Goal: Information Seeking & Learning: Learn about a topic

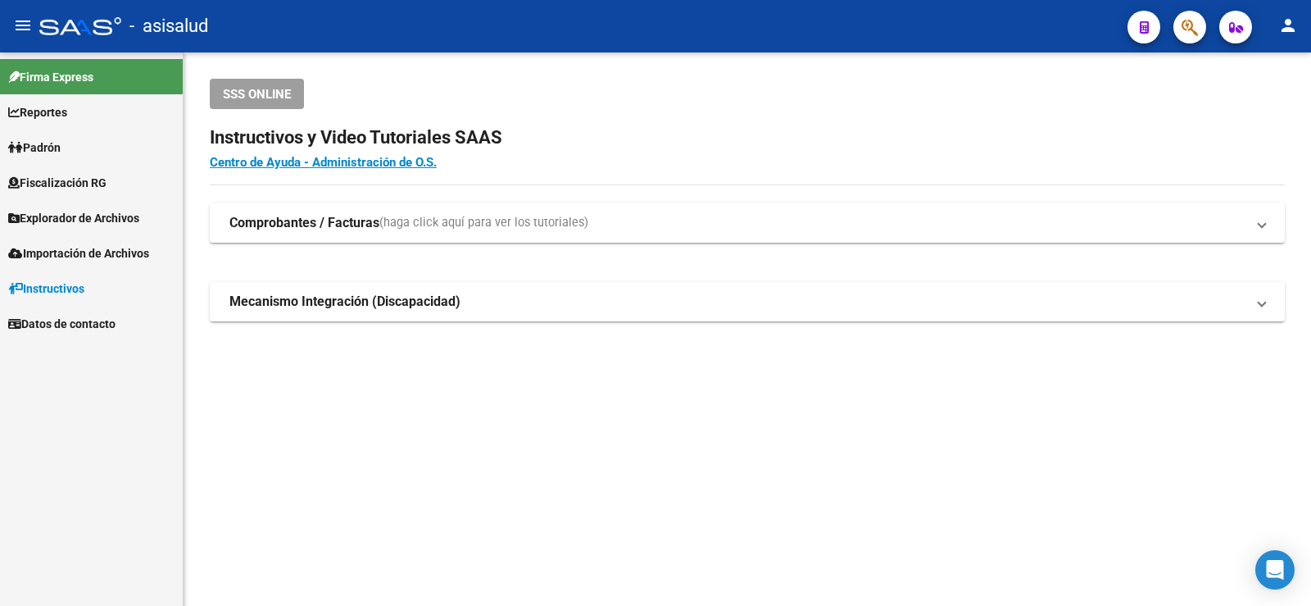
click at [61, 139] on span "Padrón" at bounding box center [34, 148] width 52 height 18
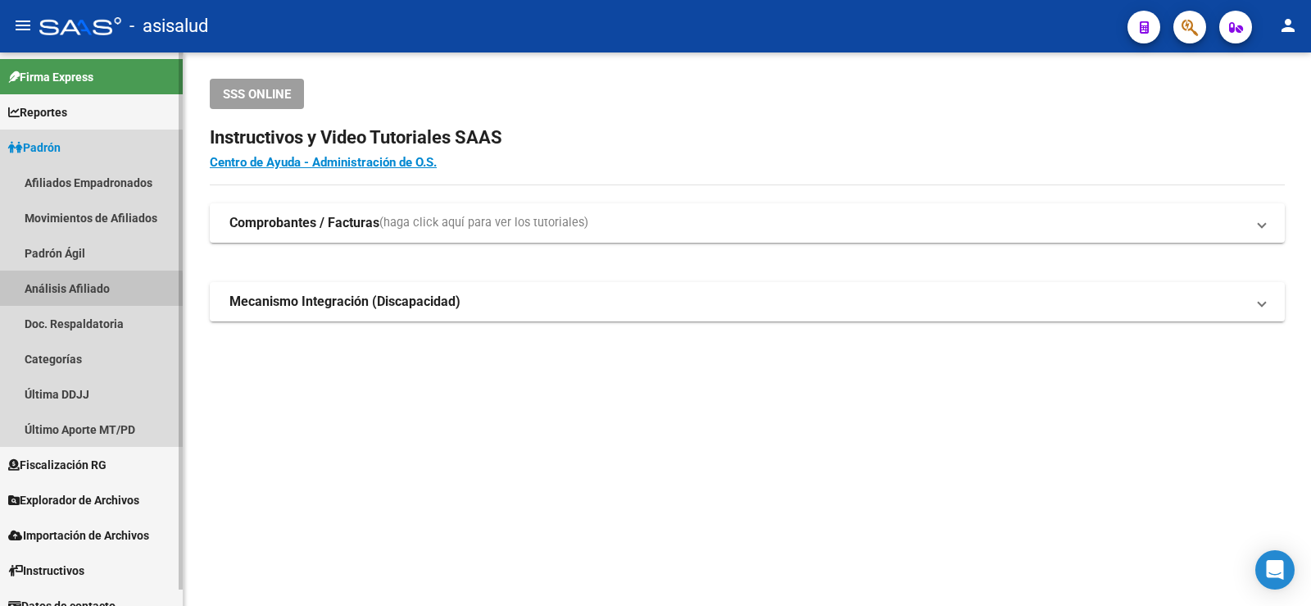
click at [80, 291] on link "Análisis Afiliado" at bounding box center [91, 287] width 183 height 35
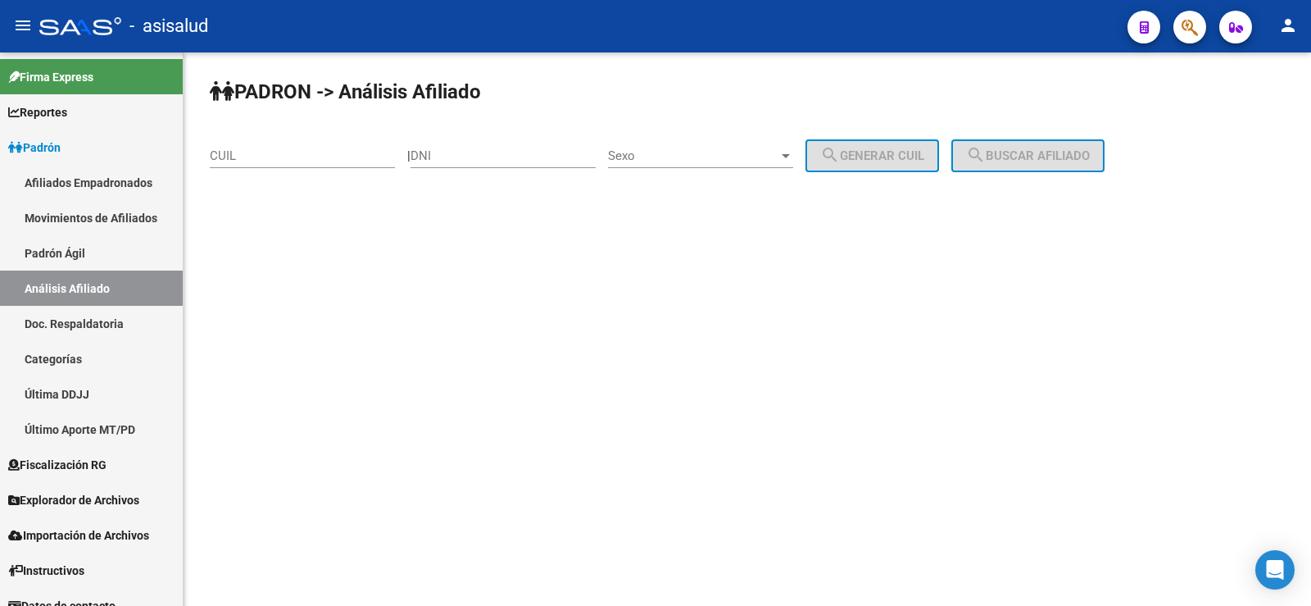
click at [291, 152] on input "CUIL" at bounding box center [302, 155] width 185 height 15
paste input "20-35403988-6"
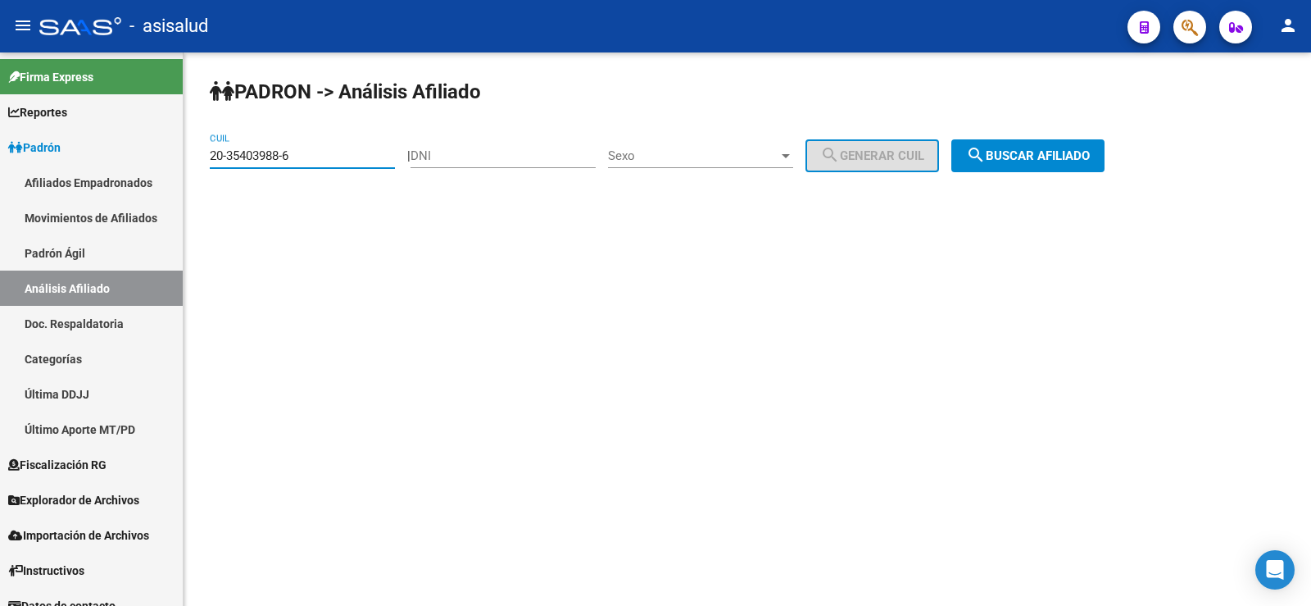
click at [1043, 155] on span "search Buscar afiliado" at bounding box center [1028, 155] width 124 height 15
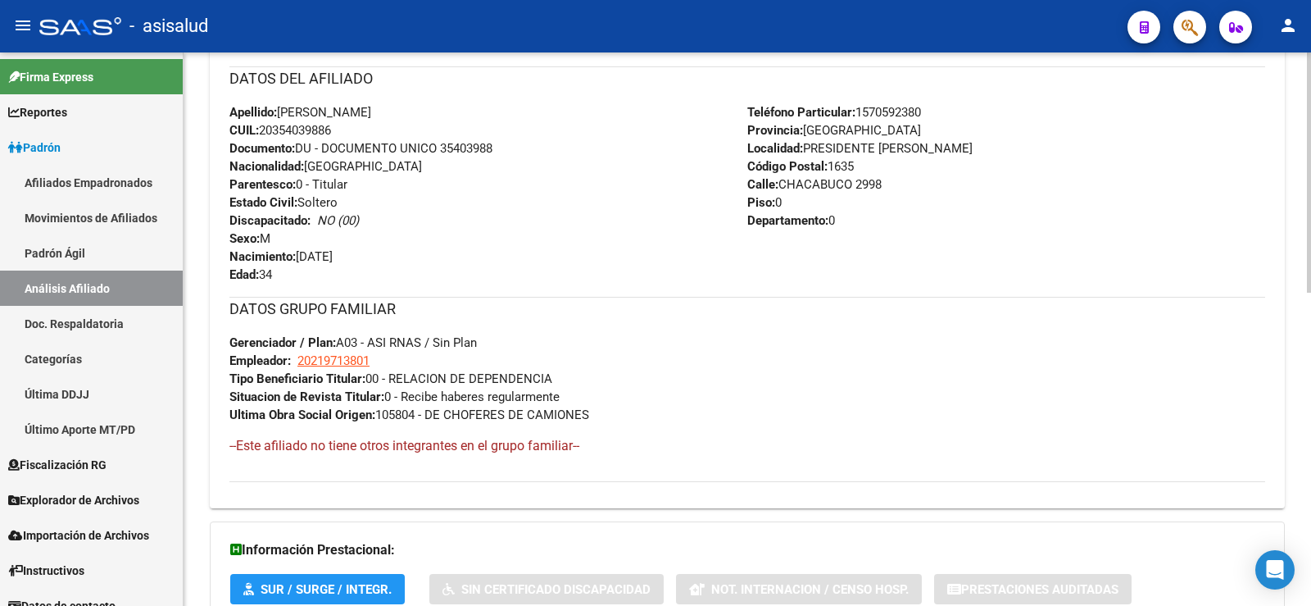
scroll to position [720, 0]
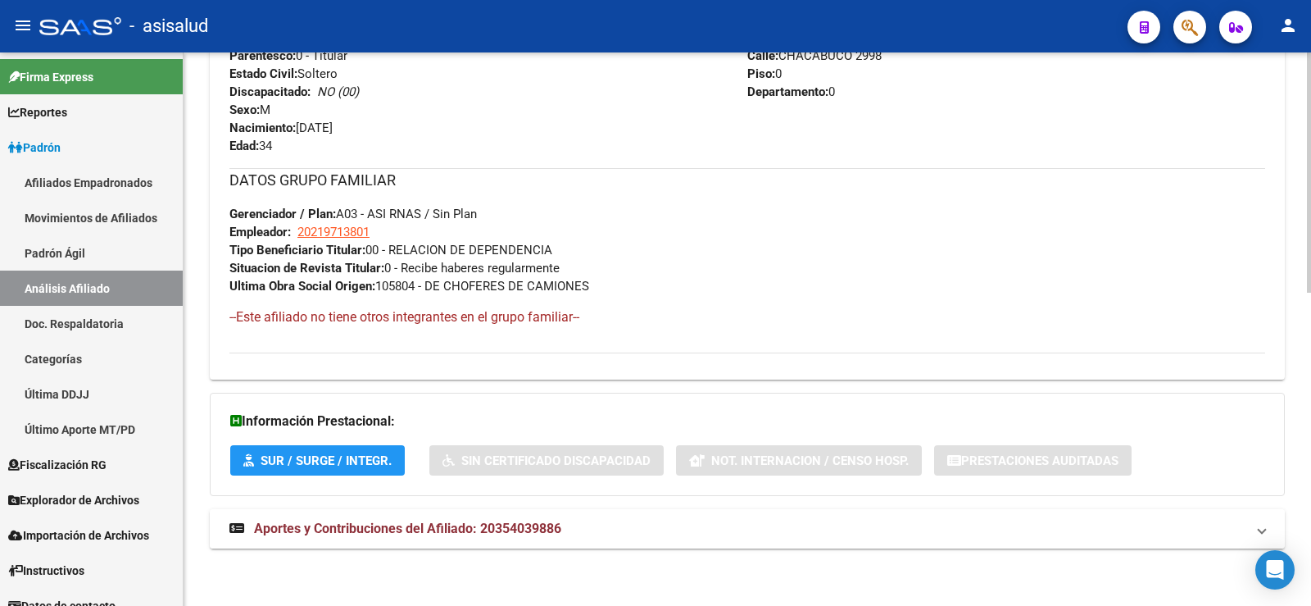
click at [529, 520] on span "Aportes y Contribuciones del Afiliado: 20354039886" at bounding box center [407, 528] width 307 height 16
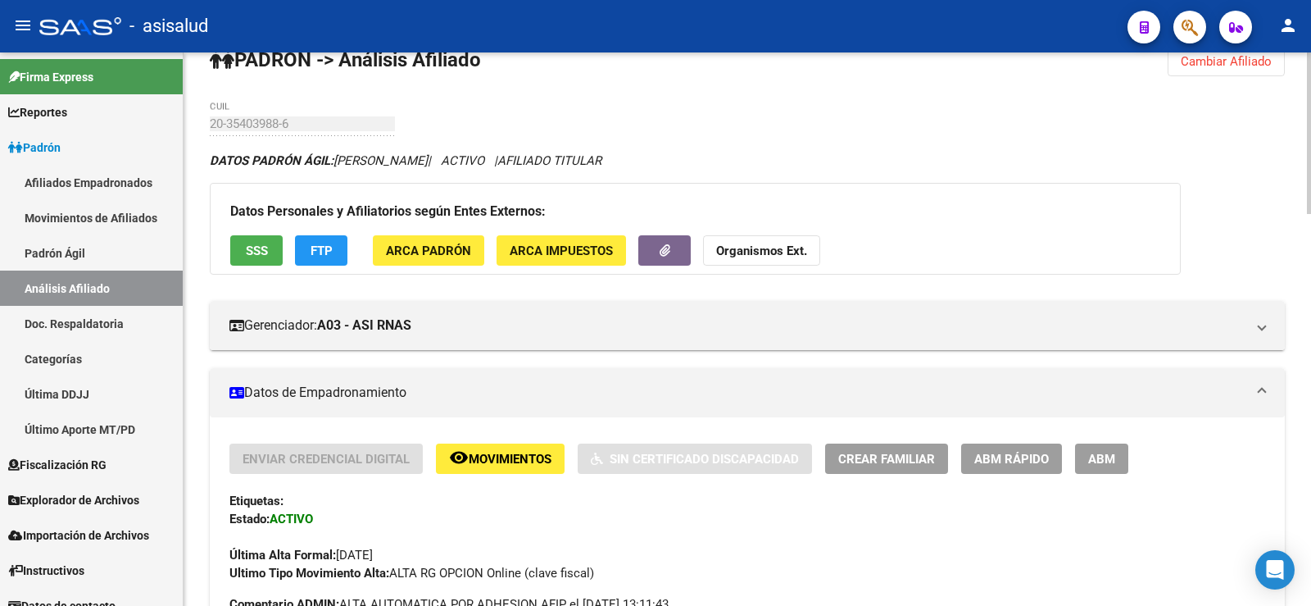
scroll to position [0, 0]
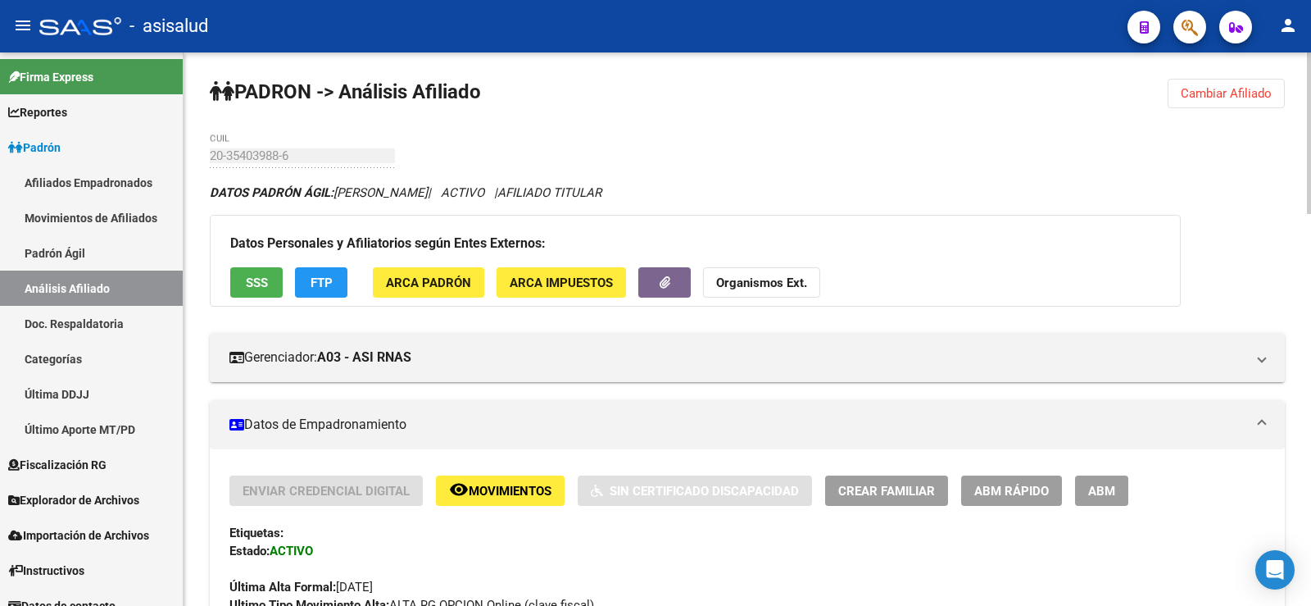
click at [1215, 97] on span "Cambiar Afiliado" at bounding box center [1226, 93] width 91 height 15
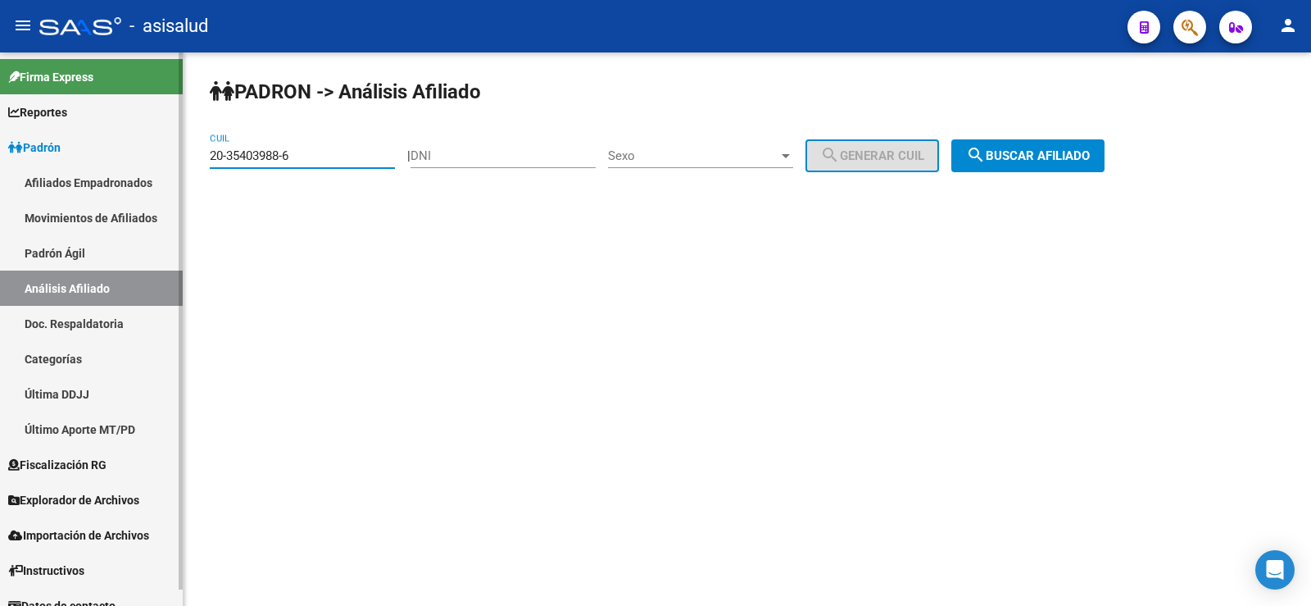
drag, startPoint x: 308, startPoint y: 160, endPoint x: 177, endPoint y: 158, distance: 131.1
click at [177, 158] on mat-sidenav-container "Firma Express Reportes Ingresos Devengados Análisis Histórico Detalles Transfer…" at bounding box center [655, 328] width 1311 height 553
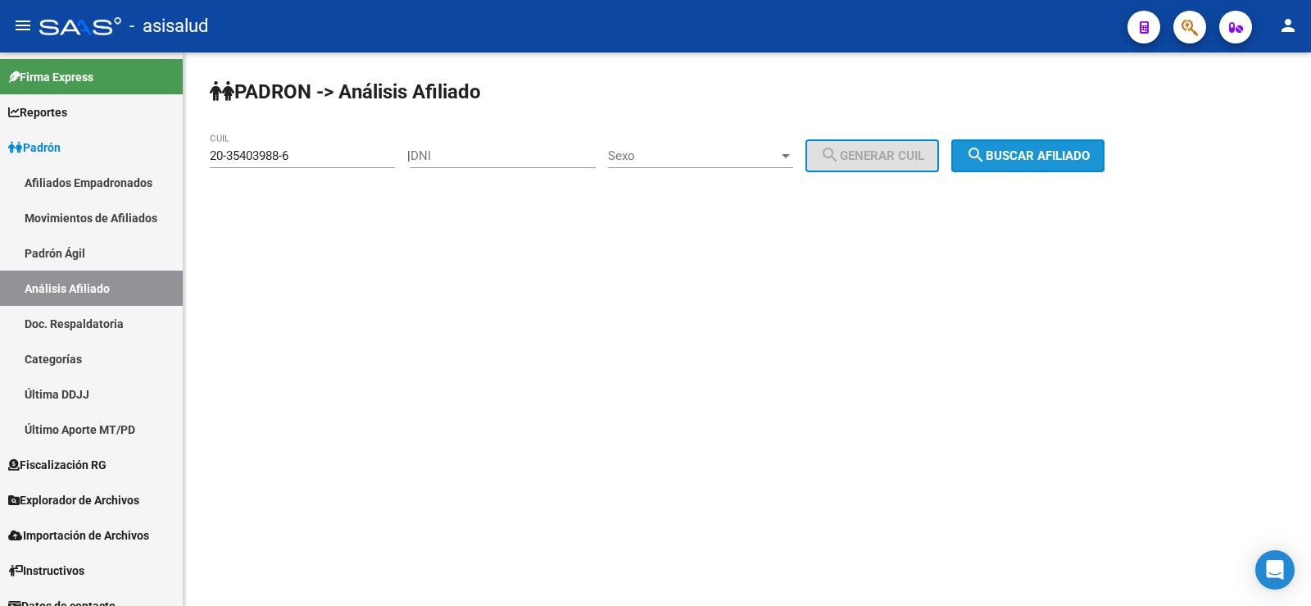
click at [1063, 158] on span "search Buscar afiliado" at bounding box center [1028, 155] width 124 height 15
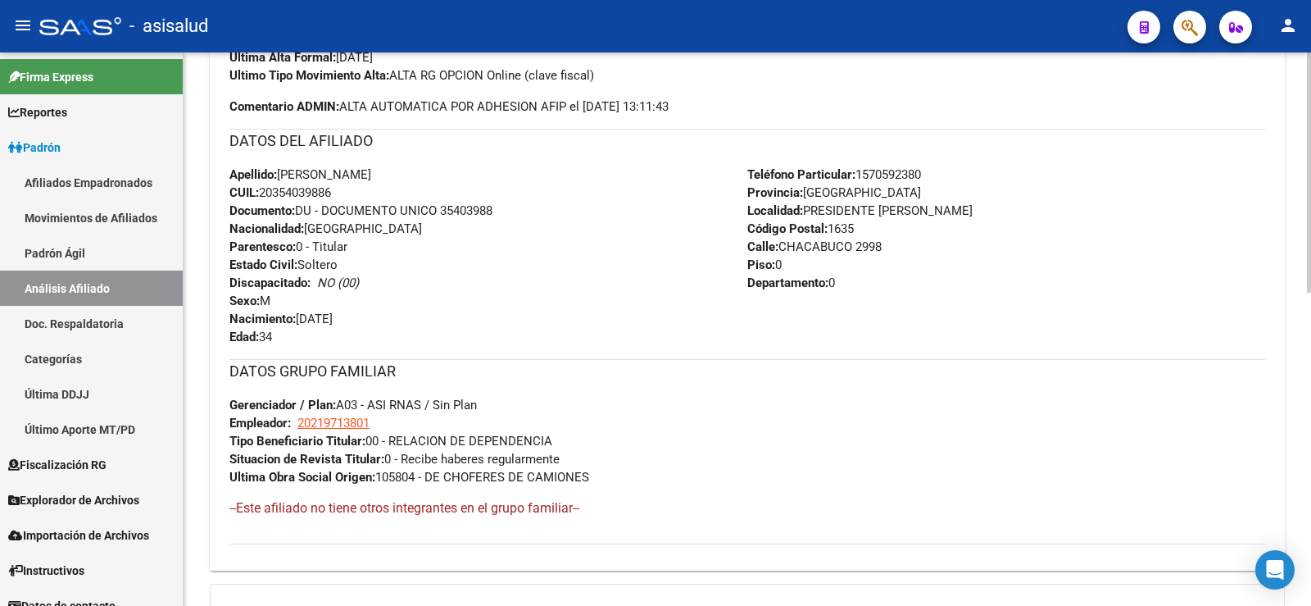
scroll to position [720, 0]
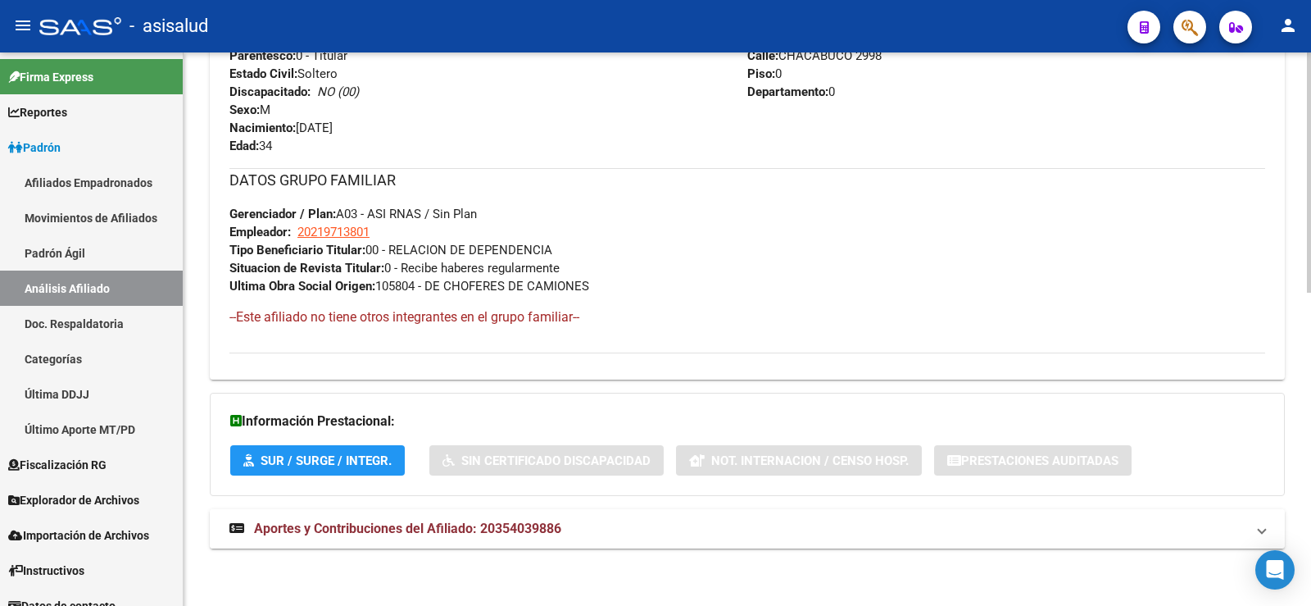
click at [552, 529] on span "Aportes y Contribuciones del Afiliado: 20354039886" at bounding box center [407, 528] width 307 height 16
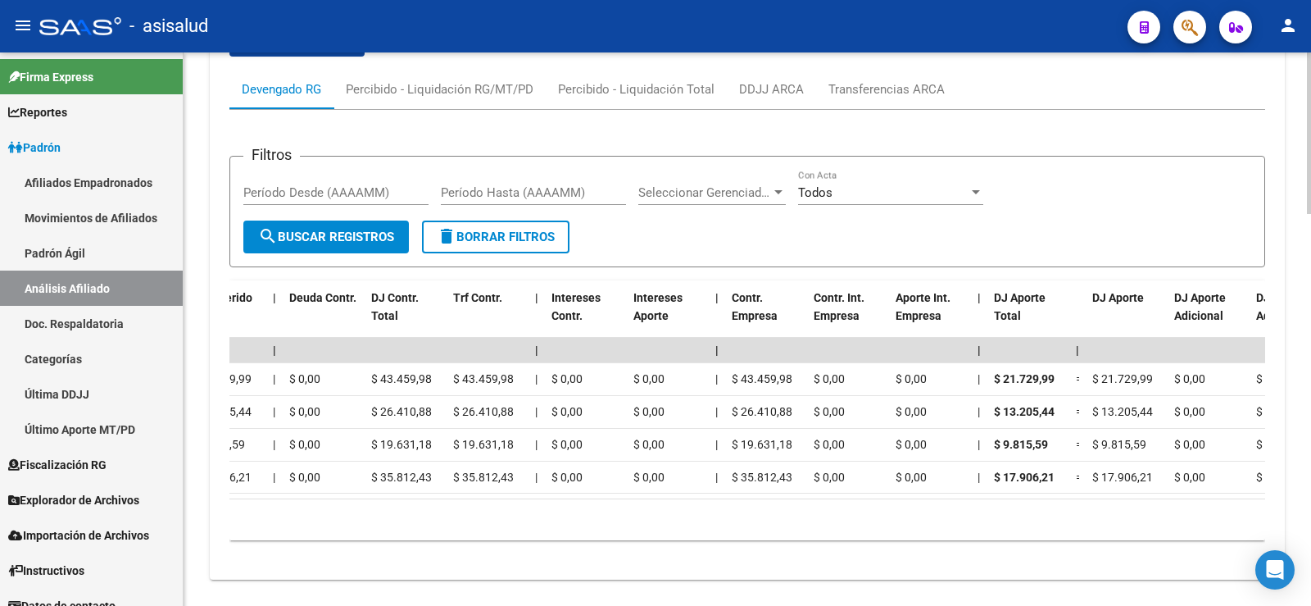
scroll to position [0, 0]
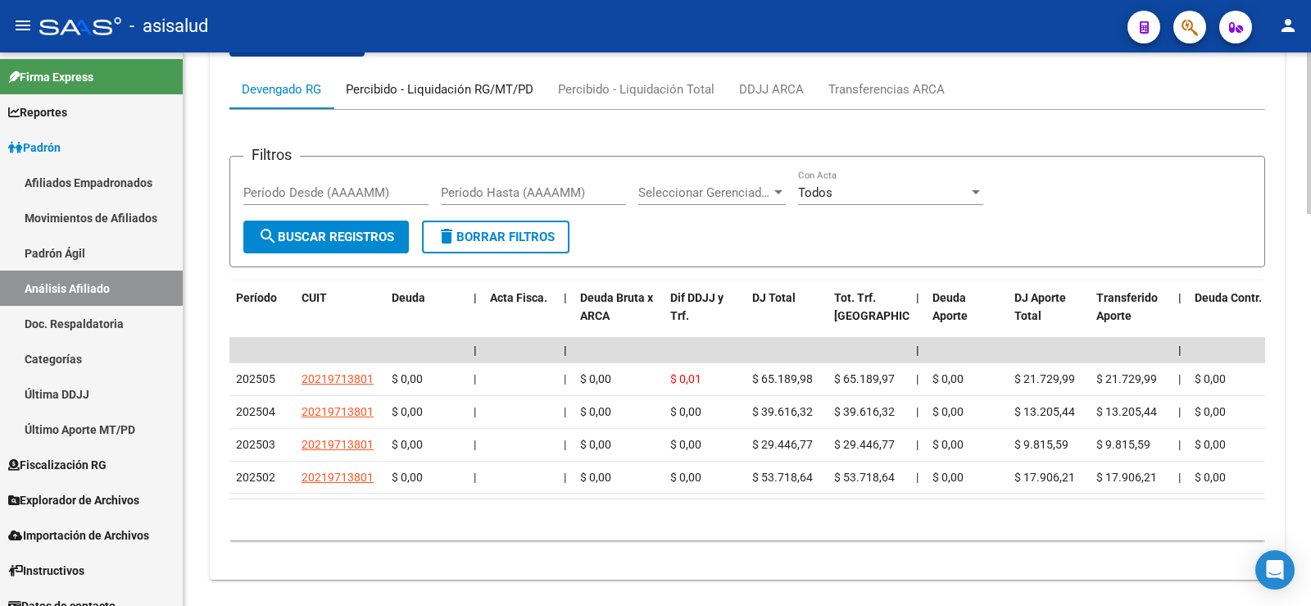
click at [506, 85] on div "Percibido - Liquidación RG/MT/PD" at bounding box center [440, 89] width 188 height 18
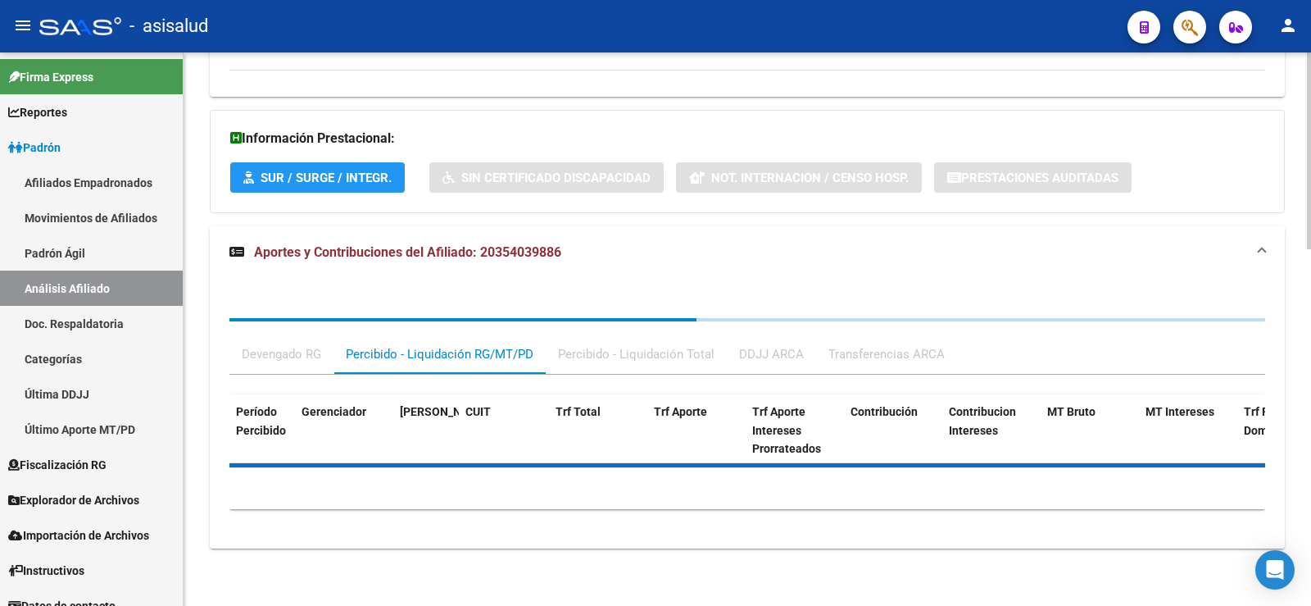
scroll to position [1079, 0]
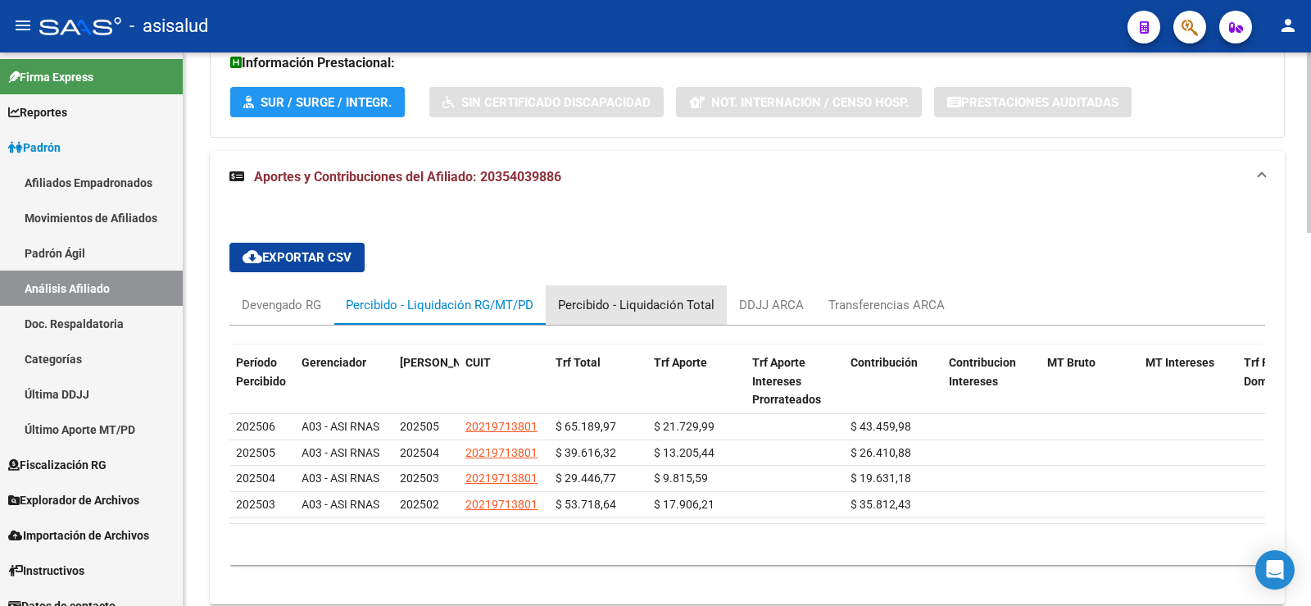
click at [642, 293] on div "Percibido - Liquidación Total" at bounding box center [636, 304] width 181 height 39
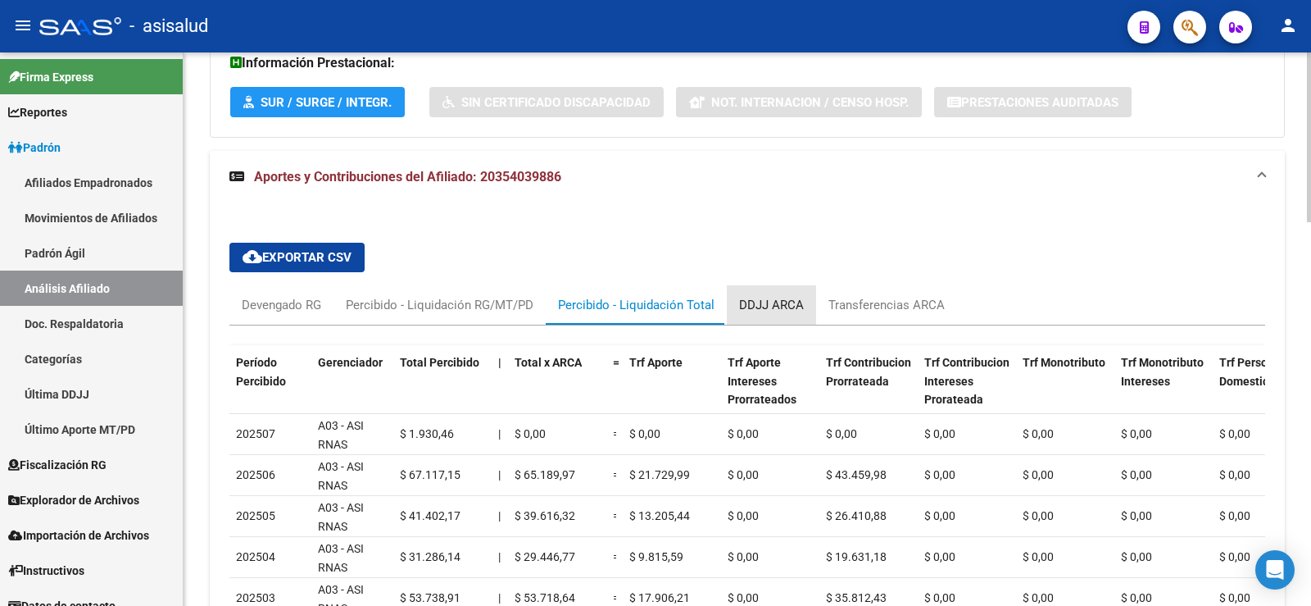
click at [769, 323] on div "DDJJ ARCA" at bounding box center [771, 304] width 89 height 39
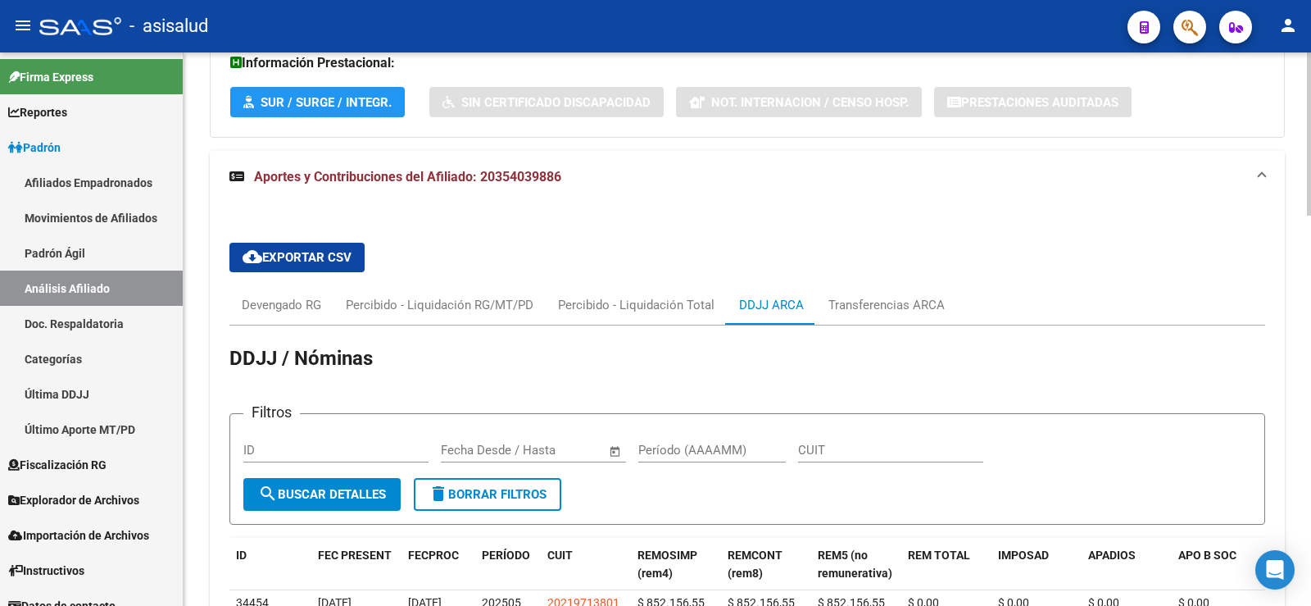
click at [880, 283] on div "cloud_download Exportar CSV Devengado RG Percibido - Liquidación RG/MT/PD Perci…" at bounding box center [747, 491] width 1036 height 525
click at [880, 304] on div "Transferencias ARCA" at bounding box center [887, 305] width 116 height 18
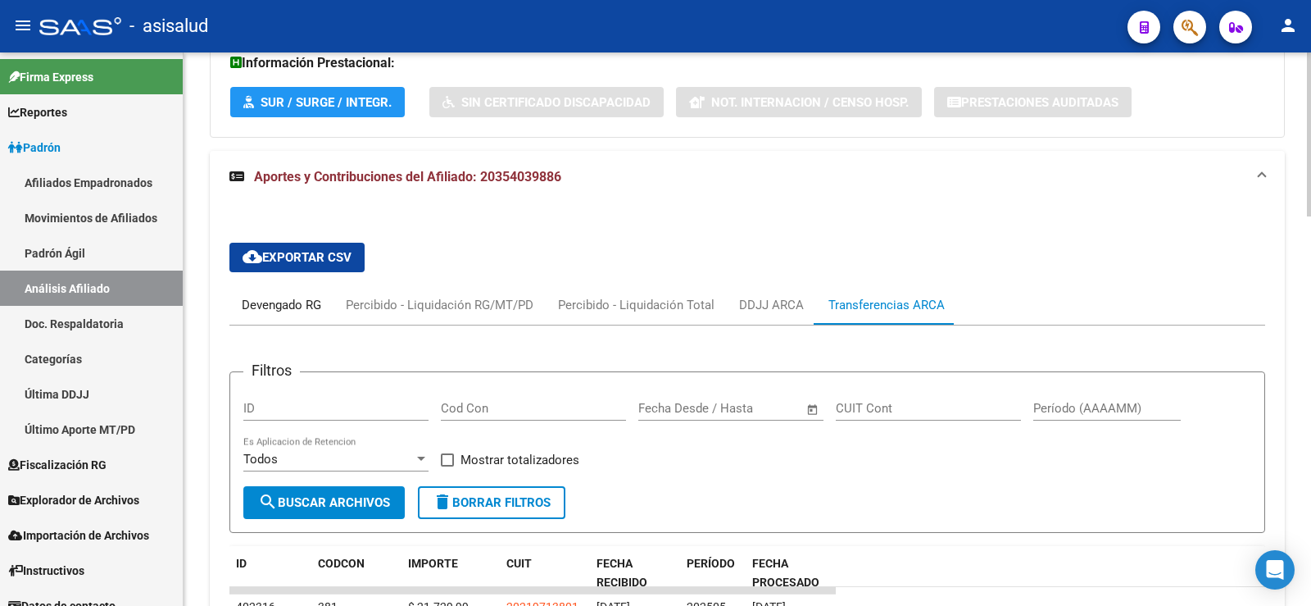
click at [279, 311] on div "Devengado RG" at bounding box center [281, 305] width 79 height 18
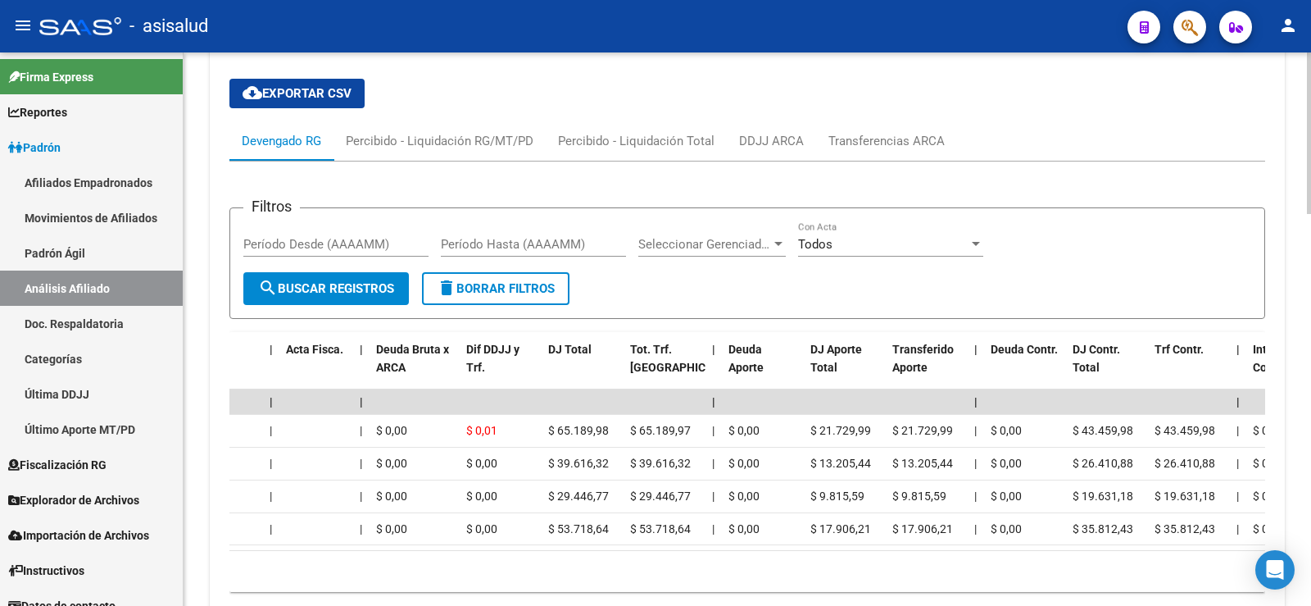
scroll to position [0, 0]
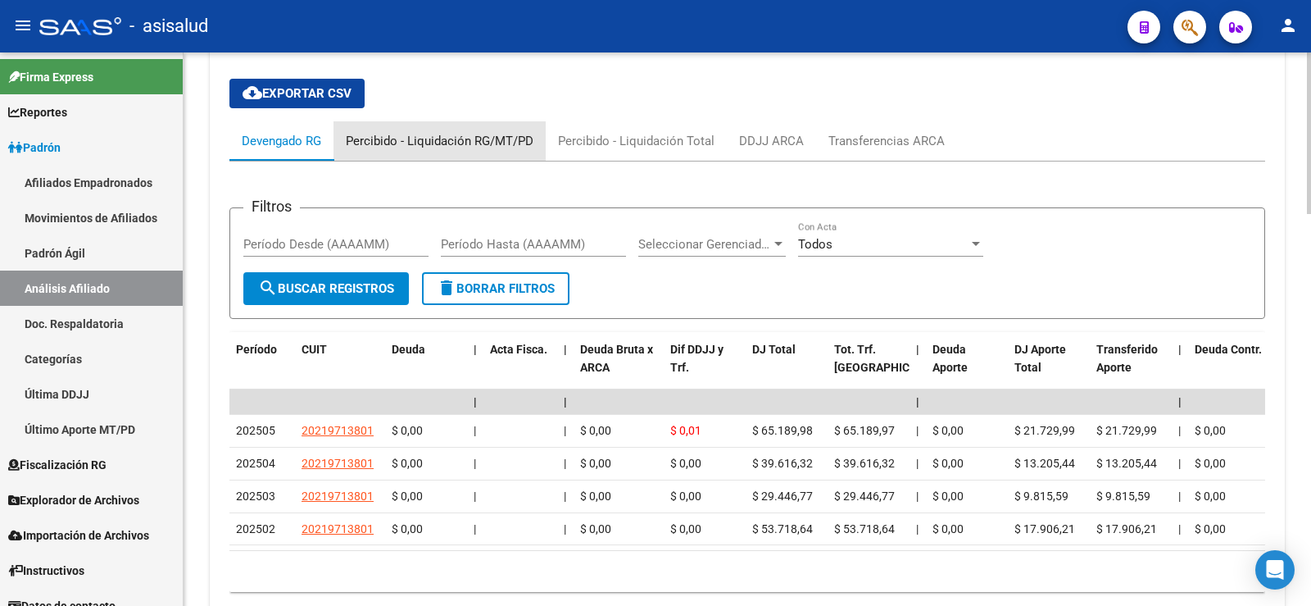
click at [524, 144] on div "Percibido - Liquidación RG/MT/PD" at bounding box center [440, 141] width 188 height 18
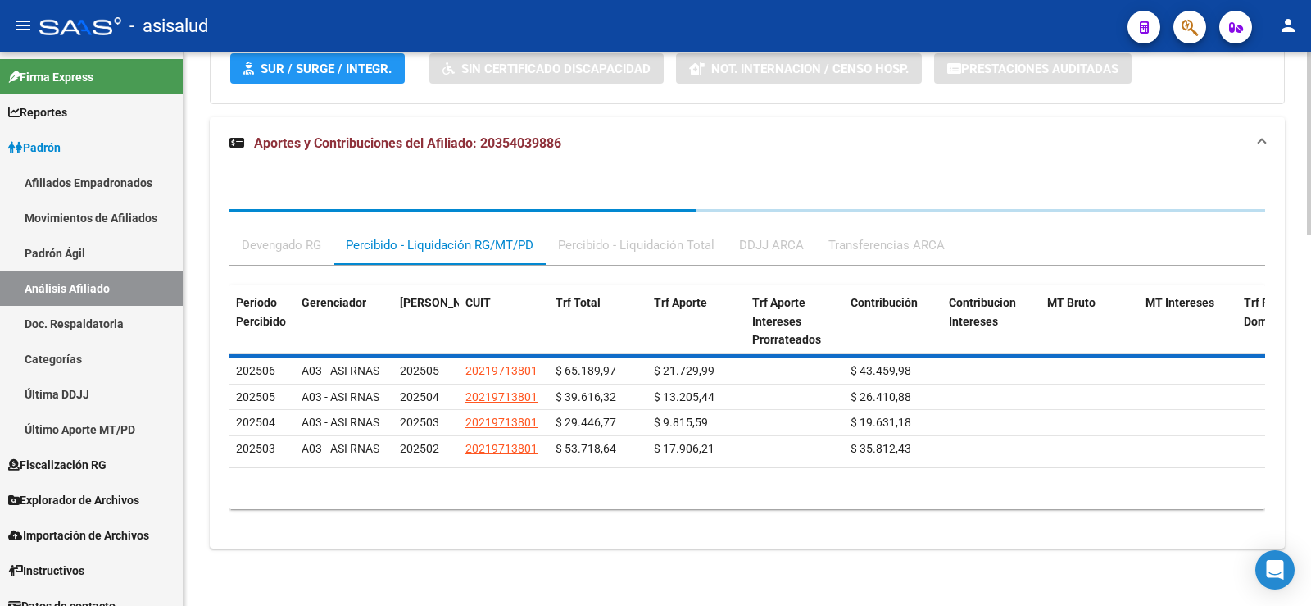
scroll to position [1147, 0]
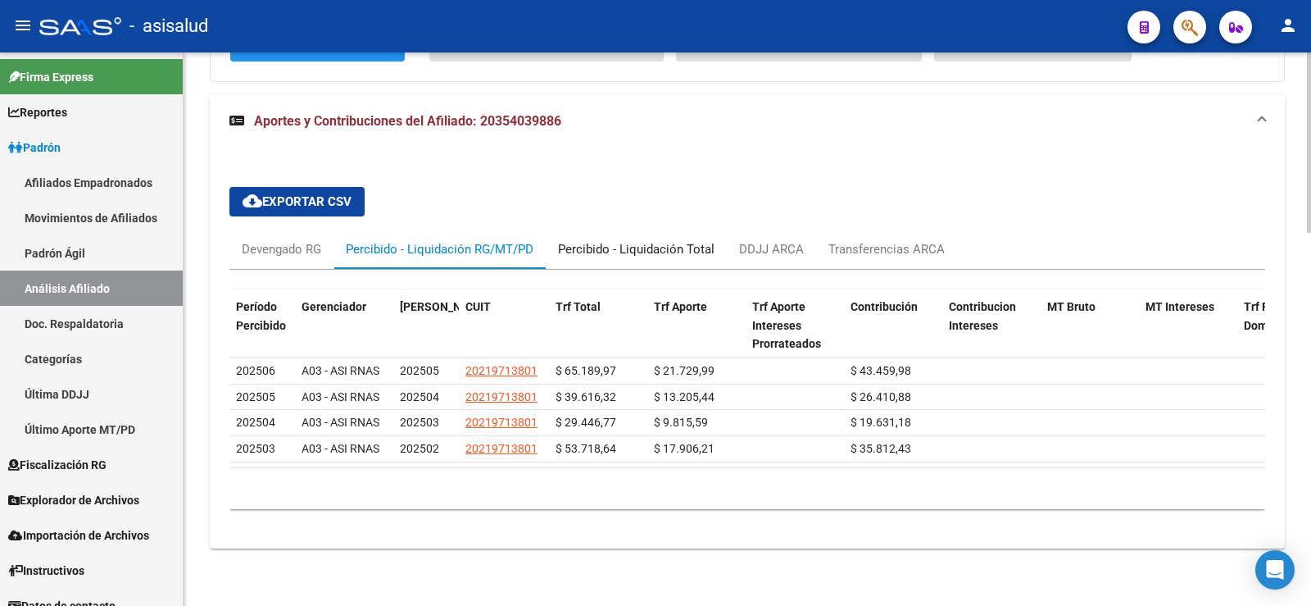
click at [668, 240] on div "Percibido - Liquidación Total" at bounding box center [636, 249] width 157 height 18
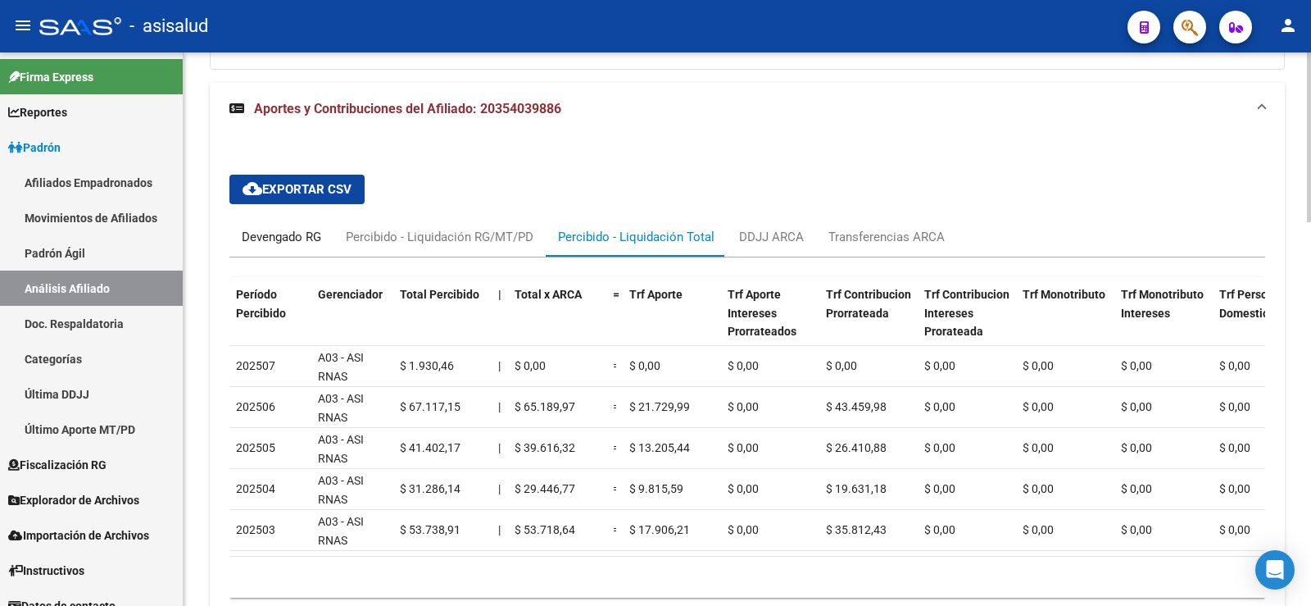
click at [288, 237] on div "Devengado RG" at bounding box center [281, 237] width 79 height 18
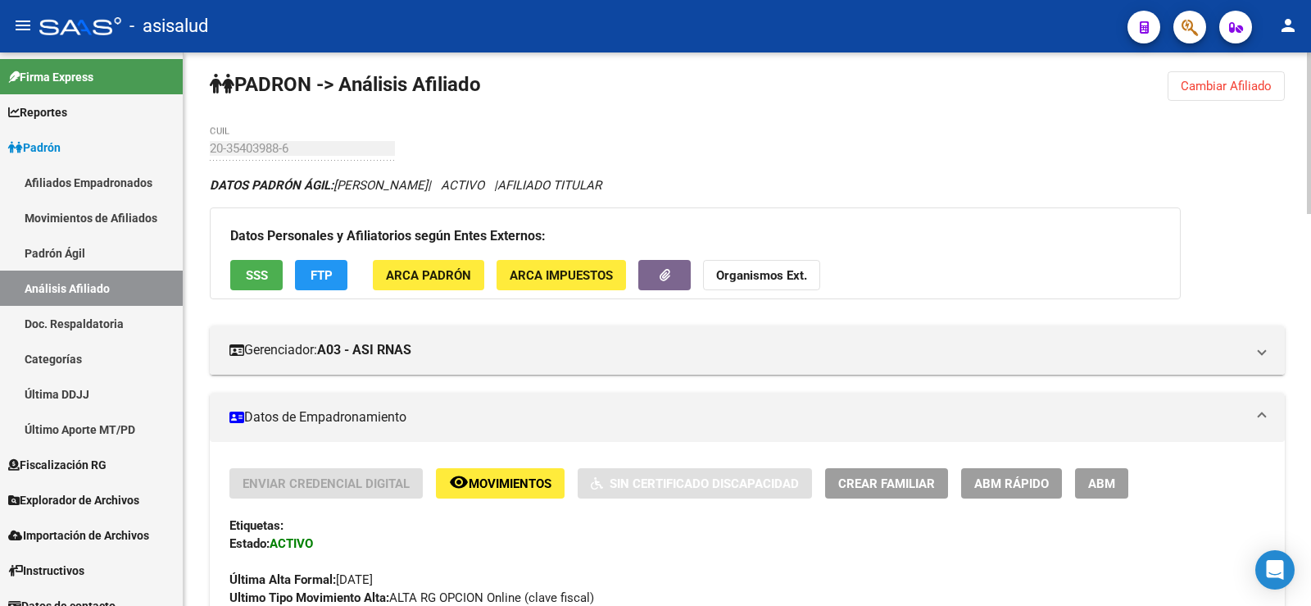
scroll to position [0, 0]
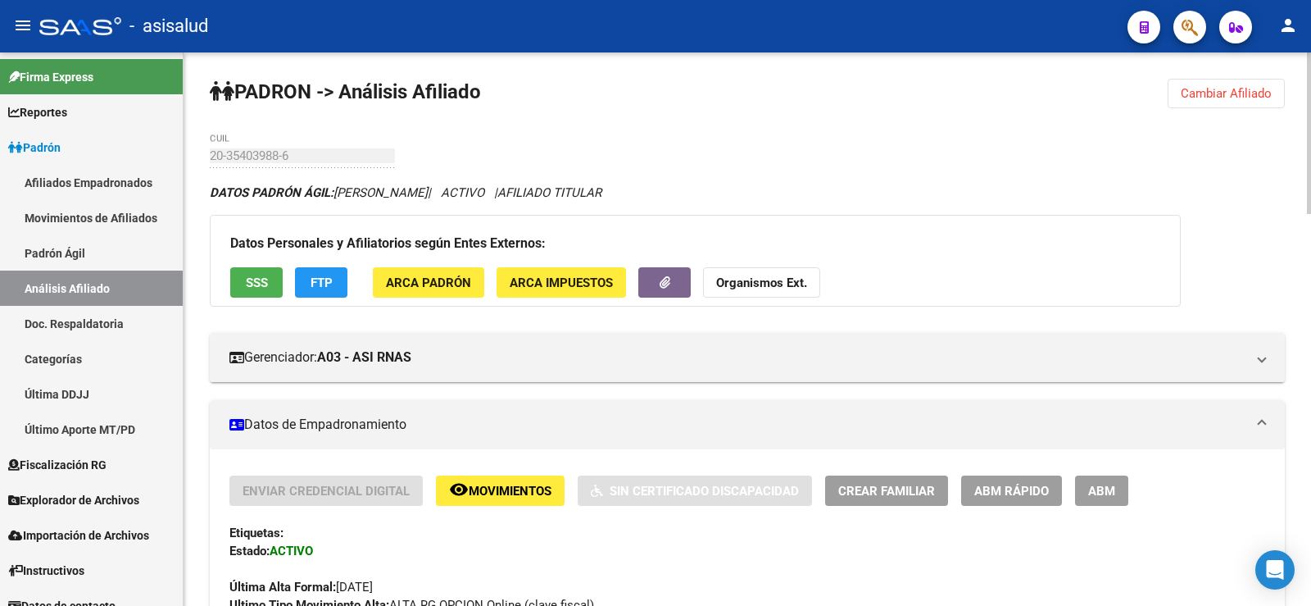
click at [1260, 87] on span "Cambiar Afiliado" at bounding box center [1226, 93] width 91 height 15
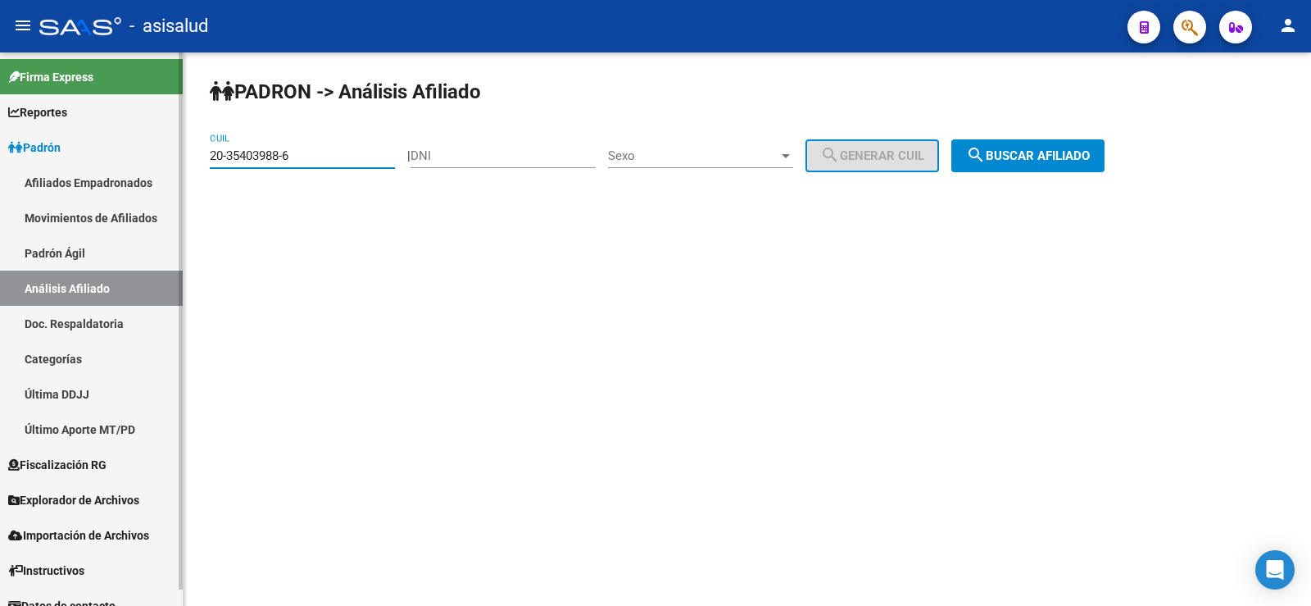
drag, startPoint x: 302, startPoint y: 154, endPoint x: 181, endPoint y: 158, distance: 120.5
click at [181, 158] on mat-sidenav-container "Firma Express Reportes Ingresos Devengados Análisis Histórico Detalles Transfer…" at bounding box center [655, 328] width 1311 height 553
paste input "27588962-9"
click at [1060, 159] on span "search Buscar afiliado" at bounding box center [1028, 155] width 124 height 15
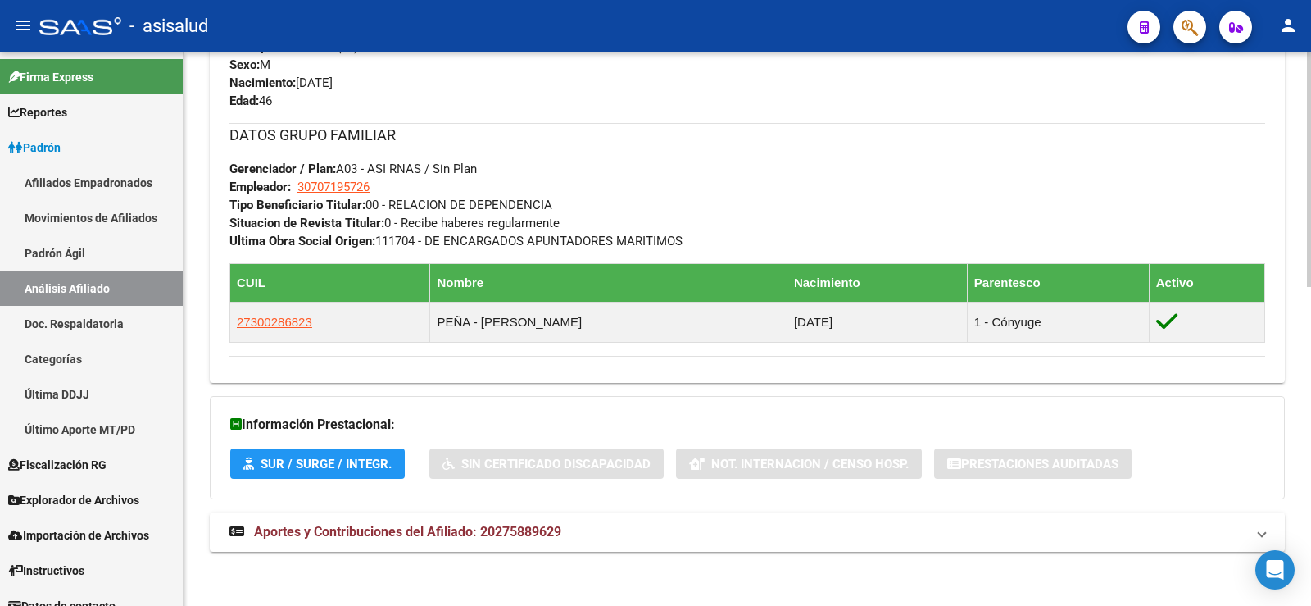
scroll to position [751, 0]
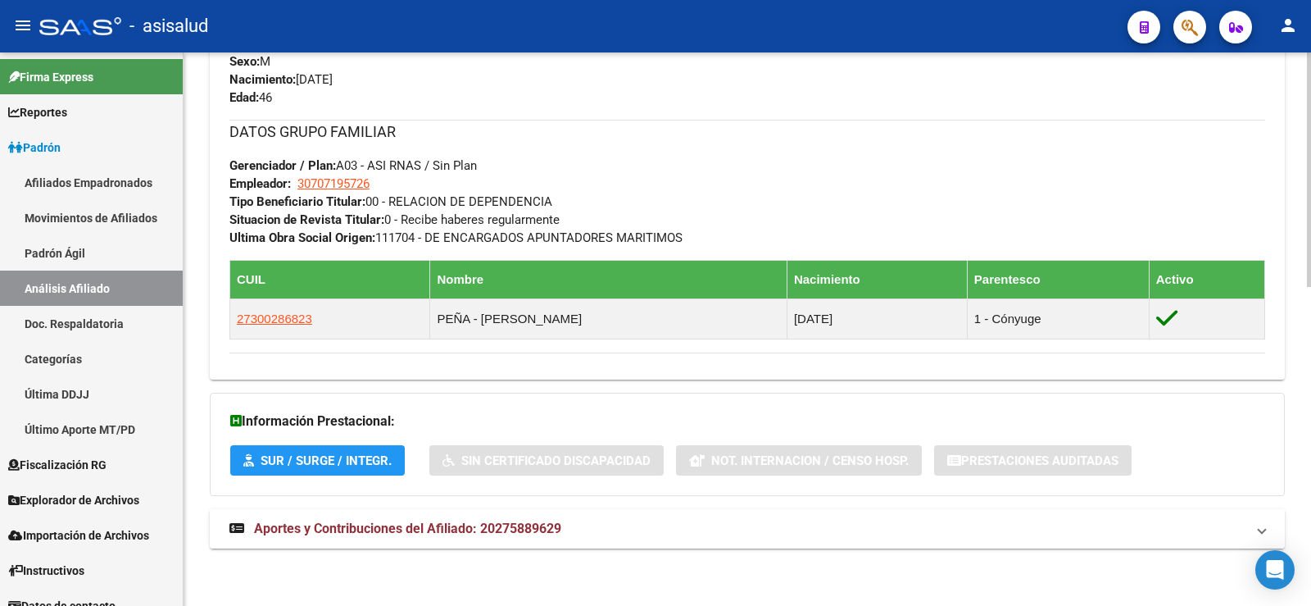
click at [487, 529] on span "Aportes y Contribuciones del Afiliado: 20275889629" at bounding box center [407, 528] width 307 height 16
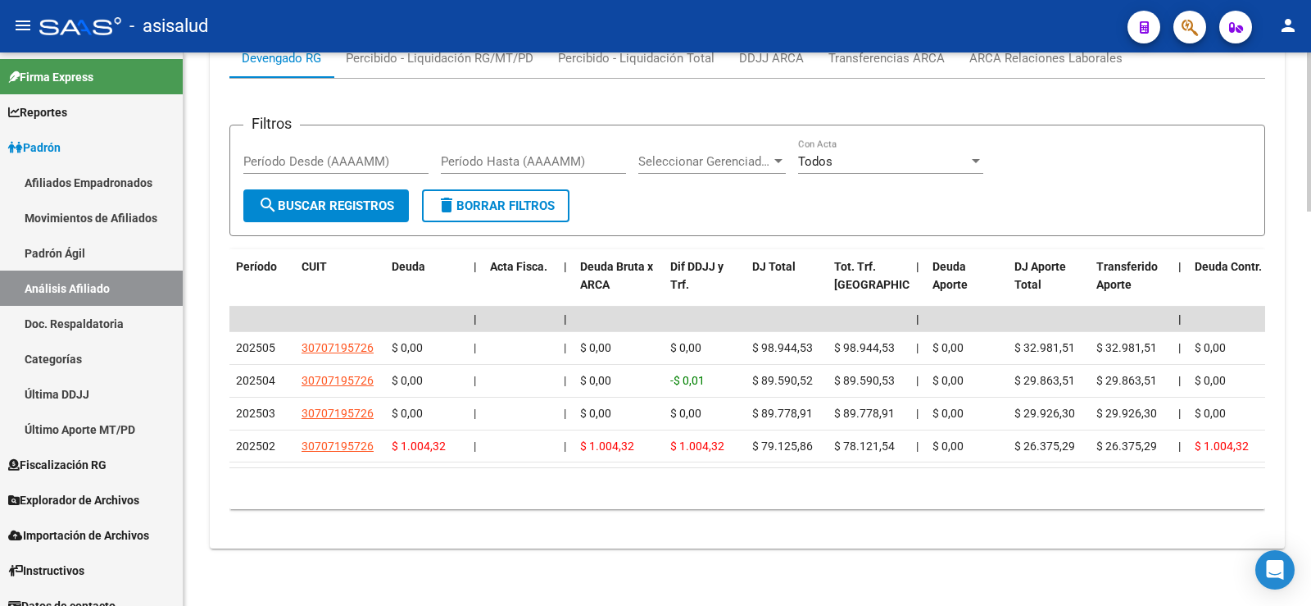
scroll to position [1371, 0]
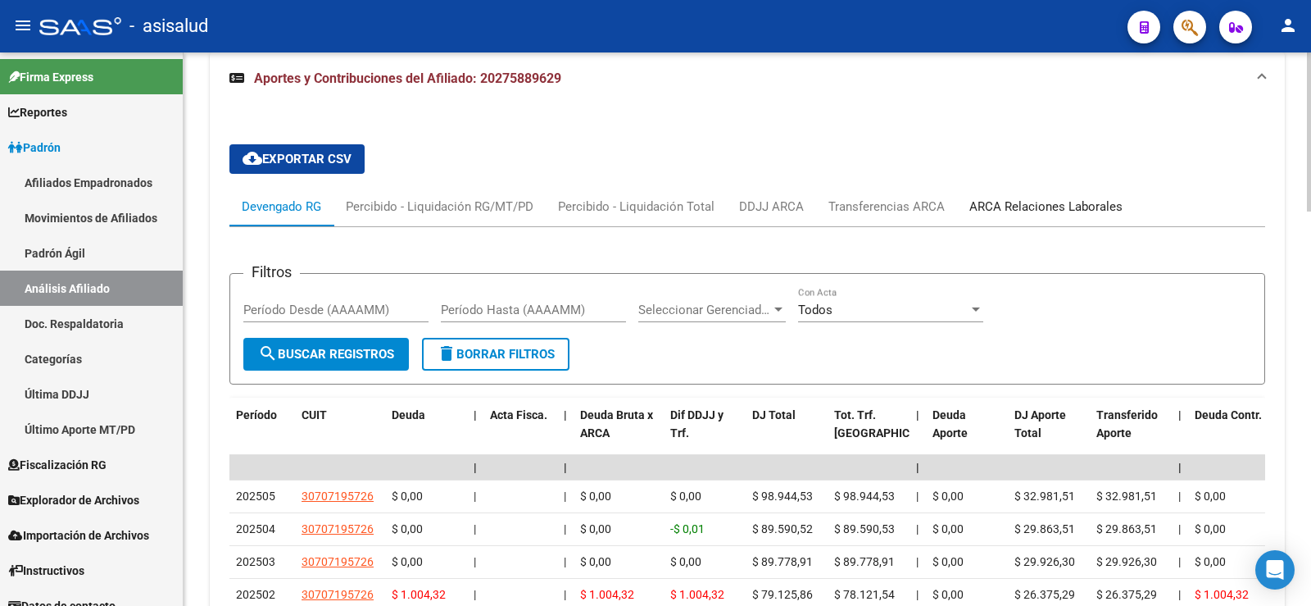
click at [1044, 204] on div "ARCA Relaciones Laborales" at bounding box center [1046, 207] width 153 height 18
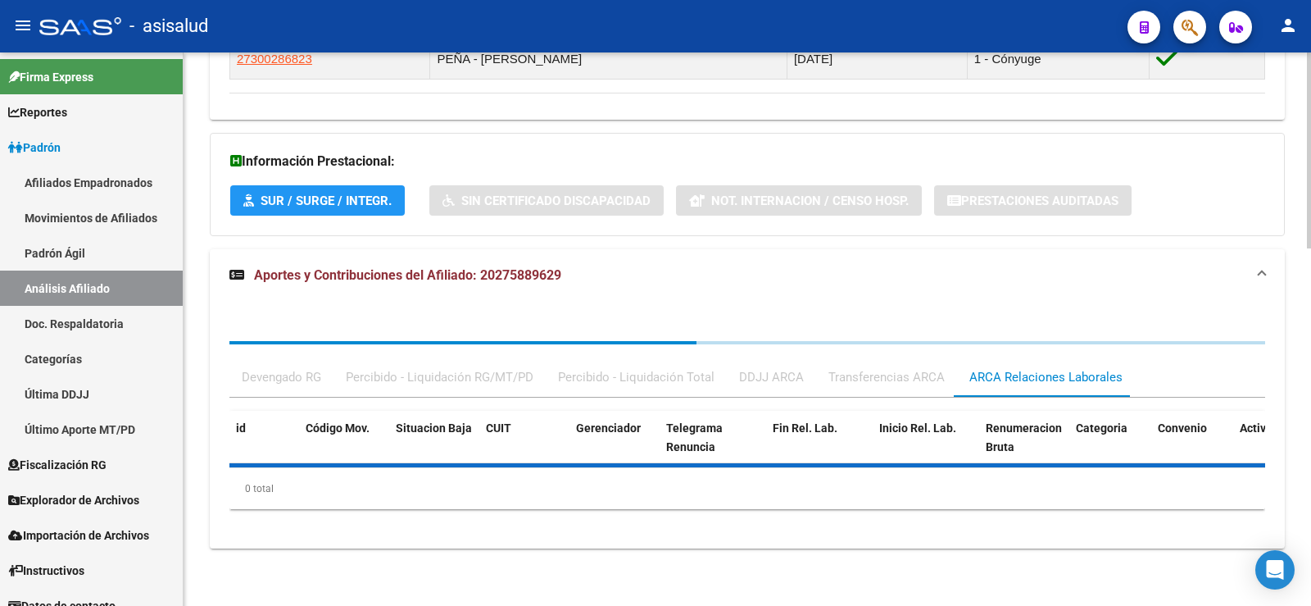
scroll to position [1132, 0]
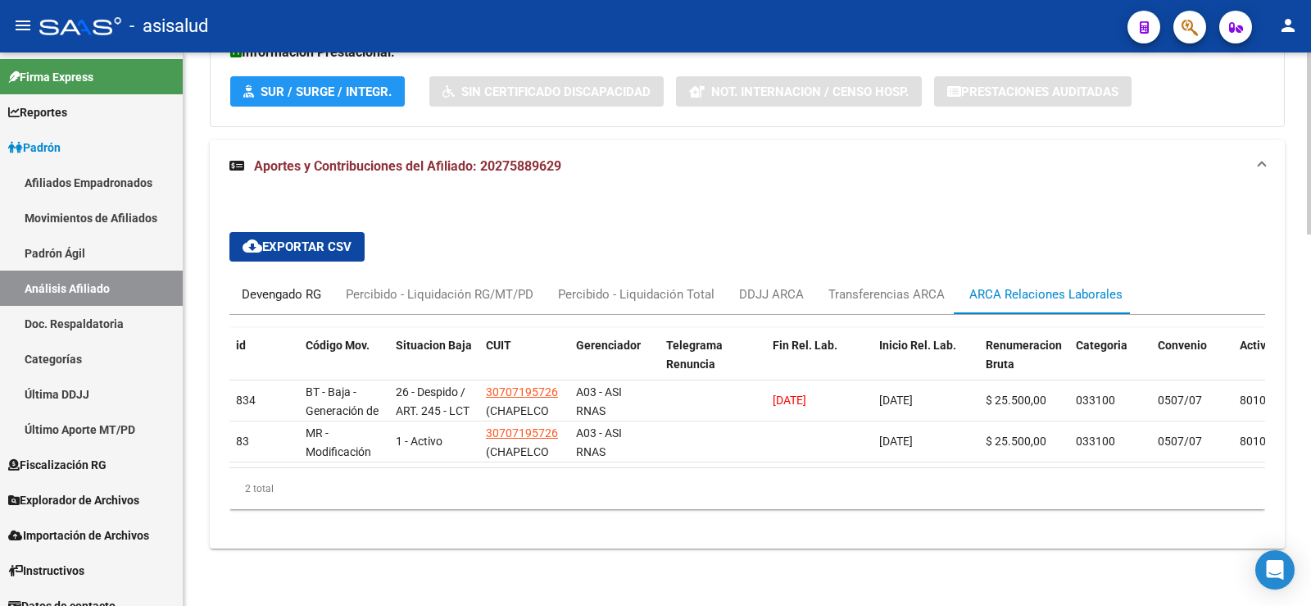
click at [269, 286] on div "Devengado RG" at bounding box center [281, 294] width 79 height 18
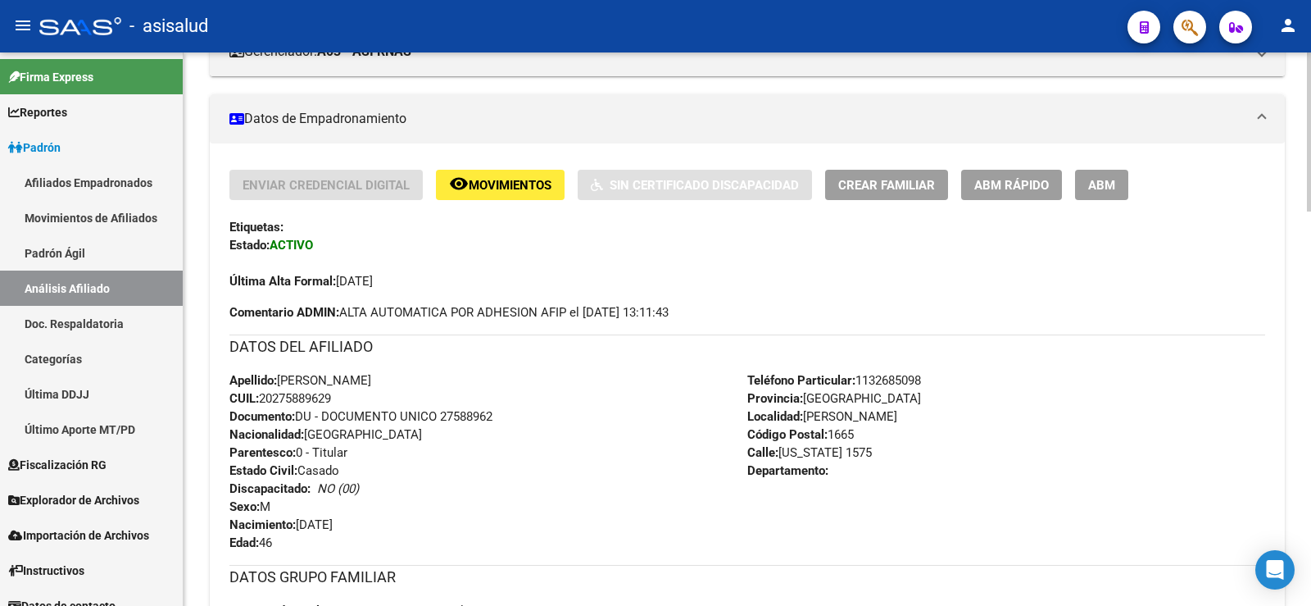
scroll to position [0, 0]
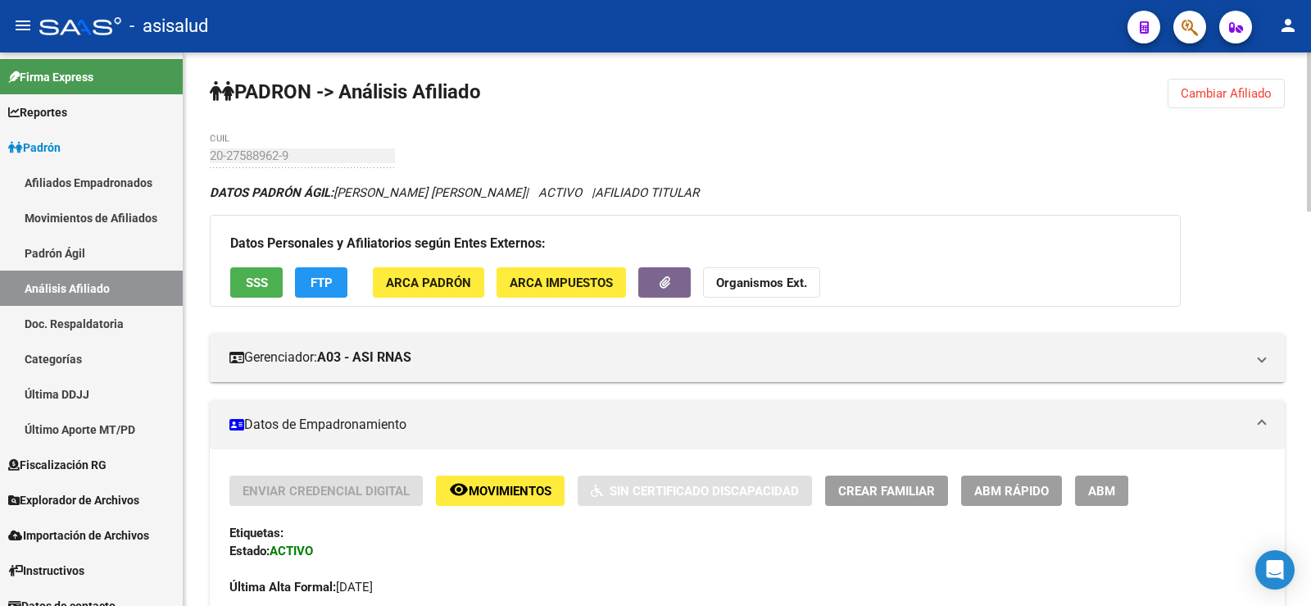
click at [1254, 102] on button "Cambiar Afiliado" at bounding box center [1226, 94] width 117 height 30
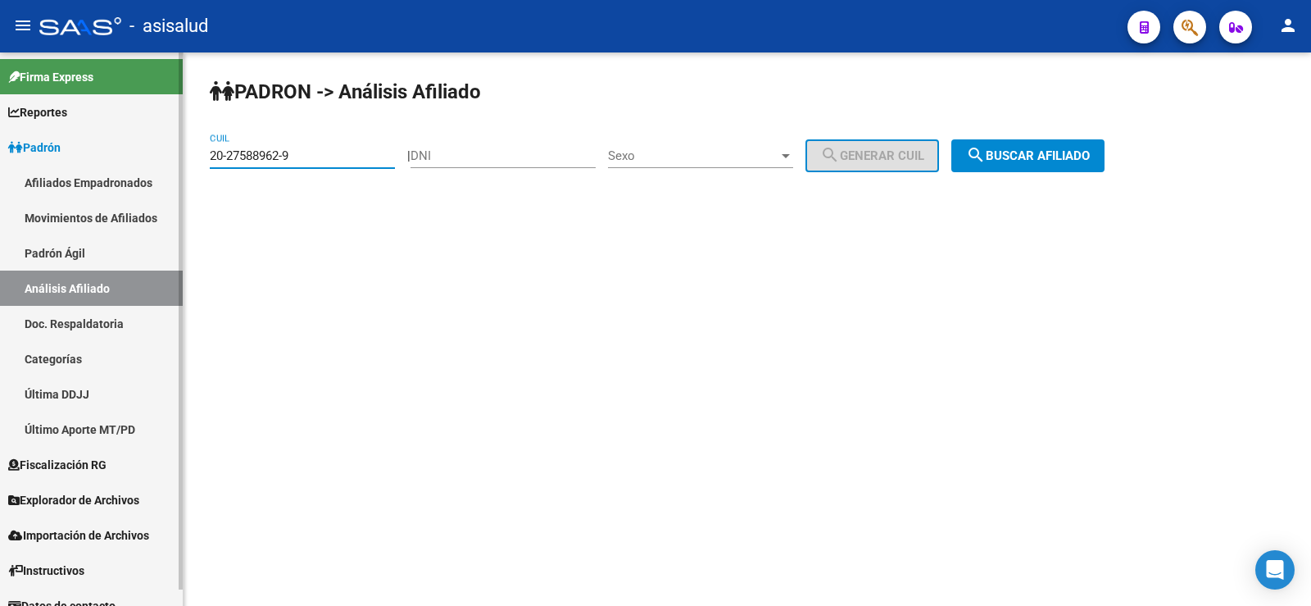
drag, startPoint x: 352, startPoint y: 155, endPoint x: 139, endPoint y: 163, distance: 213.2
click at [139, 163] on mat-sidenav-container "Firma Express Reportes Ingresos Devengados Análisis Histórico Detalles Transfer…" at bounding box center [655, 328] width 1311 height 553
paste input "42045551"
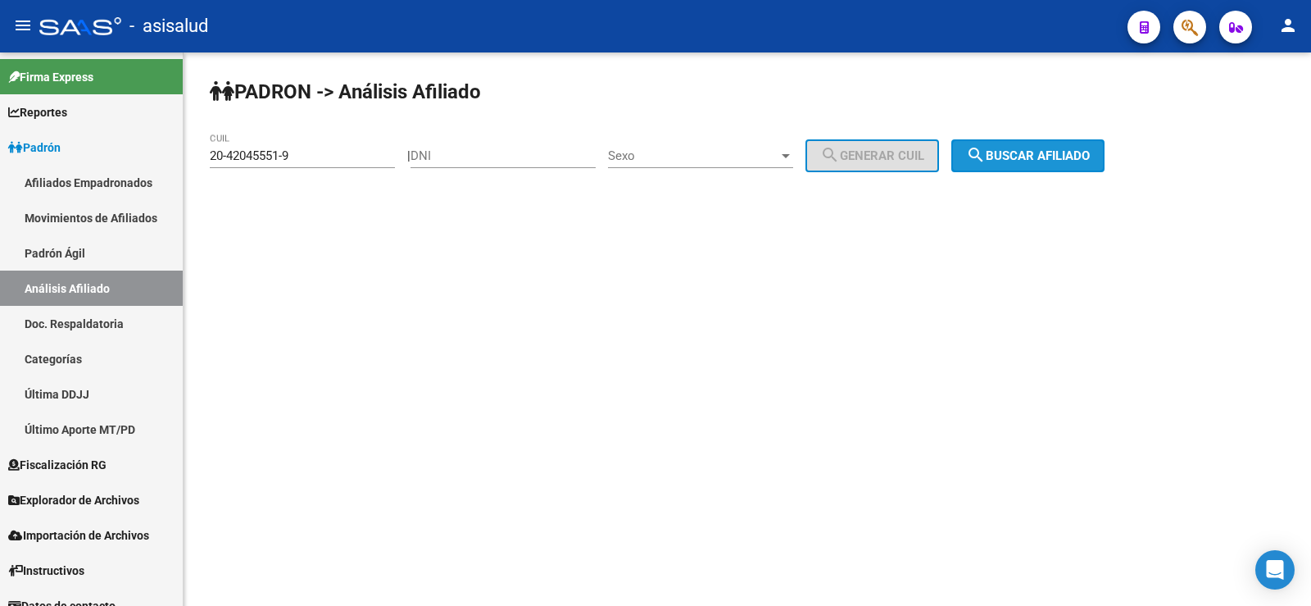
click at [1024, 151] on span "search Buscar afiliado" at bounding box center [1028, 155] width 124 height 15
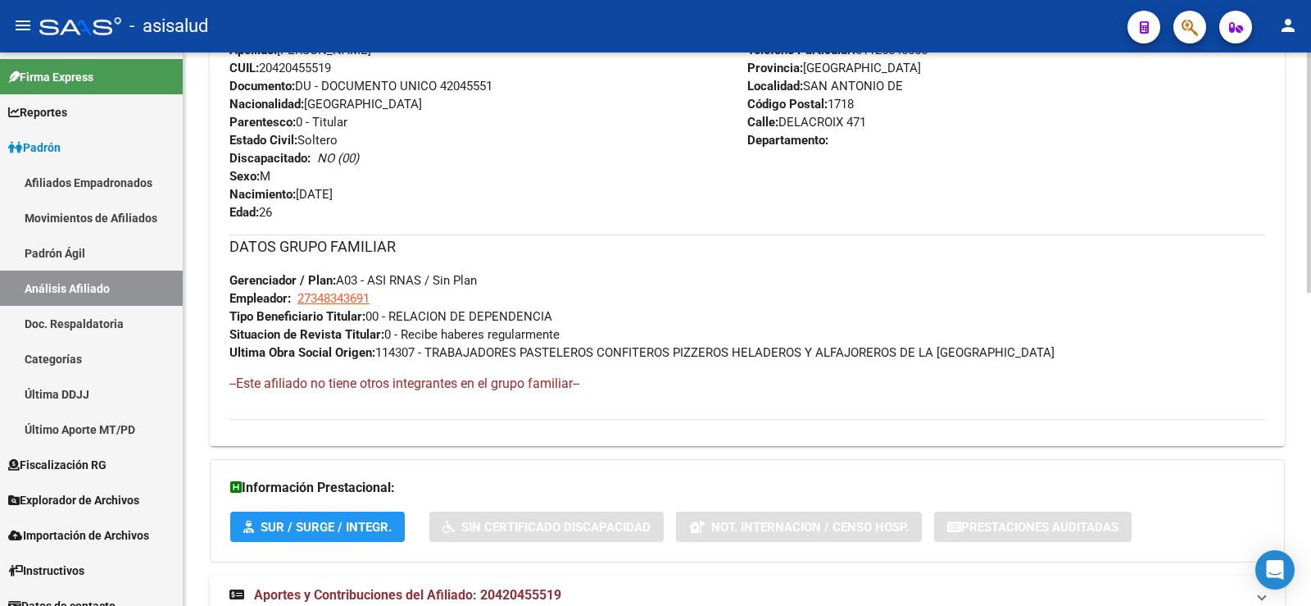
scroll to position [720, 0]
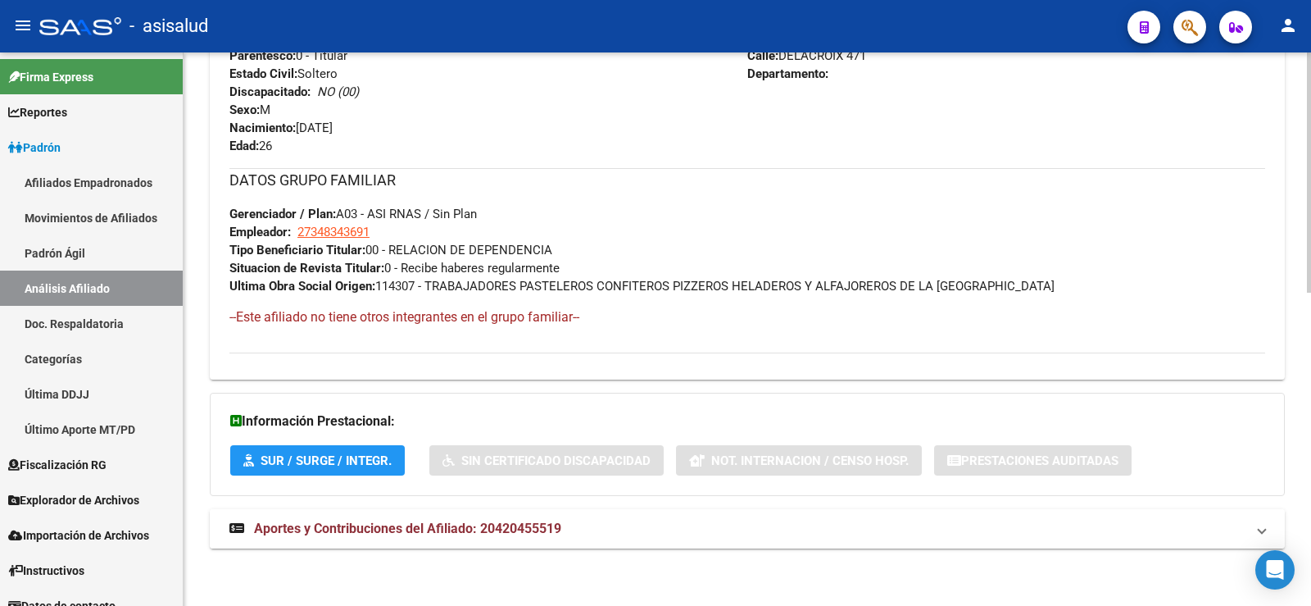
click at [539, 532] on span "Aportes y Contribuciones del Afiliado: 20420455519" at bounding box center [407, 528] width 307 height 16
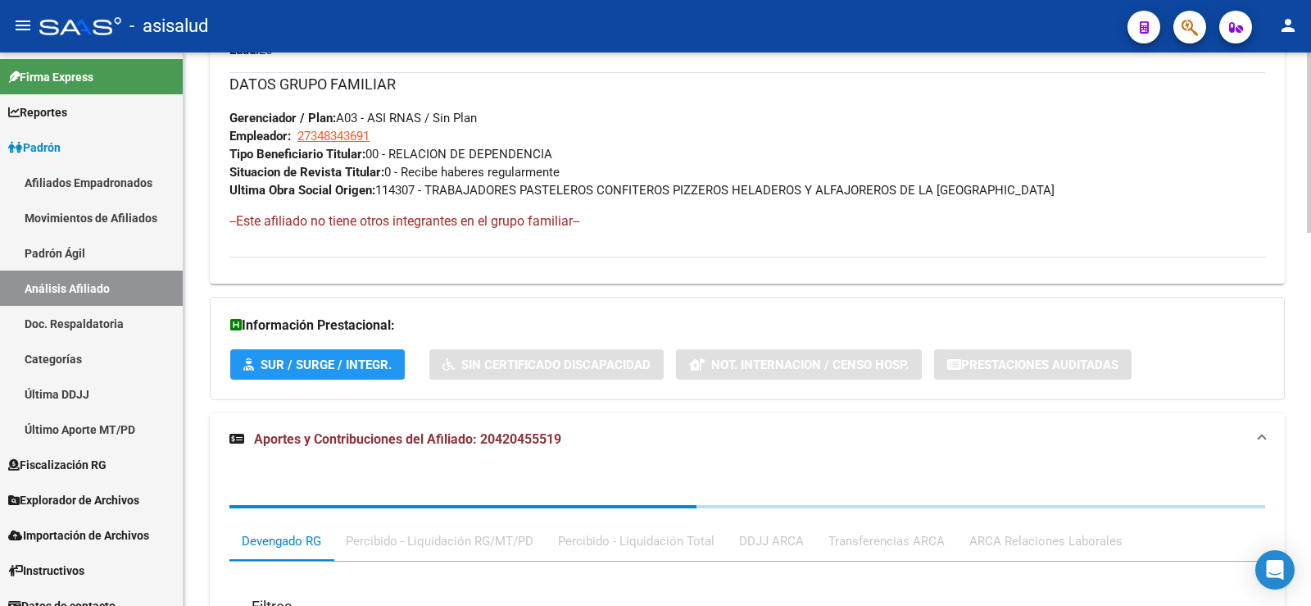
scroll to position [1142, 0]
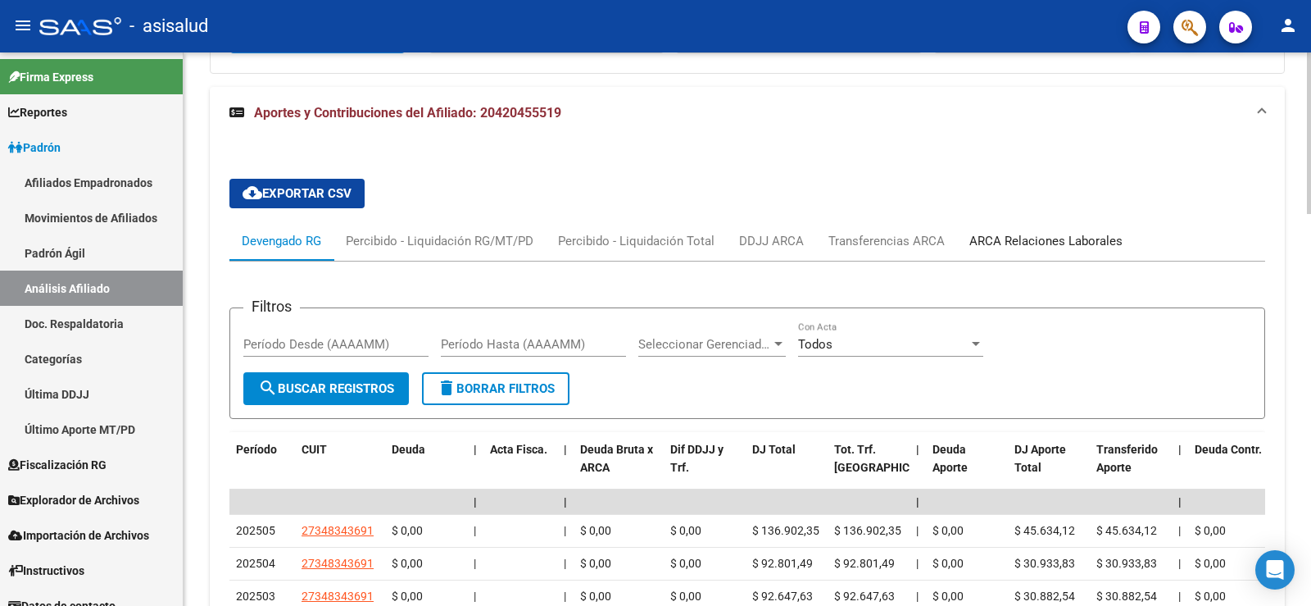
click at [1079, 238] on div "ARCA Relaciones Laborales" at bounding box center [1046, 241] width 153 height 18
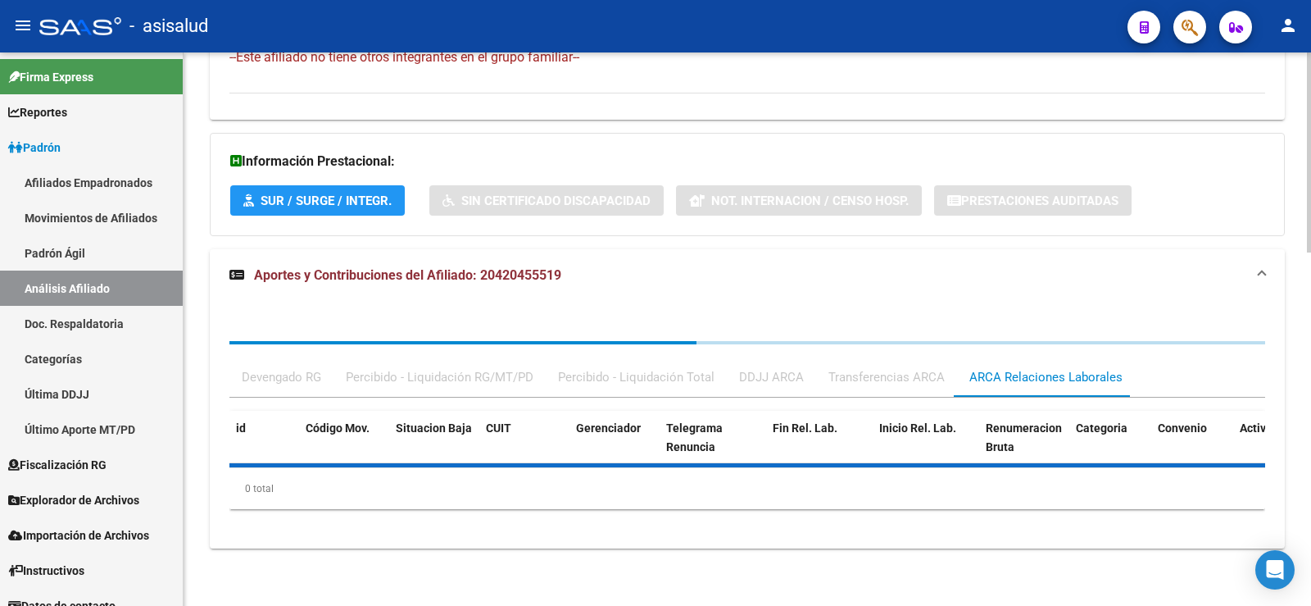
scroll to position [1101, 0]
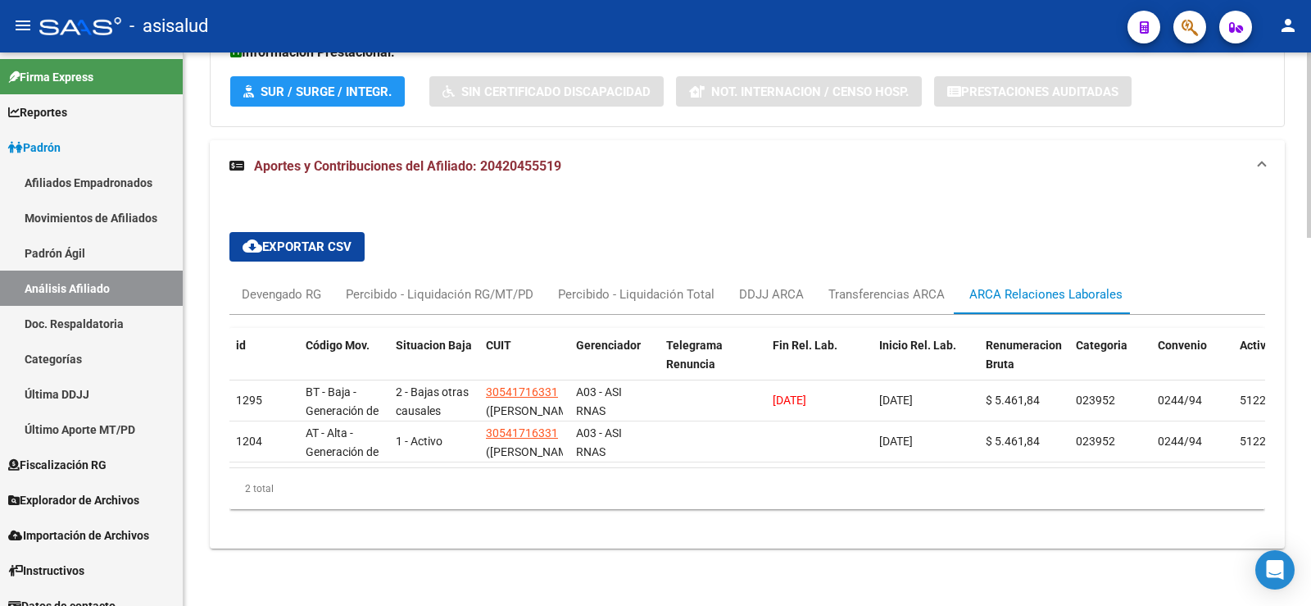
click at [855, 193] on div "cloud_download Exportar CSV Devengado RG Percibido - Liquidación RG/MT/PD Perci…" at bounding box center [747, 371] width 1075 height 356
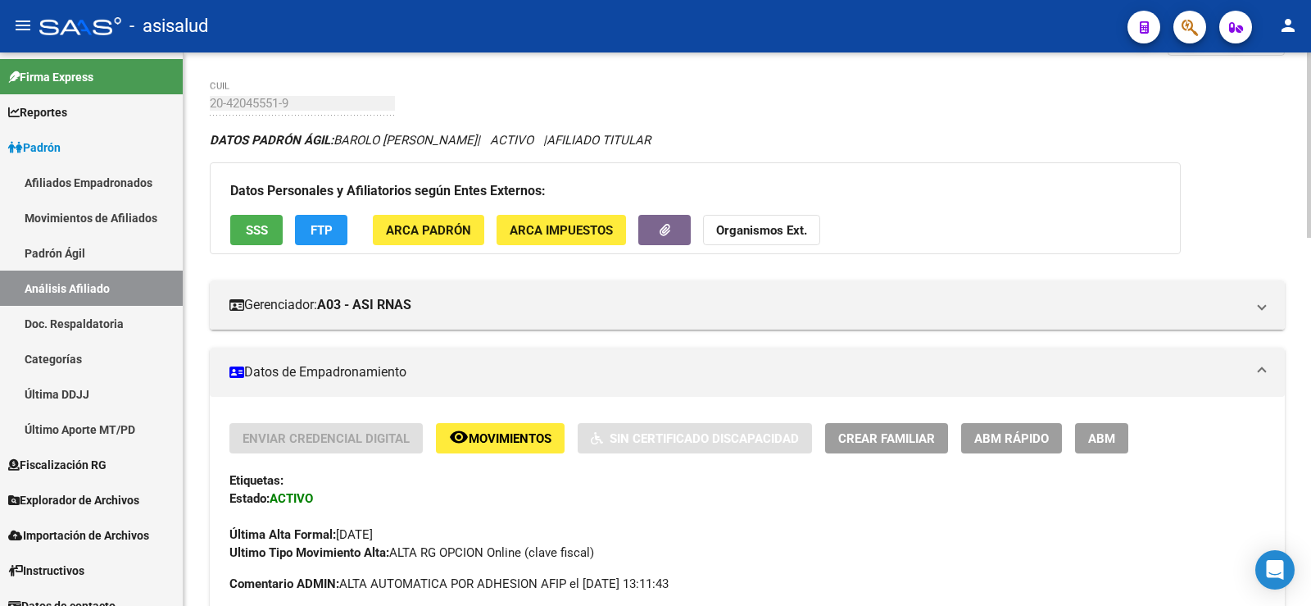
scroll to position [0, 0]
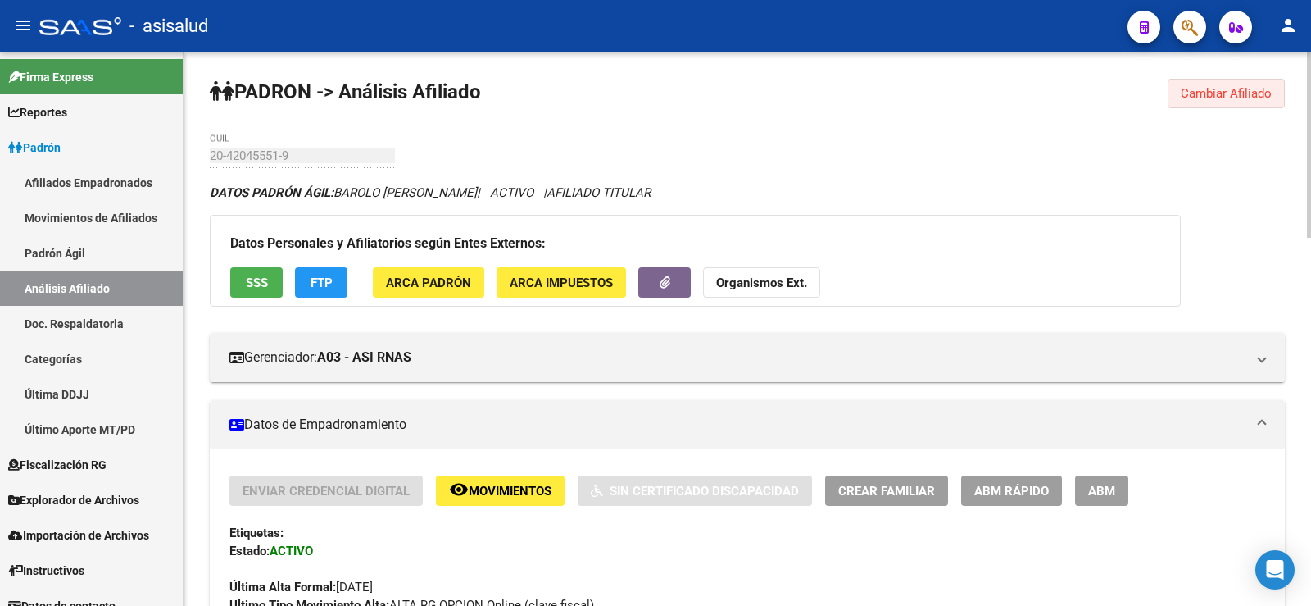
click at [1193, 96] on span "Cambiar Afiliado" at bounding box center [1226, 93] width 91 height 15
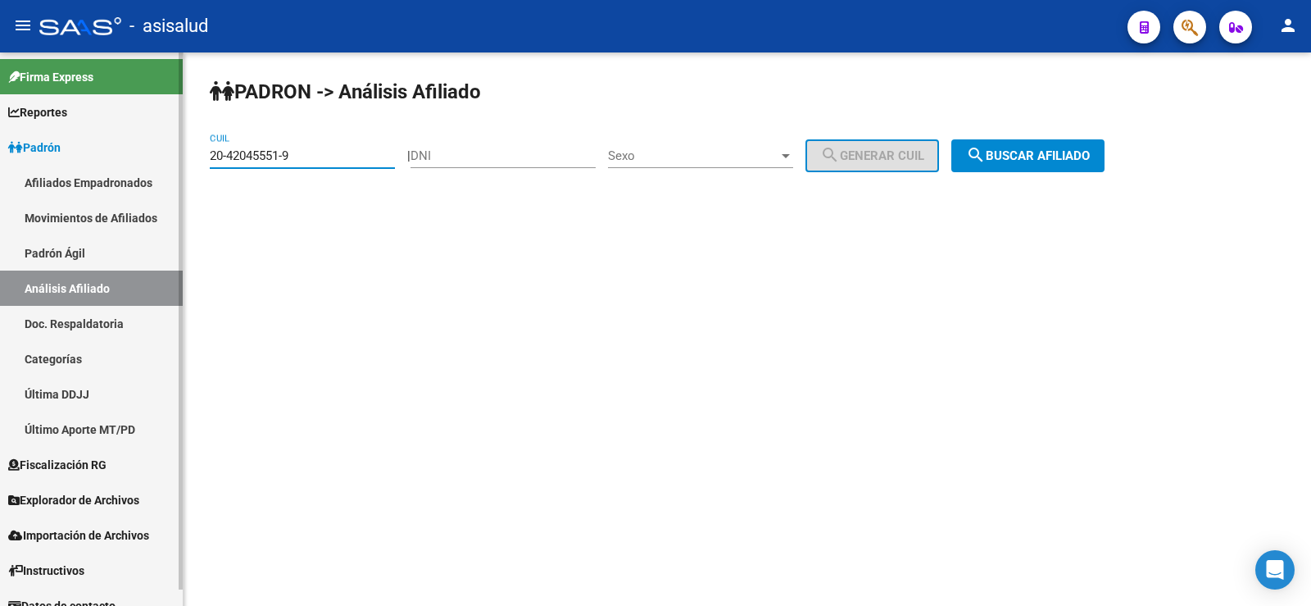
drag, startPoint x: 342, startPoint y: 148, endPoint x: 179, endPoint y: 157, distance: 163.3
click at [179, 157] on mat-sidenav-container "Firma Express Reportes Ingresos Devengados Análisis Histórico Detalles Transfer…" at bounding box center [655, 328] width 1311 height 553
paste input "1474834-2"
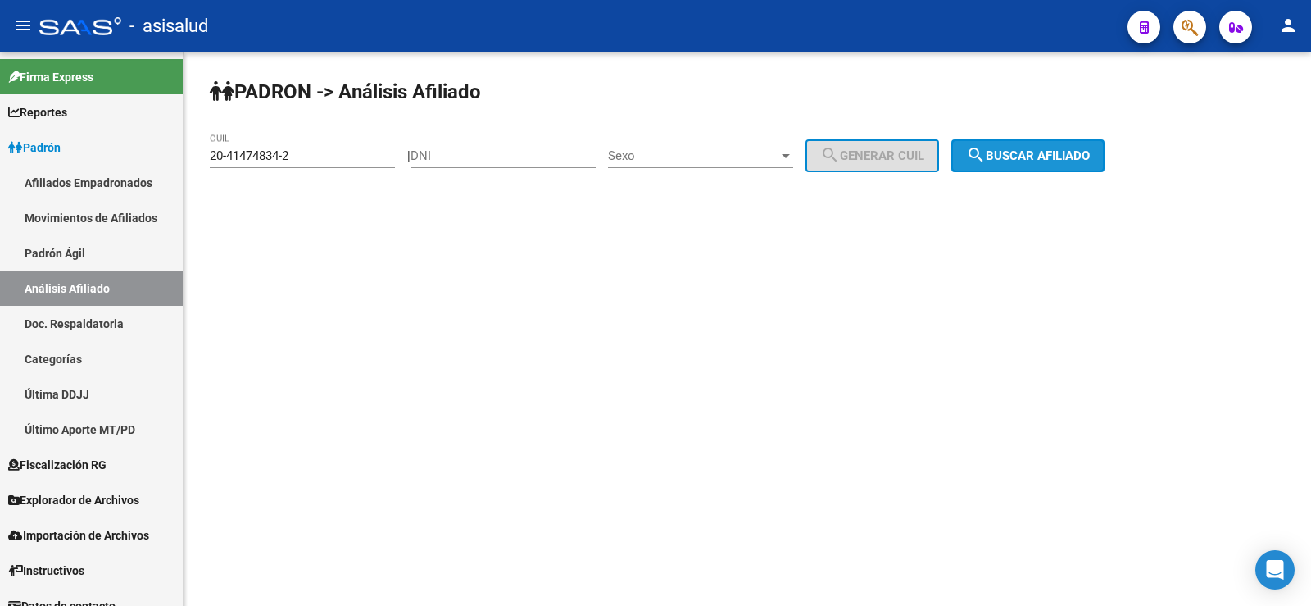
click at [1056, 158] on span "search Buscar afiliado" at bounding box center [1028, 155] width 124 height 15
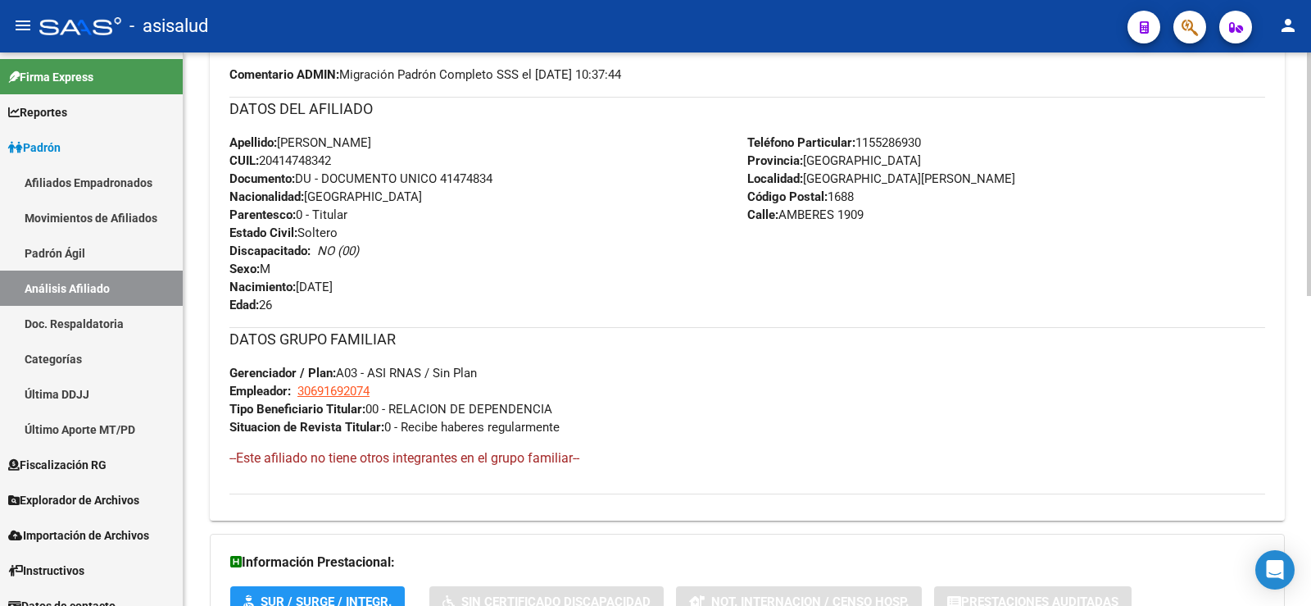
scroll to position [702, 0]
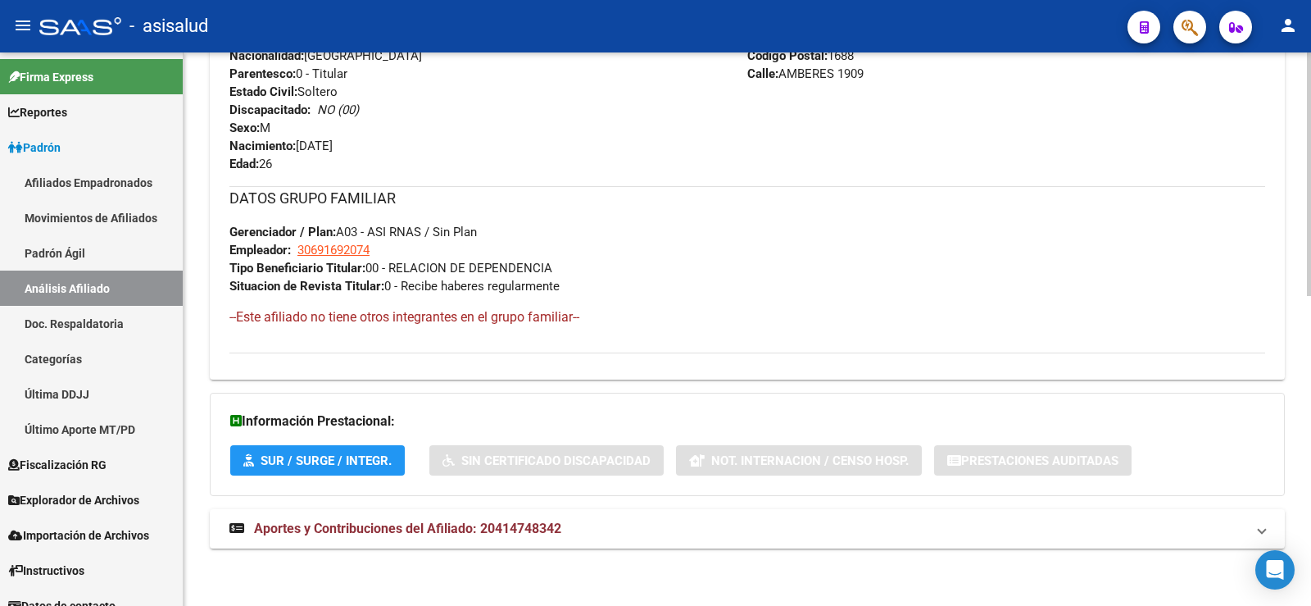
drag, startPoint x: 511, startPoint y: 527, endPoint x: 540, endPoint y: 479, distance: 55.9
click at [510, 527] on span "Aportes y Contribuciones del Afiliado: 20414748342" at bounding box center [407, 528] width 307 height 16
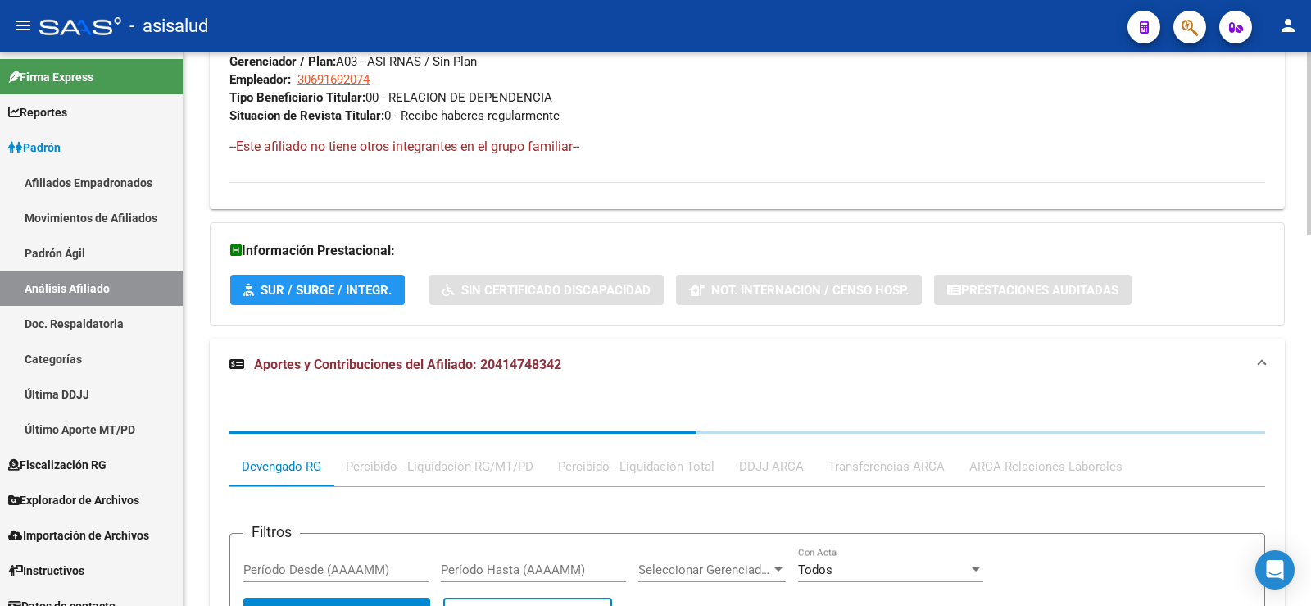
scroll to position [1124, 0]
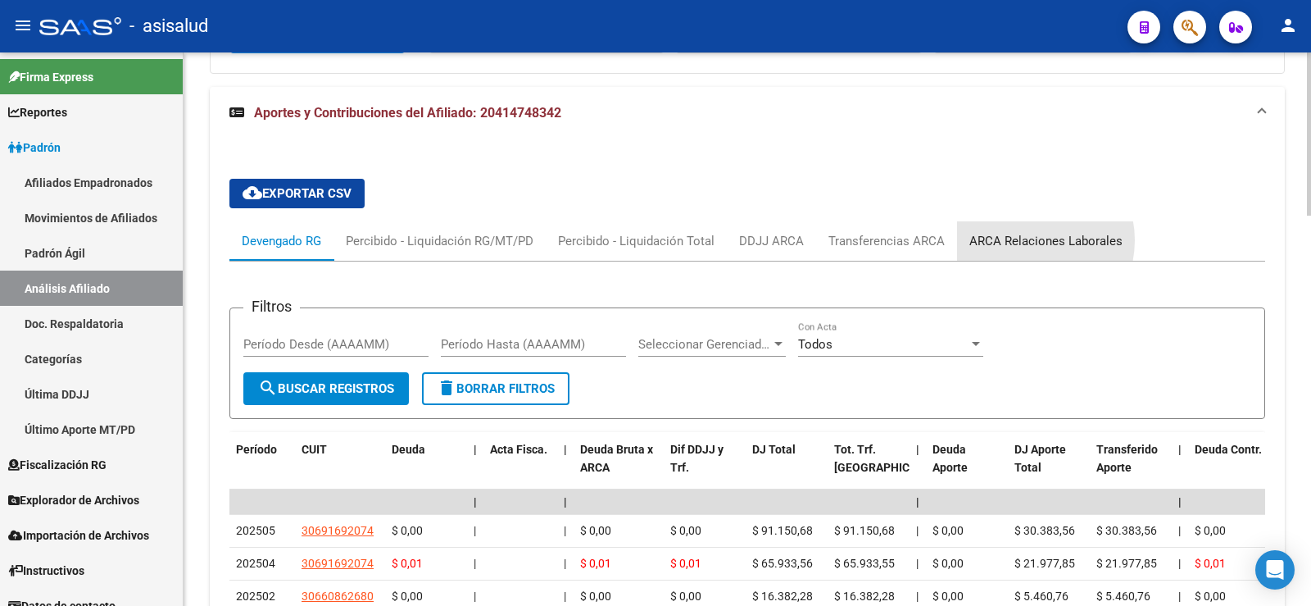
click at [1023, 240] on div "ARCA Relaciones Laborales" at bounding box center [1046, 241] width 153 height 18
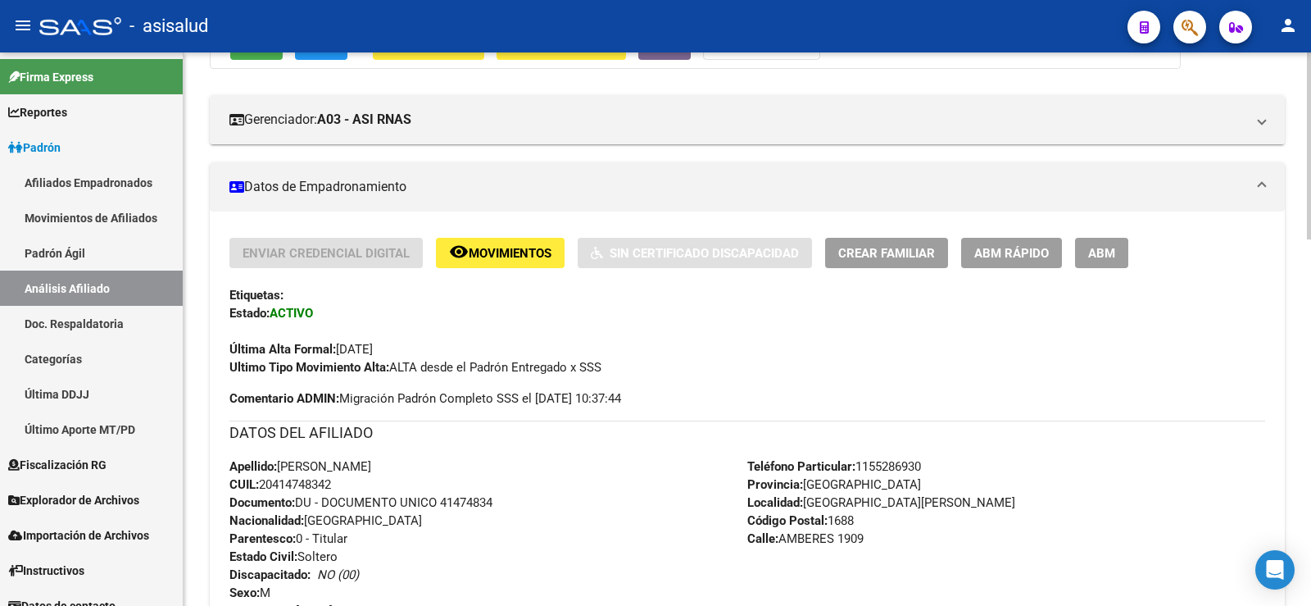
scroll to position [0, 0]
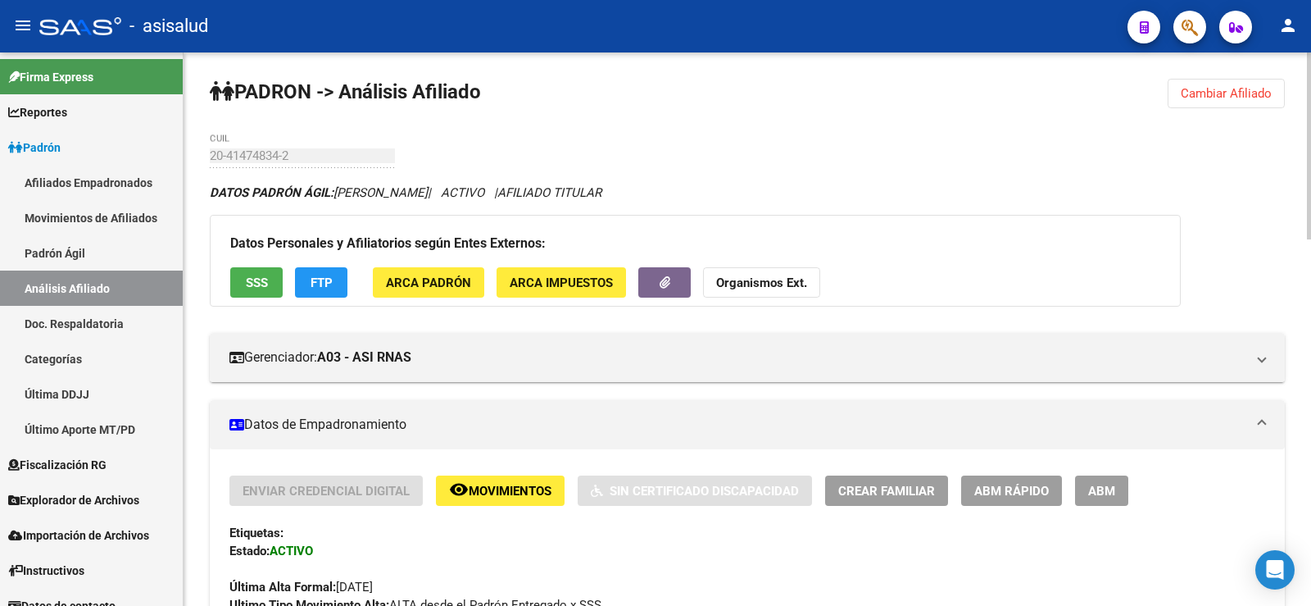
drag, startPoint x: 1219, startPoint y: 98, endPoint x: 888, endPoint y: 100, distance: 331.1
click at [1219, 97] on span "Cambiar Afiliado" at bounding box center [1226, 93] width 91 height 15
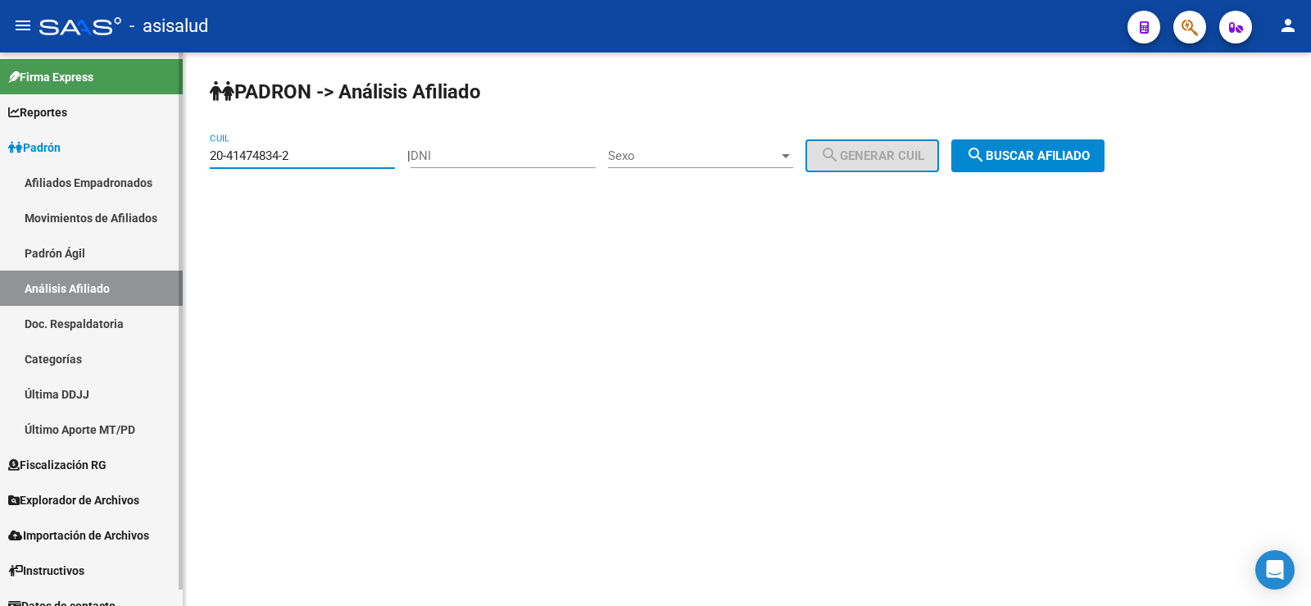
drag, startPoint x: 166, startPoint y: 160, endPoint x: 157, endPoint y: 160, distance: 9.8
click at [157, 160] on mat-sidenav-container "Firma Express Reportes Ingresos Devengados Análisis Histórico Detalles Transfer…" at bounding box center [655, 328] width 1311 height 553
paste input "95325220"
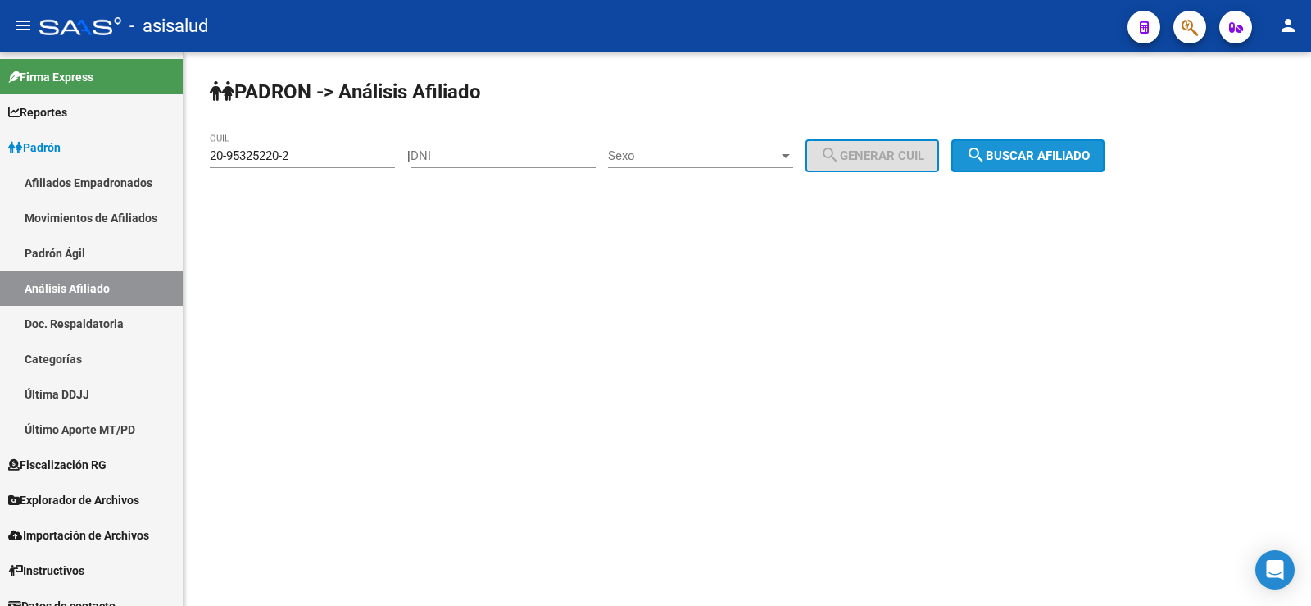
click at [1041, 162] on span "search Buscar afiliado" at bounding box center [1028, 155] width 124 height 15
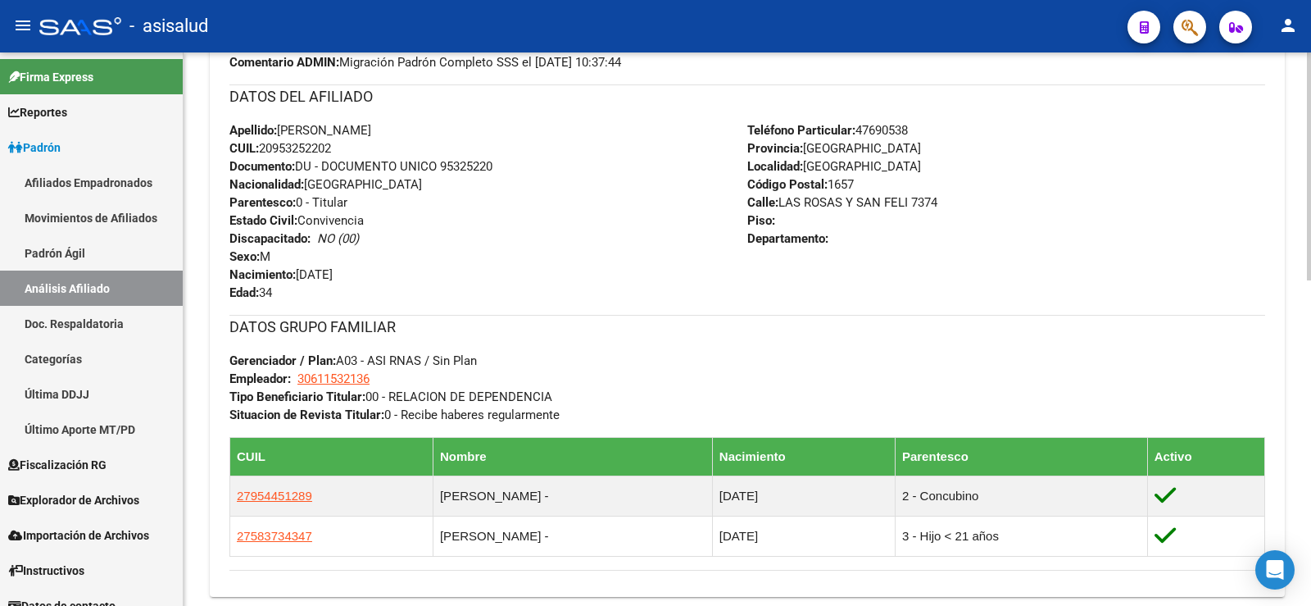
scroll to position [791, 0]
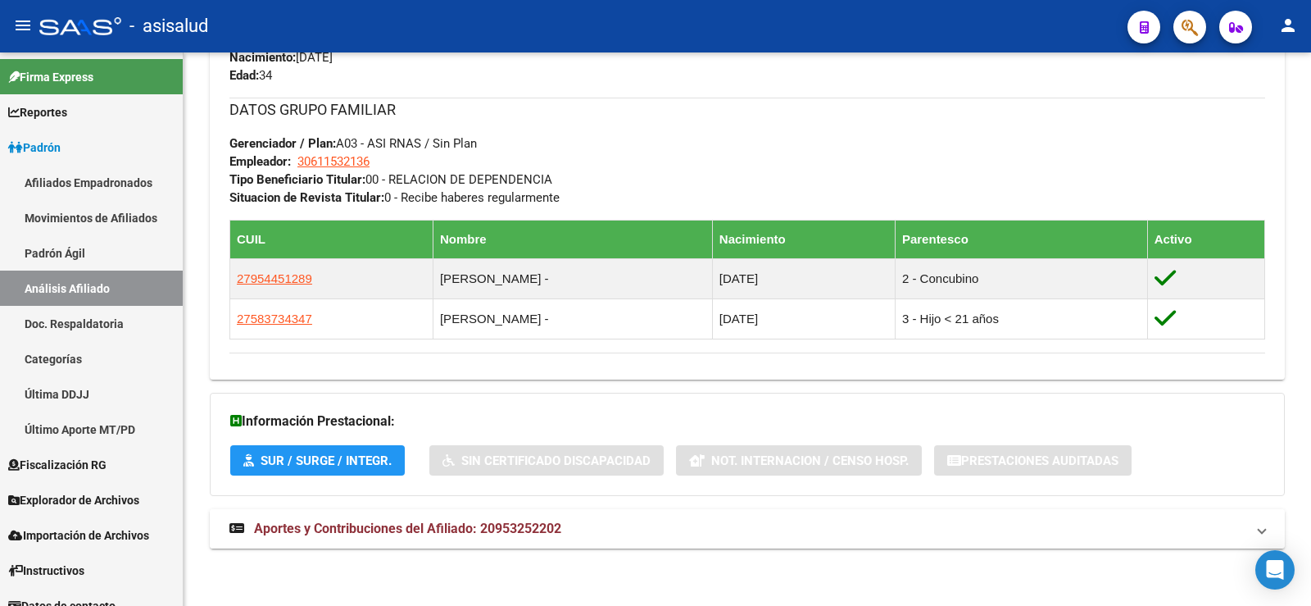
click at [443, 527] on span "Aportes y Contribuciones del Afiliado: 20953252202" at bounding box center [407, 528] width 307 height 16
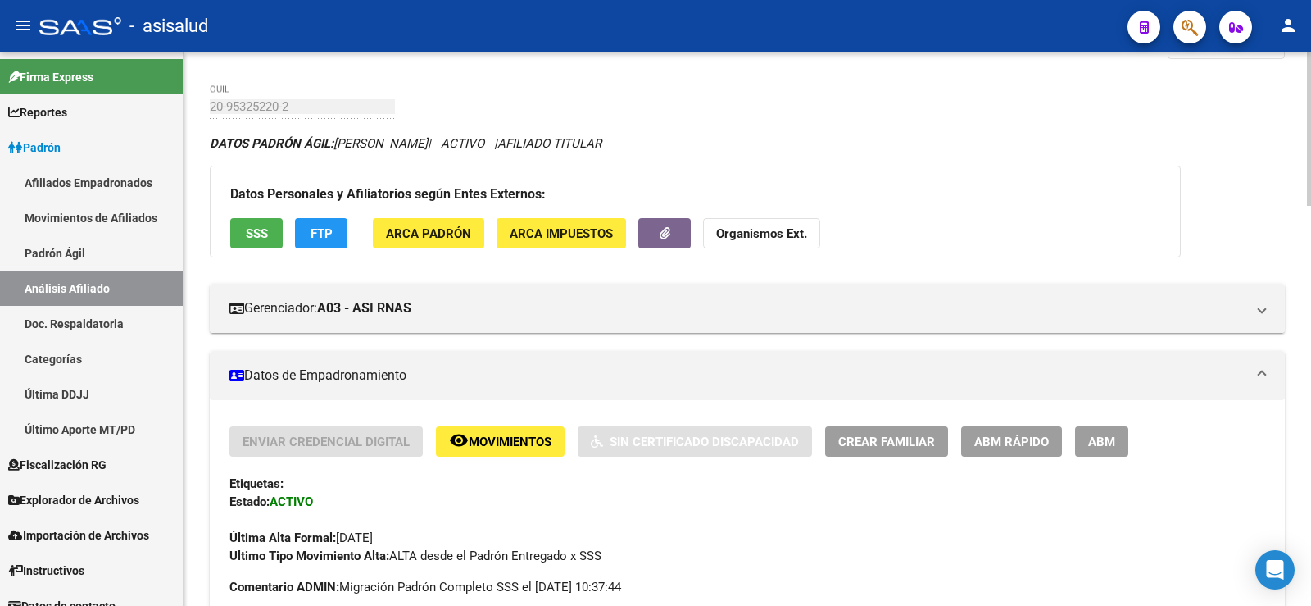
scroll to position [0, 0]
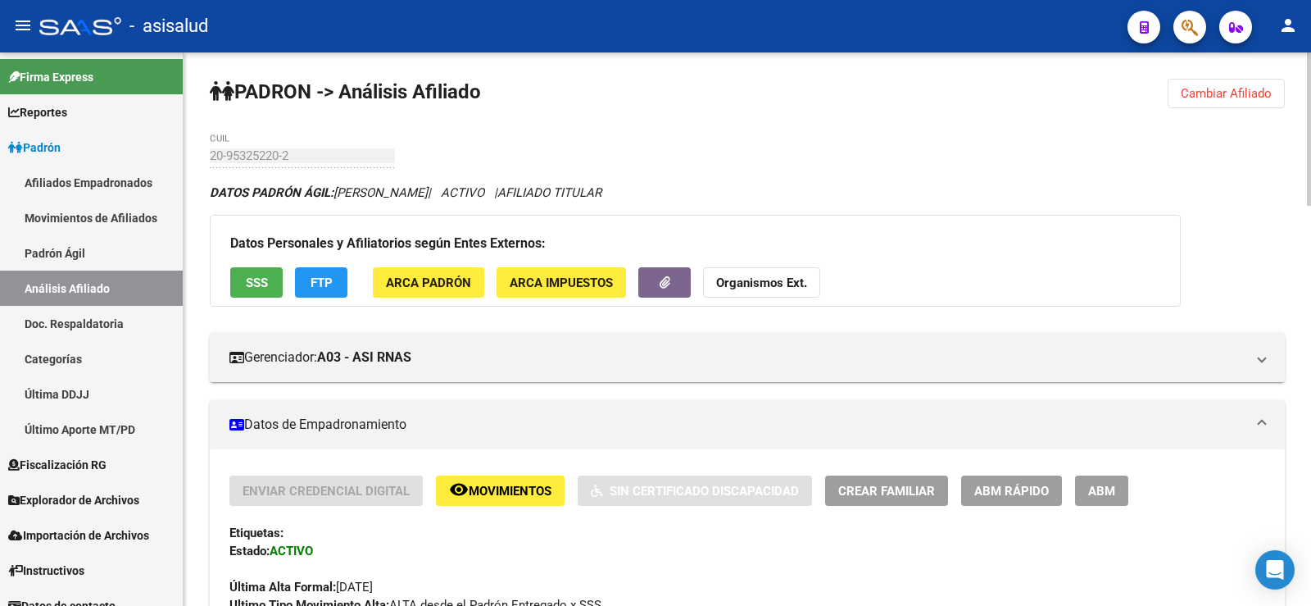
click at [1233, 102] on button "Cambiar Afiliado" at bounding box center [1226, 94] width 117 height 30
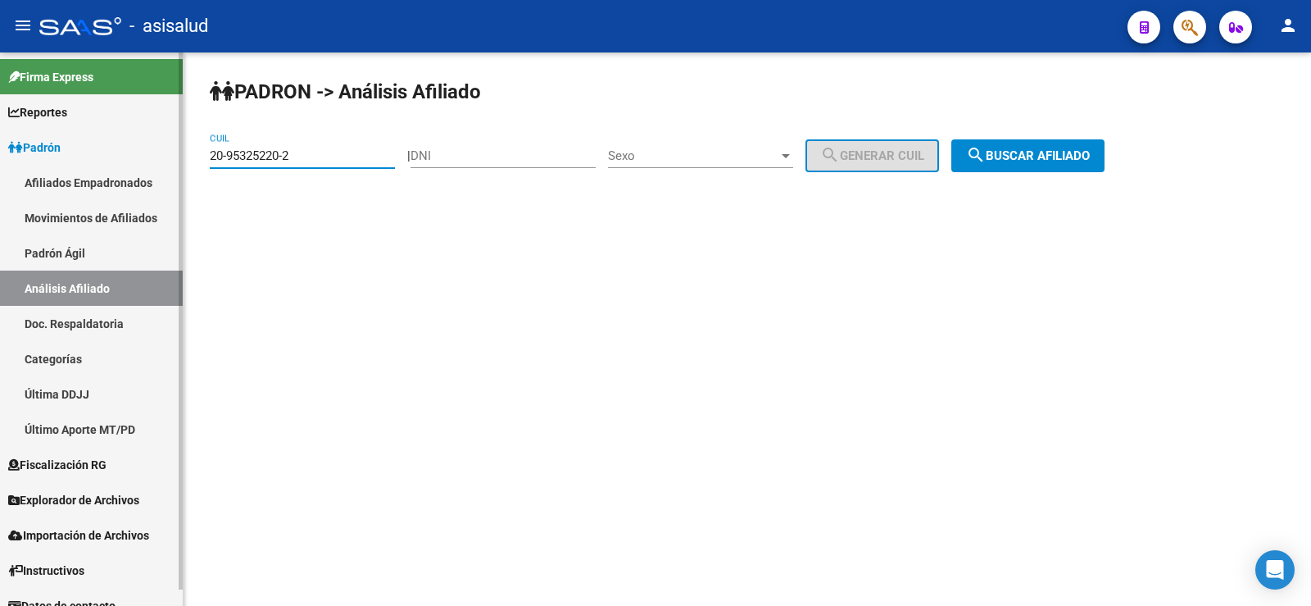
drag, startPoint x: 311, startPoint y: 156, endPoint x: 179, endPoint y: 157, distance: 132.0
click at [179, 157] on mat-sidenav-container "Firma Express Reportes Ingresos Devengados Análisis Histórico Detalles Transfer…" at bounding box center [655, 328] width 1311 height 553
paste input "43053992-3"
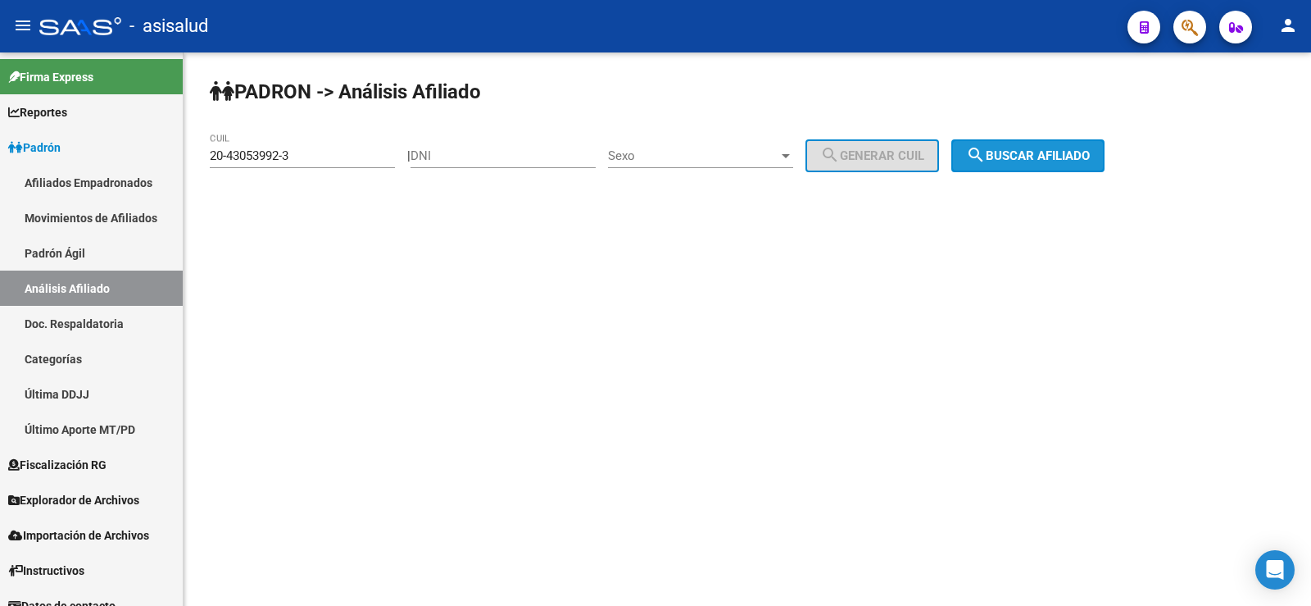
click at [1080, 148] on span "search Buscar afiliado" at bounding box center [1028, 155] width 124 height 15
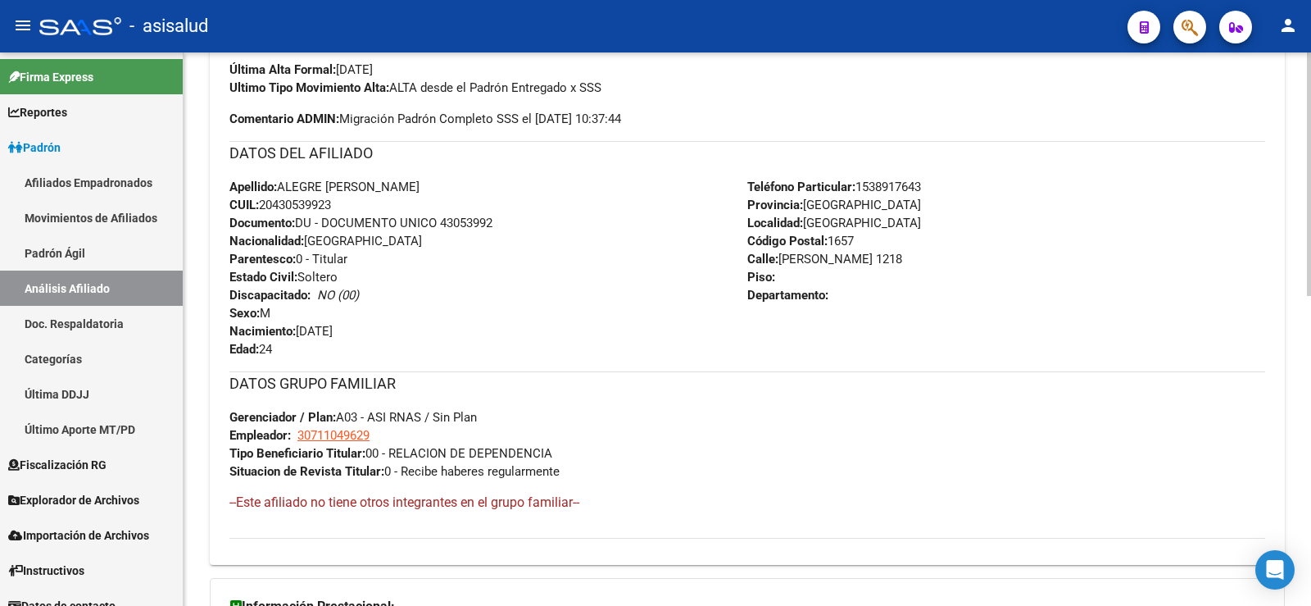
scroll to position [702, 0]
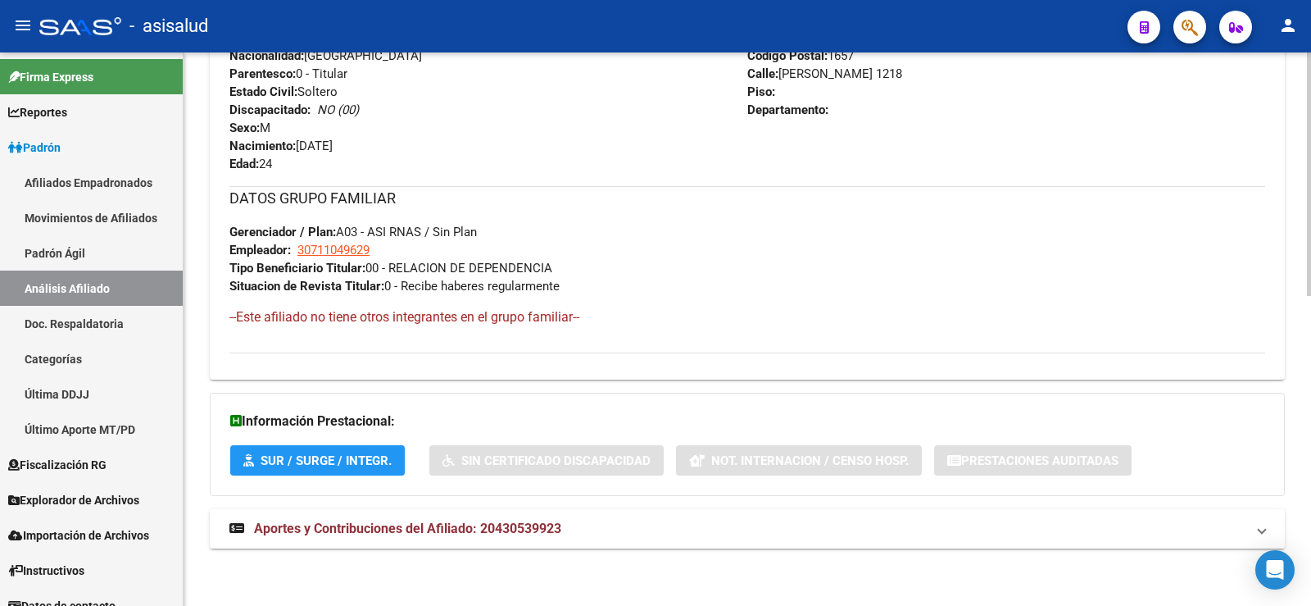
click at [400, 537] on strong "Aportes y Contribuciones del Afiliado: 20430539923" at bounding box center [395, 529] width 332 height 18
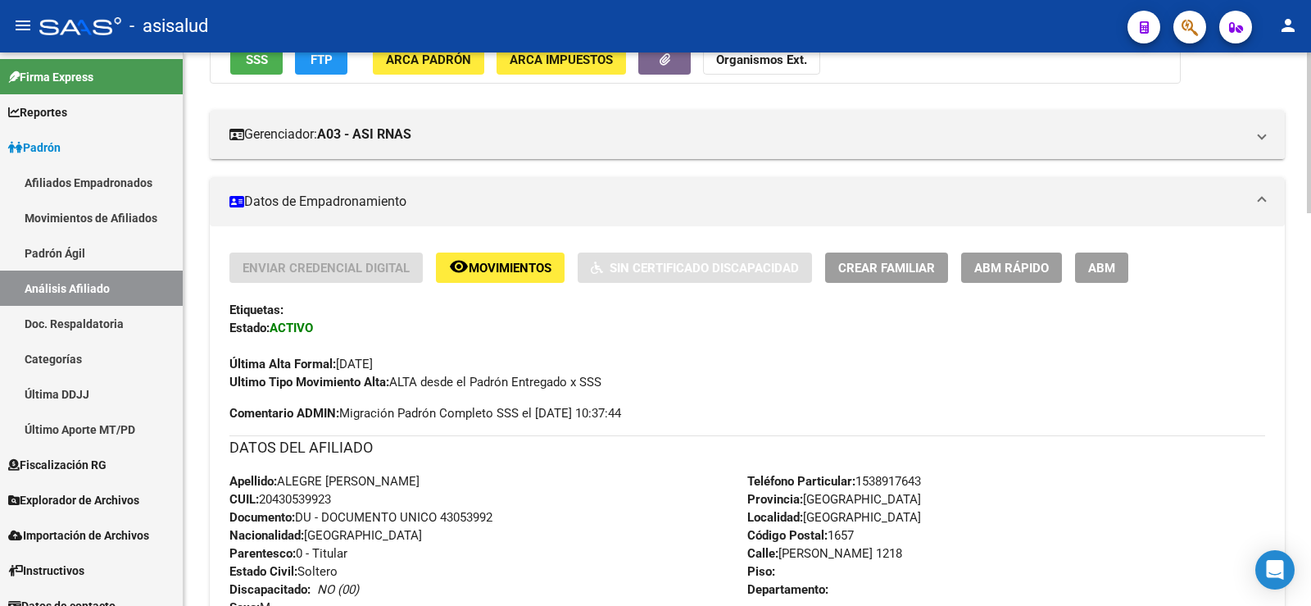
scroll to position [0, 0]
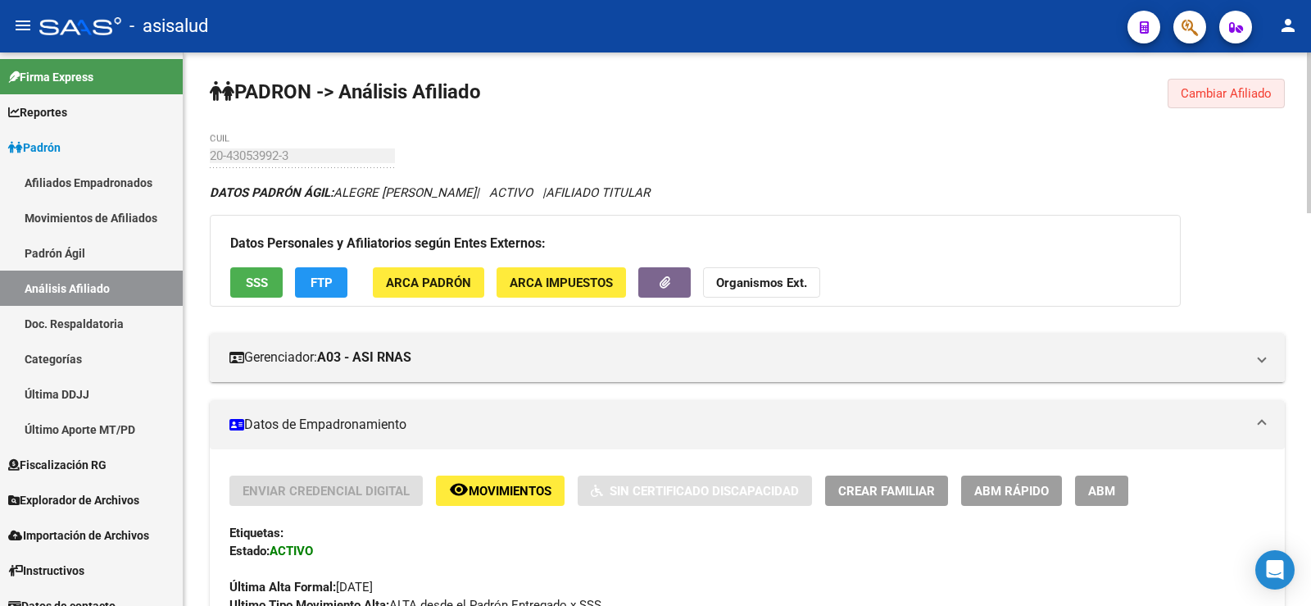
click at [1240, 84] on button "Cambiar Afiliado" at bounding box center [1226, 94] width 117 height 30
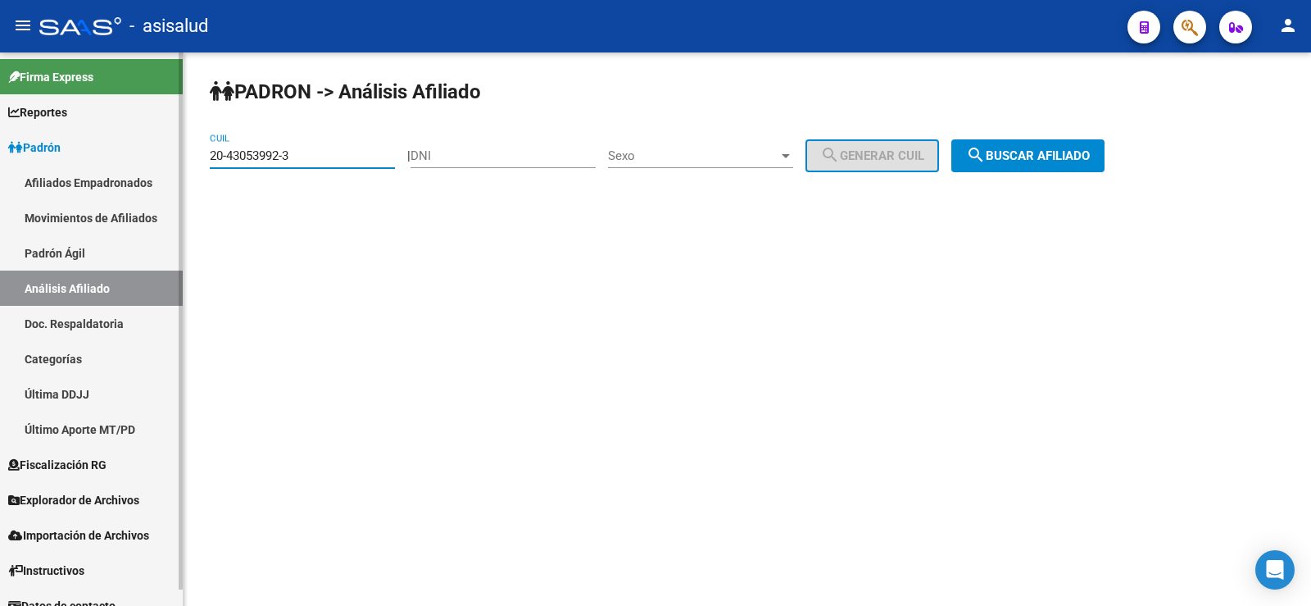
drag, startPoint x: 303, startPoint y: 155, endPoint x: 151, endPoint y: 164, distance: 152.7
click at [151, 164] on mat-sidenav-container "Firma Express Reportes Ingresos Devengados Análisis Histórico Detalles Transfer…" at bounding box center [655, 328] width 1311 height 553
paste input "3-39515603-9"
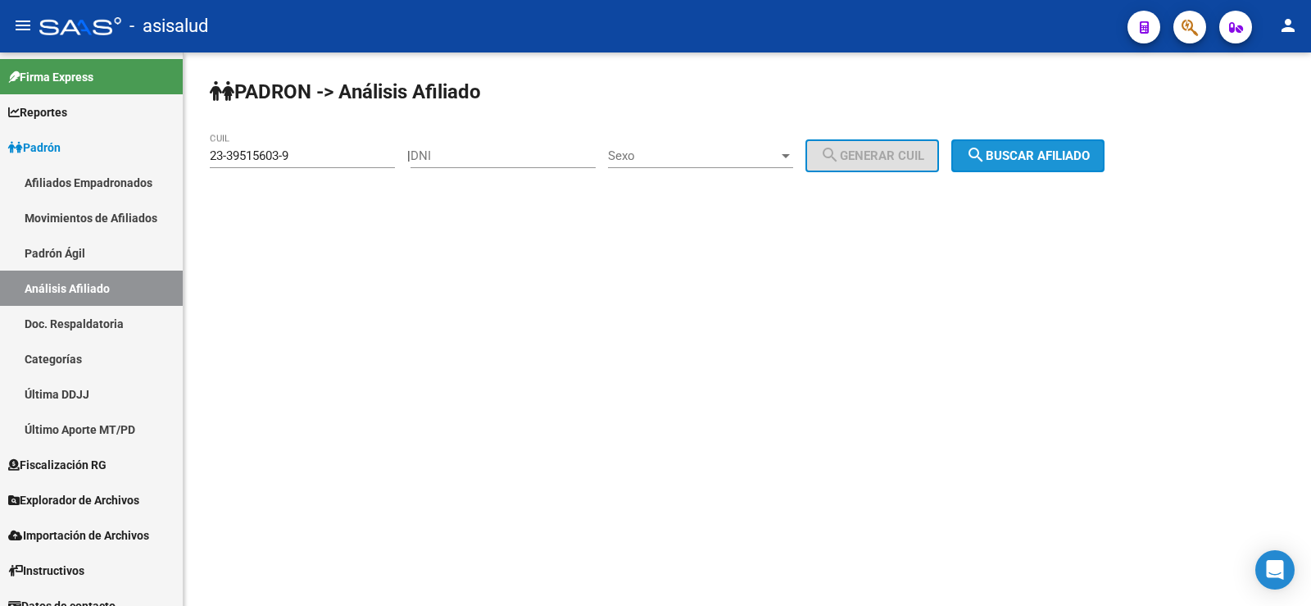
click at [1058, 150] on span "search Buscar afiliado" at bounding box center [1028, 155] width 124 height 15
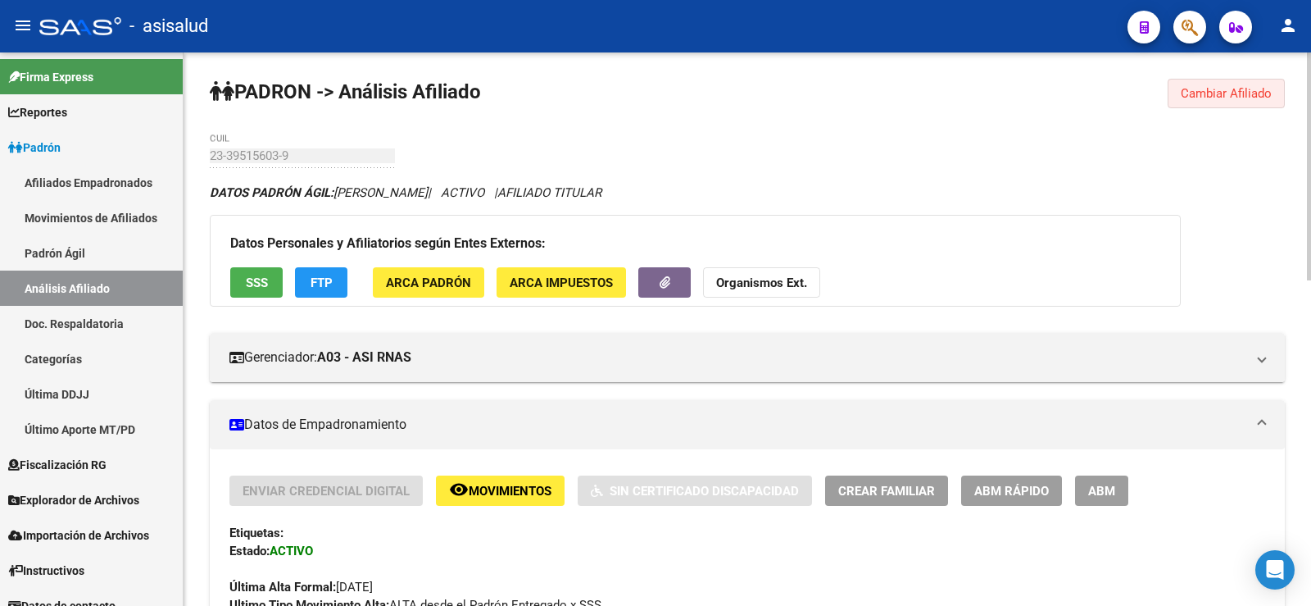
click at [1229, 80] on button "Cambiar Afiliado" at bounding box center [1226, 94] width 117 height 30
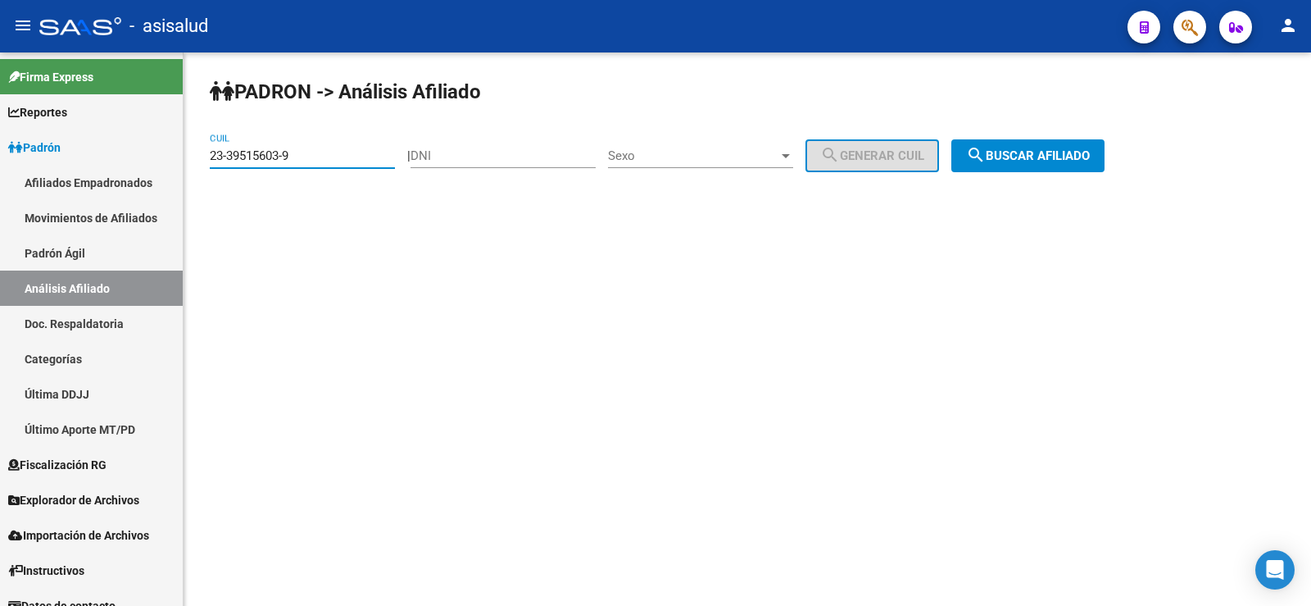
drag, startPoint x: 310, startPoint y: 156, endPoint x: 198, endPoint y: 166, distance: 112.0
click at [198, 166] on div "PADRON -> Análisis Afiliado 23-39515603-9 CUIL | DNI Sexo Sexo search Generar C…" at bounding box center [748, 138] width 1128 height 172
click at [1059, 146] on button "search Buscar afiliado" at bounding box center [1027, 155] width 153 height 33
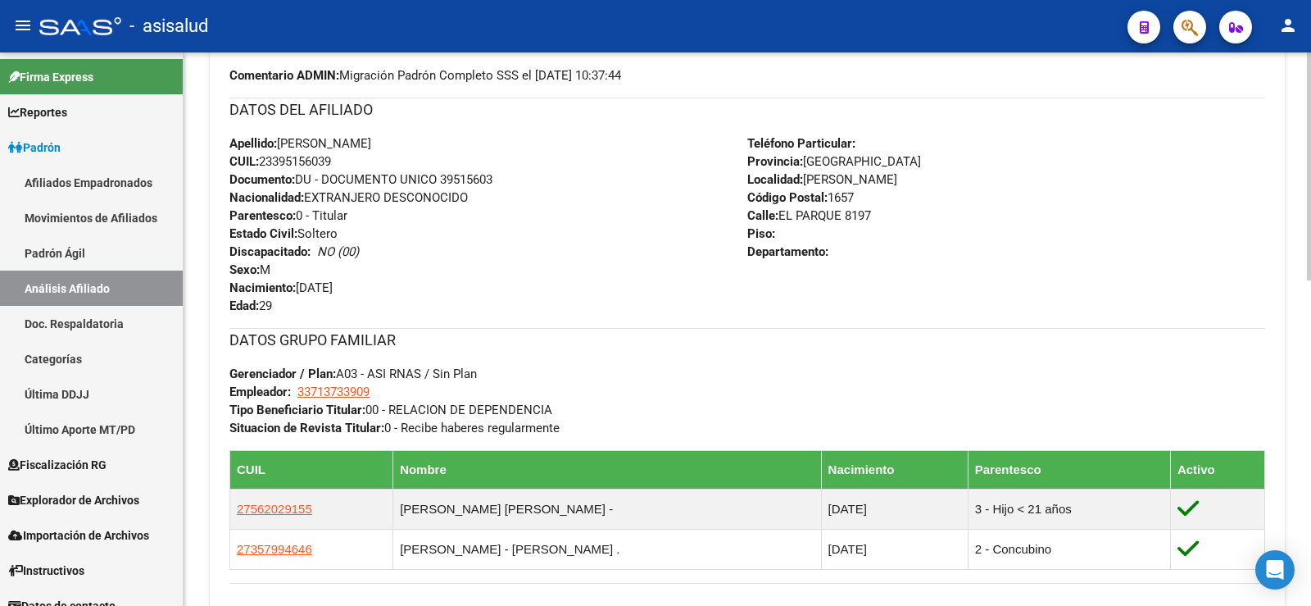
scroll to position [574, 0]
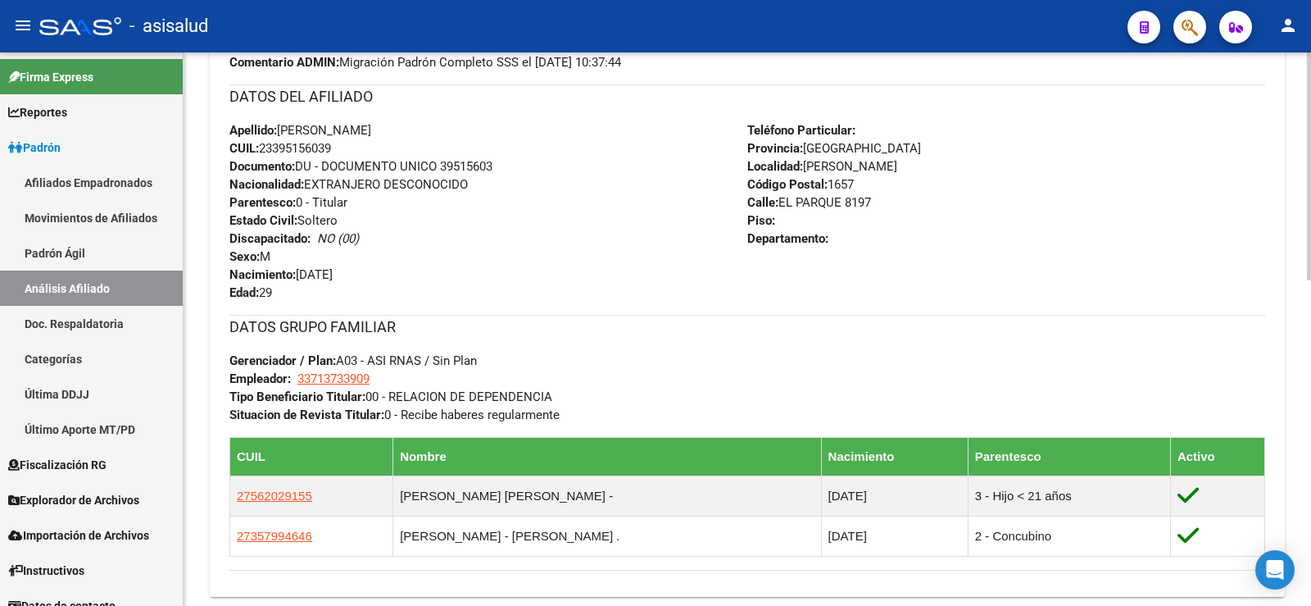
click at [624, 338] on div "DATOS GRUPO FAMILIAR Gerenciador / Plan: A03 - ASI RNAS / Sin Plan Empleador: 3…" at bounding box center [747, 369] width 1036 height 109
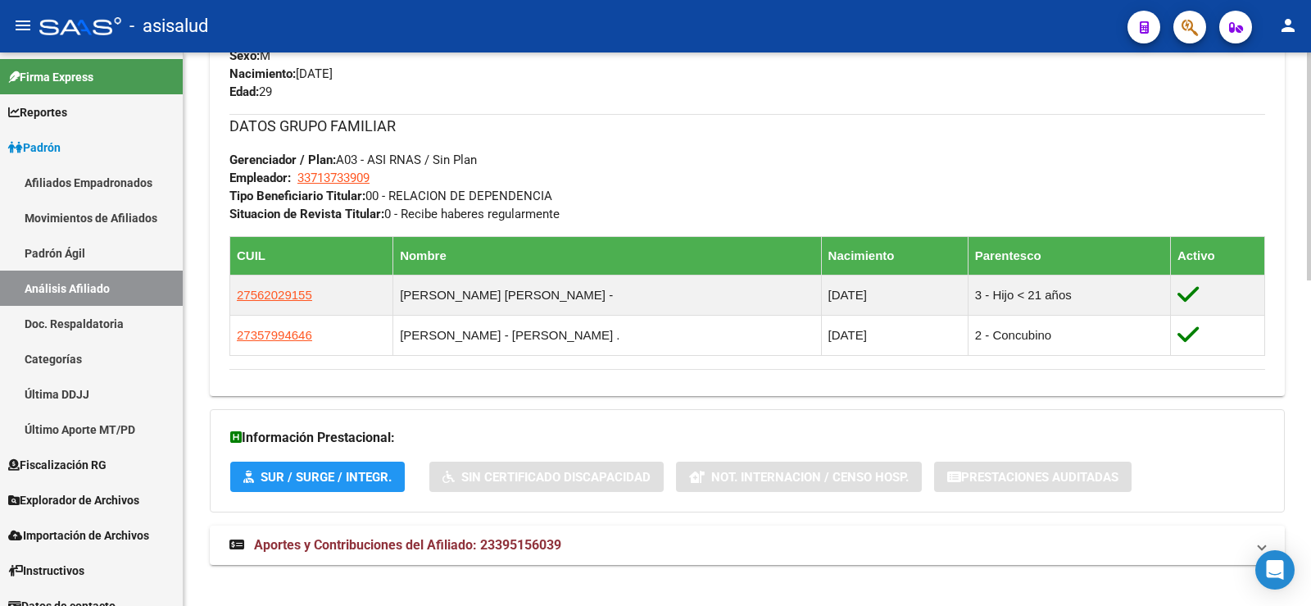
scroll to position [791, 0]
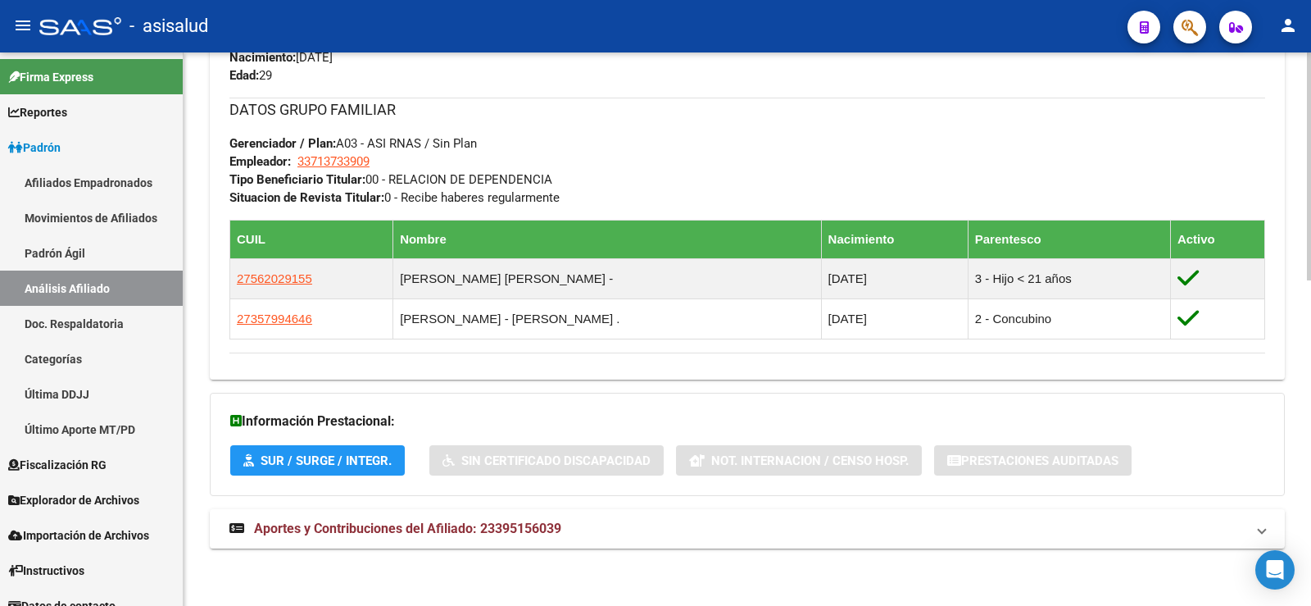
drag, startPoint x: 443, startPoint y: 525, endPoint x: 549, endPoint y: 440, distance: 135.3
click at [443, 525] on span "Aportes y Contribuciones del Afiliado: 23395156039" at bounding box center [407, 528] width 307 height 16
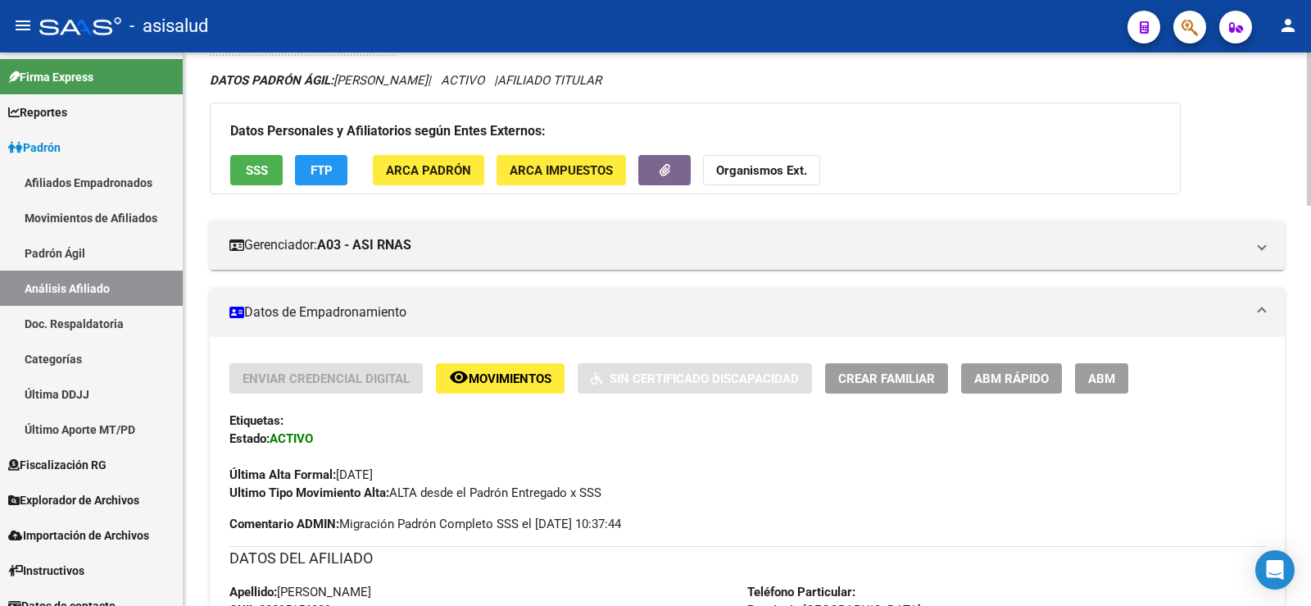
scroll to position [0, 0]
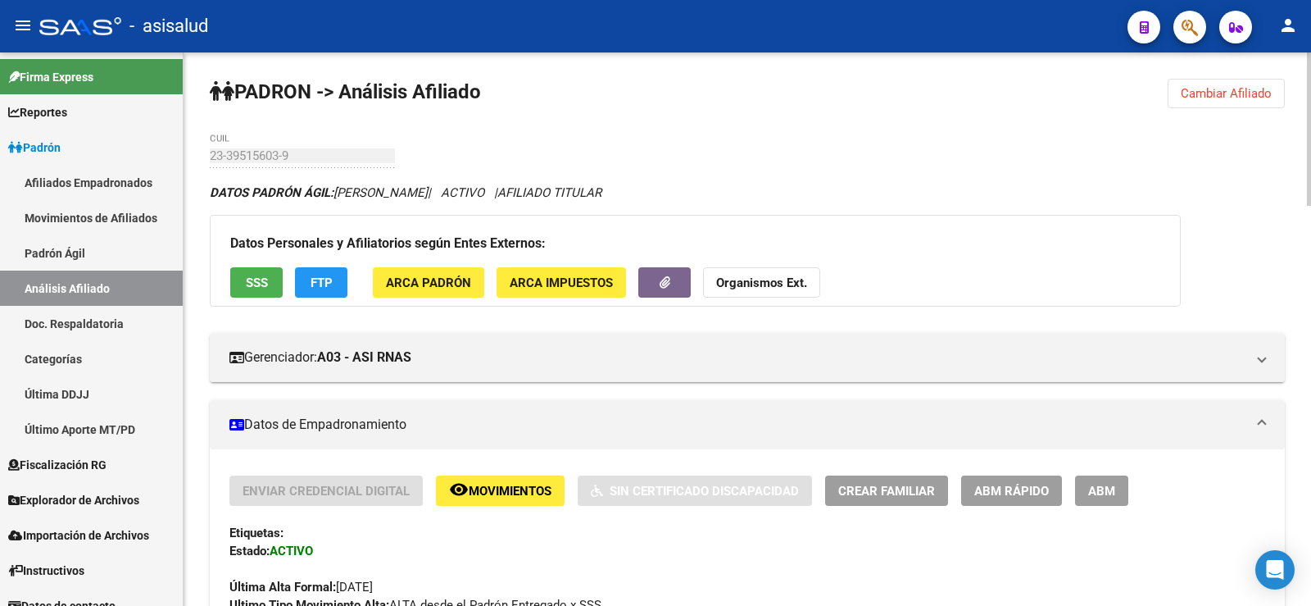
click at [1249, 87] on span "Cambiar Afiliado" at bounding box center [1226, 93] width 91 height 15
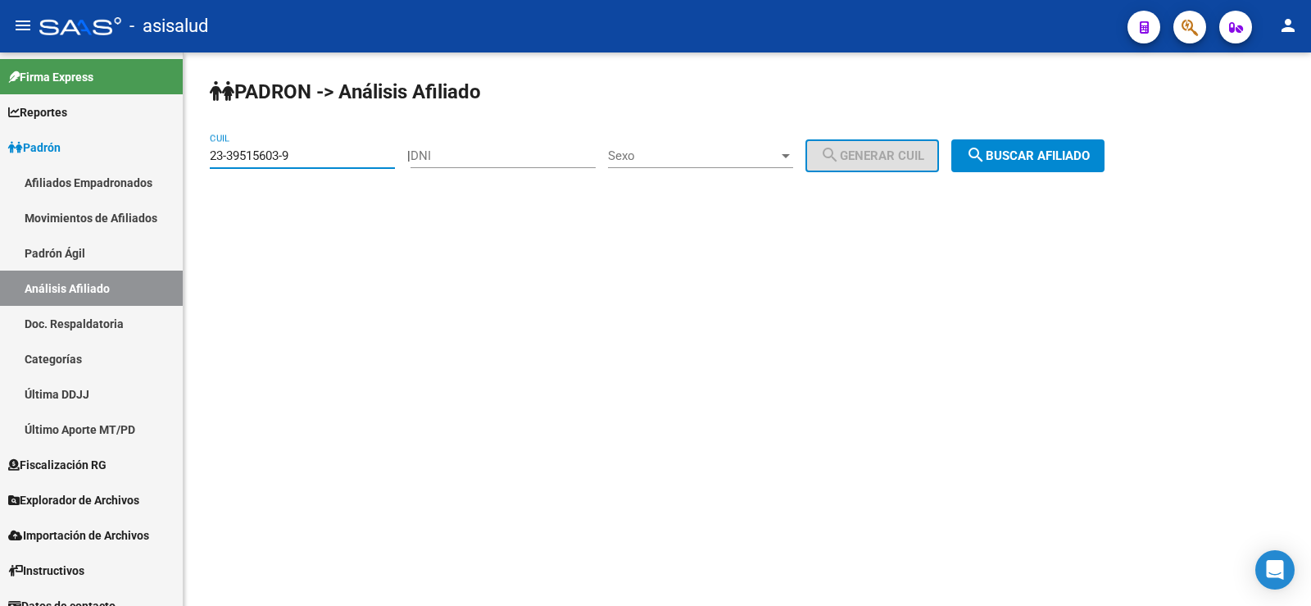
drag, startPoint x: 302, startPoint y: 160, endPoint x: 188, endPoint y: 165, distance: 114.8
click at [188, 165] on div "PADRON -> Análisis Afiliado 23-39515603-9 CUIL | DNI Sexo Sexo search Generar C…" at bounding box center [748, 138] width 1128 height 172
click at [1028, 155] on span "search Buscar afiliado" at bounding box center [1028, 155] width 124 height 15
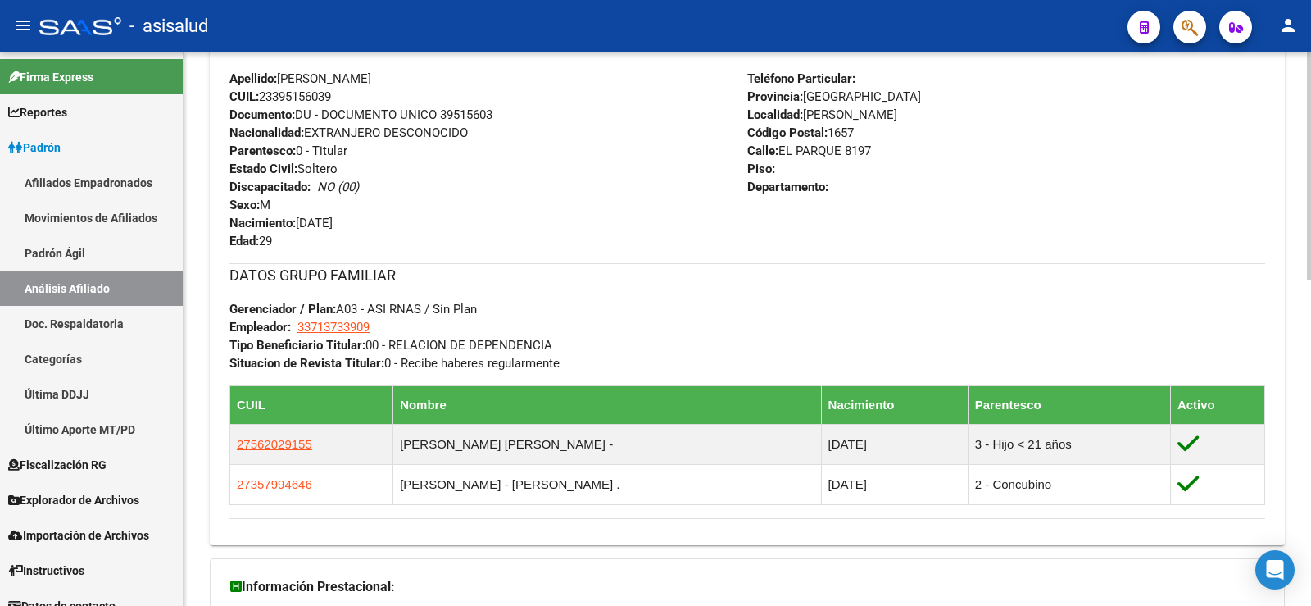
scroll to position [791, 0]
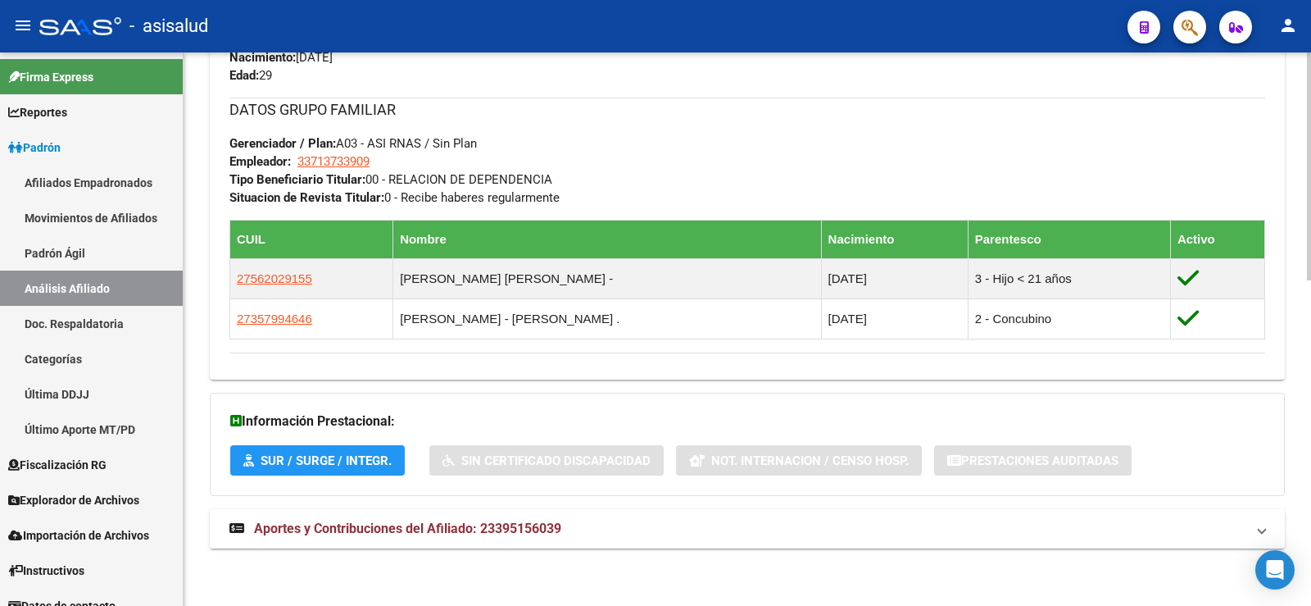
click at [521, 532] on span "Aportes y Contribuciones del Afiliado: 23395156039" at bounding box center [407, 528] width 307 height 16
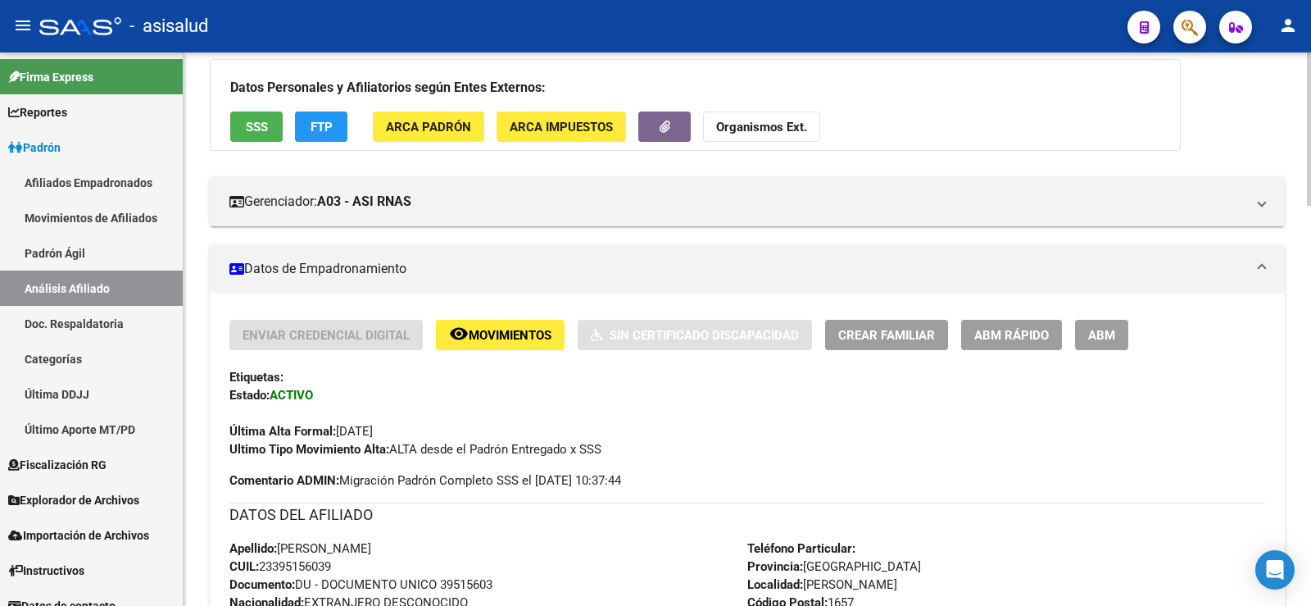
scroll to position [0, 0]
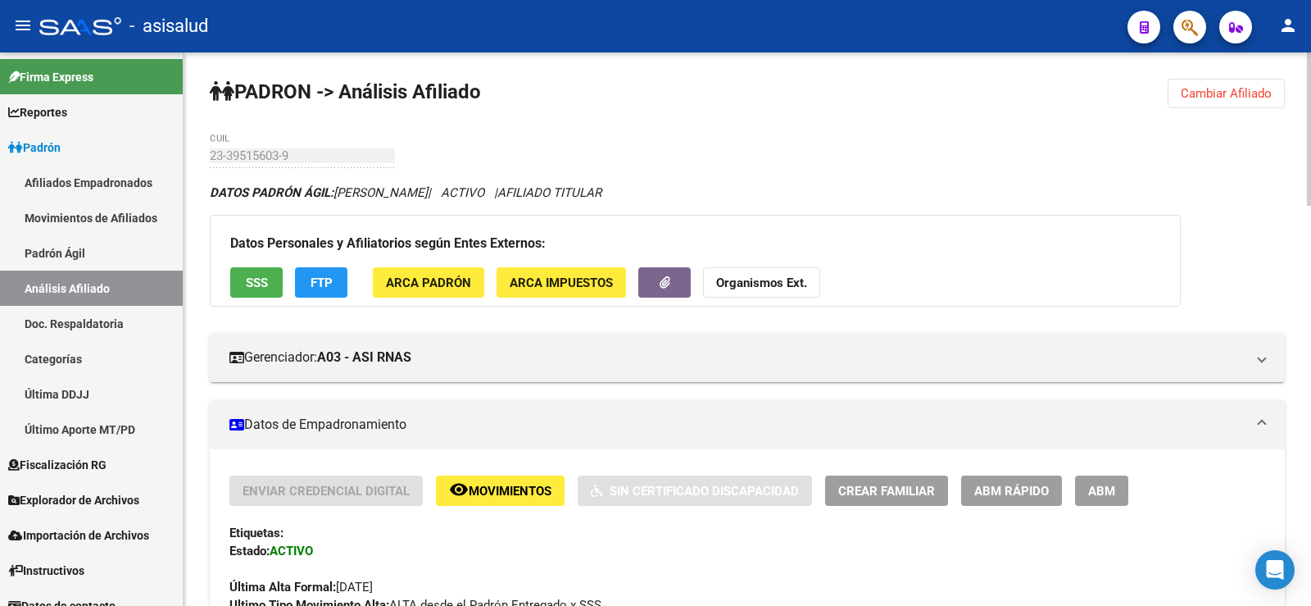
click at [1210, 82] on button "Cambiar Afiliado" at bounding box center [1226, 94] width 117 height 30
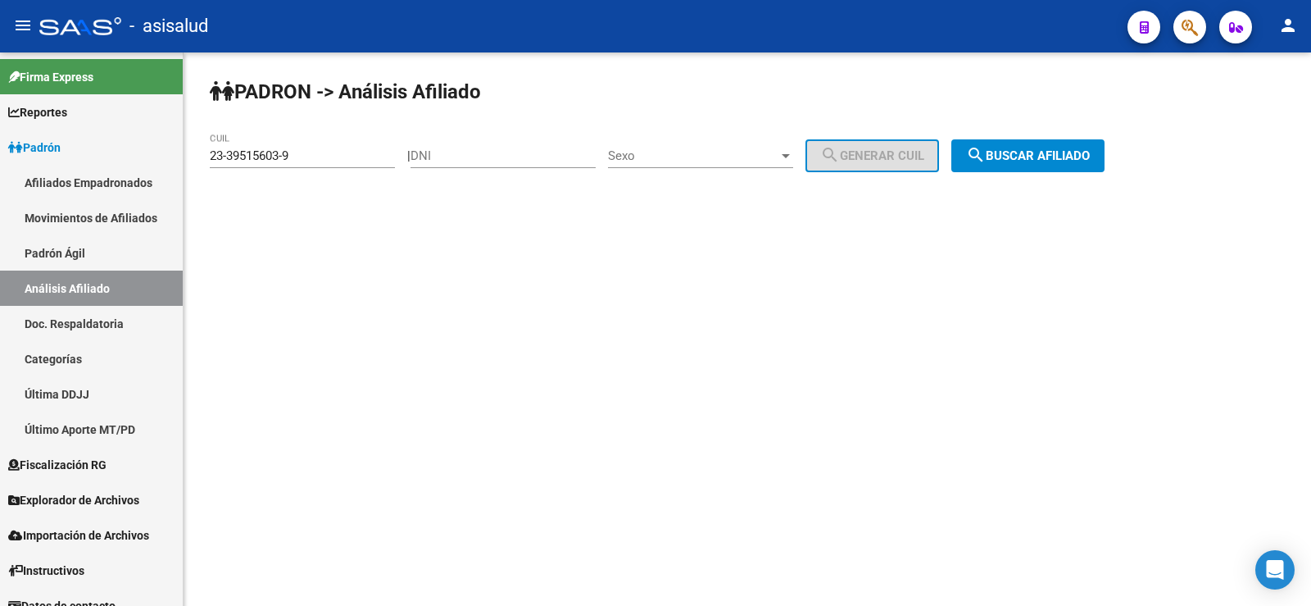
click at [323, 143] on div "23-39515603-9 CUIL" at bounding box center [302, 150] width 185 height 35
drag, startPoint x: 317, startPoint y: 151, endPoint x: 134, endPoint y: 160, distance: 183.0
click at [134, 160] on mat-sidenav-container "Firma Express Reportes Ingresos Devengados Análisis Histórico Detalles Transfer…" at bounding box center [655, 328] width 1311 height 553
paste input "0-39111103-1"
click at [1090, 157] on span "search Buscar afiliado" at bounding box center [1028, 155] width 124 height 15
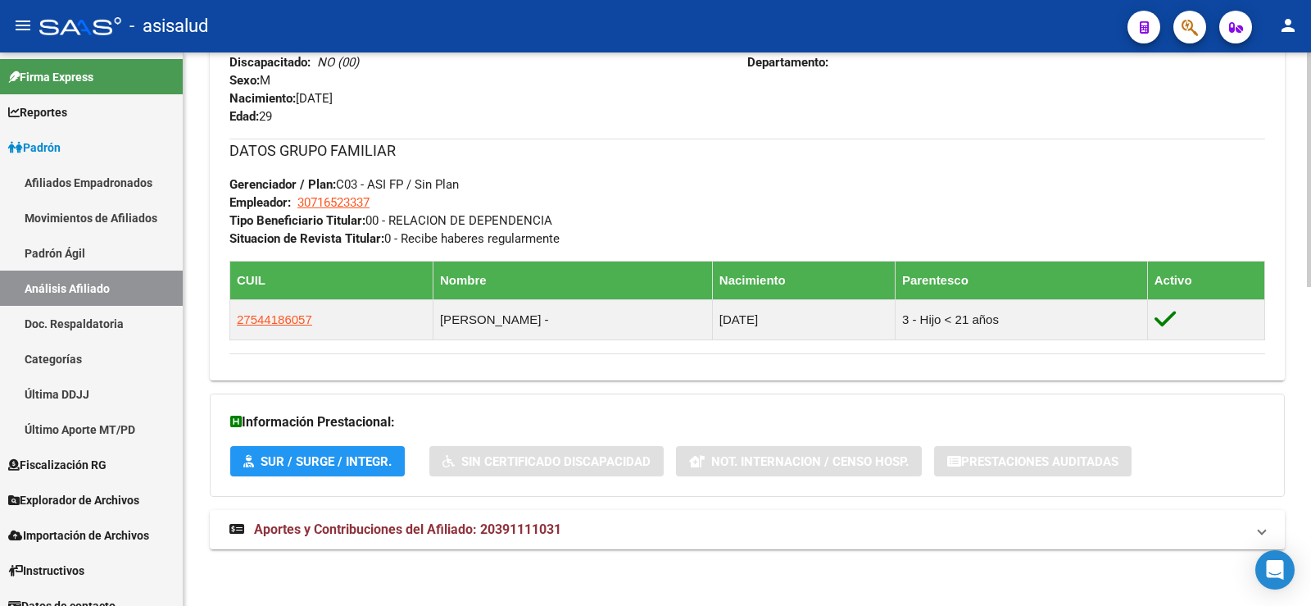
scroll to position [751, 0]
click at [483, 534] on span "Aportes y Contribuciones del Afiliado: 20391111031" at bounding box center [407, 528] width 307 height 16
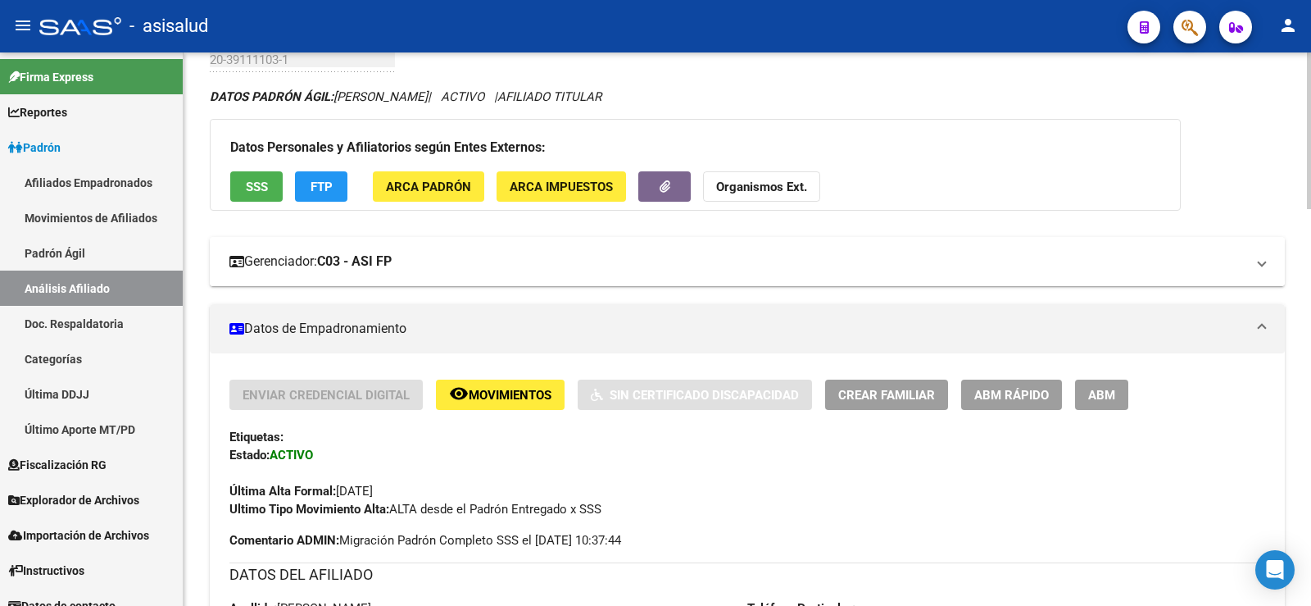
scroll to position [0, 0]
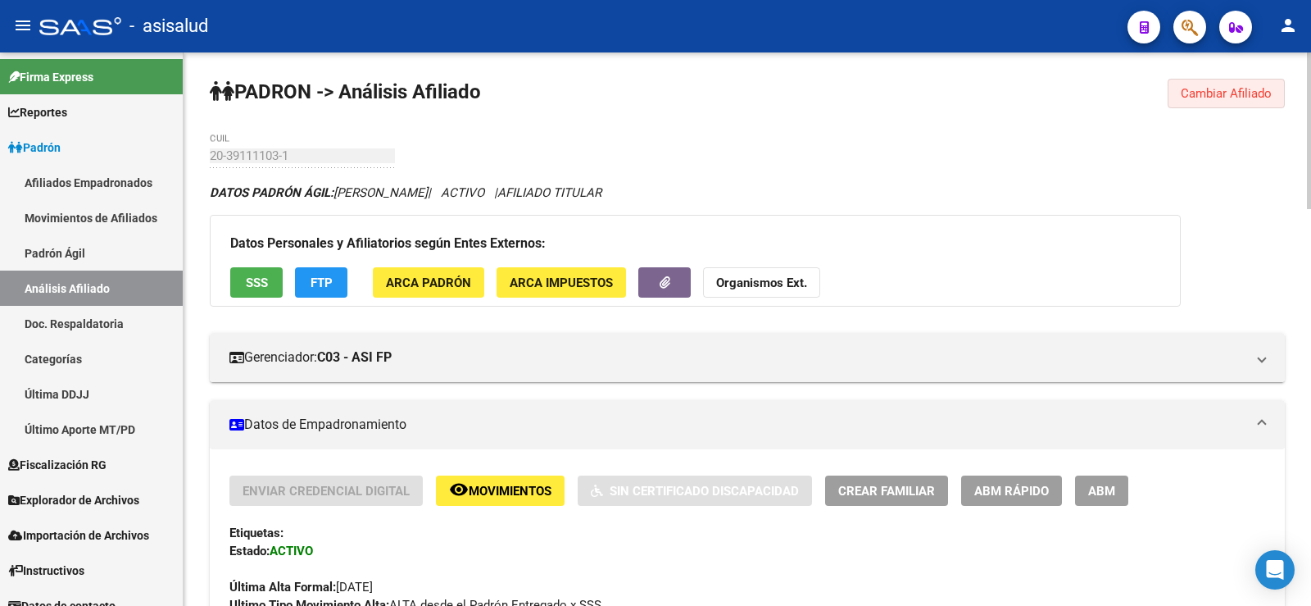
click at [1230, 92] on span "Cambiar Afiliado" at bounding box center [1226, 93] width 91 height 15
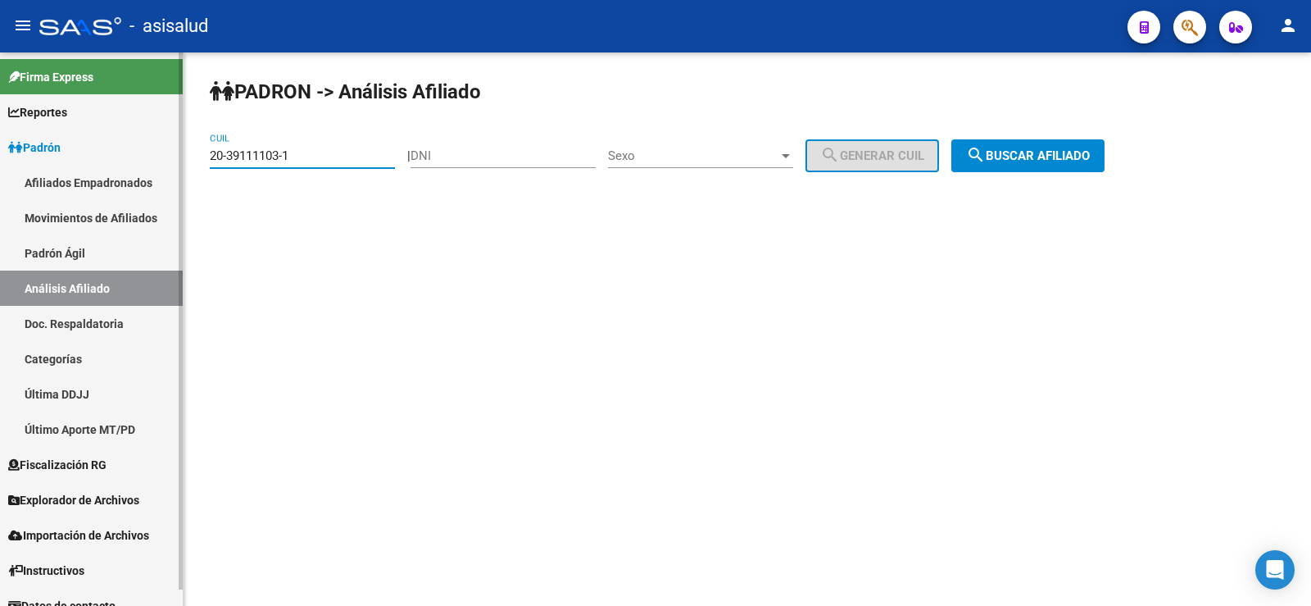
drag, startPoint x: 332, startPoint y: 154, endPoint x: 172, endPoint y: 152, distance: 159.8
click at [172, 152] on mat-sidenav-container "Firma Express Reportes Ingresos Devengados Análisis Histórico Detalles Transfer…" at bounding box center [655, 328] width 1311 height 553
paste input "6166392-7"
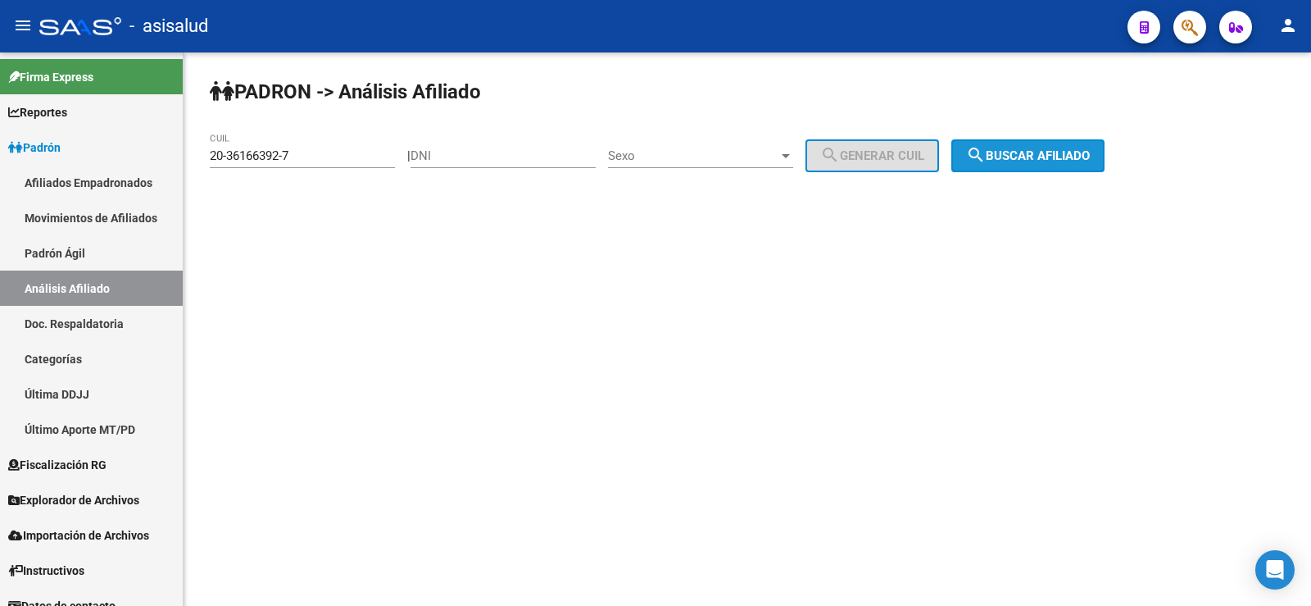
click at [1064, 148] on span "search Buscar afiliado" at bounding box center [1028, 155] width 124 height 15
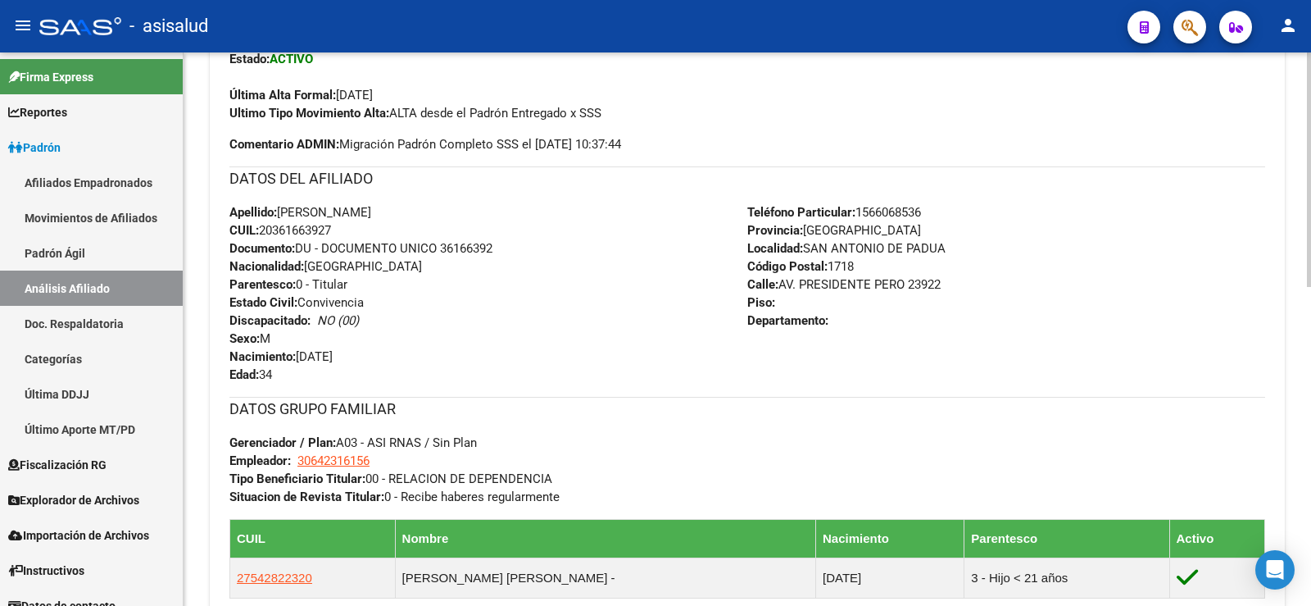
scroll to position [751, 0]
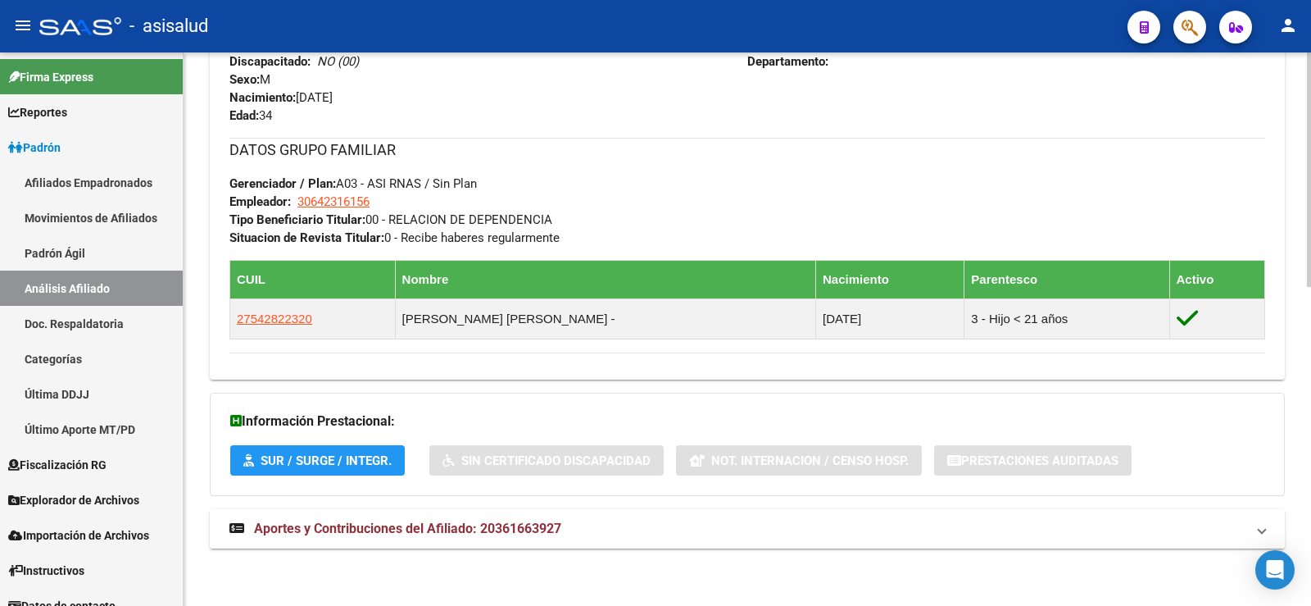
click at [559, 527] on span "Aportes y Contribuciones del Afiliado: 20361663927" at bounding box center [407, 528] width 307 height 16
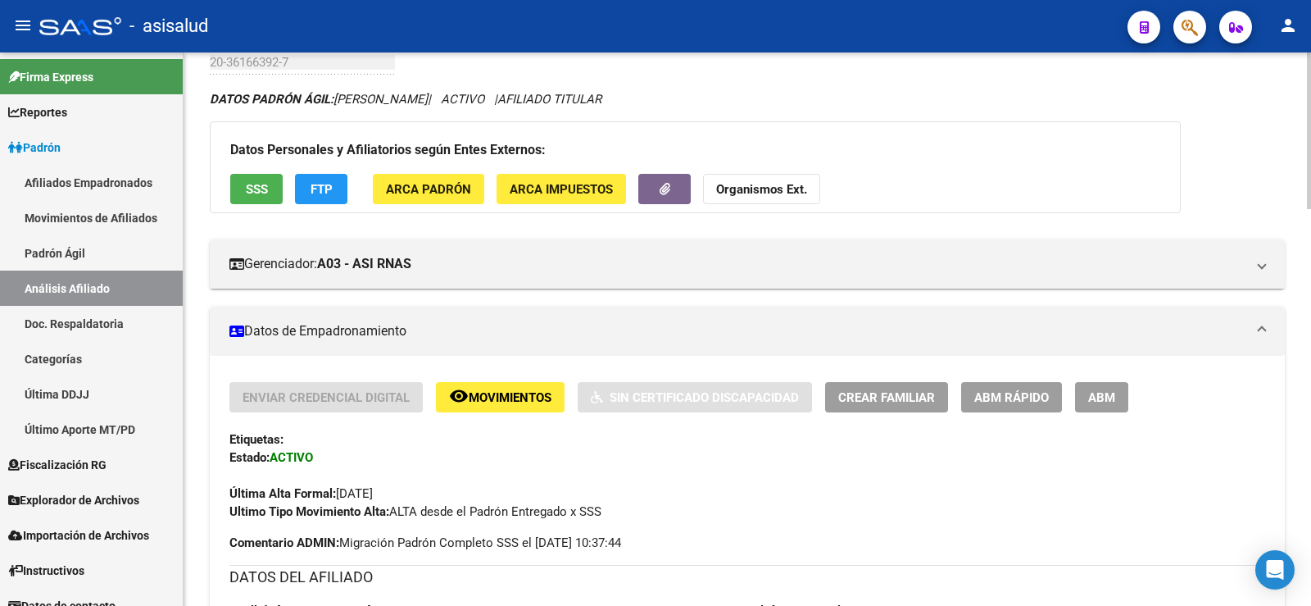
scroll to position [0, 0]
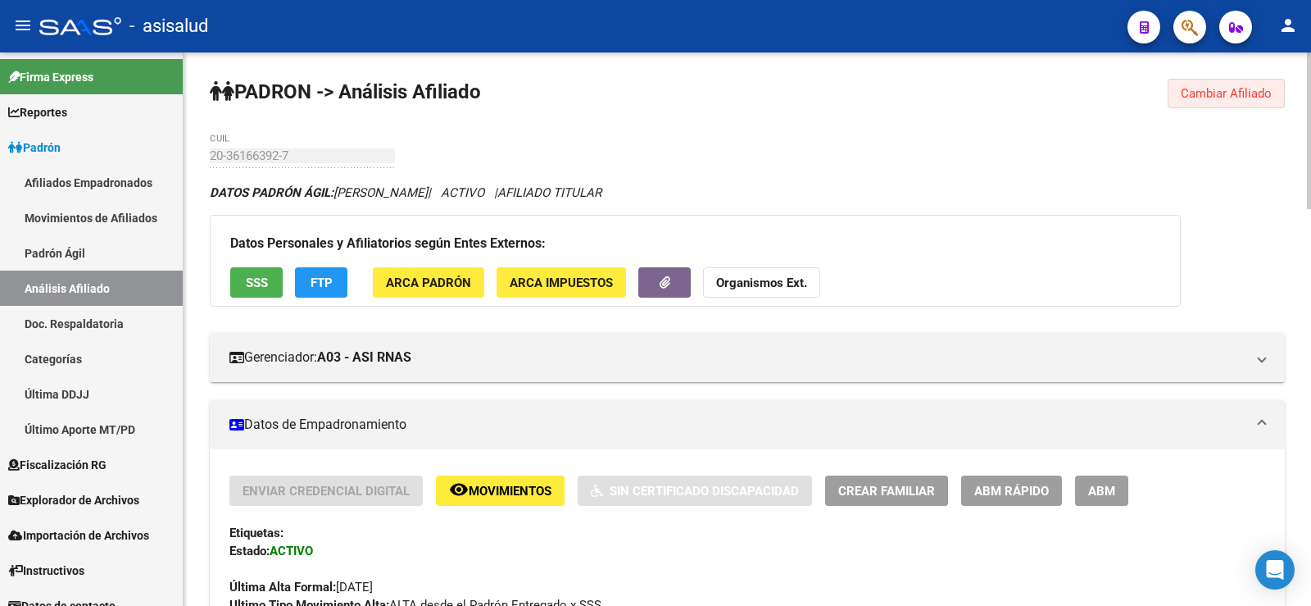
click at [1240, 89] on span "Cambiar Afiliado" at bounding box center [1226, 93] width 91 height 15
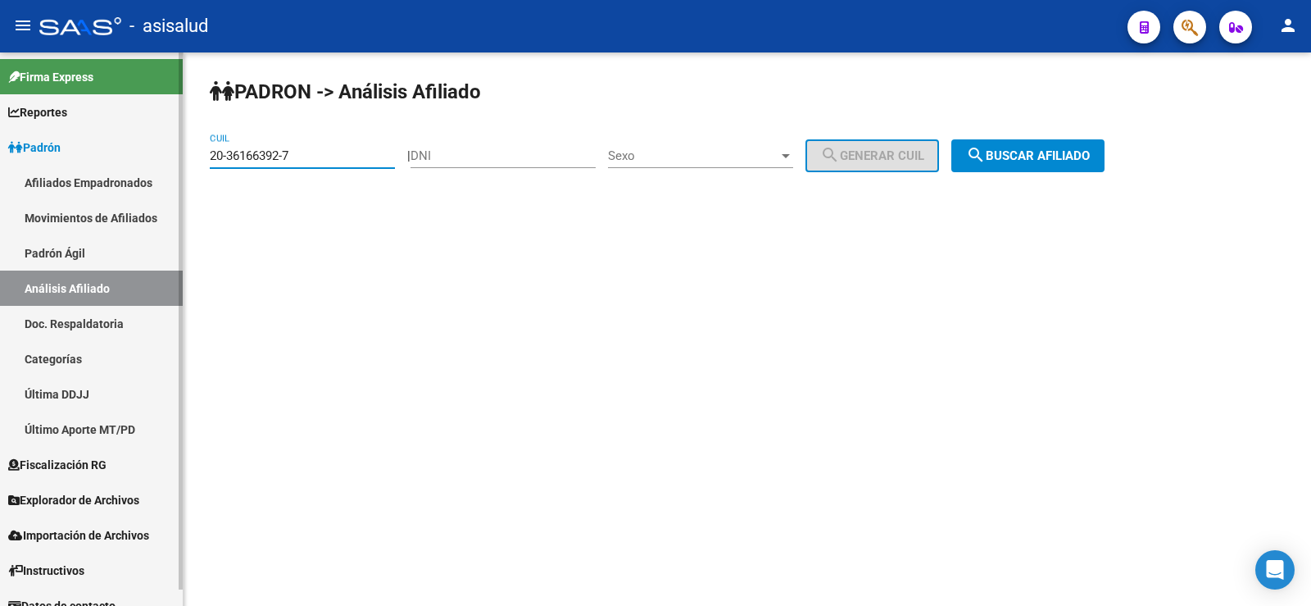
drag, startPoint x: 312, startPoint y: 152, endPoint x: 152, endPoint y: 152, distance: 160.6
click at [152, 152] on mat-sidenav-container "Firma Express Reportes Ingresos Devengados Análisis Histórico Detalles Transfer…" at bounding box center [655, 328] width 1311 height 553
paste input "41897209-3"
type input "20-41897209-3"
click at [986, 161] on mat-icon "search" at bounding box center [976, 155] width 20 height 20
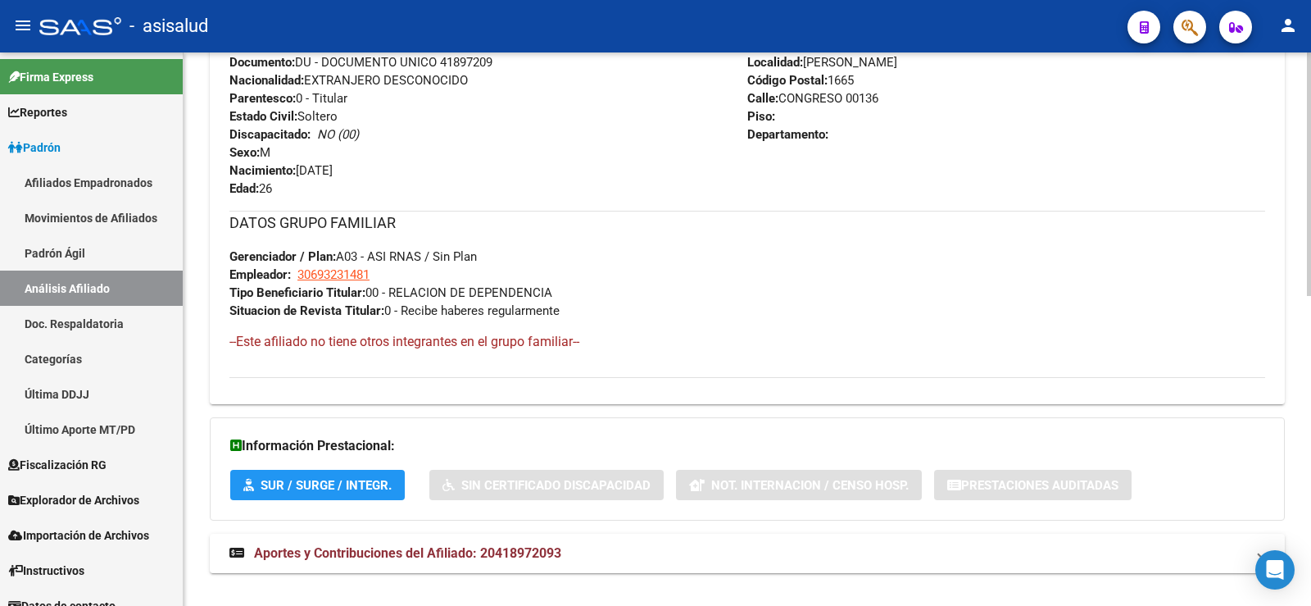
scroll to position [702, 0]
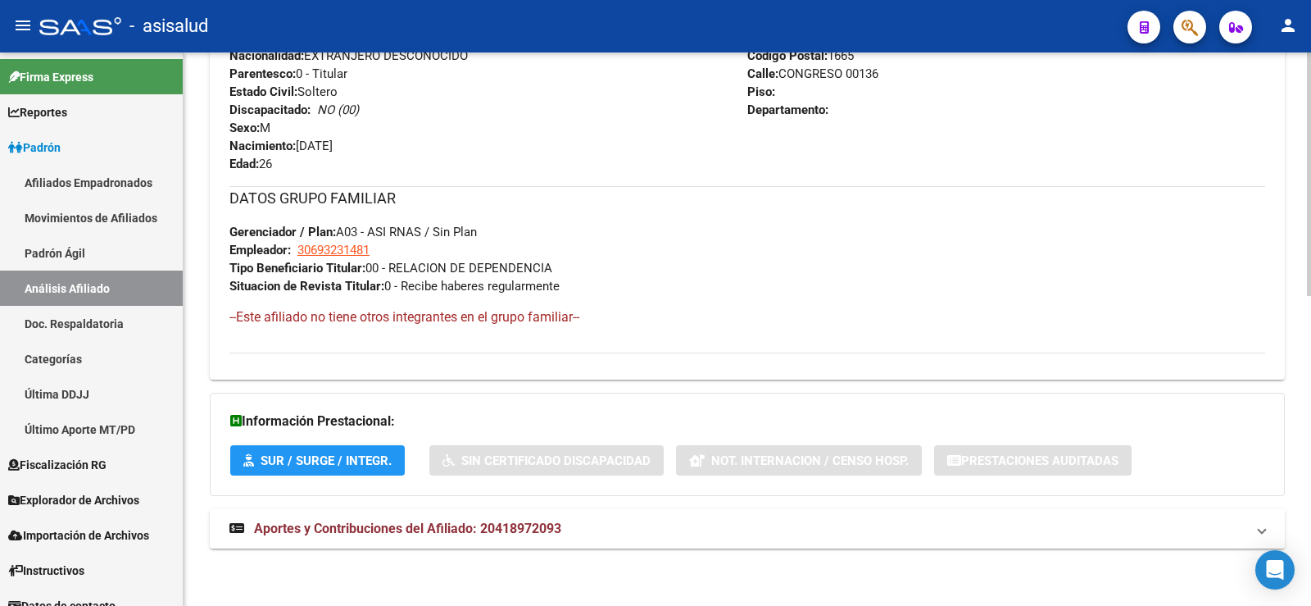
click at [556, 538] on mat-expansion-panel-header "Aportes y Contribuciones del Afiliado: 20418972093" at bounding box center [747, 528] width 1075 height 39
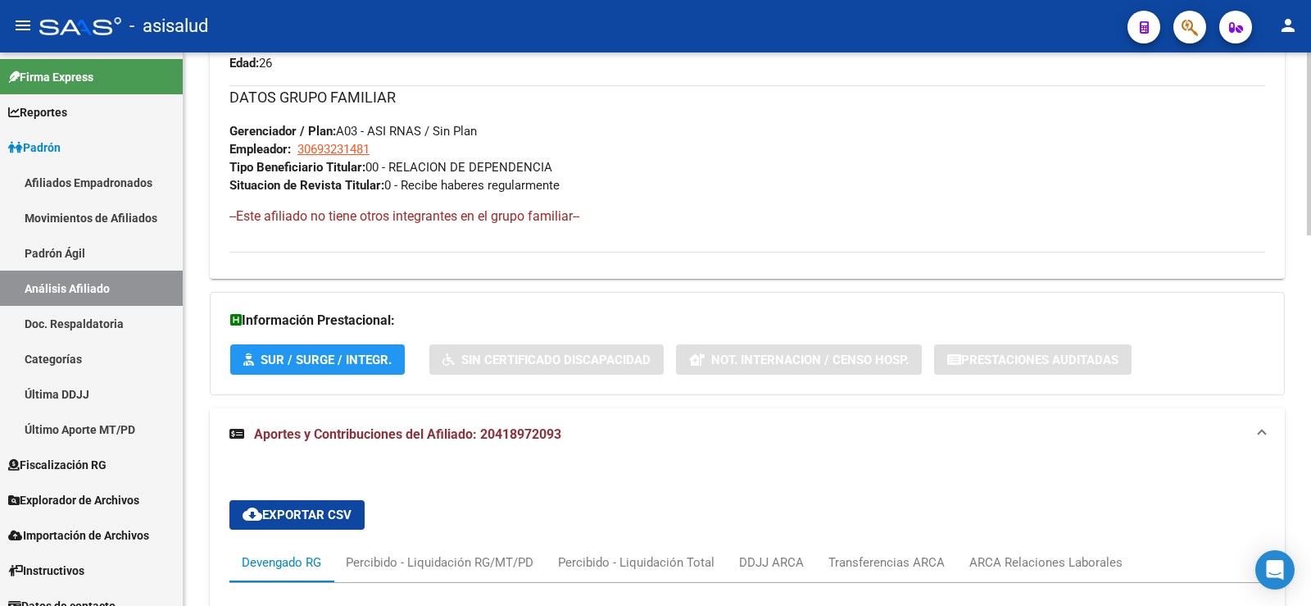
scroll to position [1112, 0]
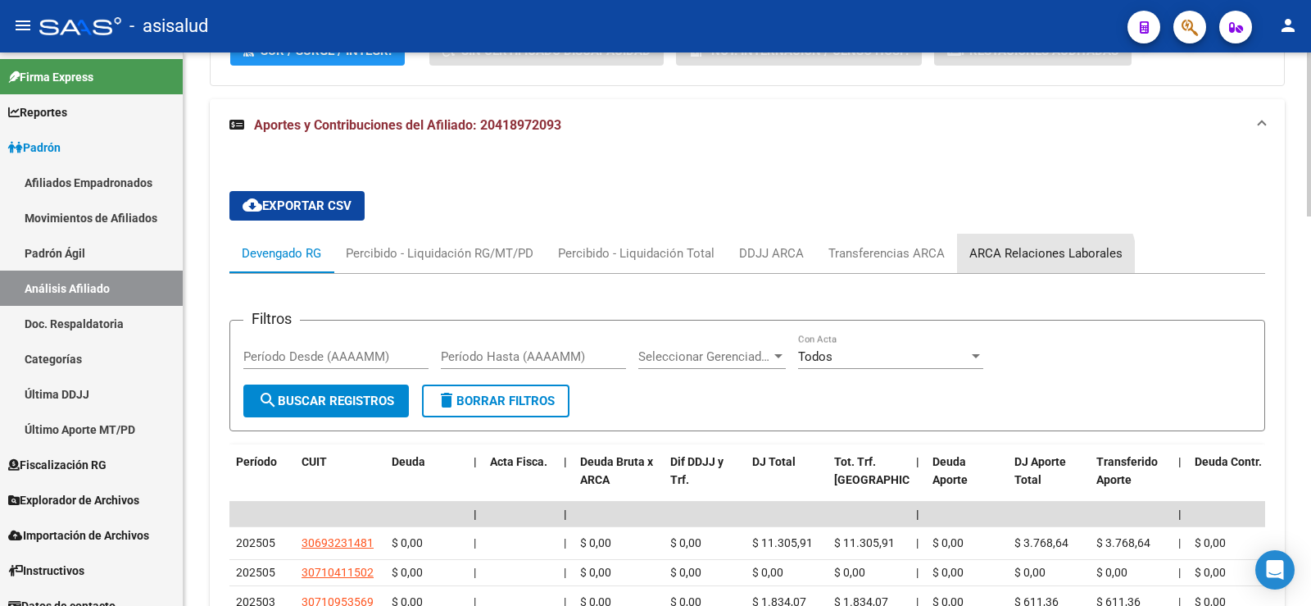
click at [1030, 266] on div "ARCA Relaciones Laborales" at bounding box center [1046, 253] width 178 height 39
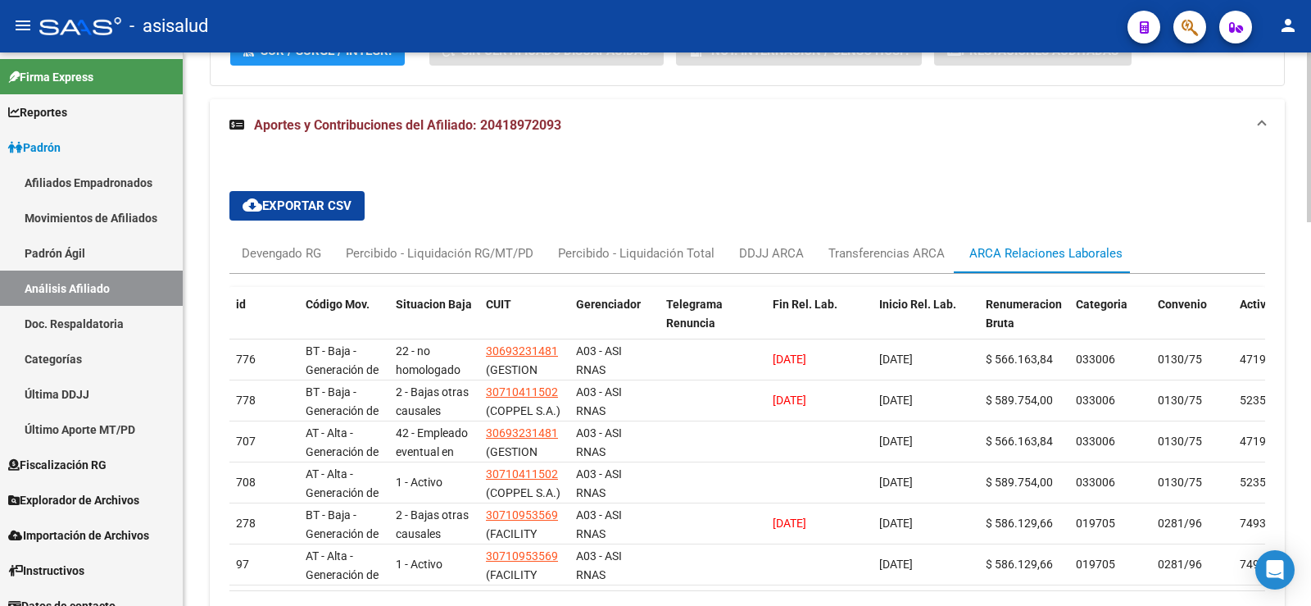
scroll to position [1194, 0]
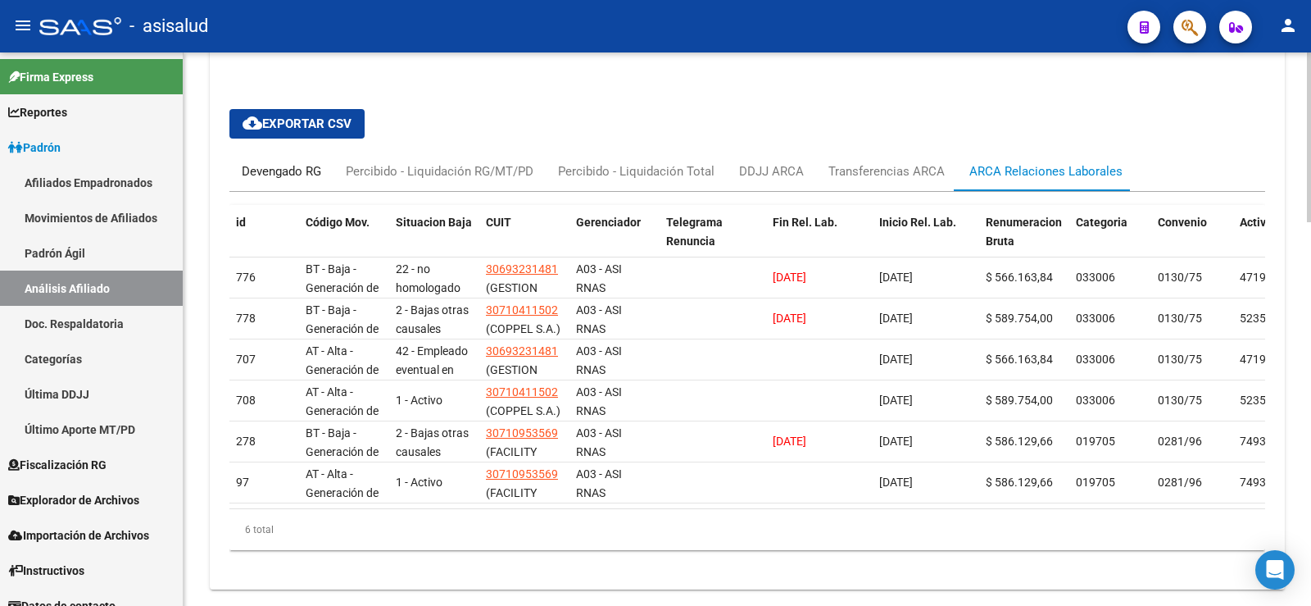
click at [294, 178] on div "Devengado RG" at bounding box center [281, 171] width 79 height 18
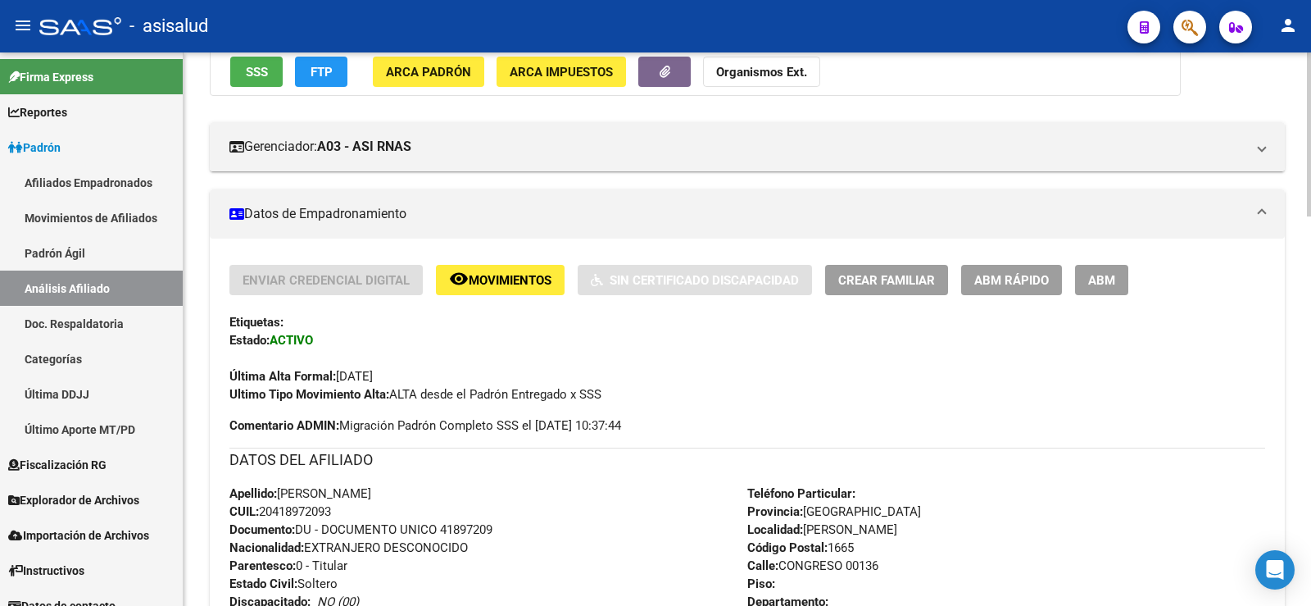
scroll to position [0, 0]
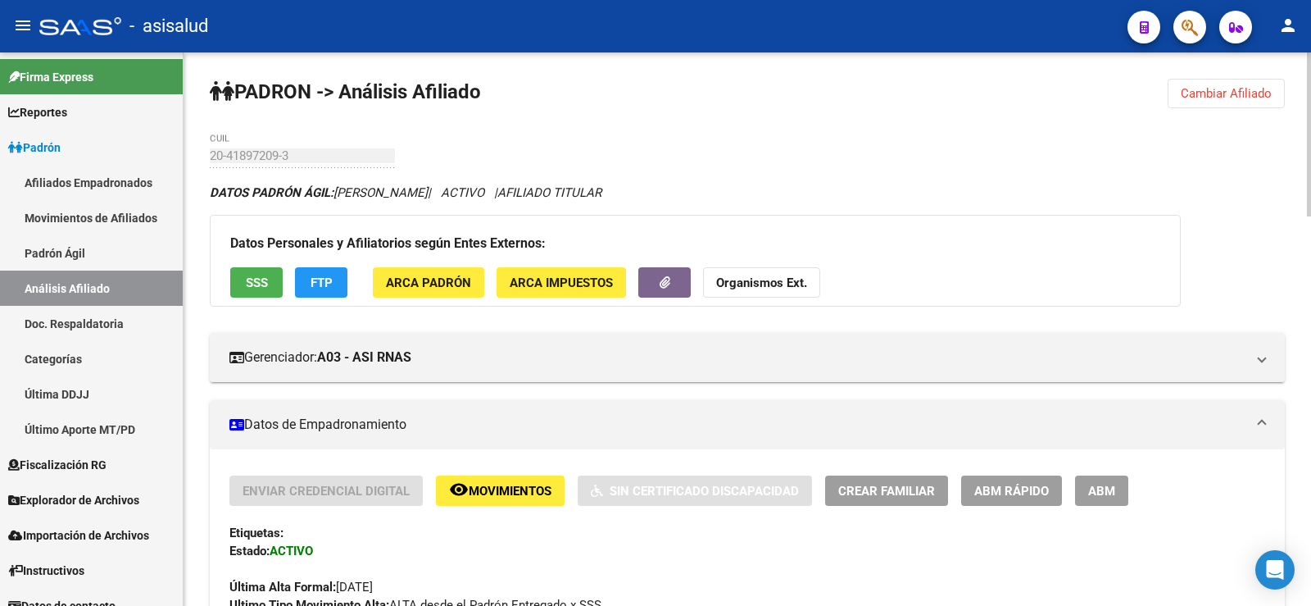
click at [1225, 84] on button "Cambiar Afiliado" at bounding box center [1226, 94] width 117 height 30
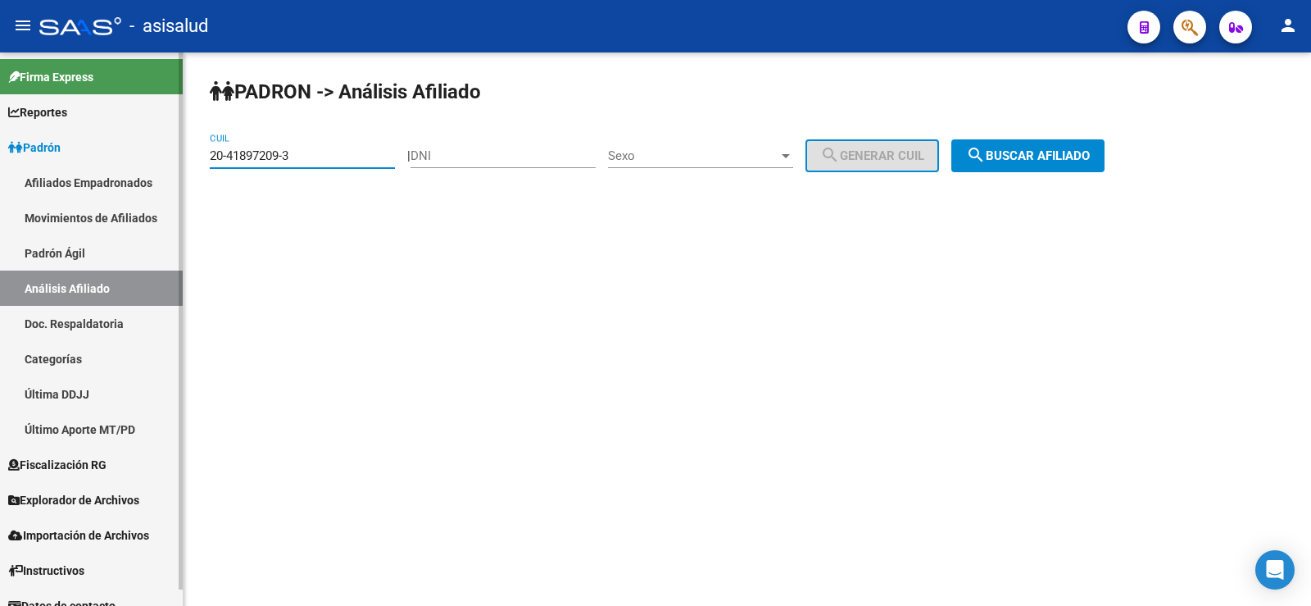
drag, startPoint x: 320, startPoint y: 161, endPoint x: 163, endPoint y: 161, distance: 157.4
click at [163, 161] on mat-sidenav-container "Firma Express Reportes Ingresos Devengados Análisis Histórico Detalles Transfer…" at bounding box center [655, 328] width 1311 height 553
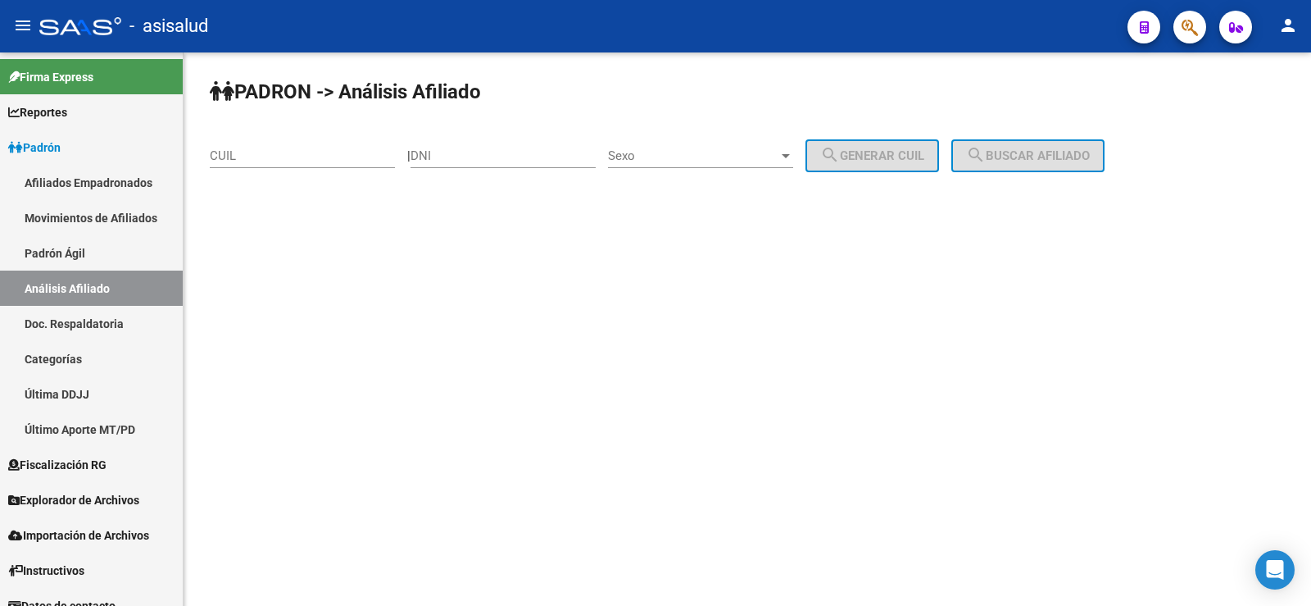
click at [284, 145] on div "CUIL" at bounding box center [302, 150] width 185 height 35
paste input "20-40221769-4"
click at [1040, 157] on span "search Buscar afiliado" at bounding box center [1028, 155] width 124 height 15
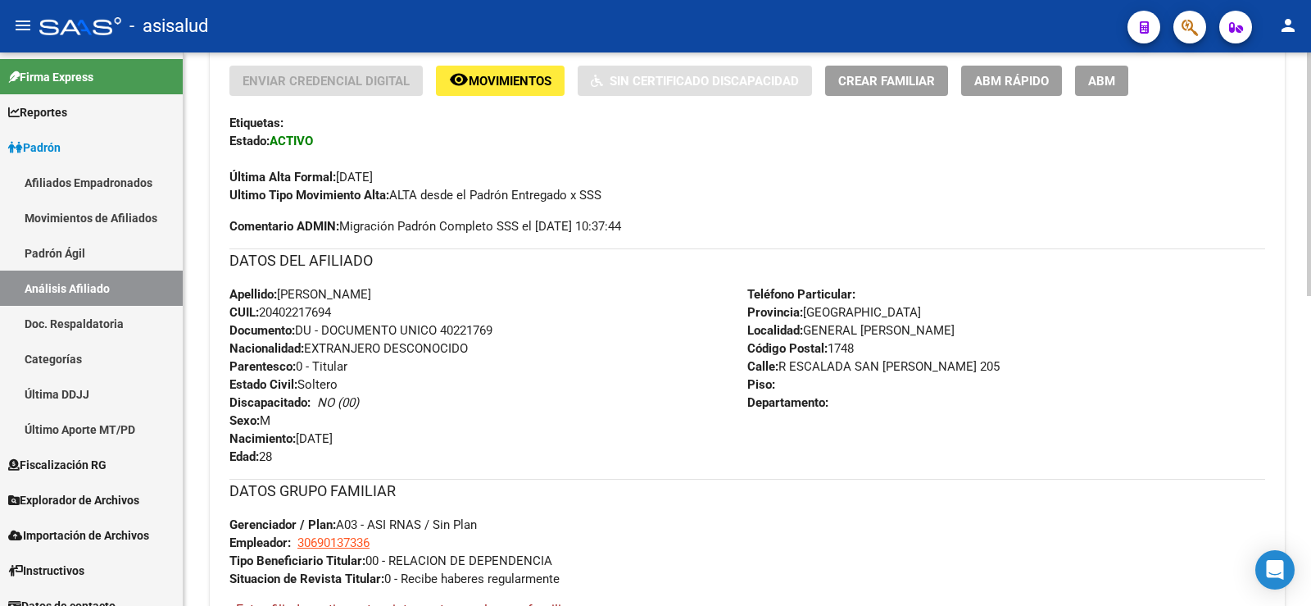
scroll to position [702, 0]
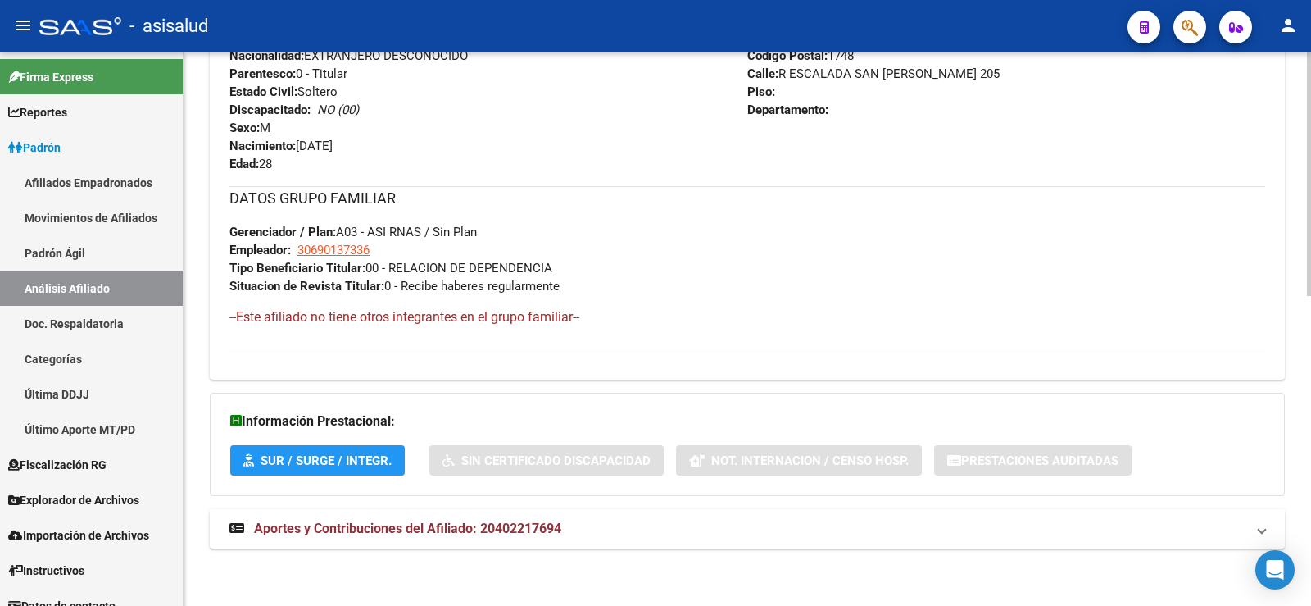
click at [537, 520] on span "Aportes y Contribuciones del Afiliado: 20402217694" at bounding box center [407, 528] width 307 height 16
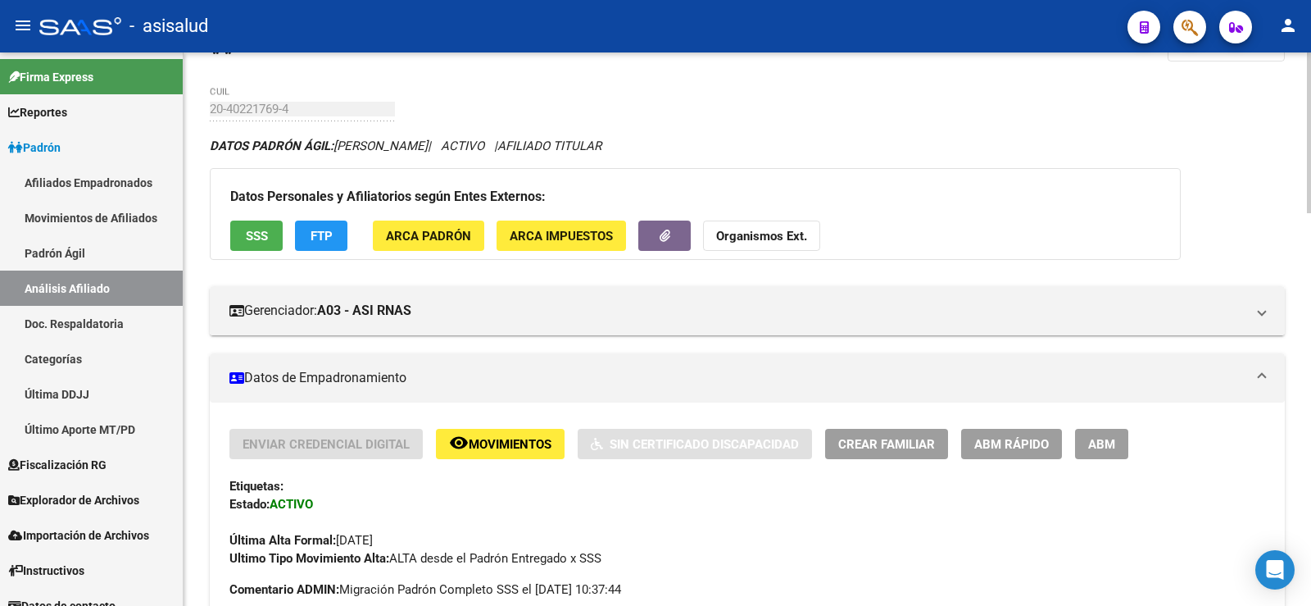
scroll to position [0, 0]
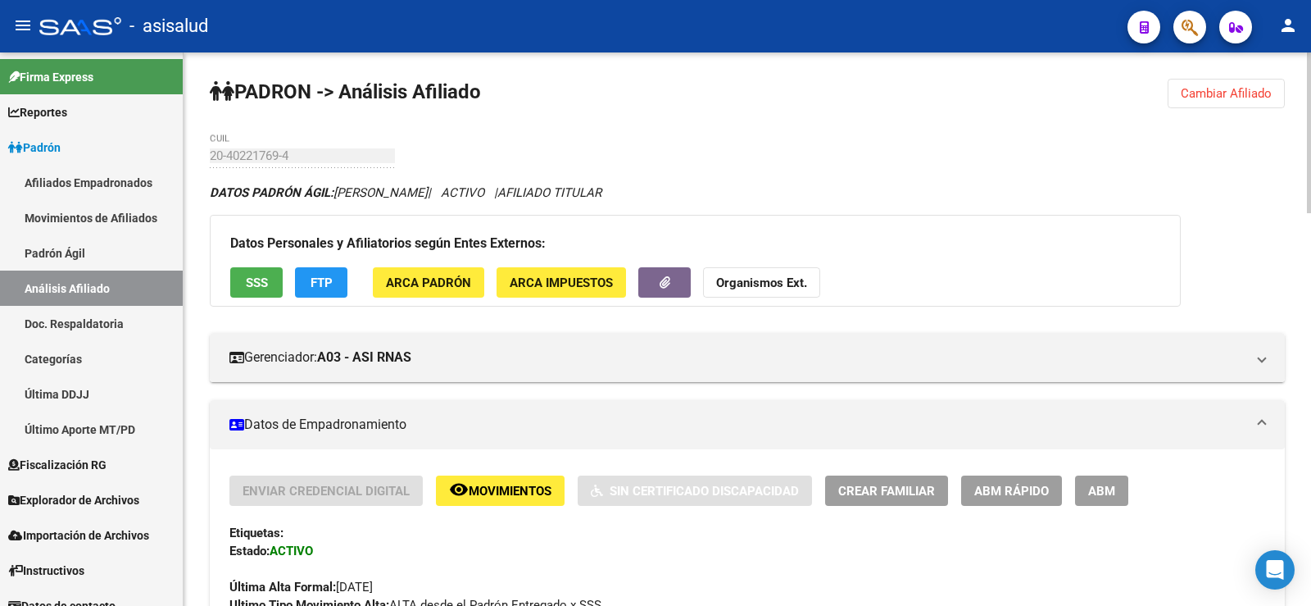
click at [1233, 98] on span "Cambiar Afiliado" at bounding box center [1226, 93] width 91 height 15
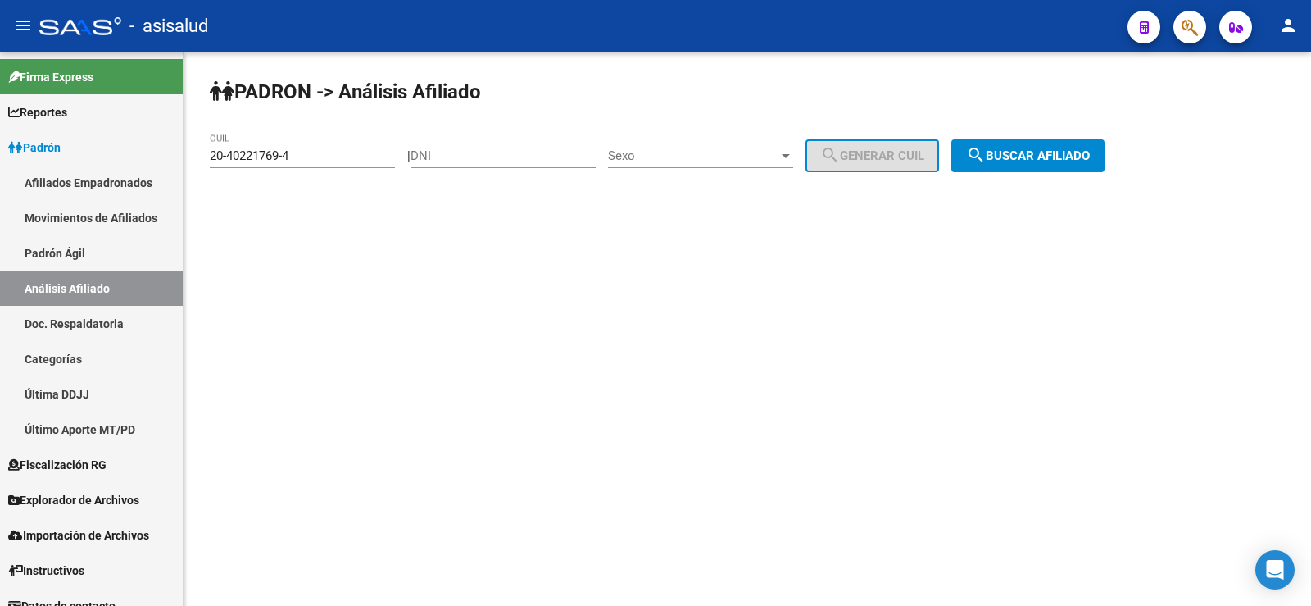
drag, startPoint x: 315, startPoint y: 148, endPoint x: 250, endPoint y: 154, distance: 65.1
click at [168, 152] on mat-sidenav-container "Firma Express Reportes Ingresos Devengados Análisis Histórico Detalles Transfer…" at bounding box center [655, 328] width 1311 height 553
click at [307, 156] on input "20-40221769-4" at bounding box center [302, 155] width 185 height 15
drag, startPoint x: 307, startPoint y: 156, endPoint x: 199, endPoint y: 156, distance: 108.2
click at [199, 156] on div "PADRON -> Análisis Afiliado 20-40221769-4 CUIL | DNI Sexo Sexo search Generar C…" at bounding box center [748, 138] width 1128 height 172
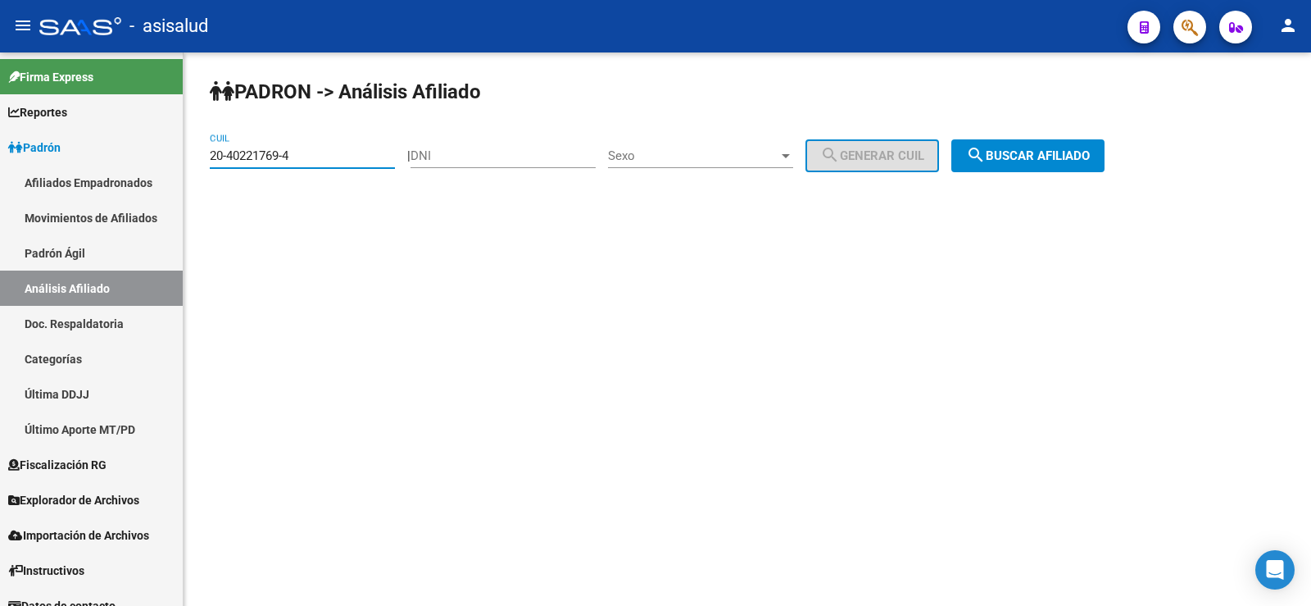
paste input "92053759-7"
click at [986, 146] on mat-icon "search" at bounding box center [976, 155] width 20 height 20
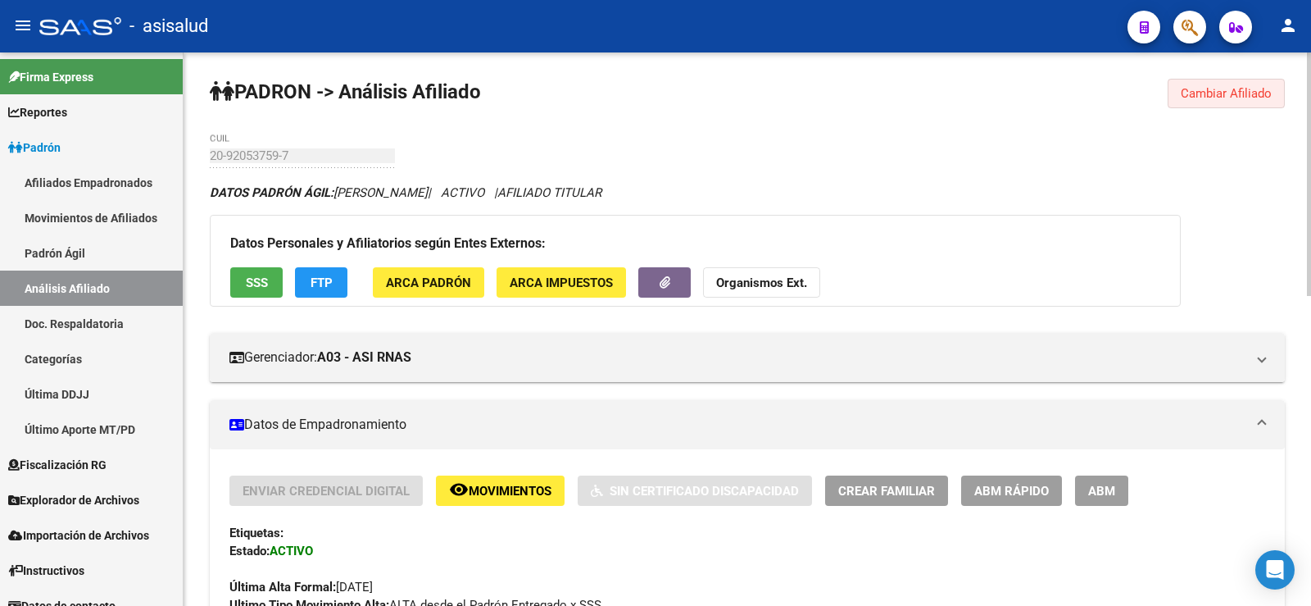
click at [1215, 95] on span "Cambiar Afiliado" at bounding box center [1226, 93] width 91 height 15
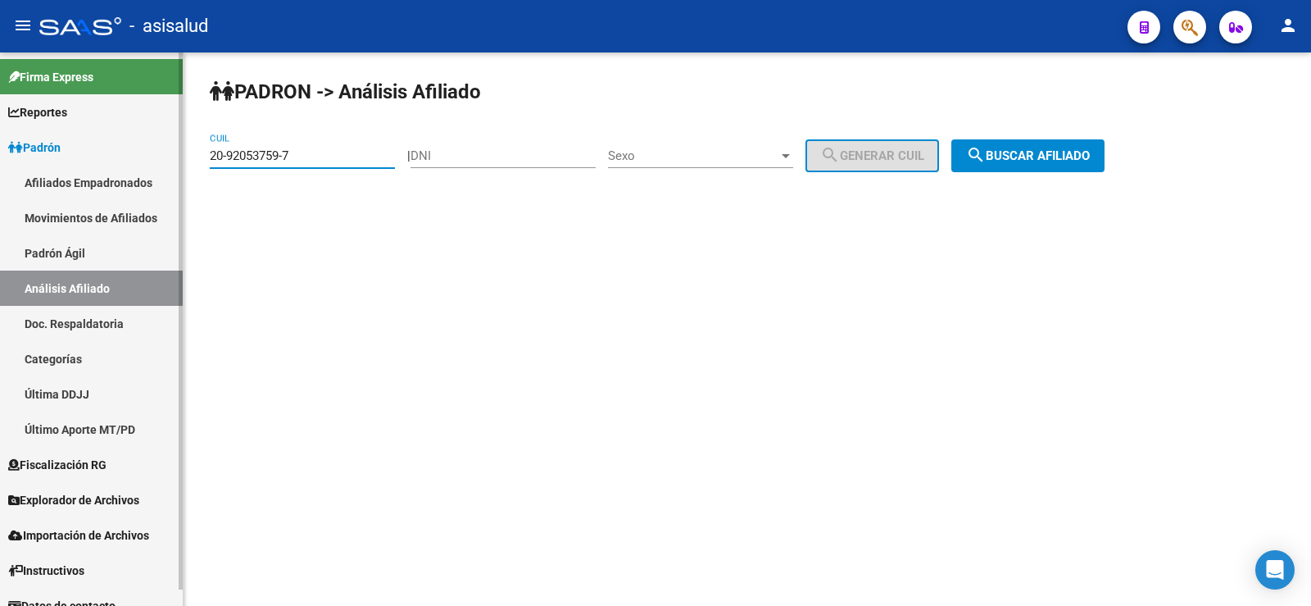
drag, startPoint x: 356, startPoint y: 158, endPoint x: 164, endPoint y: 158, distance: 191.8
click at [164, 158] on mat-sidenav-container "Firma Express Reportes Ingresos Devengados Análisis Histórico Detalles Transfer…" at bounding box center [655, 328] width 1311 height 553
paste input
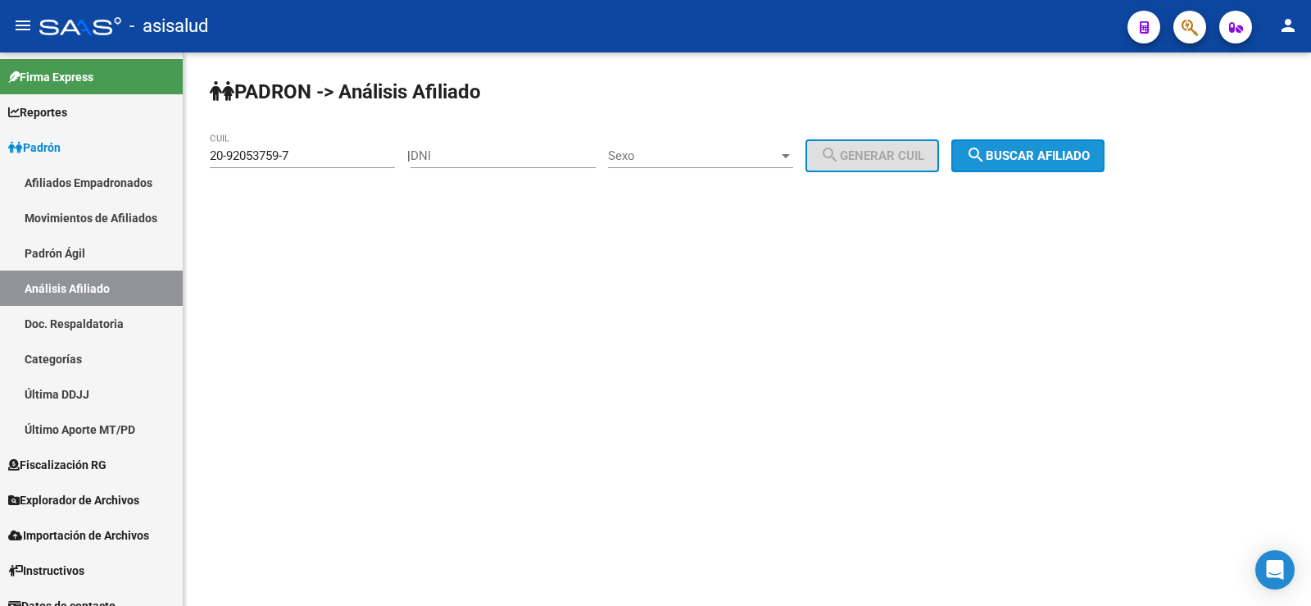
click at [1088, 143] on button "search Buscar afiliado" at bounding box center [1027, 155] width 153 height 33
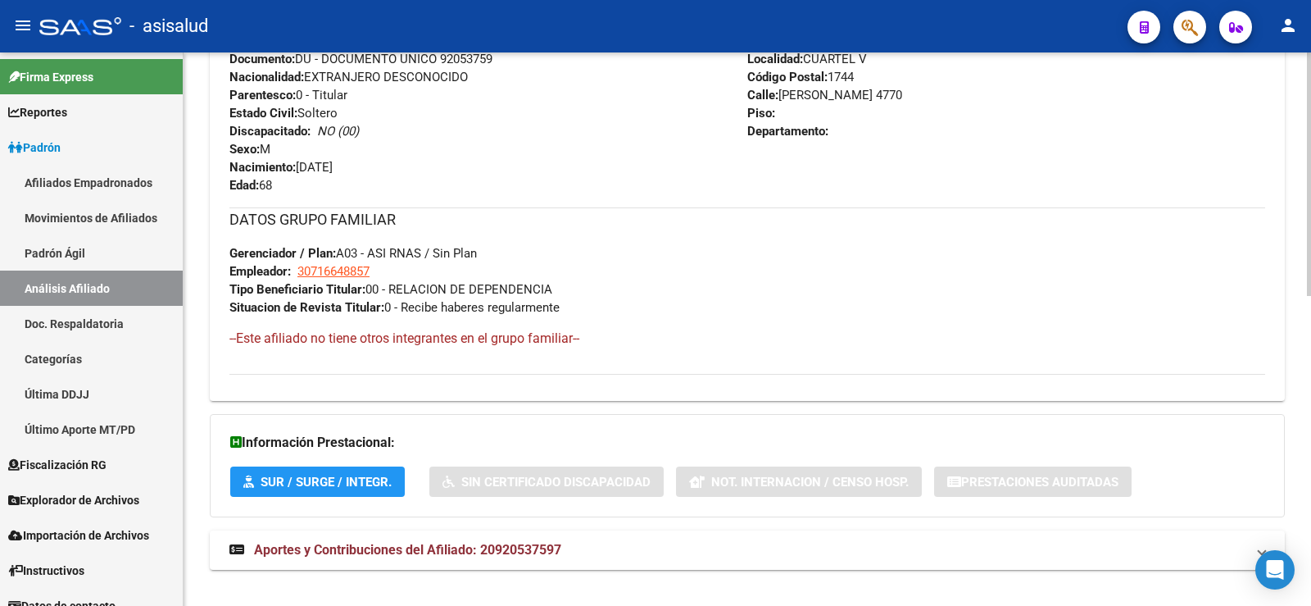
scroll to position [702, 0]
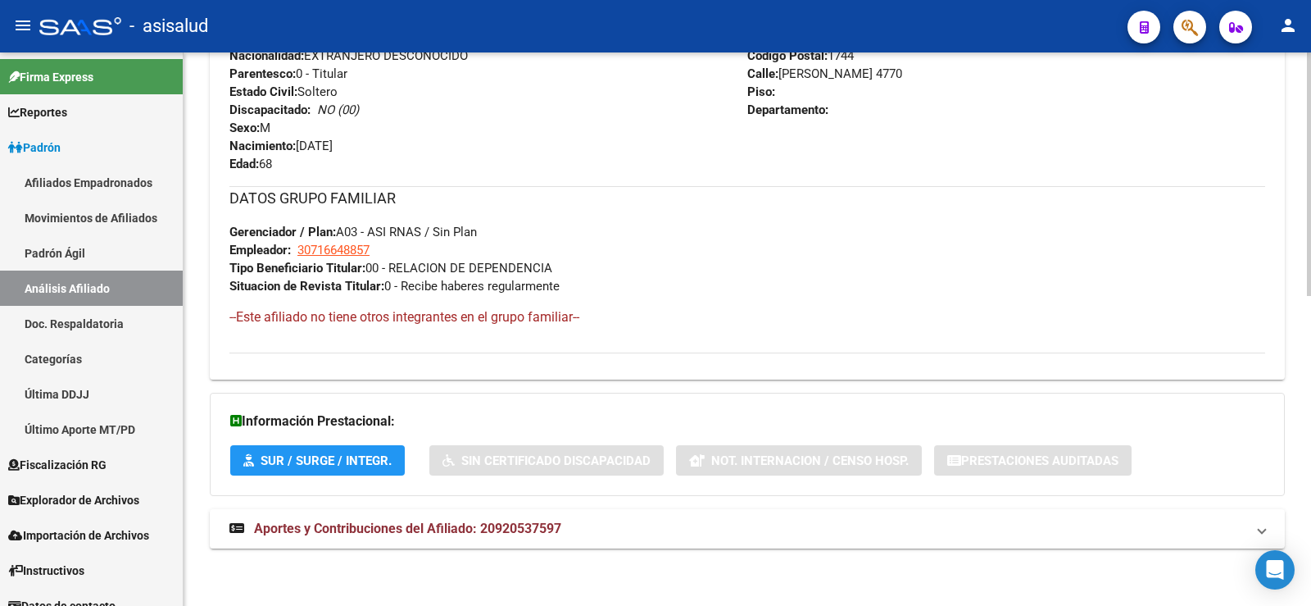
drag, startPoint x: 544, startPoint y: 527, endPoint x: 573, endPoint y: 440, distance: 91.5
click at [543, 527] on span "Aportes y Contribuciones del Afiliado: 20920537597" at bounding box center [407, 528] width 307 height 16
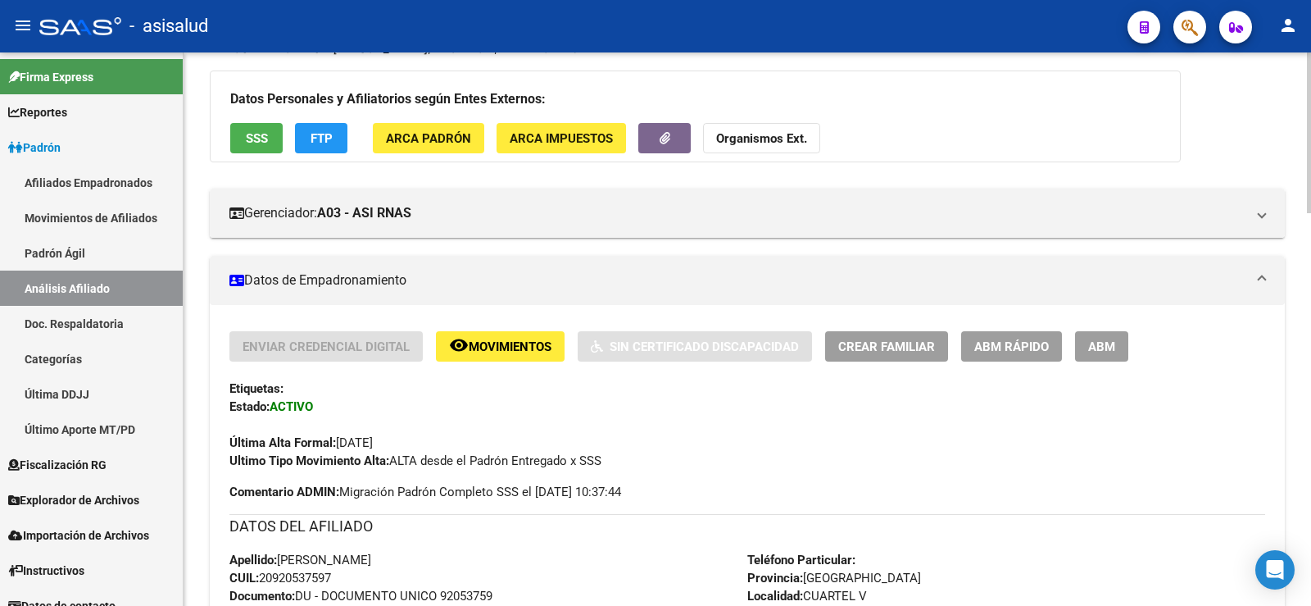
scroll to position [0, 0]
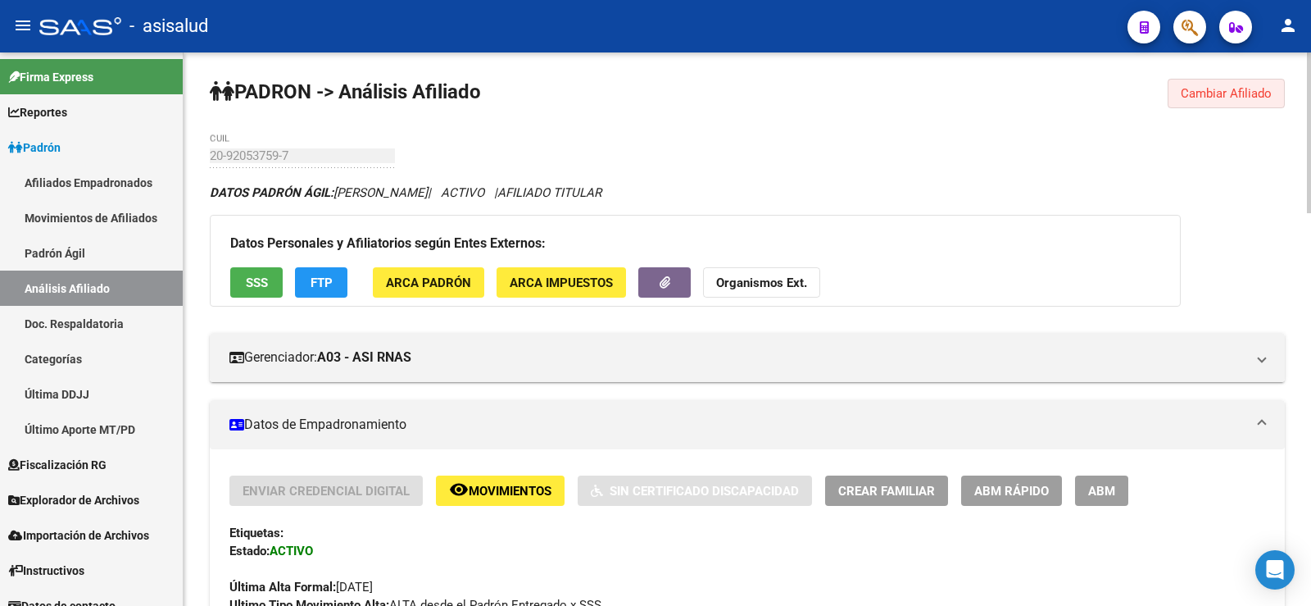
click at [1228, 96] on span "Cambiar Afiliado" at bounding box center [1226, 93] width 91 height 15
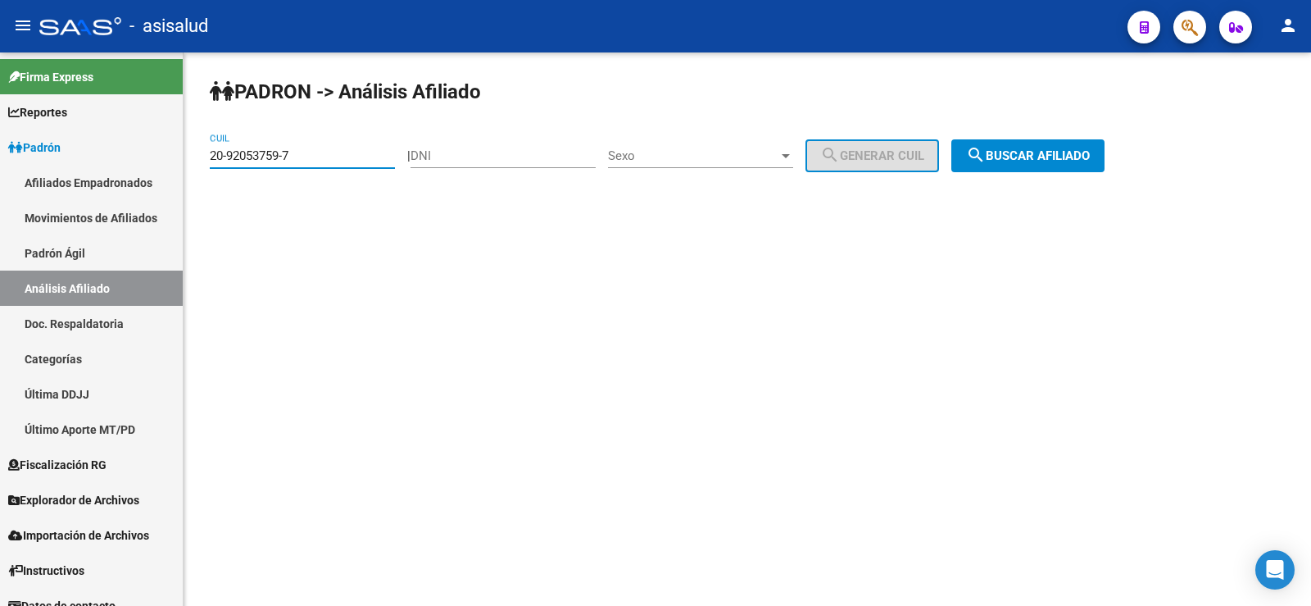
paste input "35338916-6"
drag, startPoint x: 325, startPoint y: 154, endPoint x: 211, endPoint y: 157, distance: 113.1
click at [211, 157] on input "20-92053759-7" at bounding box center [302, 155] width 185 height 15
type input "20-35338916-6"
click at [1038, 138] on div "PADRON -> Análisis Afiliado 20-35338916-6 CUIL | DNI Sexo Sexo search Generar C…" at bounding box center [748, 138] width 1128 height 172
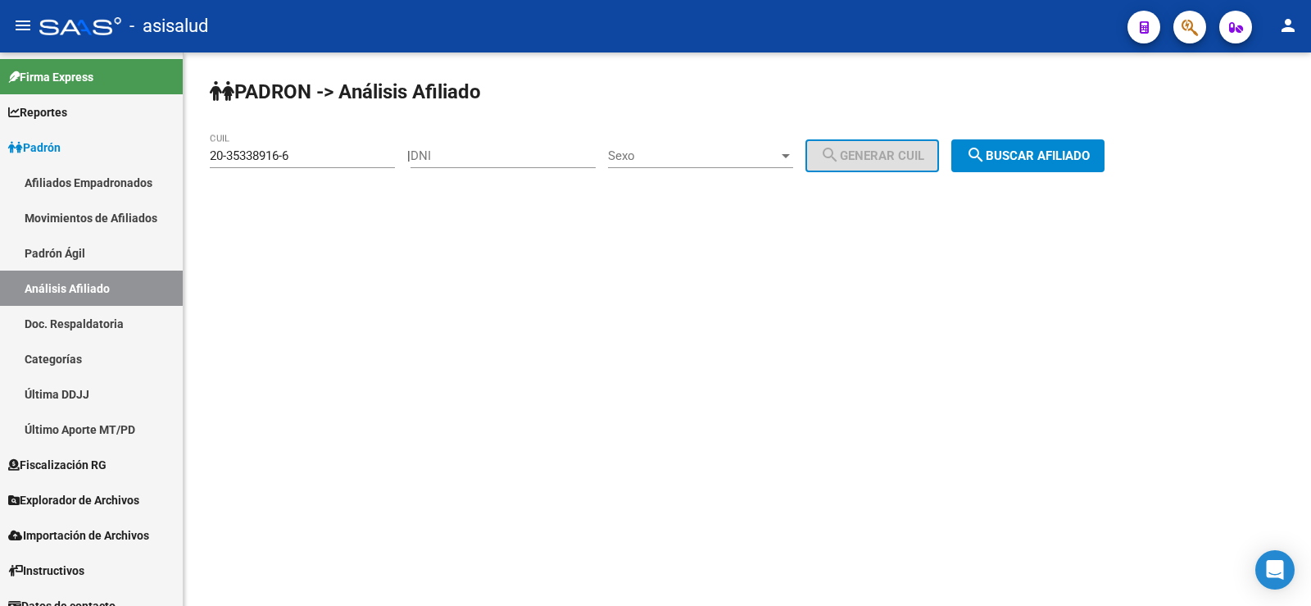
click at [1038, 154] on span "search Buscar afiliado" at bounding box center [1028, 155] width 124 height 15
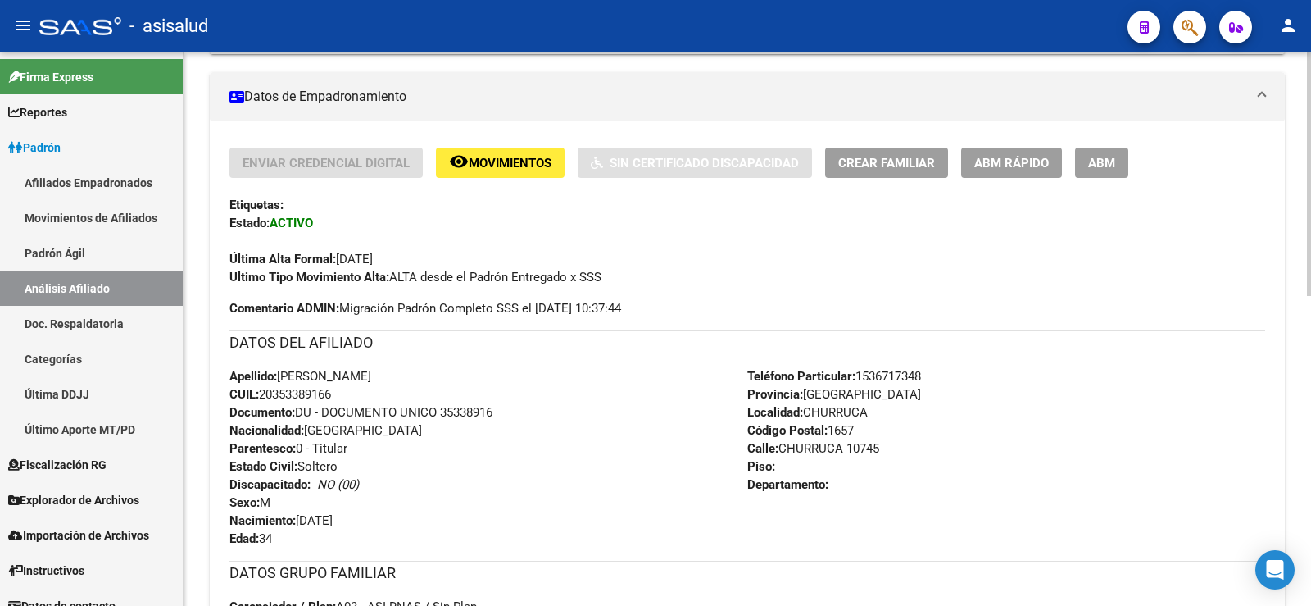
scroll to position [702, 0]
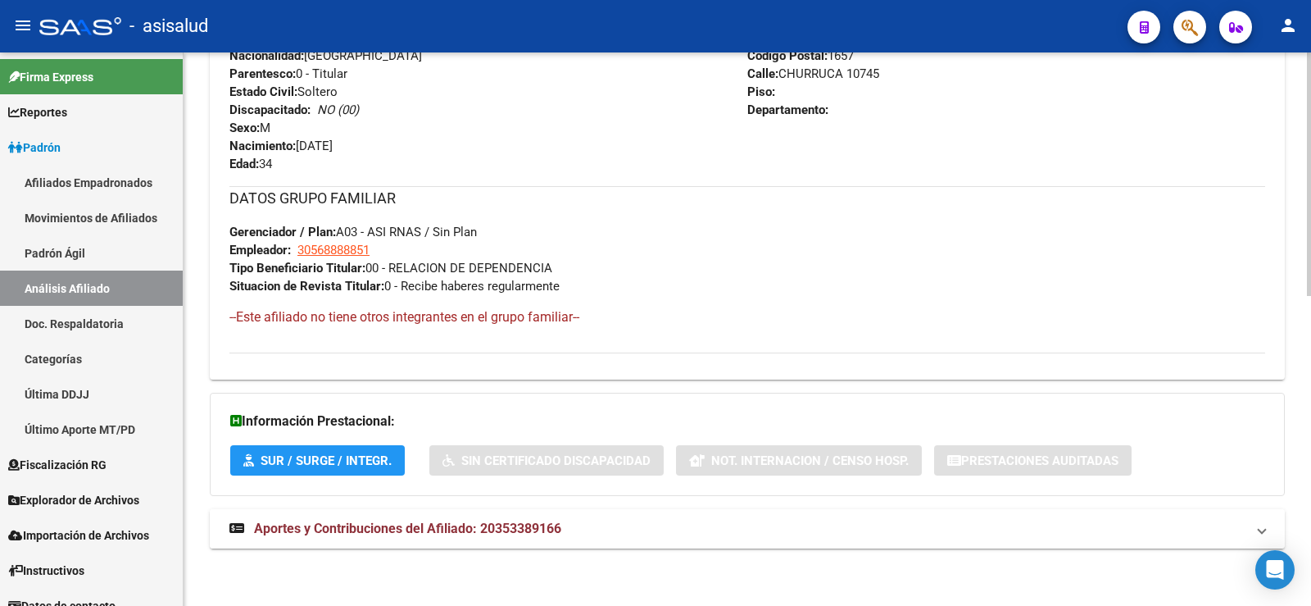
click at [502, 543] on mat-expansion-panel-header "Aportes y Contribuciones del Afiliado: 20353389166" at bounding box center [747, 528] width 1075 height 39
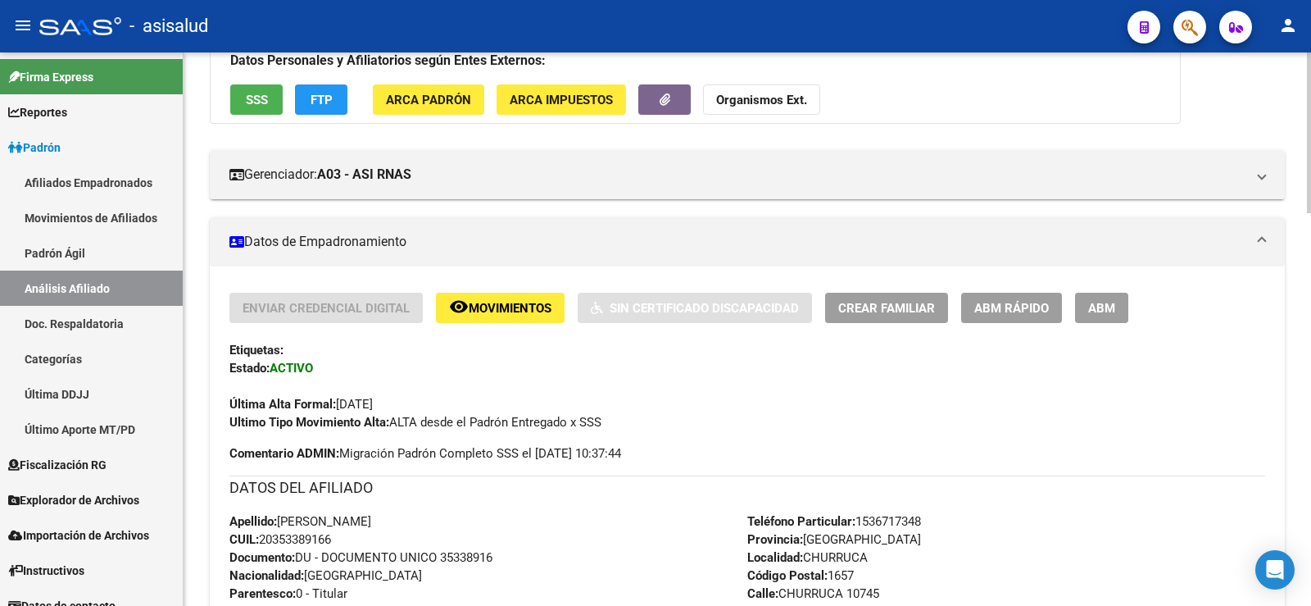
scroll to position [0, 0]
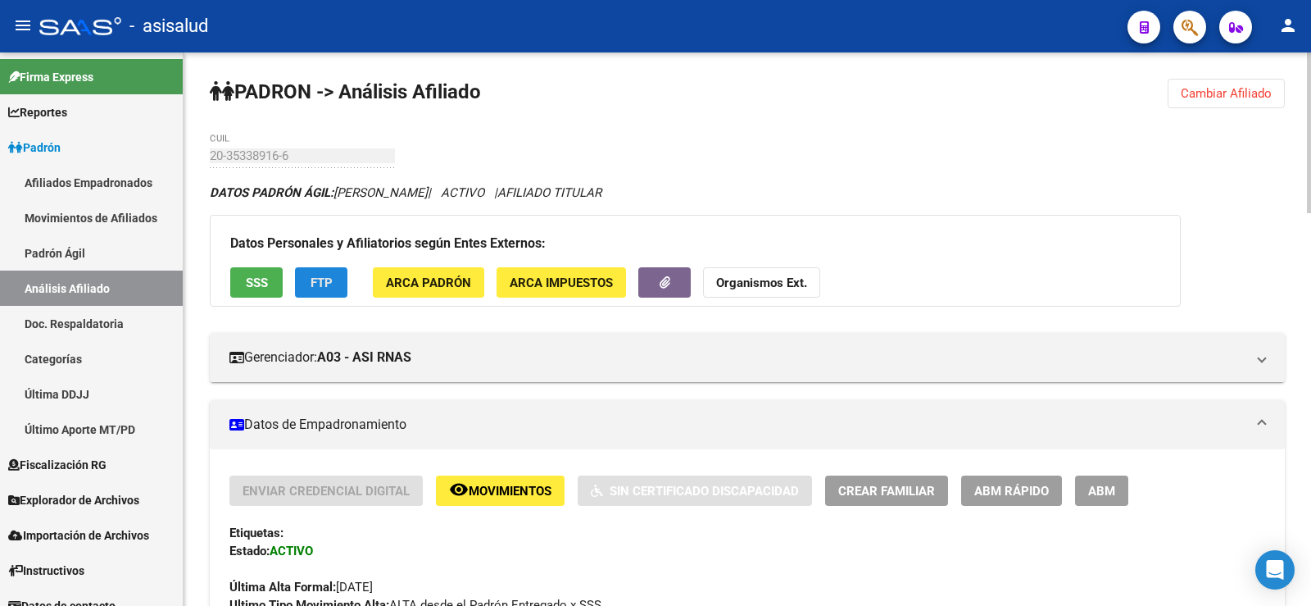
click at [341, 281] on button "FTP" at bounding box center [321, 282] width 52 height 30
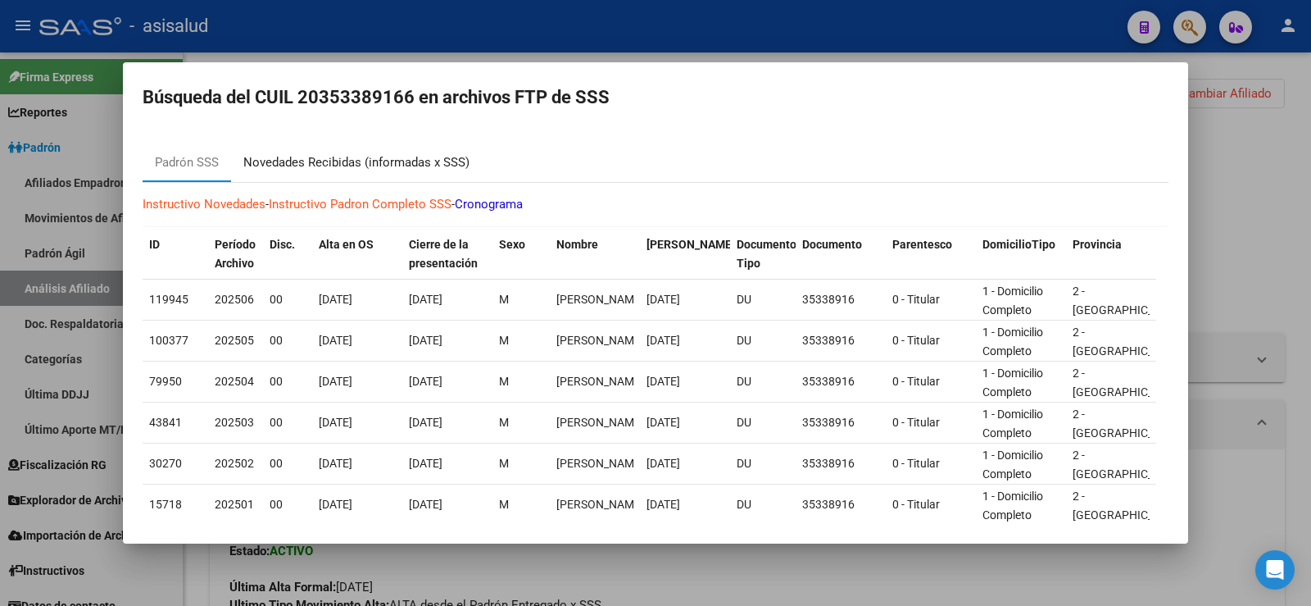
click at [431, 166] on div "Novedades Recibidas (informadas x SSS)" at bounding box center [356, 162] width 226 height 19
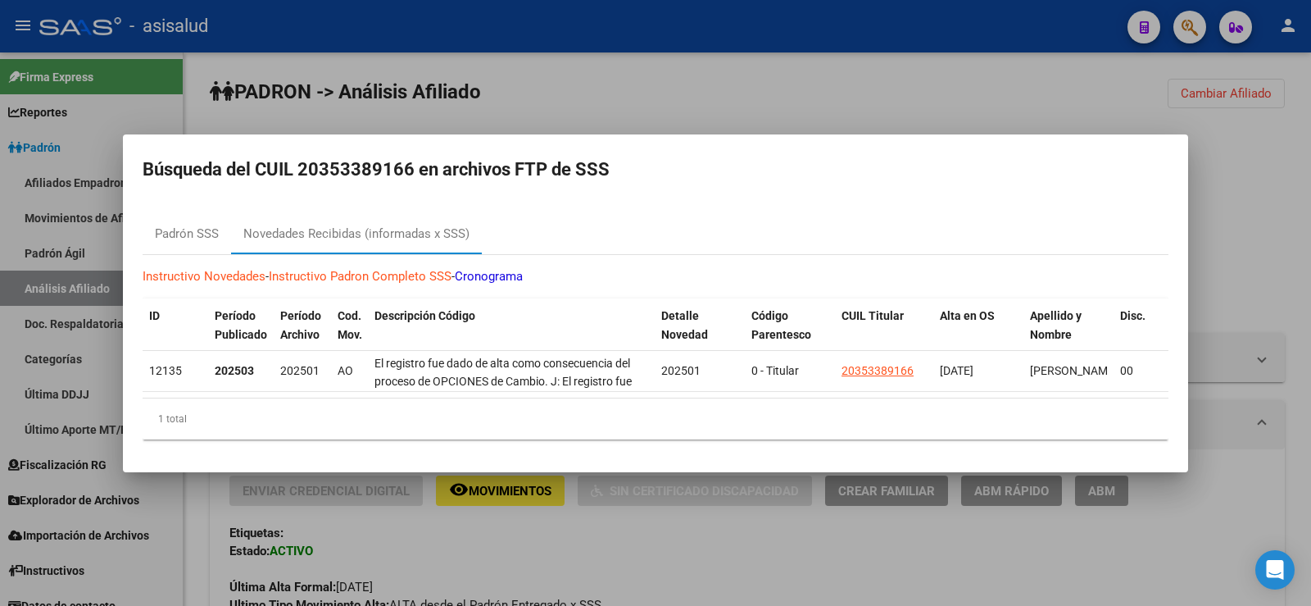
click at [1259, 194] on div at bounding box center [655, 303] width 1311 height 606
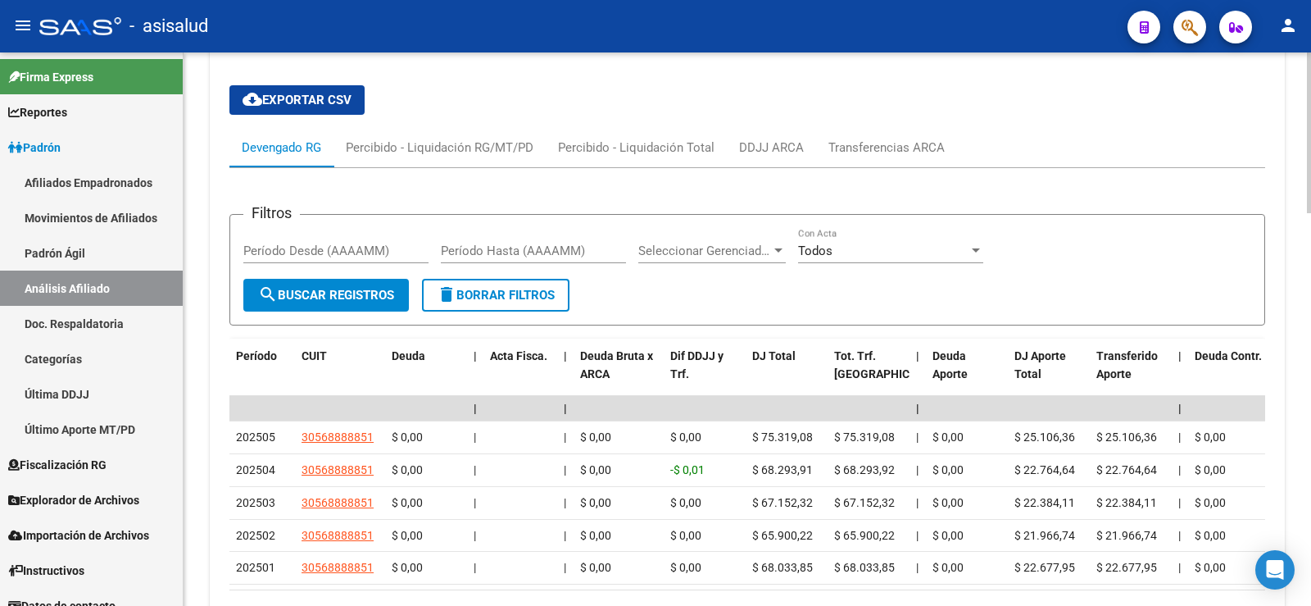
scroll to position [1311, 0]
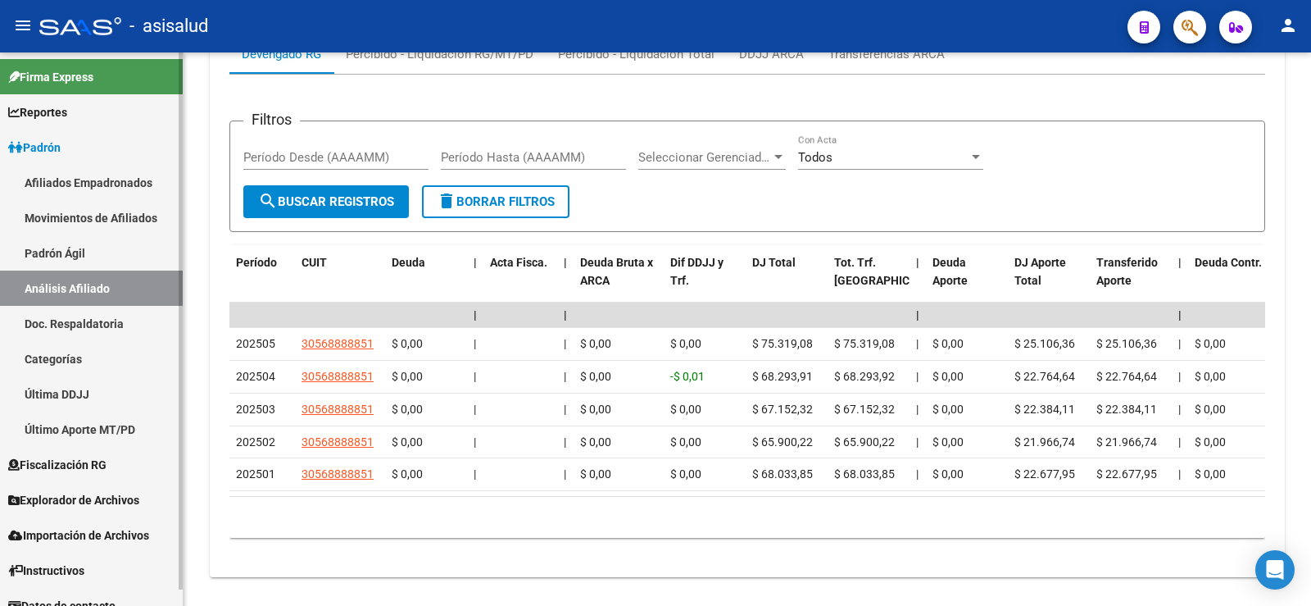
click at [61, 148] on span "Padrón" at bounding box center [34, 148] width 52 height 18
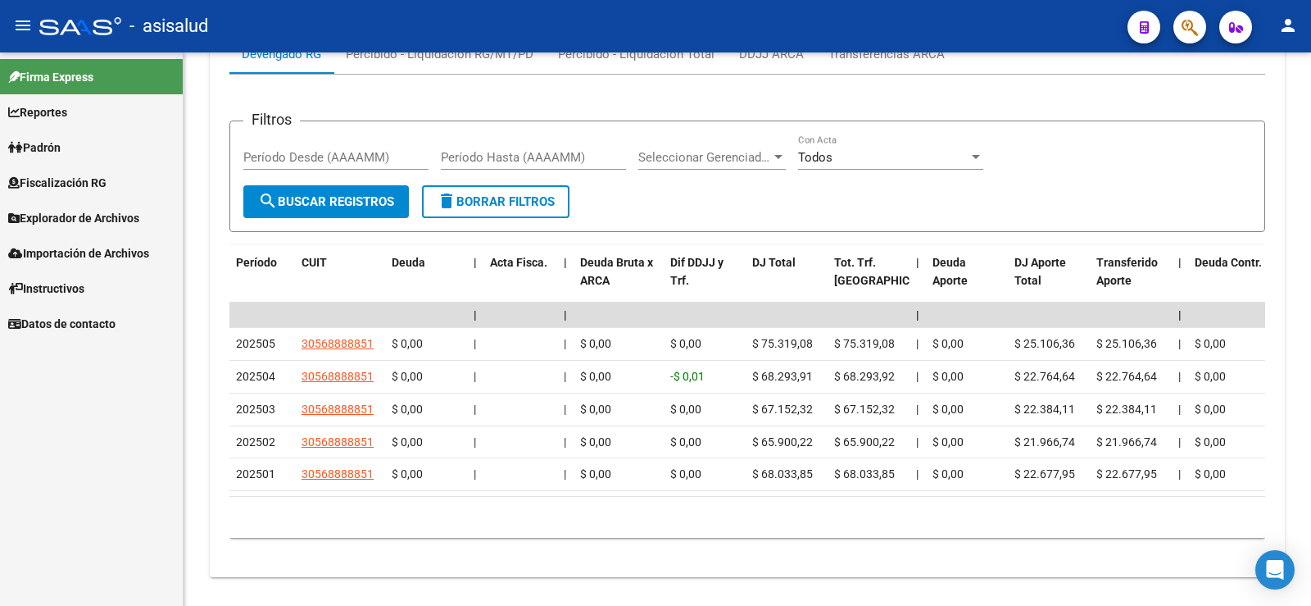
click at [98, 219] on span "Explorador de Archivos" at bounding box center [73, 218] width 131 height 18
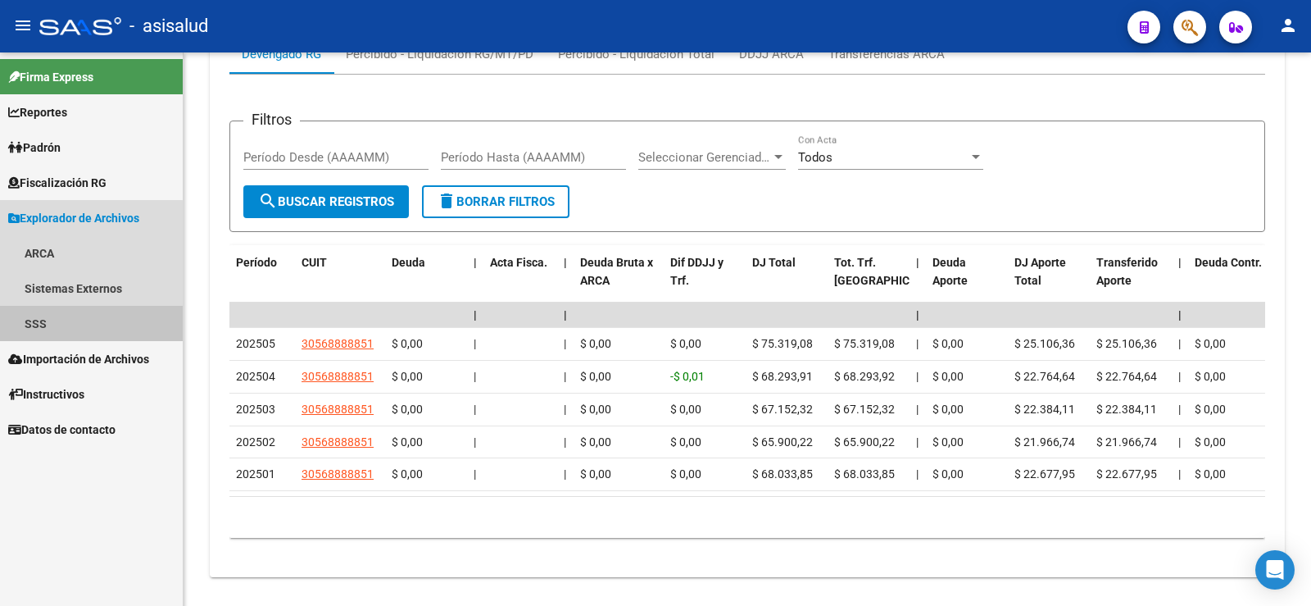
click at [81, 320] on link "SSS" at bounding box center [91, 323] width 183 height 35
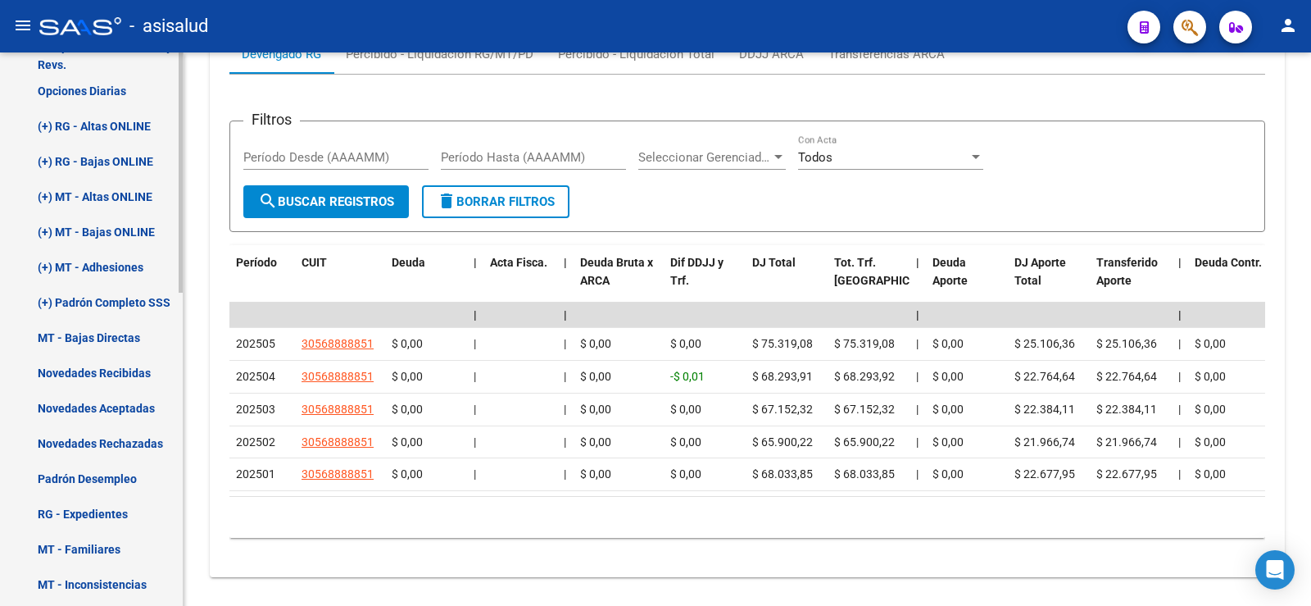
scroll to position [410, 0]
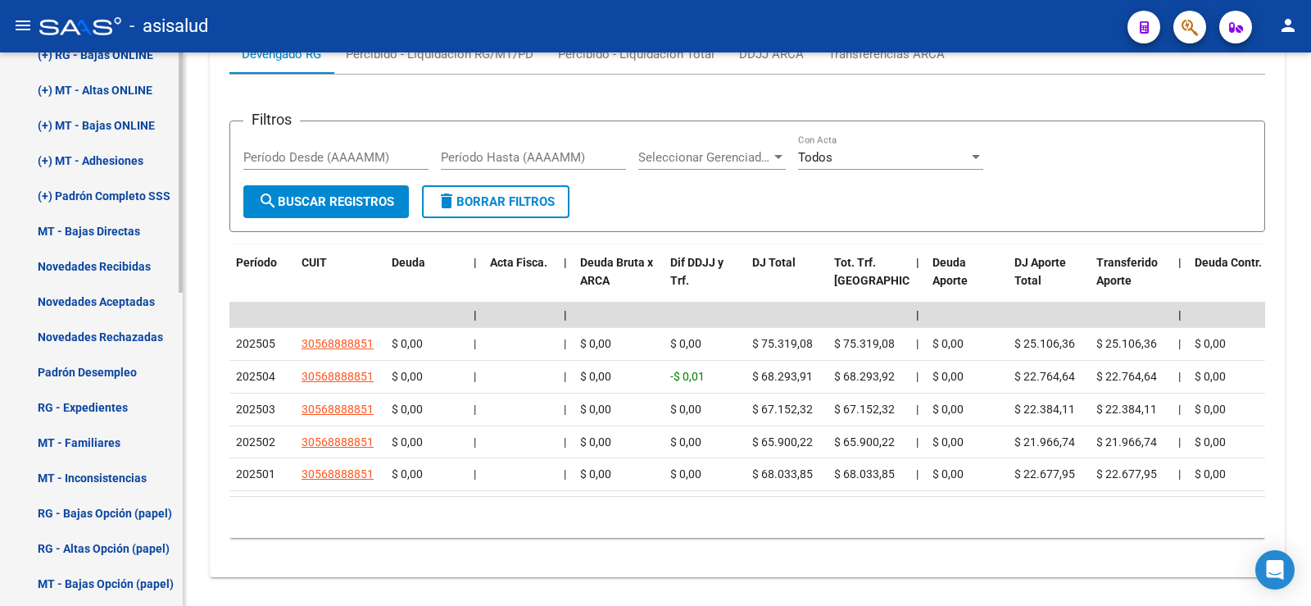
click at [94, 368] on link "Padrón Desempleo" at bounding box center [91, 371] width 183 height 35
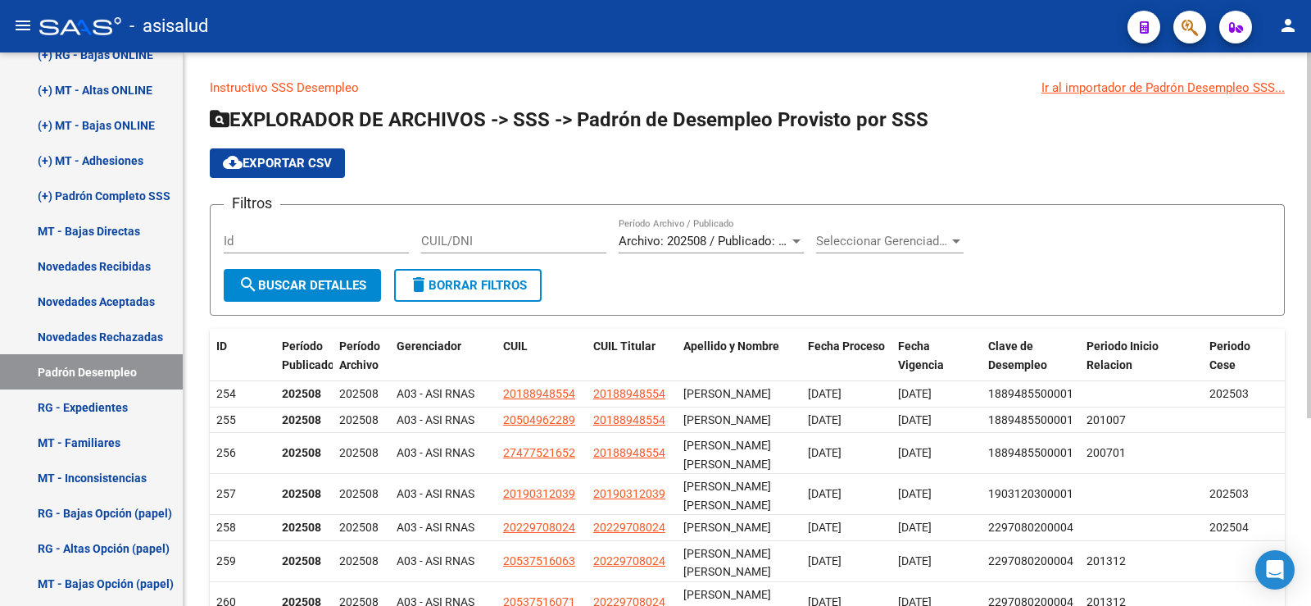
click at [429, 241] on input "CUIL/DNI" at bounding box center [513, 241] width 185 height 15
paste input "20353389166"
type input "20353389166"
click at [287, 278] on span "search Buscar Detalles" at bounding box center [302, 285] width 128 height 15
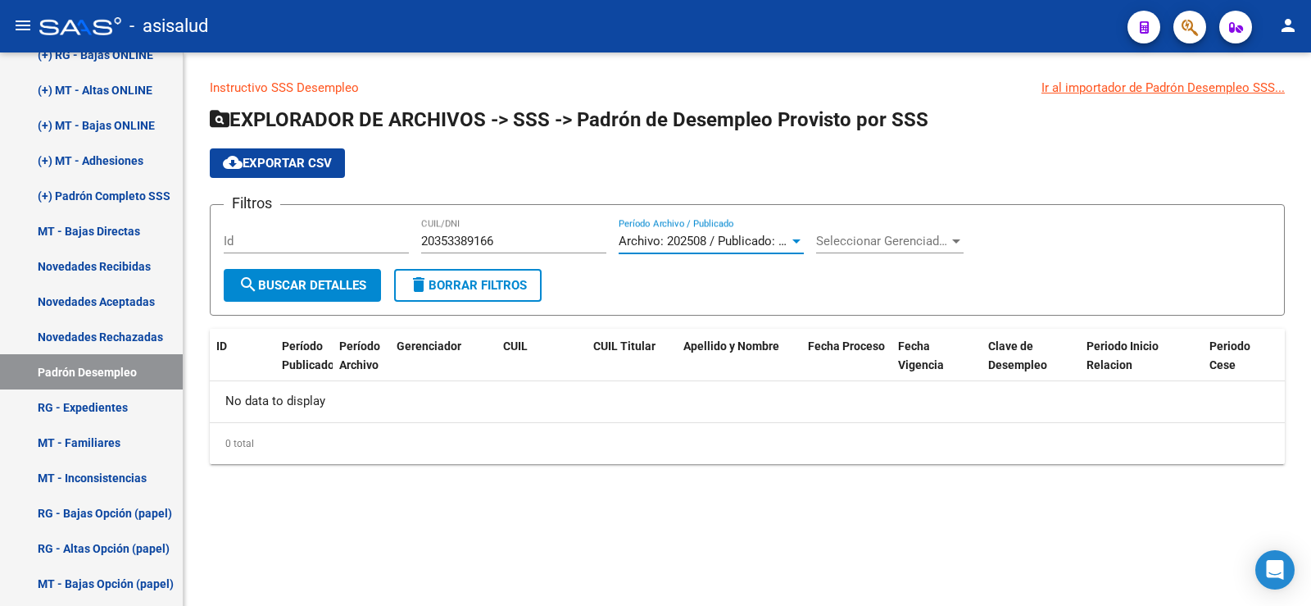
click at [696, 236] on span "Archivo: 202508 / Publicado: 202507" at bounding box center [718, 241] width 199 height 15
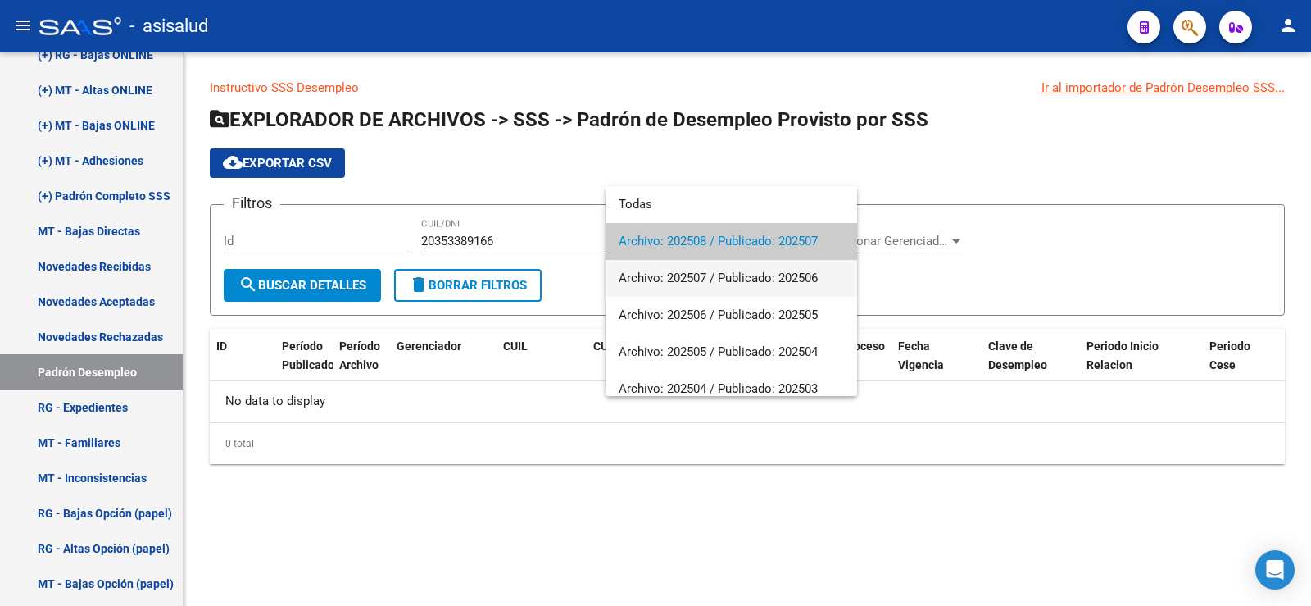
click at [697, 273] on span "Archivo: 202507 / Publicado: 202506" at bounding box center [731, 278] width 225 height 37
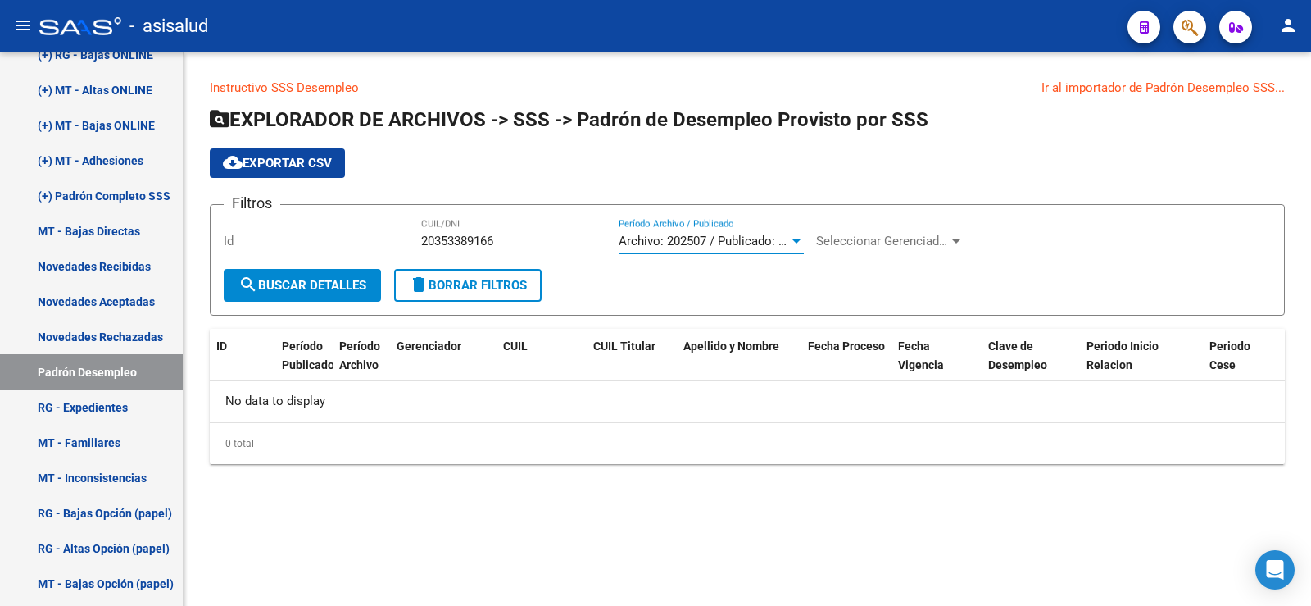
click at [288, 293] on button "search Buscar Detalles" at bounding box center [302, 285] width 157 height 33
click at [702, 245] on span "Archivo: 202507 / Publicado: 202506" at bounding box center [718, 241] width 199 height 15
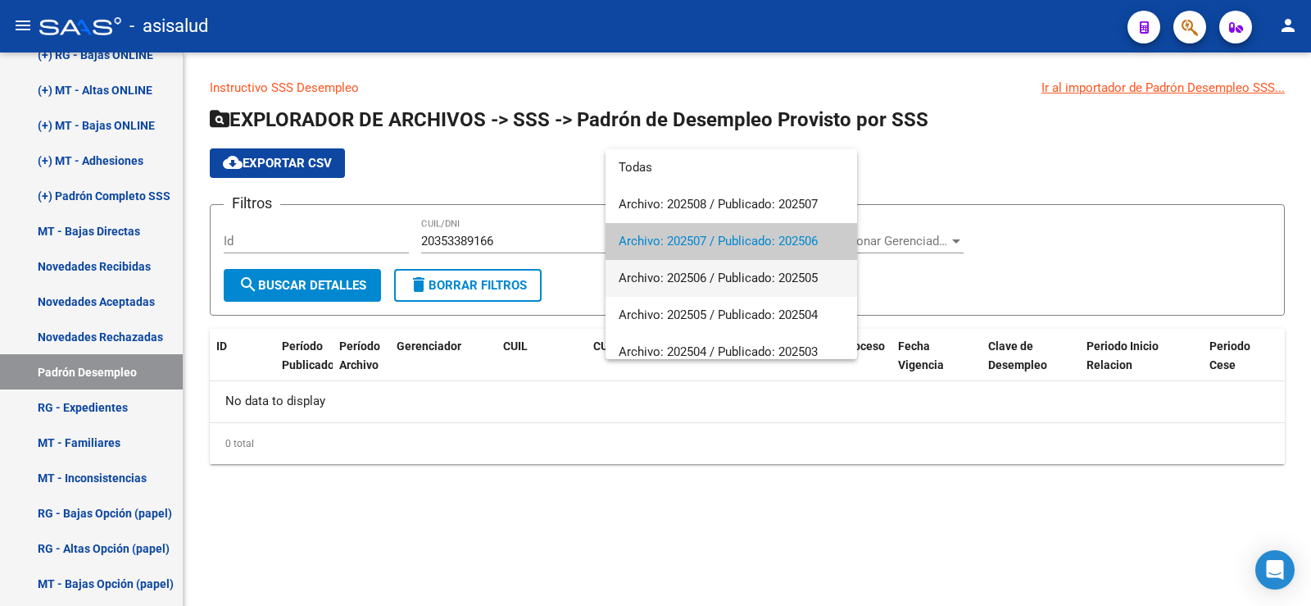
click at [697, 281] on span "Archivo: 202506 / Publicado: 202505" at bounding box center [731, 278] width 225 height 37
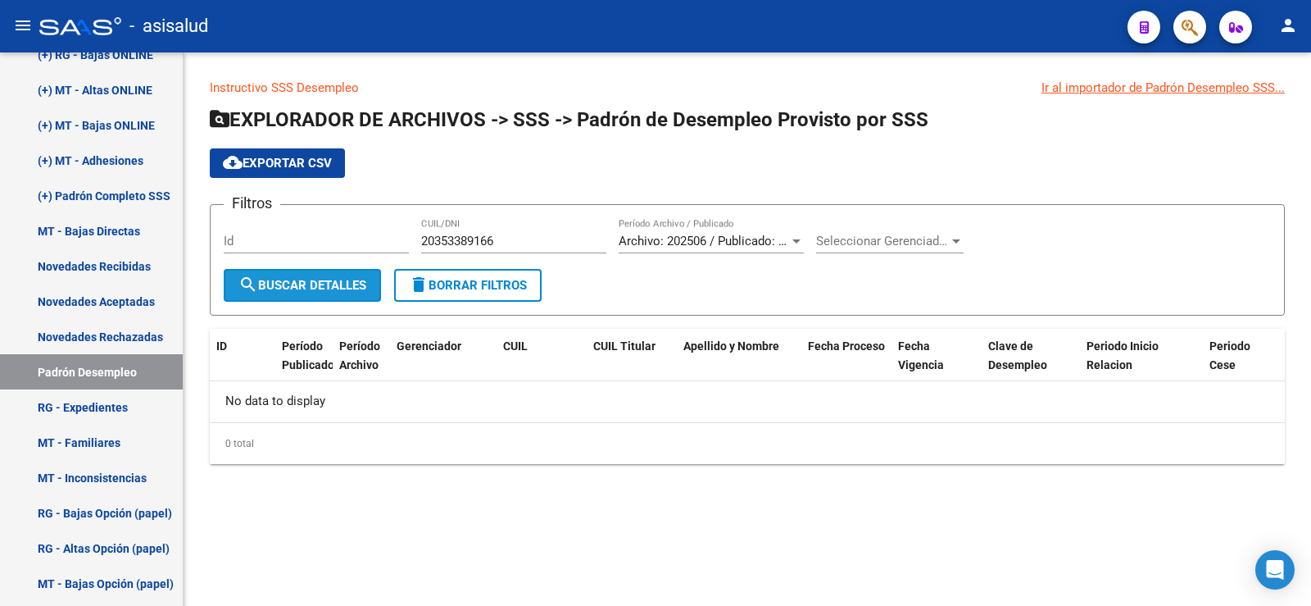
click at [304, 284] on span "search Buscar Detalles" at bounding box center [302, 285] width 128 height 15
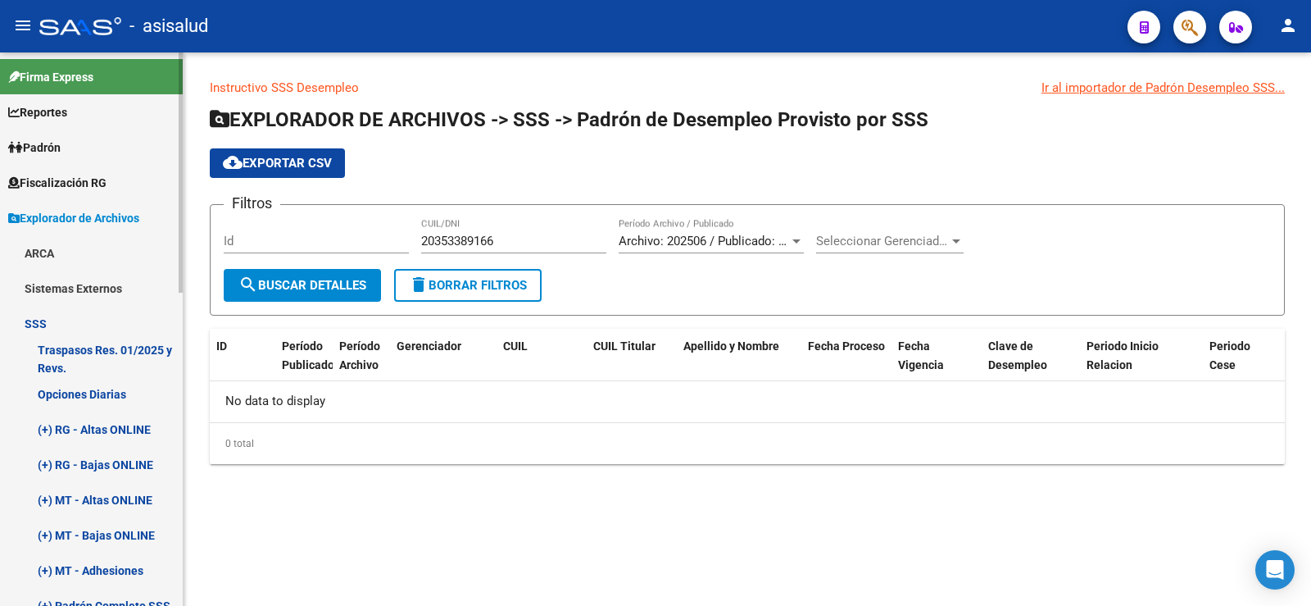
click at [45, 135] on link "Padrón" at bounding box center [91, 146] width 183 height 35
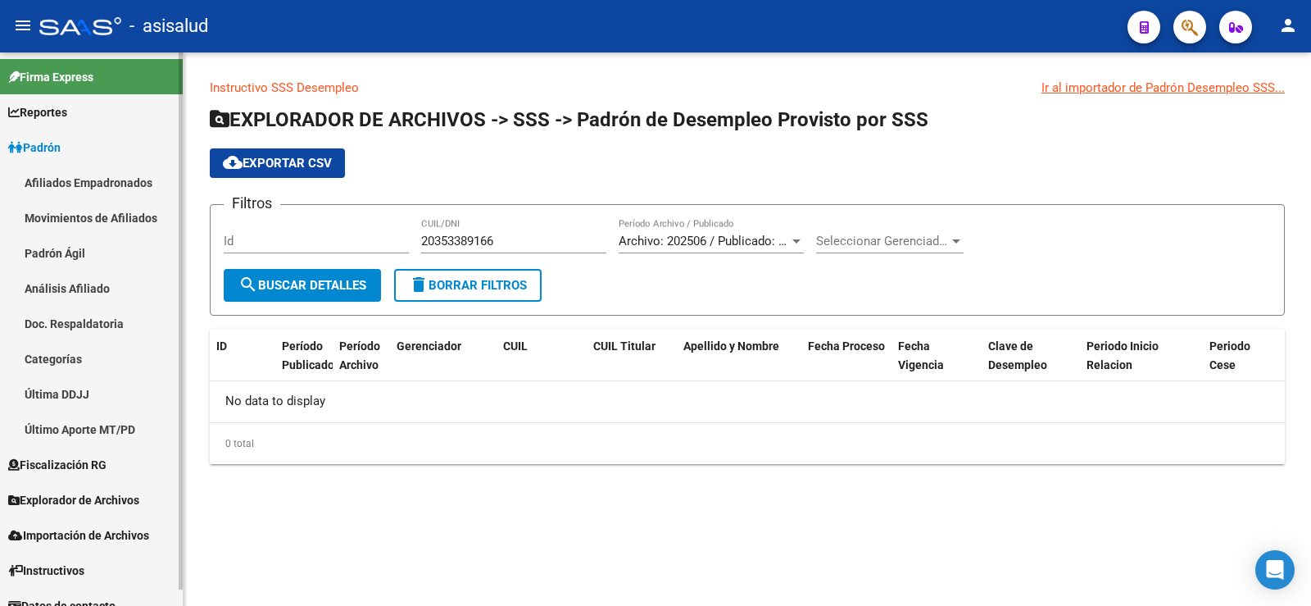
click at [66, 279] on link "Análisis Afiliado" at bounding box center [91, 287] width 183 height 35
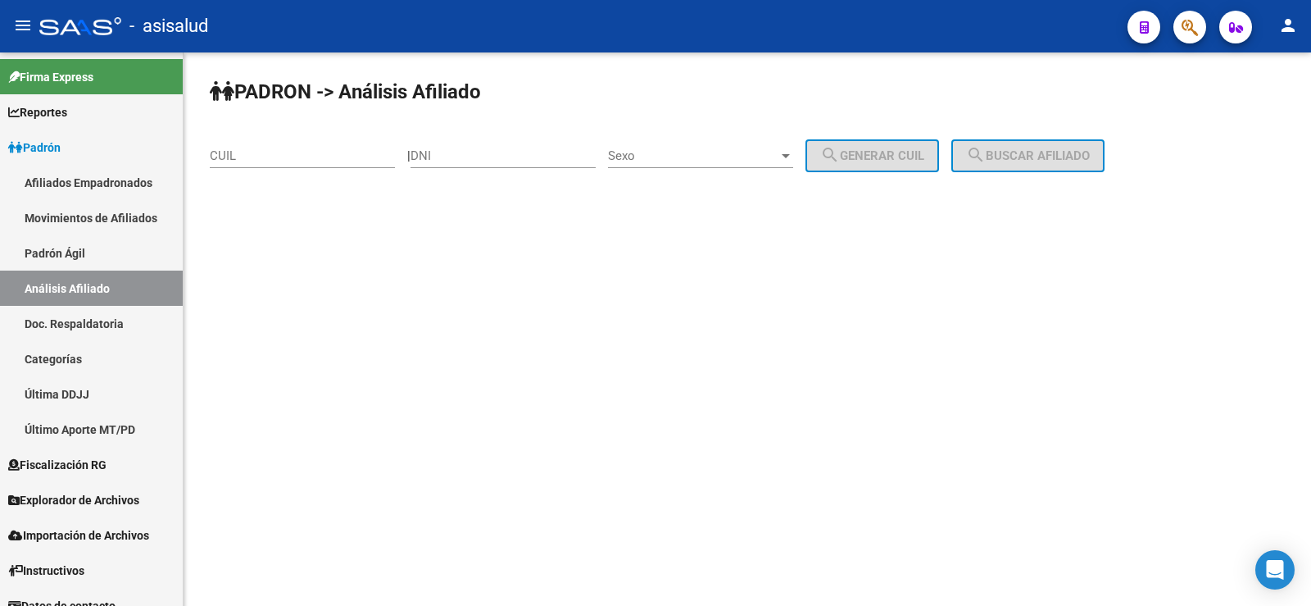
click at [276, 152] on input "CUIL" at bounding box center [302, 155] width 185 height 15
paste input "20-35338916-6"
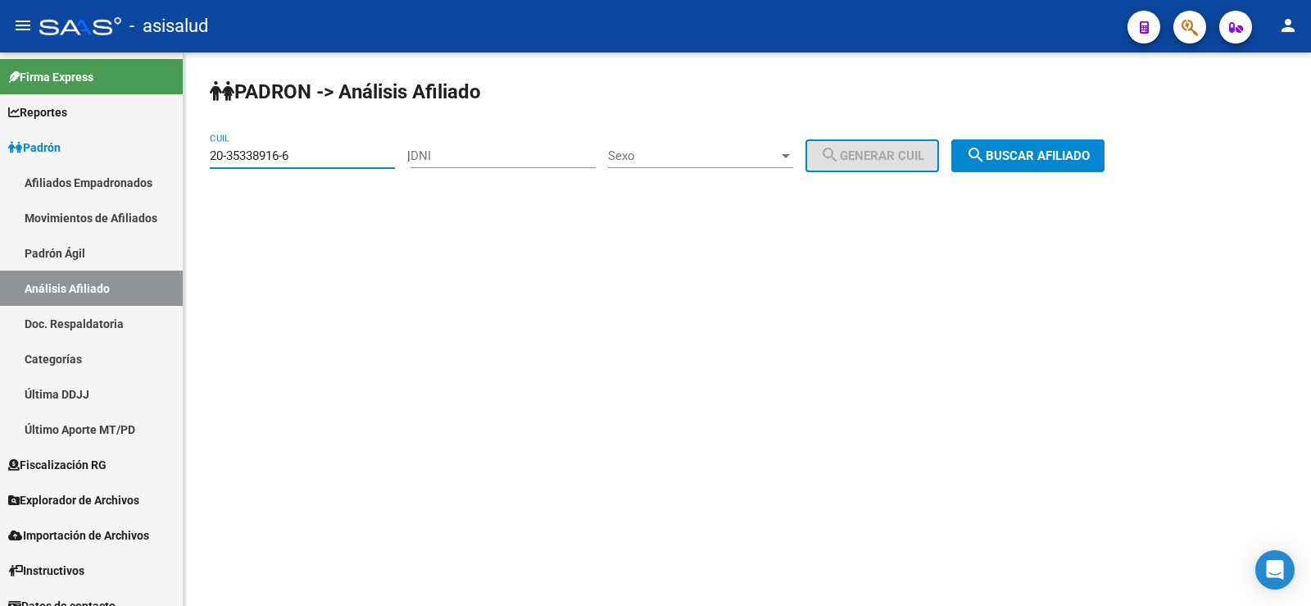
type input "20-35338916-6"
click at [1058, 153] on span "search Buscar afiliado" at bounding box center [1028, 155] width 124 height 15
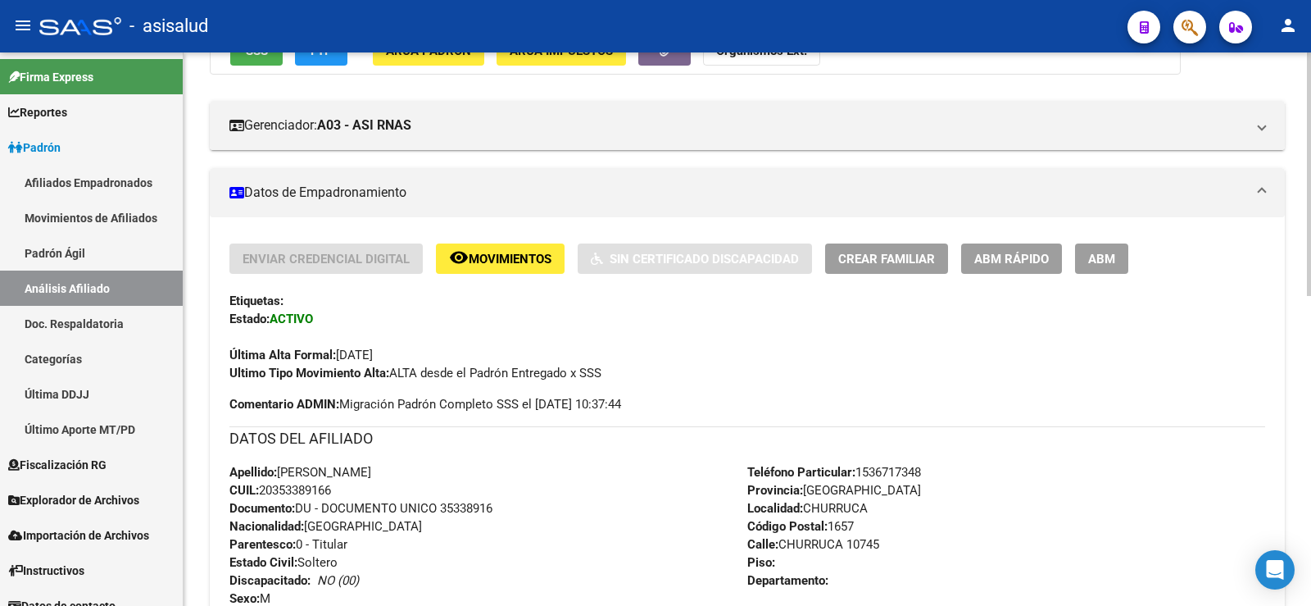
scroll to position [164, 0]
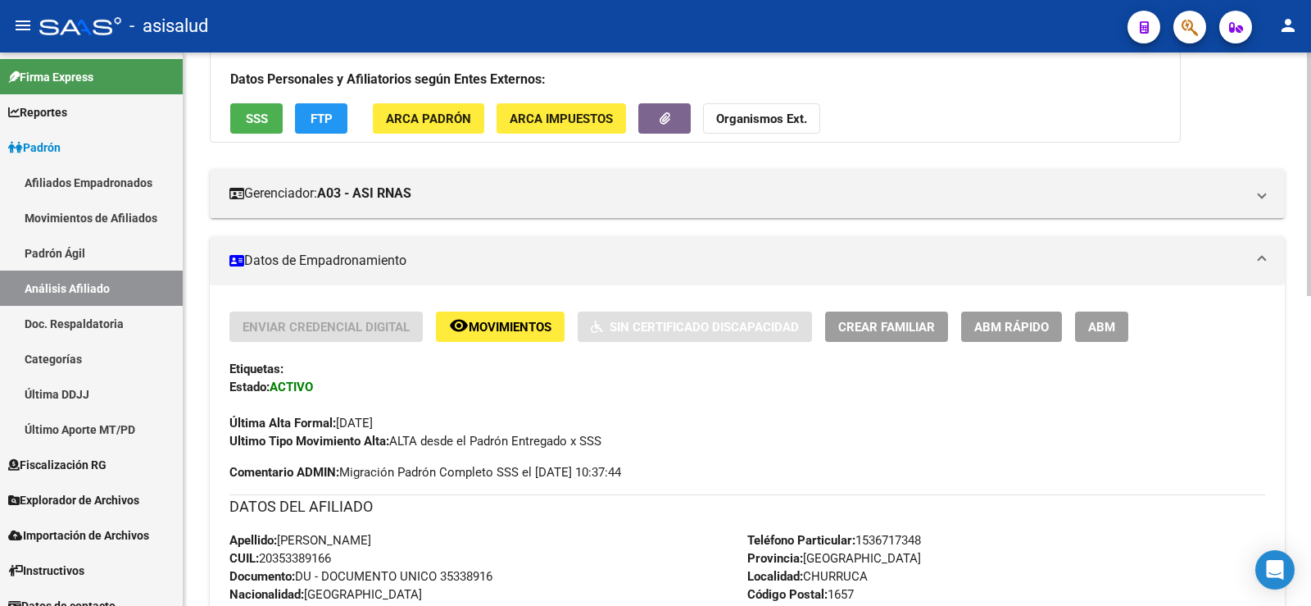
click at [252, 116] on span "SSS" at bounding box center [257, 118] width 22 height 15
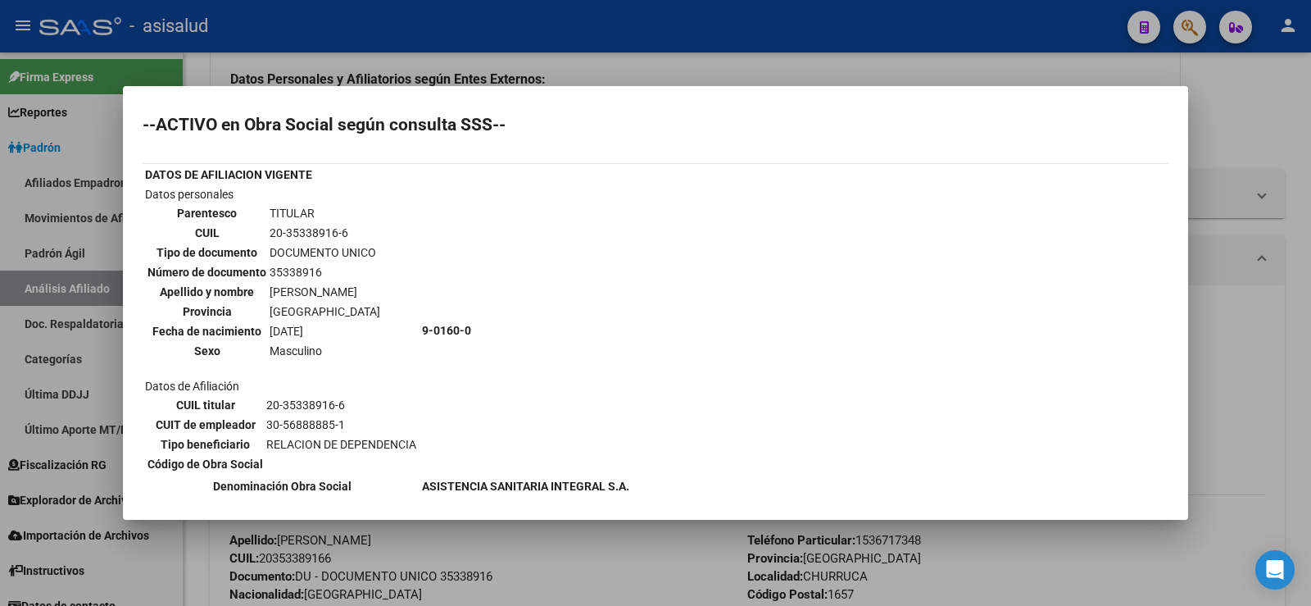
scroll to position [0, 0]
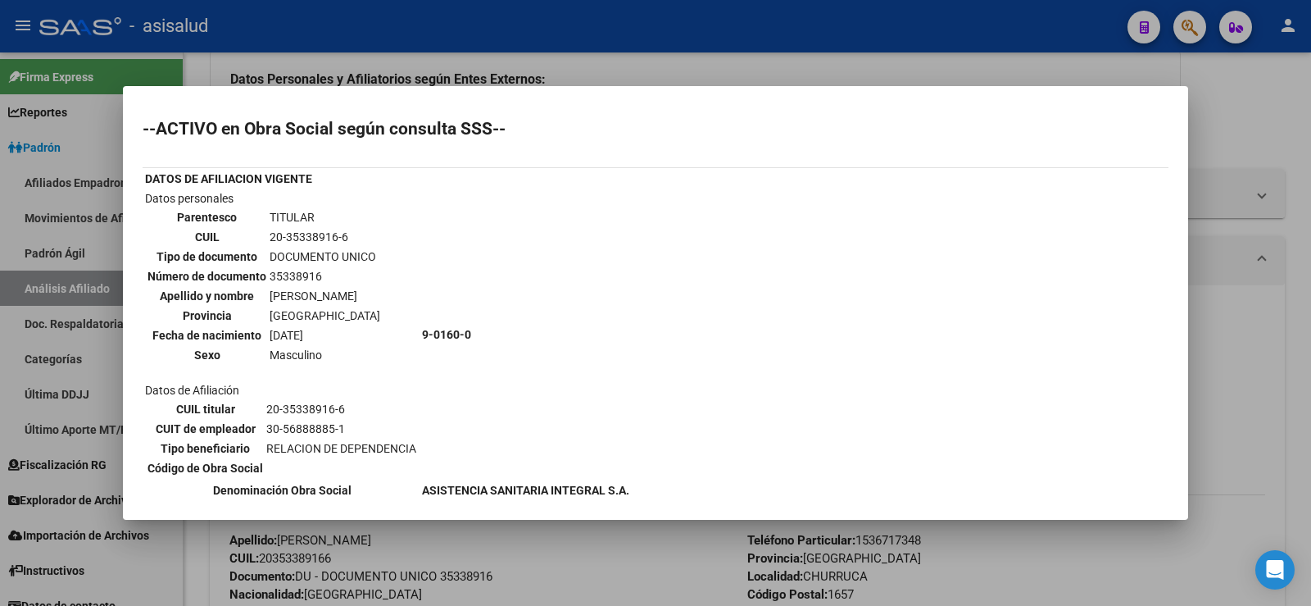
click at [1239, 123] on div at bounding box center [655, 303] width 1311 height 606
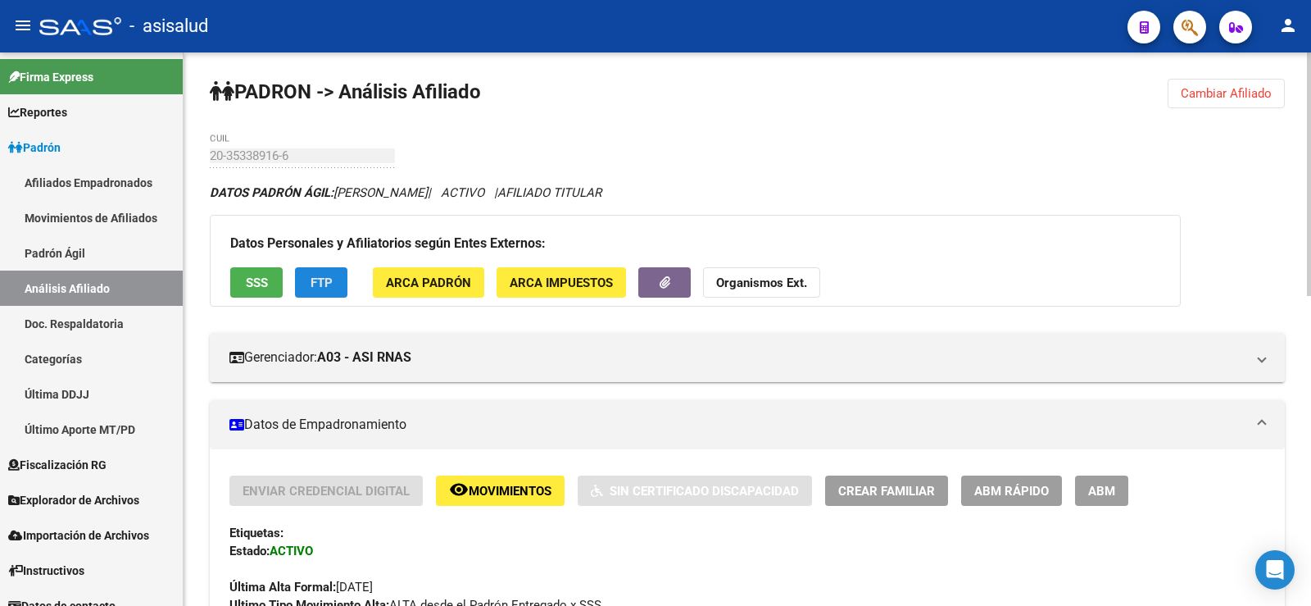
click at [331, 278] on span "FTP" at bounding box center [322, 282] width 22 height 15
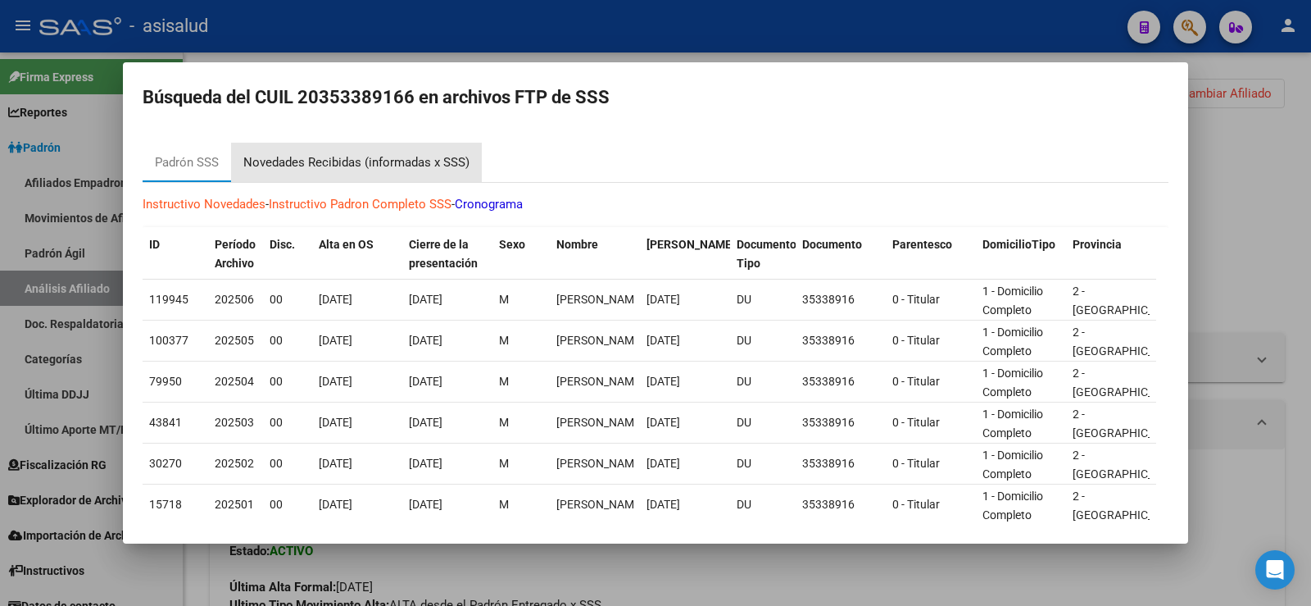
click at [410, 159] on div "Novedades Recibidas (informadas x SSS)" at bounding box center [356, 162] width 226 height 19
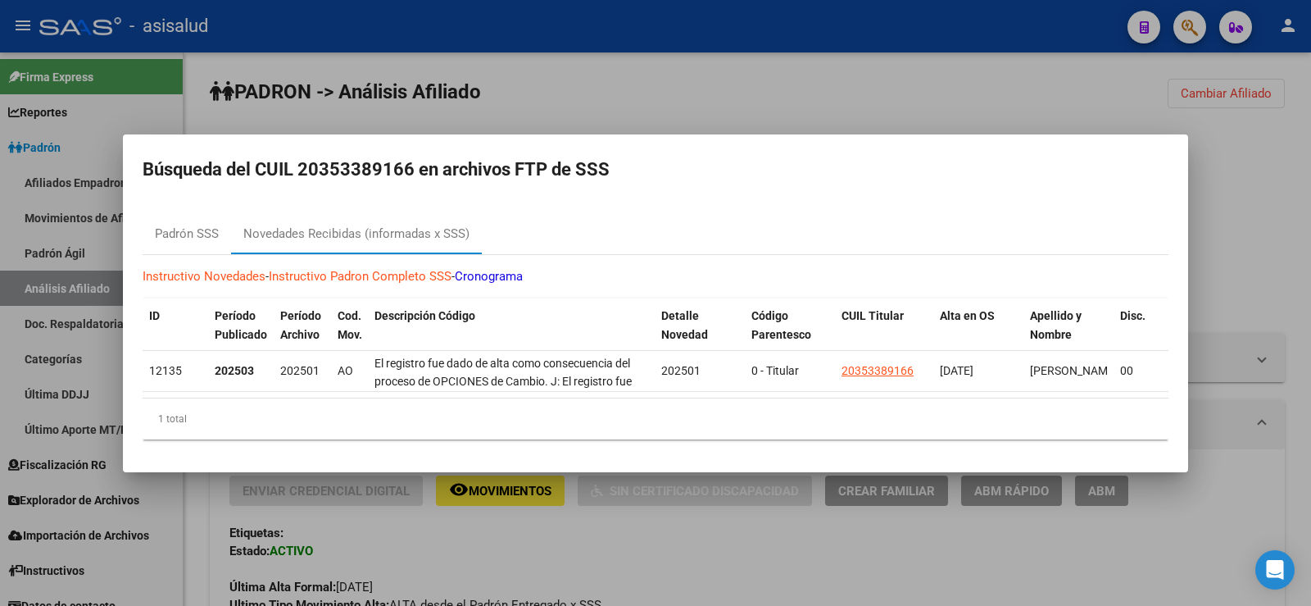
click at [817, 79] on div at bounding box center [655, 303] width 1311 height 606
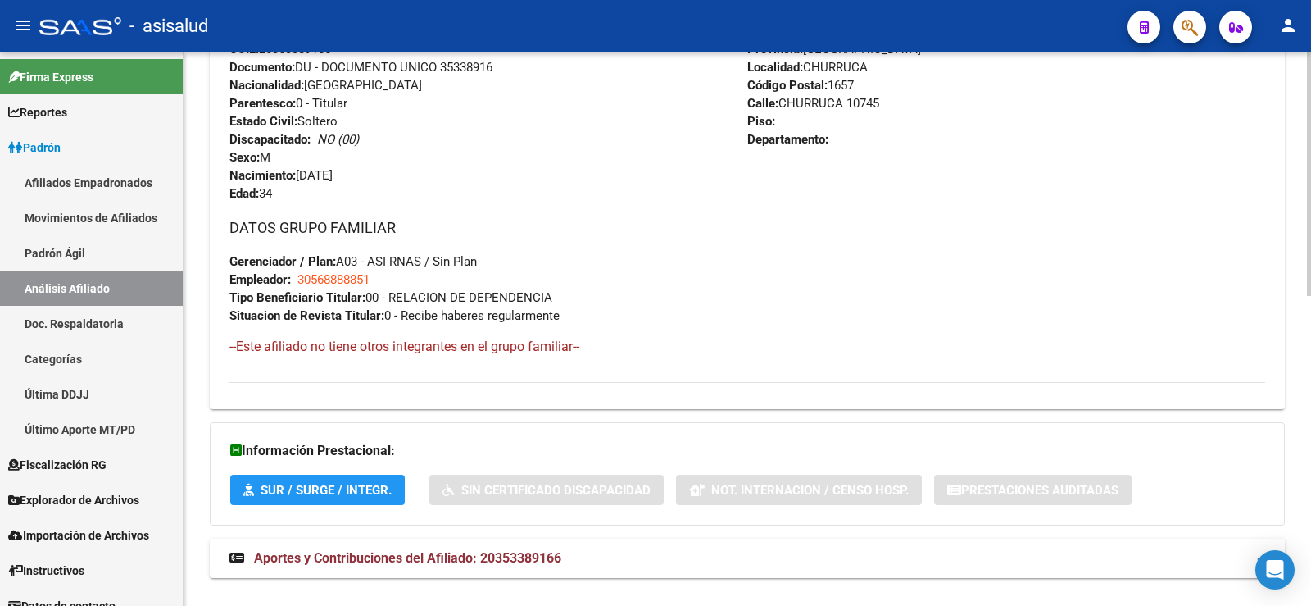
scroll to position [702, 0]
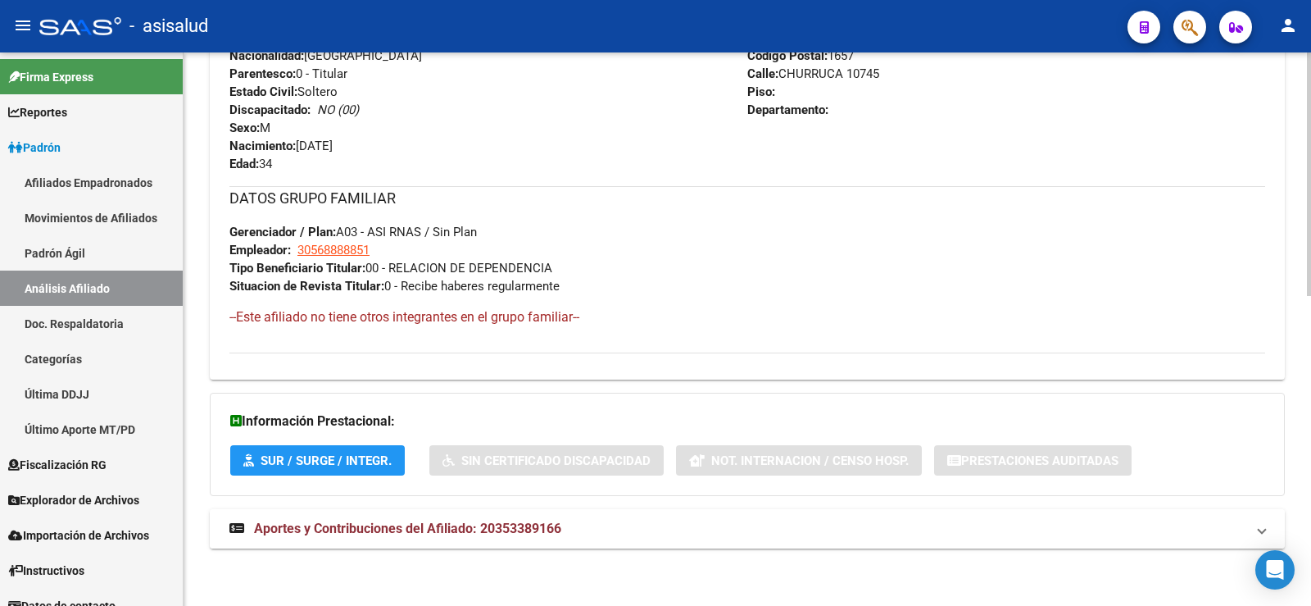
click at [443, 538] on mat-expansion-panel-header "Aportes y Contribuciones del Afiliado: 20353389166" at bounding box center [747, 528] width 1075 height 39
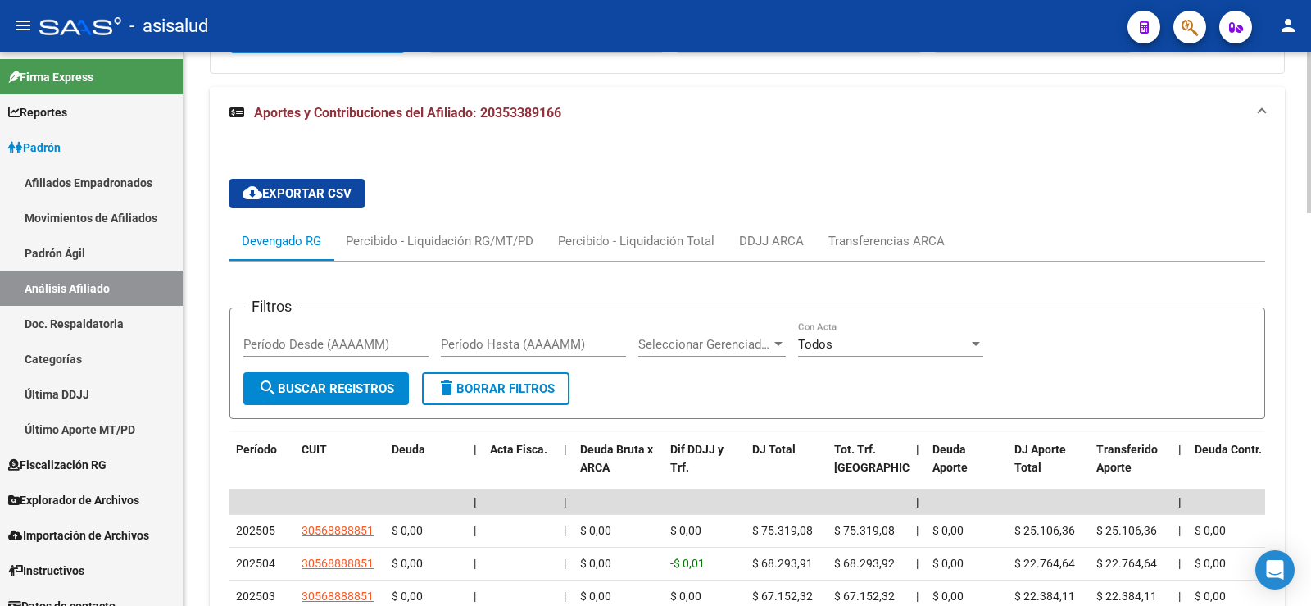
scroll to position [1356, 0]
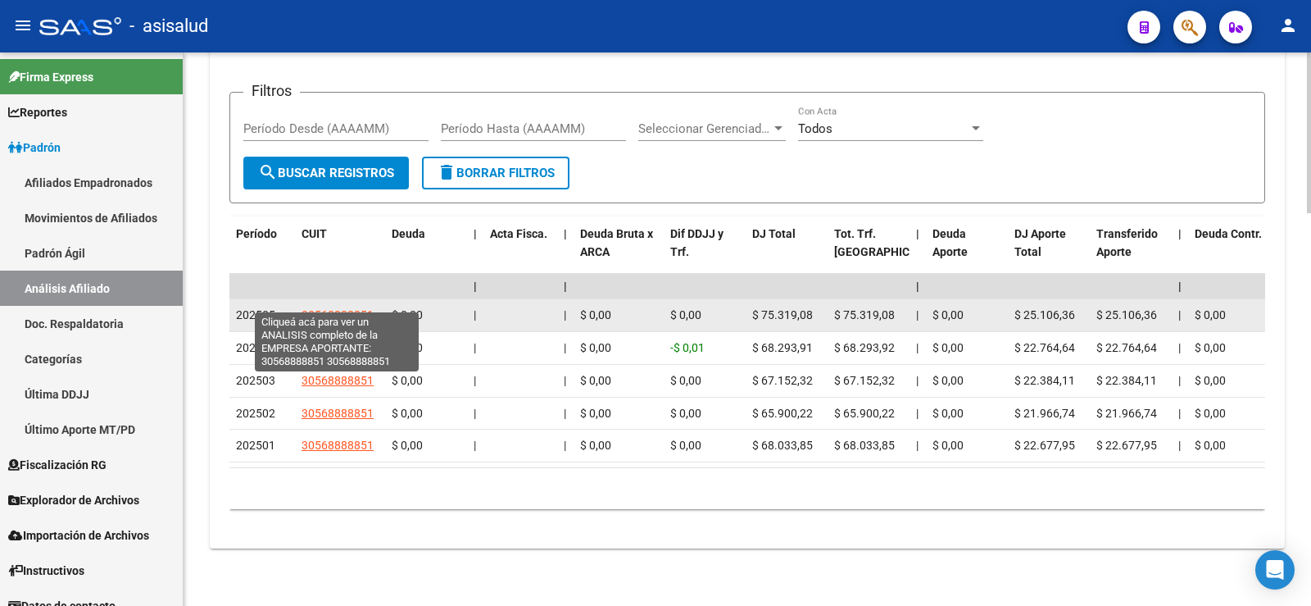
click at [349, 308] on span "30568888851" at bounding box center [338, 314] width 72 height 13
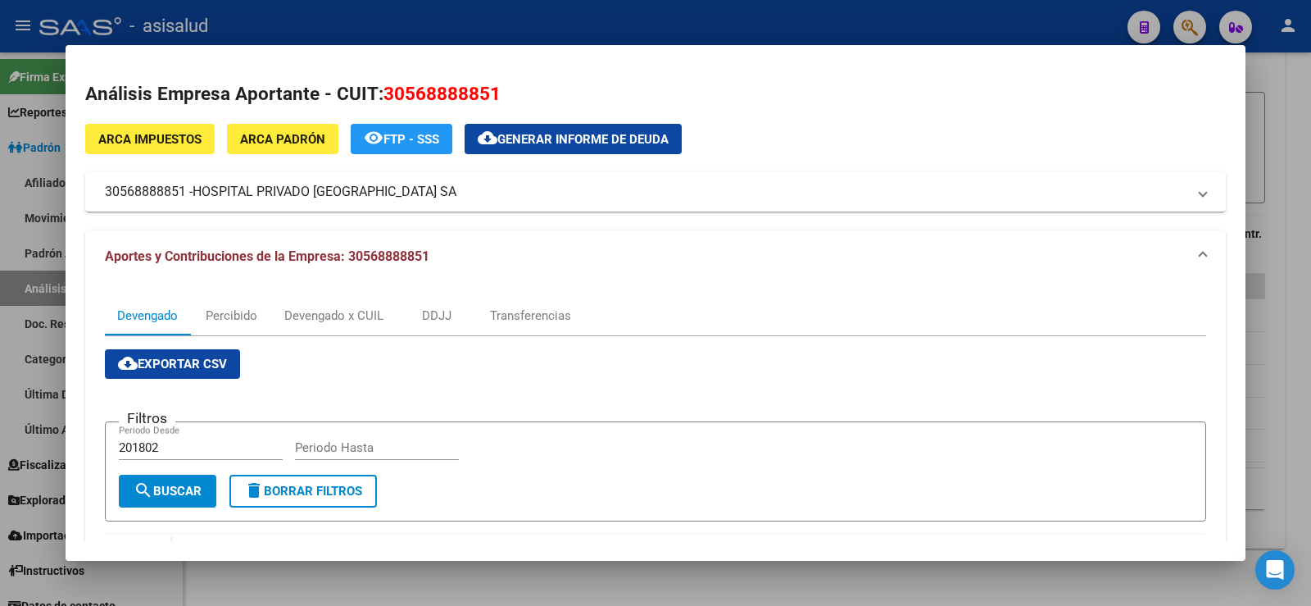
scroll to position [378, 0]
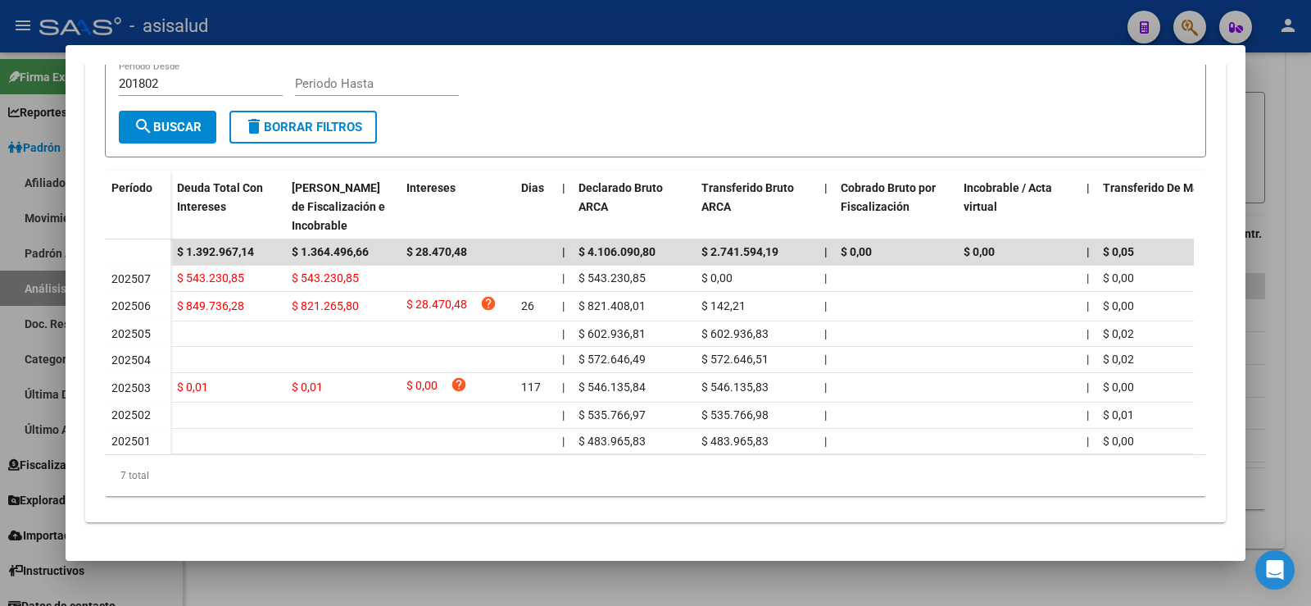
click at [1301, 234] on div at bounding box center [655, 303] width 1311 height 606
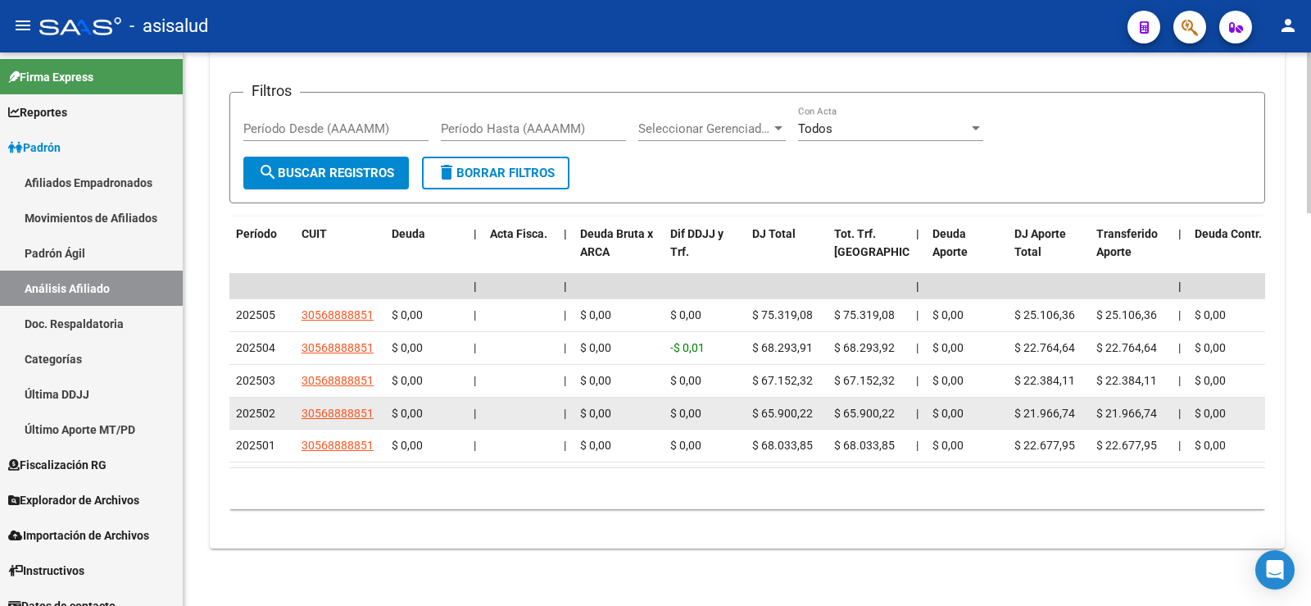
scroll to position [1274, 0]
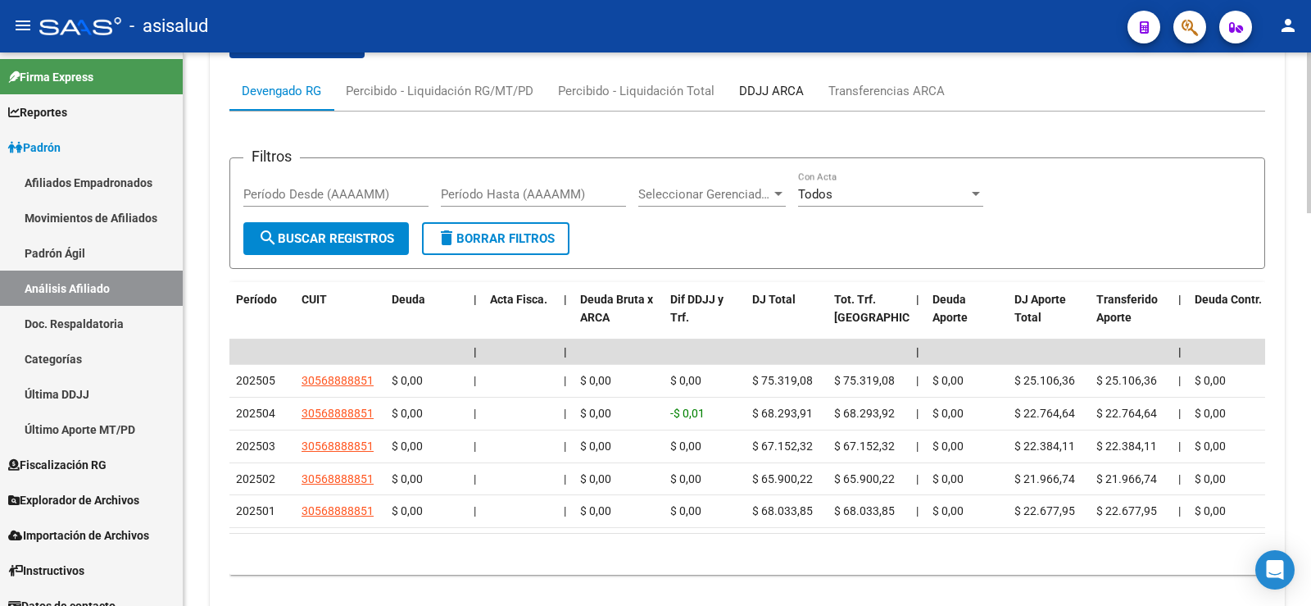
click at [780, 93] on div "DDJJ ARCA" at bounding box center [771, 91] width 65 height 18
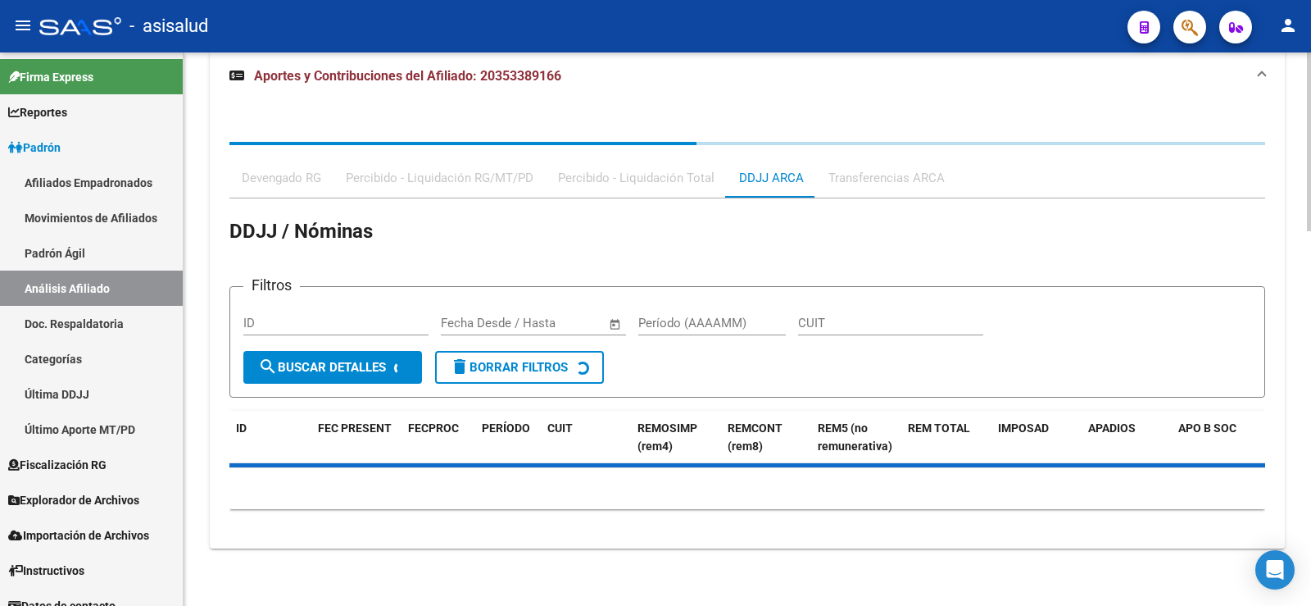
scroll to position [1237, 0]
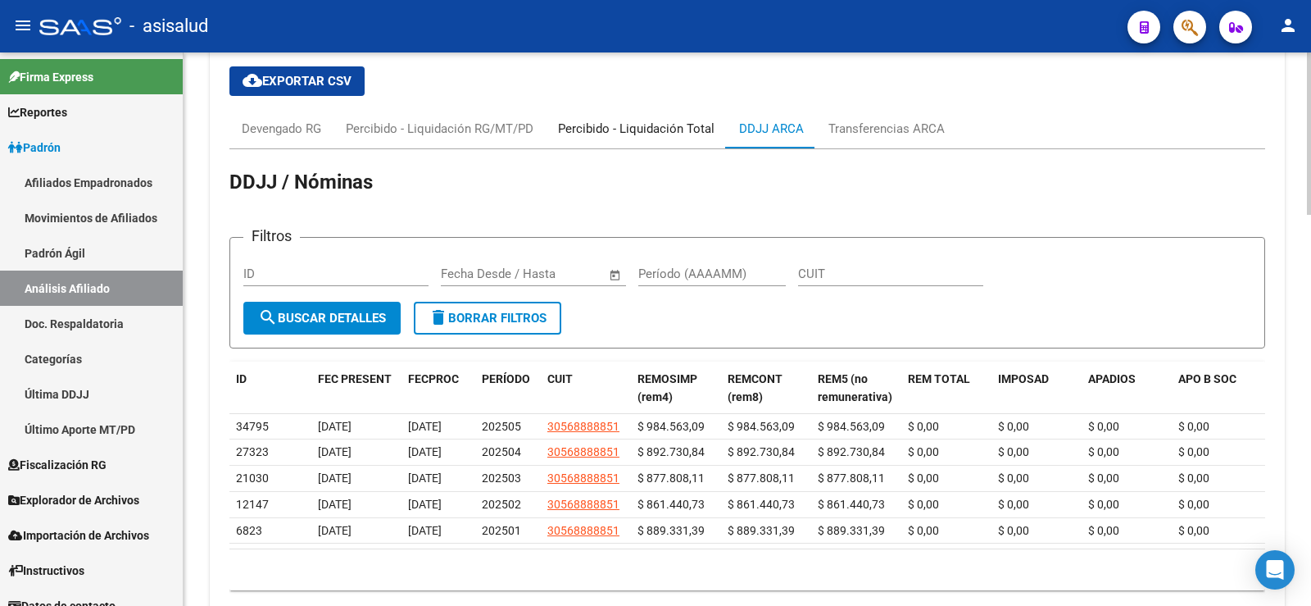
click at [702, 131] on div "Percibido - Liquidación Total" at bounding box center [636, 129] width 157 height 18
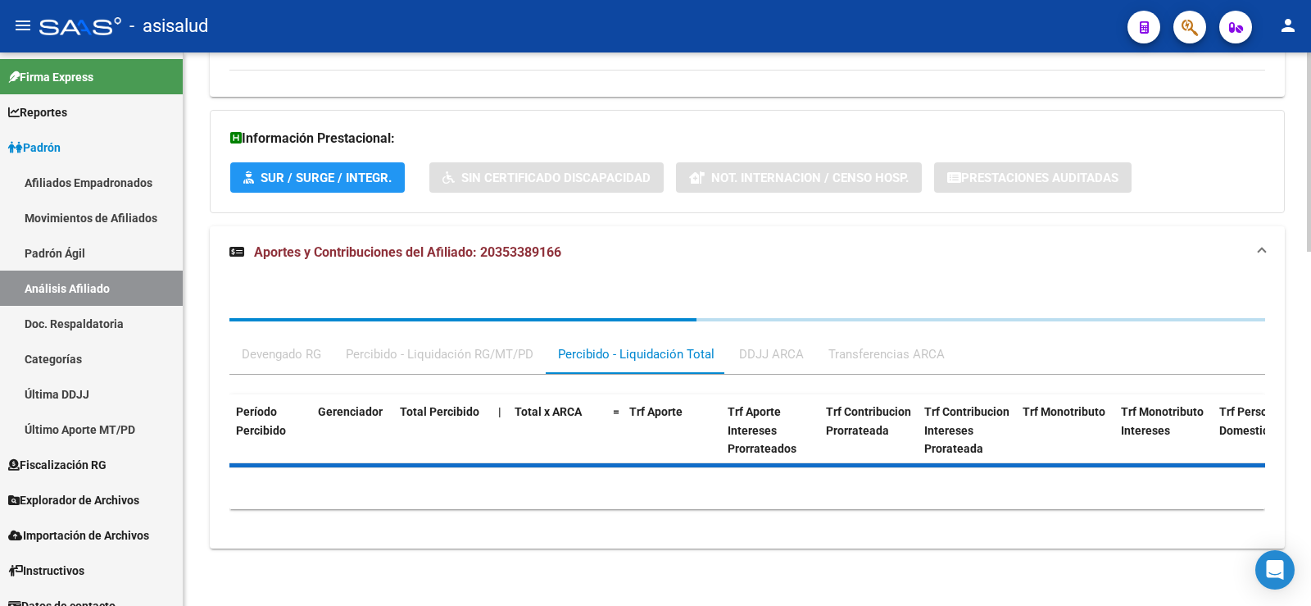
scroll to position [1060, 0]
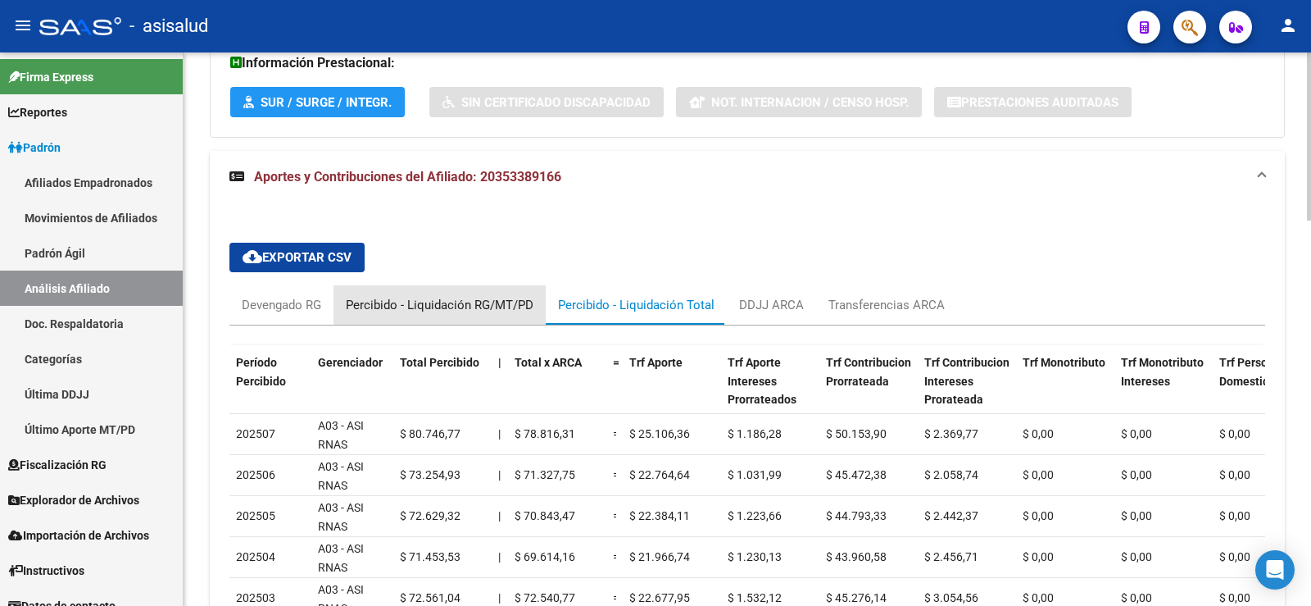
click at [480, 301] on div "Percibido - Liquidación RG/MT/PD" at bounding box center [440, 305] width 188 height 18
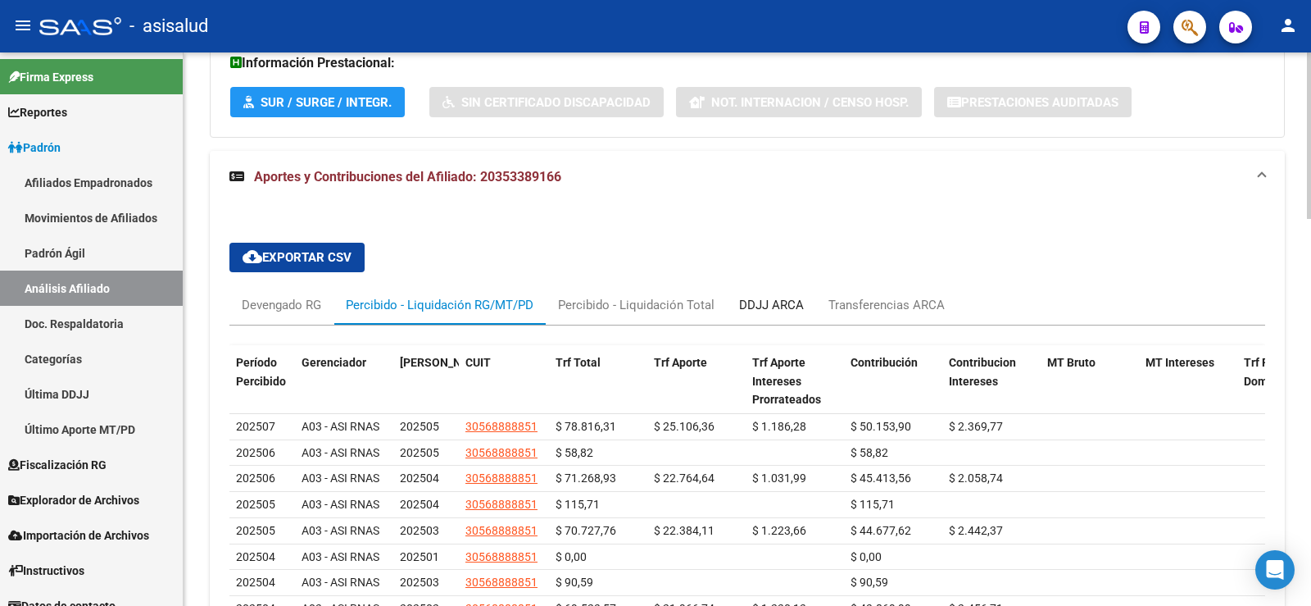
click at [783, 303] on div "DDJJ ARCA" at bounding box center [771, 305] width 65 height 18
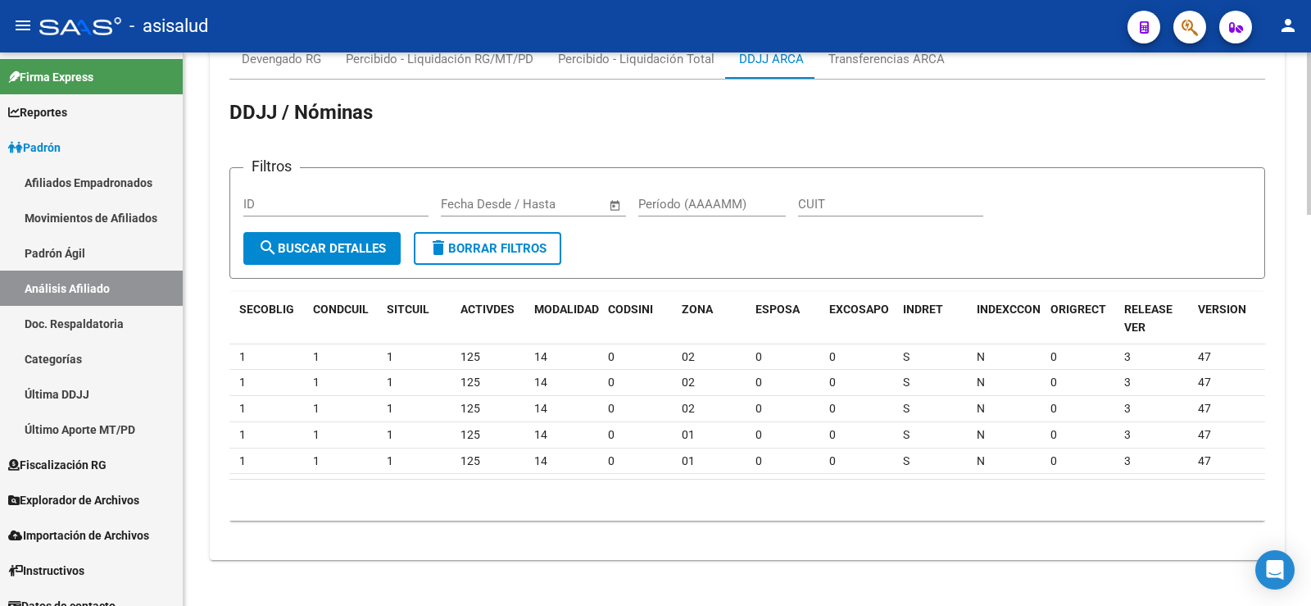
scroll to position [0, 0]
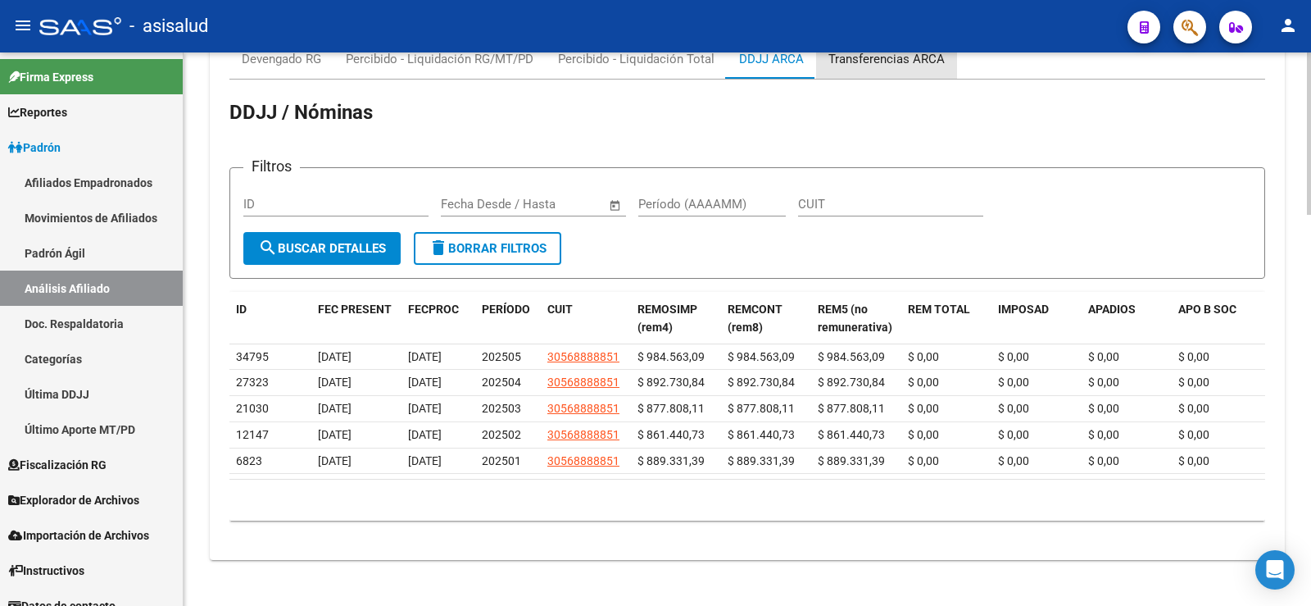
click at [862, 73] on div "Transferencias ARCA" at bounding box center [886, 58] width 141 height 39
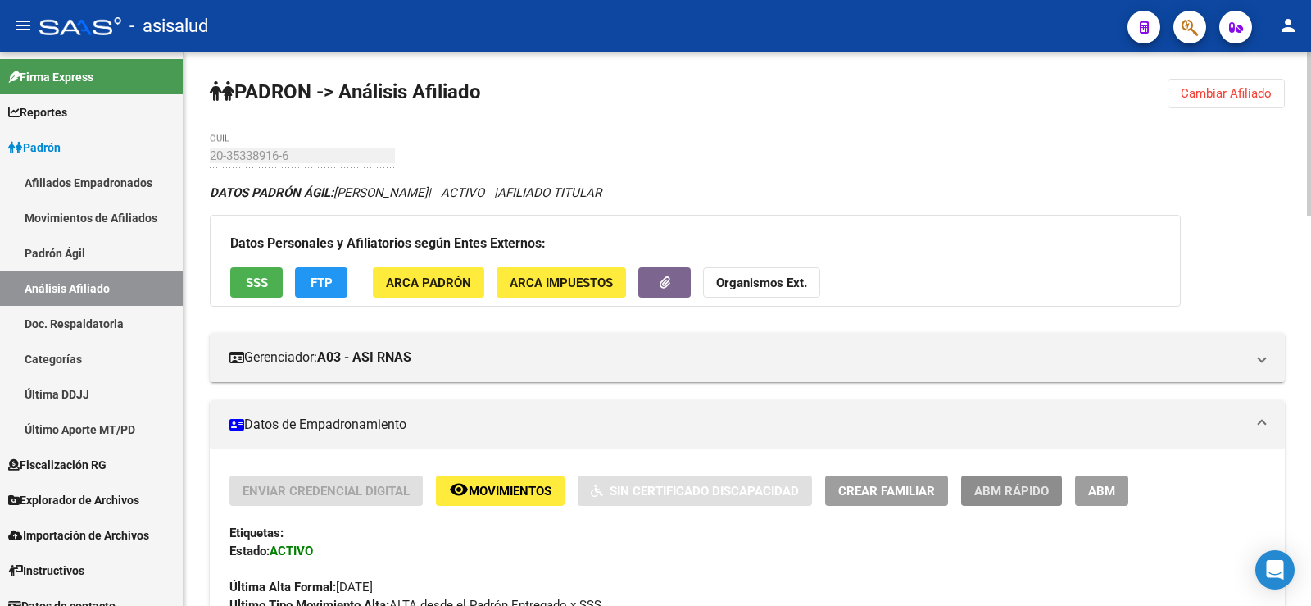
click at [989, 497] on span "ABM Rápido" at bounding box center [1011, 491] width 75 height 15
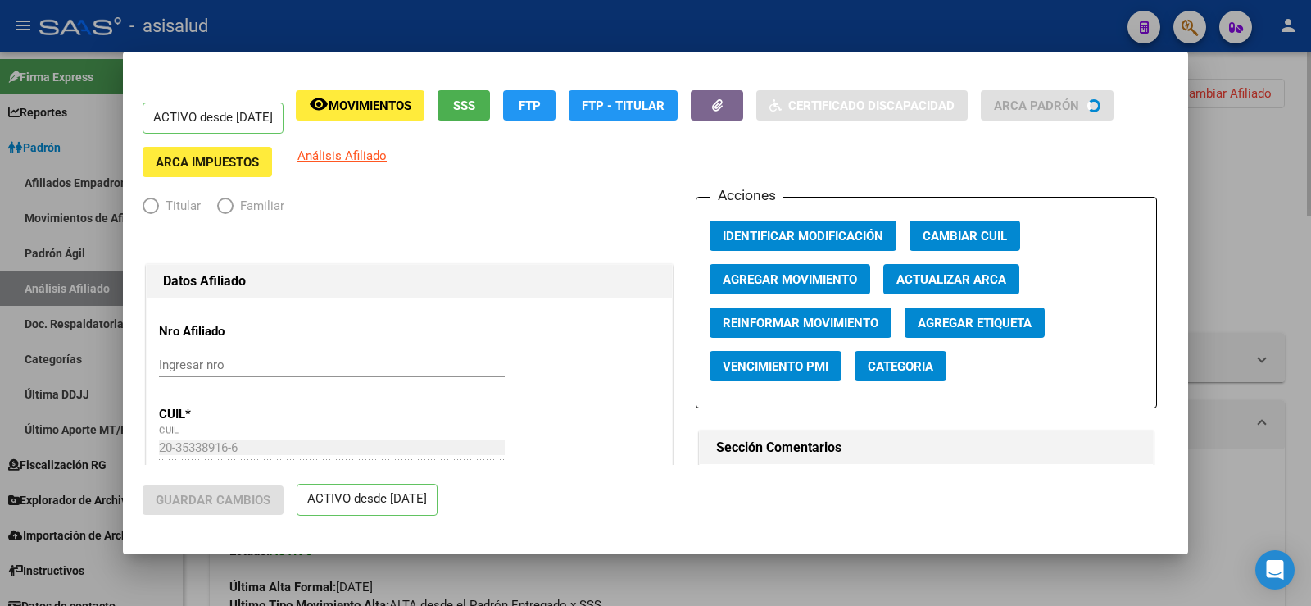
radio input "true"
type input "30-56888885-1"
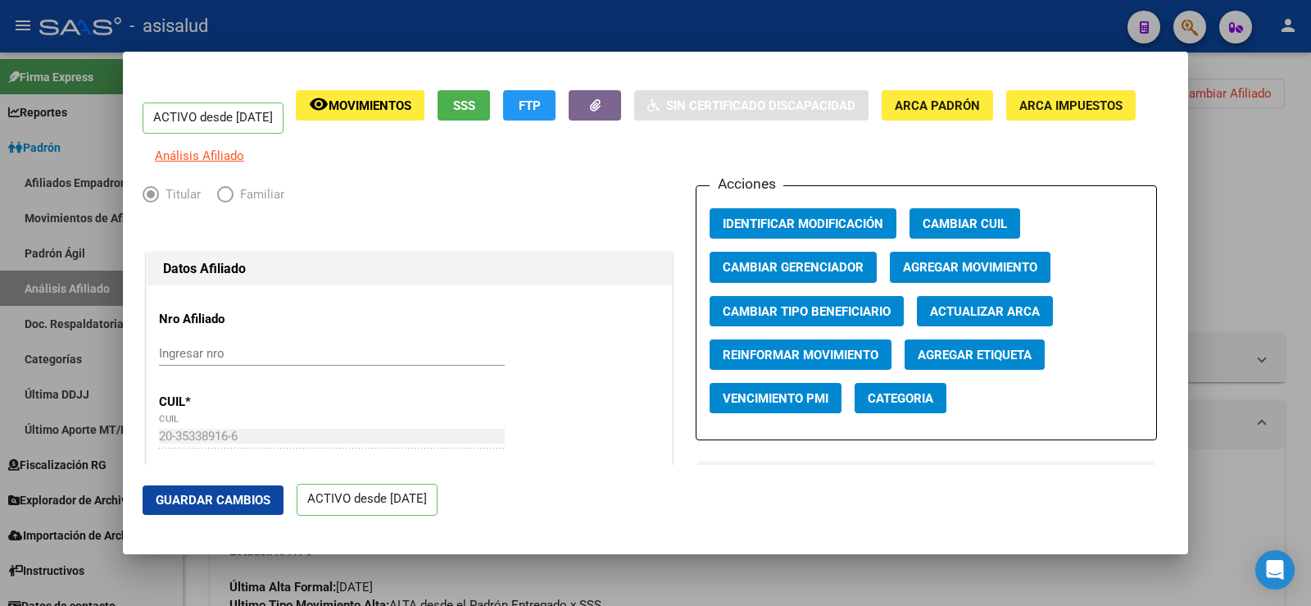
click at [976, 275] on span "Agregar Movimiento" at bounding box center [970, 268] width 134 height 15
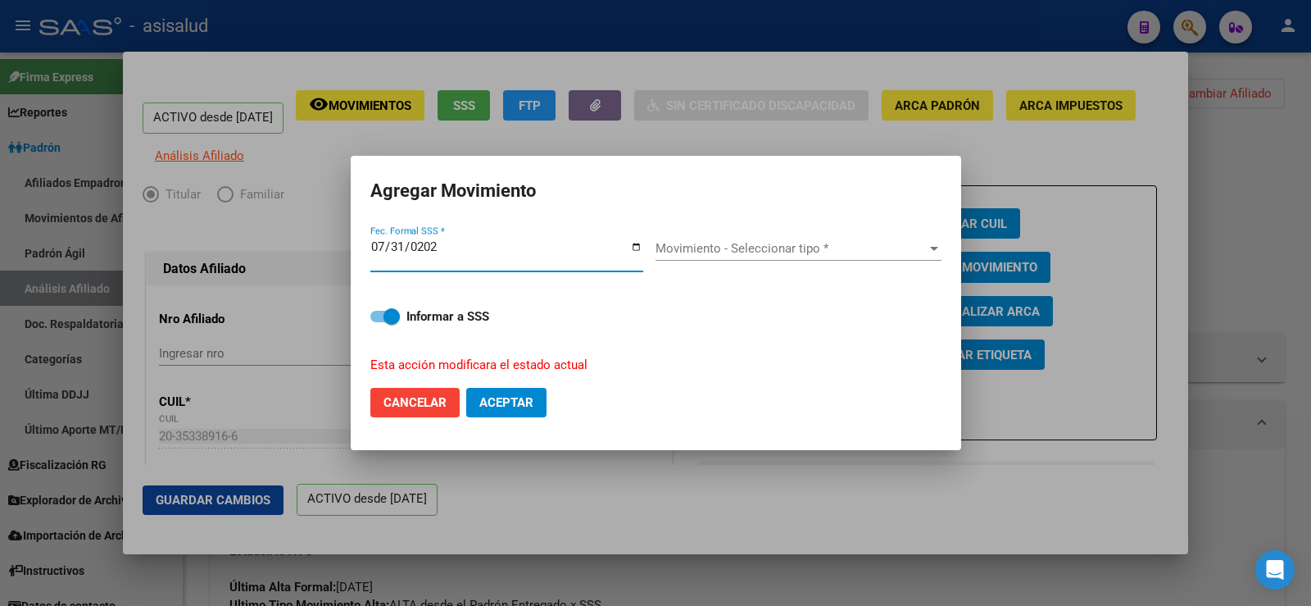
type input "[DATE]"
click at [831, 238] on div "Movimiento - Seleccionar tipo * Movimiento - Seleccionar tipo *" at bounding box center [799, 248] width 286 height 25
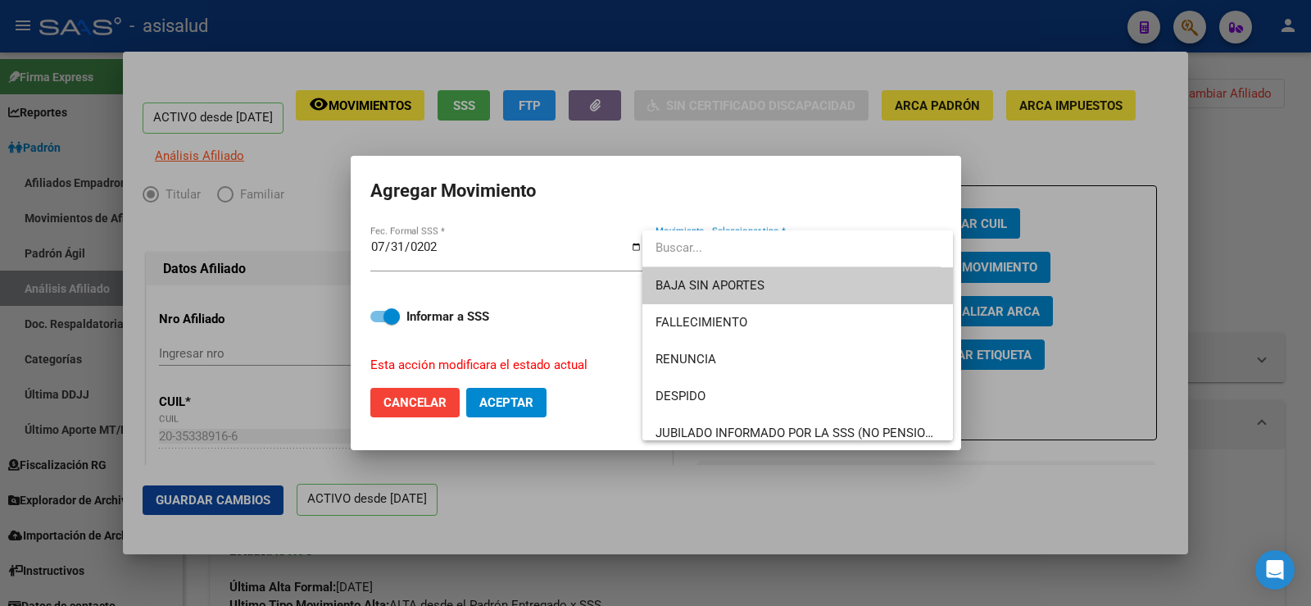
type input "s"
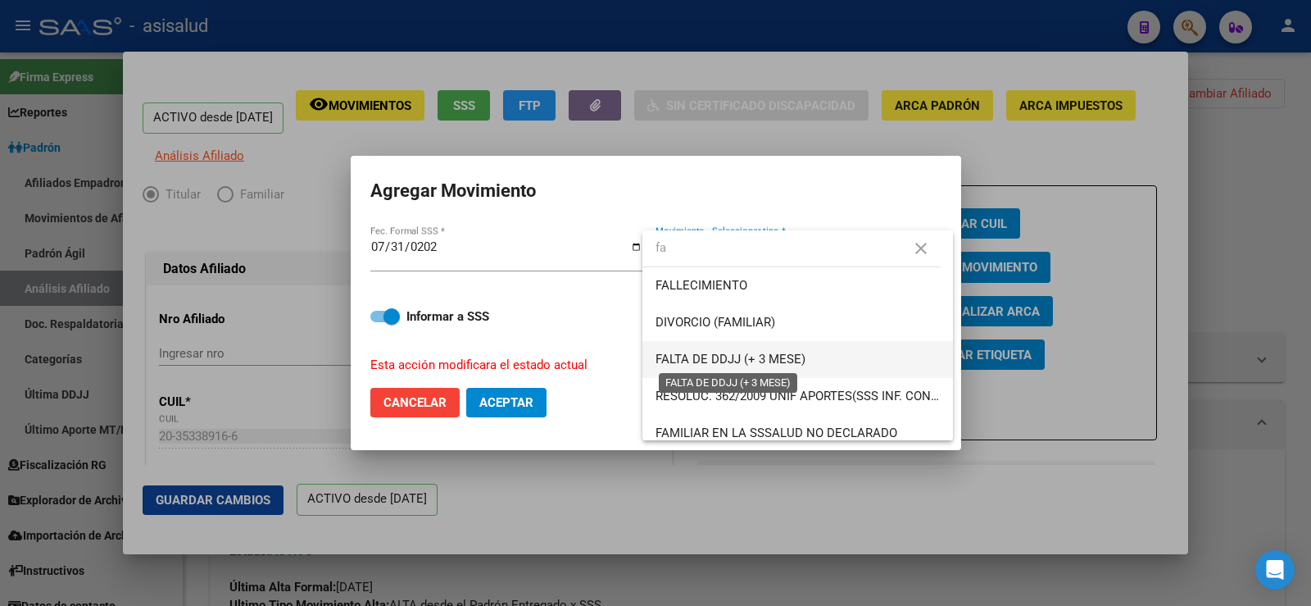
type input "fa"
click at [782, 356] on span "FALTA DE DDJJ (+ 3 MESE)" at bounding box center [731, 359] width 150 height 15
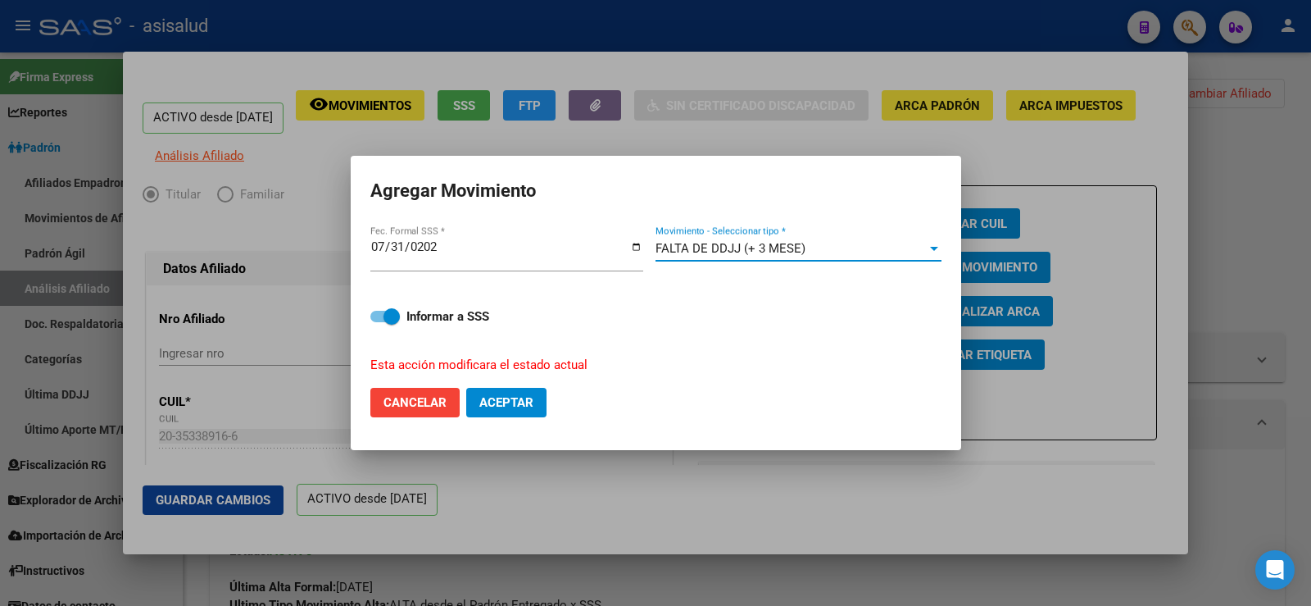
click at [509, 409] on span "Aceptar" at bounding box center [506, 402] width 54 height 15
checkbox input "false"
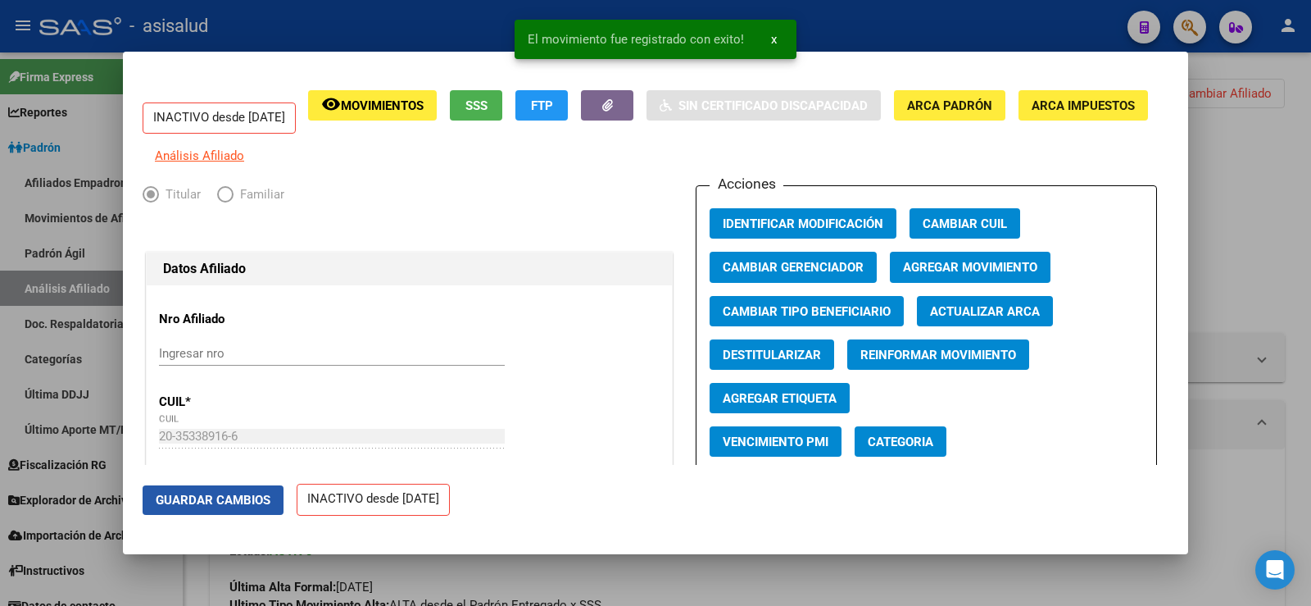
click at [246, 501] on span "Guardar Cambios" at bounding box center [213, 500] width 115 height 15
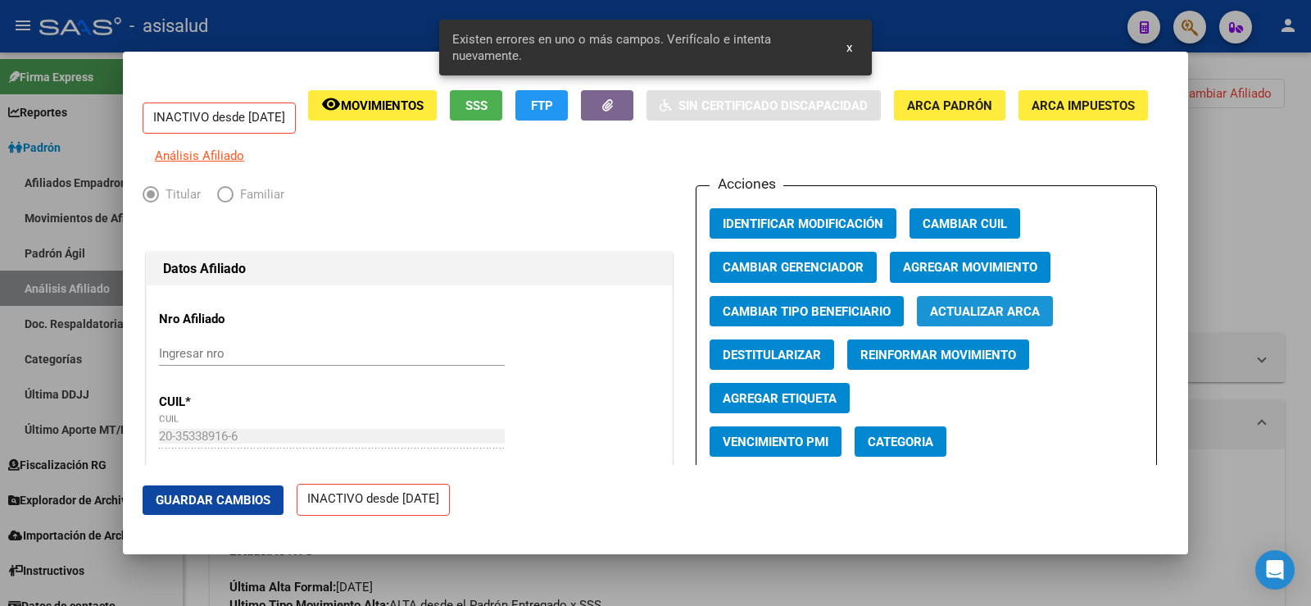
click at [992, 319] on span "Actualizar ARCA" at bounding box center [985, 311] width 110 height 15
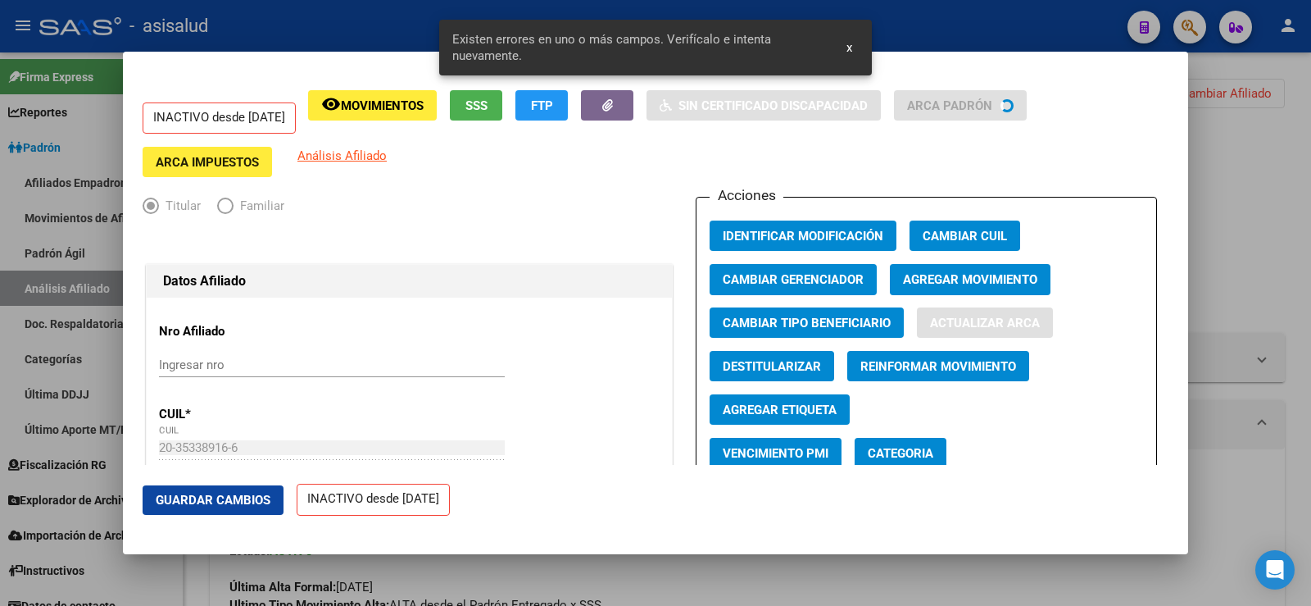
type input "[PERSON_NAME]"
type input "LOMA HERMOSA"
type input "CHURRUCA"
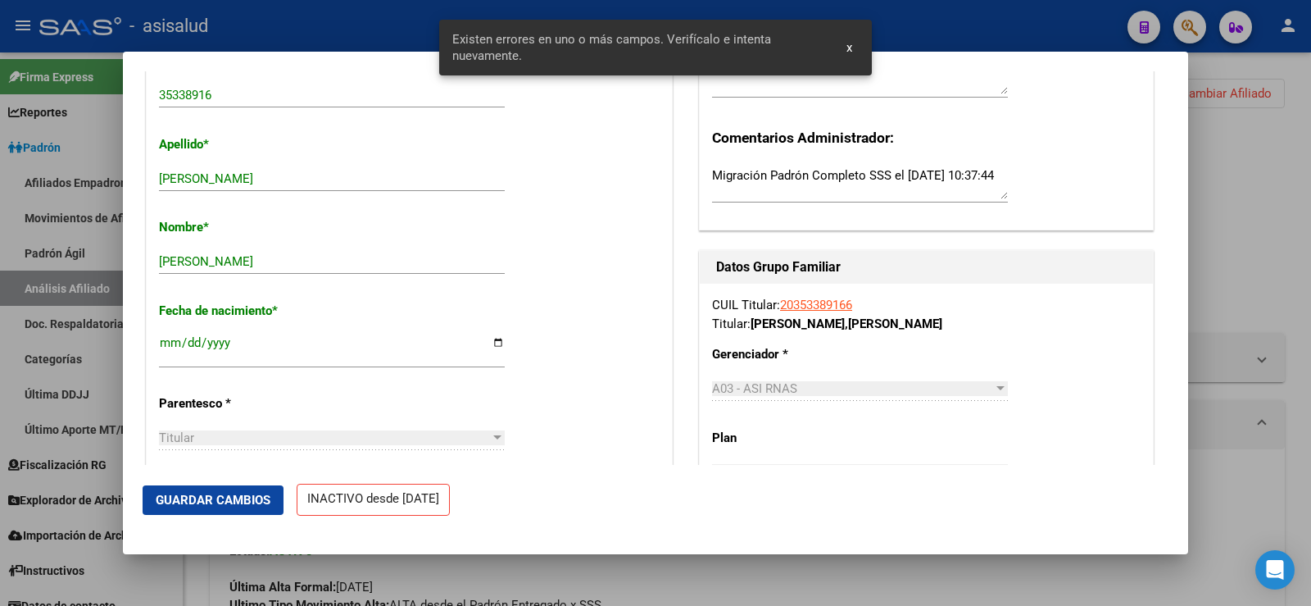
scroll to position [574, 0]
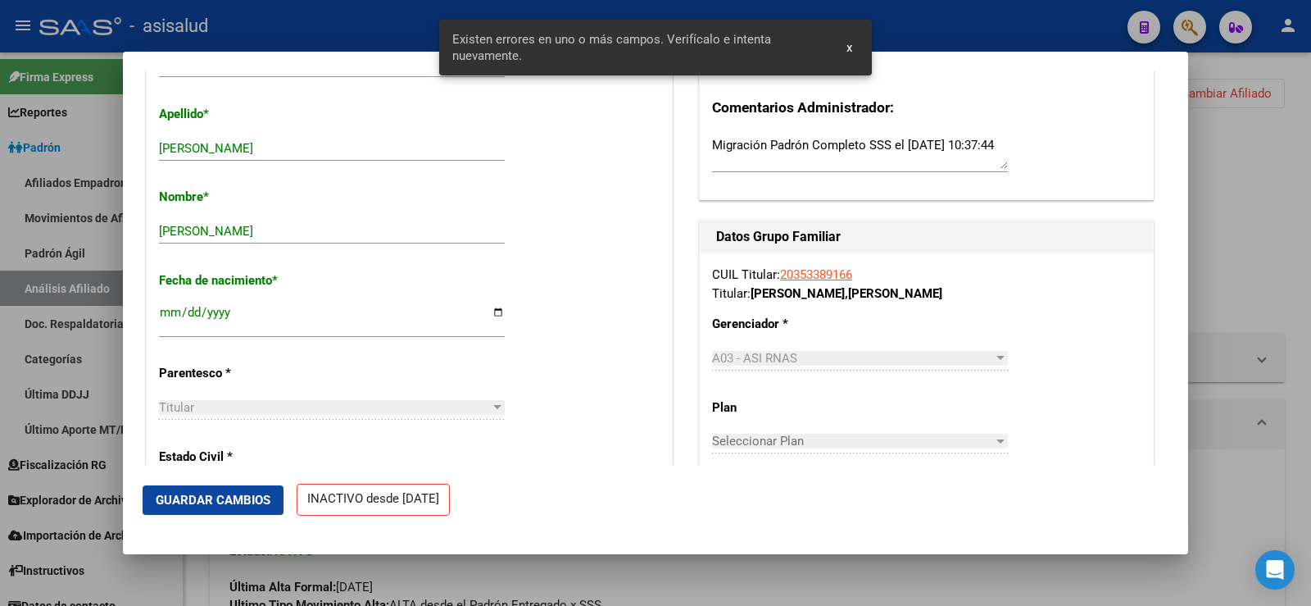
click at [237, 501] on span "Guardar Cambios" at bounding box center [213, 500] width 115 height 15
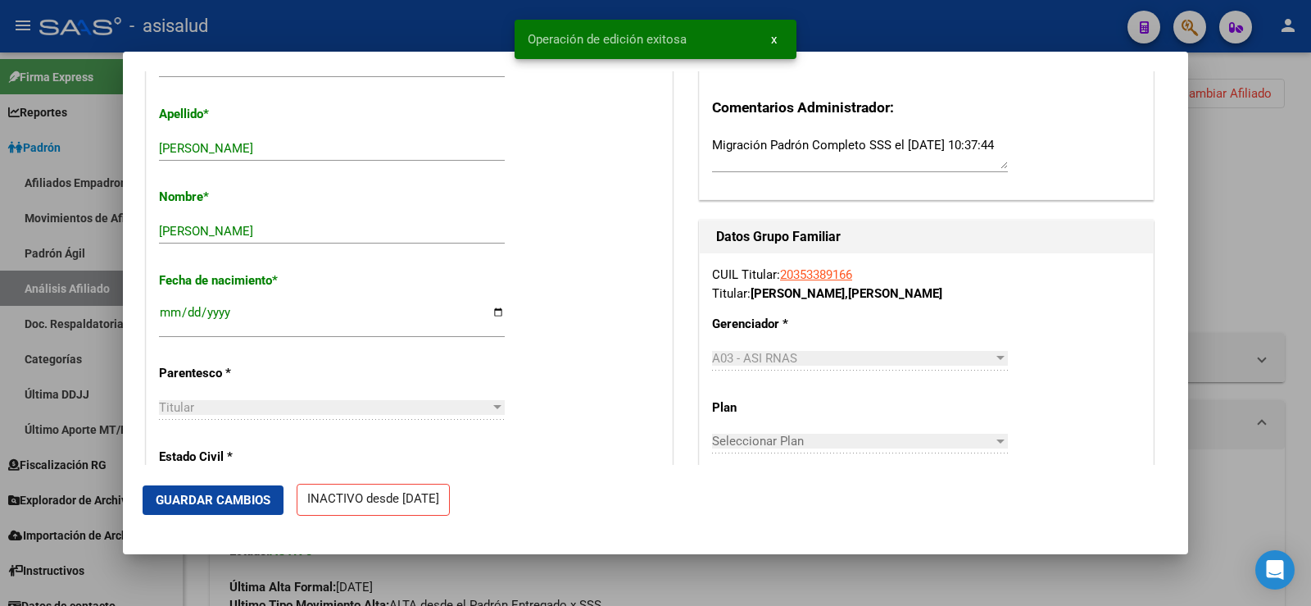
click at [1256, 174] on div at bounding box center [655, 303] width 1311 height 606
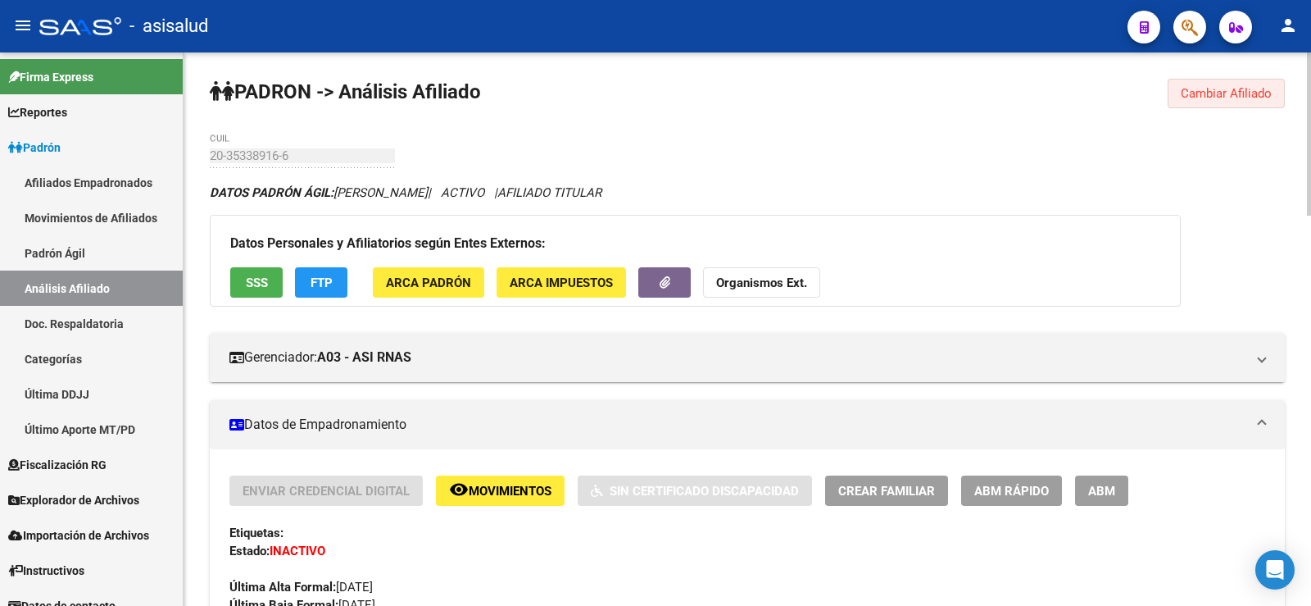
click at [1269, 93] on span "Cambiar Afiliado" at bounding box center [1226, 93] width 91 height 15
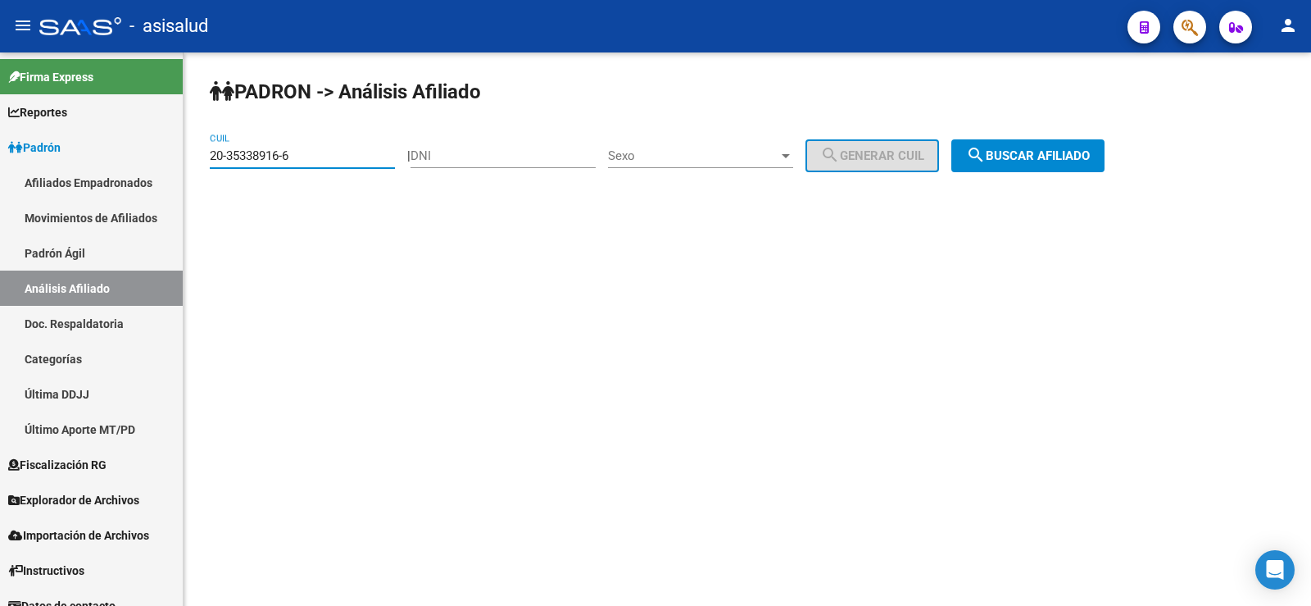
drag, startPoint x: 255, startPoint y: 155, endPoint x: 186, endPoint y: 155, distance: 68.8
click at [186, 155] on div "PADRON -> Análisis Afiliado 20-35338916-6 CUIL | DNI Sexo Sexo search Generar C…" at bounding box center [748, 138] width 1128 height 172
paste input "4210393-7"
click at [1037, 157] on span "search Buscar afiliado" at bounding box center [1028, 155] width 124 height 15
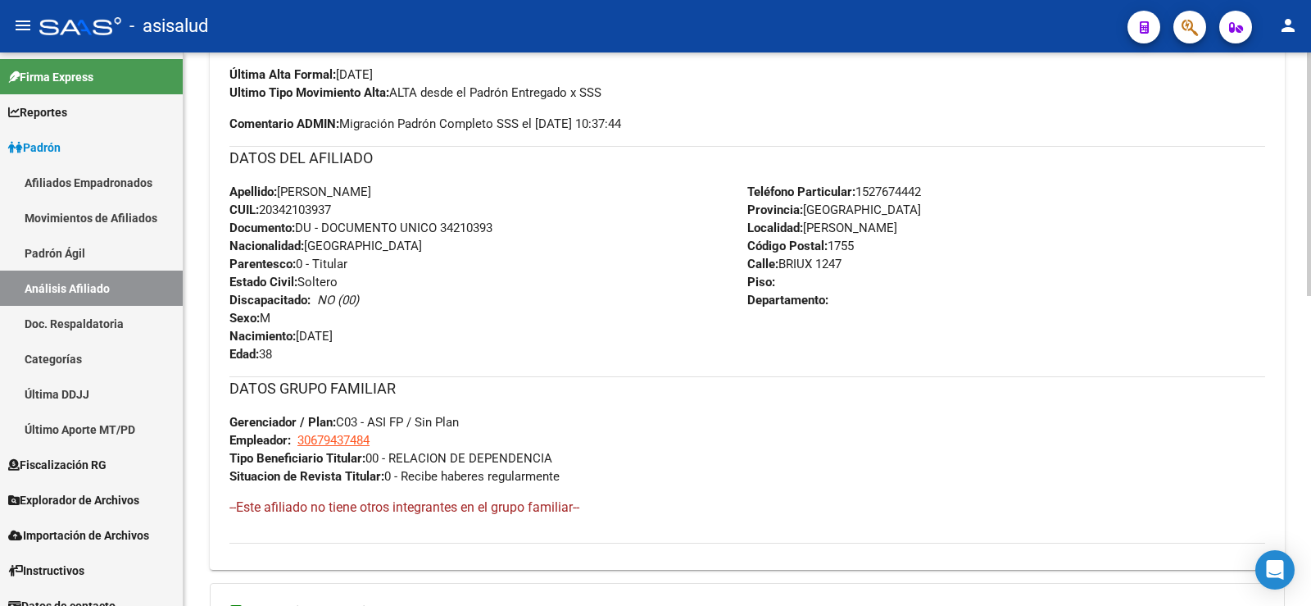
scroll to position [702, 0]
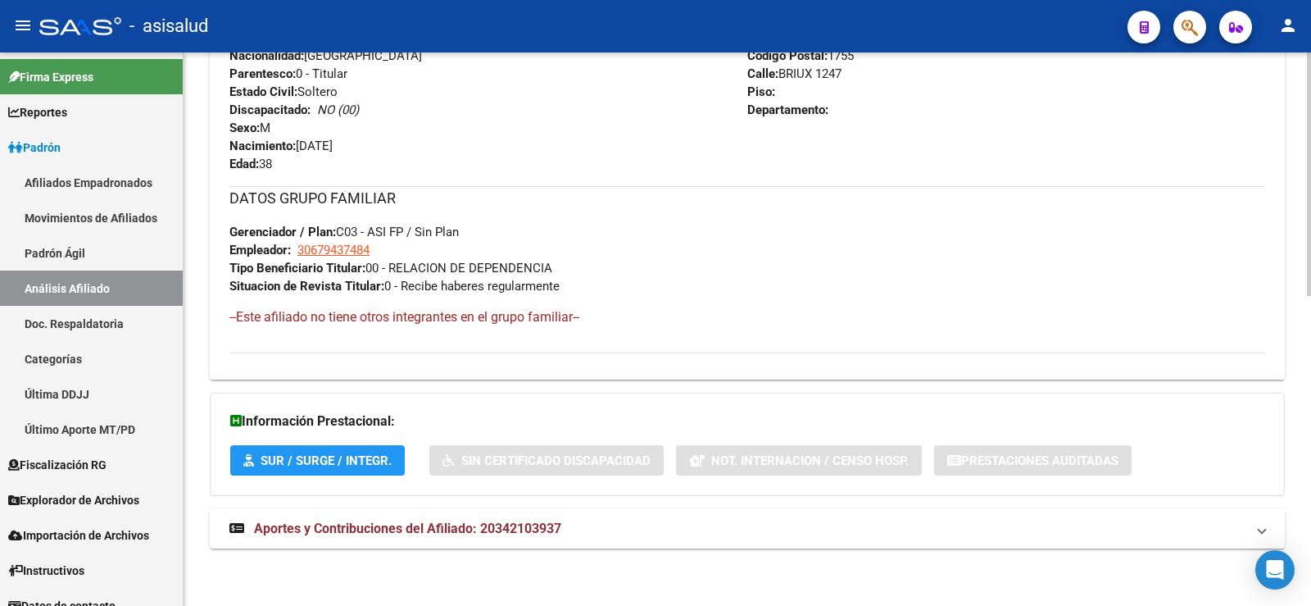
click at [511, 548] on div "DATOS PADRÓN ÁGIL: [PERSON_NAME] | ACTIVO | AFILIADO TITULAR Datos Personales y…" at bounding box center [747, 23] width 1075 height 1085
click at [511, 536] on strong "Aportes y Contribuciones del Afiliado: 20342103937" at bounding box center [395, 529] width 332 height 18
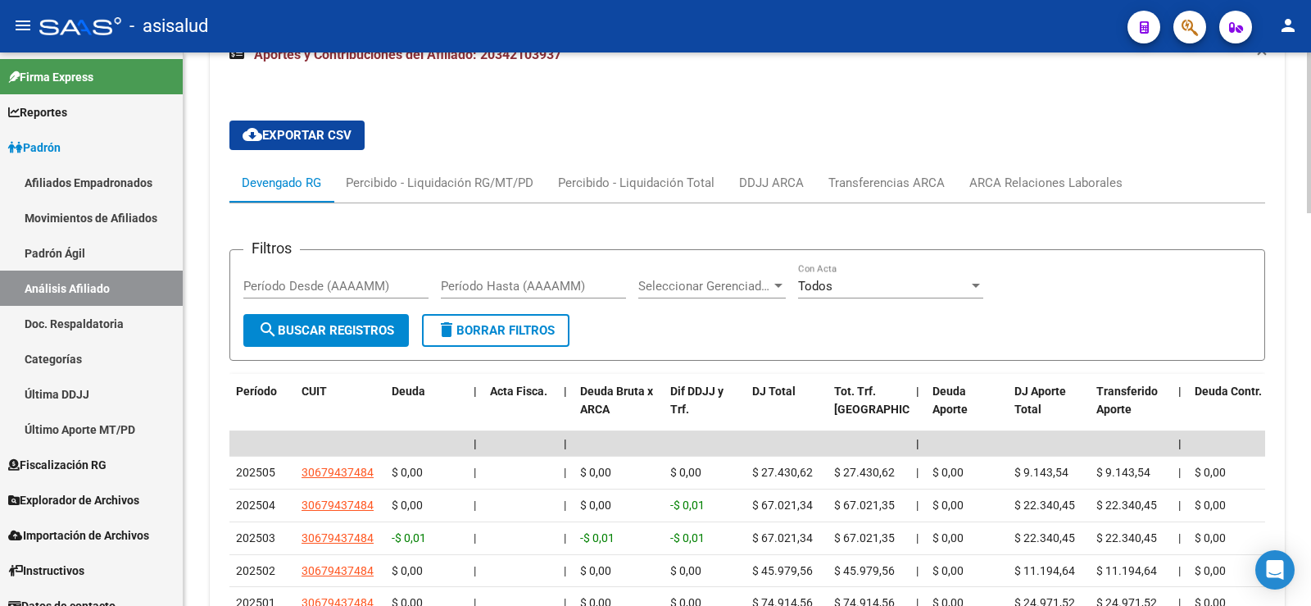
scroll to position [1208, 0]
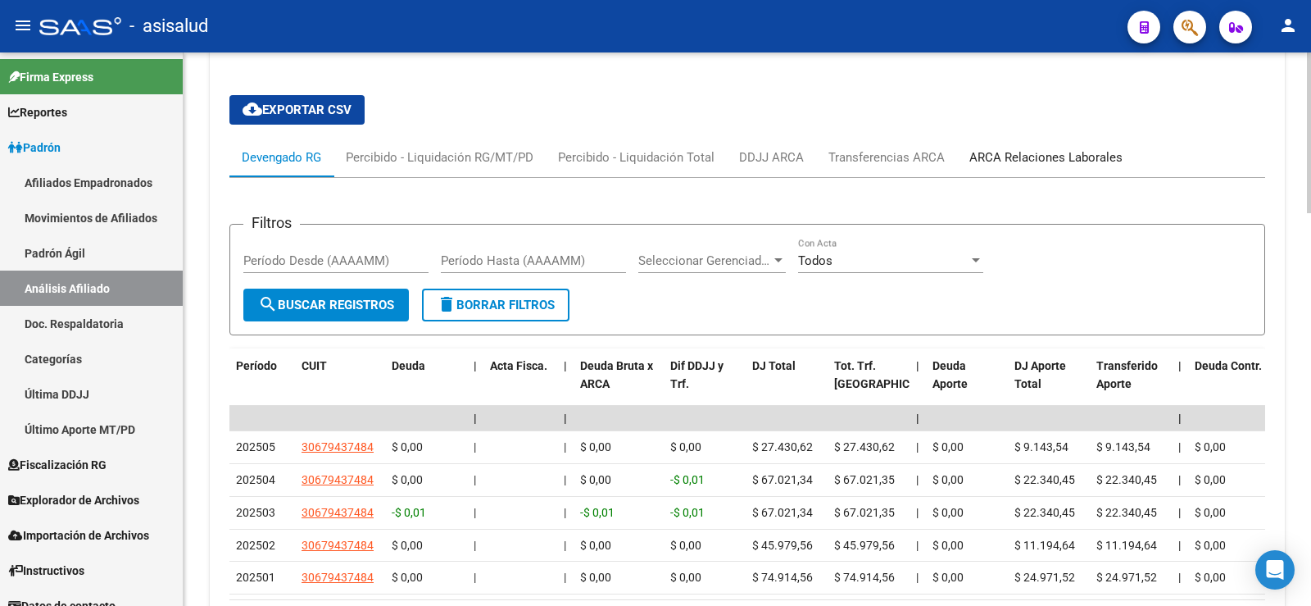
click at [1067, 168] on div "ARCA Relaciones Laborales" at bounding box center [1046, 157] width 178 height 39
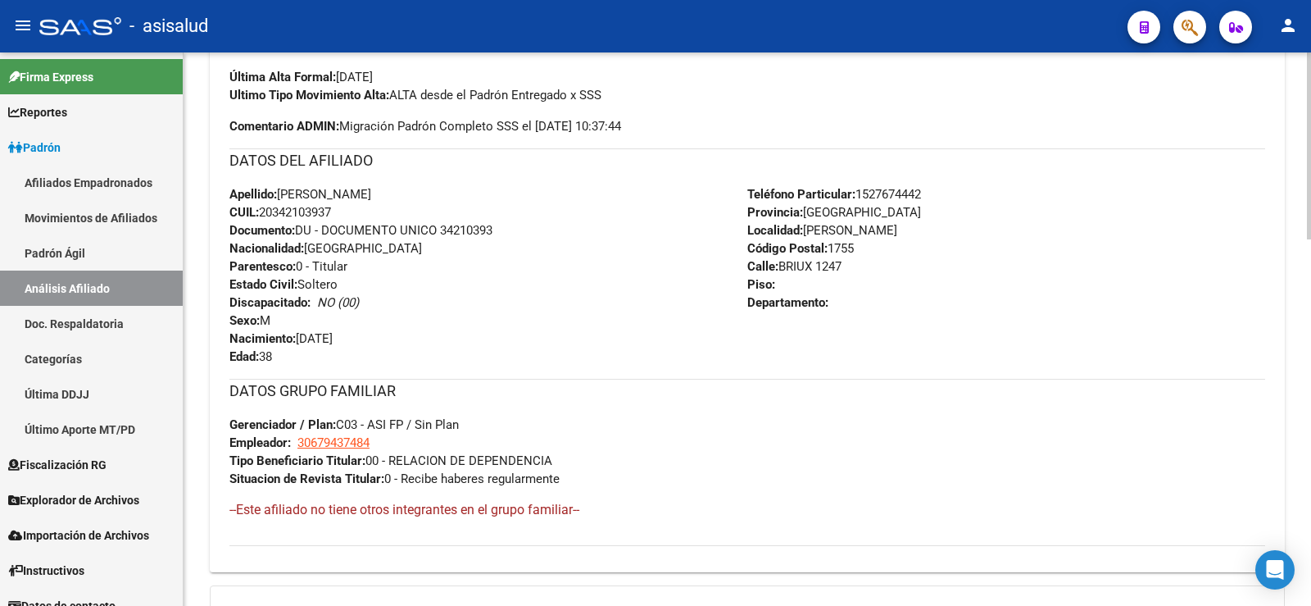
scroll to position [0, 0]
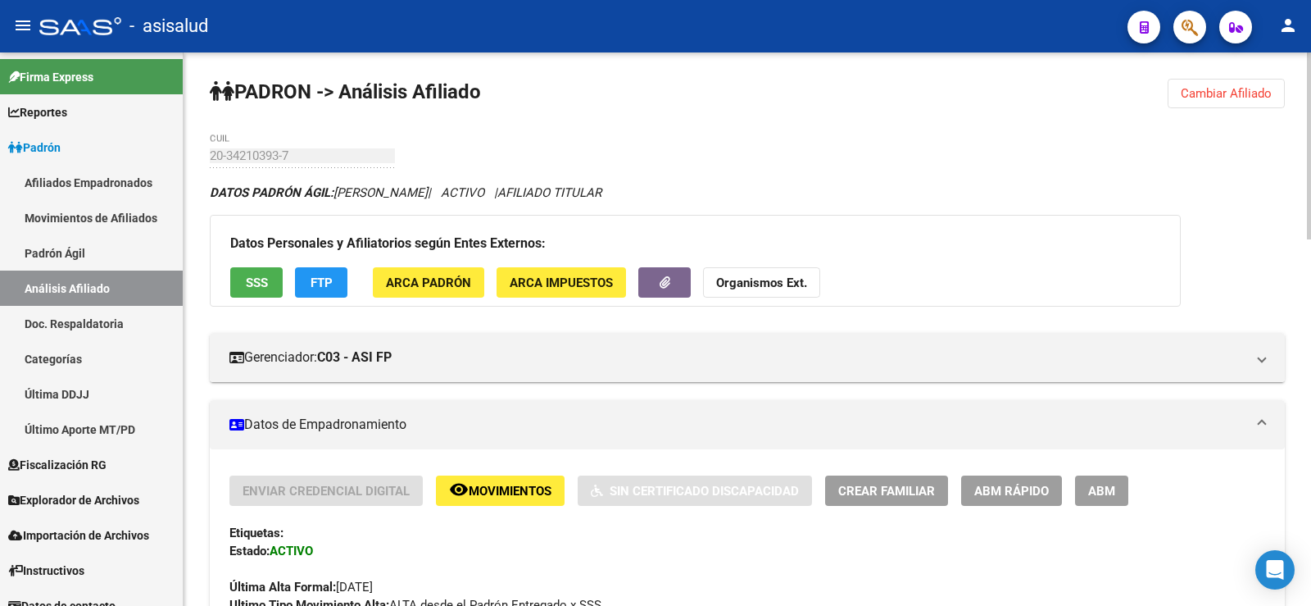
click at [1206, 98] on span "Cambiar Afiliado" at bounding box center [1226, 93] width 91 height 15
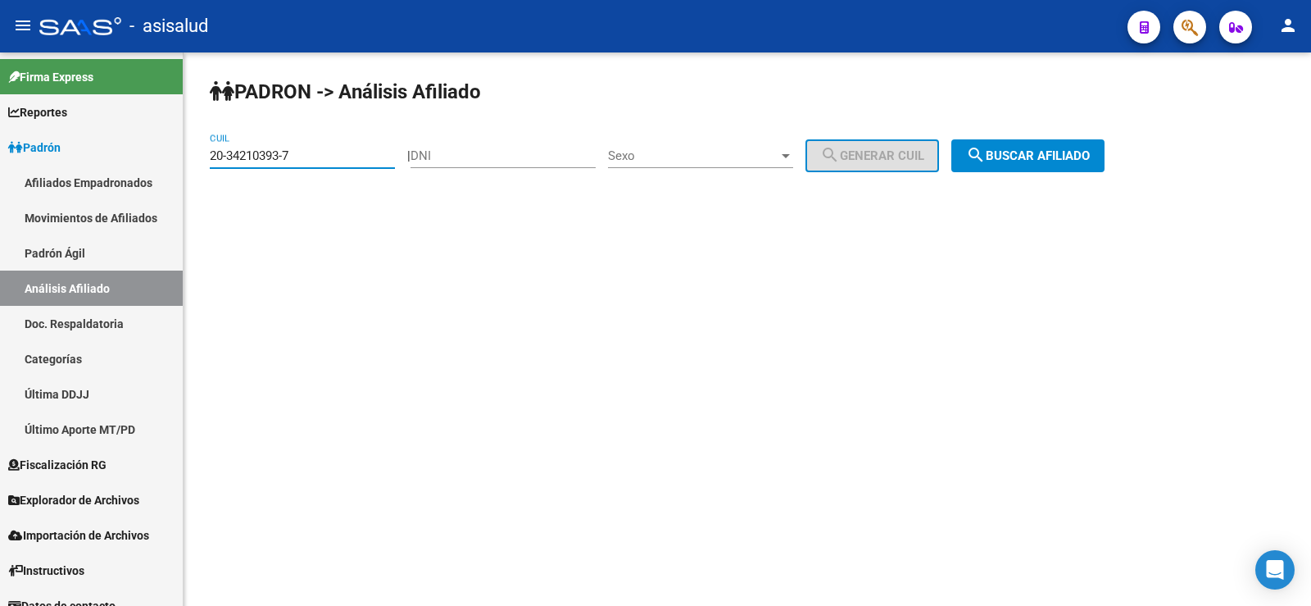
paste input "43458469-9"
drag, startPoint x: 329, startPoint y: 155, endPoint x: 201, endPoint y: 158, distance: 128.7
click at [201, 158] on div "PADRON -> Análisis Afiliado 20-43458469-9 CUIL | DNI Sexo Sexo search Generar C…" at bounding box center [748, 138] width 1128 height 172
click at [1036, 161] on span "search Buscar afiliado" at bounding box center [1028, 155] width 124 height 15
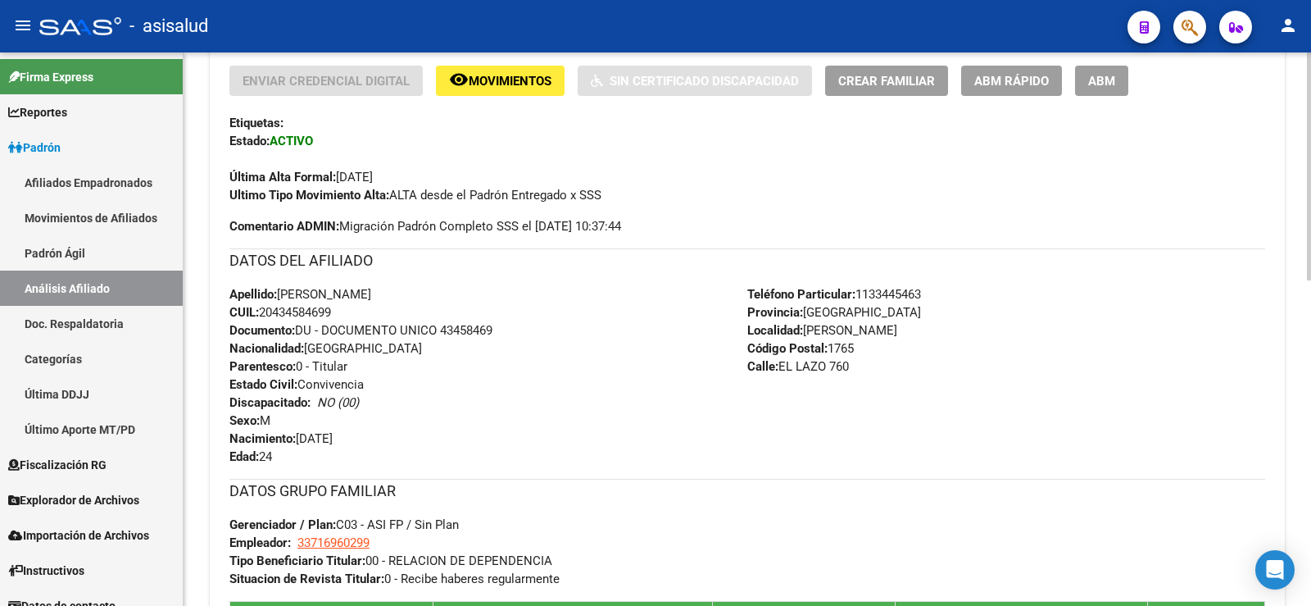
scroll to position [791, 0]
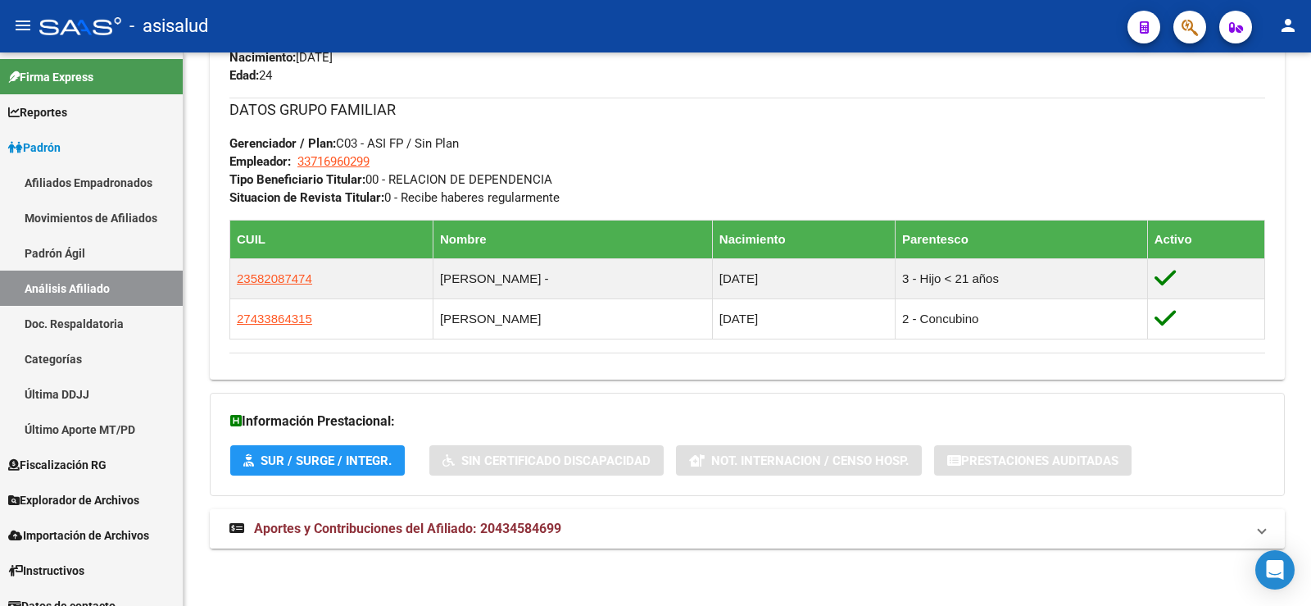
click at [516, 518] on mat-expansion-panel-header "Aportes y Contribuciones del Afiliado: 20434584699" at bounding box center [747, 528] width 1075 height 39
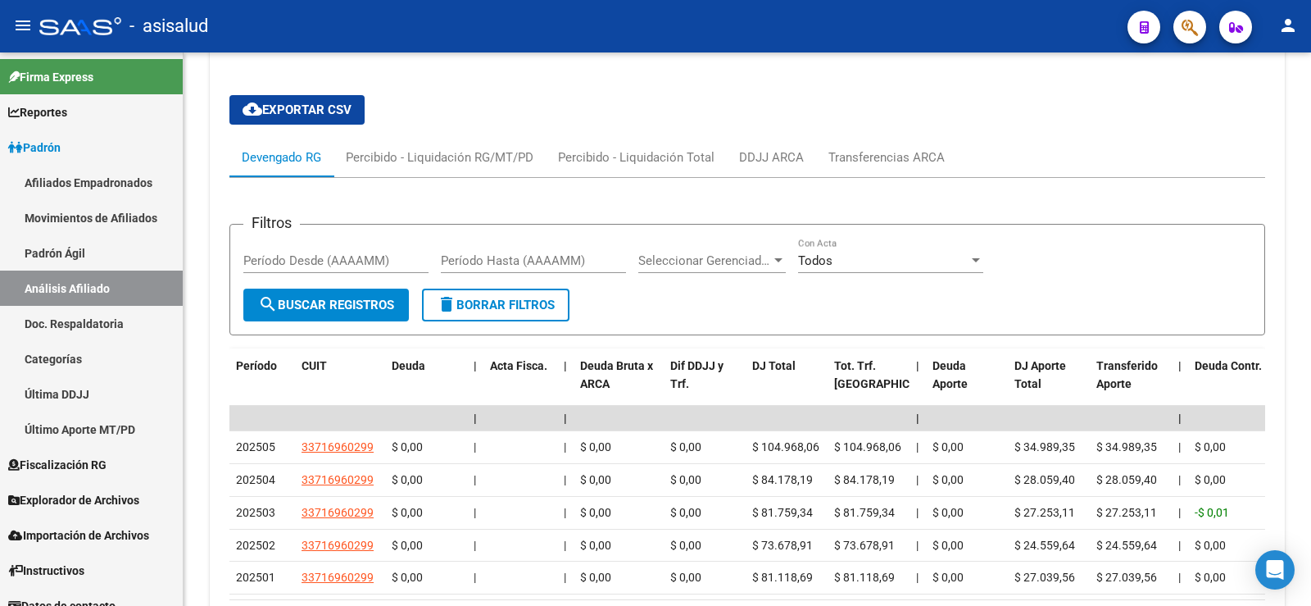
scroll to position [1378, 0]
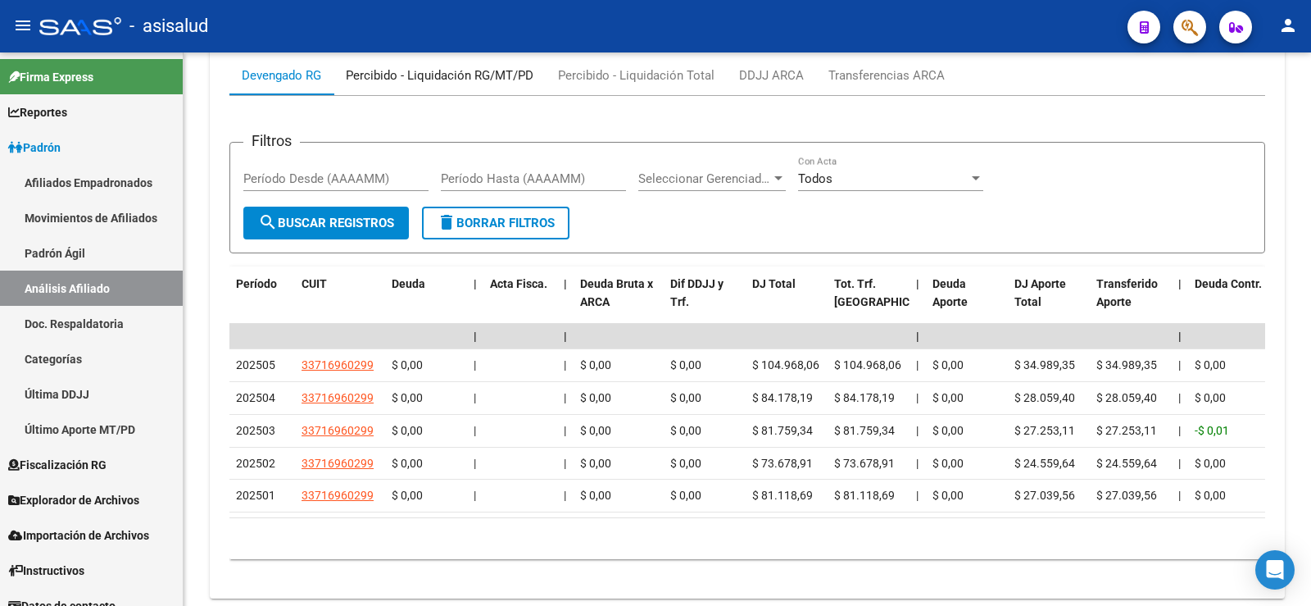
click at [485, 78] on div "Percibido - Liquidación RG/MT/PD" at bounding box center [440, 75] width 188 height 18
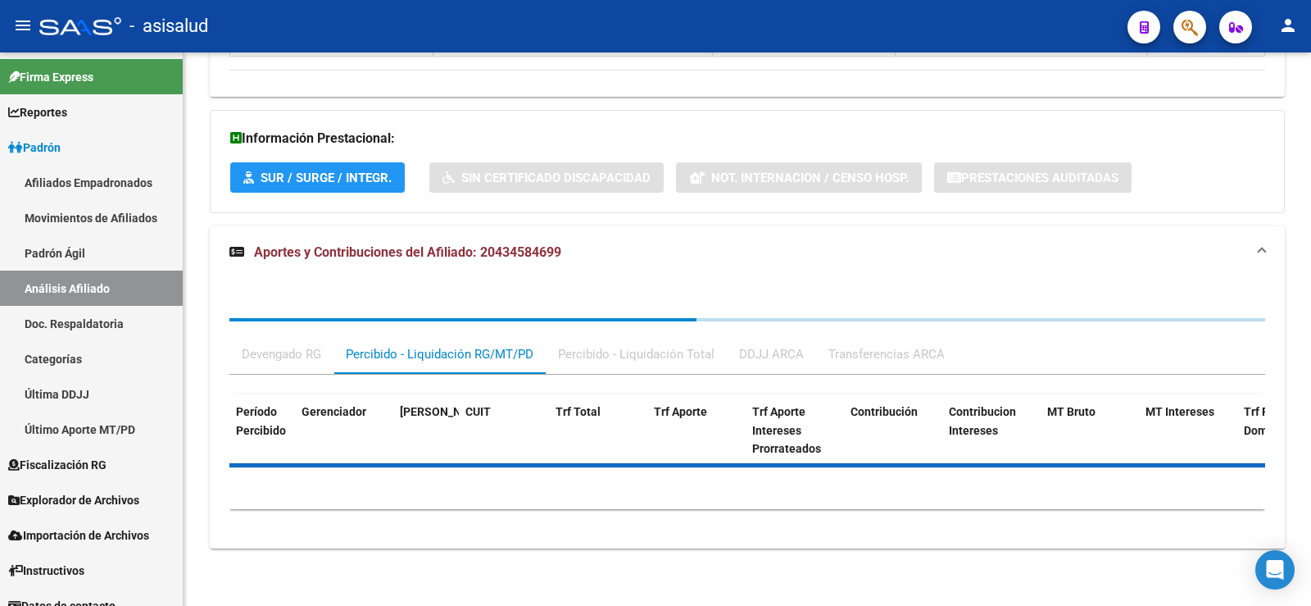
scroll to position [1243, 0]
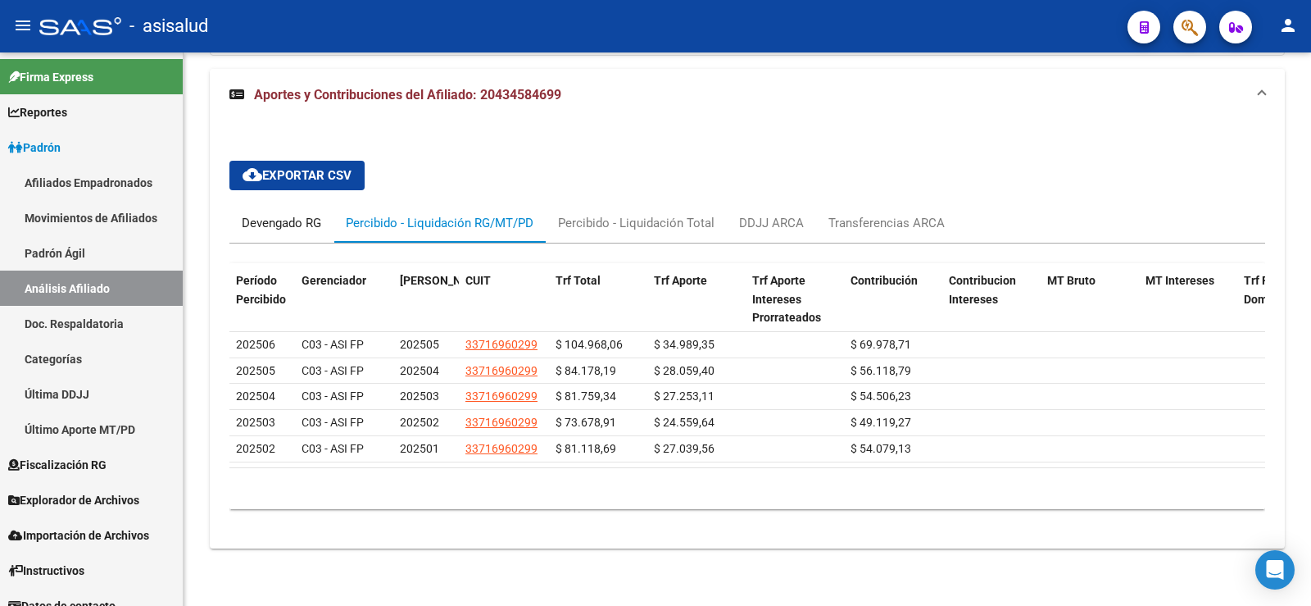
click at [297, 220] on div "Devengado RG" at bounding box center [281, 222] width 104 height 39
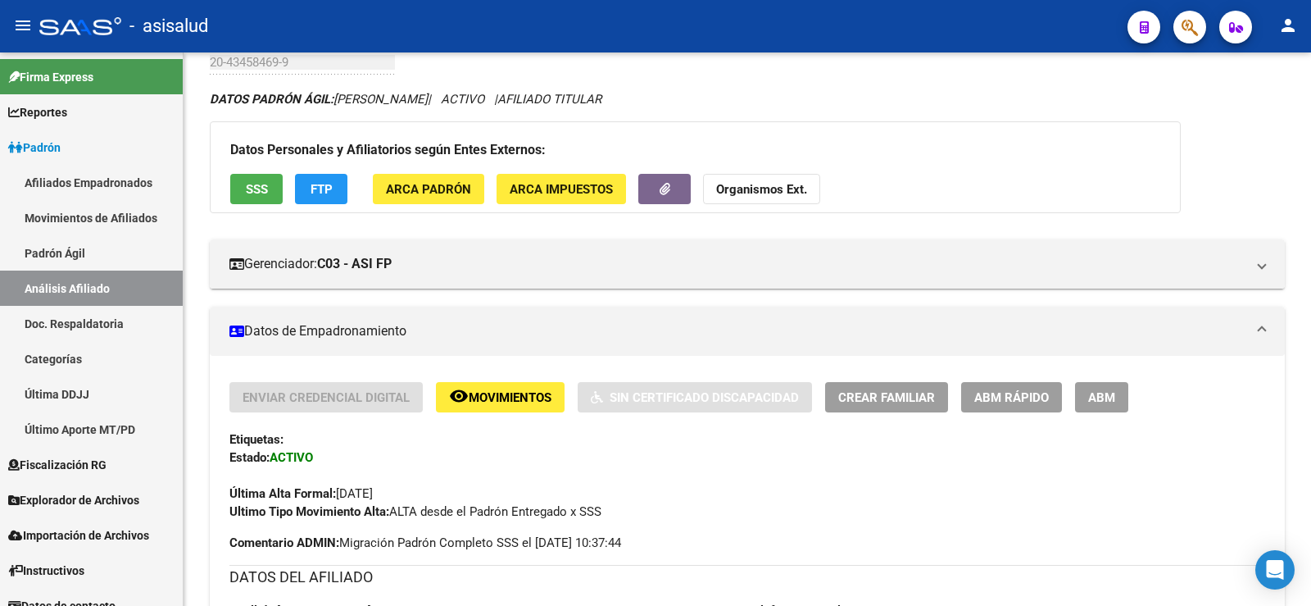
scroll to position [0, 0]
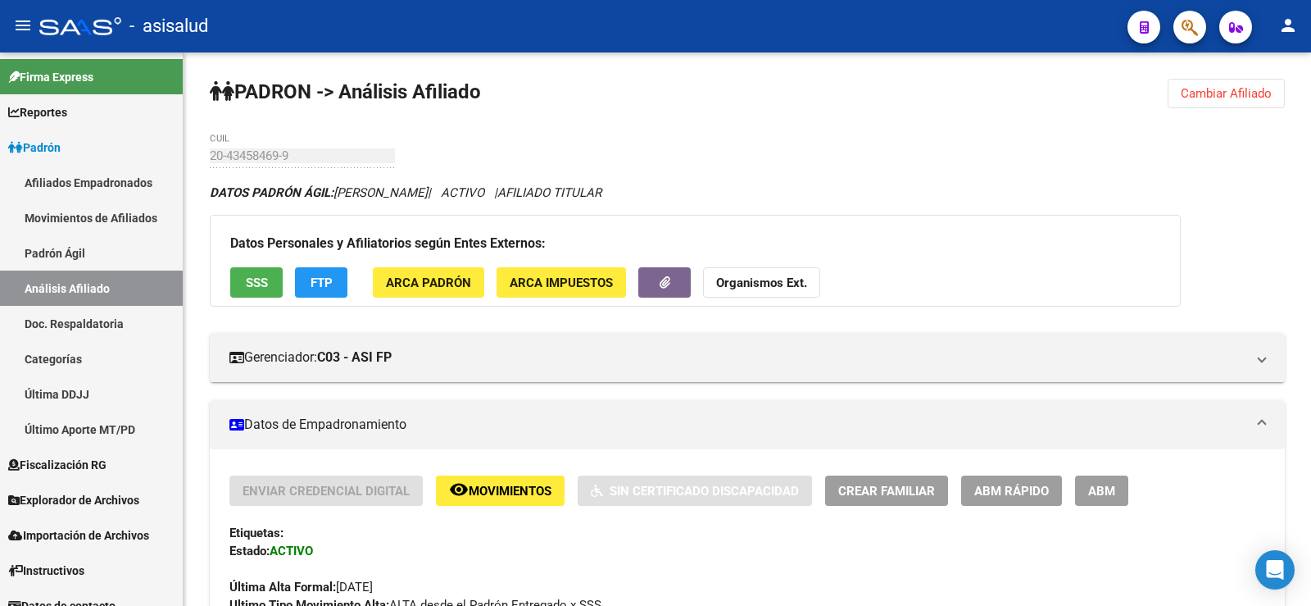
click at [1189, 98] on span "Cambiar Afiliado" at bounding box center [1226, 93] width 91 height 15
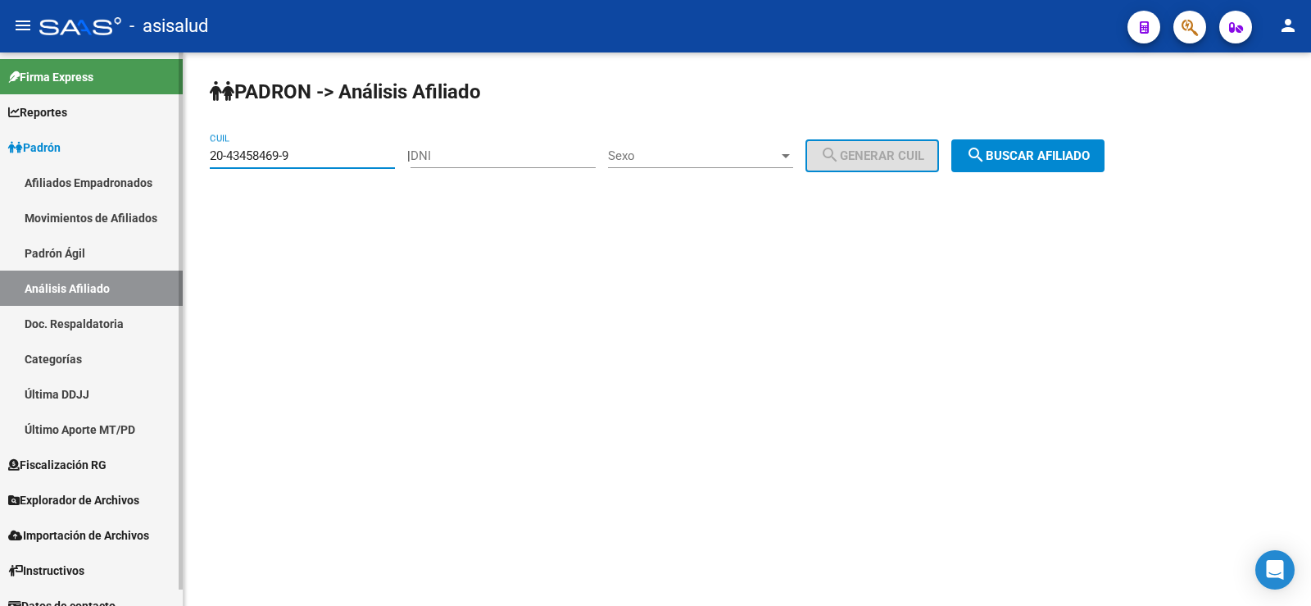
drag, startPoint x: 307, startPoint y: 154, endPoint x: 172, endPoint y: 152, distance: 134.4
click at [172, 152] on mat-sidenav-container "Firma Express Reportes Ingresos Devengados Análisis Histórico Detalles Transfer…" at bounding box center [655, 328] width 1311 height 553
paste input "5524845-1"
click at [1008, 155] on span "search Buscar afiliado" at bounding box center [1028, 155] width 124 height 15
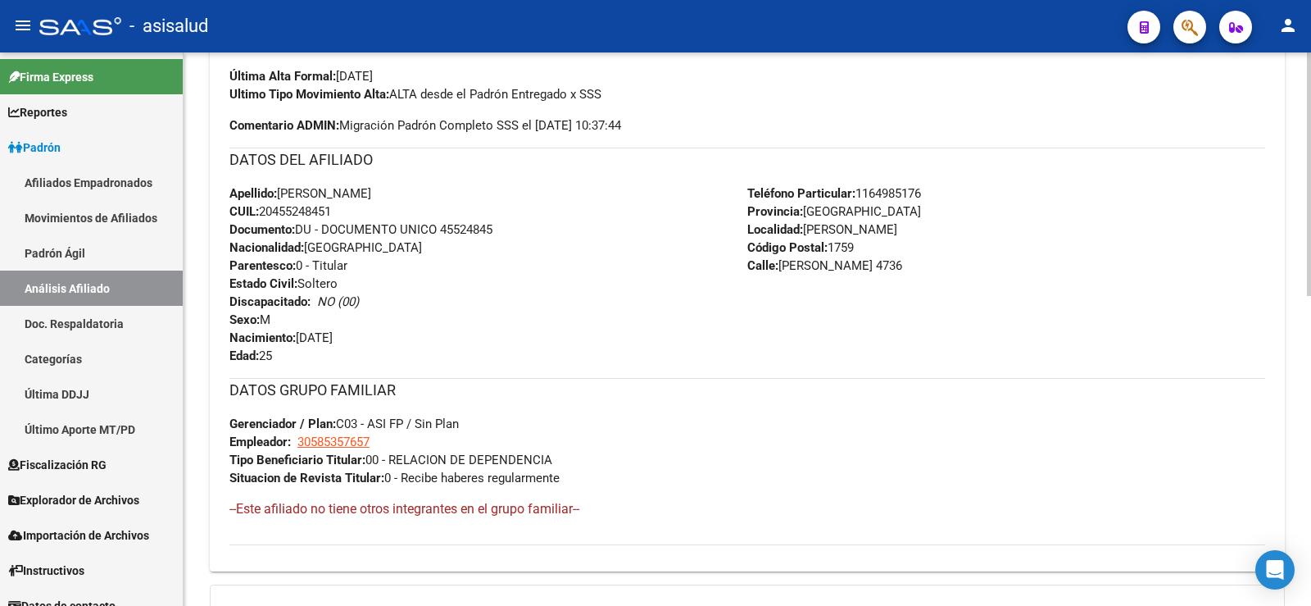
scroll to position [702, 0]
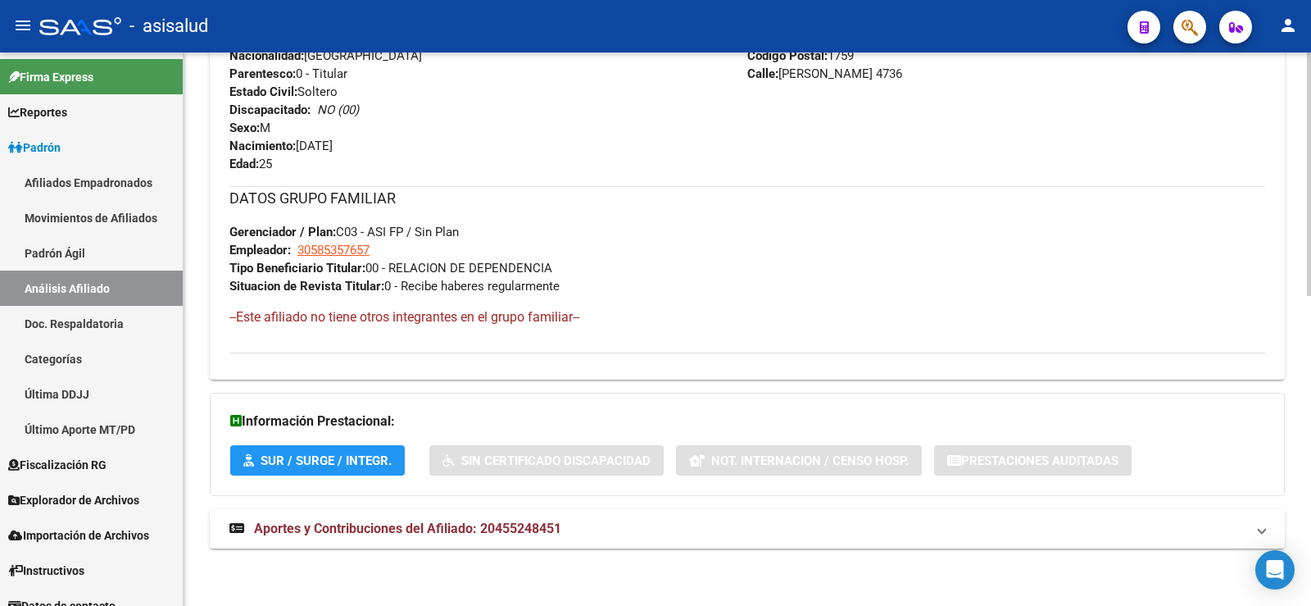
click at [419, 525] on span "Aportes y Contribuciones del Afiliado: 20455248451" at bounding box center [407, 528] width 307 height 16
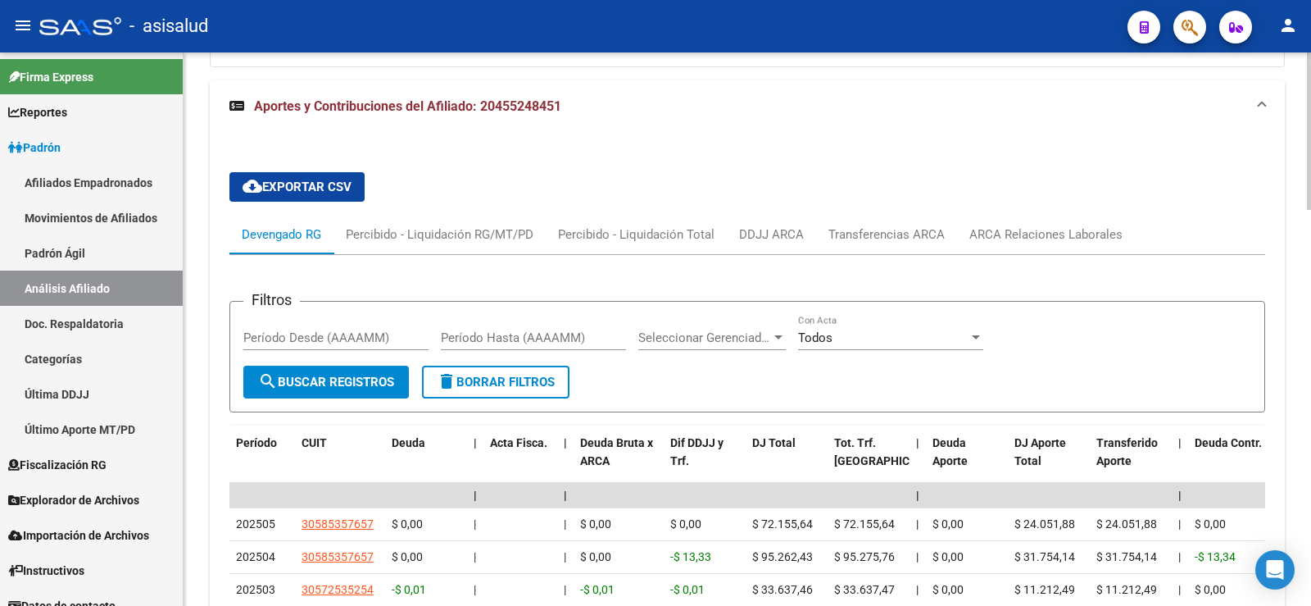
scroll to position [1194, 0]
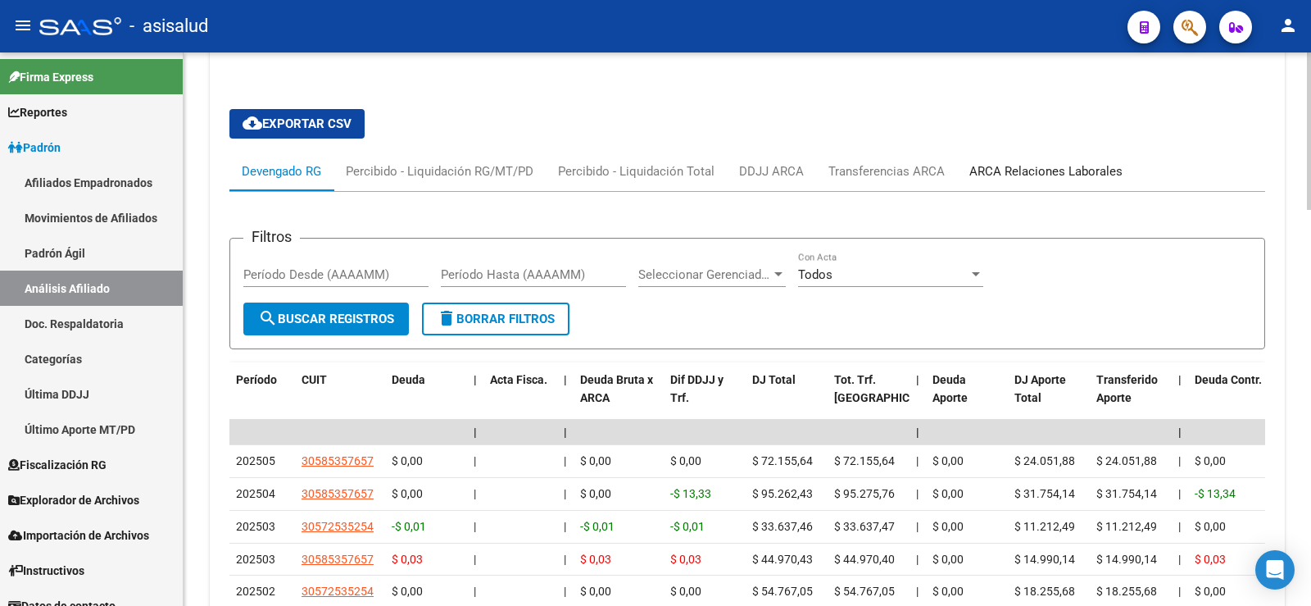
click at [1009, 159] on div "ARCA Relaciones Laborales" at bounding box center [1046, 171] width 178 height 39
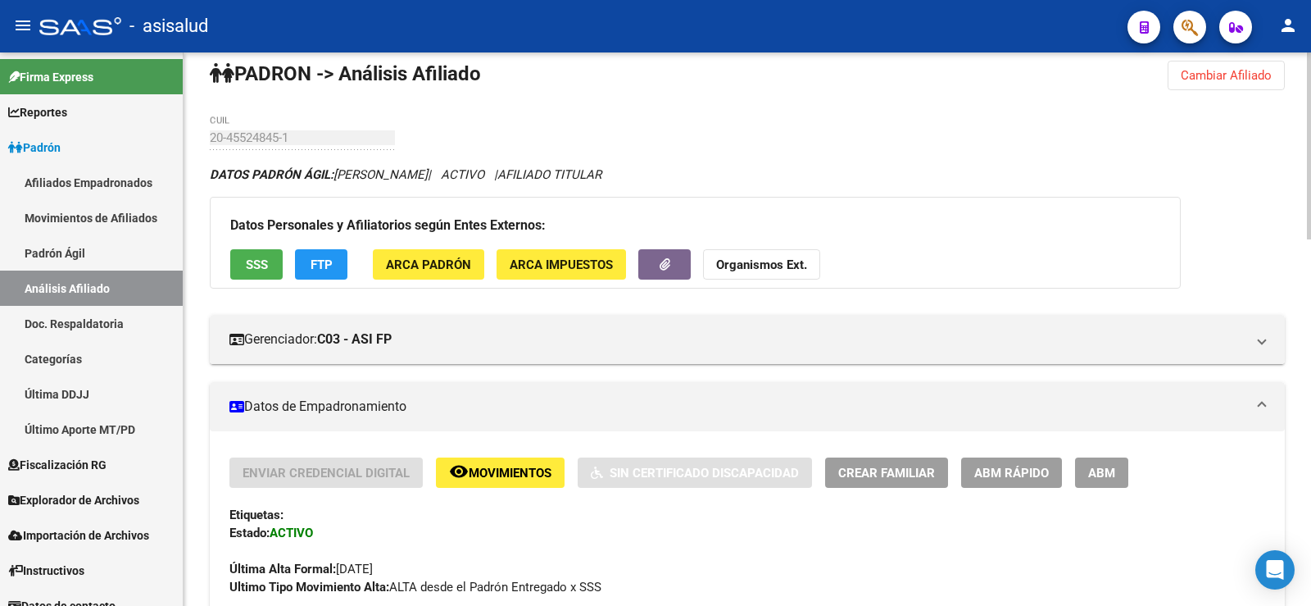
scroll to position [0, 0]
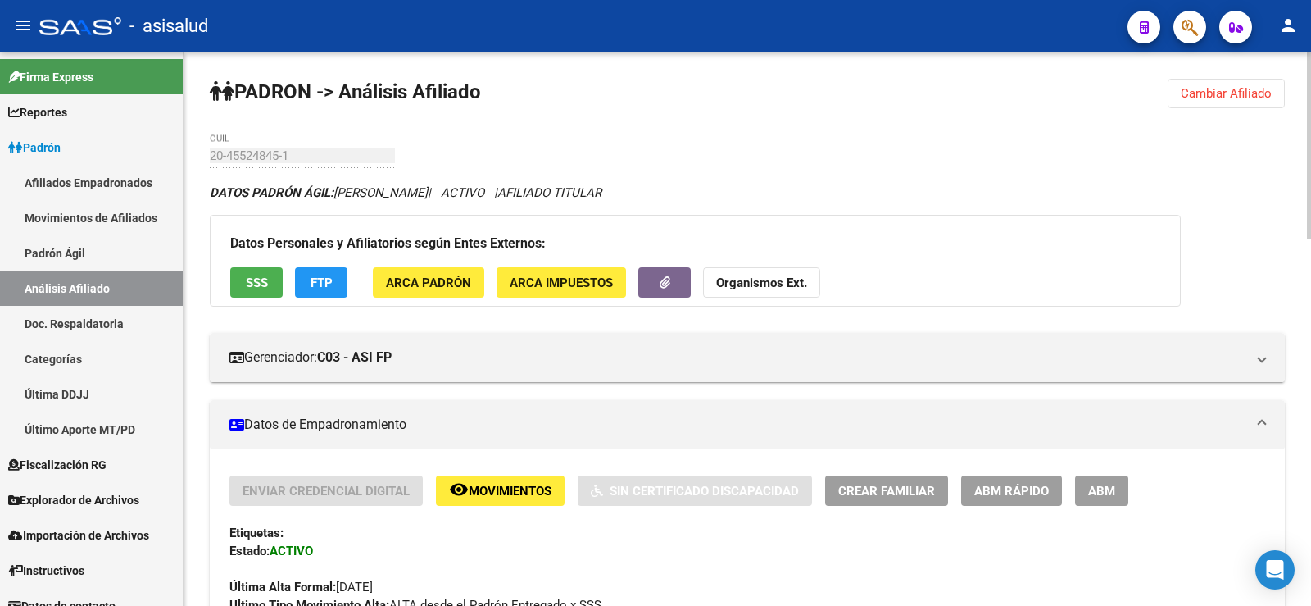
click at [1214, 97] on span "Cambiar Afiliado" at bounding box center [1226, 93] width 91 height 15
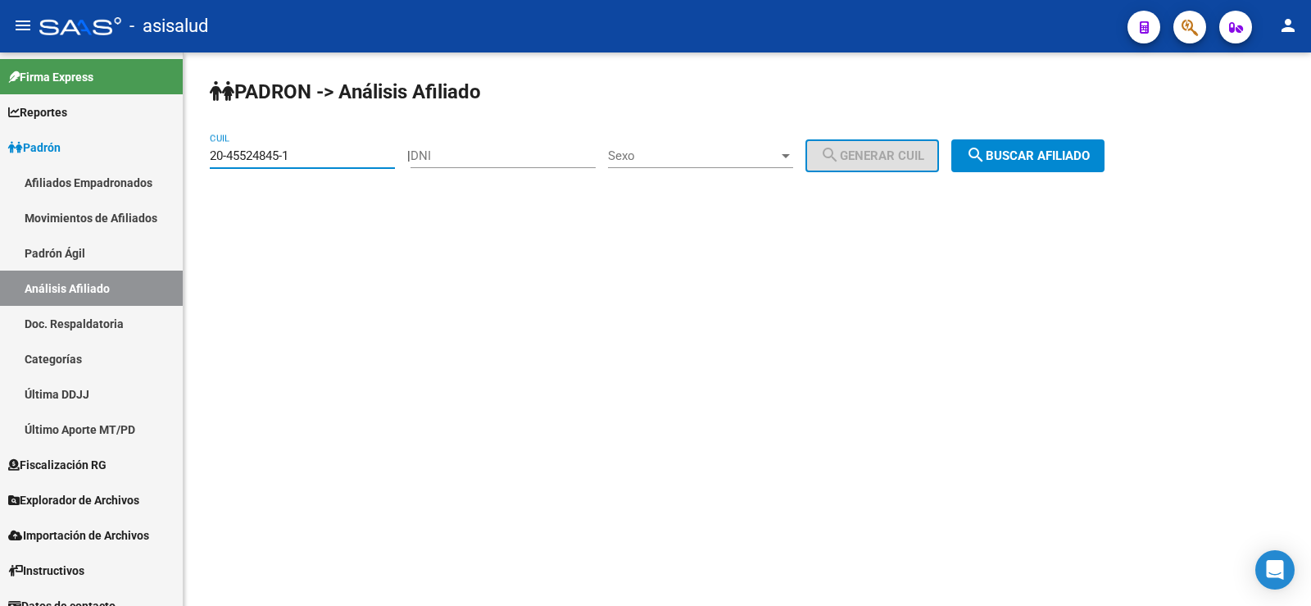
drag, startPoint x: 317, startPoint y: 161, endPoint x: 192, endPoint y: 159, distance: 125.4
click at [192, 159] on div "PADRON -> Análisis Afiliado 20-45524845-1 CUIL | DNI Sexo Sexo search Generar C…" at bounding box center [748, 138] width 1128 height 172
paste input "37929082-6"
click at [1081, 153] on span "search Buscar afiliado" at bounding box center [1028, 155] width 124 height 15
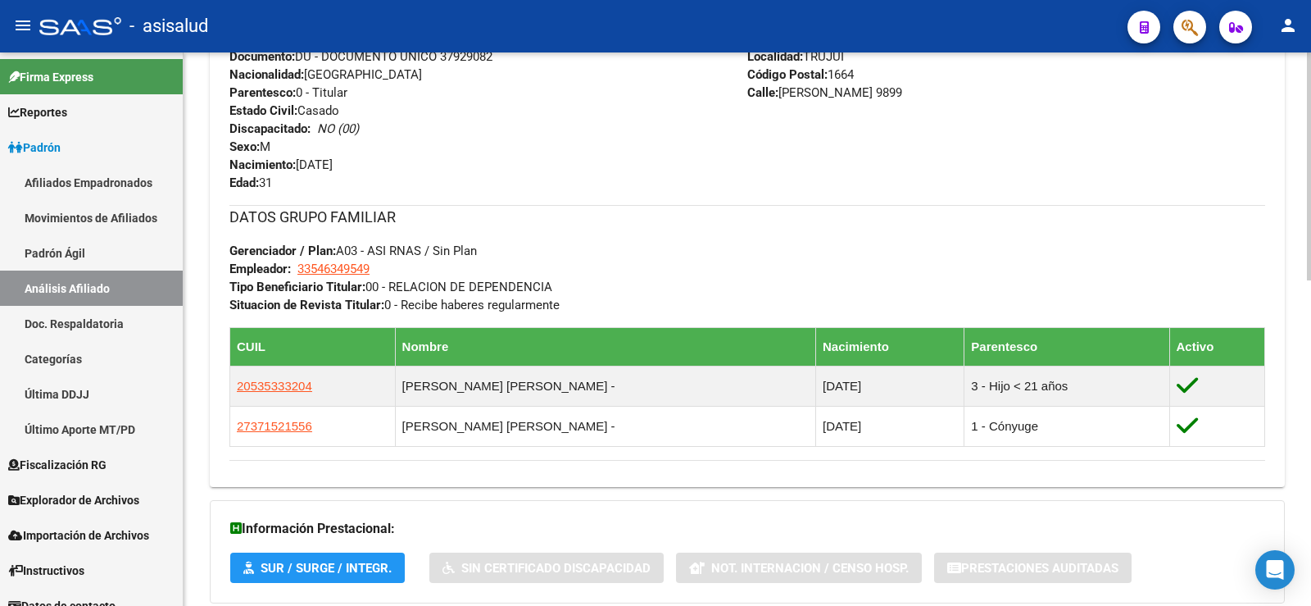
scroll to position [791, 0]
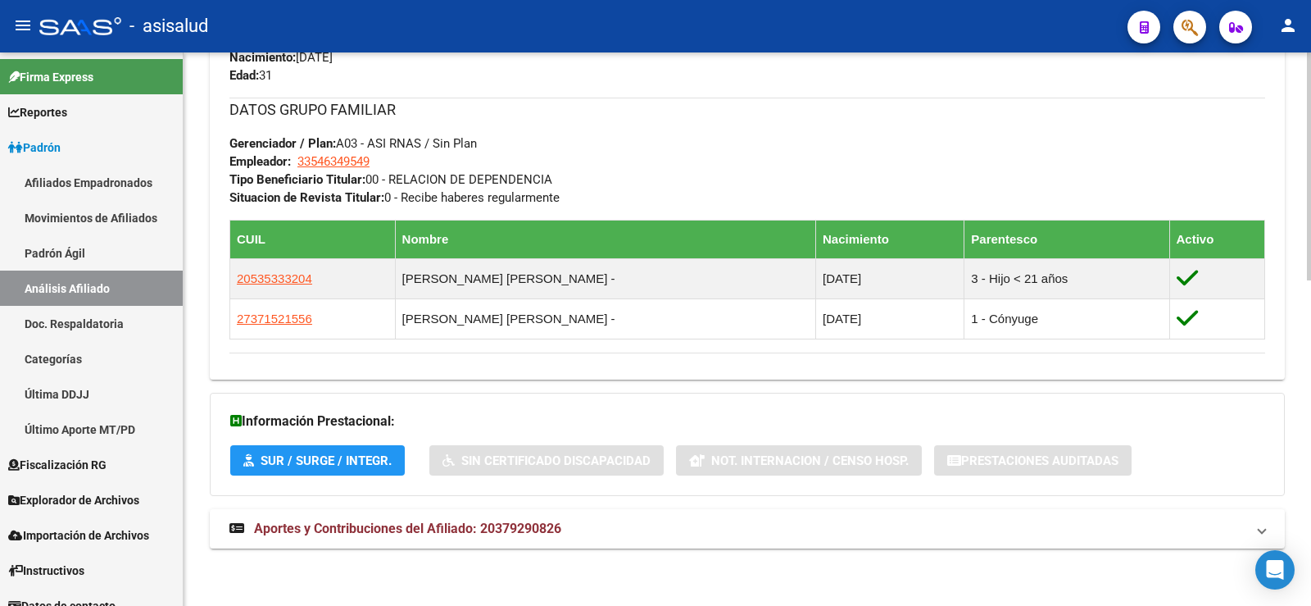
click at [540, 529] on span "Aportes y Contribuciones del Afiliado: 20379290826" at bounding box center [407, 528] width 307 height 16
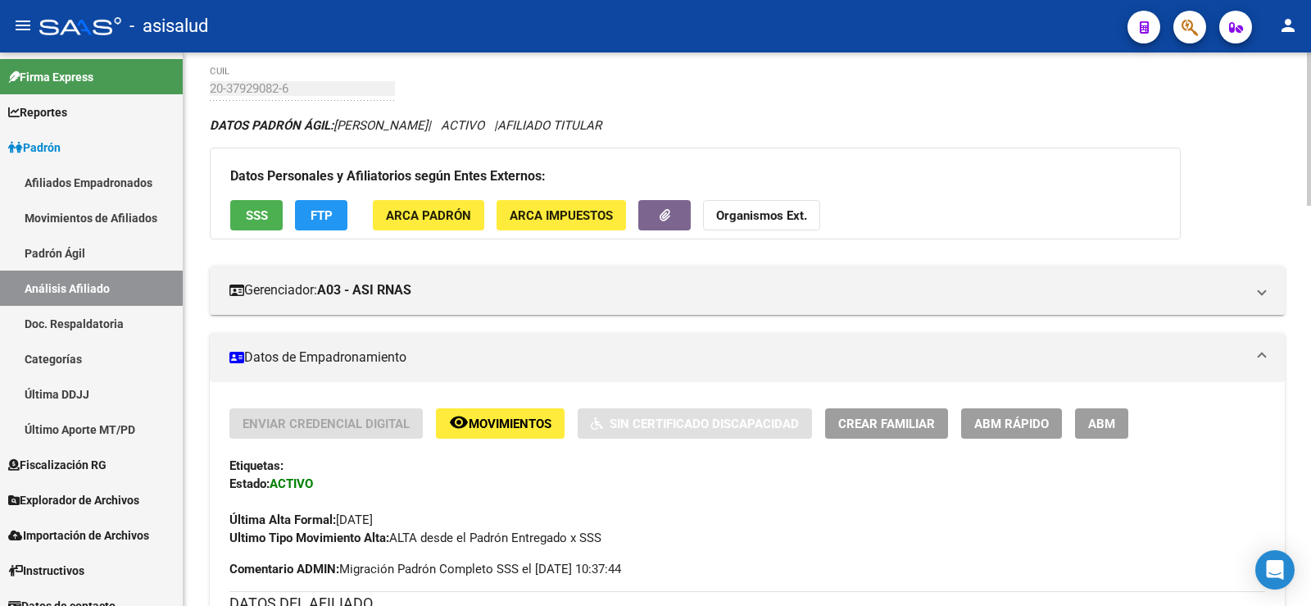
scroll to position [0, 0]
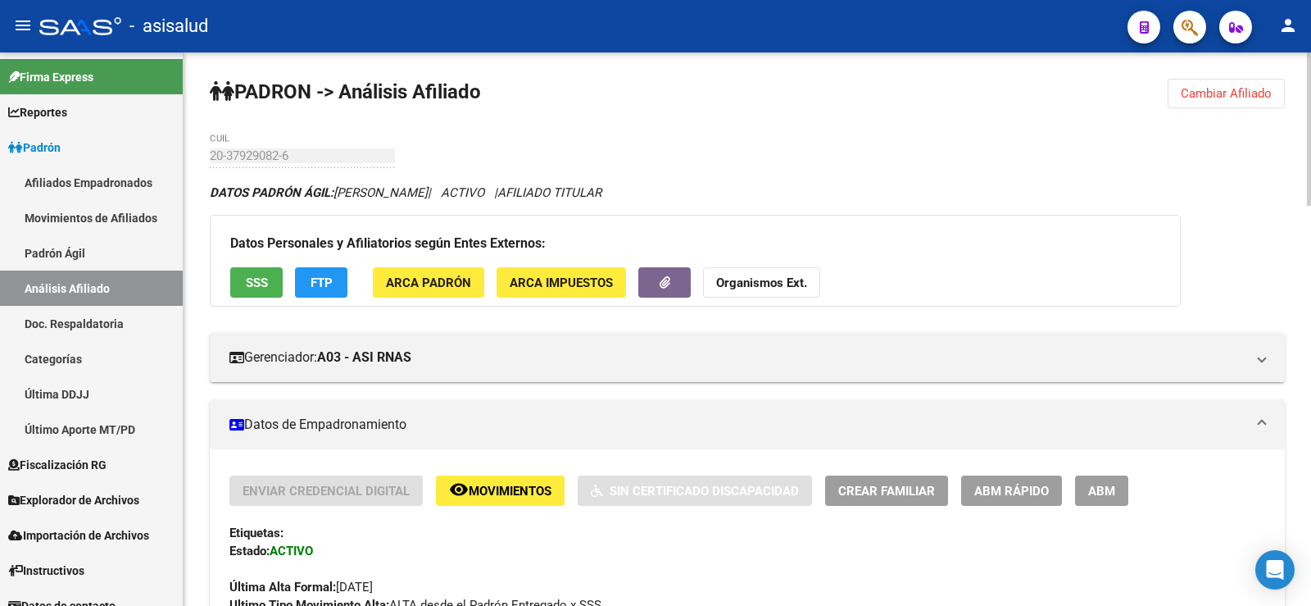
drag, startPoint x: 1262, startPoint y: 88, endPoint x: 1023, endPoint y: 134, distance: 243.7
click at [1260, 88] on span "Cambiar Afiliado" at bounding box center [1226, 93] width 91 height 15
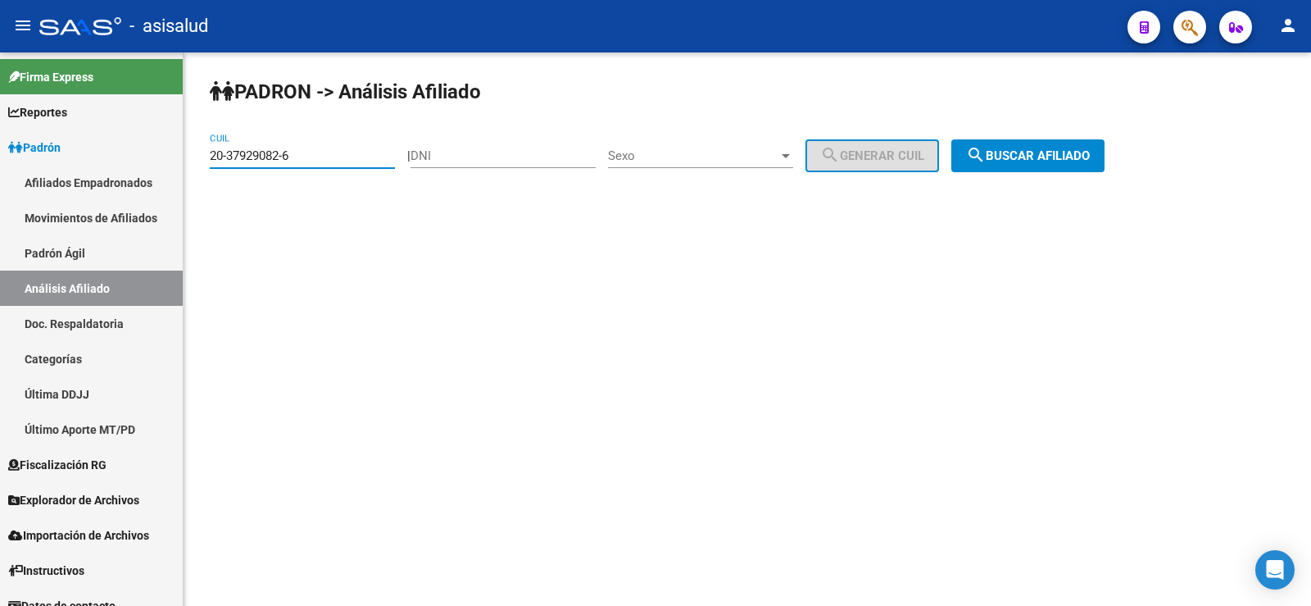
drag, startPoint x: 308, startPoint y: 162, endPoint x: 187, endPoint y: 168, distance: 121.4
click at [187, 168] on div "PADRON -> Análisis Afiliado 20-37929082-6 CUIL | DNI Sexo Sexo search Generar C…" at bounding box center [748, 138] width 1128 height 172
paste input "7-33152329-7"
click at [1088, 156] on span "search Buscar afiliado" at bounding box center [1028, 155] width 124 height 15
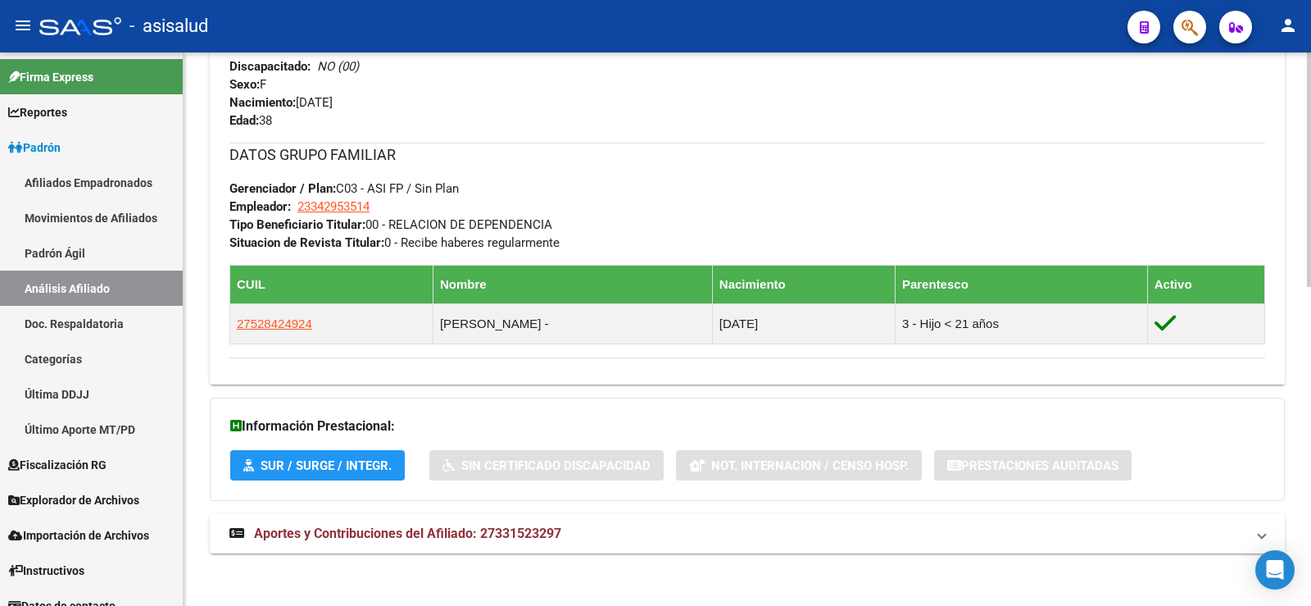
scroll to position [751, 0]
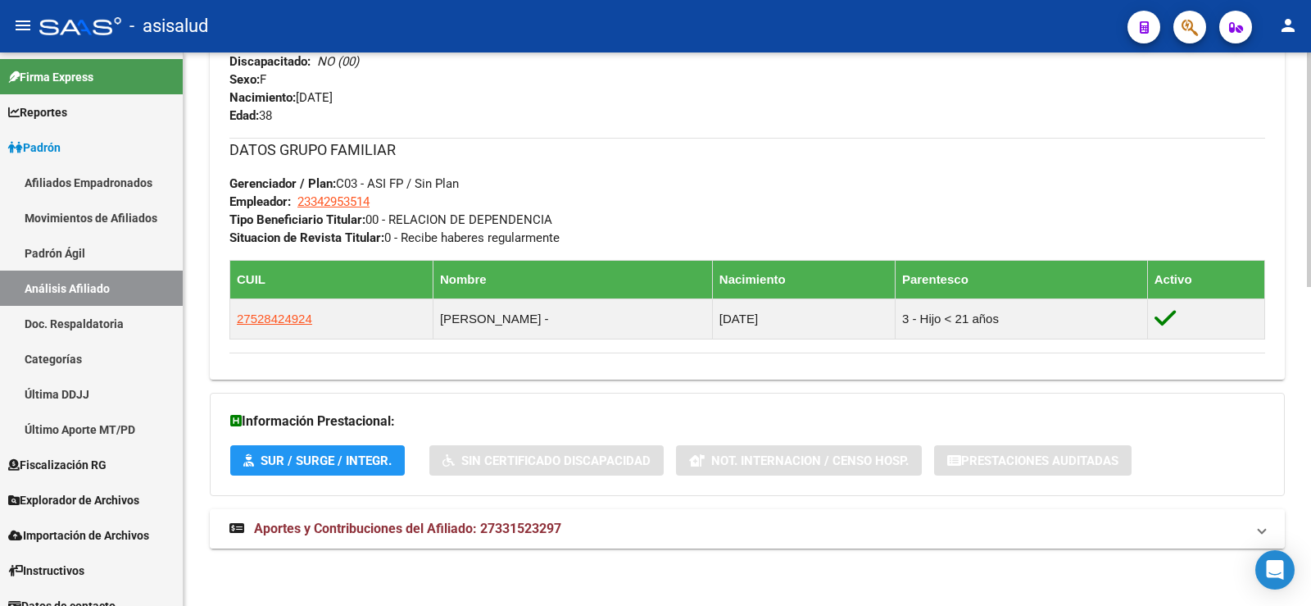
click at [480, 543] on mat-expansion-panel-header "Aportes y Contribuciones del Afiliado: 27331523297" at bounding box center [747, 528] width 1075 height 39
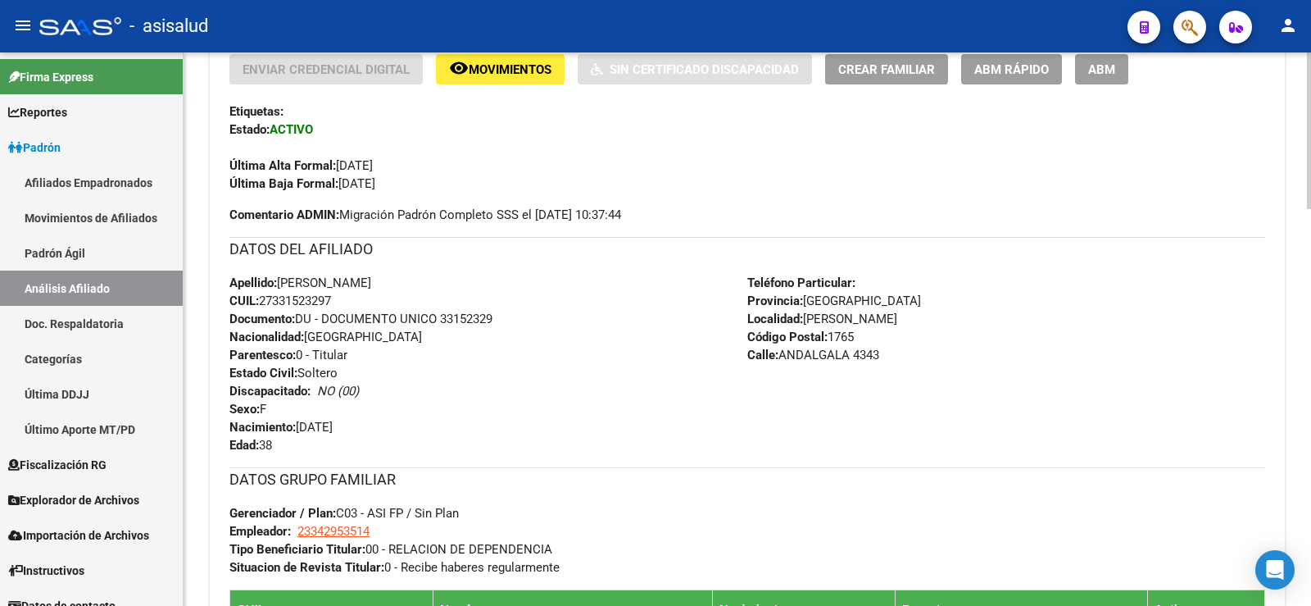
scroll to position [0, 0]
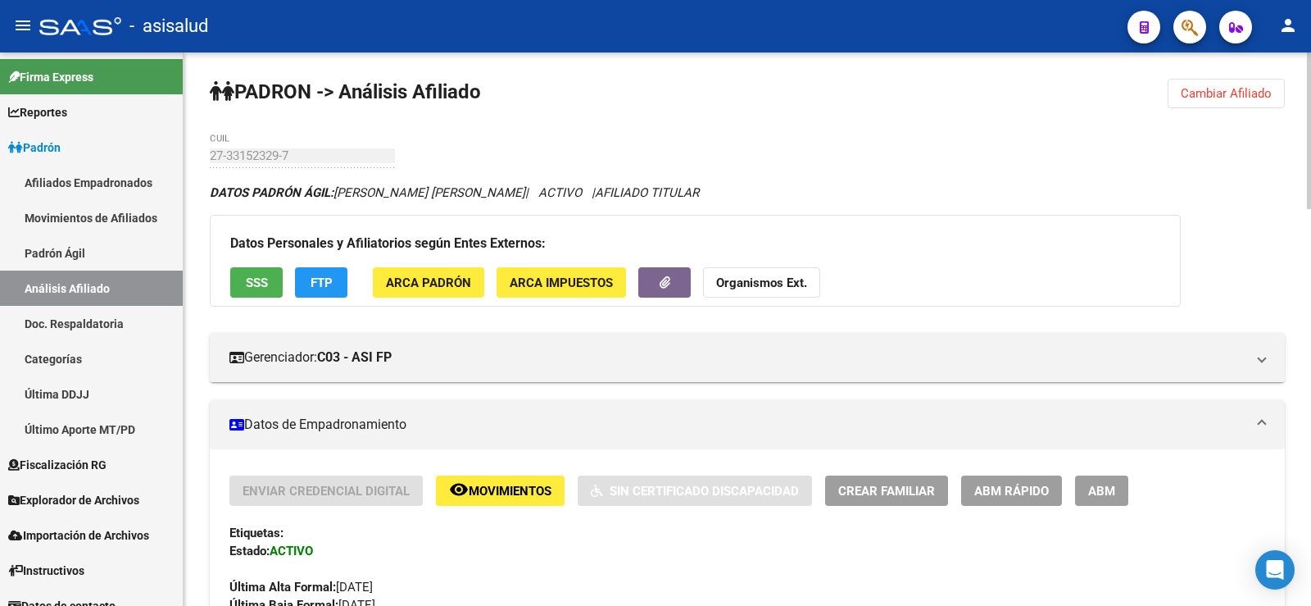
drag, startPoint x: 1240, startPoint y: 77, endPoint x: 1240, endPoint y: 89, distance: 11.5
click at [1240, 93] on span "Cambiar Afiliado" at bounding box center [1226, 93] width 91 height 15
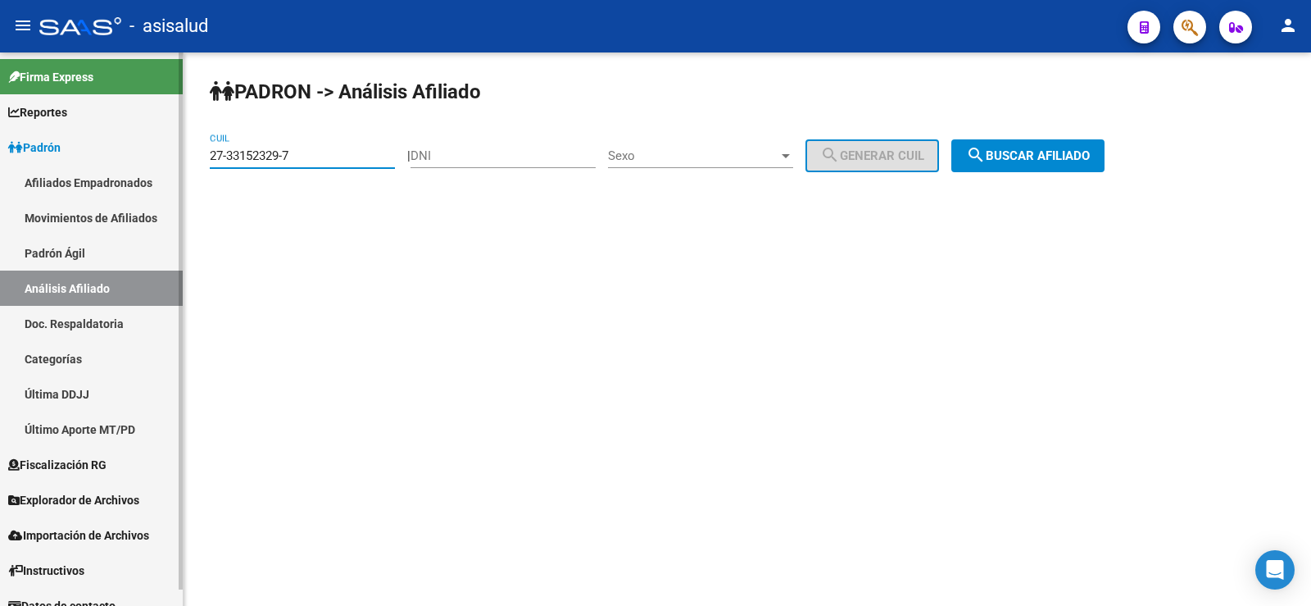
drag, startPoint x: 310, startPoint y: 157, endPoint x: 159, endPoint y: 159, distance: 150.8
click at [159, 159] on mat-sidenav-container "Firma Express Reportes Ingresos Devengados Análisis Histórico Detalles Transfer…" at bounding box center [655, 328] width 1311 height 553
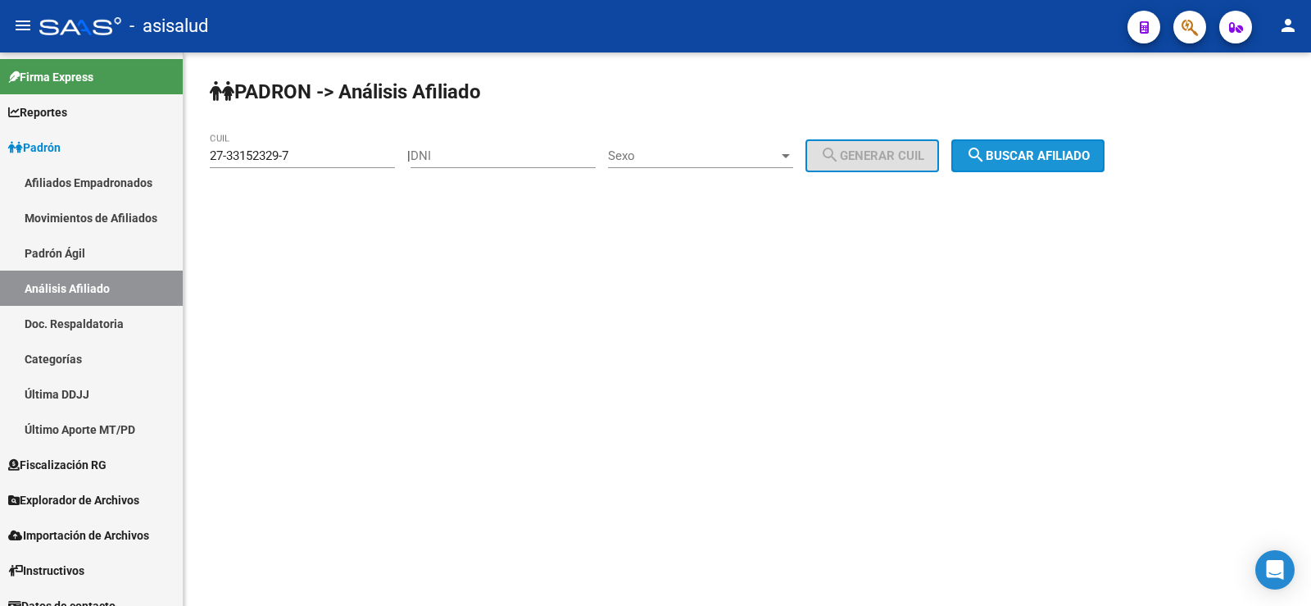
click at [1099, 166] on button "search Buscar afiliado" at bounding box center [1027, 155] width 153 height 33
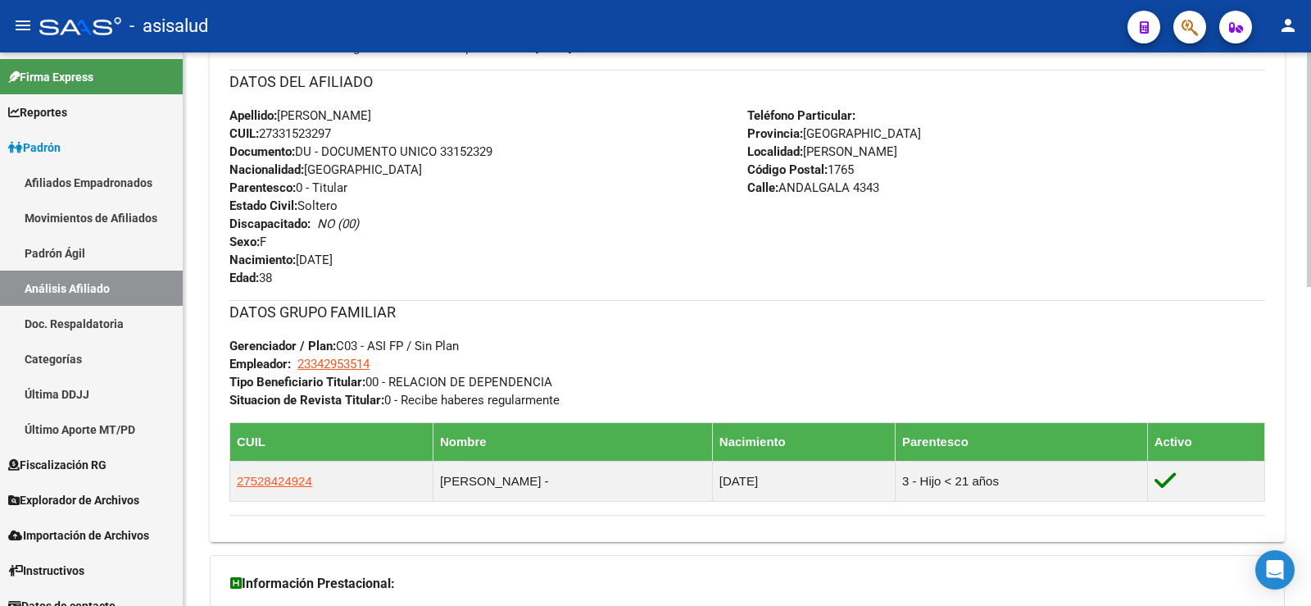
scroll to position [751, 0]
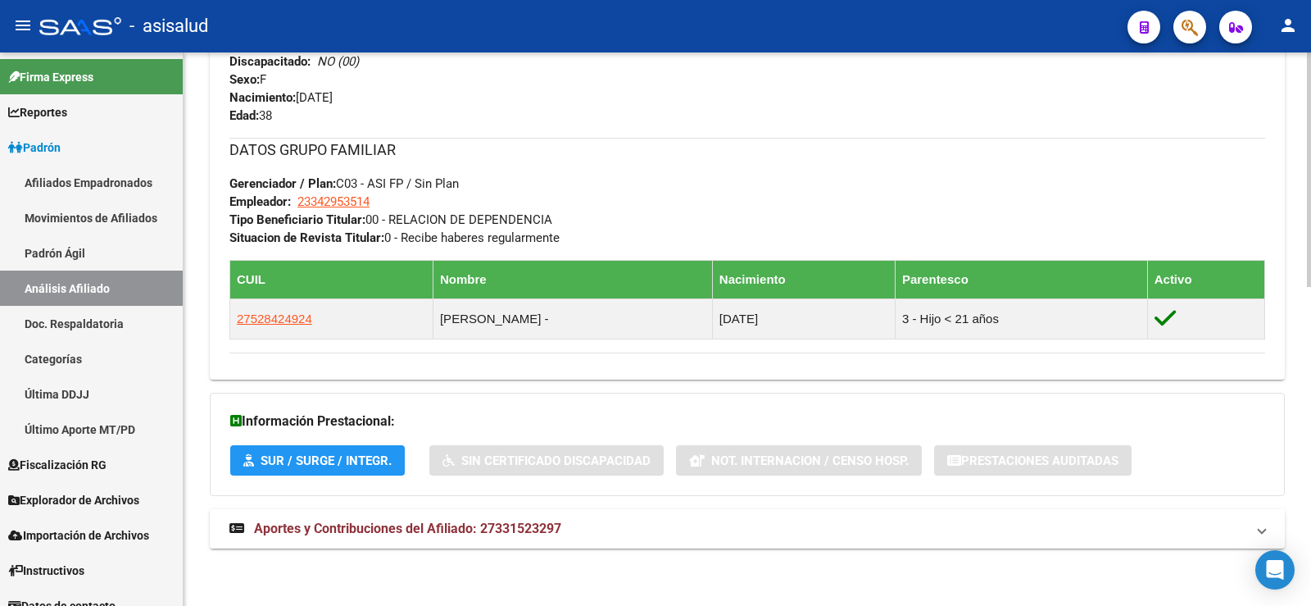
click at [626, 534] on mat-panel-title "Aportes y Contribuciones del Afiliado: 27331523297" at bounding box center [737, 529] width 1016 height 18
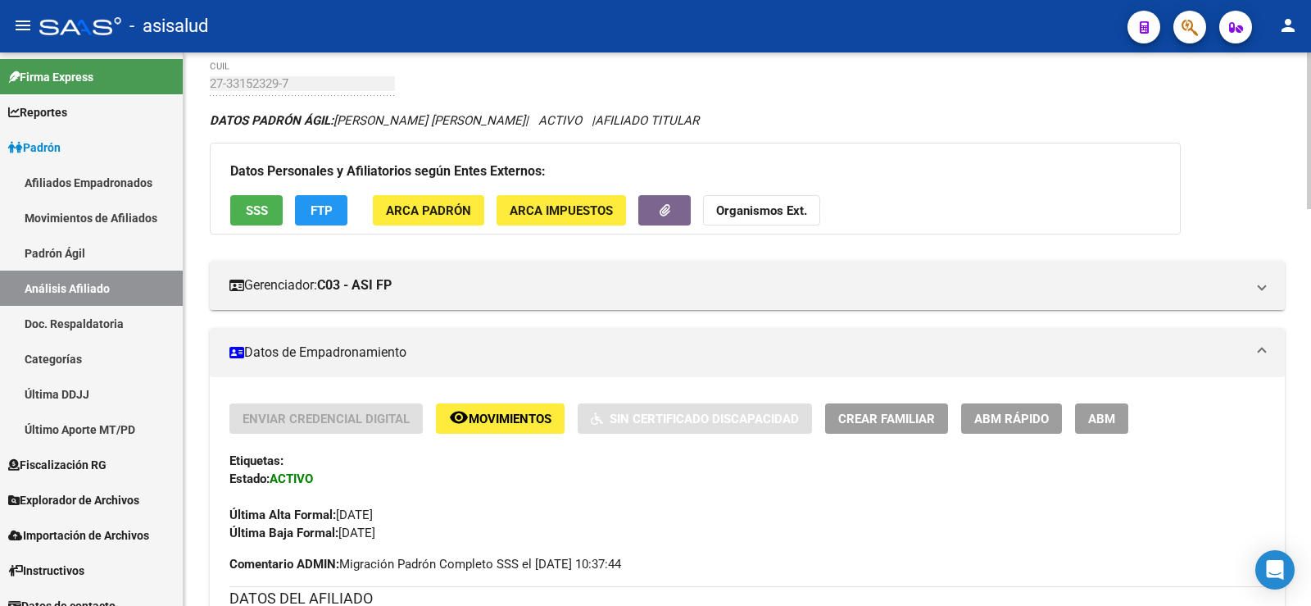
scroll to position [0, 0]
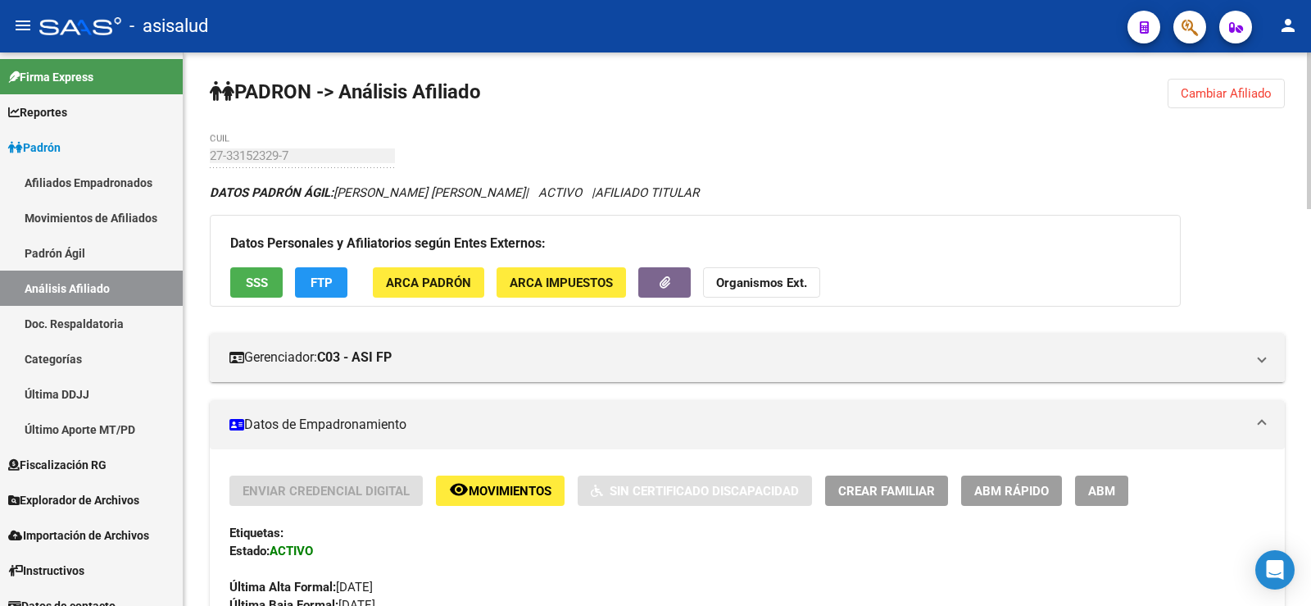
click at [1235, 84] on button "Cambiar Afiliado" at bounding box center [1226, 94] width 117 height 30
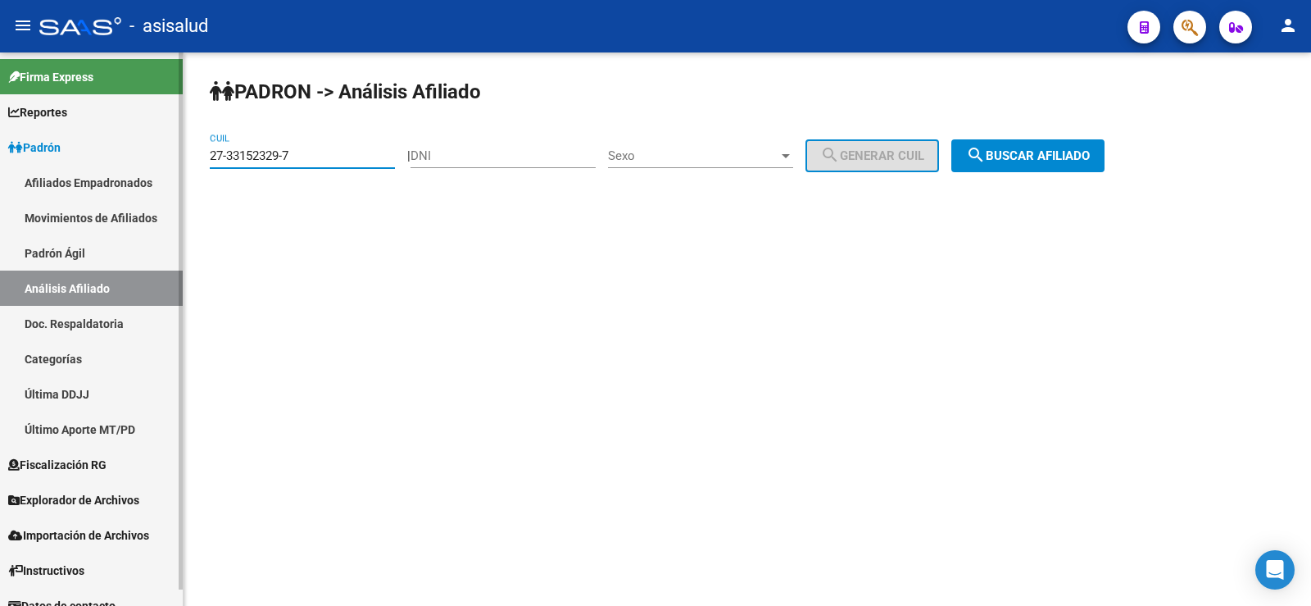
drag, startPoint x: 325, startPoint y: 155, endPoint x: 151, endPoint y: 155, distance: 173.7
click at [151, 155] on mat-sidenav-container "Firma Express Reportes Ingresos Devengados Análisis Histórico Detalles Transfer…" at bounding box center [655, 328] width 1311 height 553
paste input "7047636-0"
type input "27-37047636-0"
click at [979, 155] on button "search Buscar afiliado" at bounding box center [1027, 155] width 153 height 33
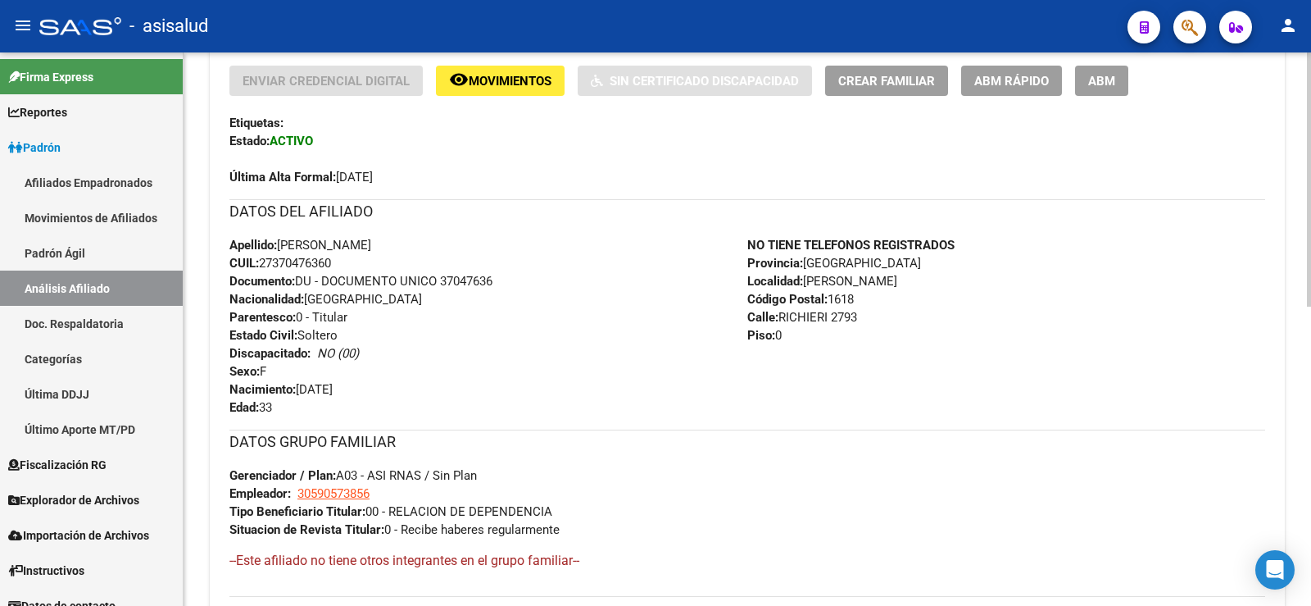
scroll to position [653, 0]
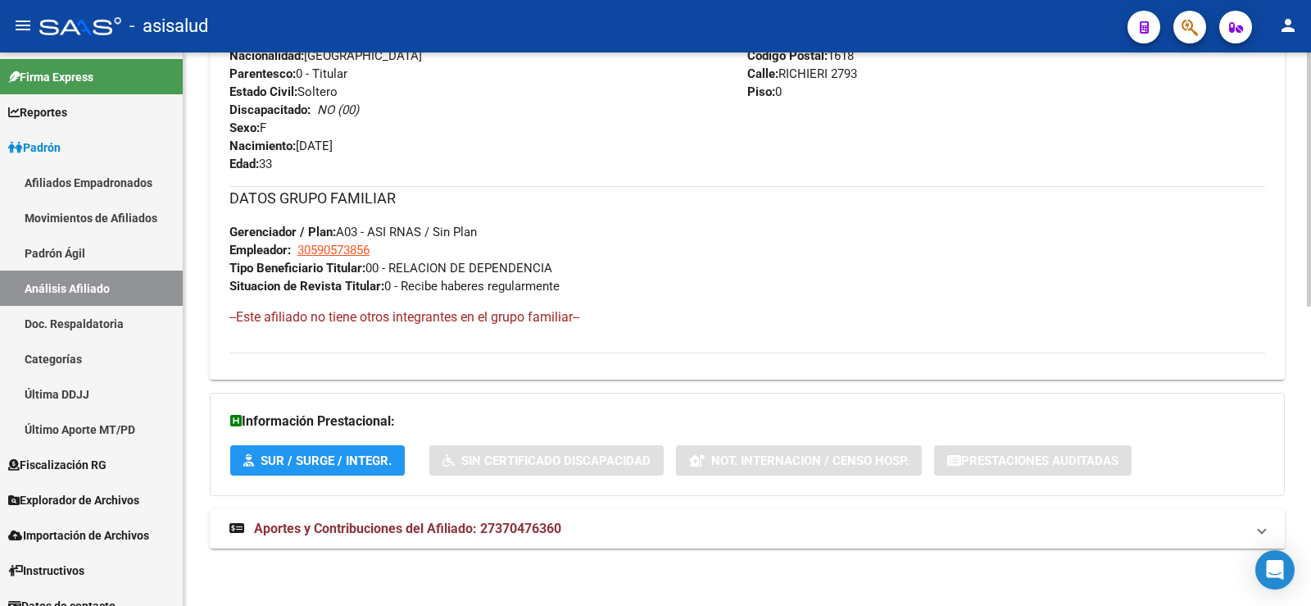
click at [466, 527] on span "Aportes y Contribuciones del Afiliado: 27370476360" at bounding box center [407, 528] width 307 height 16
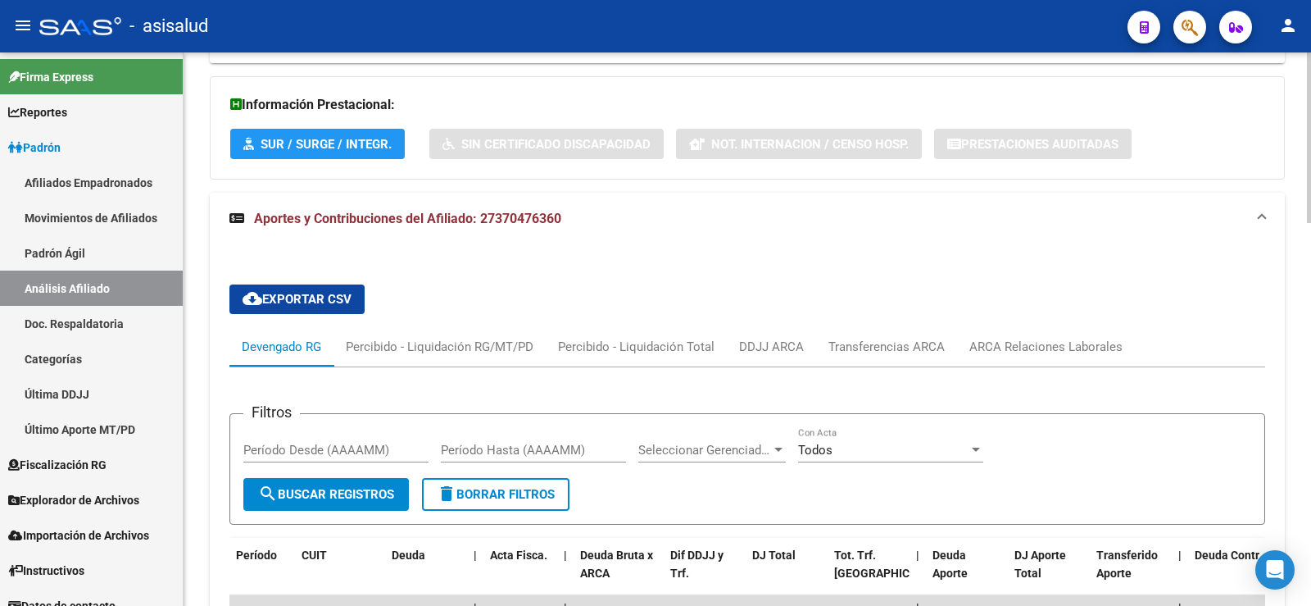
scroll to position [1241, 0]
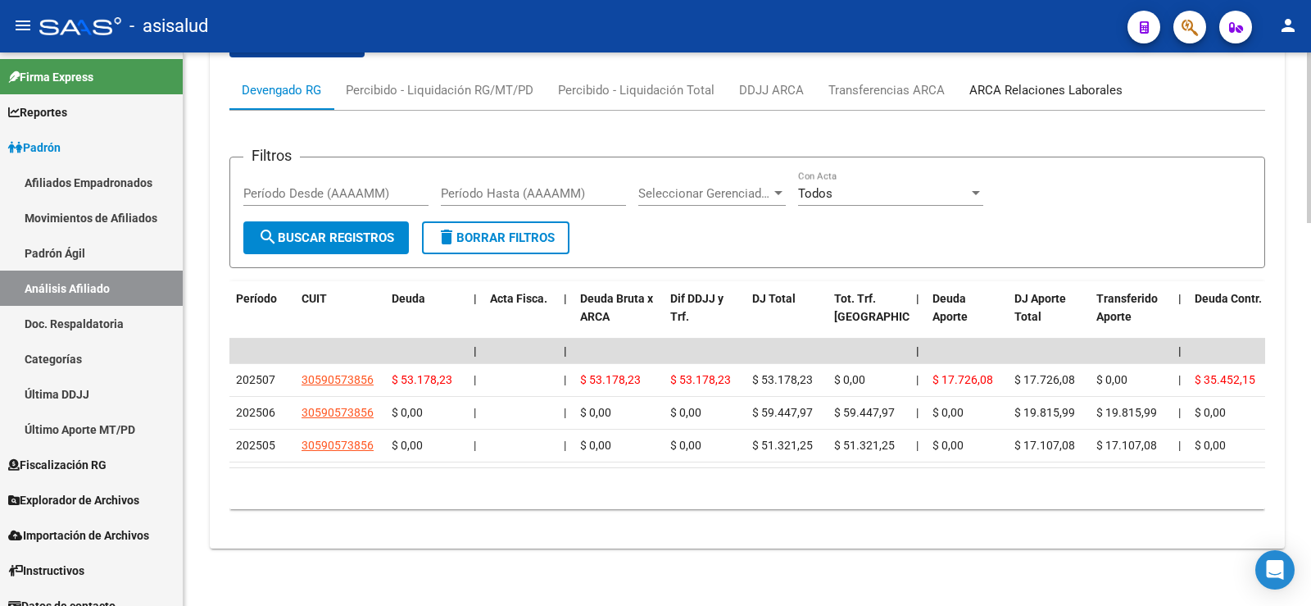
click at [1057, 81] on div "ARCA Relaciones Laborales" at bounding box center [1046, 90] width 153 height 18
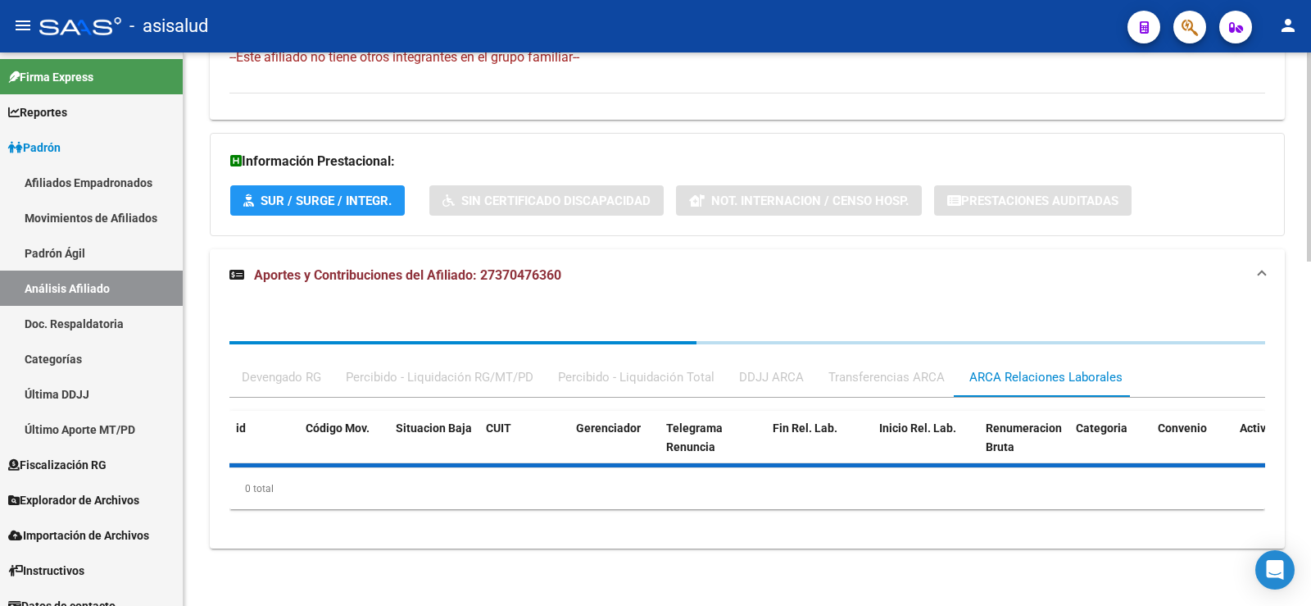
scroll to position [993, 0]
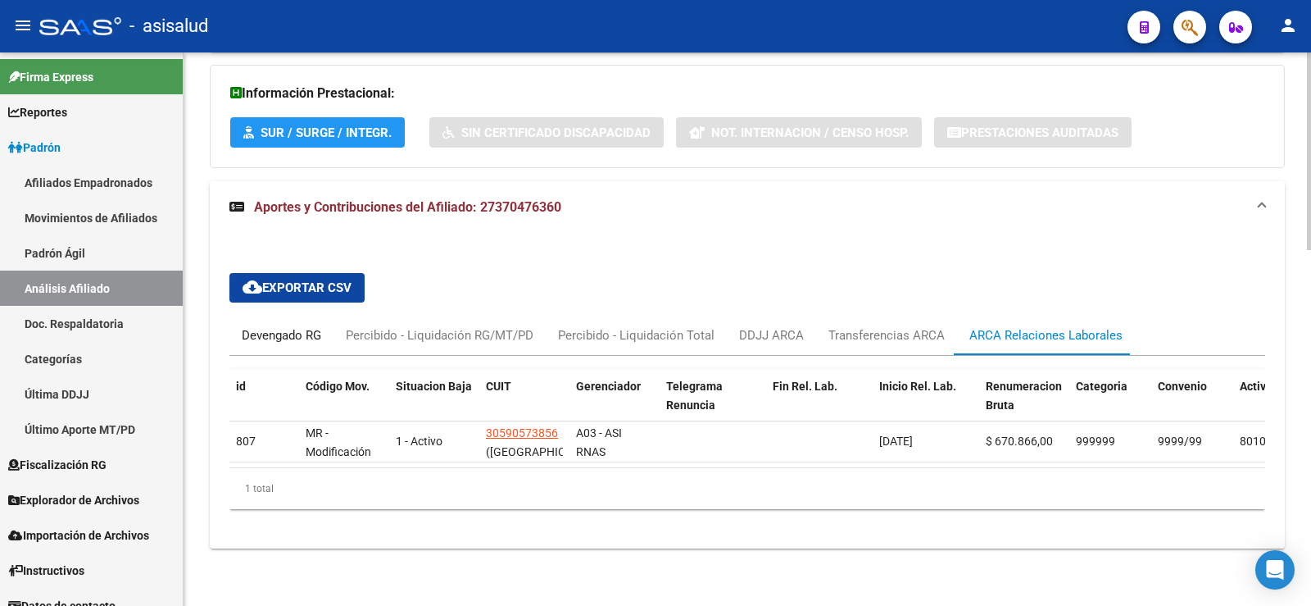
click at [293, 326] on div "Devengado RG" at bounding box center [281, 335] width 79 height 18
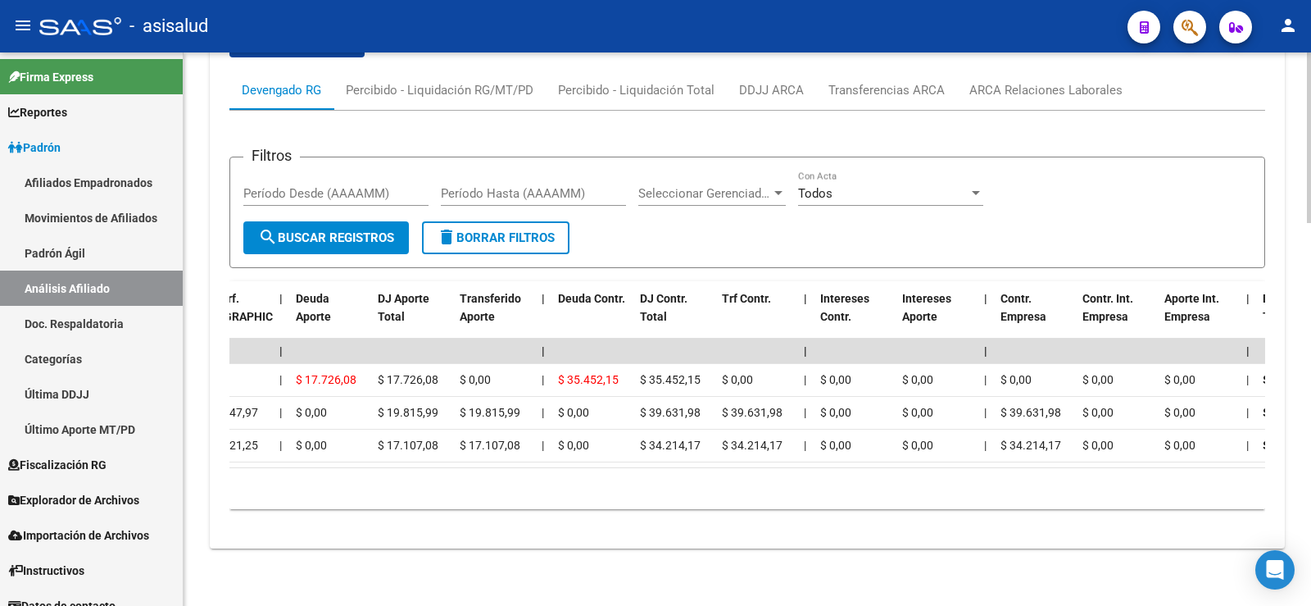
scroll to position [0, 0]
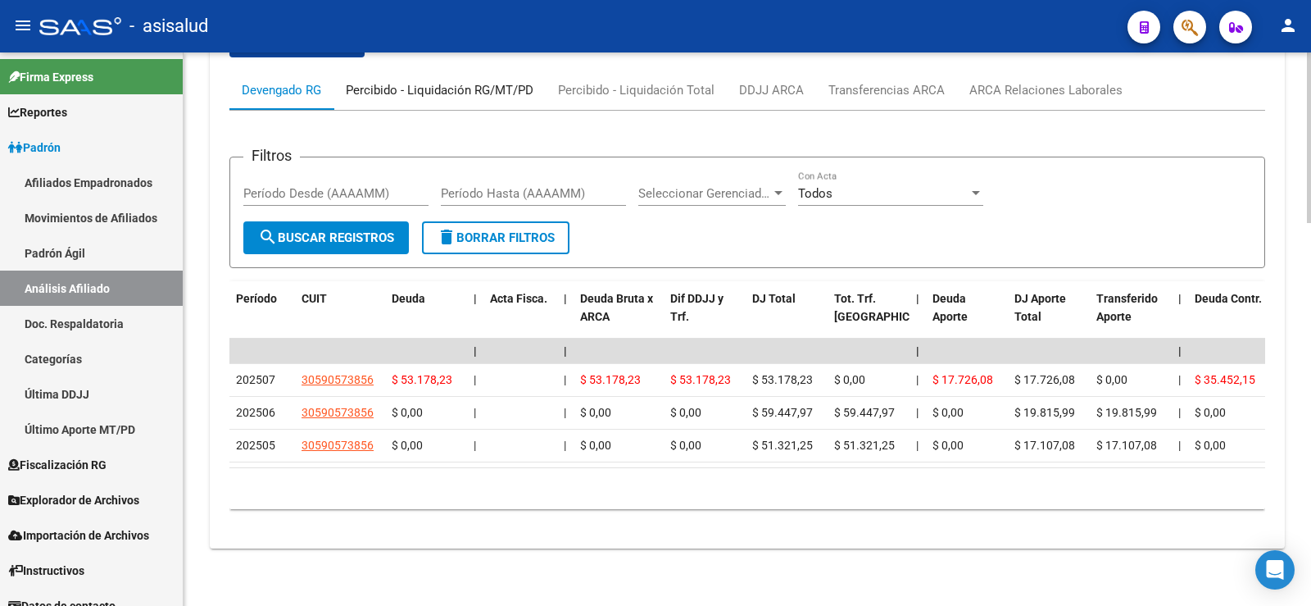
click at [411, 81] on div "Percibido - Liquidación RG/MT/PD" at bounding box center [440, 90] width 188 height 18
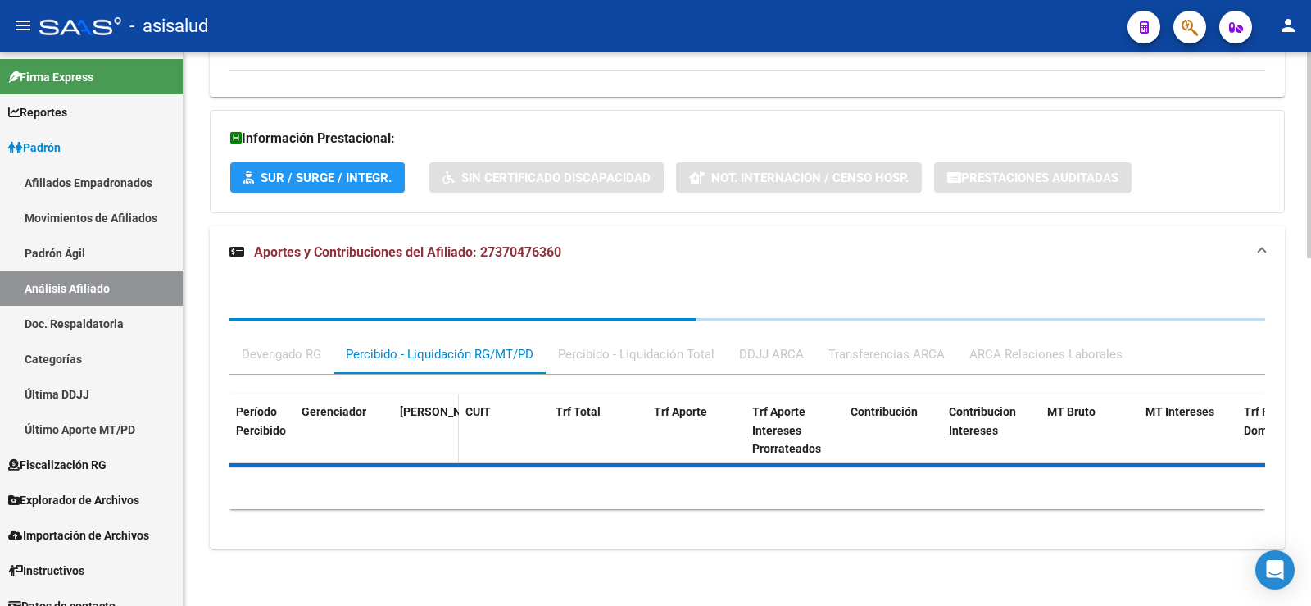
scroll to position [1027, 0]
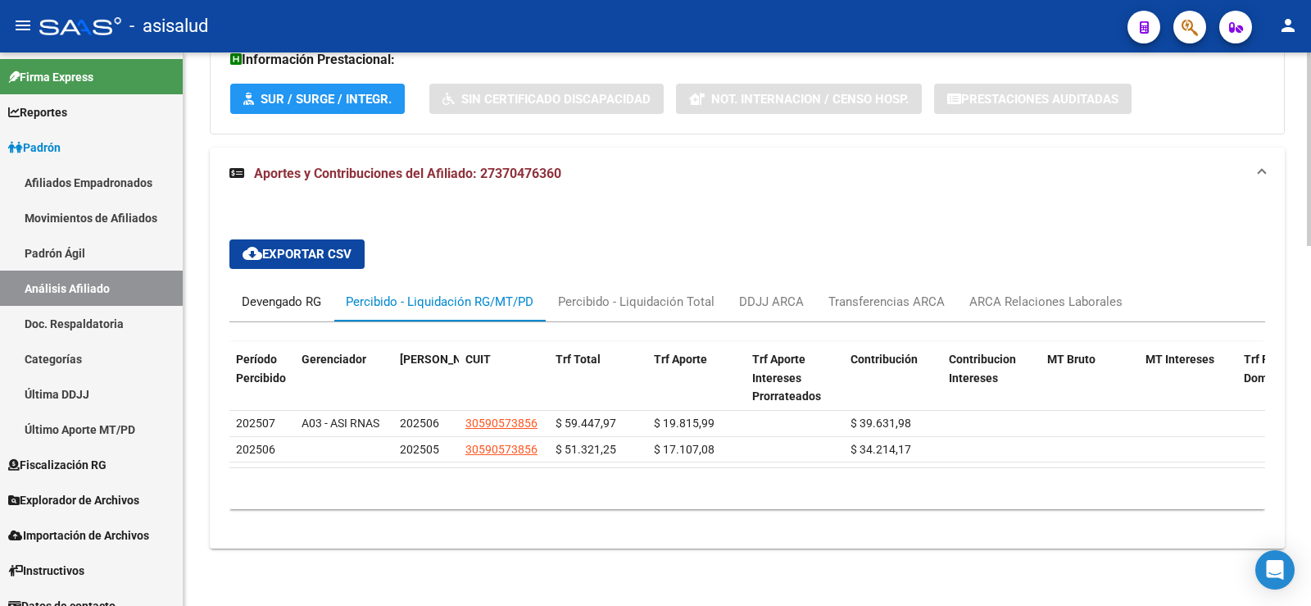
click at [293, 293] on div "Devengado RG" at bounding box center [281, 302] width 79 height 18
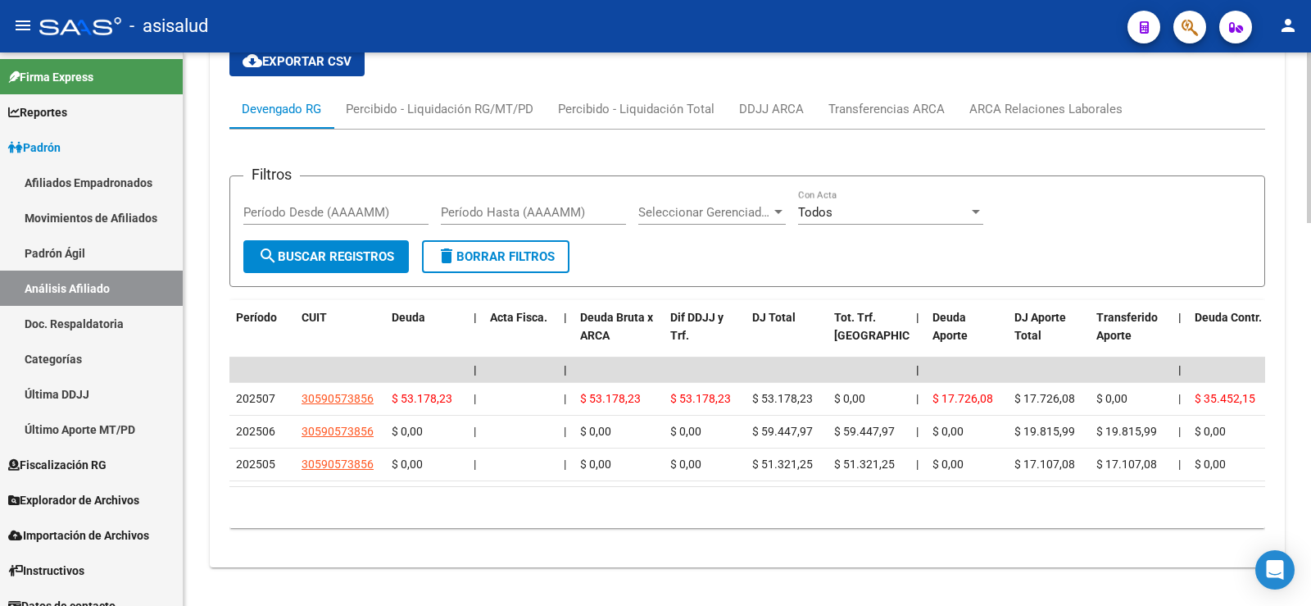
scroll to position [1241, 0]
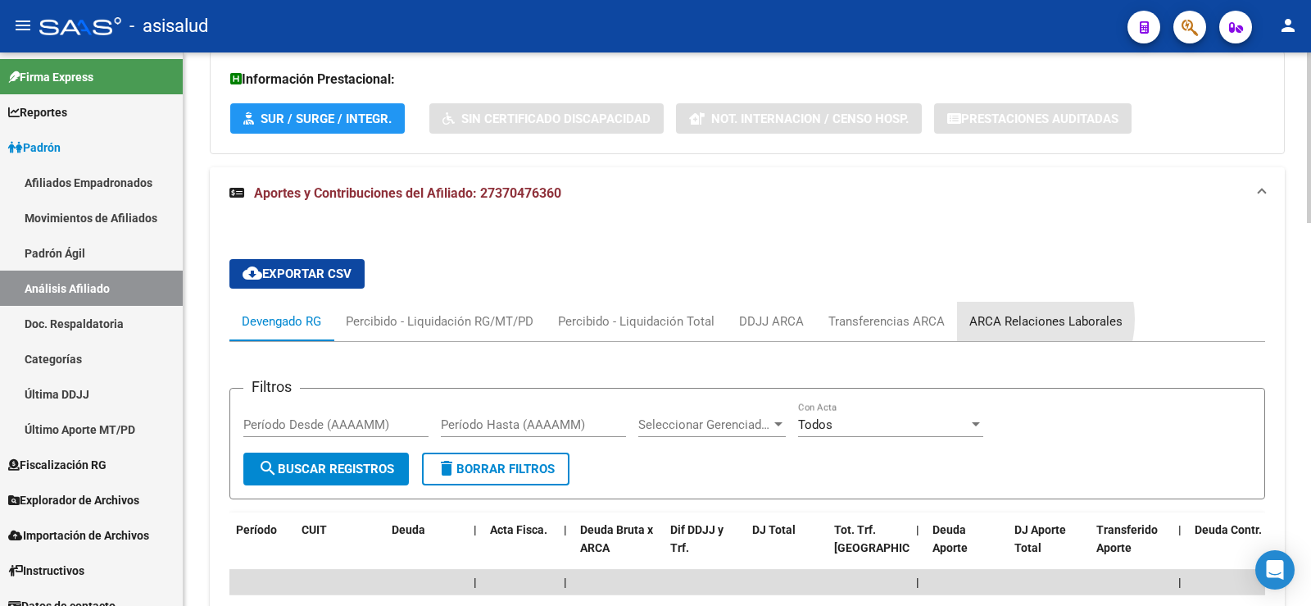
click at [1026, 319] on div "ARCA Relaciones Laborales" at bounding box center [1046, 321] width 153 height 18
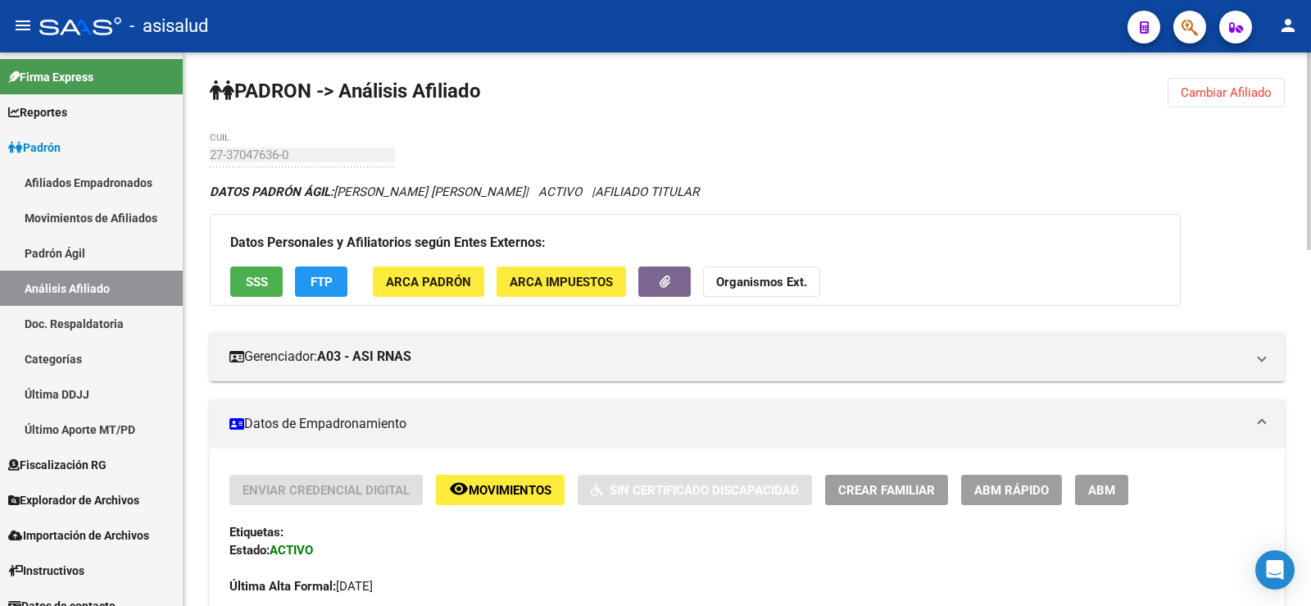
scroll to position [0, 0]
click at [325, 293] on button "FTP" at bounding box center [321, 282] width 52 height 30
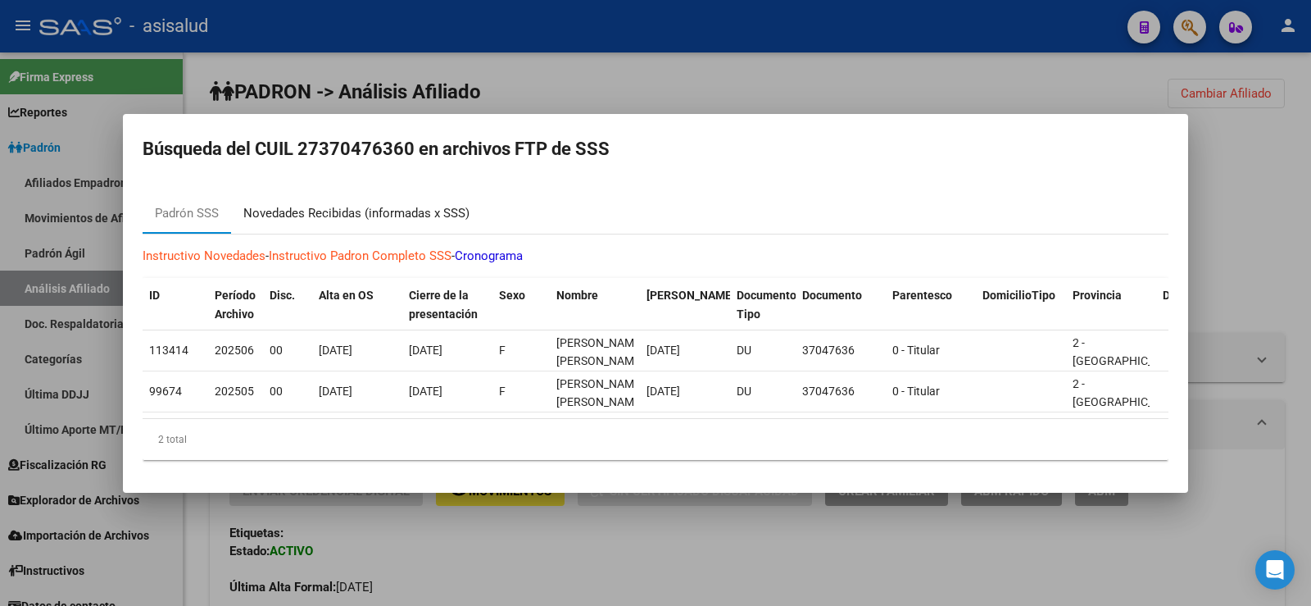
click at [406, 216] on div "Novedades Recibidas (informadas x SSS)" at bounding box center [356, 213] width 226 height 19
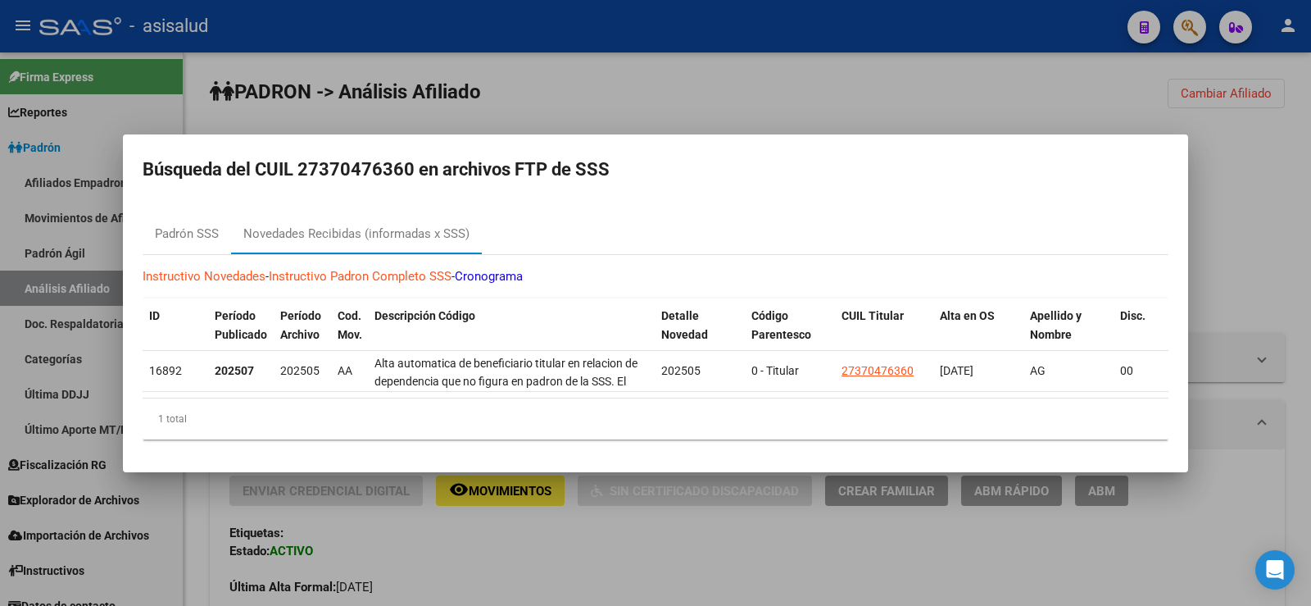
click at [734, 88] on div at bounding box center [655, 303] width 1311 height 606
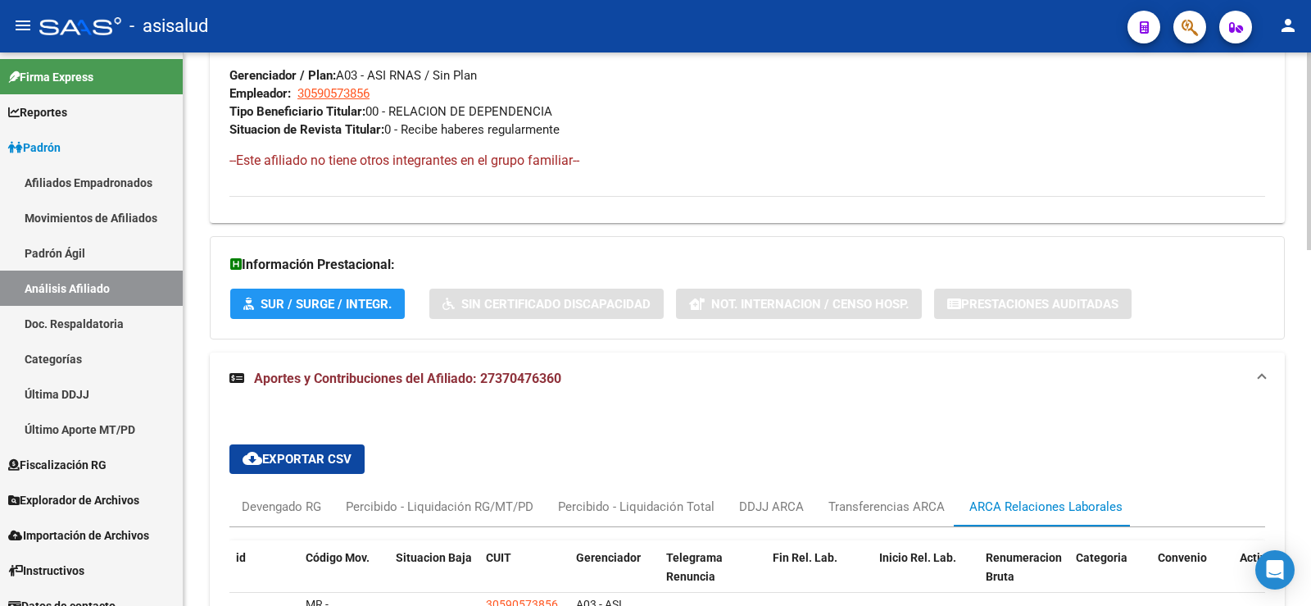
scroll to position [993, 0]
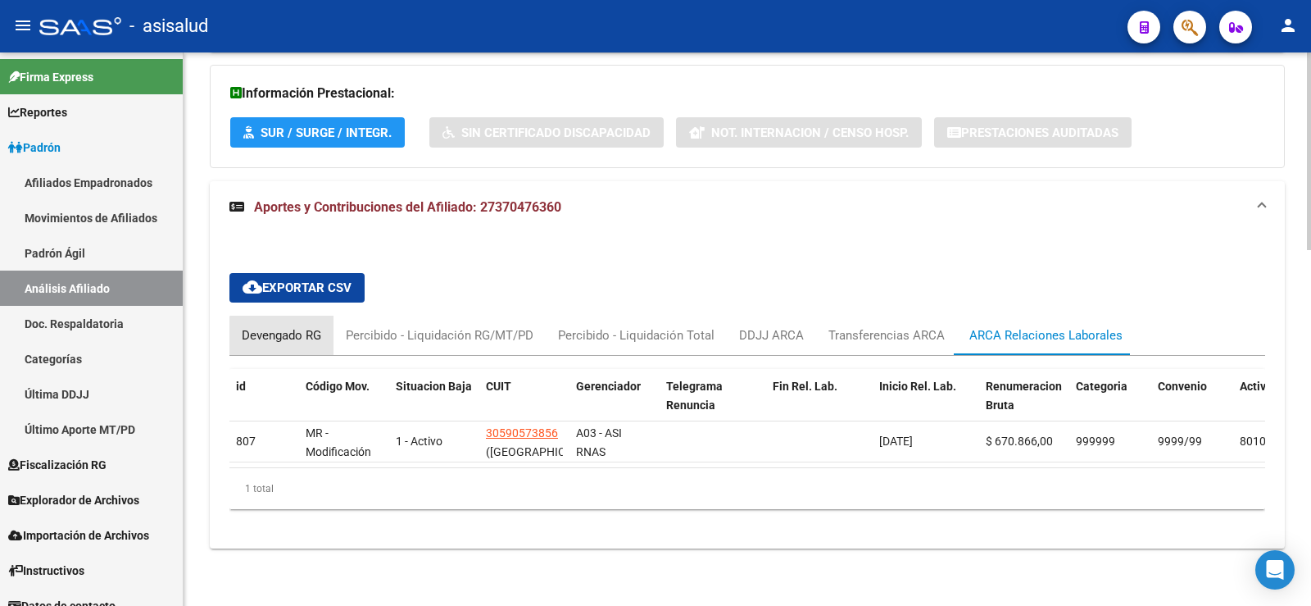
click at [287, 330] on div "Devengado RG" at bounding box center [281, 335] width 79 height 18
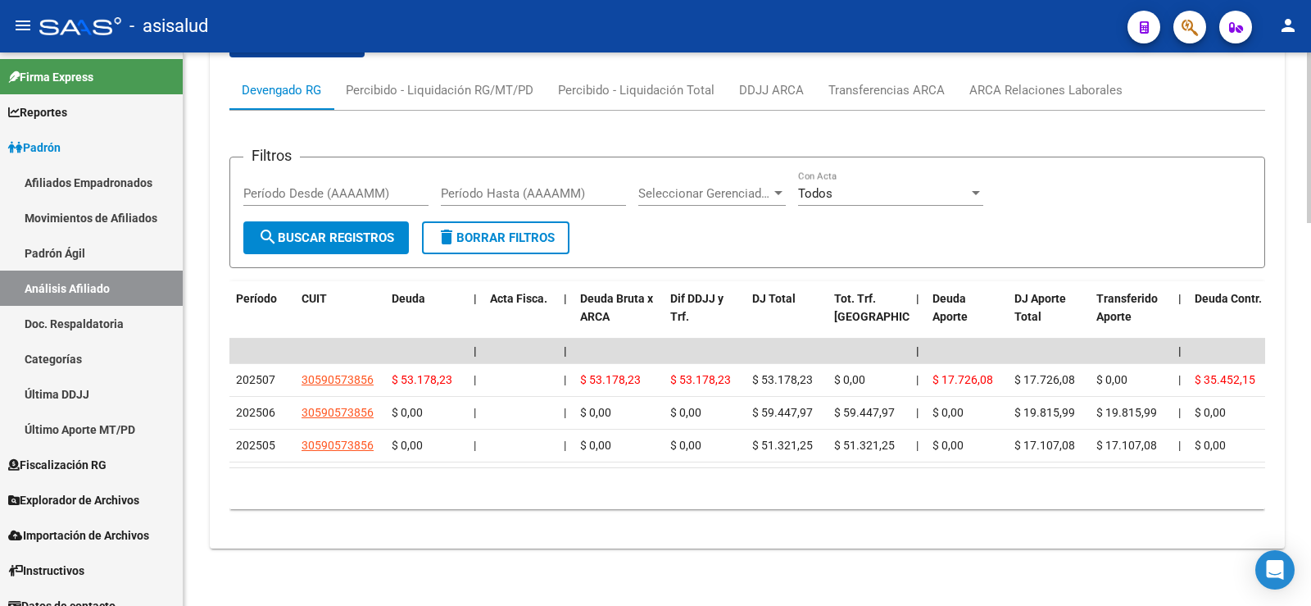
scroll to position [1241, 0]
click at [43, 146] on span "Padrón" at bounding box center [34, 148] width 52 height 18
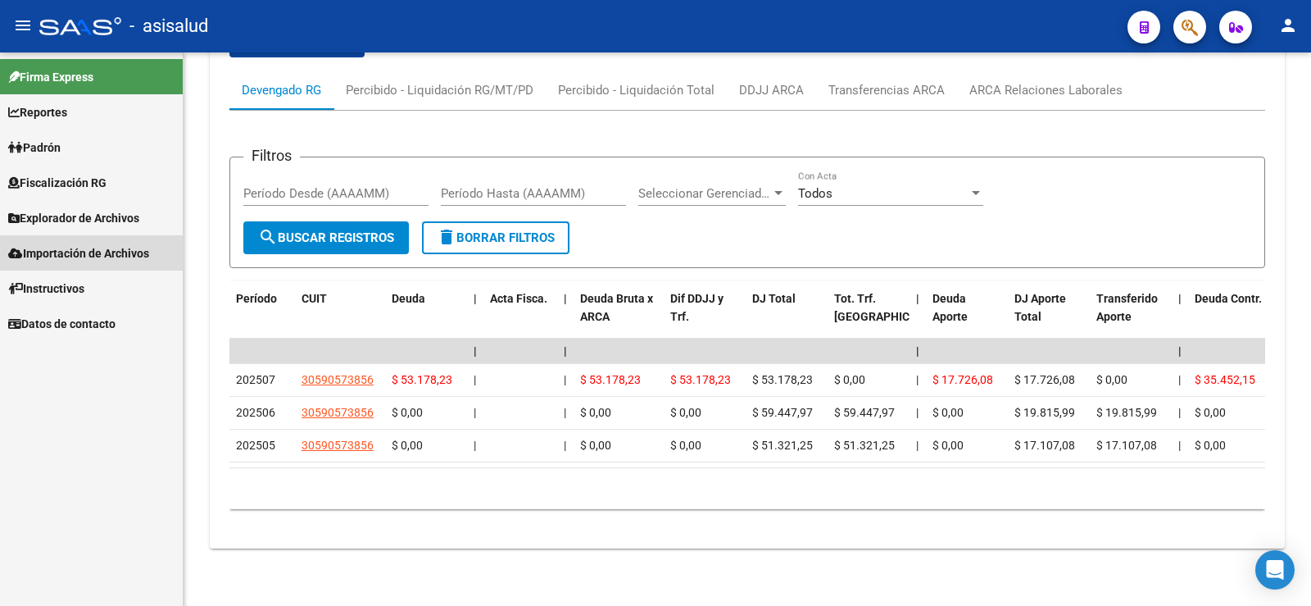
click at [82, 259] on span "Importación de Archivos" at bounding box center [78, 253] width 141 height 18
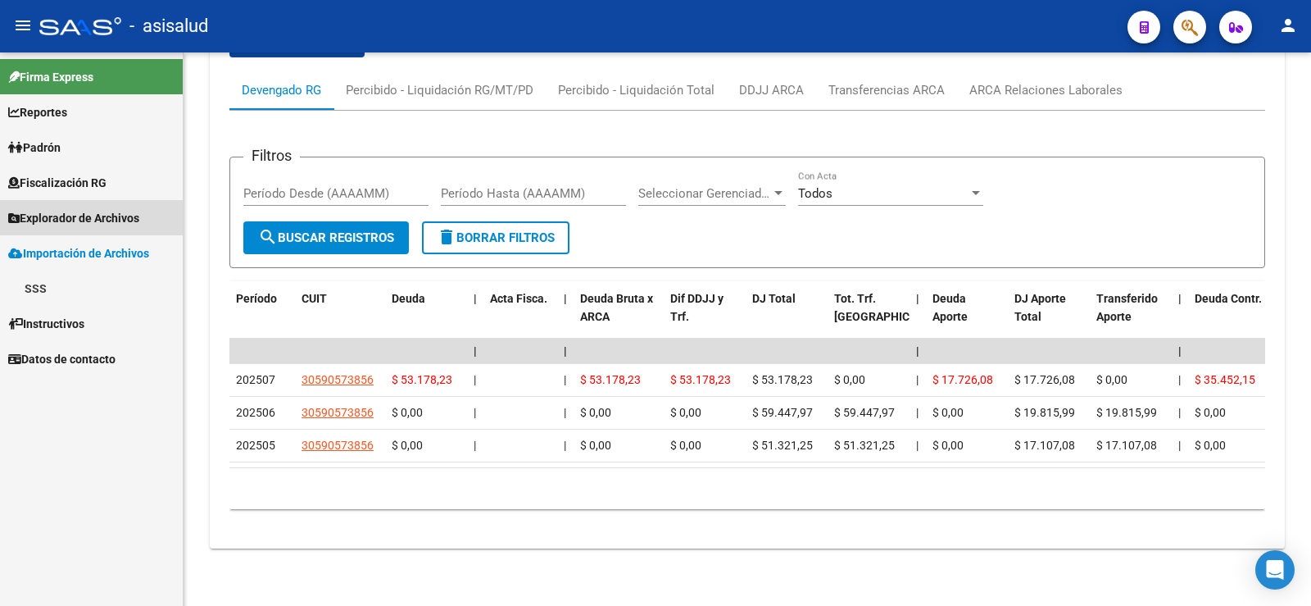
click at [74, 216] on span "Explorador de Archivos" at bounding box center [73, 218] width 131 height 18
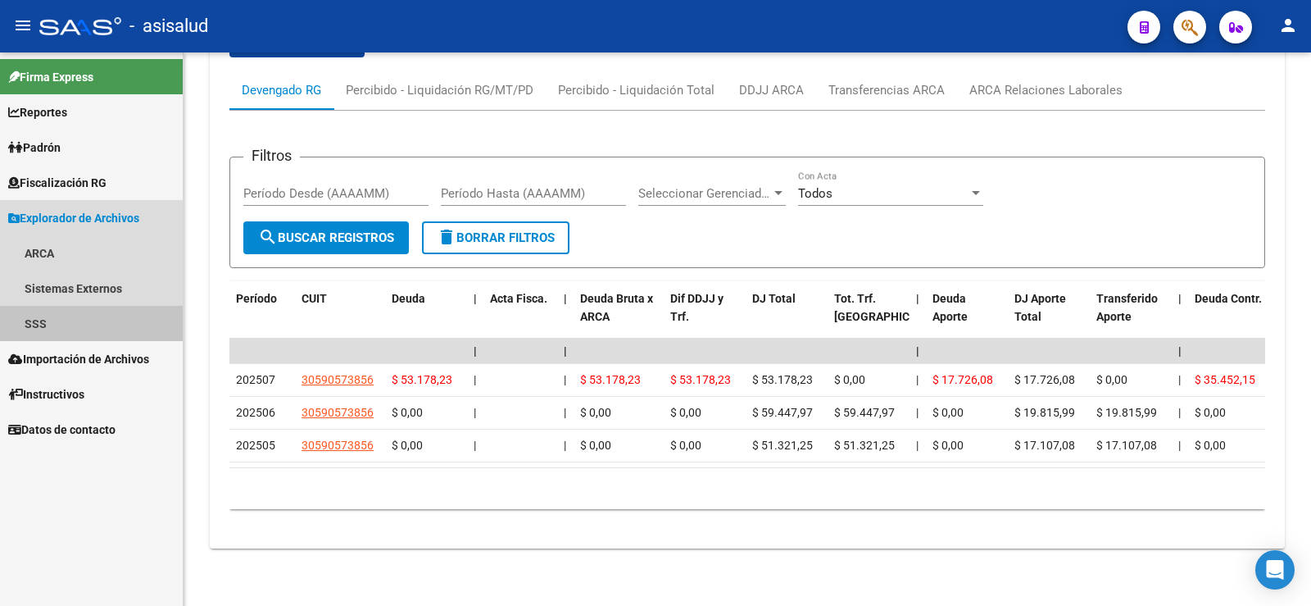
click at [38, 316] on link "SSS" at bounding box center [91, 323] width 183 height 35
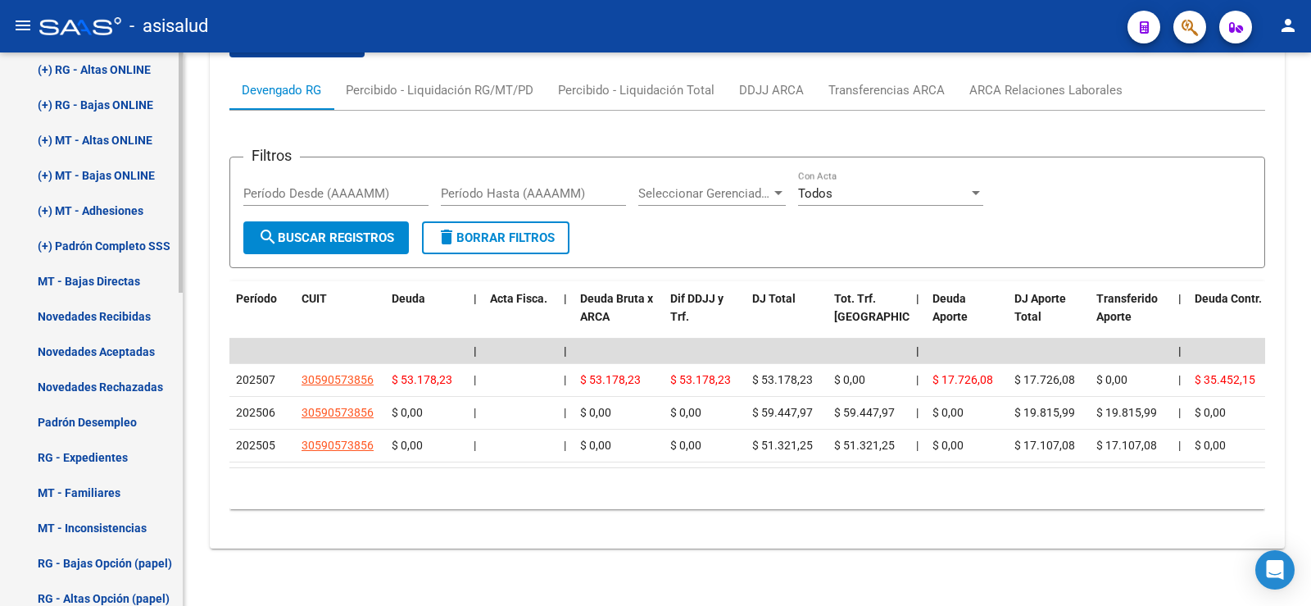
scroll to position [410, 0]
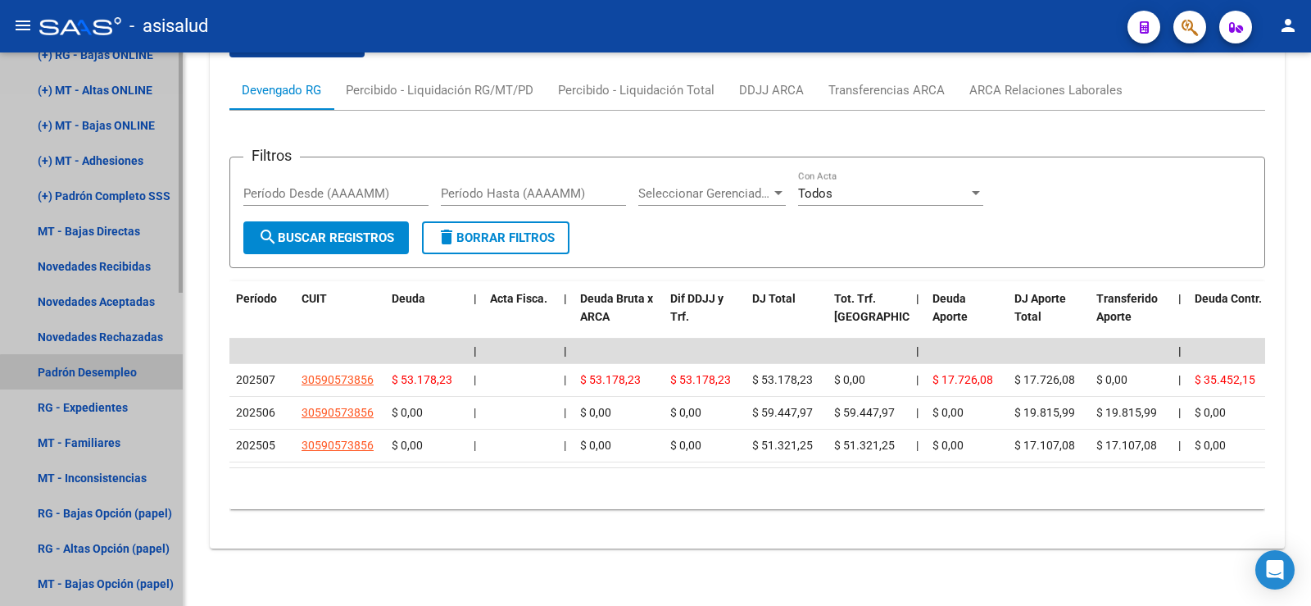
click at [102, 373] on link "Padrón Desempleo" at bounding box center [91, 371] width 183 height 35
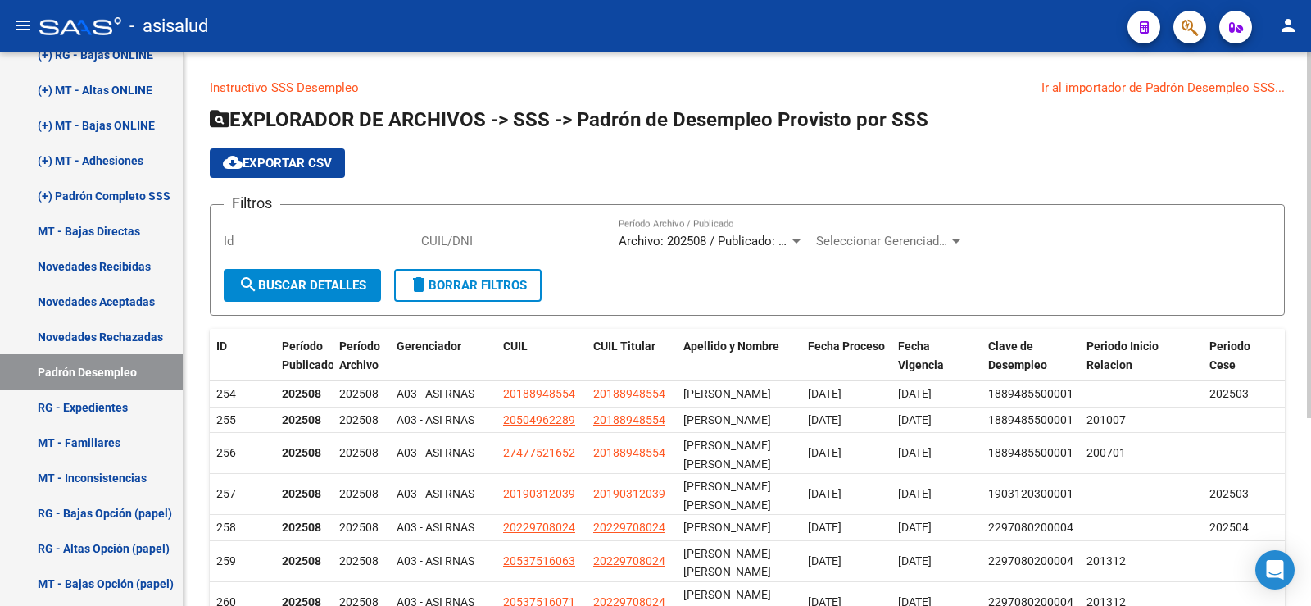
click at [492, 238] on input "CUIL/DNI" at bounding box center [513, 241] width 185 height 15
click at [335, 278] on span "search Buscar Detalles" at bounding box center [302, 285] width 128 height 15
click at [446, 240] on input "CUIL/DNI" at bounding box center [513, 241] width 185 height 15
click at [438, 242] on input "CUIL/DNI" at bounding box center [513, 241] width 185 height 15
click at [487, 238] on input "CUIL/DNI" at bounding box center [513, 241] width 185 height 15
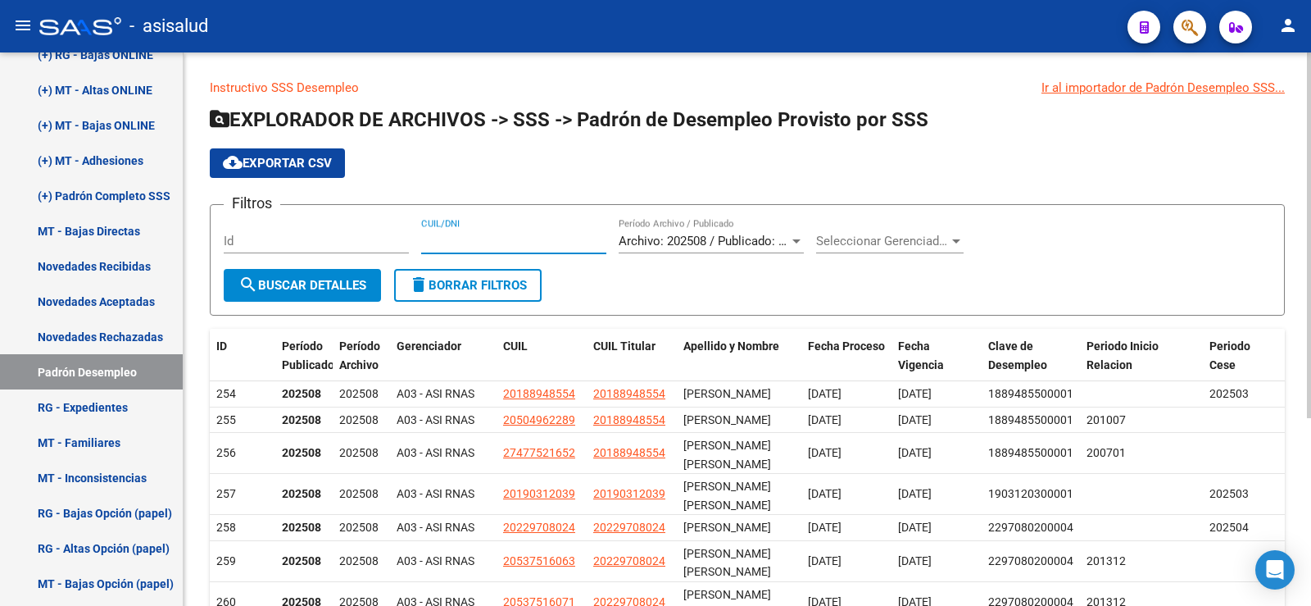
click at [490, 239] on input "CUIL/DNI" at bounding box center [513, 241] width 185 height 15
type input "27370476360"
click at [366, 278] on span "search Buscar Detalles" at bounding box center [302, 285] width 128 height 15
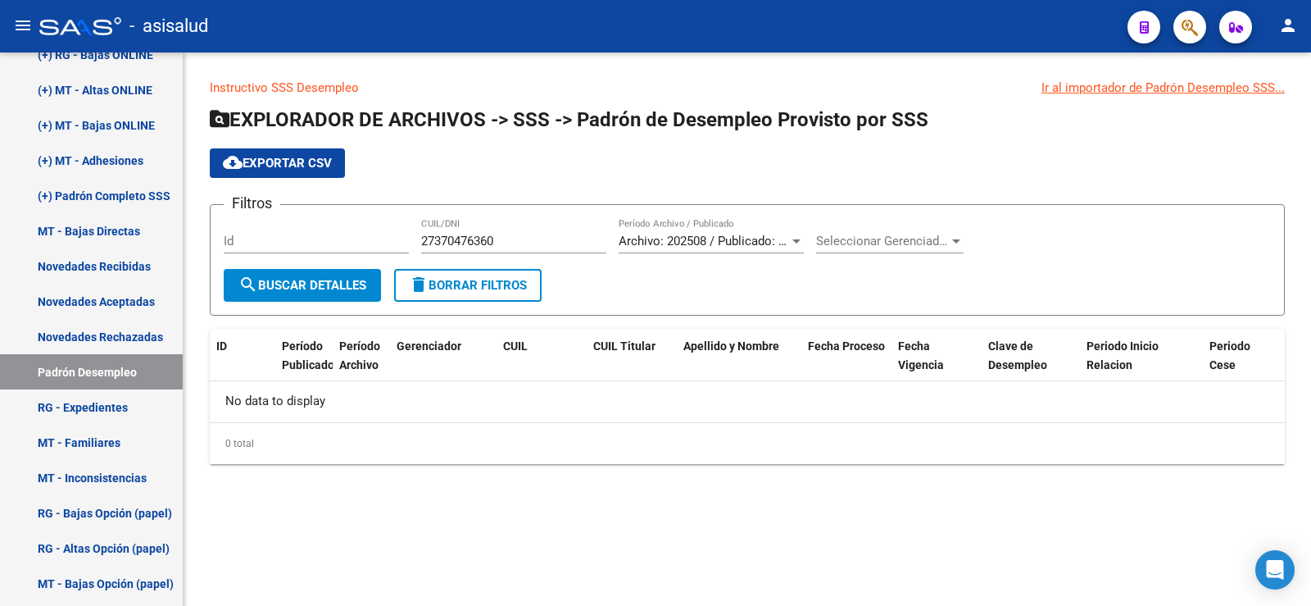
click at [726, 242] on span "Archivo: 202508 / Publicado: 202507" at bounding box center [718, 241] width 199 height 15
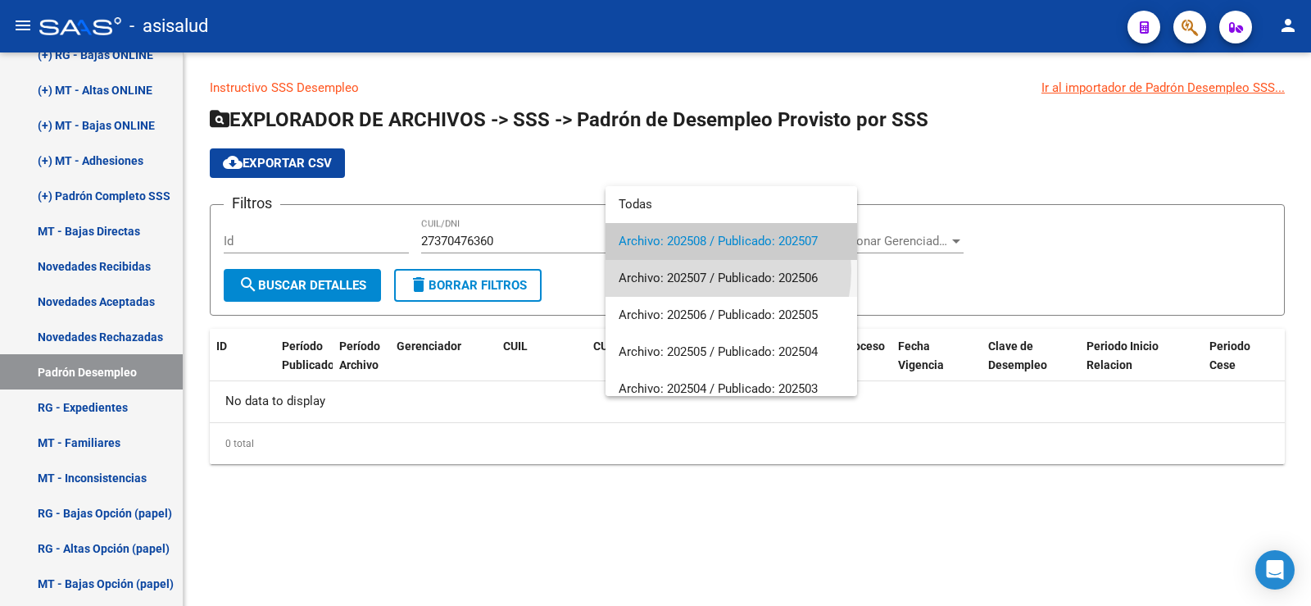
click at [703, 270] on span "Archivo: 202507 / Publicado: 202506" at bounding box center [731, 278] width 225 height 37
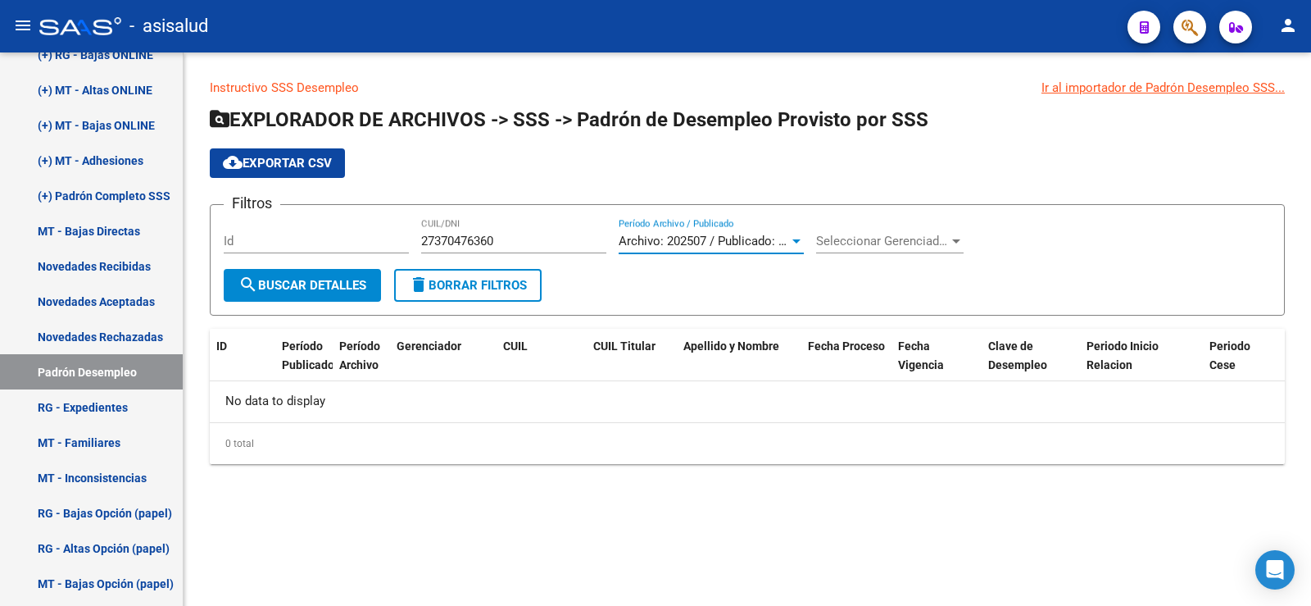
click at [366, 284] on span "search Buscar Detalles" at bounding box center [302, 285] width 128 height 15
click at [733, 238] on span "Archivo: 202507 / Publicado: 202506" at bounding box center [718, 241] width 199 height 15
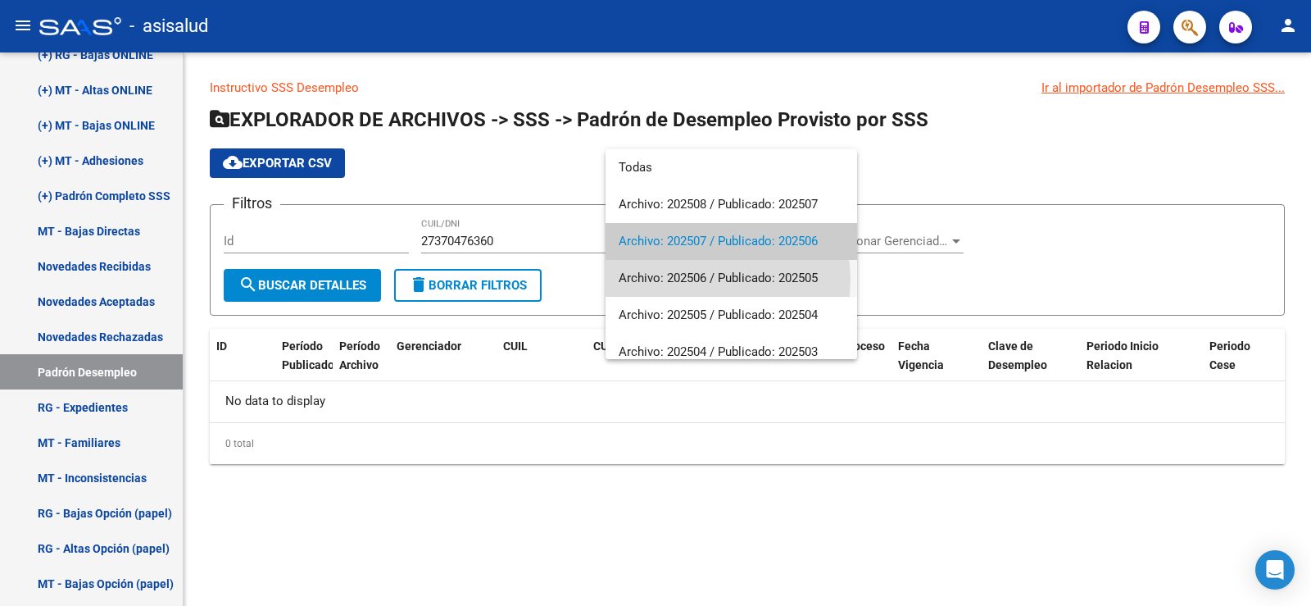
click at [712, 279] on span "Archivo: 202506 / Publicado: 202505" at bounding box center [731, 278] width 225 height 37
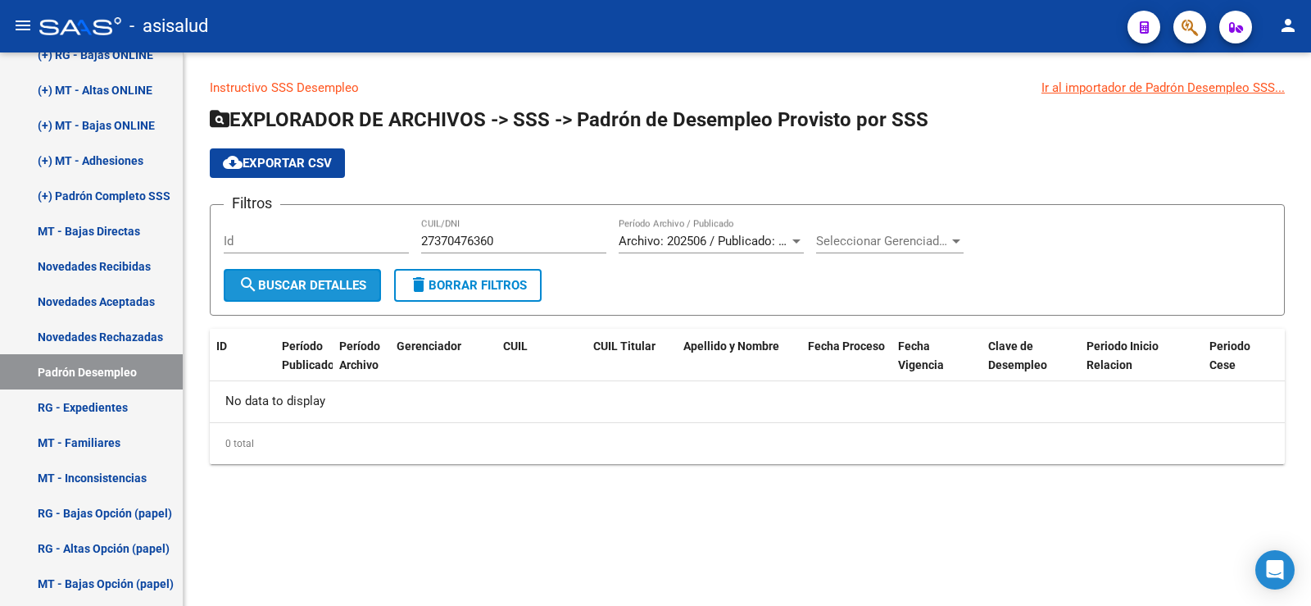
click at [329, 279] on span "search Buscar Detalles" at bounding box center [302, 285] width 128 height 15
click at [739, 242] on span "Archivo: 202506 / Publicado: 202505" at bounding box center [718, 241] width 199 height 15
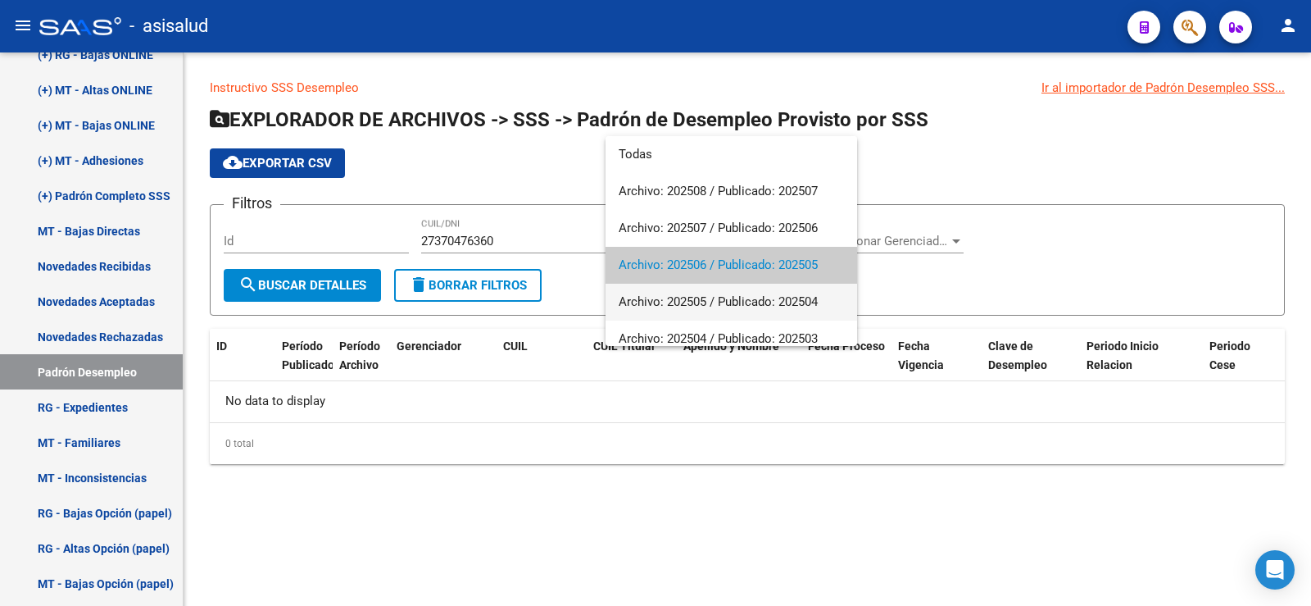
scroll to position [25, 0]
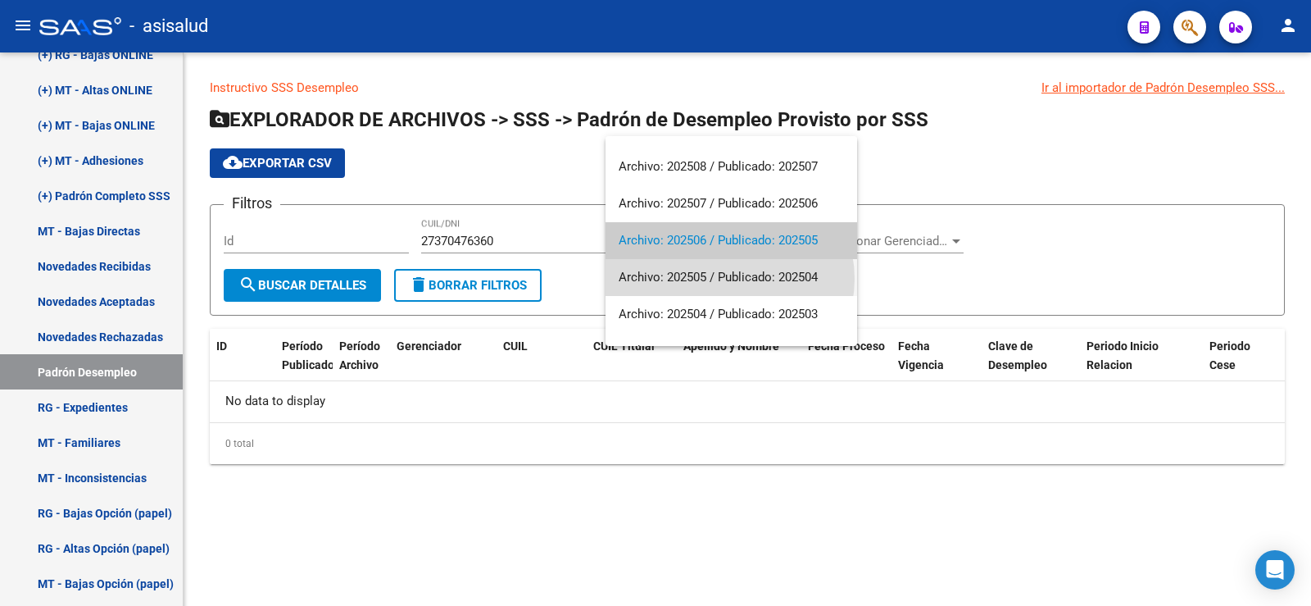
click at [729, 279] on span "Archivo: 202505 / Publicado: 202504" at bounding box center [731, 277] width 225 height 37
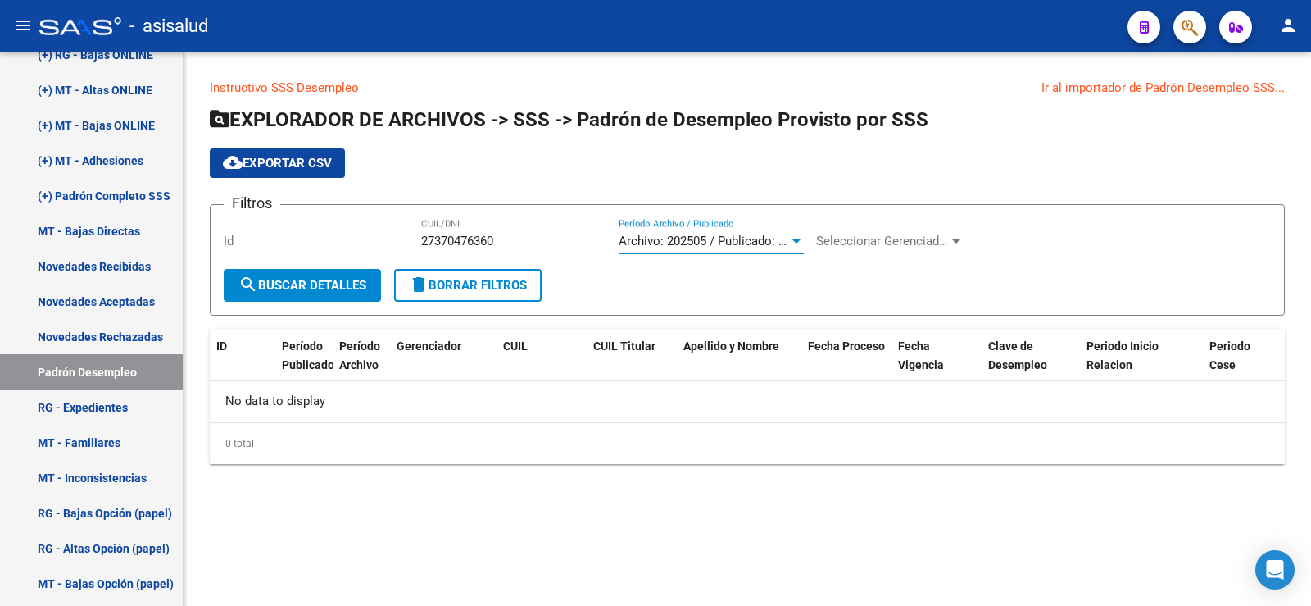
click at [366, 284] on span "search Buscar Detalles" at bounding box center [302, 285] width 128 height 15
click at [511, 245] on input "27370476360" at bounding box center [513, 241] width 185 height 15
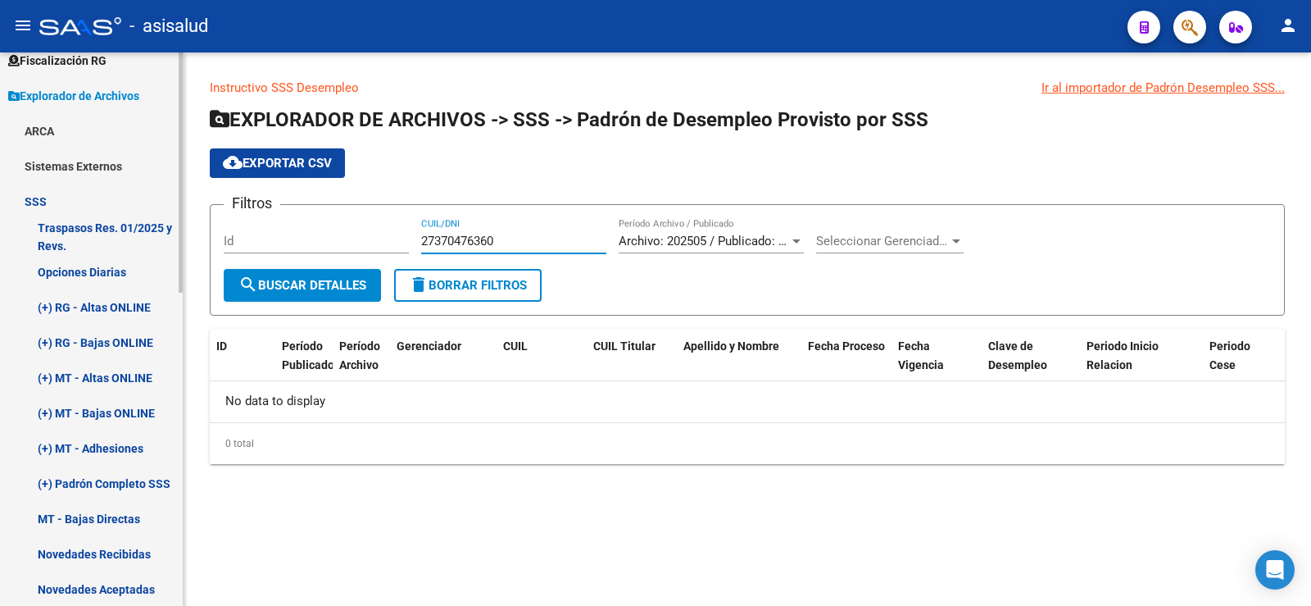
scroll to position [82, 0]
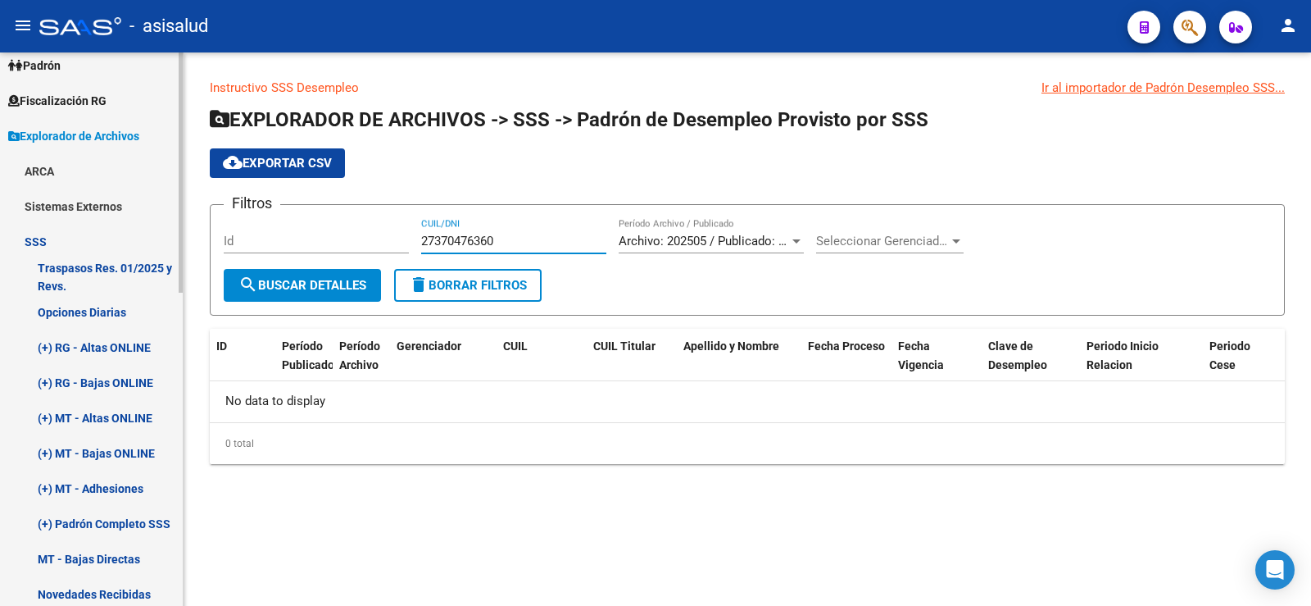
click at [60, 238] on link "SSS" at bounding box center [91, 241] width 183 height 35
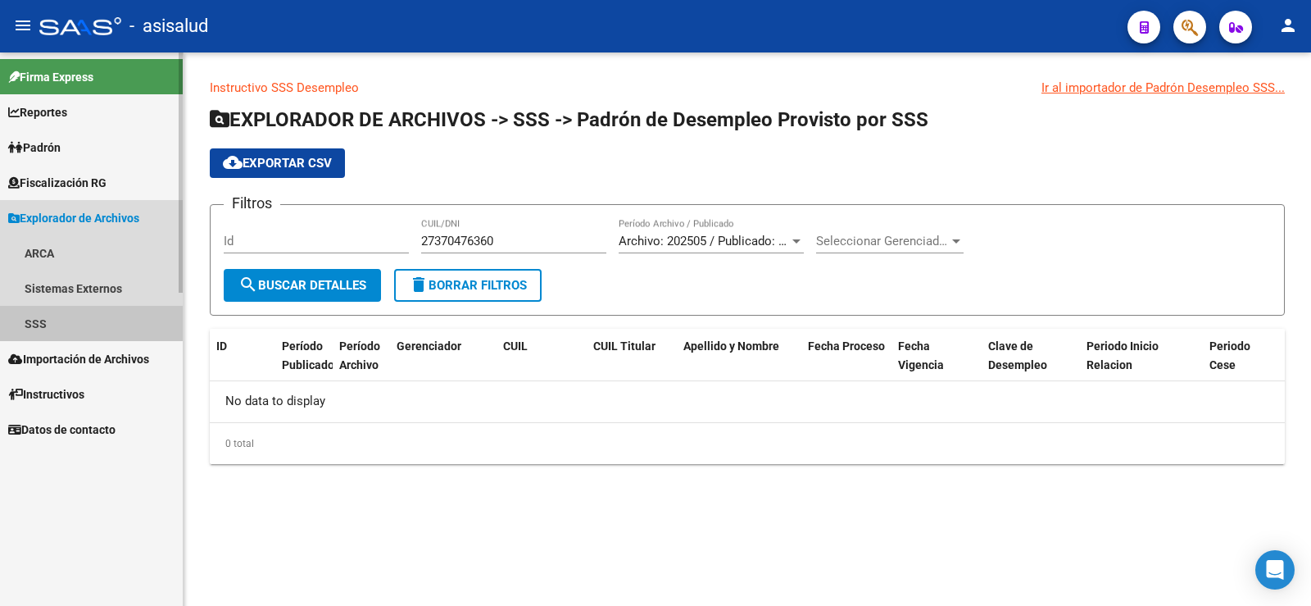
scroll to position [0, 0]
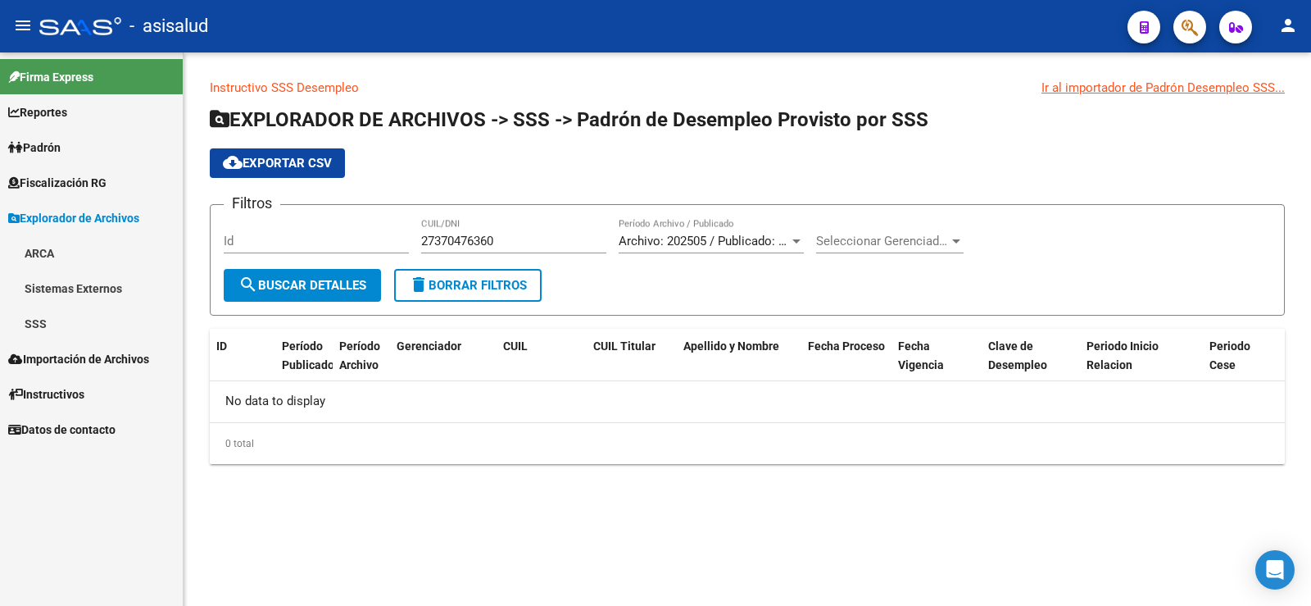
click at [44, 146] on span "Padrón" at bounding box center [34, 148] width 52 height 18
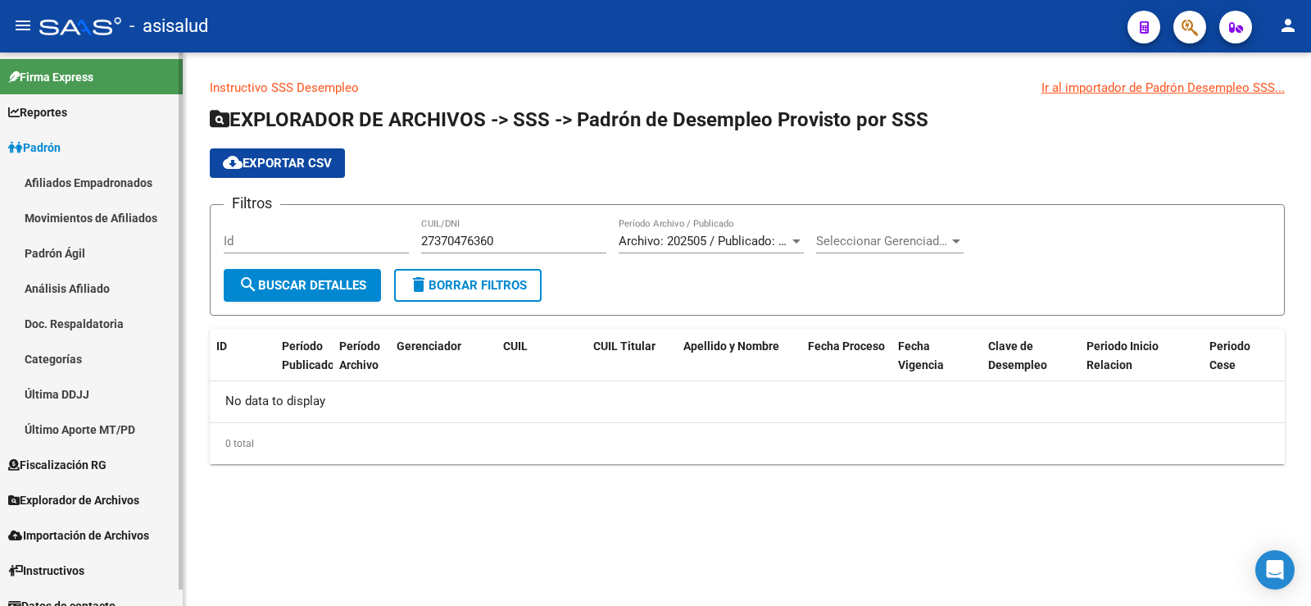
click at [75, 289] on link "Análisis Afiliado" at bounding box center [91, 287] width 183 height 35
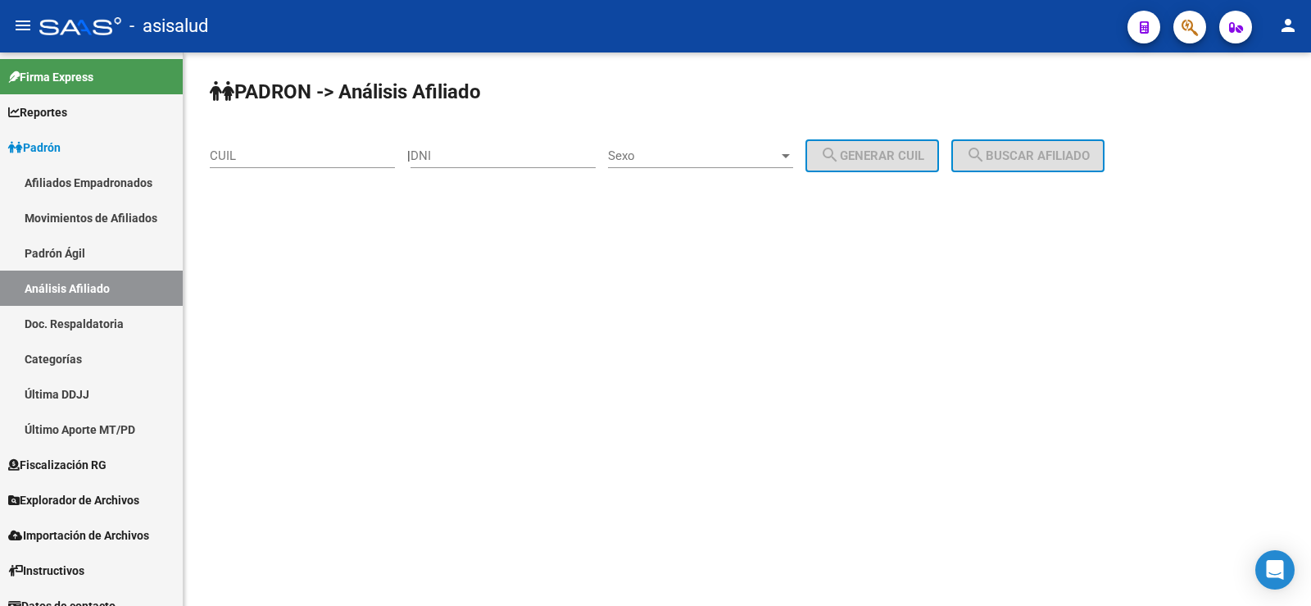
click at [314, 164] on div "CUIL" at bounding box center [302, 150] width 185 height 35
paste input "27-37047636-0"
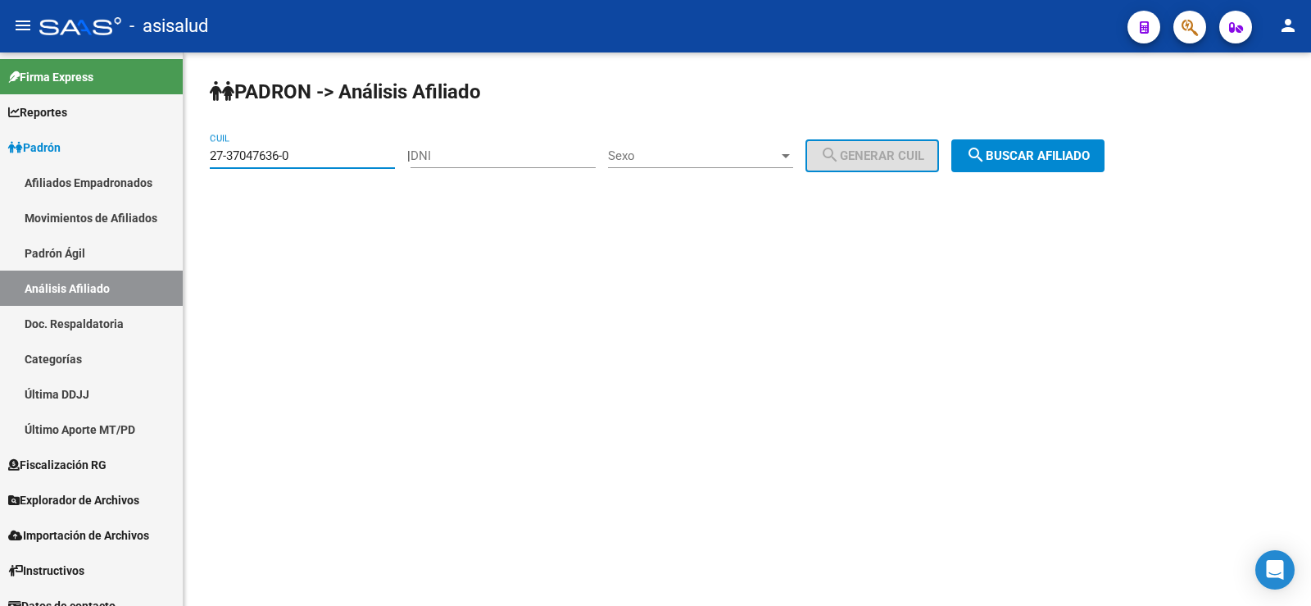
click at [1040, 156] on span "search Buscar afiliado" at bounding box center [1028, 155] width 124 height 15
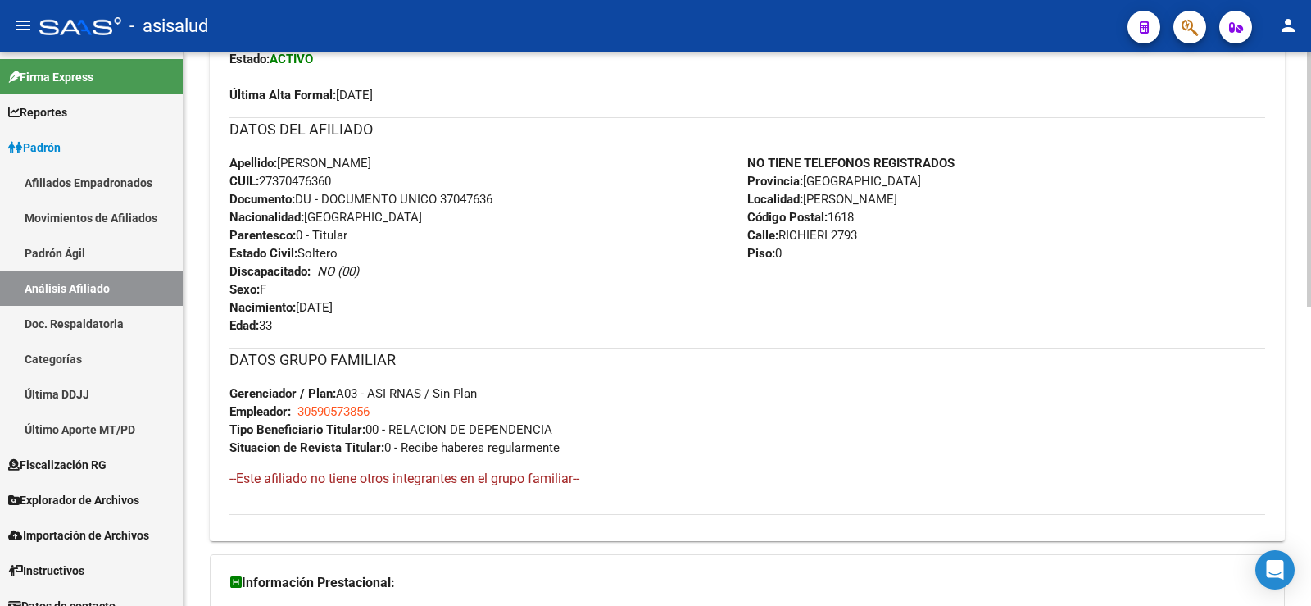
scroll to position [653, 0]
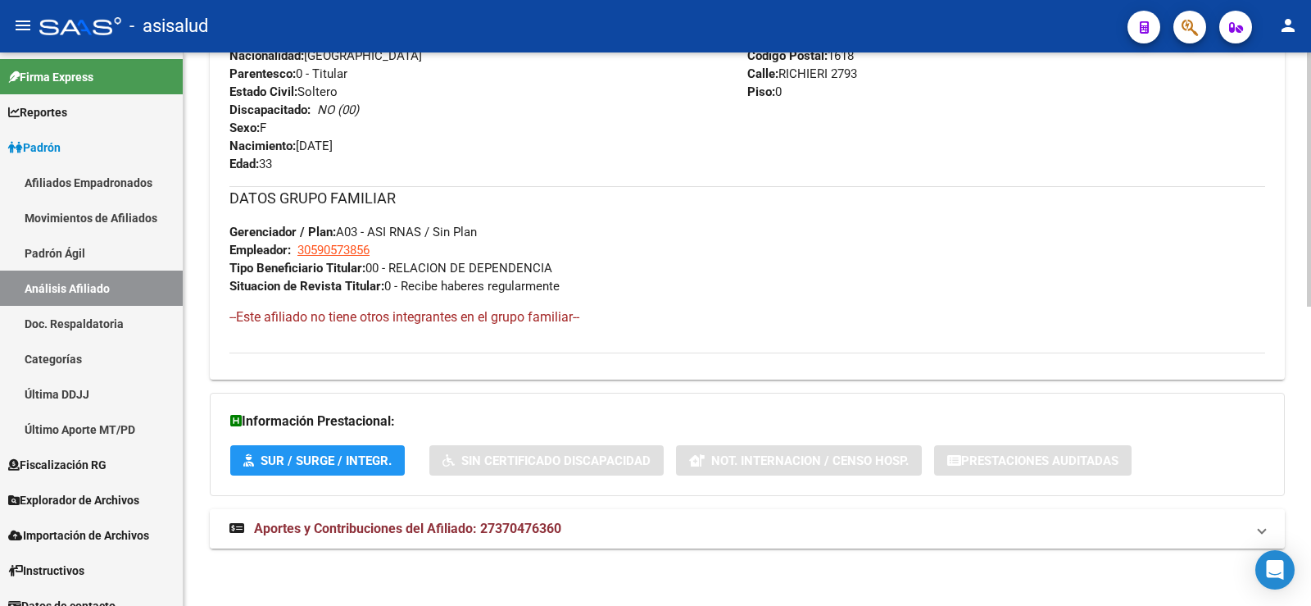
click at [470, 534] on span "Aportes y Contribuciones del Afiliado: 27370476360" at bounding box center [407, 528] width 307 height 16
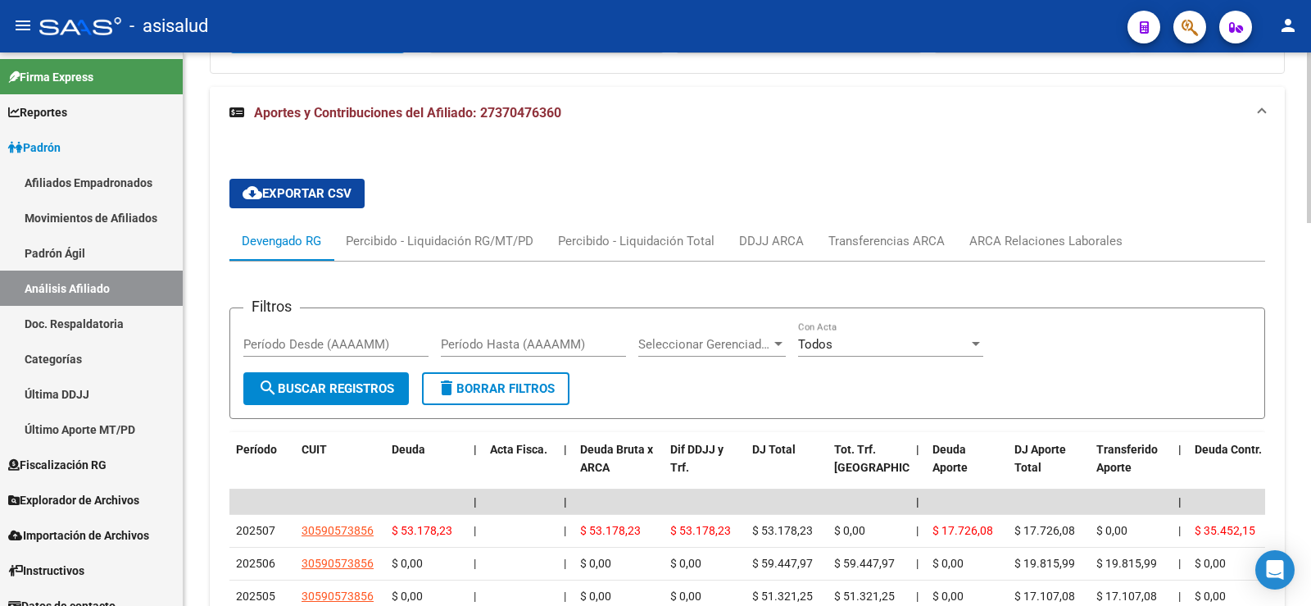
scroll to position [1157, 0]
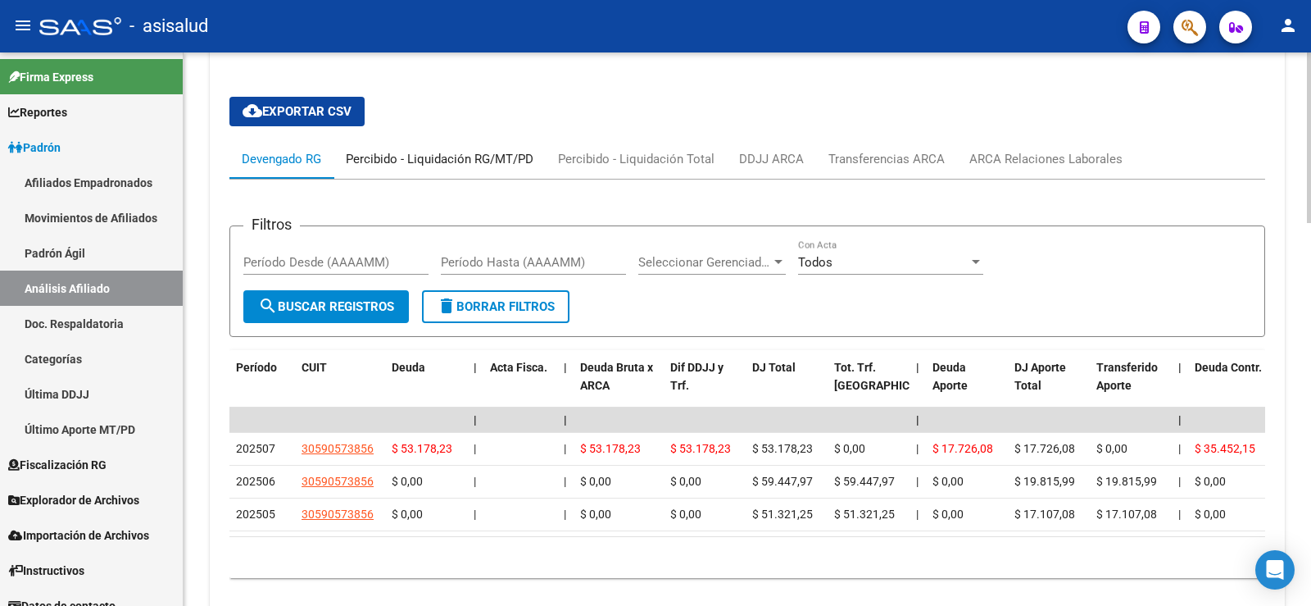
click at [411, 161] on div "Percibido - Liquidación RG/MT/PD" at bounding box center [440, 159] width 188 height 18
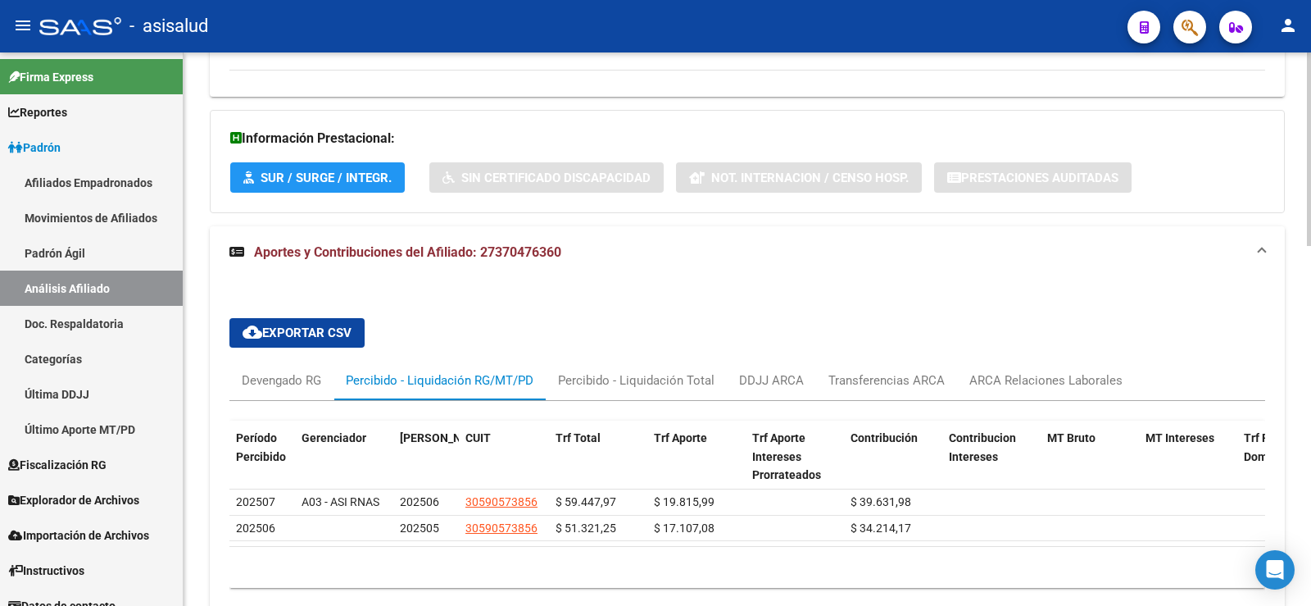
scroll to position [1027, 0]
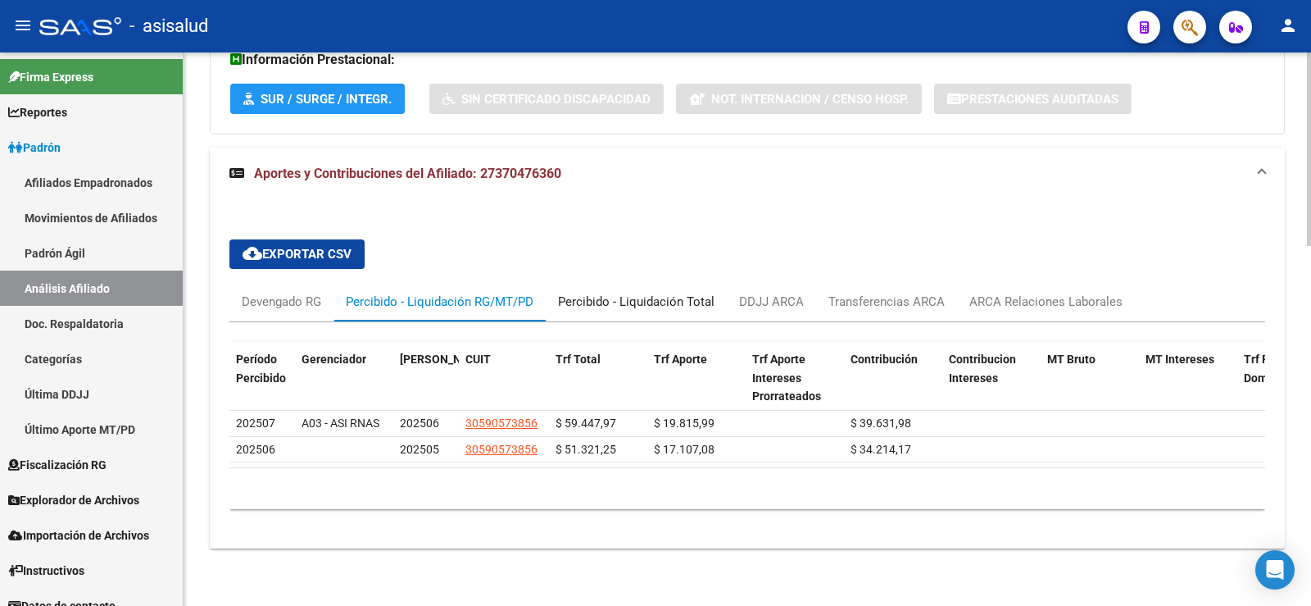
click at [630, 293] on div "Percibido - Liquidación Total" at bounding box center [636, 302] width 157 height 18
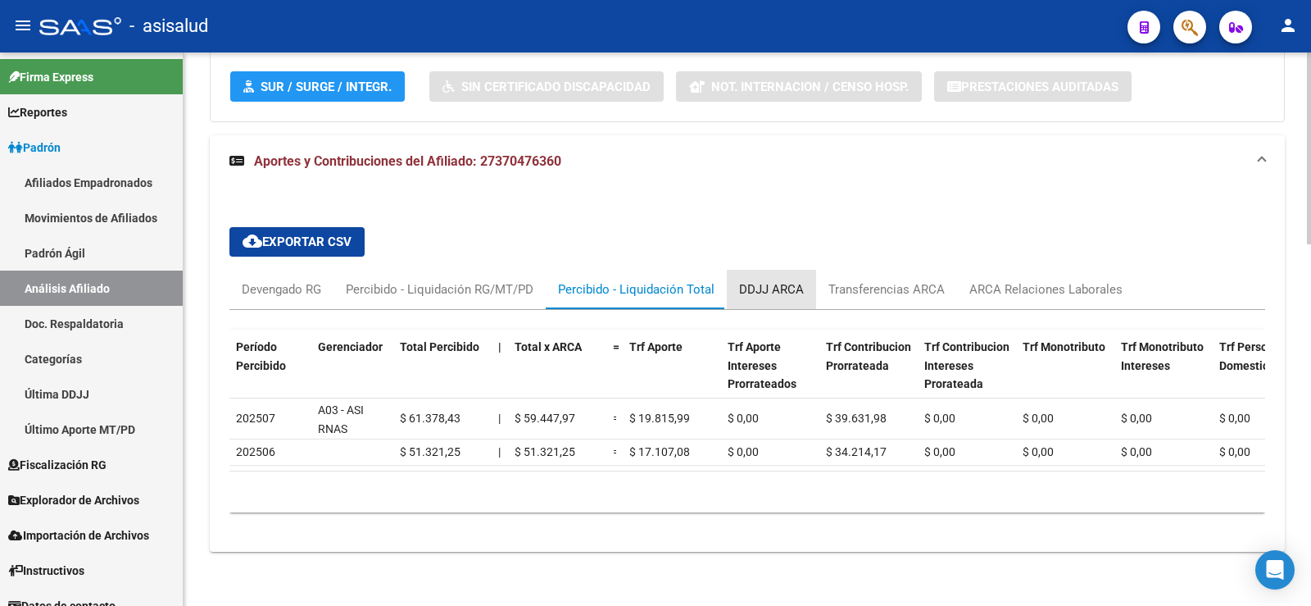
click at [770, 293] on div "DDJJ ARCA" at bounding box center [771, 289] width 65 height 18
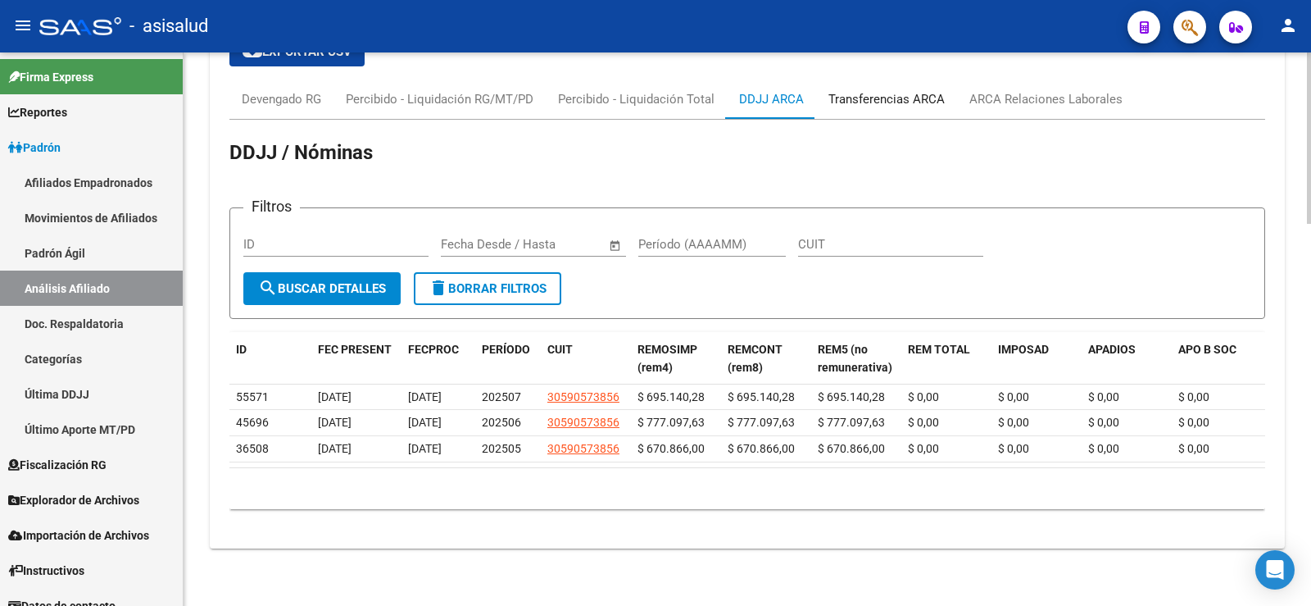
click at [894, 90] on div "Transferencias ARCA" at bounding box center [887, 99] width 116 height 18
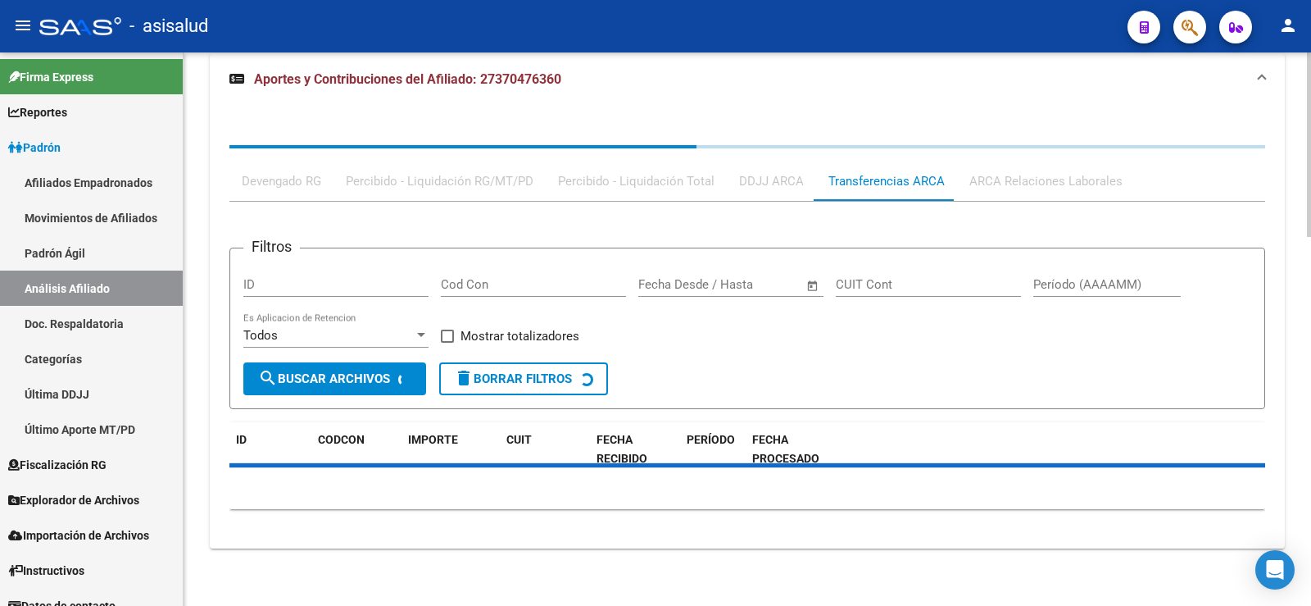
scroll to position [1184, 0]
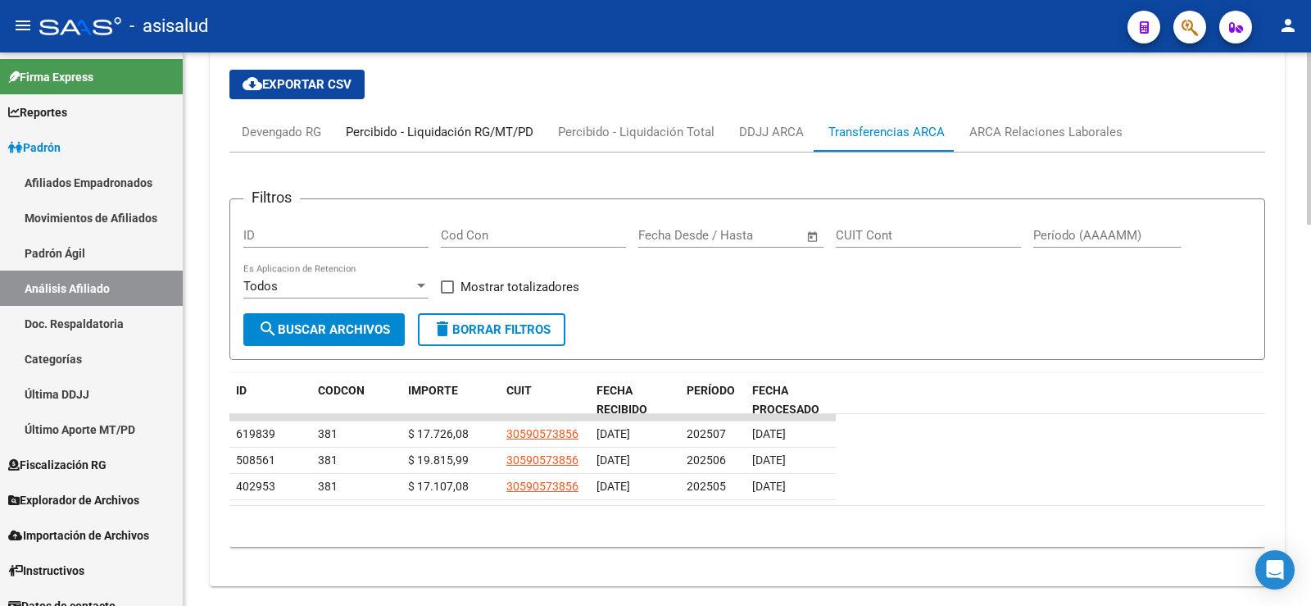
click at [496, 137] on div "Percibido - Liquidación RG/MT/PD" at bounding box center [440, 132] width 188 height 18
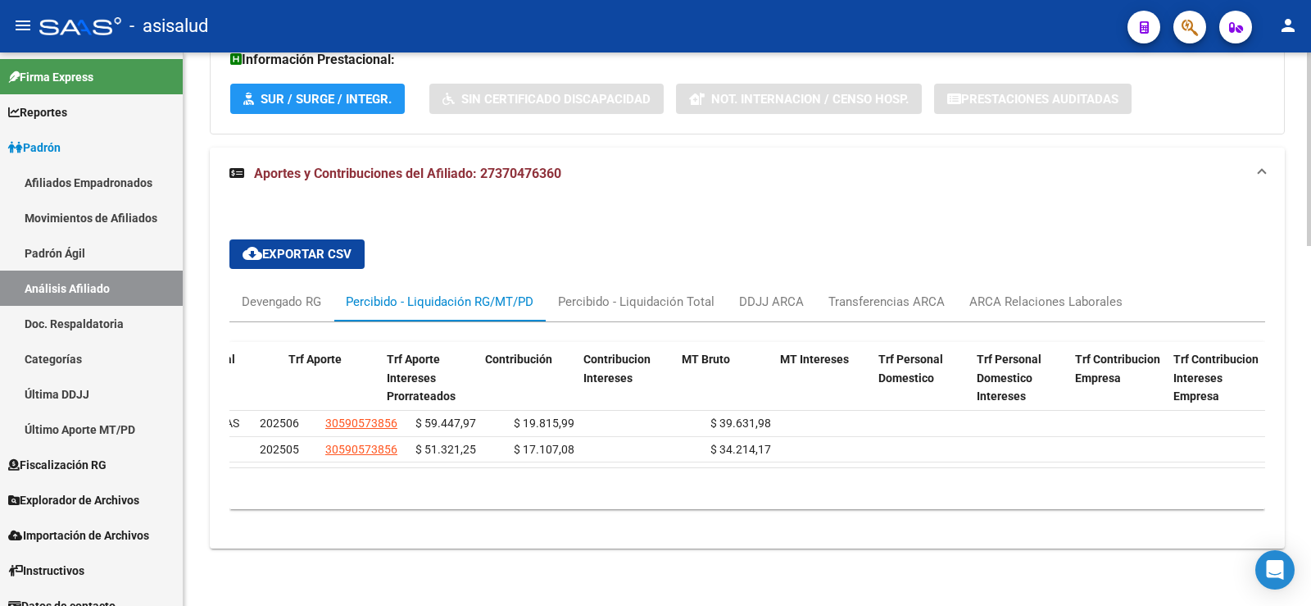
scroll to position [0, 0]
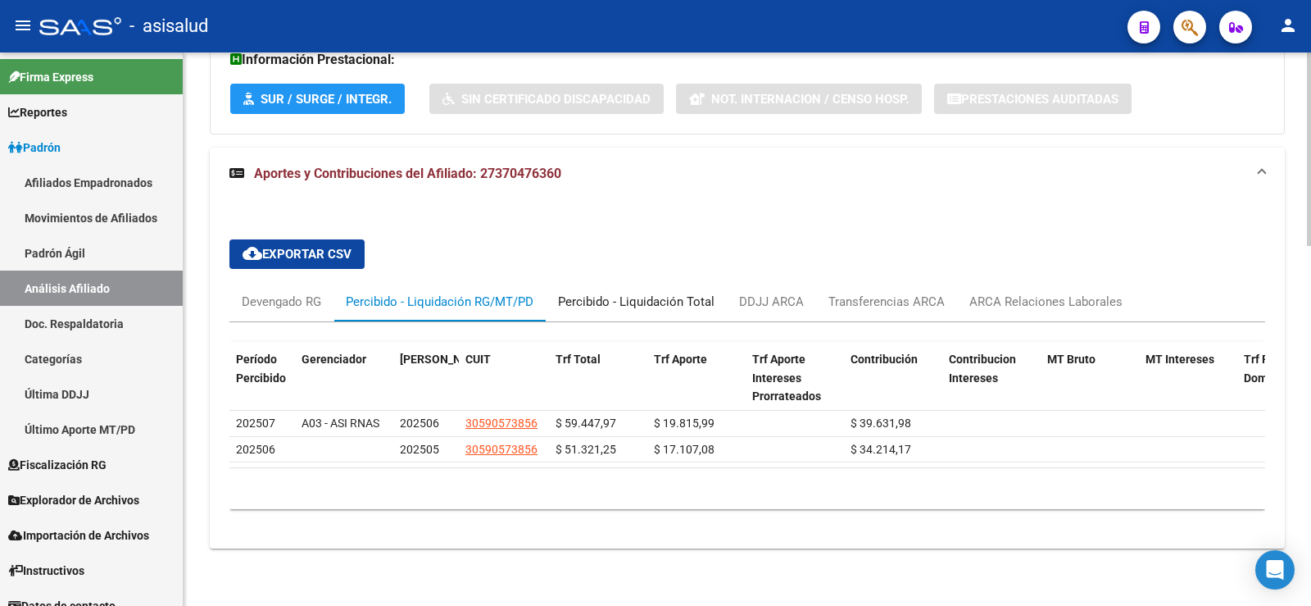
click at [680, 293] on div "Percibido - Liquidación Total" at bounding box center [636, 302] width 157 height 18
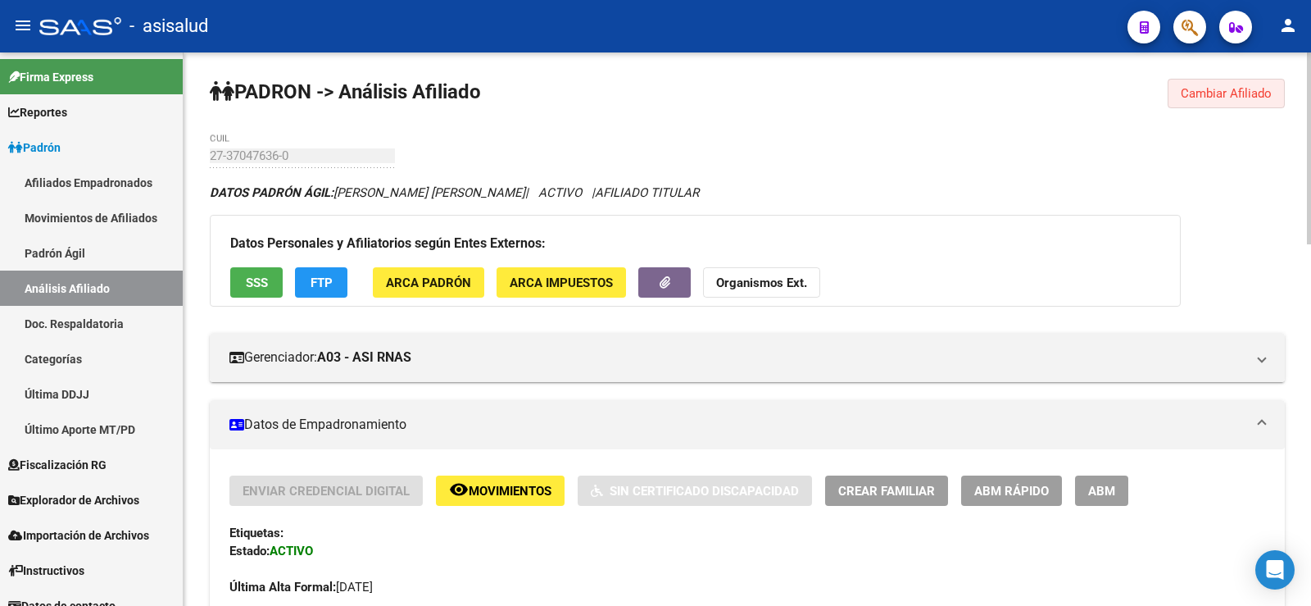
click at [1205, 87] on span "Cambiar Afiliado" at bounding box center [1226, 93] width 91 height 15
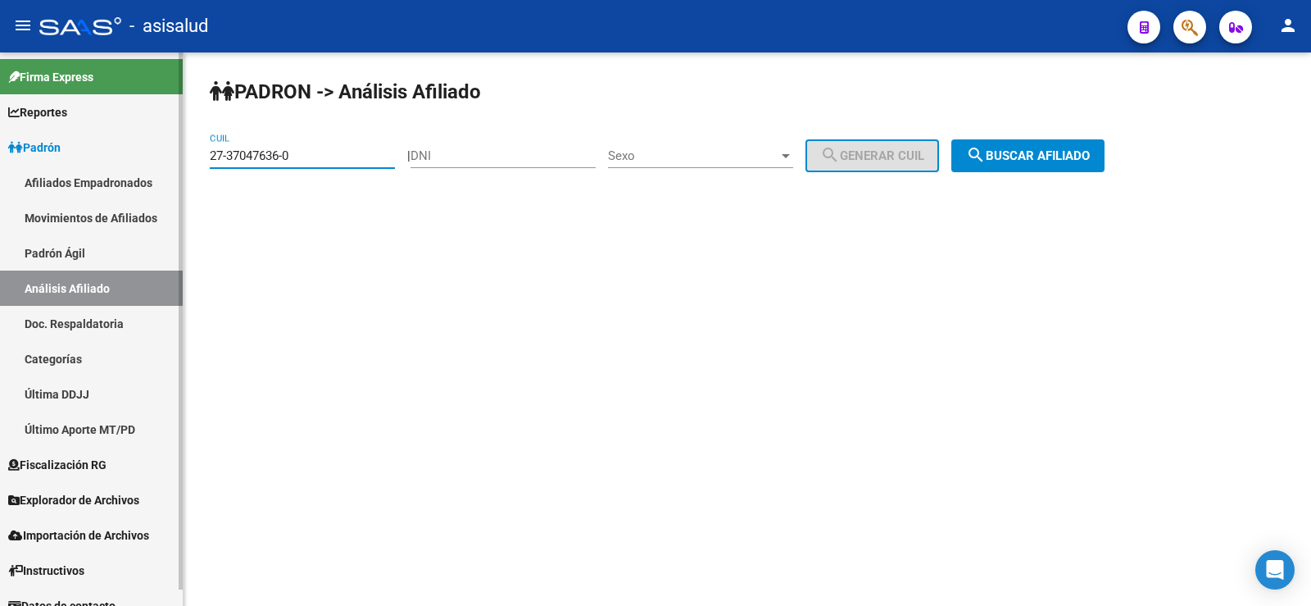
drag, startPoint x: 319, startPoint y: 158, endPoint x: 139, endPoint y: 158, distance: 180.3
click at [139, 158] on mat-sidenav-container "Firma Express Reportes Ingresos Devengados Análisis Histórico Detalles Transfer…" at bounding box center [655, 328] width 1311 height 553
paste input "0-95791964-3"
drag, startPoint x: 1029, startPoint y: 156, endPoint x: 979, endPoint y: 160, distance: 50.2
click at [1029, 156] on span "search Buscar afiliado" at bounding box center [1028, 155] width 124 height 15
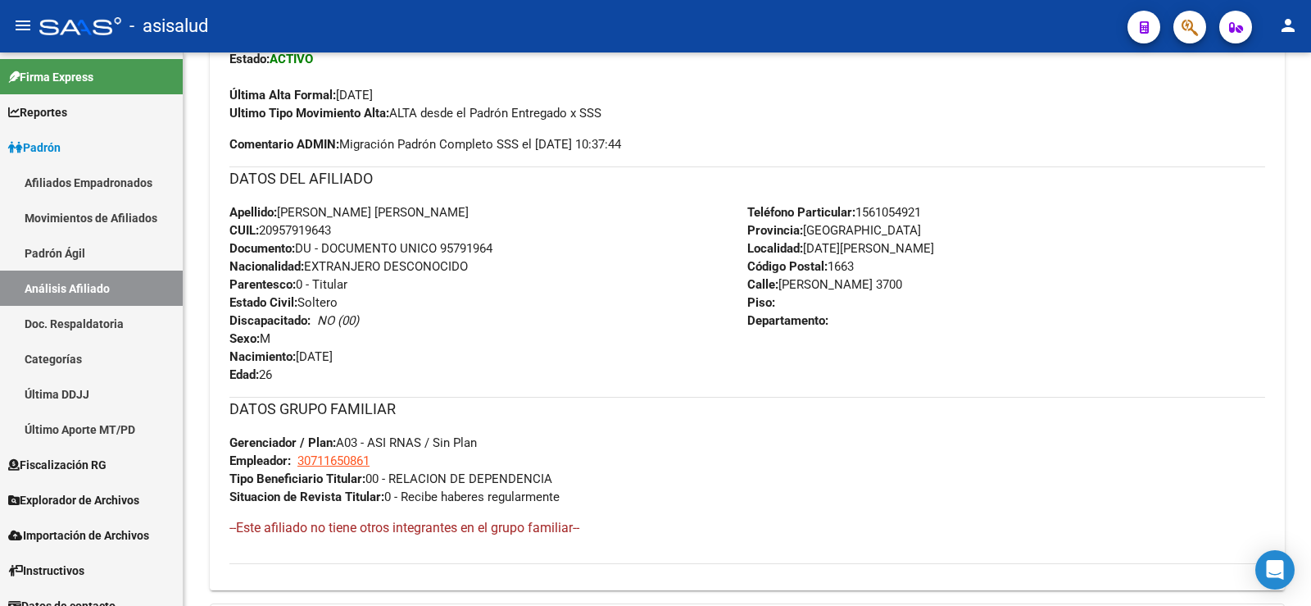
scroll to position [702, 0]
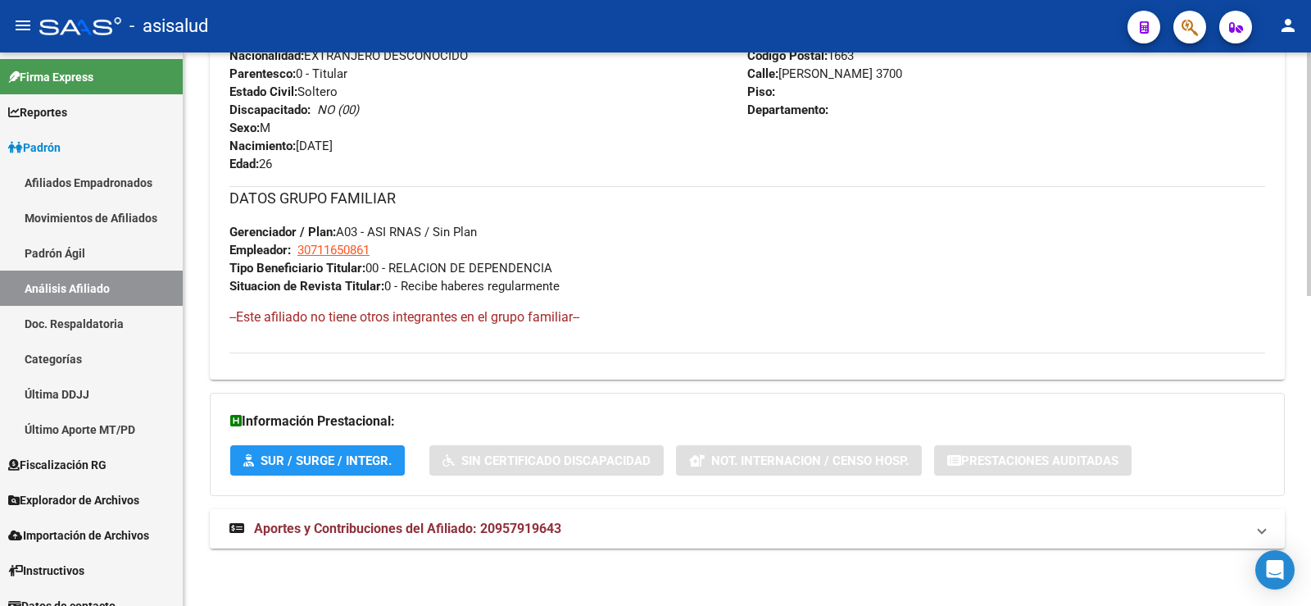
click at [595, 520] on mat-panel-title "Aportes y Contribuciones del Afiliado: 20957919643" at bounding box center [737, 529] width 1016 height 18
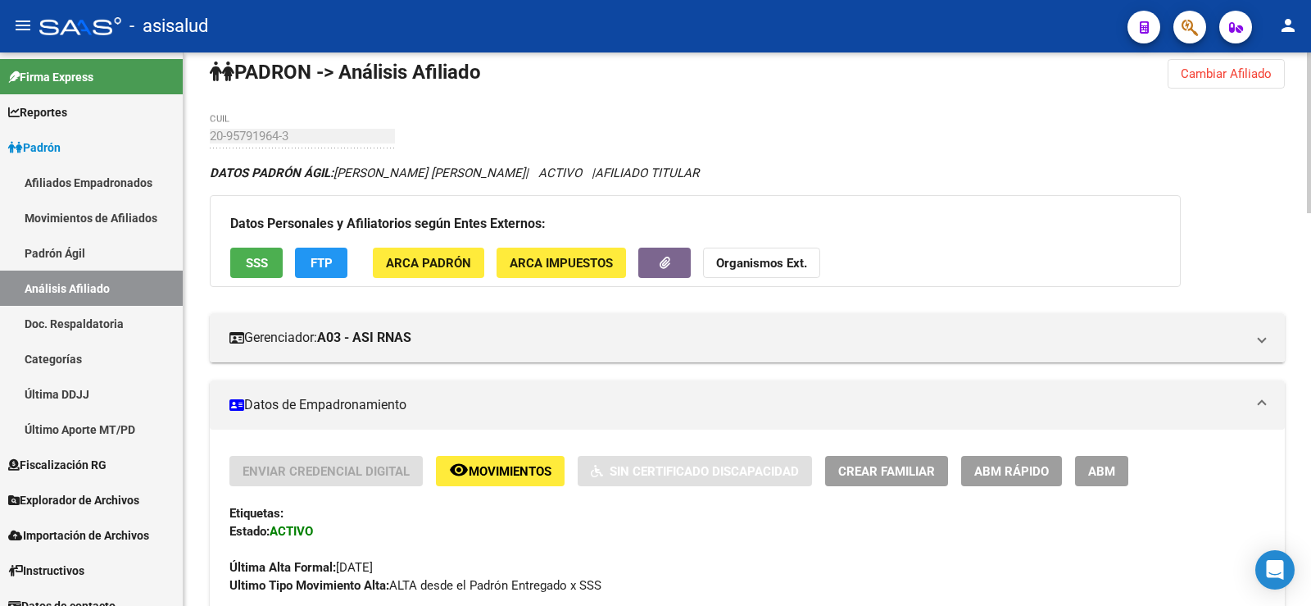
scroll to position [0, 0]
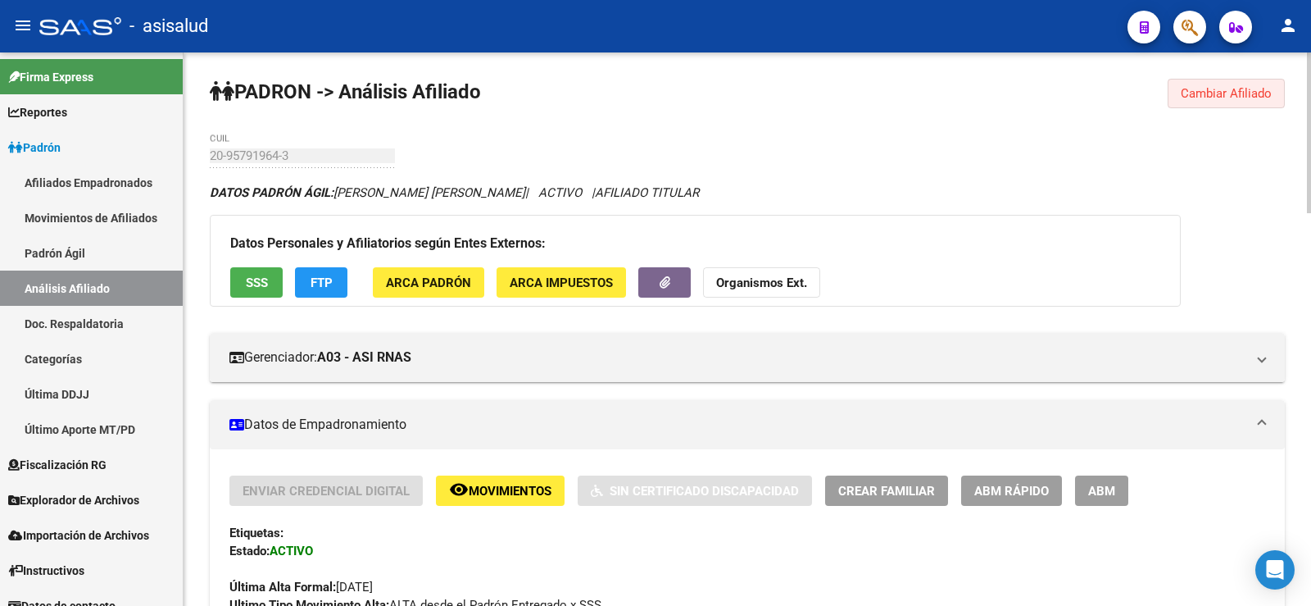
click at [1215, 95] on span "Cambiar Afiliado" at bounding box center [1226, 93] width 91 height 15
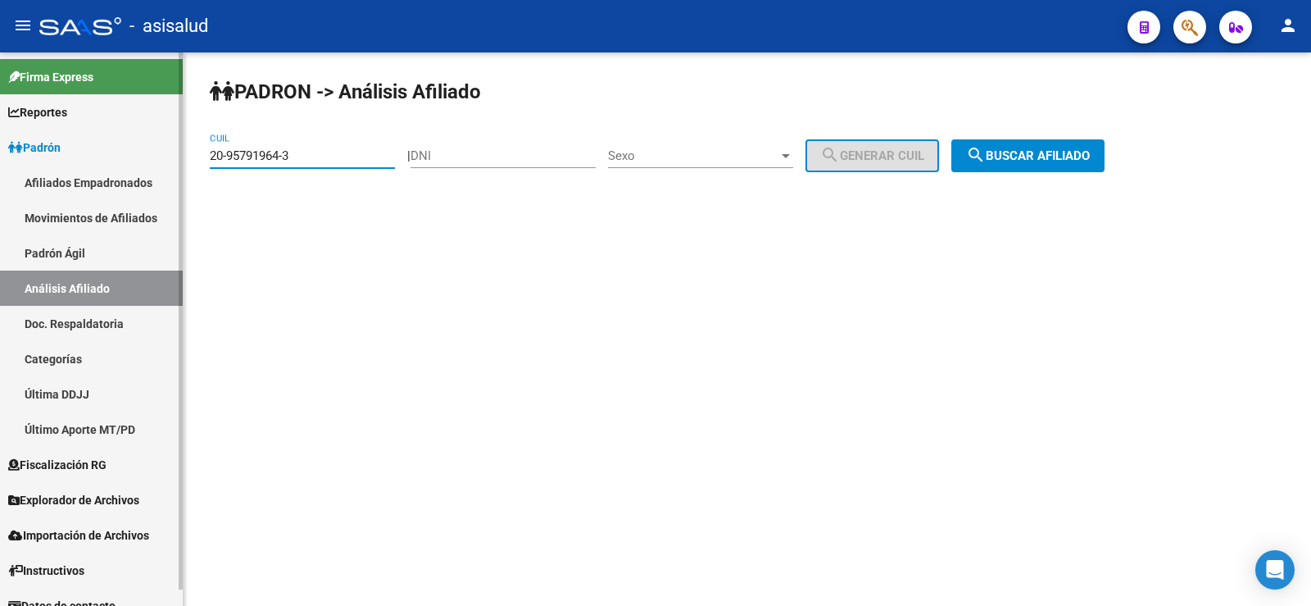
drag, startPoint x: 254, startPoint y: 157, endPoint x: 169, endPoint y: 163, distance: 85.5
click at [169, 163] on mat-sidenav-container "Firma Express Reportes Ingresos Devengados Análisis Histórico Detalles Transfer…" at bounding box center [655, 328] width 1311 height 553
paste input "32637127-1"
type input "20-32637127-1"
drag, startPoint x: 1044, startPoint y: 134, endPoint x: 1051, endPoint y: 150, distance: 16.9
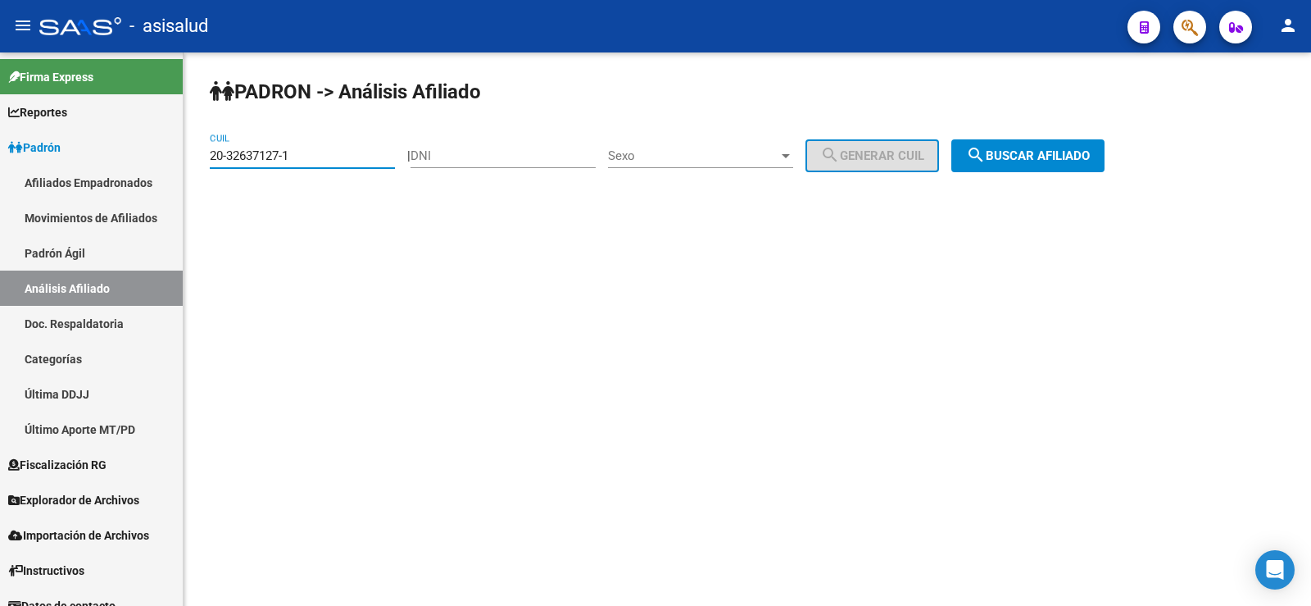
click at [1045, 134] on div "PADRON -> Análisis Afiliado 20-32637127-1 CUIL | DNI Sexo Sexo search Generar C…" at bounding box center [748, 138] width 1128 height 172
click at [1048, 156] on span "search Buscar afiliado" at bounding box center [1028, 155] width 124 height 15
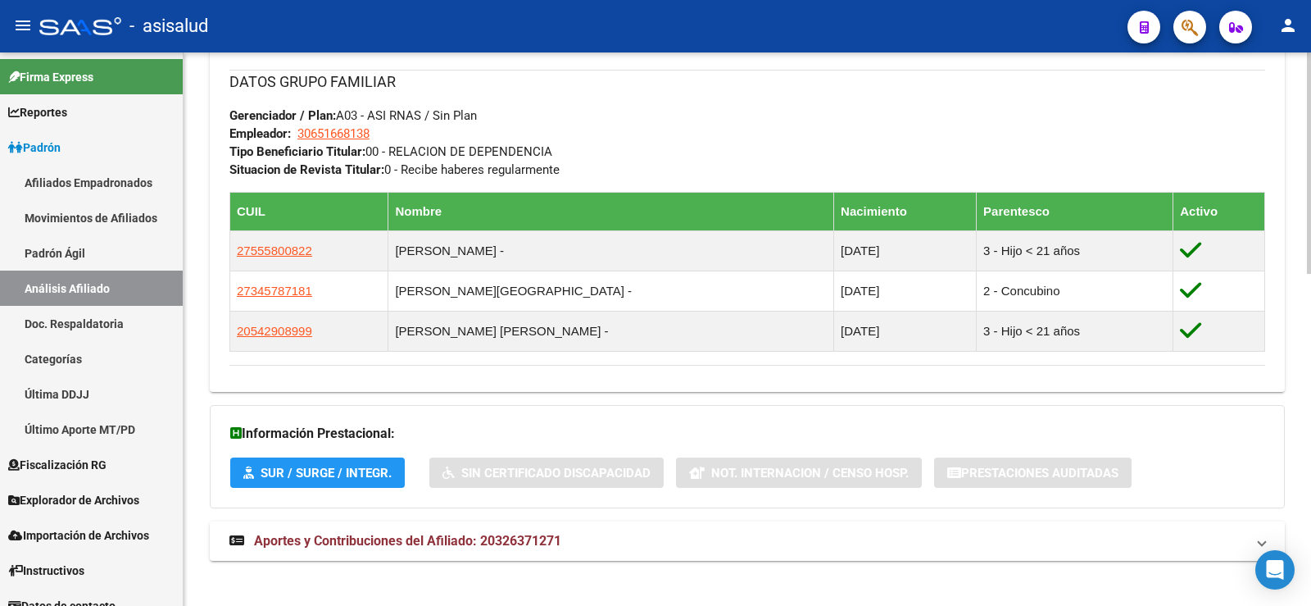
scroll to position [831, 0]
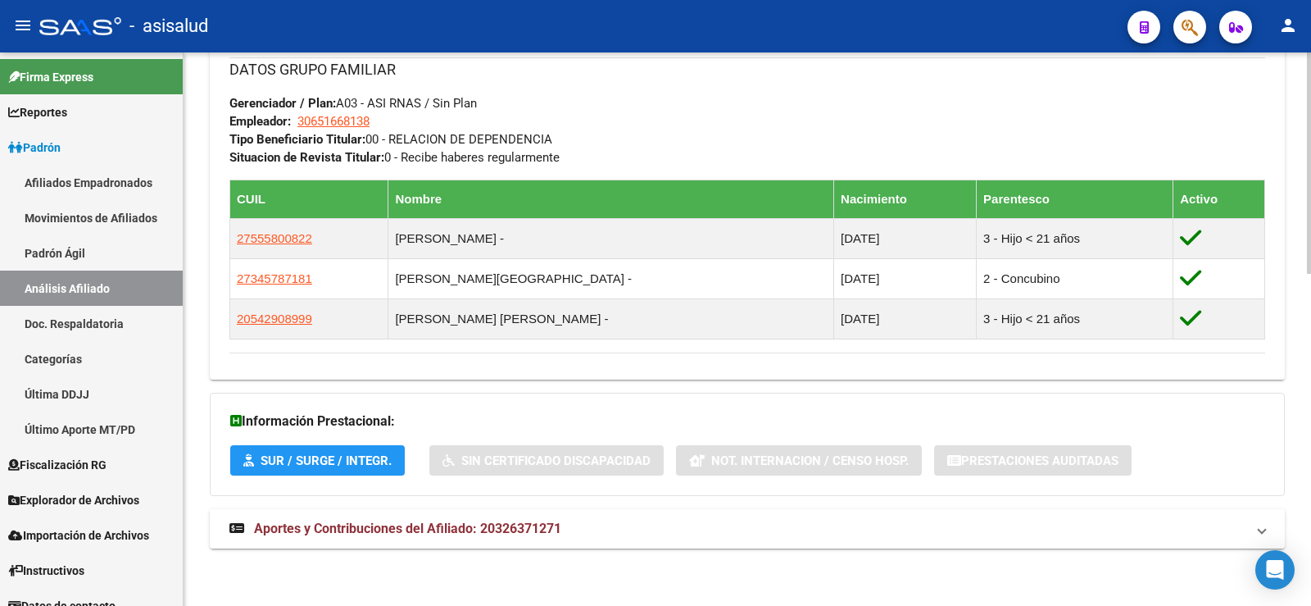
click at [588, 535] on mat-panel-title "Aportes y Contribuciones del Afiliado: 20326371271" at bounding box center [737, 529] width 1016 height 18
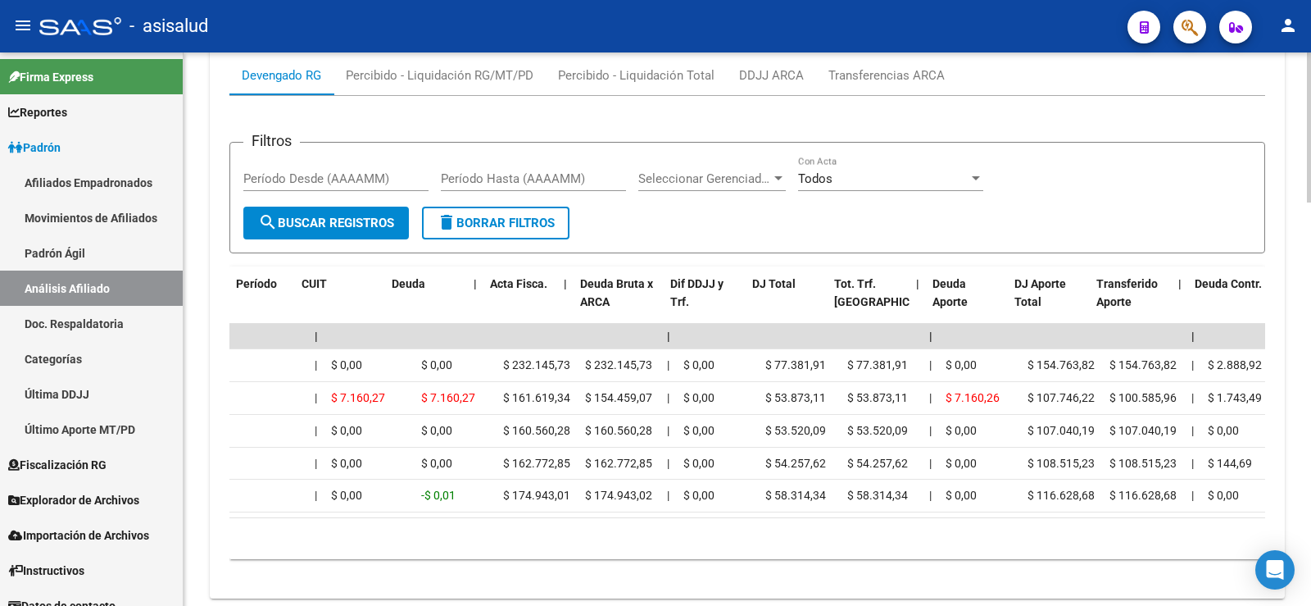
scroll to position [0, 0]
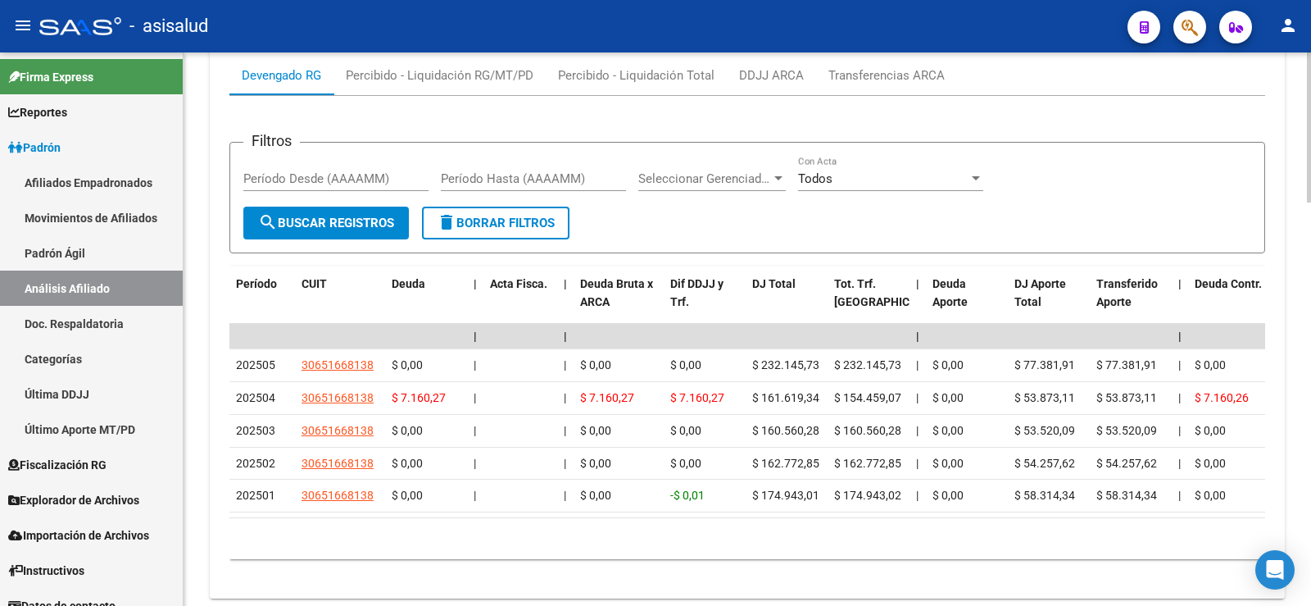
drag, startPoint x: 339, startPoint y: 518, endPoint x: 538, endPoint y: 539, distance: 199.5
click at [538, 539] on div "Período CUIT Deuda | Acta Fisca. | Deuda Bruta x ARCA Dif DDJJ y Trf. DJ Total …" at bounding box center [747, 412] width 1036 height 293
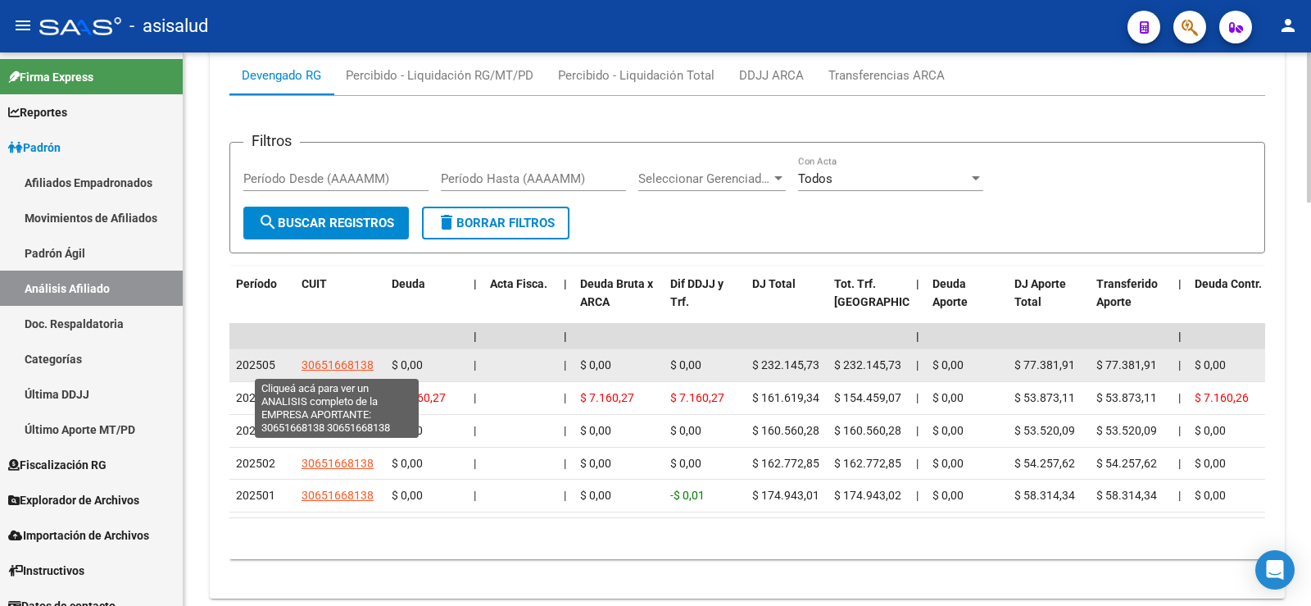
click at [331, 363] on span "30651668138" at bounding box center [338, 364] width 72 height 13
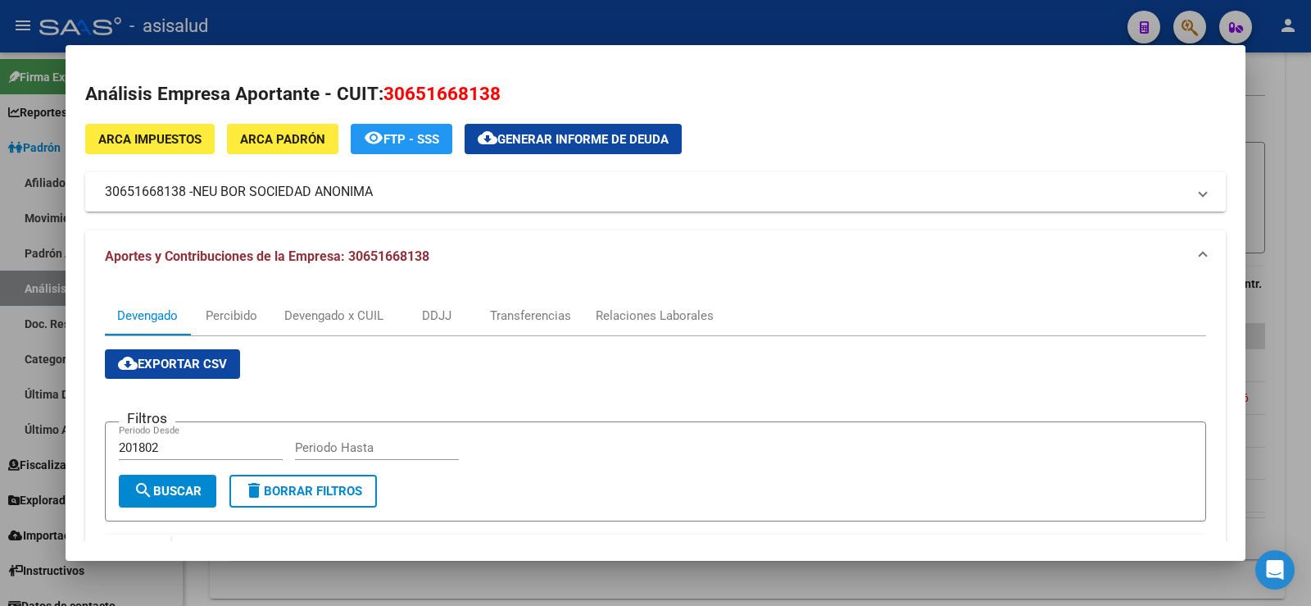
drag, startPoint x: 193, startPoint y: 195, endPoint x: 374, endPoint y: 197, distance: 180.3
click at [374, 197] on mat-panel-title "30651668138 - NEU BOR SOCIEDAD ANONIMA" at bounding box center [646, 192] width 1082 height 20
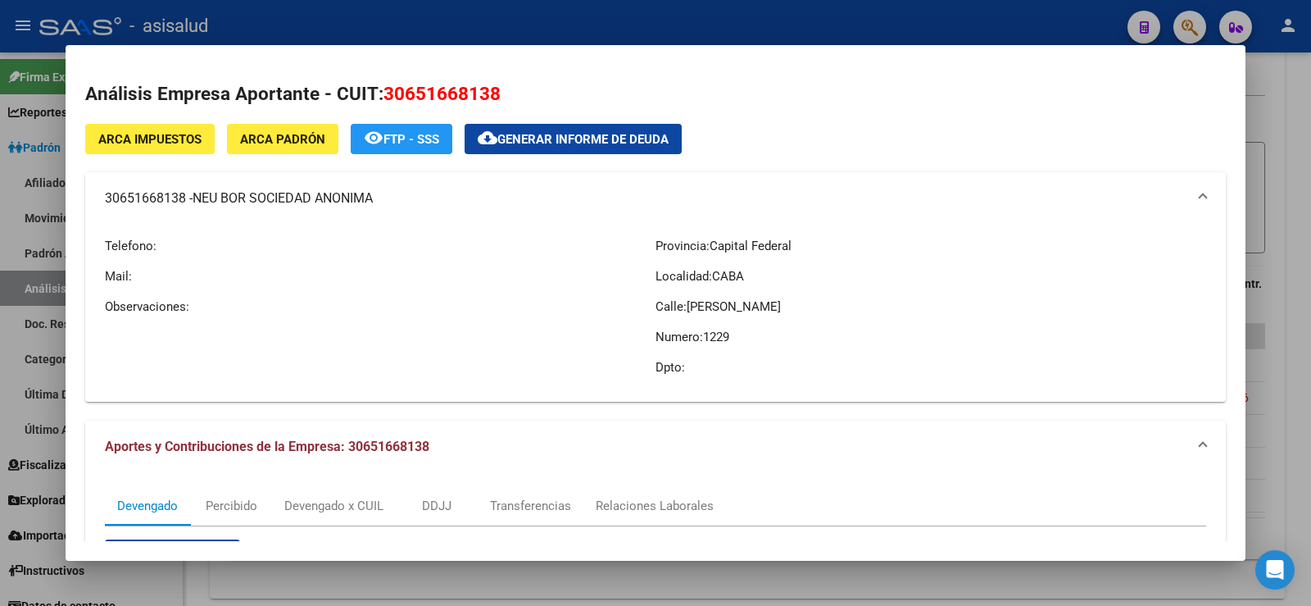
click at [335, 196] on span "NEU BOR SOCIEDAD ANONIMA" at bounding box center [283, 198] width 180 height 20
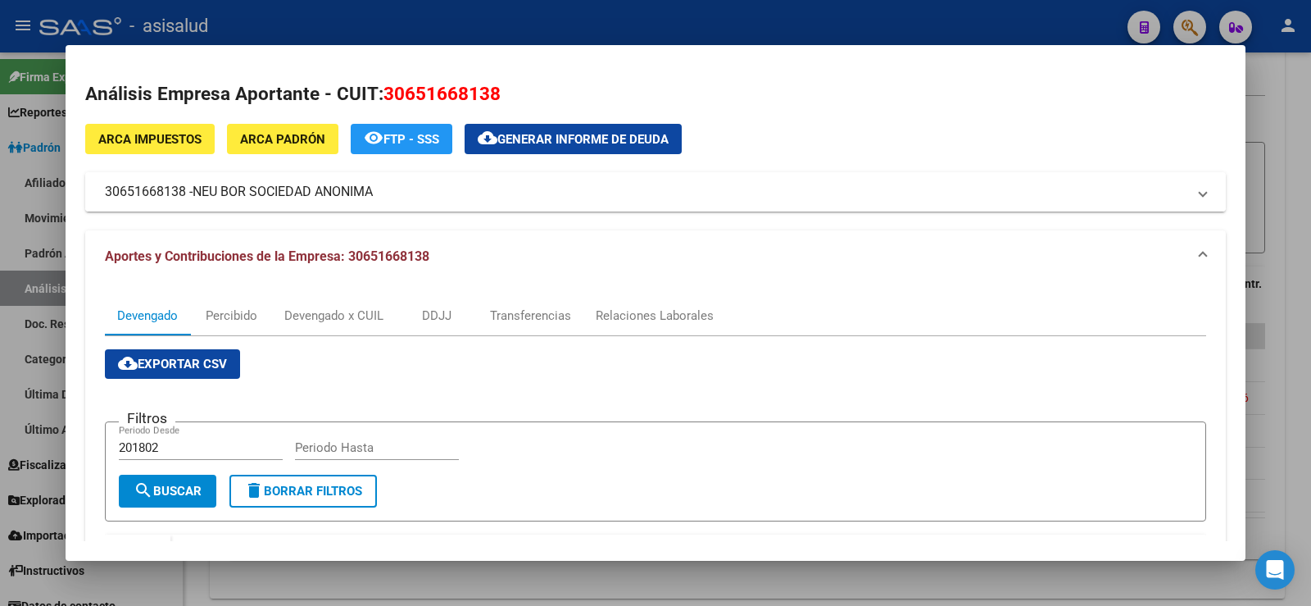
drag, startPoint x: 198, startPoint y: 192, endPoint x: 377, endPoint y: 195, distance: 179.5
click at [373, 195] on span "NEU BOR SOCIEDAD ANONIMA" at bounding box center [283, 192] width 180 height 20
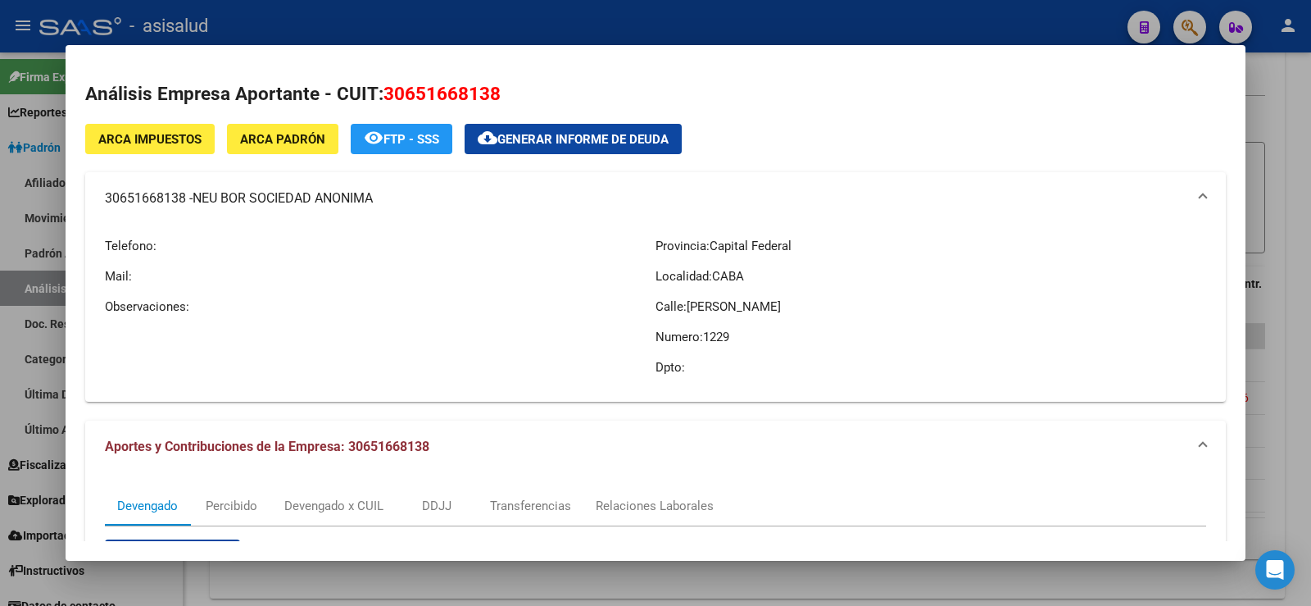
click at [723, 21] on div at bounding box center [655, 303] width 1311 height 606
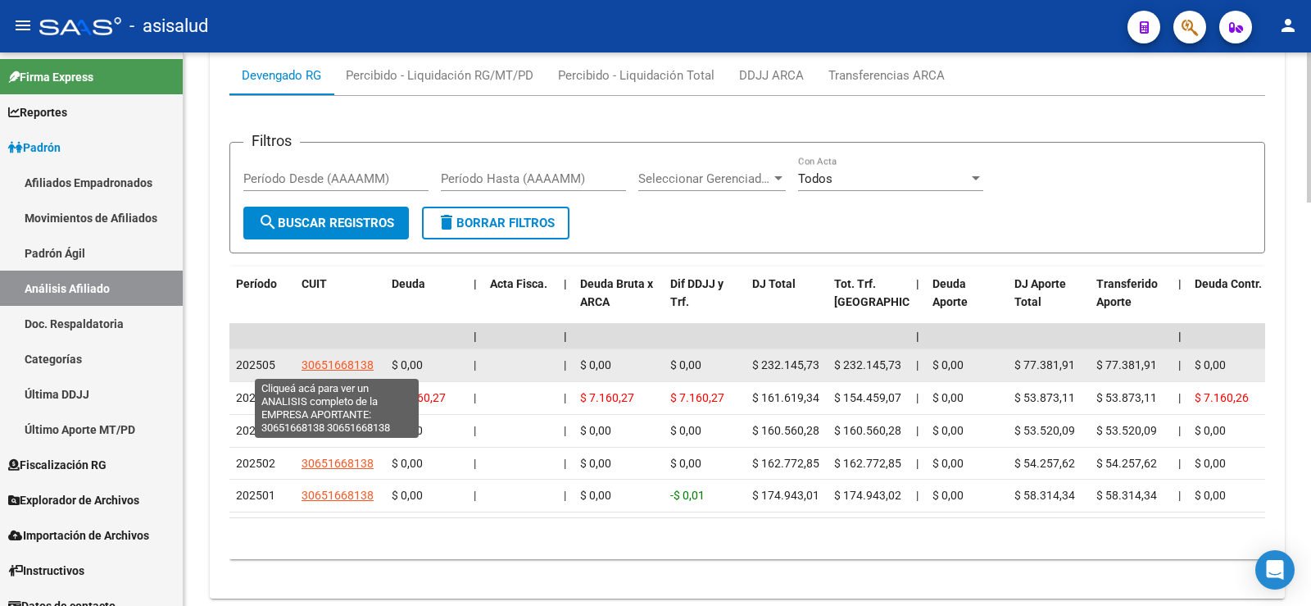
click at [336, 370] on span "30651668138" at bounding box center [338, 364] width 72 height 13
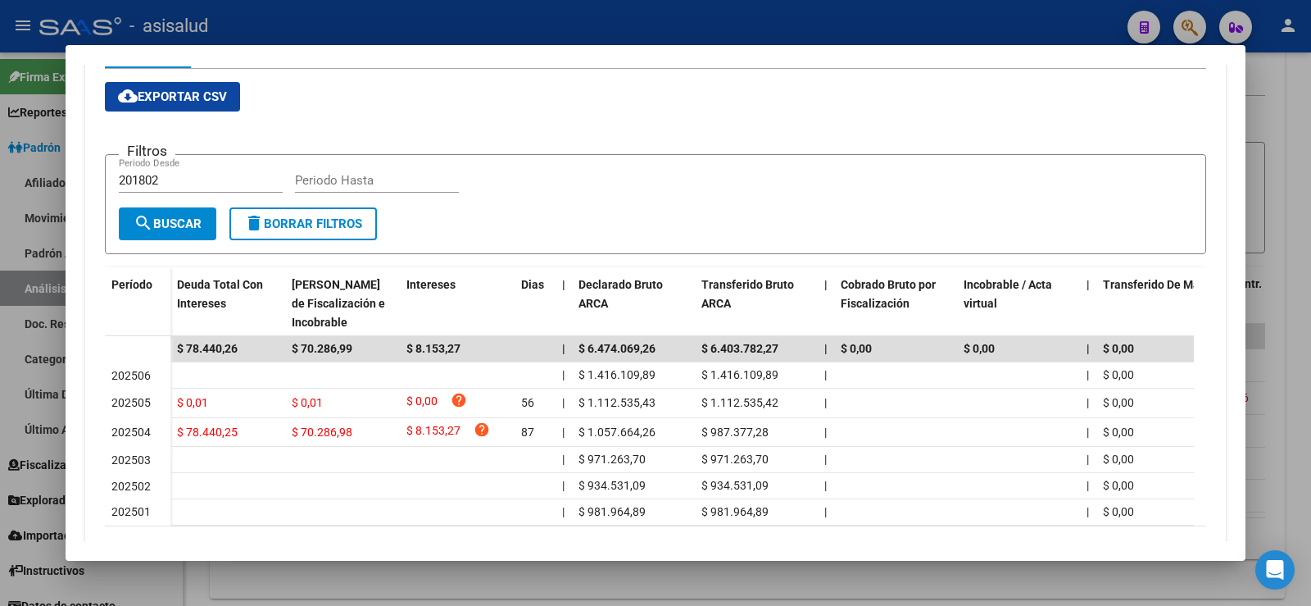
scroll to position [164, 0]
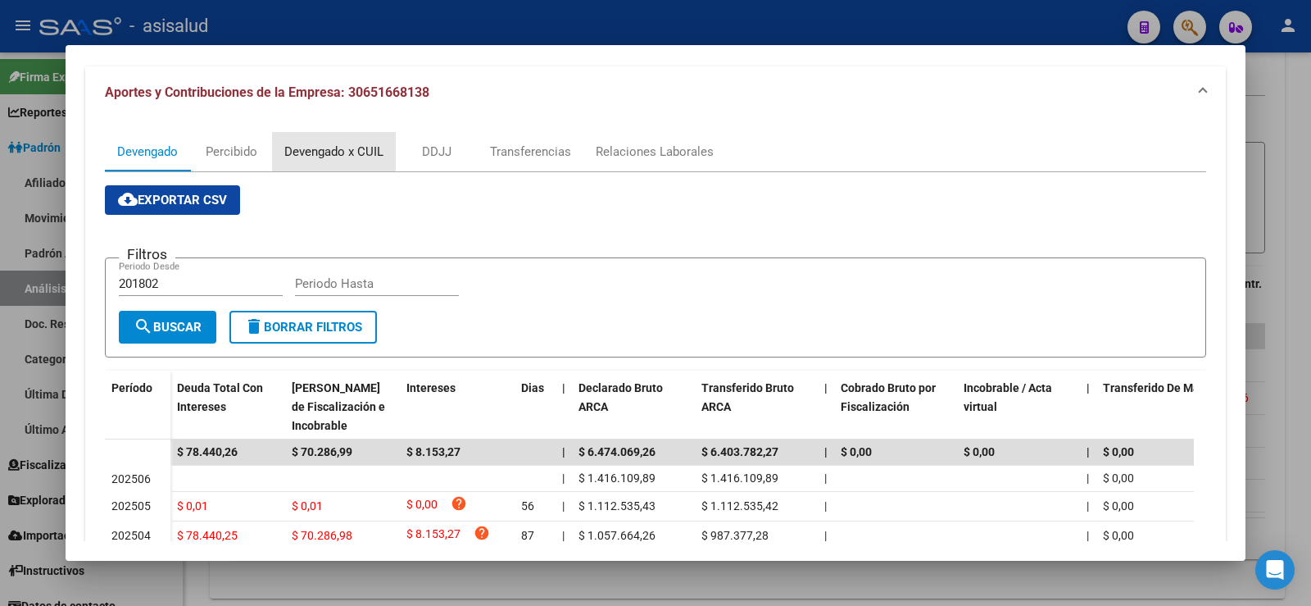
click at [375, 161] on div "Devengado x CUIL" at bounding box center [334, 151] width 124 height 39
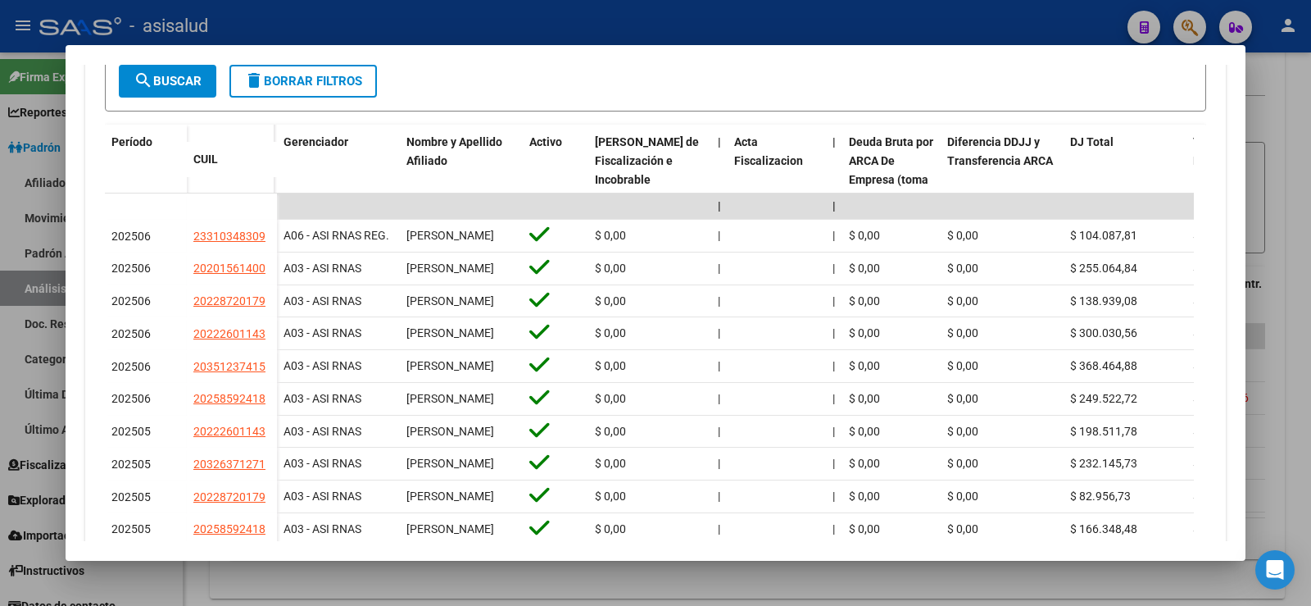
scroll to position [492, 0]
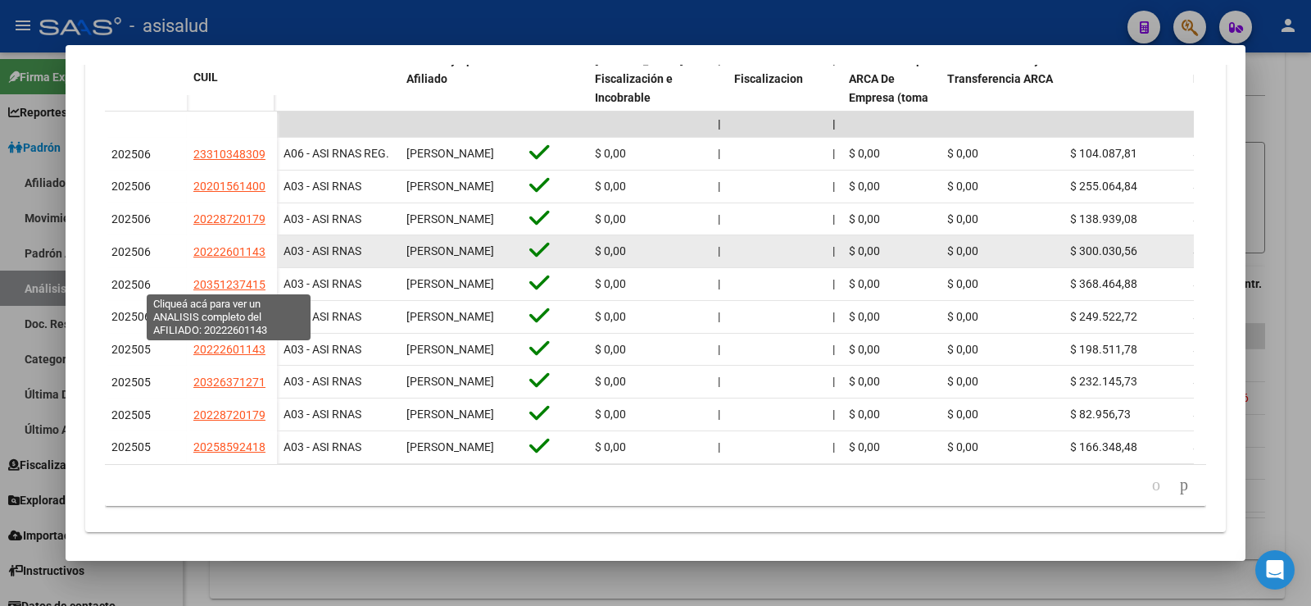
click at [208, 258] on span "20222601143" at bounding box center [229, 251] width 72 height 13
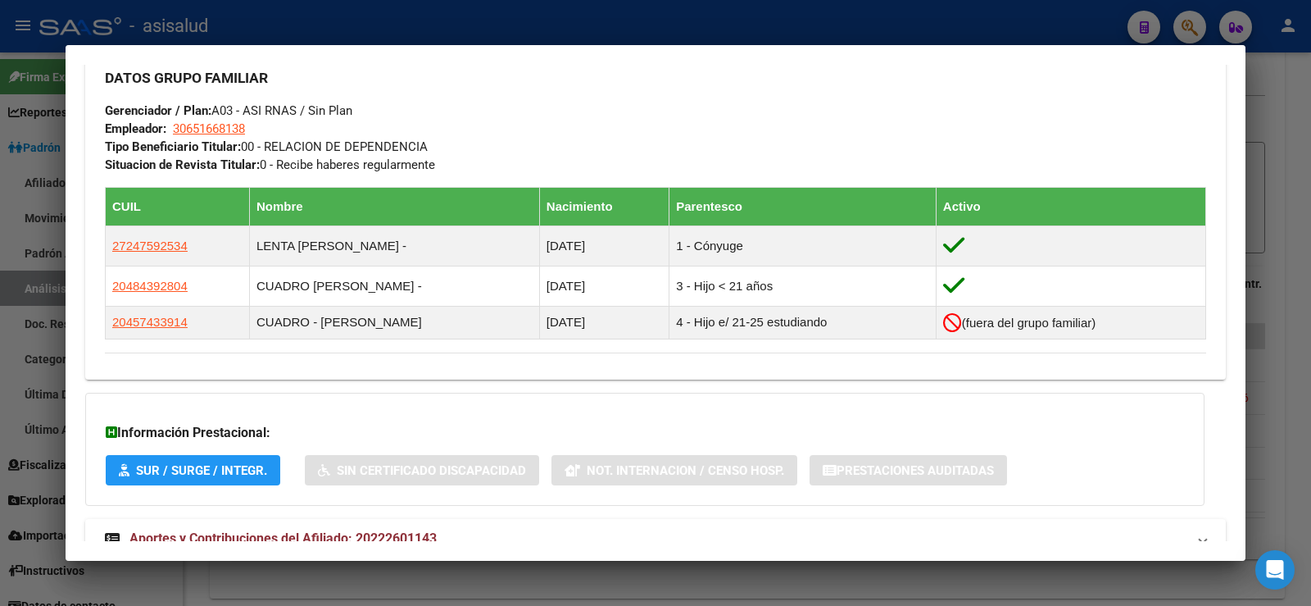
scroll to position [850, 0]
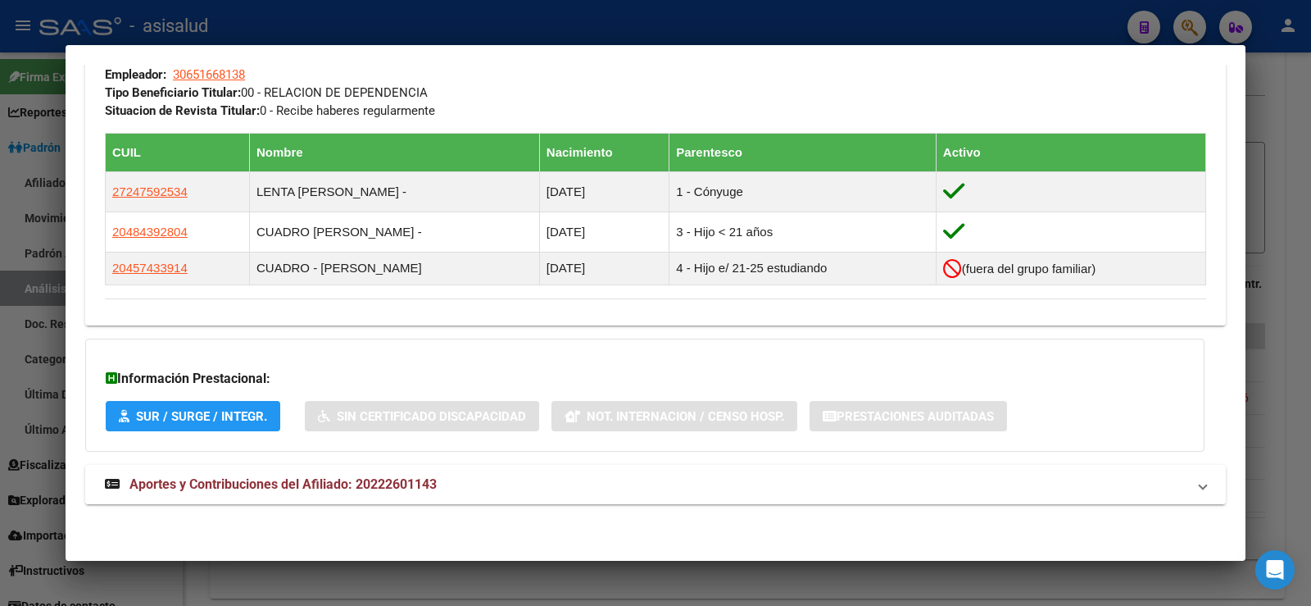
click at [443, 488] on mat-panel-title "Aportes y Contribuciones del Afiliado: 20222601143" at bounding box center [646, 485] width 1082 height 20
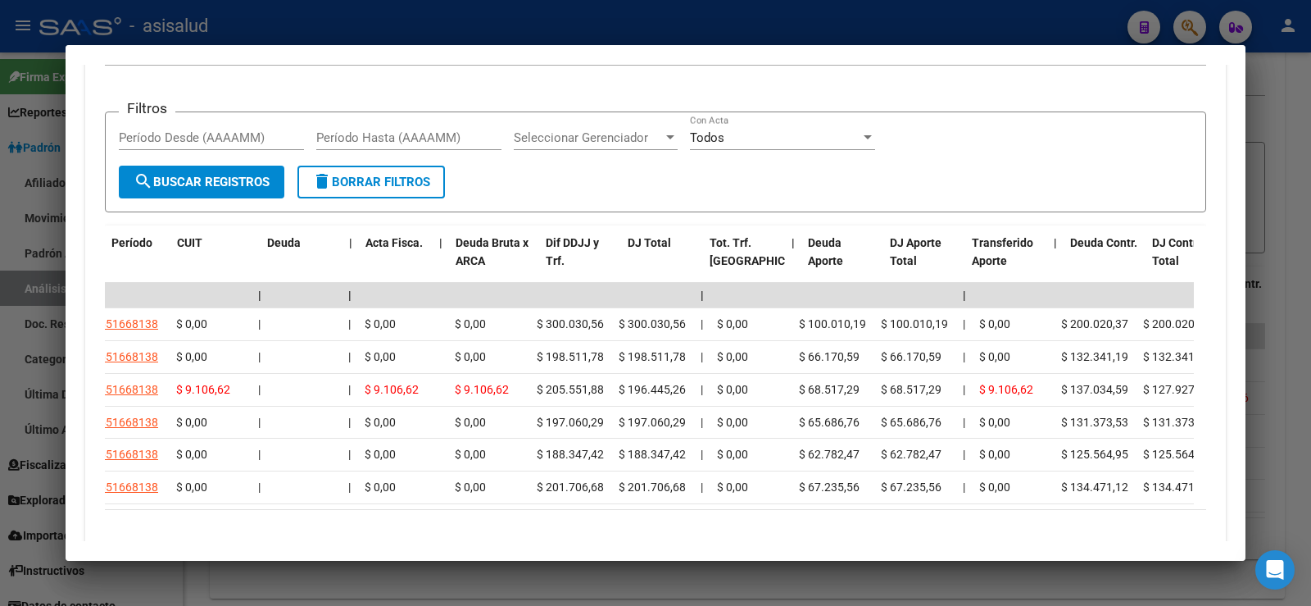
scroll to position [0, 0]
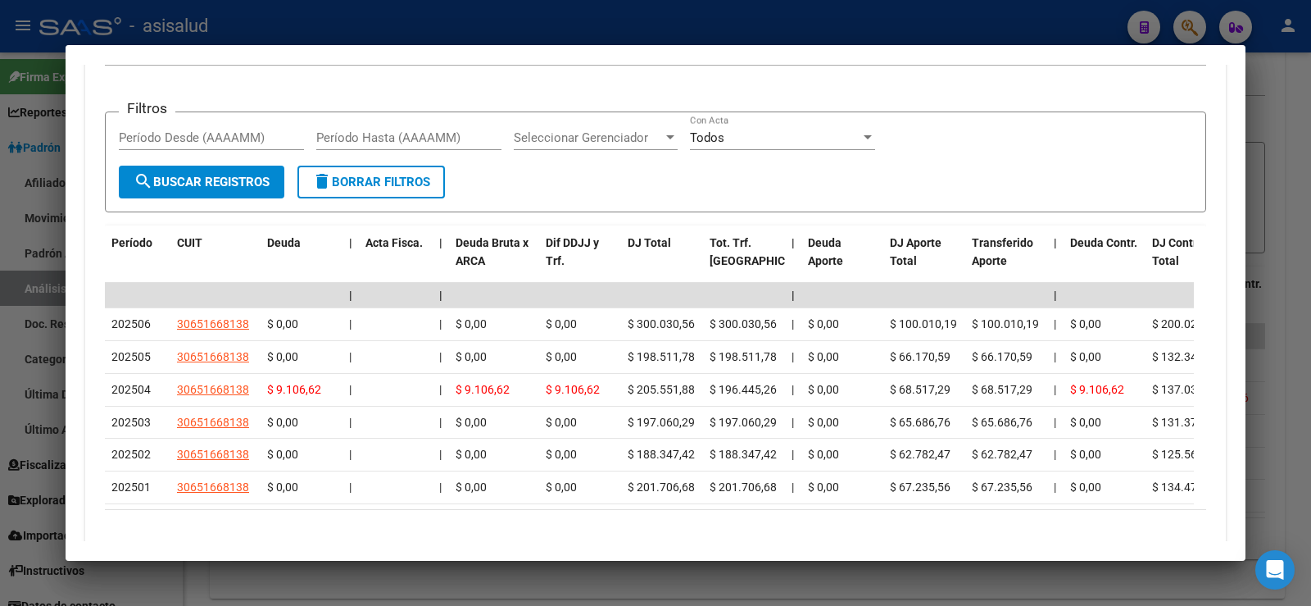
click at [1299, 161] on div at bounding box center [655, 303] width 1311 height 606
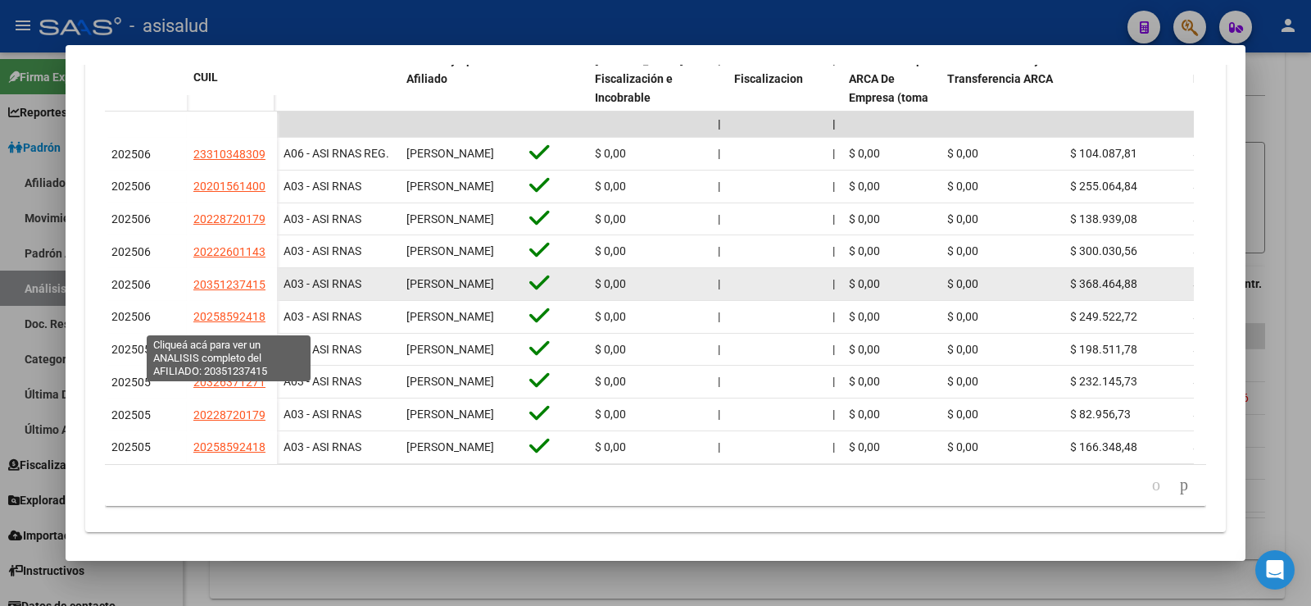
click at [225, 291] on span "20351237415" at bounding box center [229, 284] width 72 height 13
type textarea "20351237415"
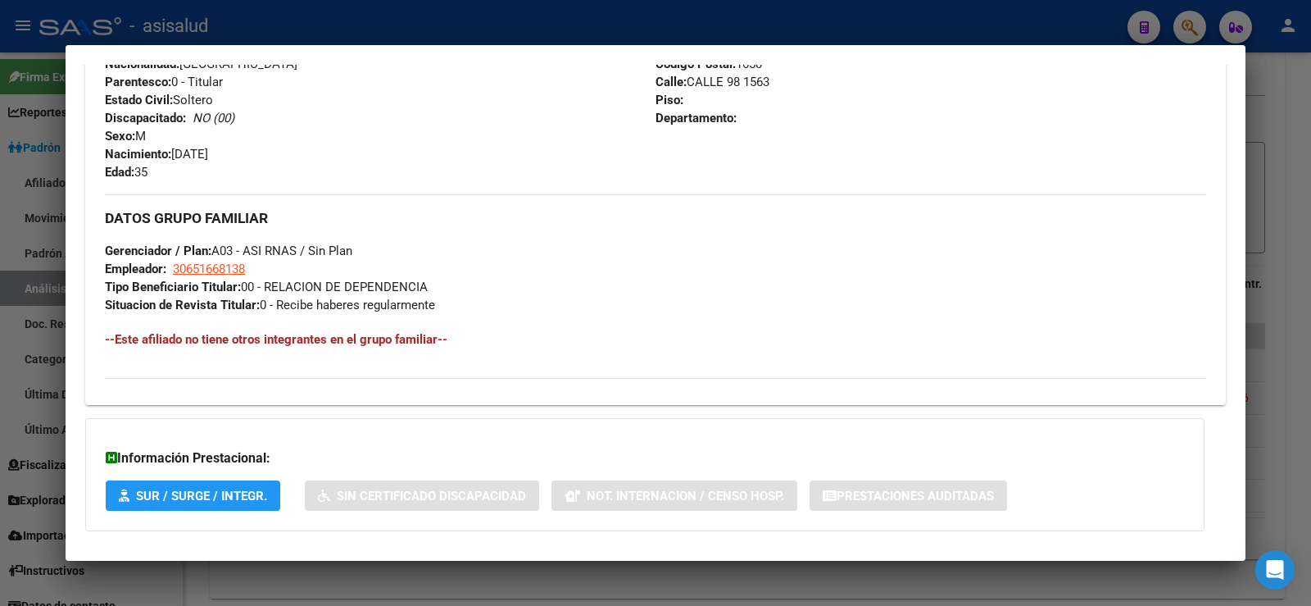
scroll to position [735, 0]
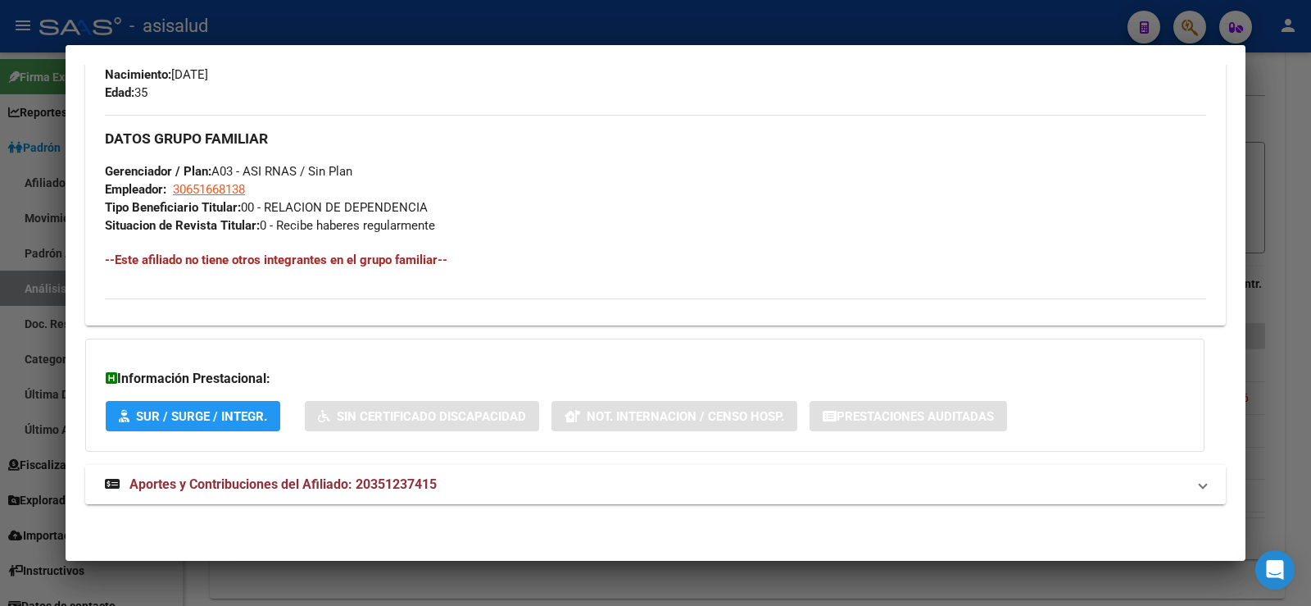
click at [294, 486] on span "Aportes y Contribuciones del Afiliado: 20351237415" at bounding box center [282, 484] width 307 height 16
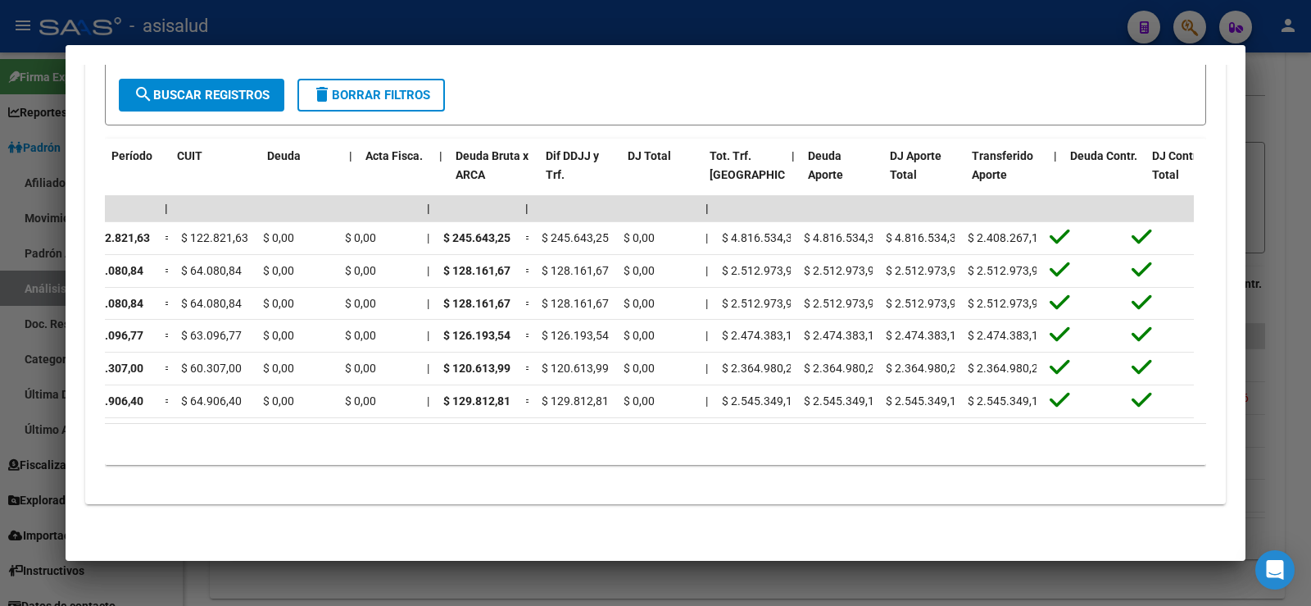
scroll to position [0, 0]
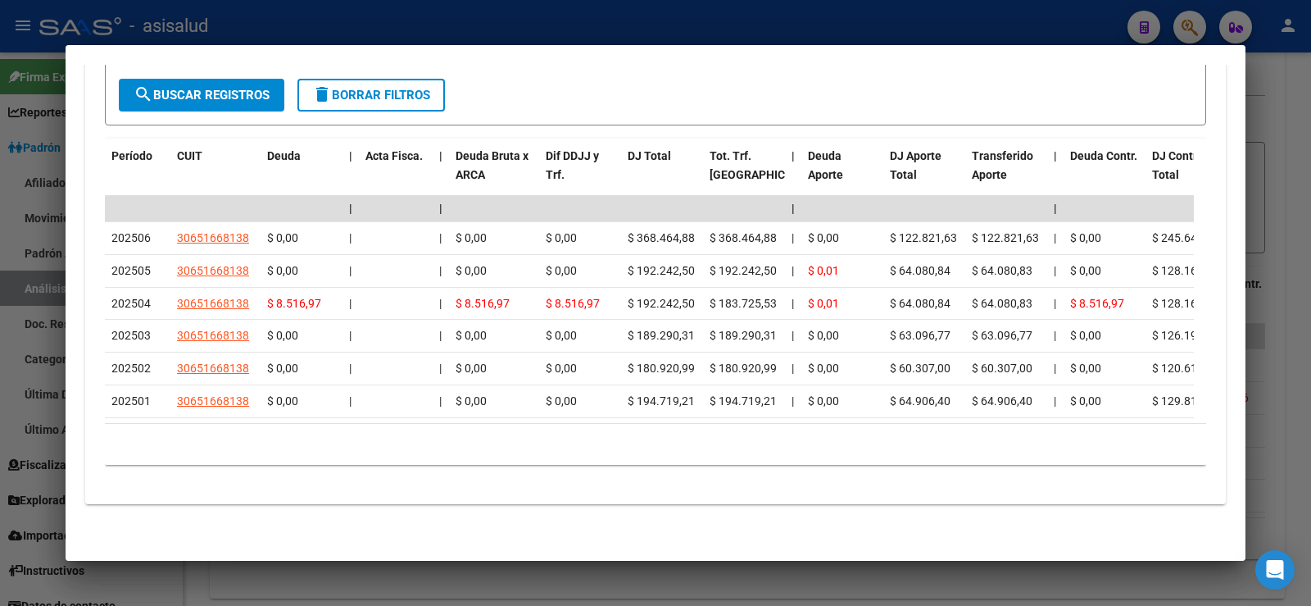
click at [1288, 150] on div at bounding box center [655, 303] width 1311 height 606
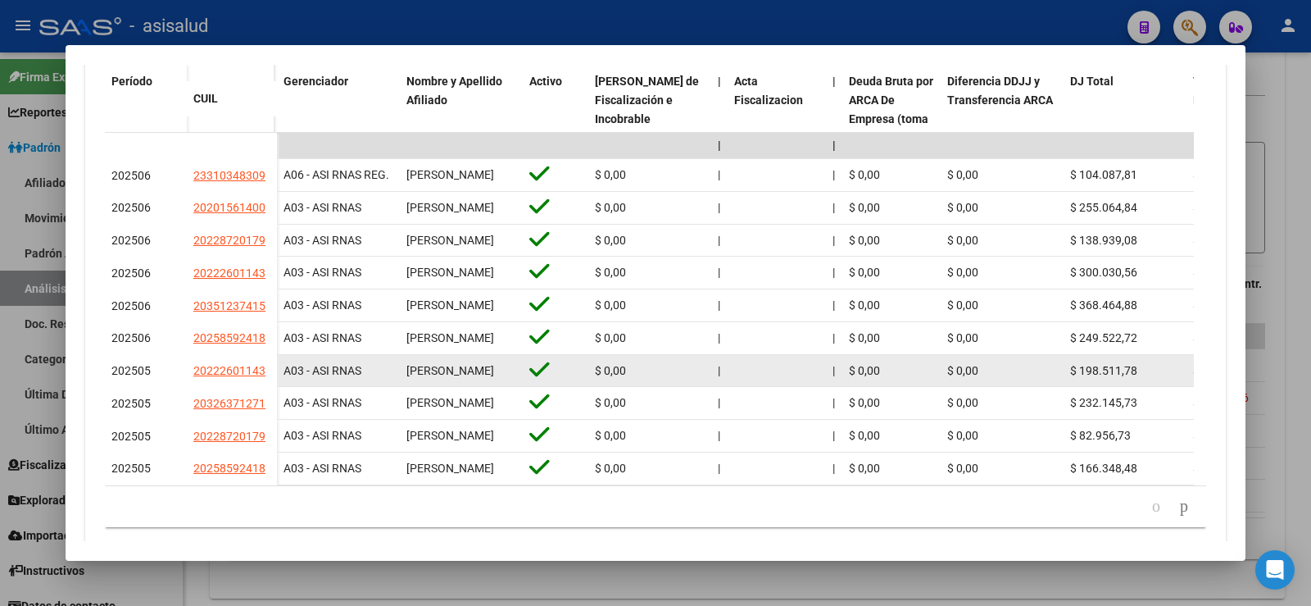
scroll to position [574, 0]
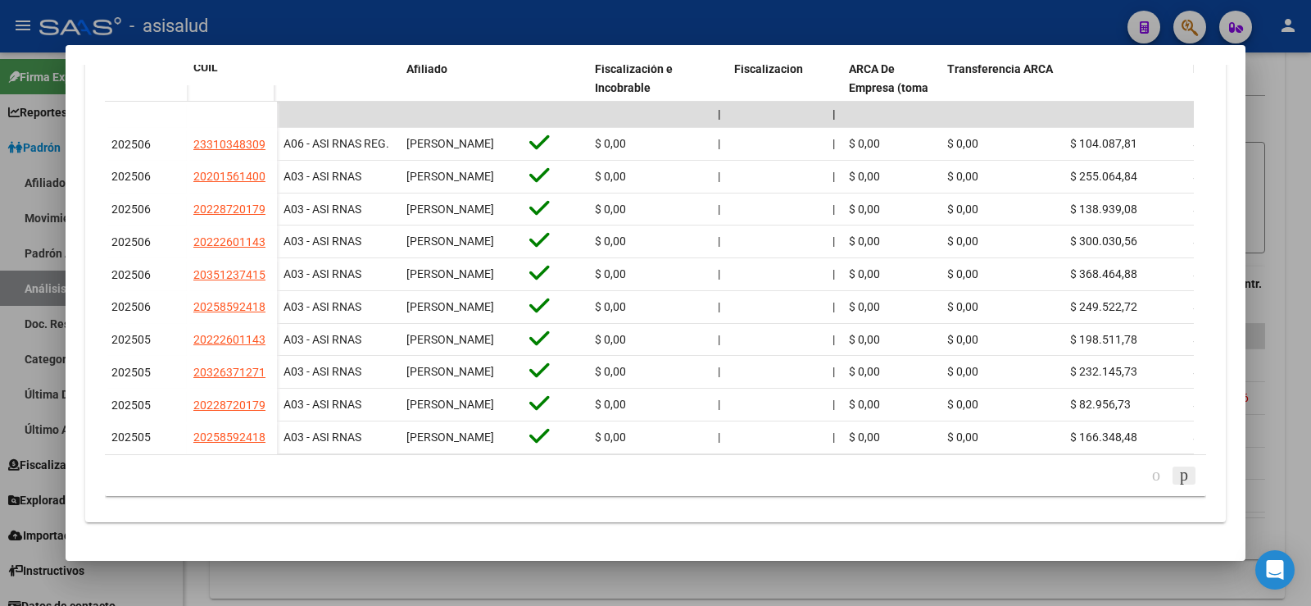
click at [1178, 484] on icon "go to next page" at bounding box center [1184, 475] width 13 height 20
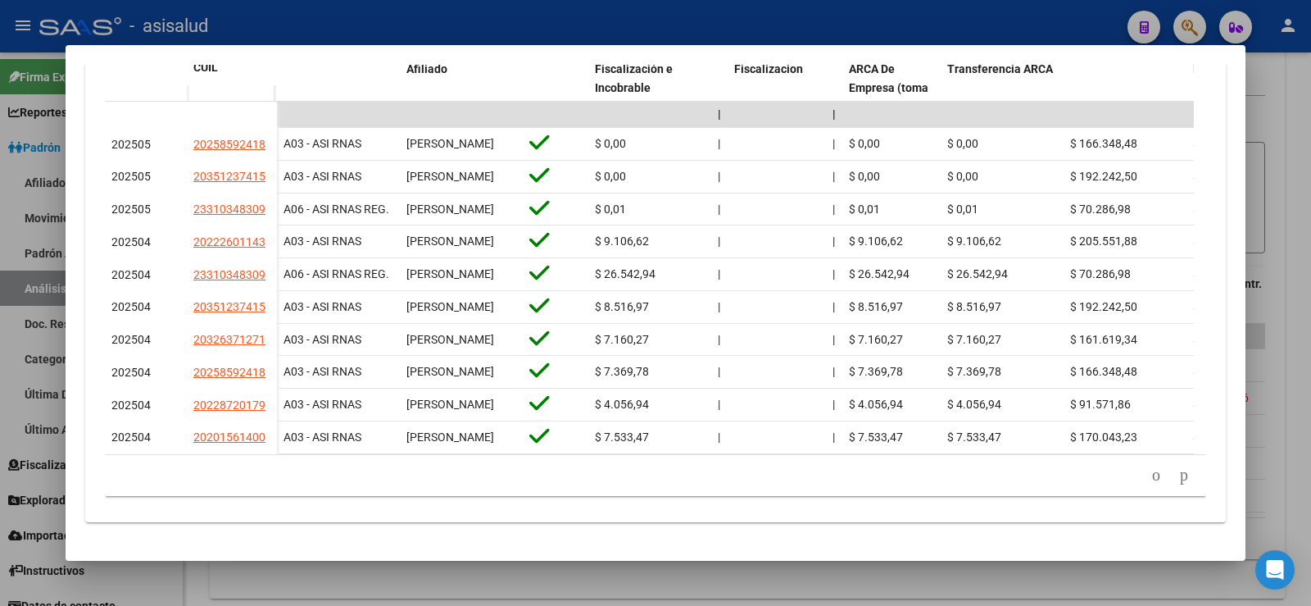
click at [1309, 175] on div at bounding box center [655, 303] width 1311 height 606
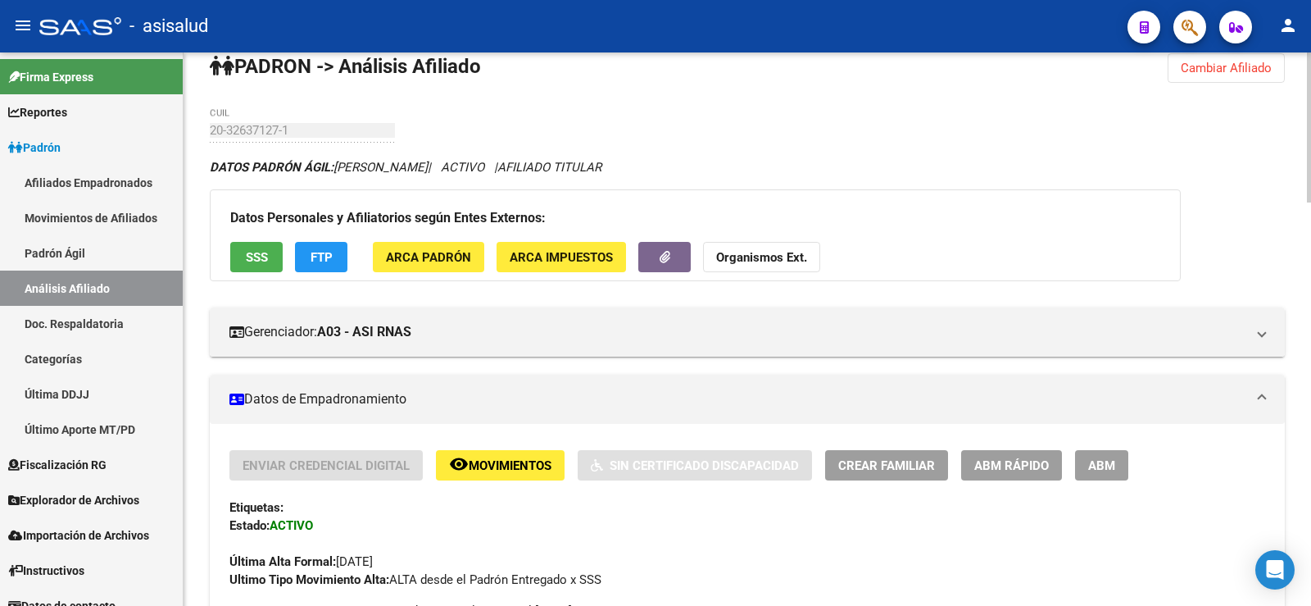
scroll to position [0, 0]
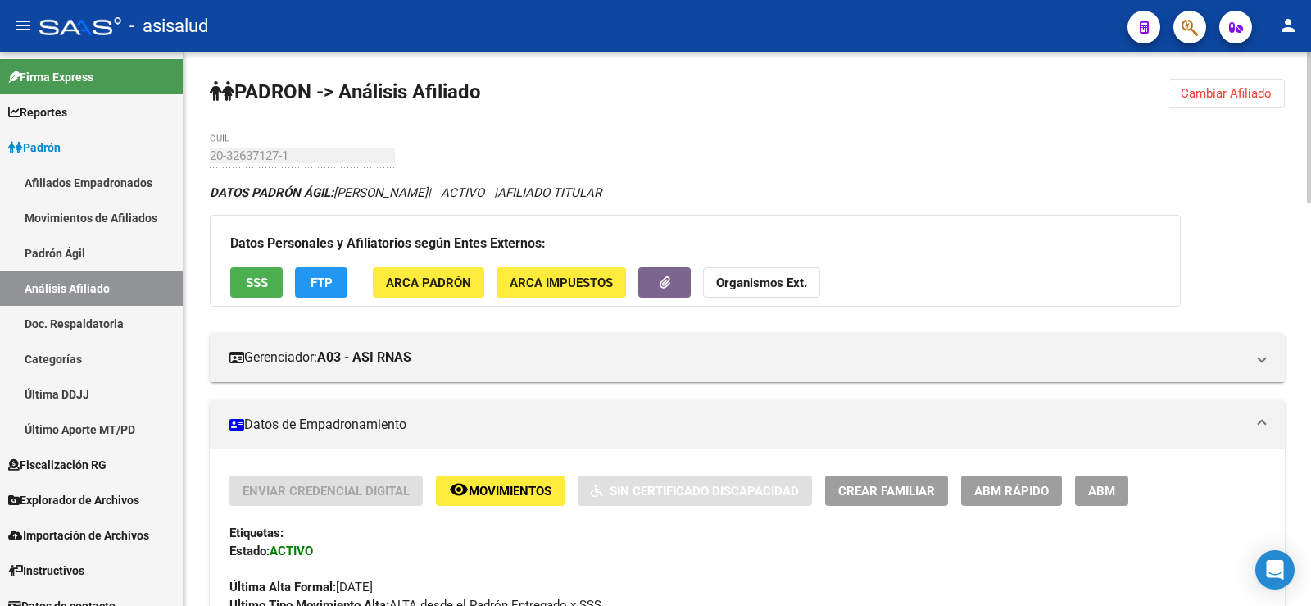
click at [1224, 89] on span "Cambiar Afiliado" at bounding box center [1226, 93] width 91 height 15
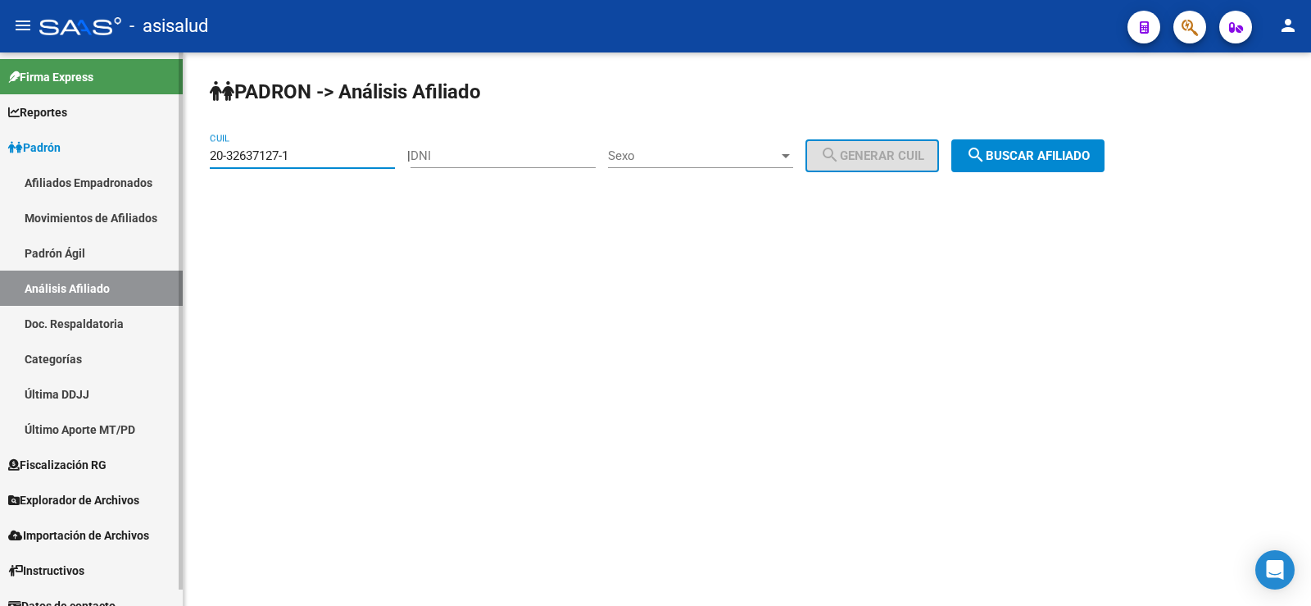
drag, startPoint x: 339, startPoint y: 157, endPoint x: 154, endPoint y: 157, distance: 185.2
click at [154, 157] on mat-sidenav-container "Firma Express Reportes Ingresos Devengados Análisis Histórico Detalles Transfer…" at bounding box center [655, 328] width 1311 height 553
paste input "8128417-5"
click at [1012, 156] on span "search Buscar afiliado" at bounding box center [1028, 155] width 124 height 15
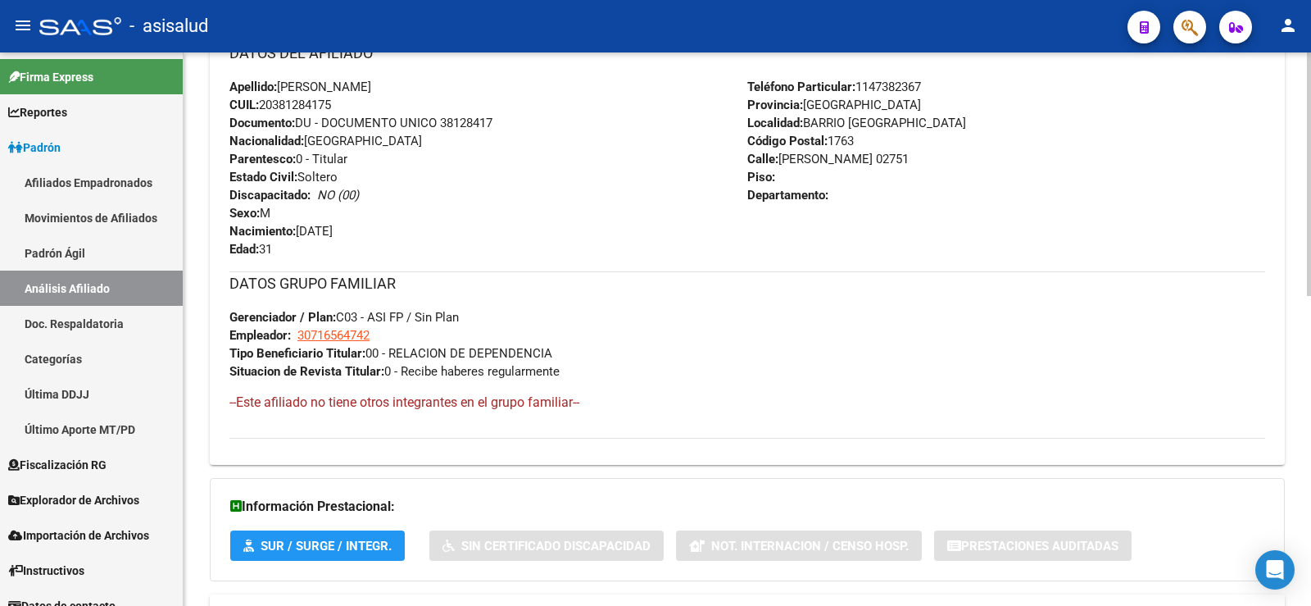
scroll to position [702, 0]
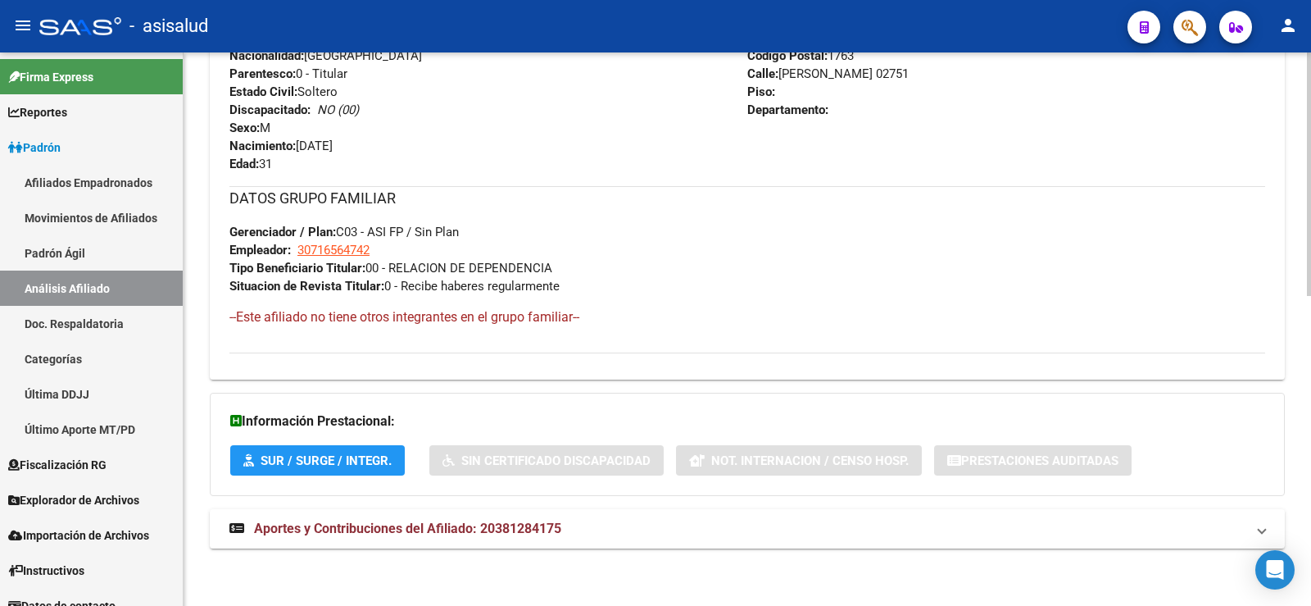
click at [404, 506] on div "DATOS PADRÓN ÁGIL: [PERSON_NAME] | ACTIVO | AFILIADO TITULAR Datos Personales y…" at bounding box center [747, 23] width 1075 height 1085
click at [410, 520] on strong "Aportes y Contribuciones del Afiliado: 20381284175" at bounding box center [395, 529] width 332 height 18
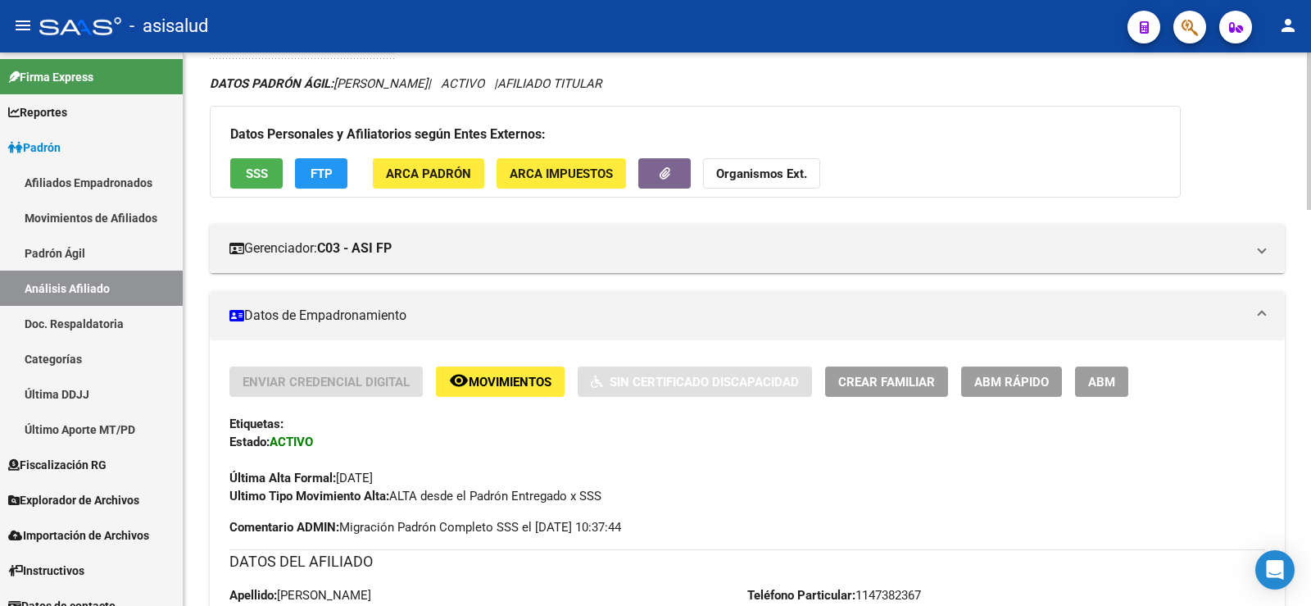
scroll to position [0, 0]
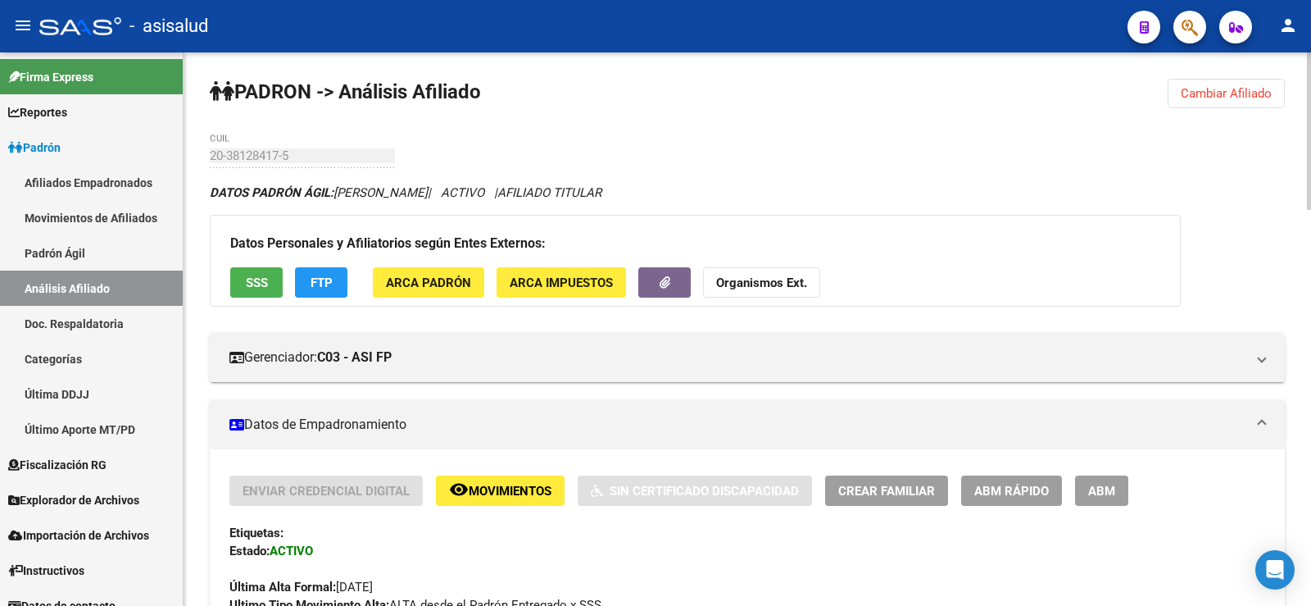
click at [1215, 89] on span "Cambiar Afiliado" at bounding box center [1226, 93] width 91 height 15
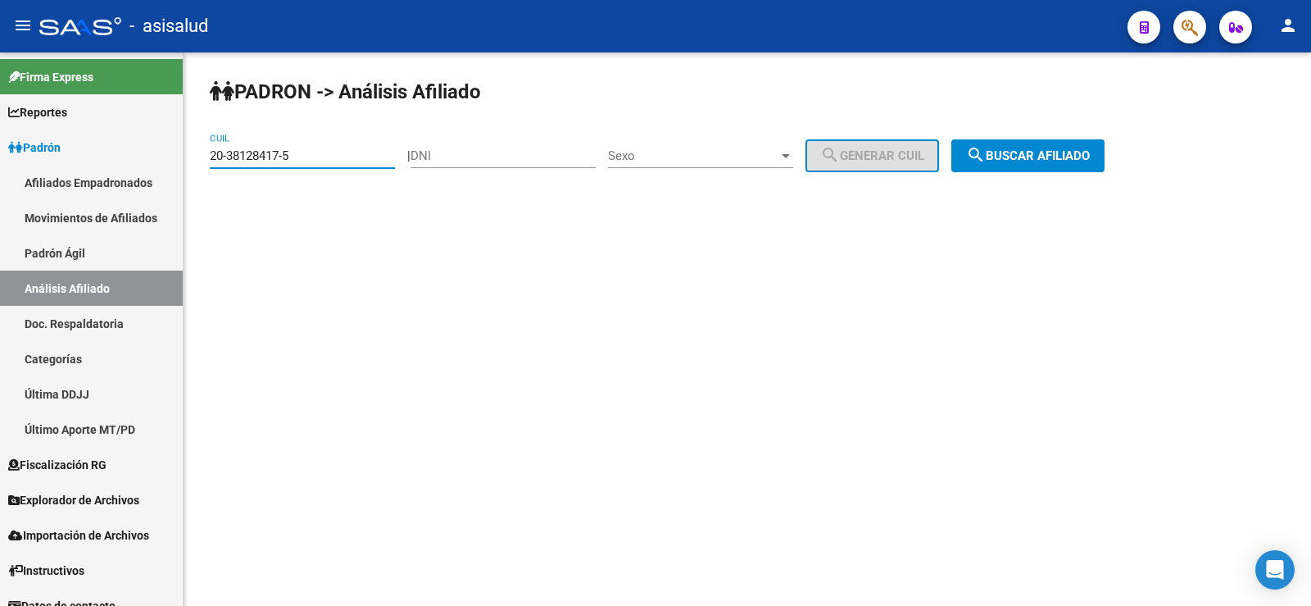
drag, startPoint x: 343, startPoint y: 158, endPoint x: 211, endPoint y: 157, distance: 132.8
click at [211, 157] on input "20-38128417-5" at bounding box center [302, 155] width 185 height 15
click at [1069, 156] on span "search Buscar afiliado" at bounding box center [1028, 155] width 124 height 15
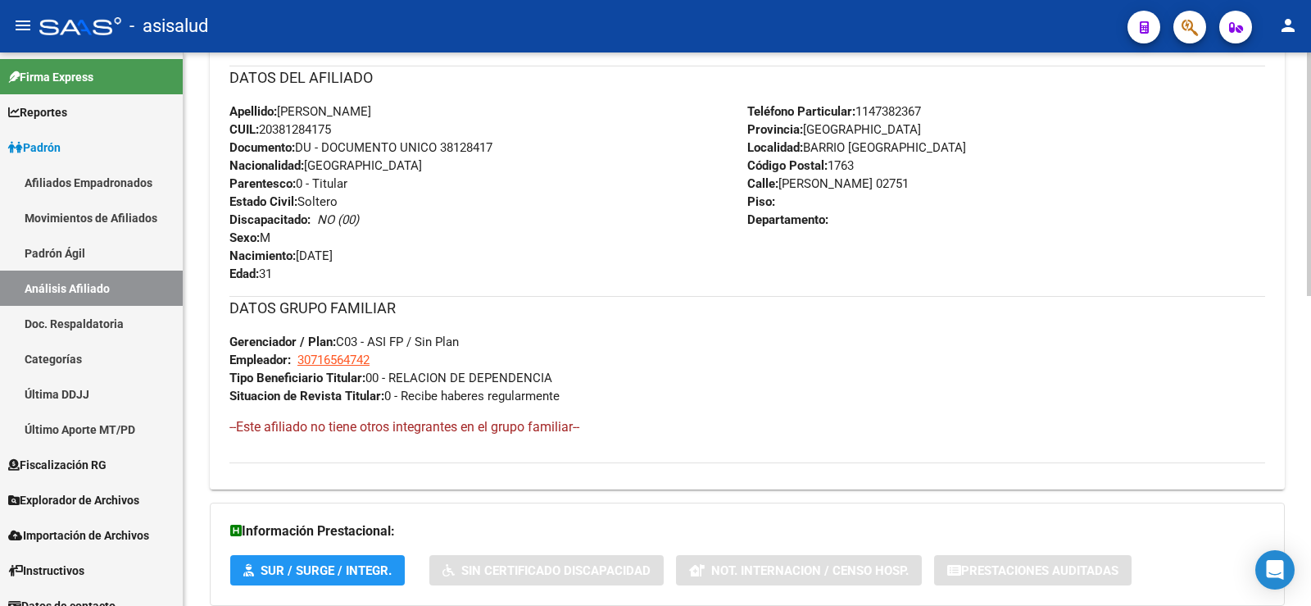
scroll to position [702, 0]
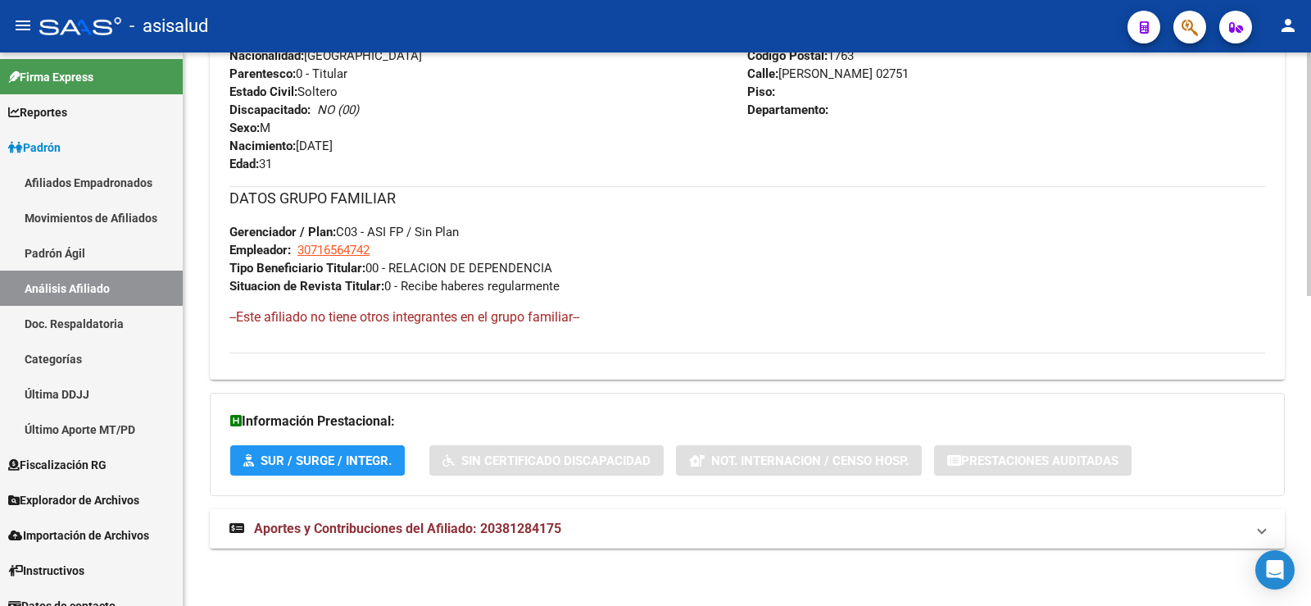
drag, startPoint x: 527, startPoint y: 521, endPoint x: 569, endPoint y: 396, distance: 132.2
click at [526, 522] on span "Aportes y Contribuciones del Afiliado: 20381284175" at bounding box center [407, 528] width 307 height 16
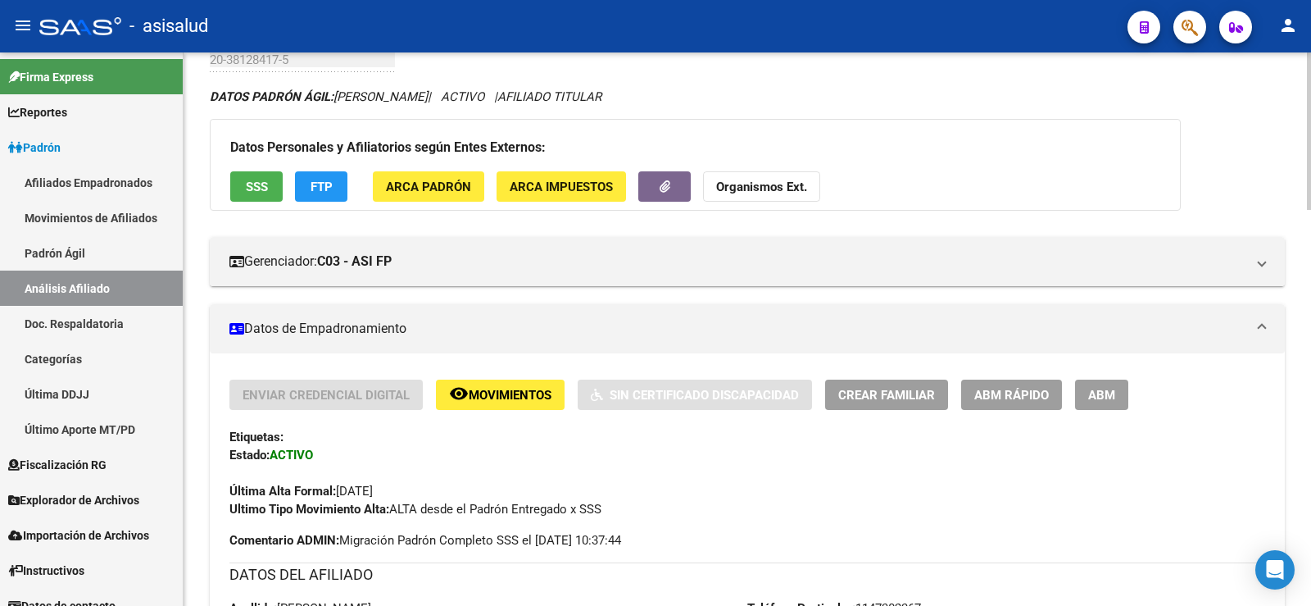
scroll to position [0, 0]
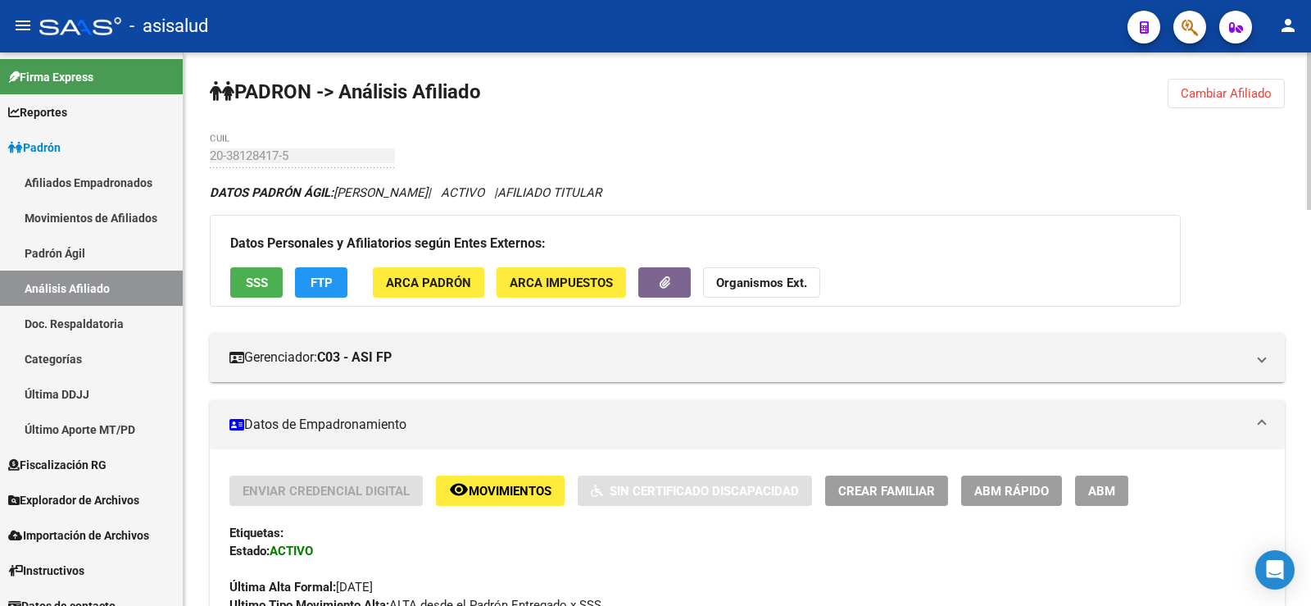
click at [1201, 85] on button "Cambiar Afiliado" at bounding box center [1226, 94] width 117 height 30
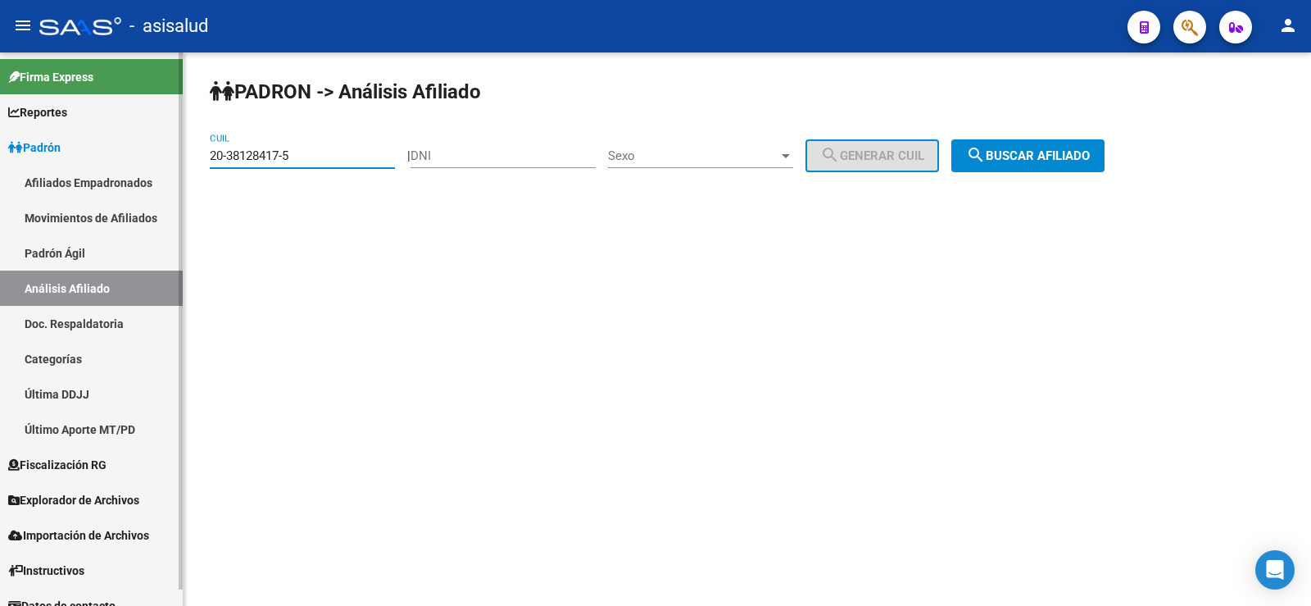
drag, startPoint x: 324, startPoint y: 157, endPoint x: 177, endPoint y: 156, distance: 146.7
click at [177, 156] on mat-sidenav-container "Firma Express Reportes Ingresos Devengados Análisis Histórico Detalles Transfer…" at bounding box center [655, 328] width 1311 height 553
paste input "6072032-3"
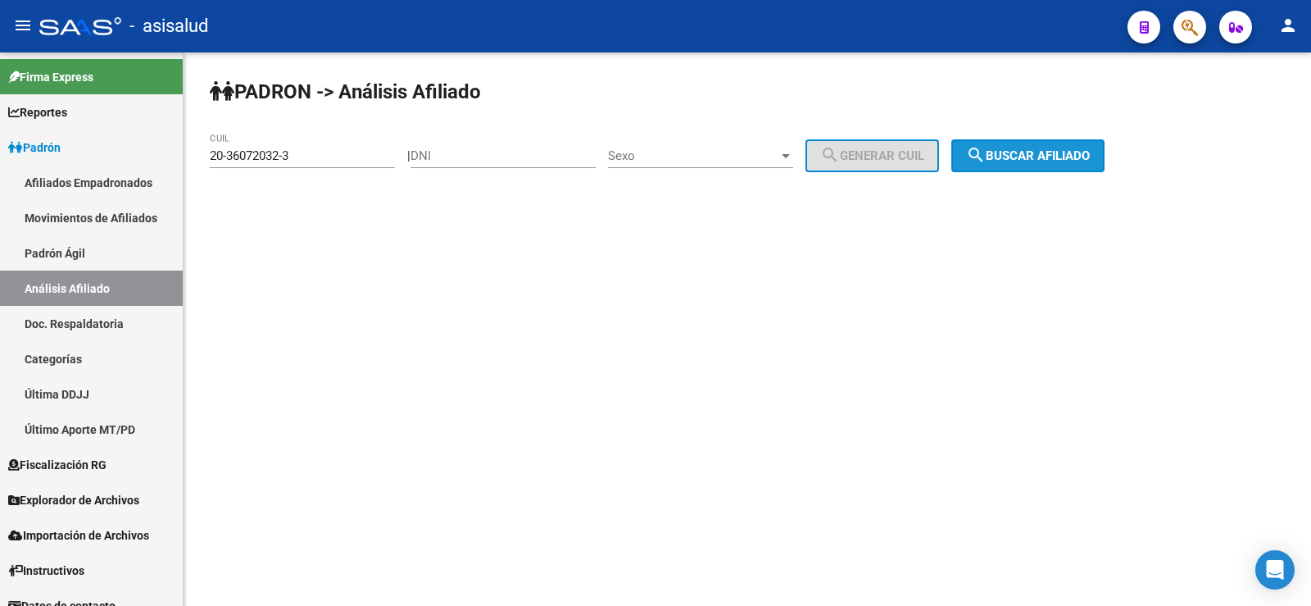
click at [1042, 163] on button "search Buscar afiliado" at bounding box center [1027, 155] width 153 height 33
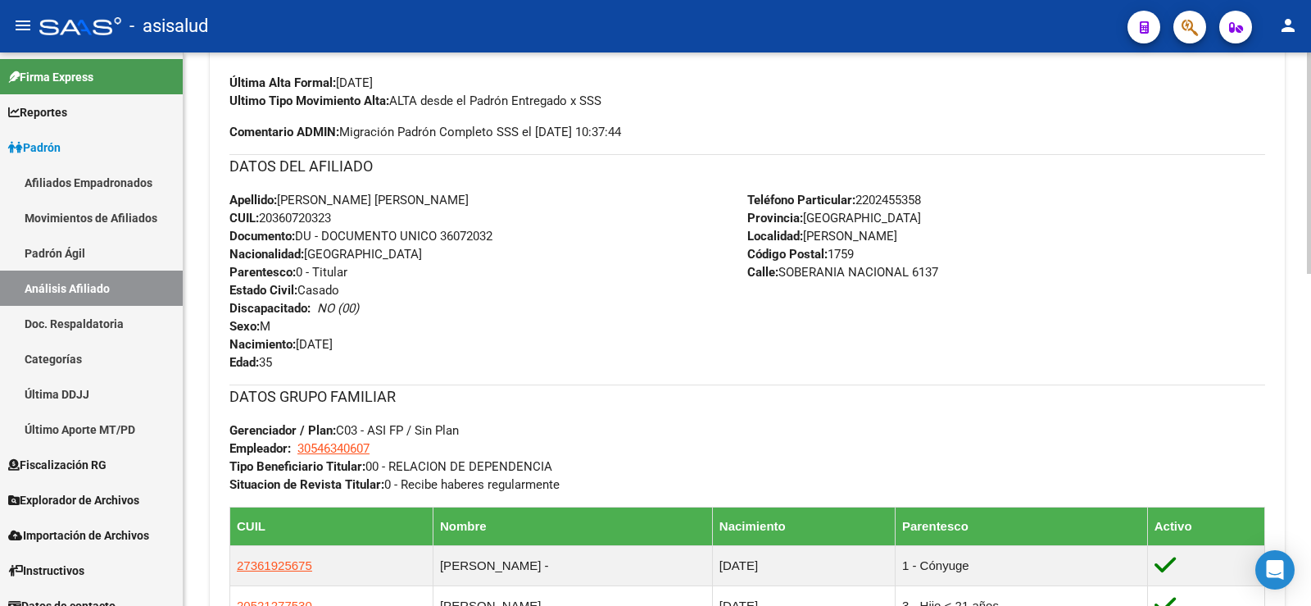
scroll to position [820, 0]
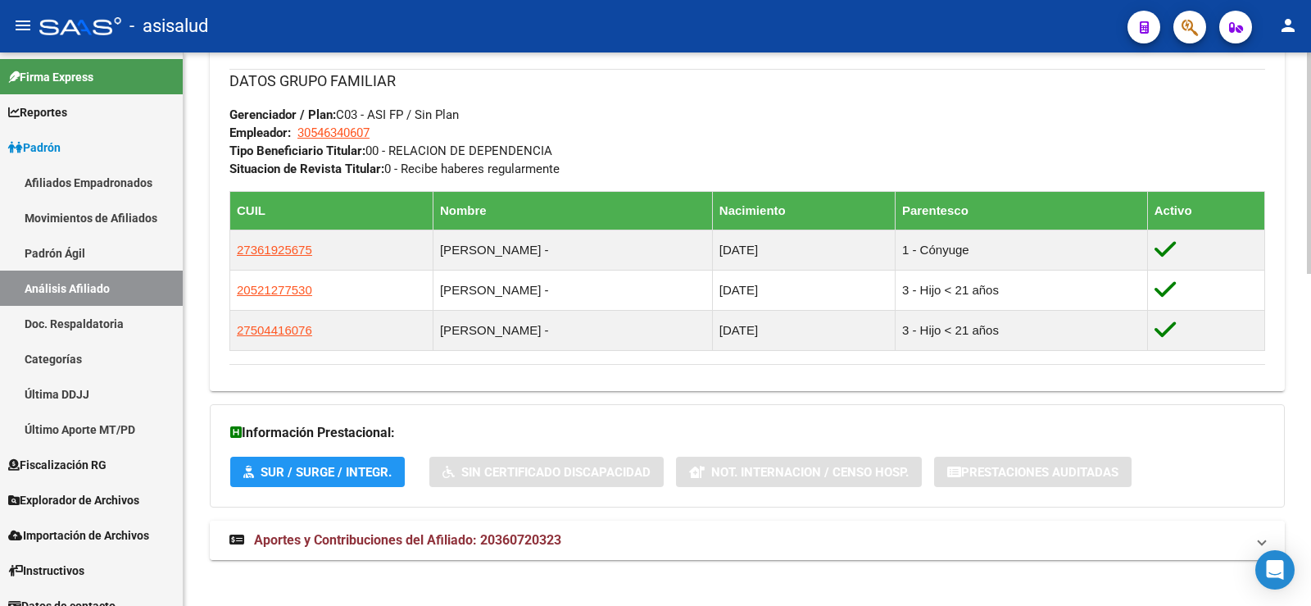
click at [414, 547] on span "Aportes y Contribuciones del Afiliado: 20360720323" at bounding box center [407, 540] width 307 height 16
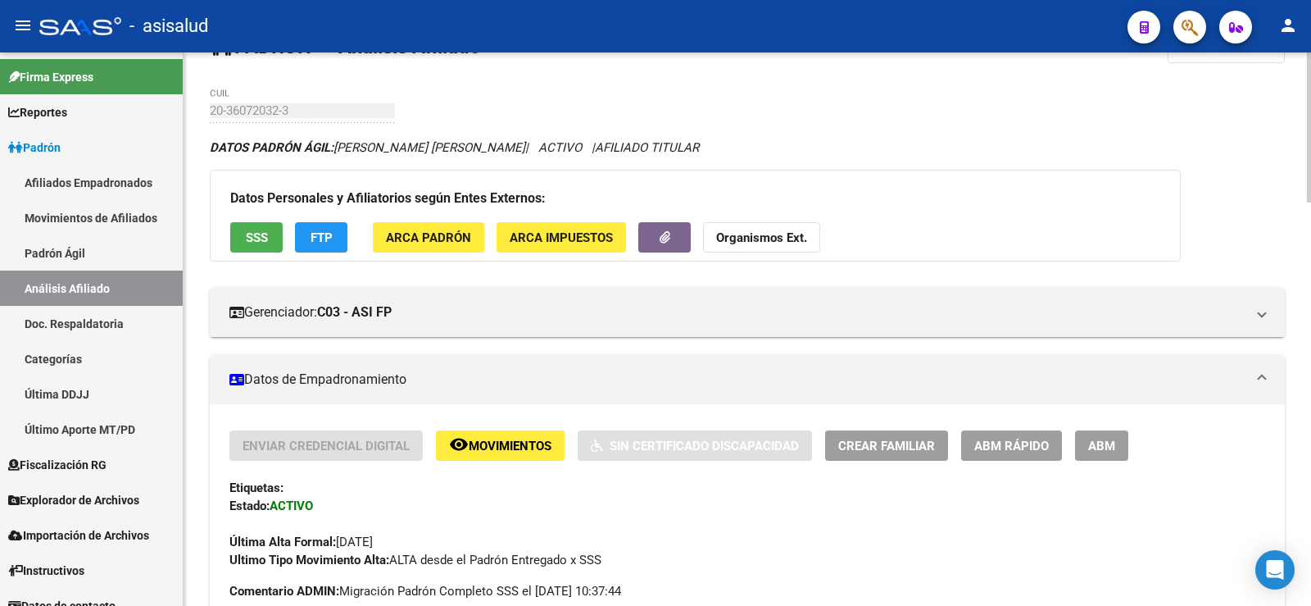
scroll to position [0, 0]
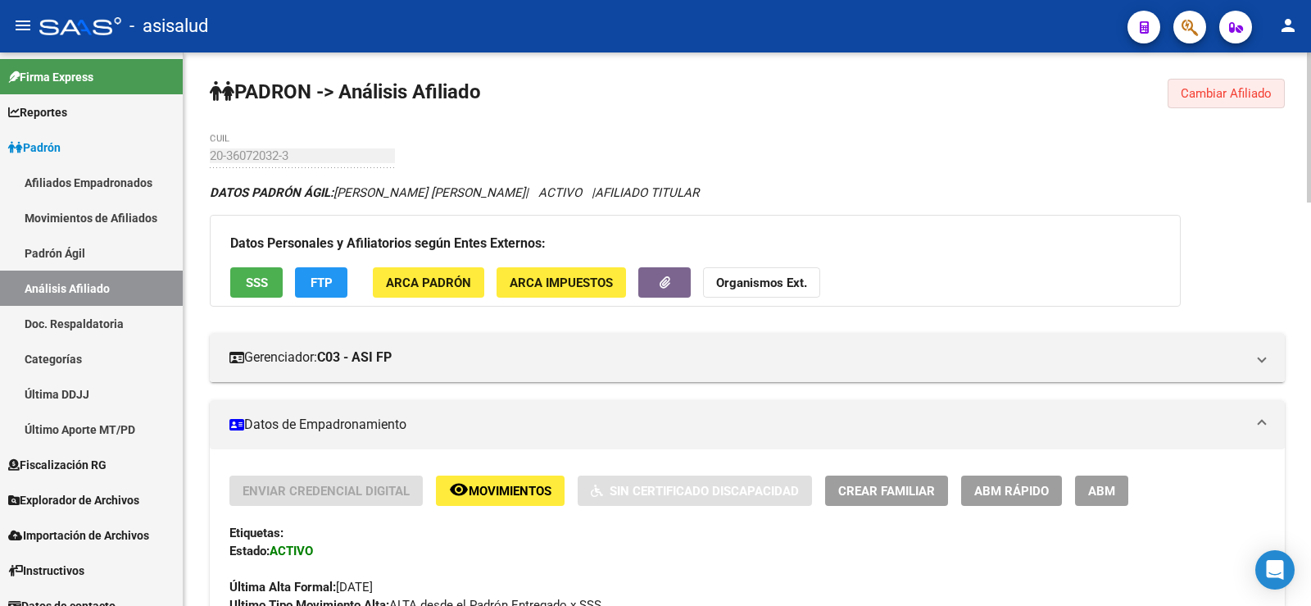
click at [1238, 100] on span "Cambiar Afiliado" at bounding box center [1226, 93] width 91 height 15
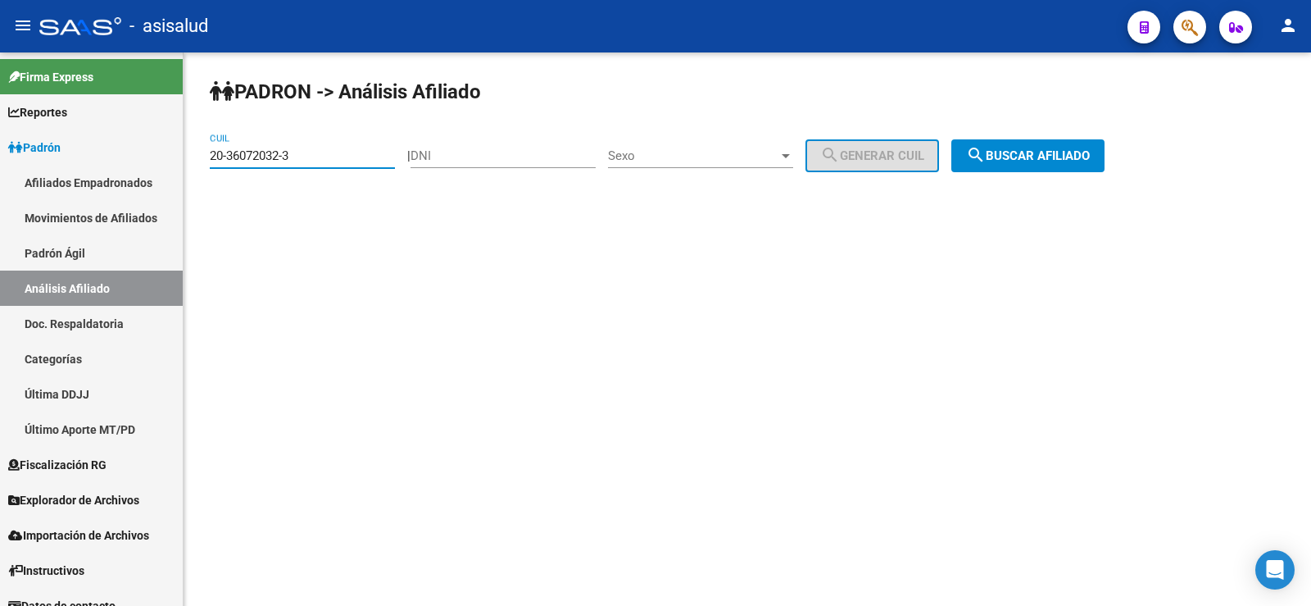
drag, startPoint x: 313, startPoint y: 157, endPoint x: 189, endPoint y: 158, distance: 123.8
click at [189, 158] on div "PADRON -> Análisis Afiliado 20-36072032-3 CUIL | DNI Sexo Sexo search Generar C…" at bounding box center [748, 138] width 1128 height 172
paste input "636789-7"
type input "20-36636789-7"
click at [1068, 163] on button "search Buscar afiliado" at bounding box center [1027, 155] width 153 height 33
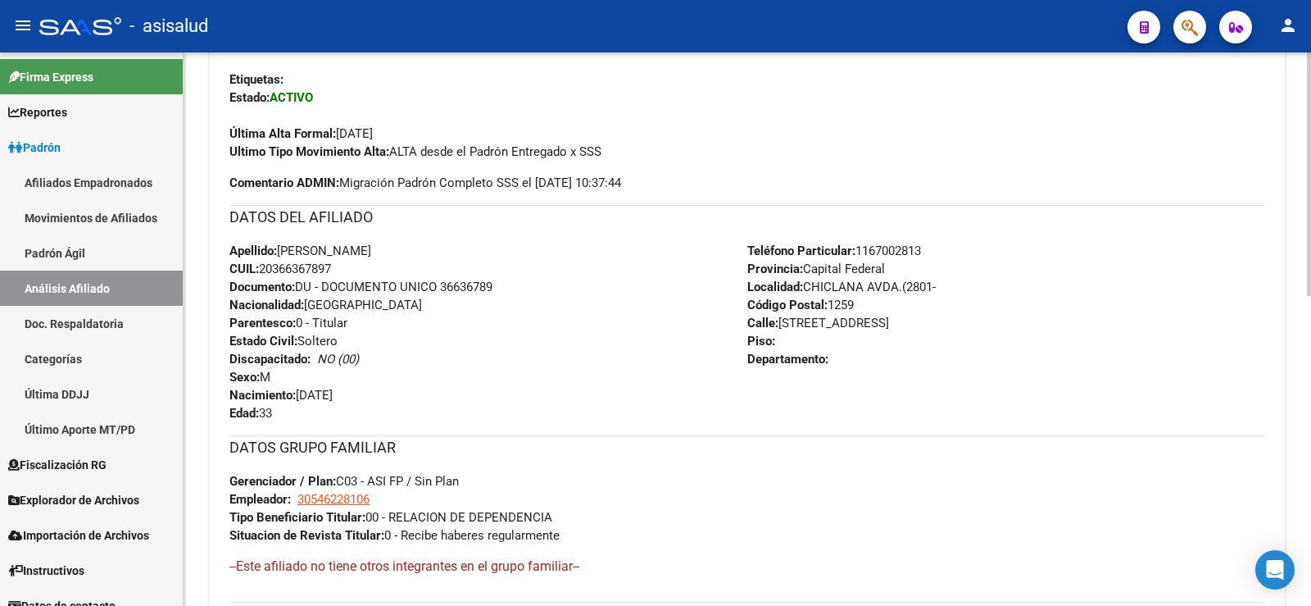
scroll to position [702, 0]
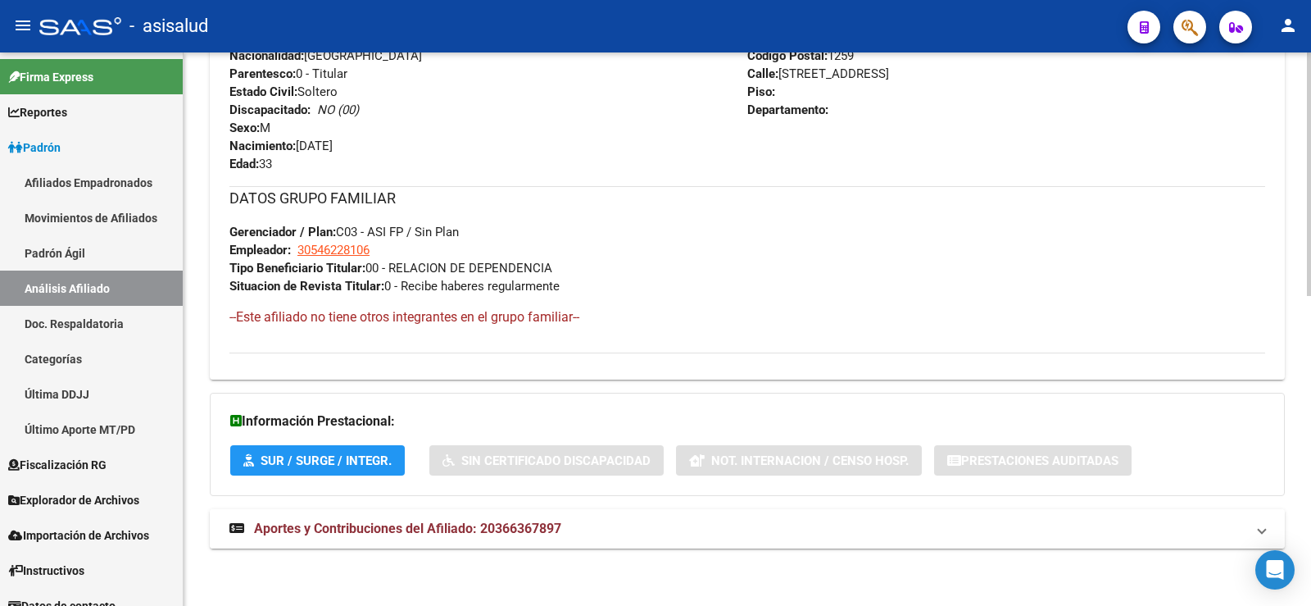
click at [554, 527] on span "Aportes y Contribuciones del Afiliado: 20366367897" at bounding box center [407, 528] width 307 height 16
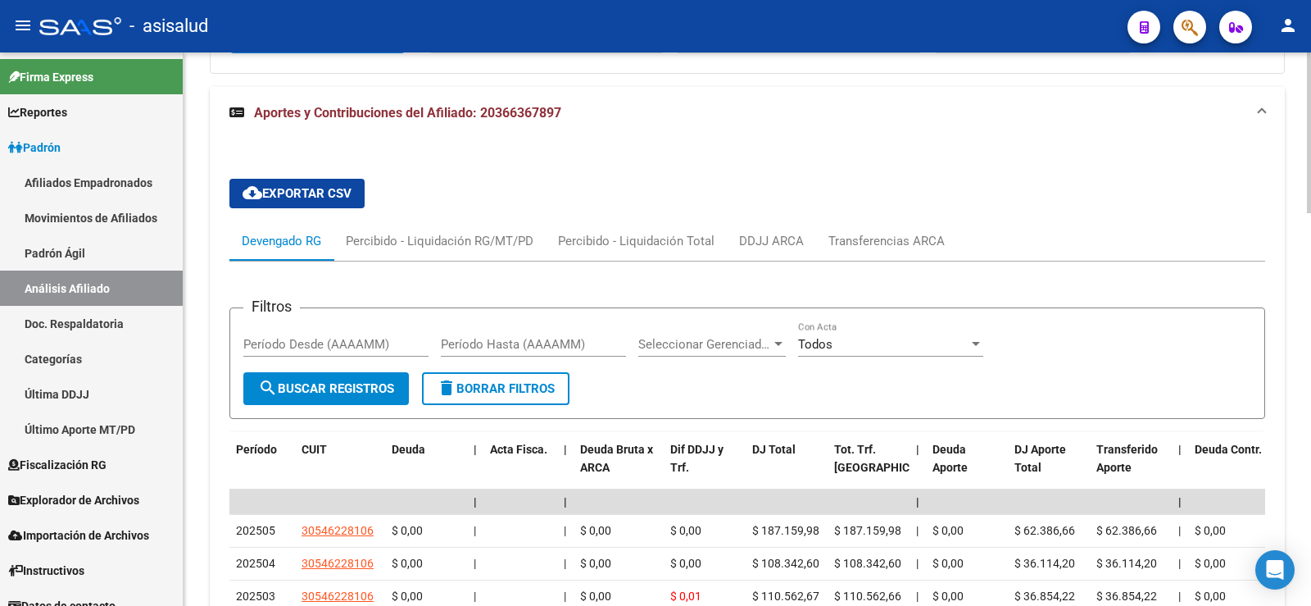
scroll to position [1206, 0]
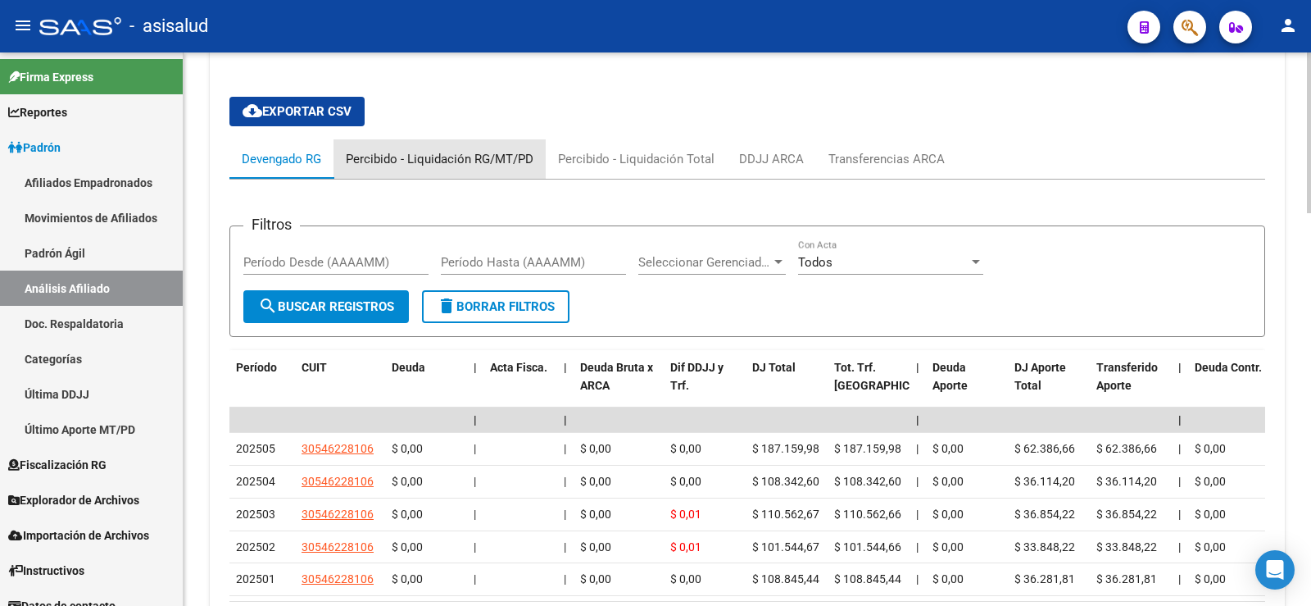
click at [461, 165] on div "Percibido - Liquidación RG/MT/PD" at bounding box center [440, 159] width 188 height 18
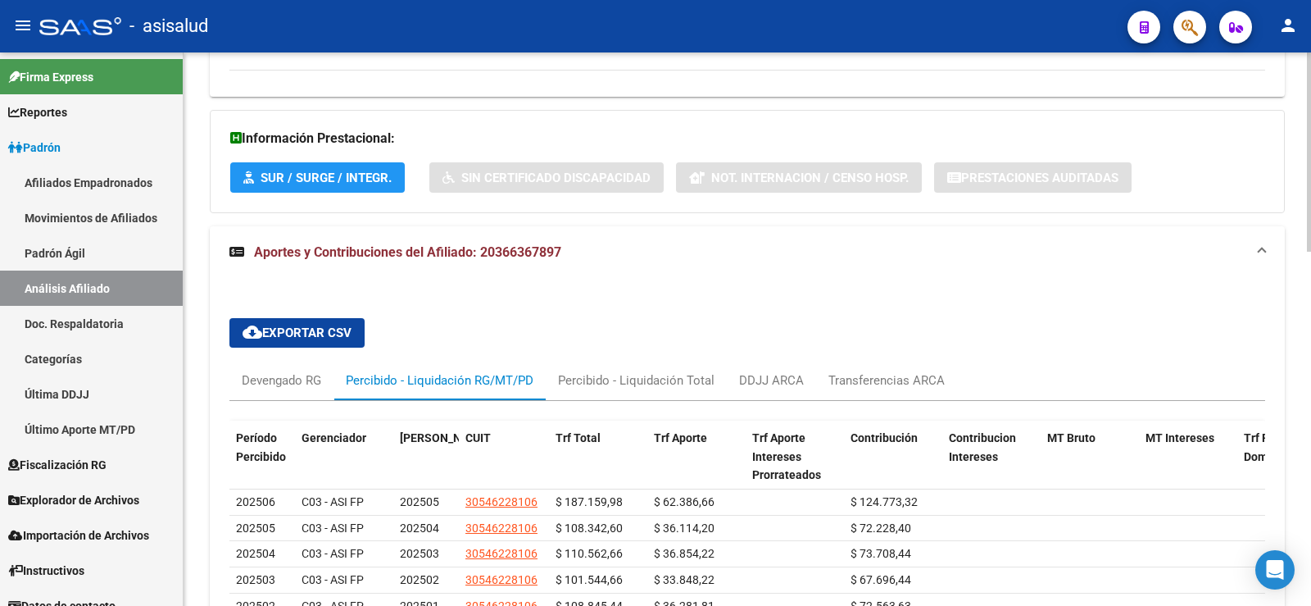
scroll to position [1155, 0]
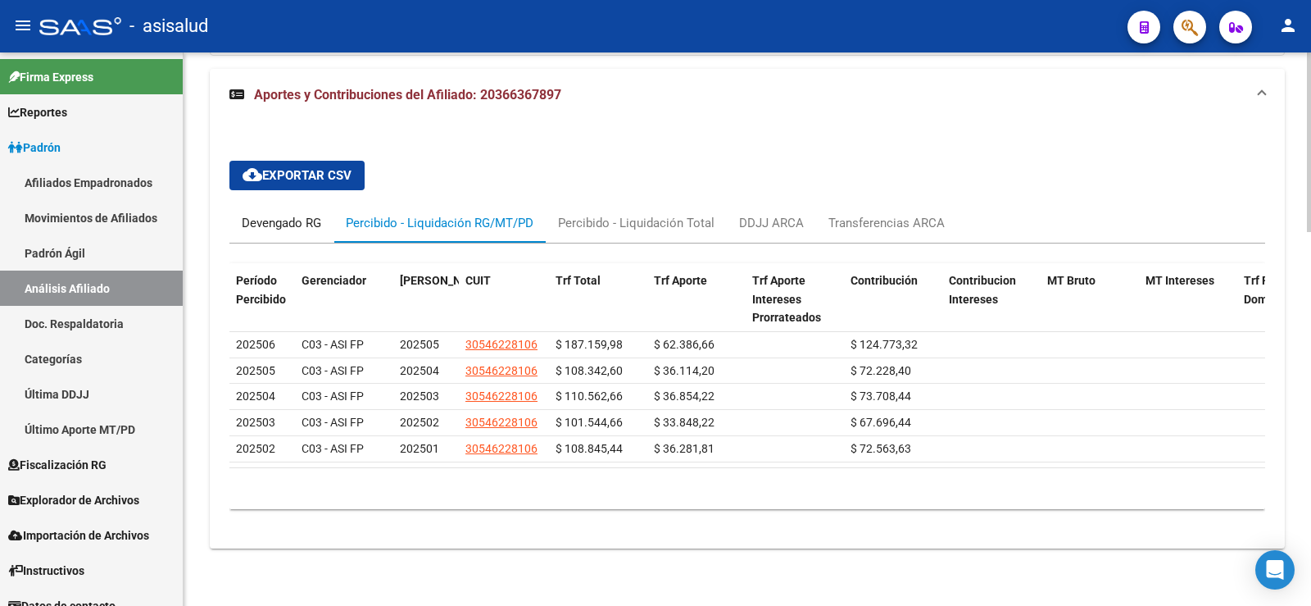
click at [288, 214] on div "Devengado RG" at bounding box center [281, 223] width 79 height 18
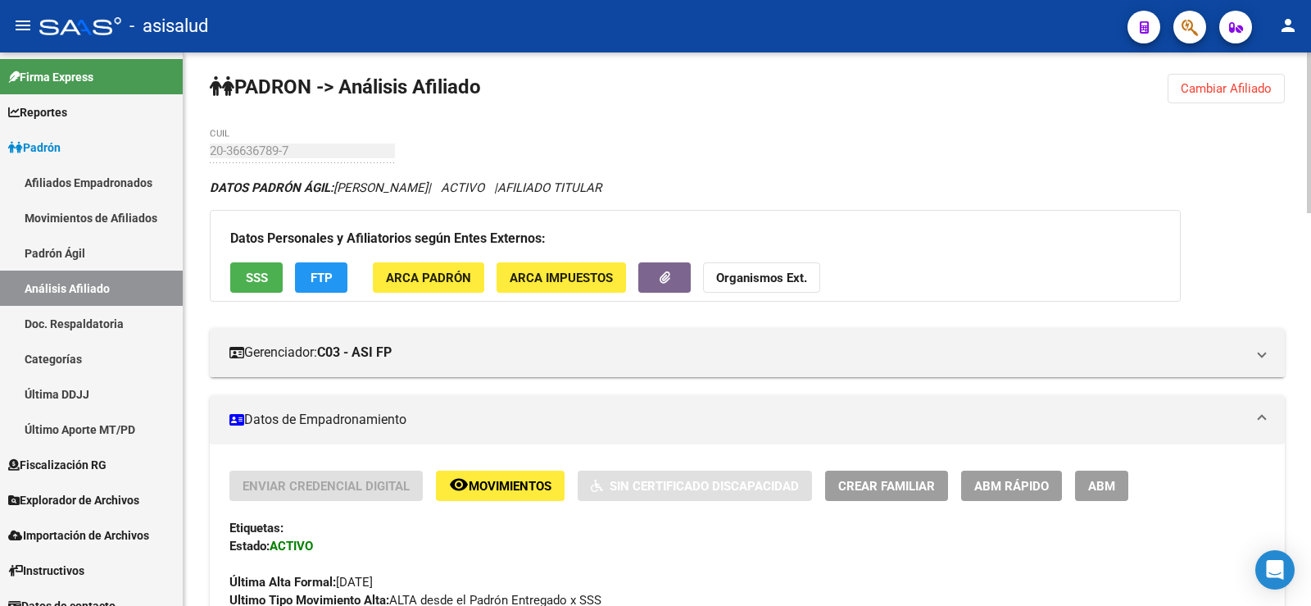
scroll to position [0, 0]
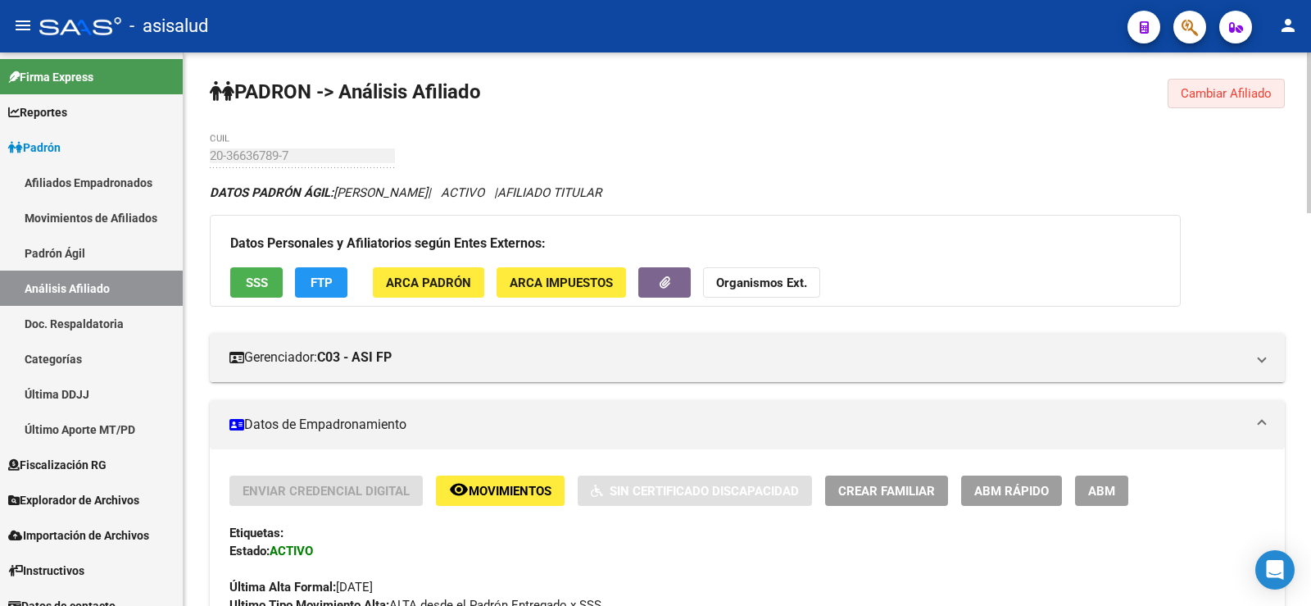
click at [1194, 87] on span "Cambiar Afiliado" at bounding box center [1226, 93] width 91 height 15
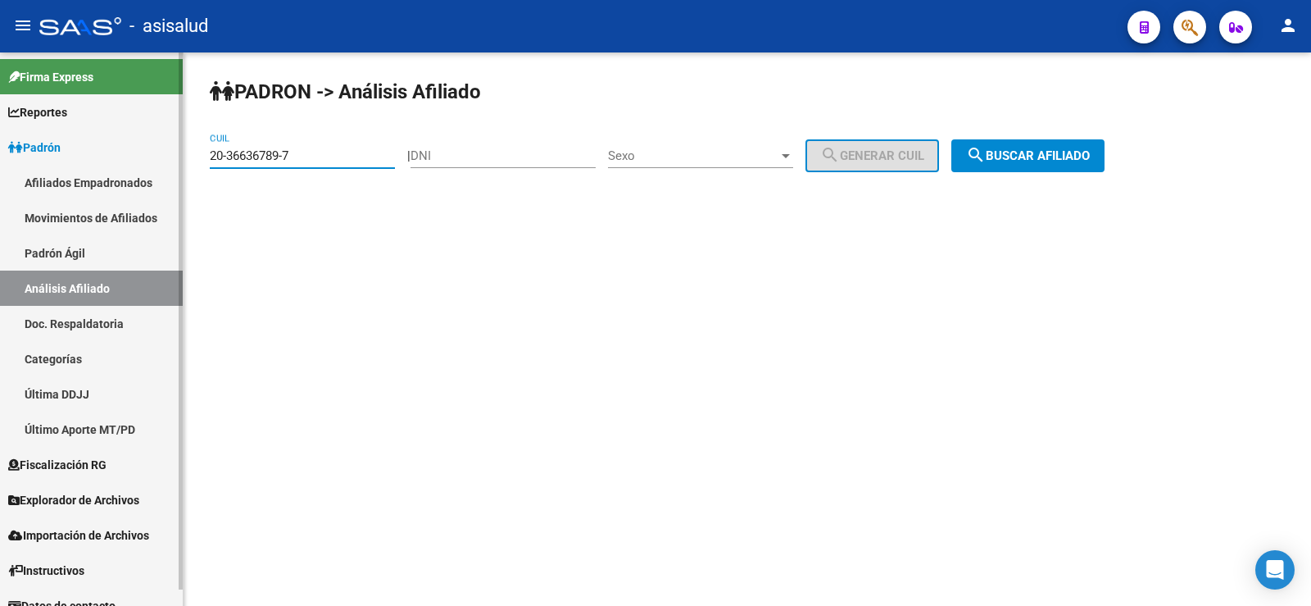
drag, startPoint x: 336, startPoint y: 160, endPoint x: 168, endPoint y: 167, distance: 168.2
click at [168, 167] on mat-sidenav-container "Firma Express Reportes Ingresos Devengados Análisis Histórico Detalles Transfer…" at bounding box center [655, 328] width 1311 height 553
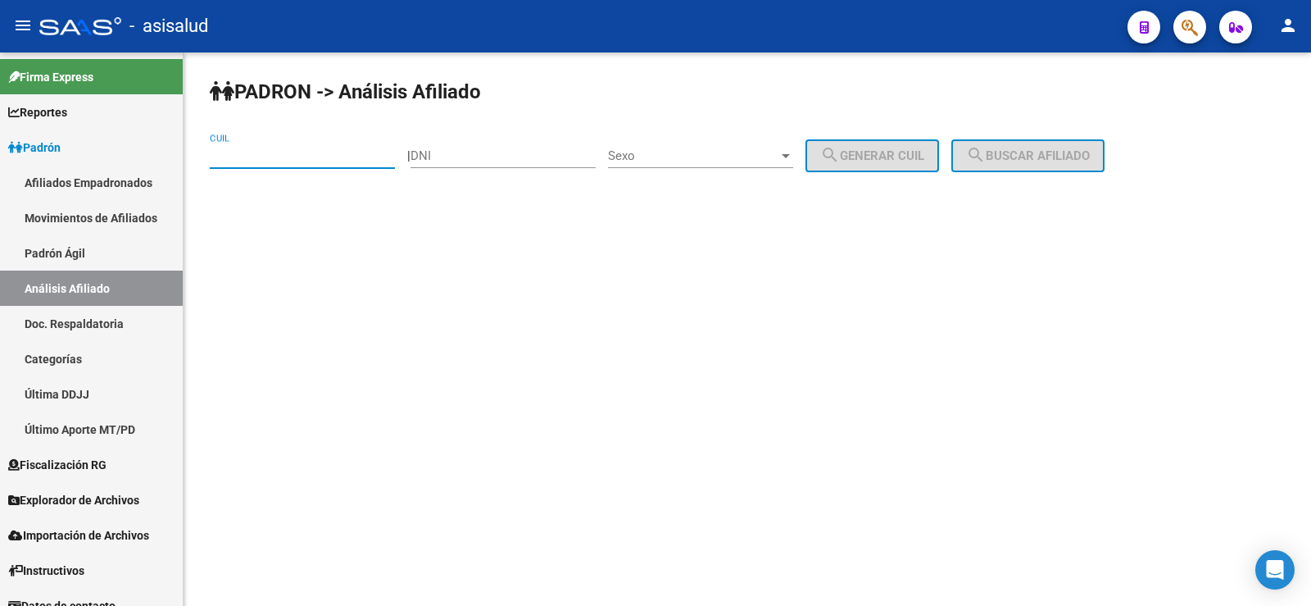
paste input "20-32907100-7"
click at [1027, 161] on span "search Buscar afiliado" at bounding box center [1028, 155] width 124 height 15
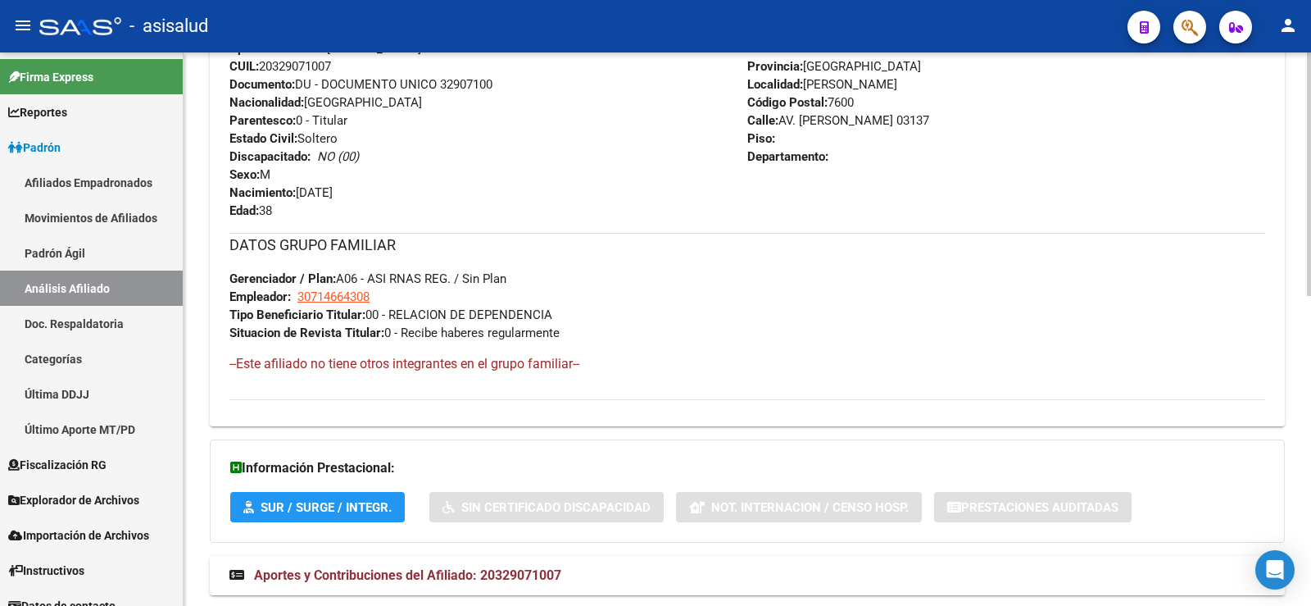
scroll to position [702, 0]
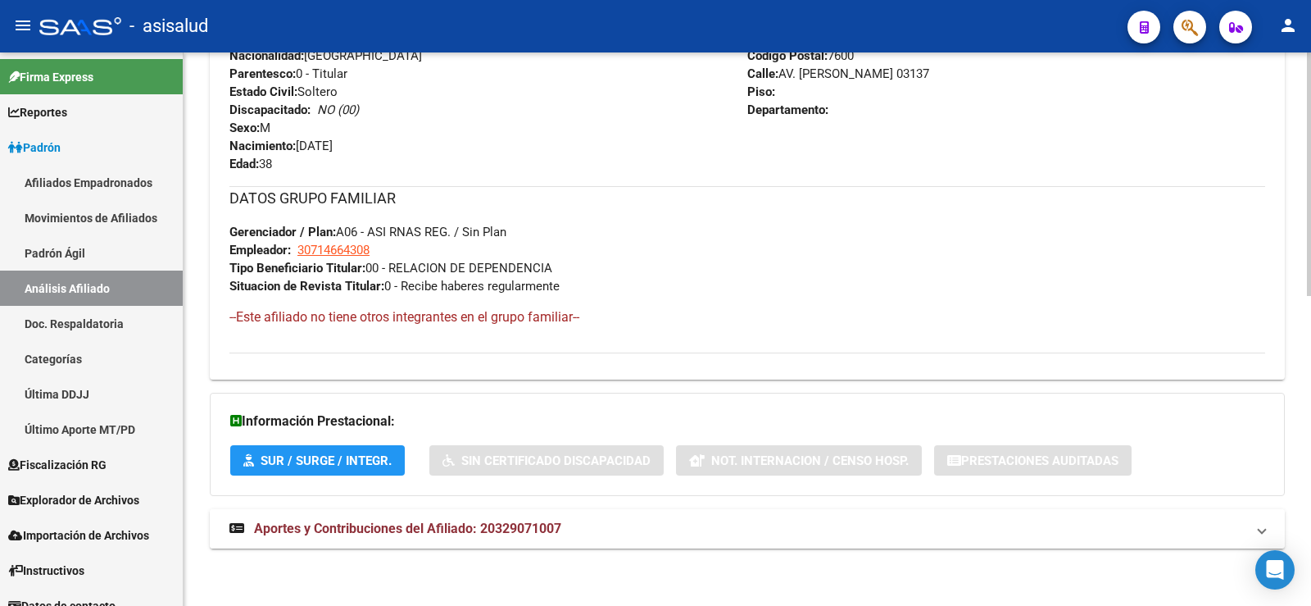
click at [501, 528] on span "Aportes y Contribuciones del Afiliado: 20329071007" at bounding box center [407, 528] width 307 height 16
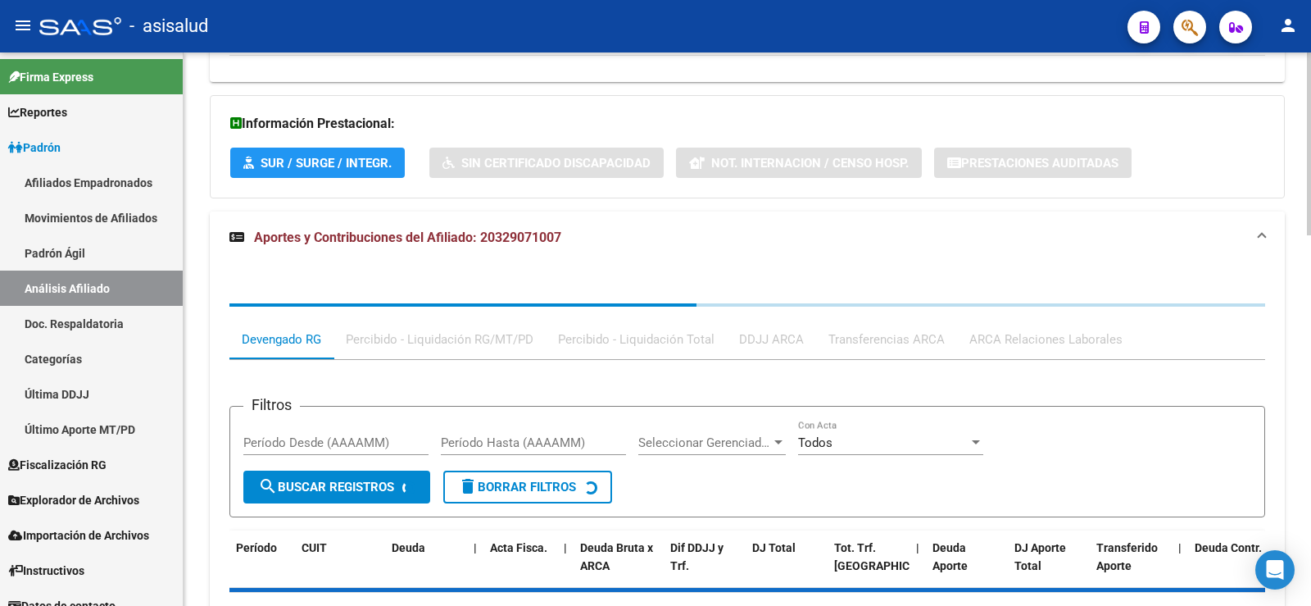
scroll to position [1124, 0]
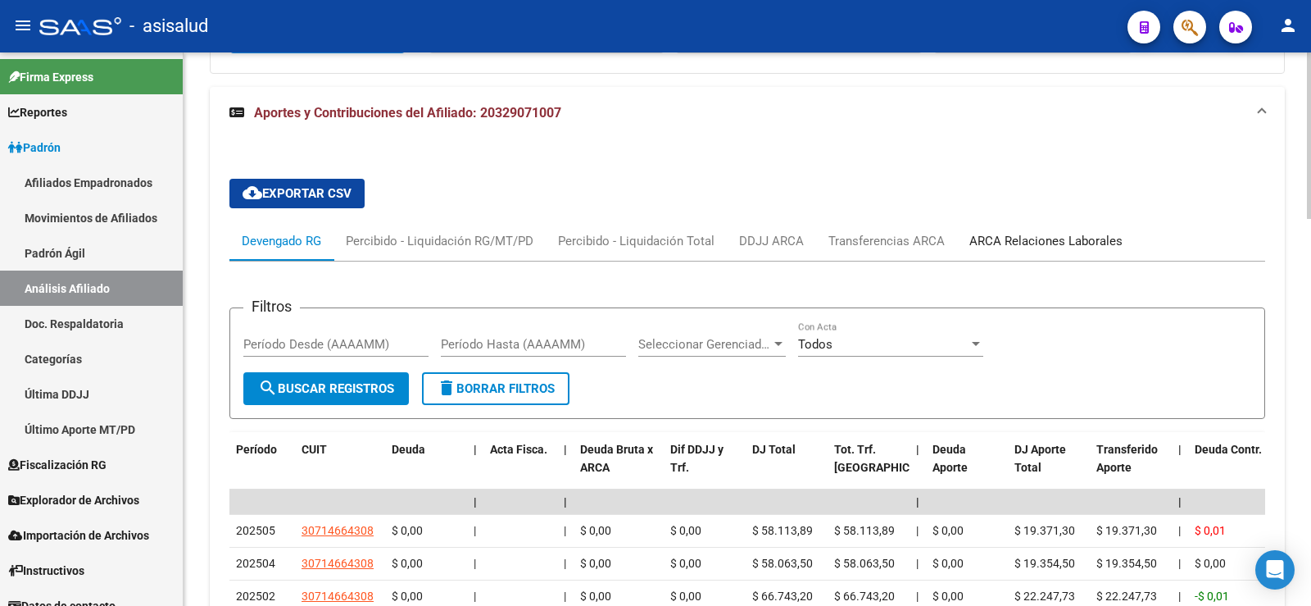
click at [1013, 242] on div "ARCA Relaciones Laborales" at bounding box center [1046, 241] width 153 height 18
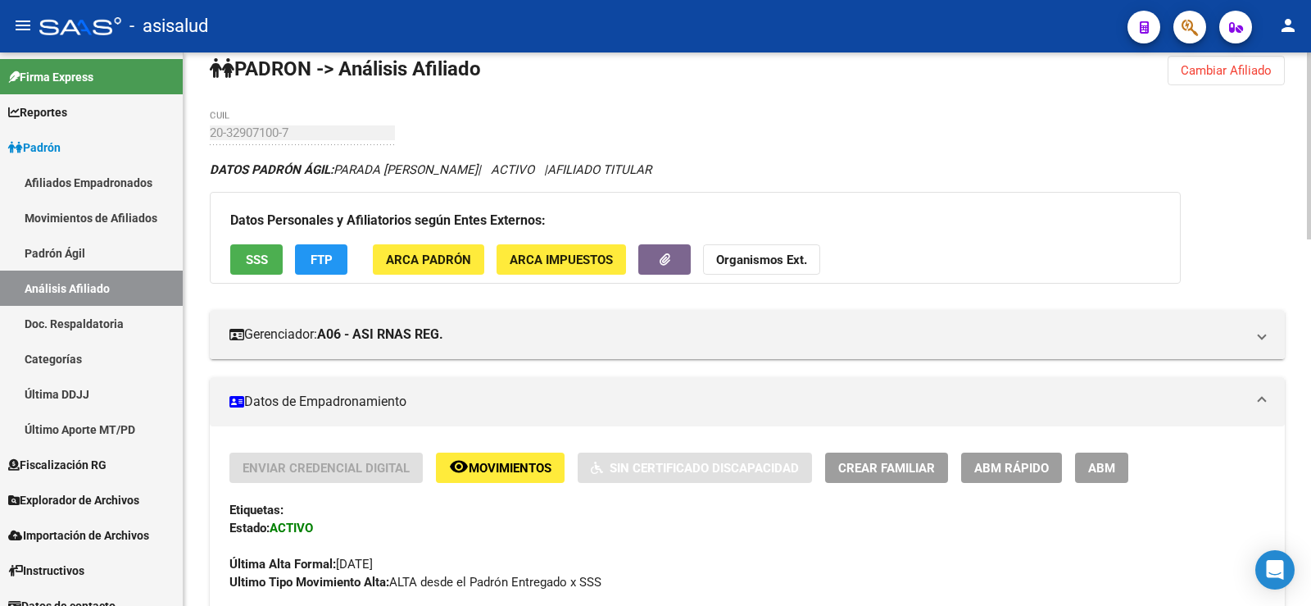
scroll to position [0, 0]
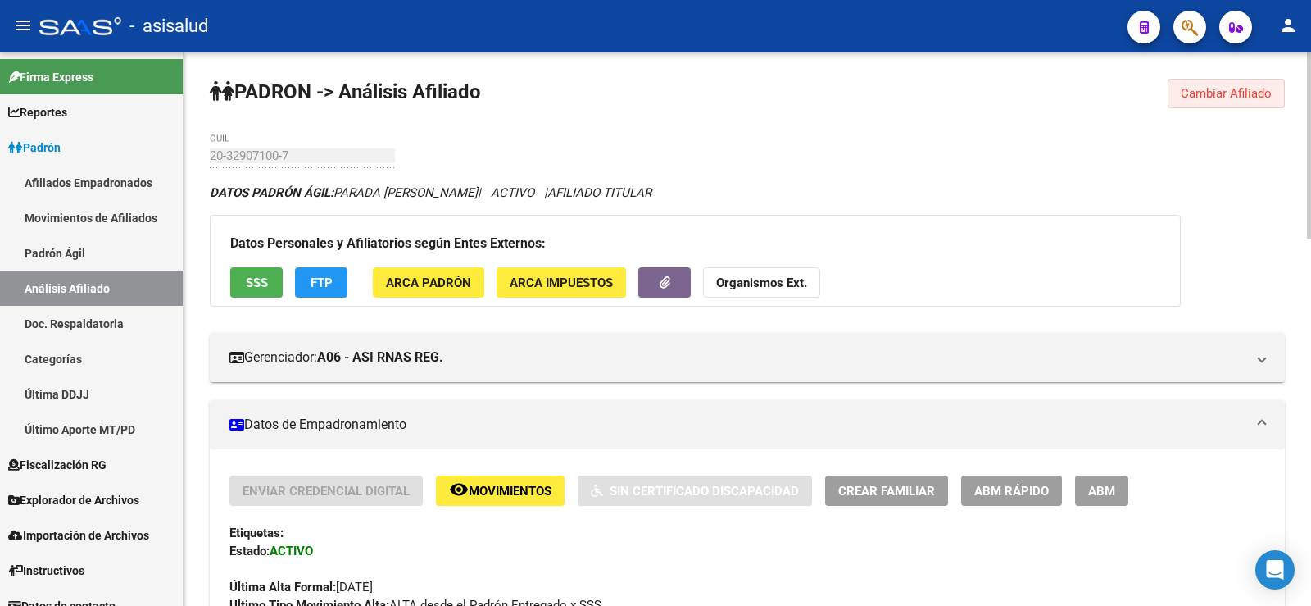
click at [1209, 90] on span "Cambiar Afiliado" at bounding box center [1226, 93] width 91 height 15
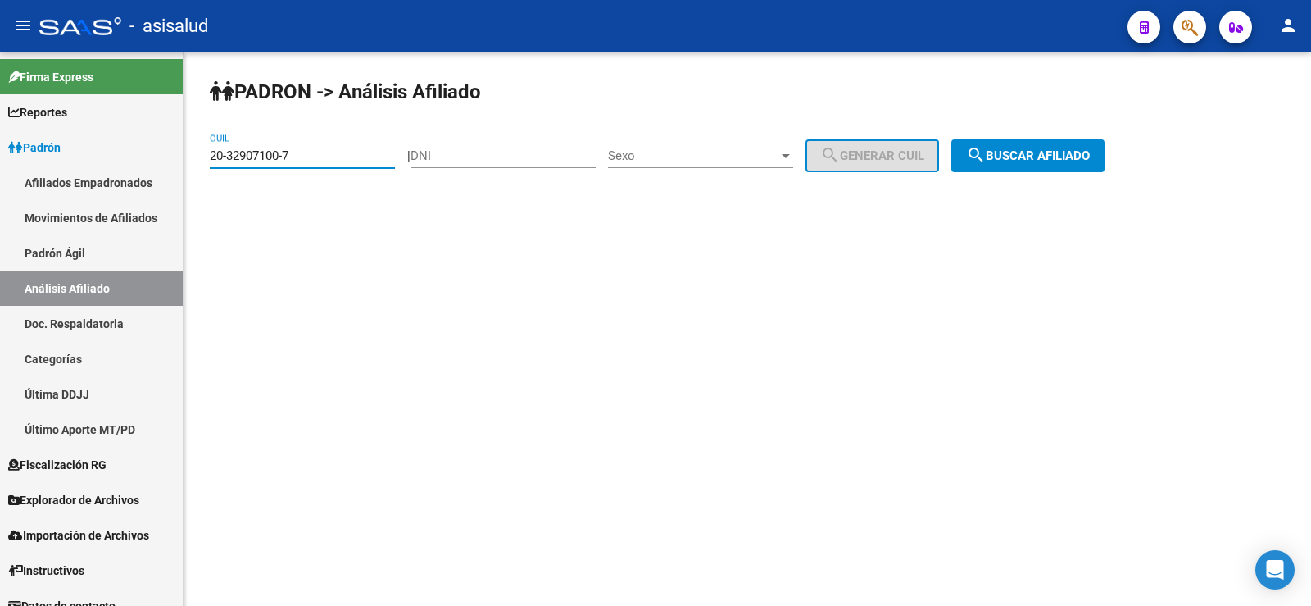
click at [186, 156] on div "PADRON -> Análisis Afiliado 20-32907100-7 CUIL | DNI Sexo Sexo search Generar C…" at bounding box center [748, 138] width 1128 height 172
paste input "7-38607021-6"
click at [1051, 170] on button "search Buscar afiliado" at bounding box center [1027, 155] width 153 height 33
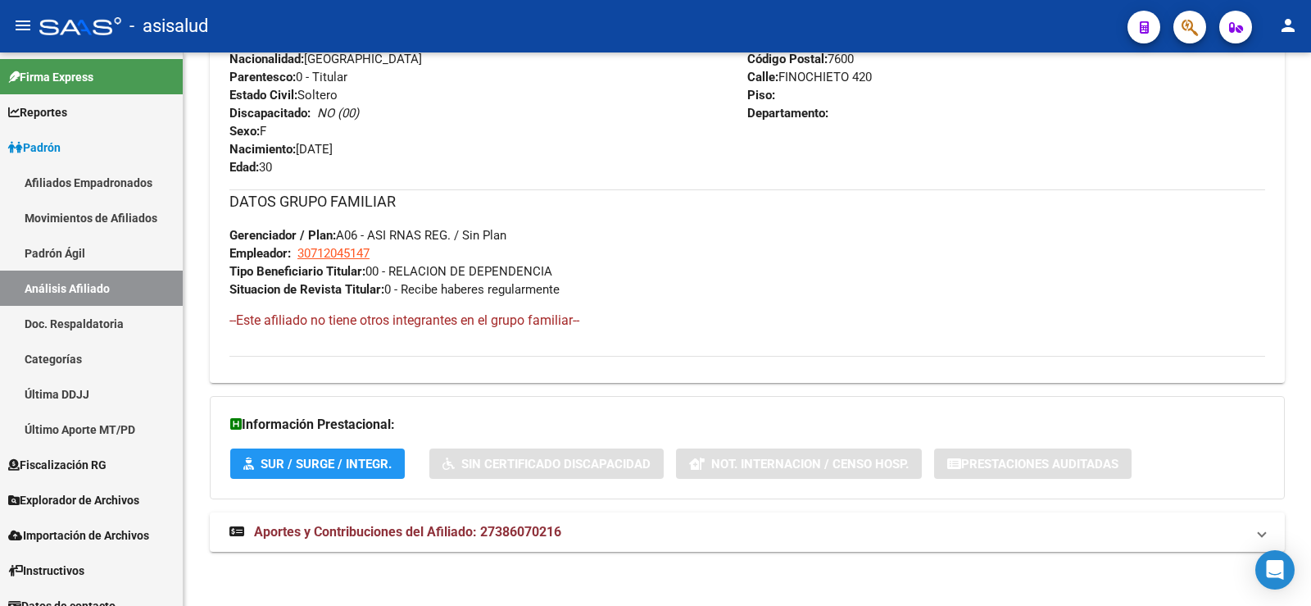
scroll to position [702, 0]
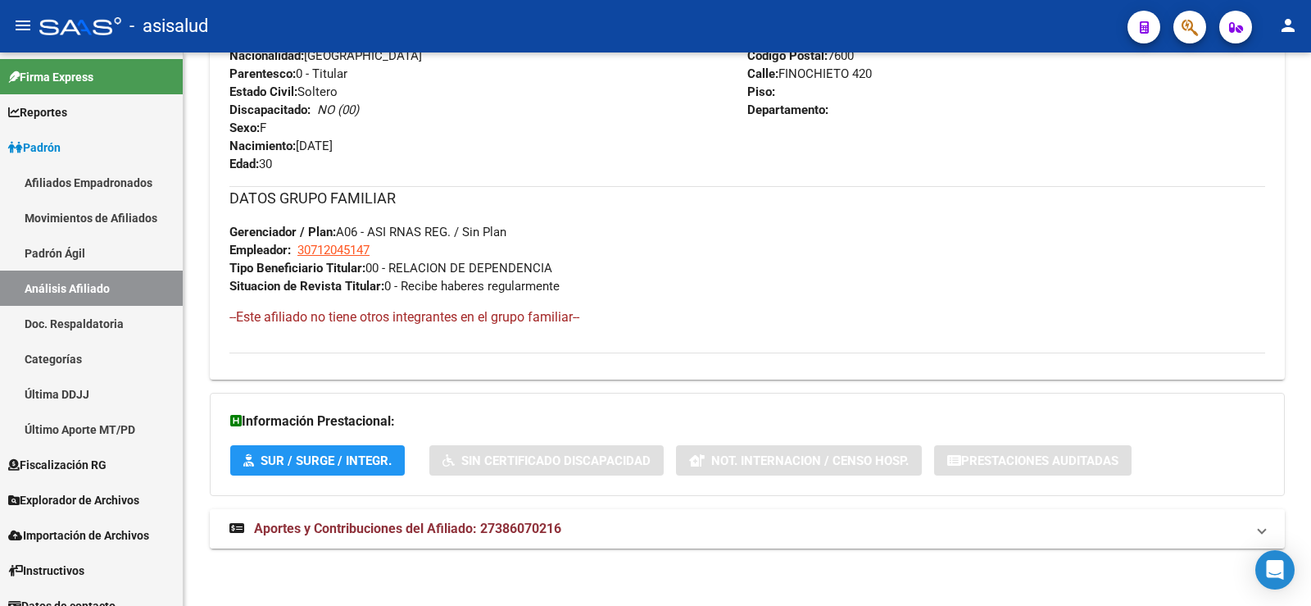
click at [561, 544] on mat-expansion-panel-header "Aportes y Contribuciones del Afiliado: 27386070216" at bounding box center [747, 528] width 1075 height 39
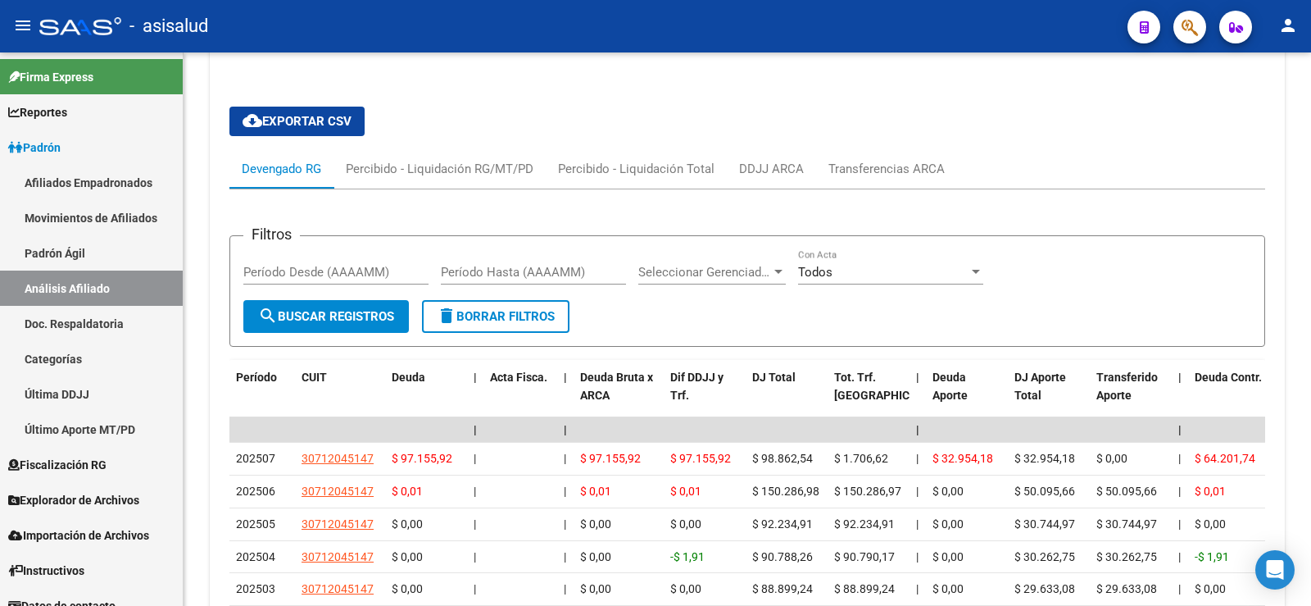
scroll to position [1194, 0]
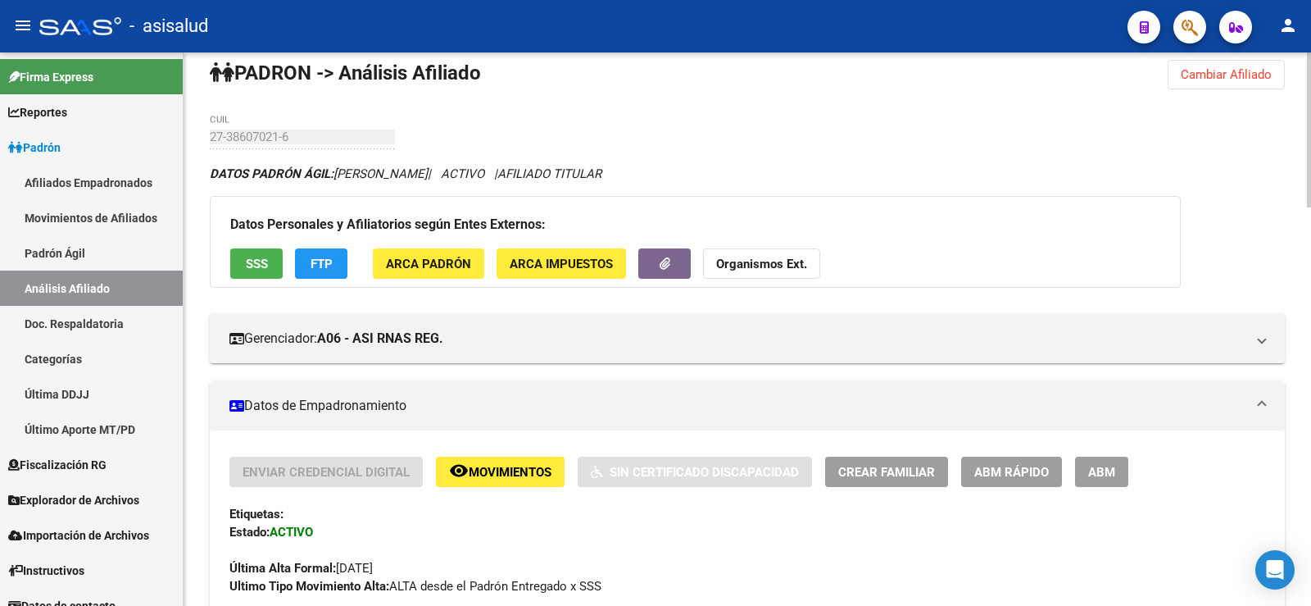
scroll to position [0, 0]
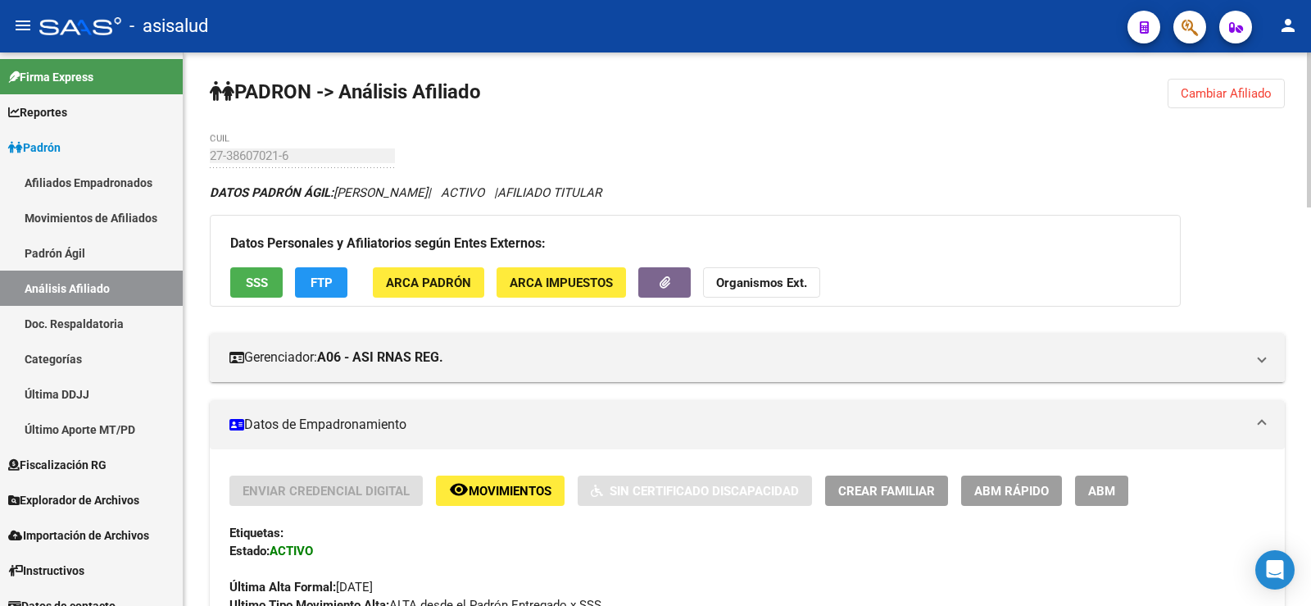
click at [1247, 87] on span "Cambiar Afiliado" at bounding box center [1226, 93] width 91 height 15
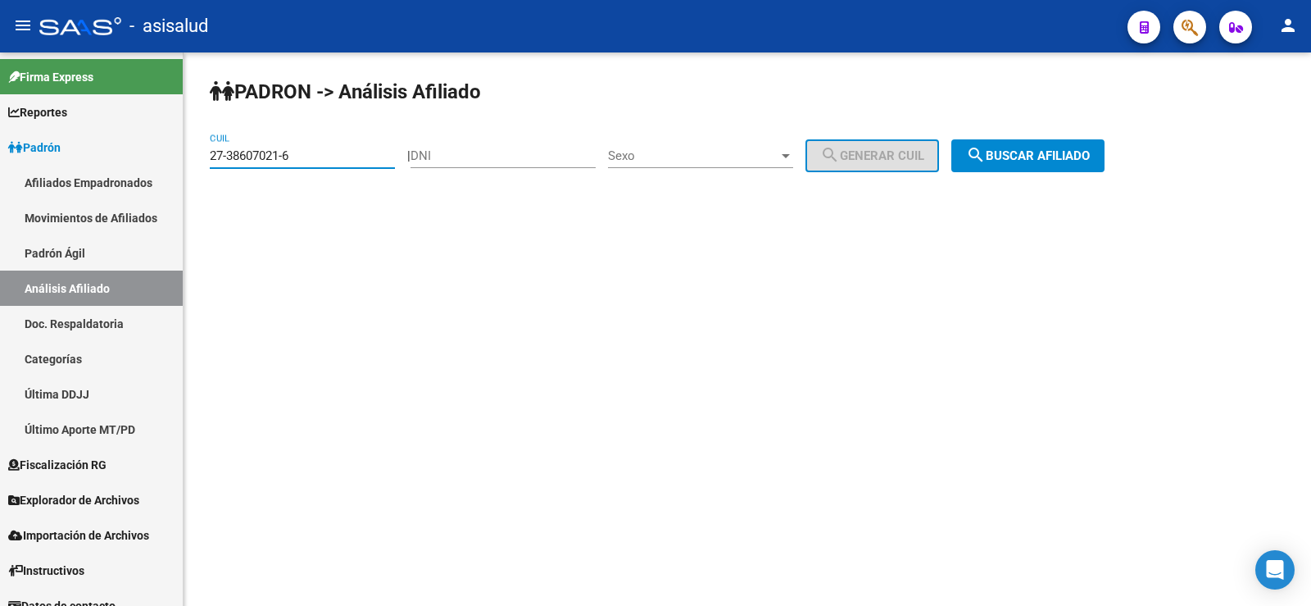
drag, startPoint x: 340, startPoint y: 148, endPoint x: 202, endPoint y: 148, distance: 138.5
click at [202, 148] on div "PADRON -> Análisis Afiliado 27-38607021-6 CUIL | DNI Sexo Sexo search Generar C…" at bounding box center [748, 138] width 1128 height 172
paste input "0-32907100-7"
type input "20-32907100-7"
click at [1077, 152] on span "search Buscar afiliado" at bounding box center [1028, 155] width 124 height 15
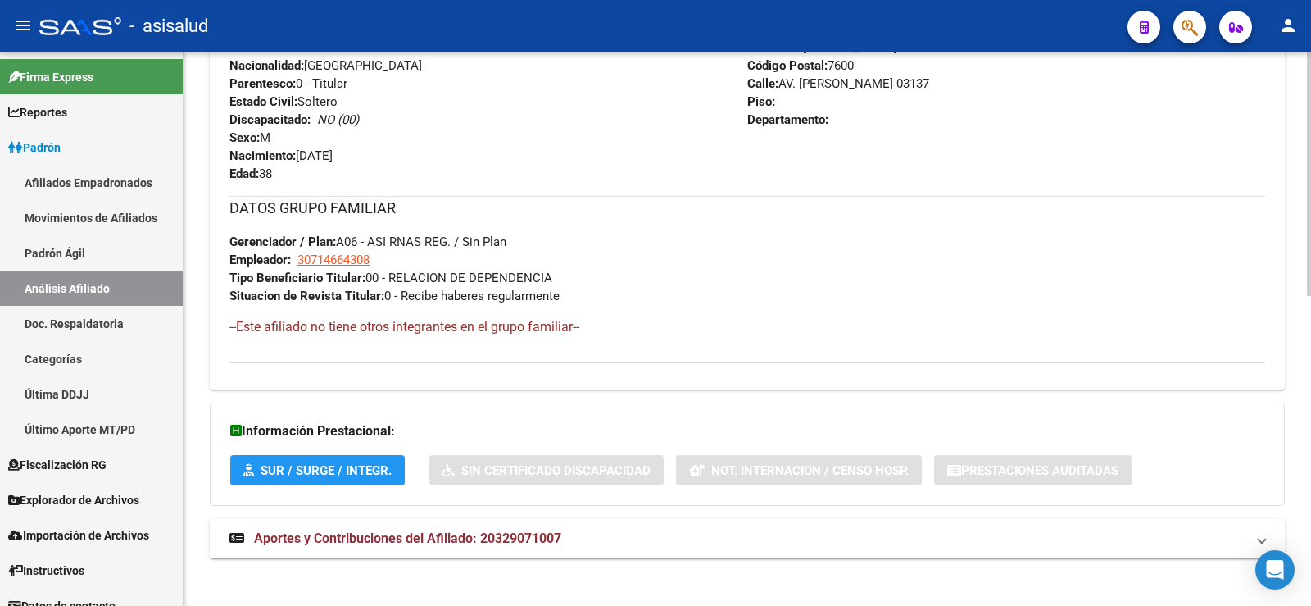
scroll to position [702, 0]
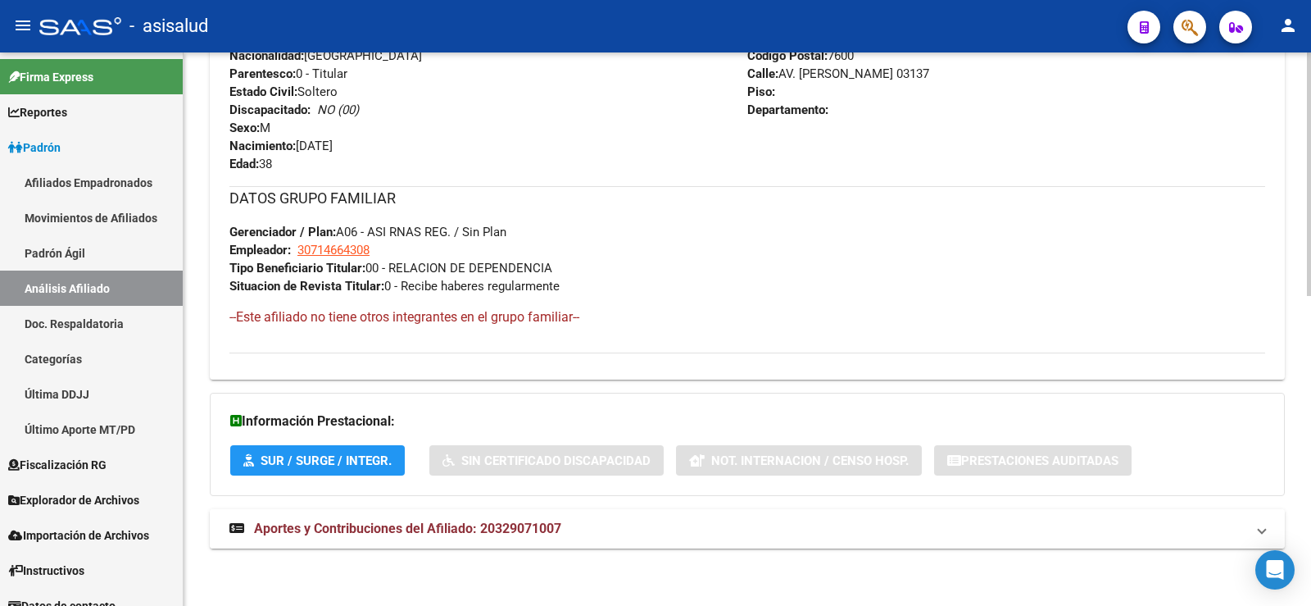
click at [425, 525] on span "Aportes y Contribuciones del Afiliado: 20329071007" at bounding box center [407, 528] width 307 height 16
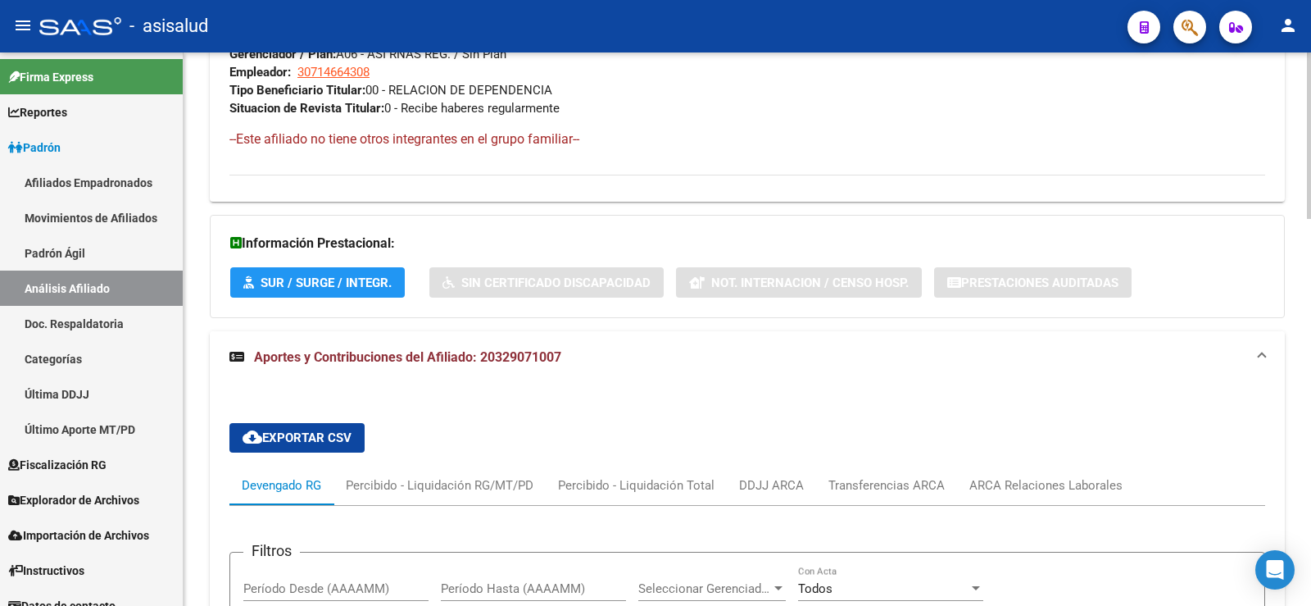
scroll to position [1290, 0]
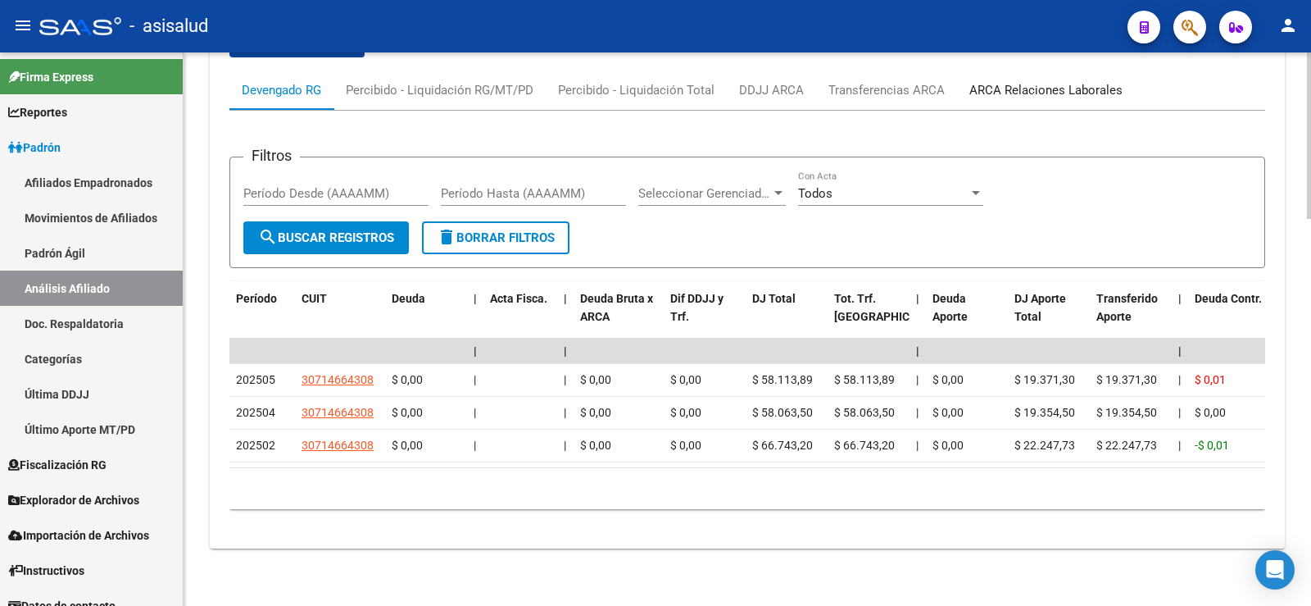
click at [1049, 84] on div "ARCA Relaciones Laborales" at bounding box center [1046, 89] width 178 height 39
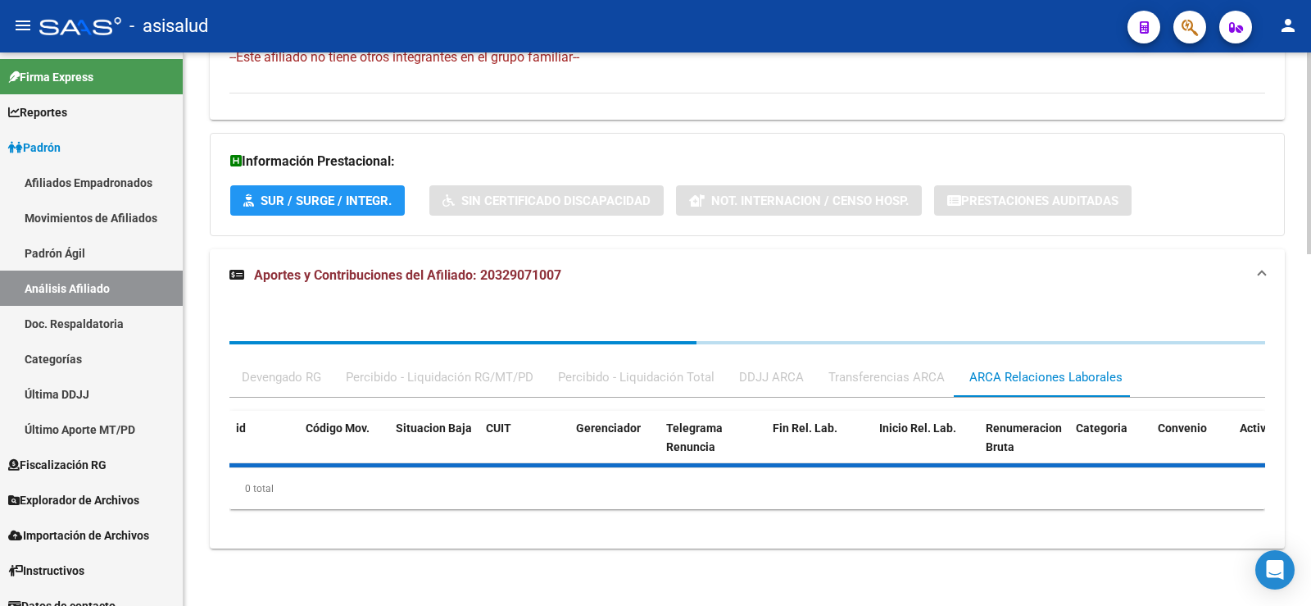
scroll to position [1083, 0]
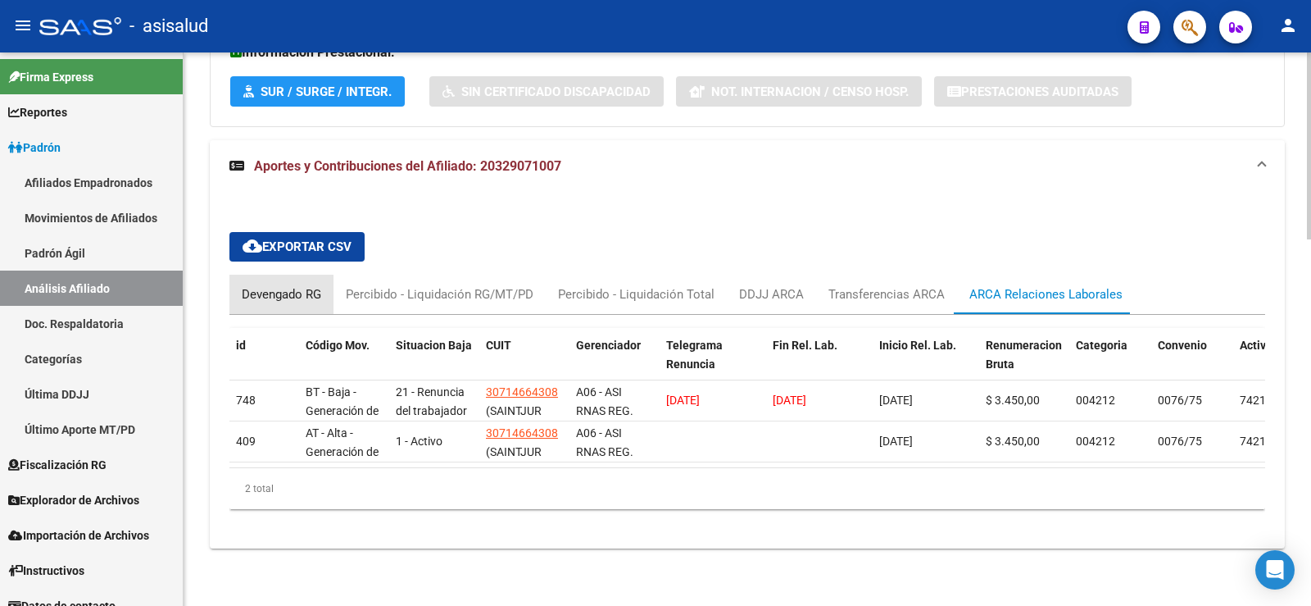
click at [291, 285] on div "Devengado RG" at bounding box center [281, 294] width 79 height 18
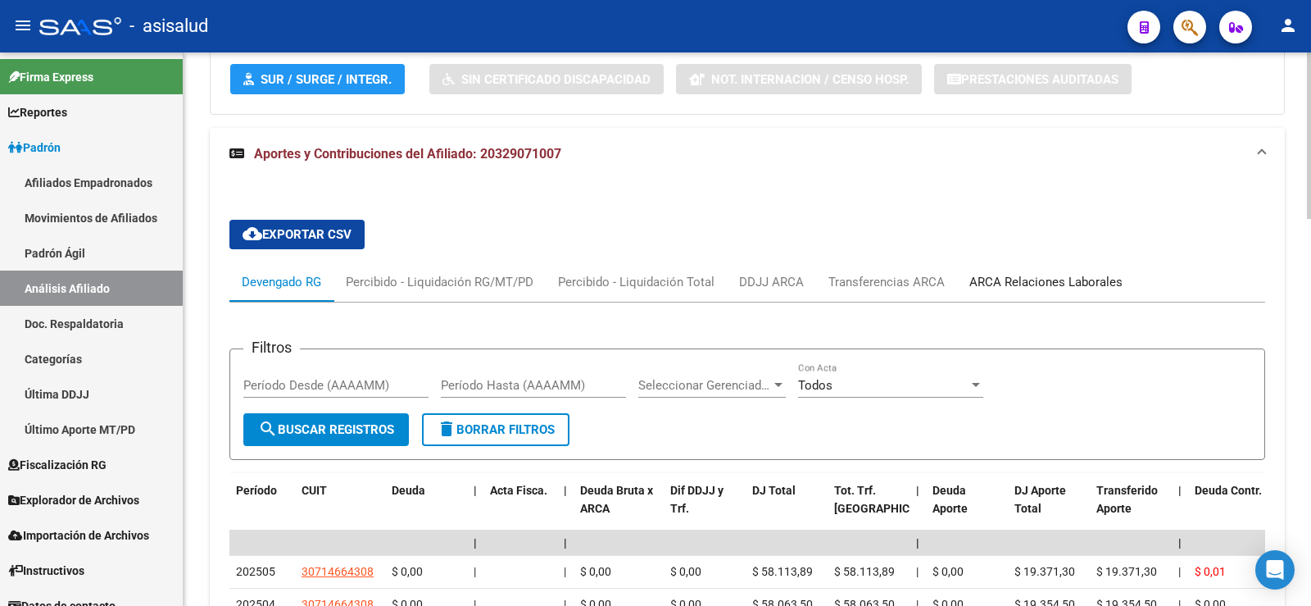
click at [1058, 275] on div "ARCA Relaciones Laborales" at bounding box center [1046, 282] width 153 height 18
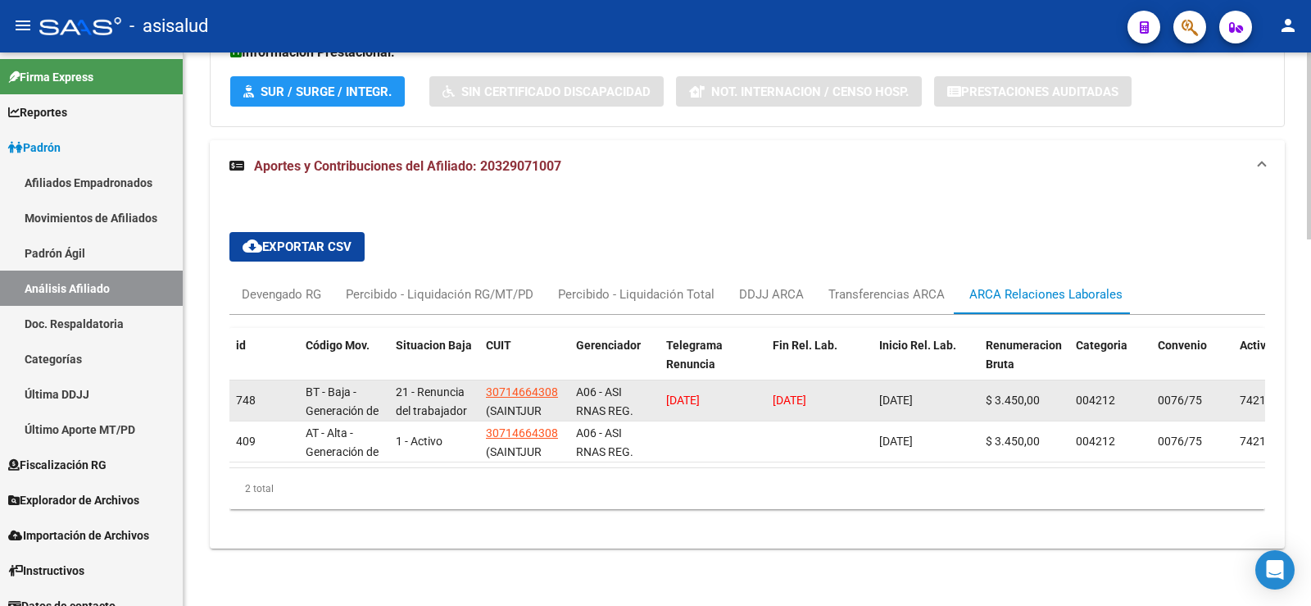
drag, startPoint x: 665, startPoint y: 385, endPoint x: 734, endPoint y: 393, distance: 69.3
click at [734, 393] on datatable-body-cell "[DATE]" at bounding box center [713, 400] width 107 height 40
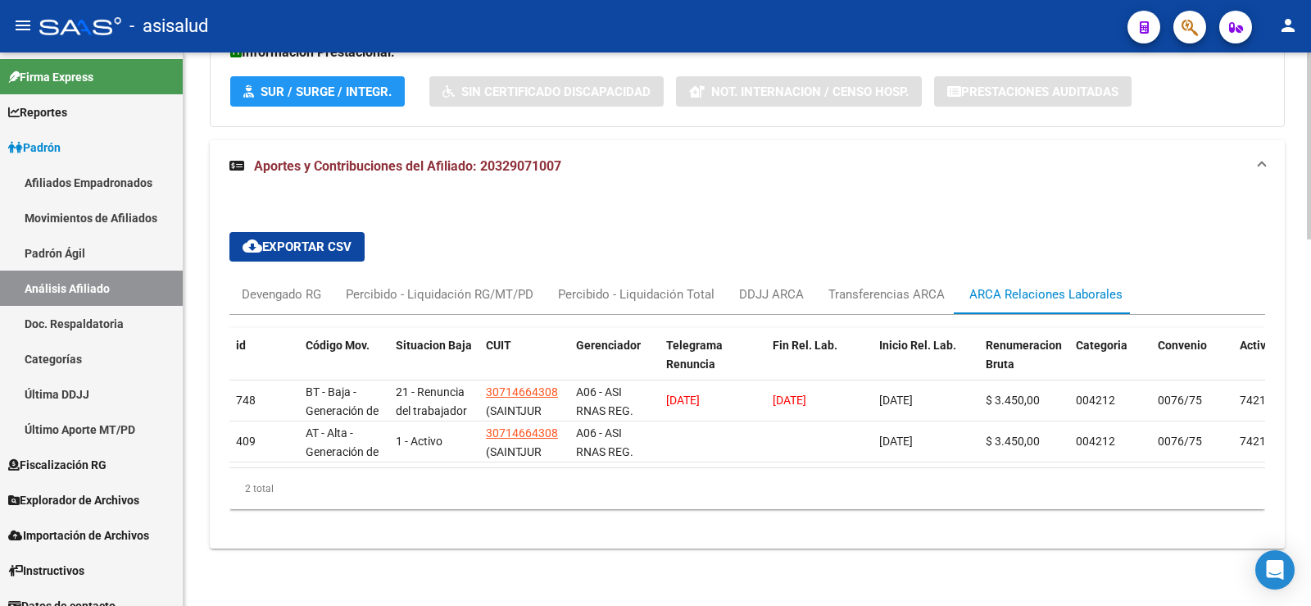
copy span "[DATE]"
drag, startPoint x: 623, startPoint y: 515, endPoint x: 888, endPoint y: 186, distance: 422.6
click at [622, 515] on div "id Código Mov. Situacion Baja CUIT Gerenciador Telegrama Renuncia Fin Rel. Lab.…" at bounding box center [747, 418] width 1036 height 207
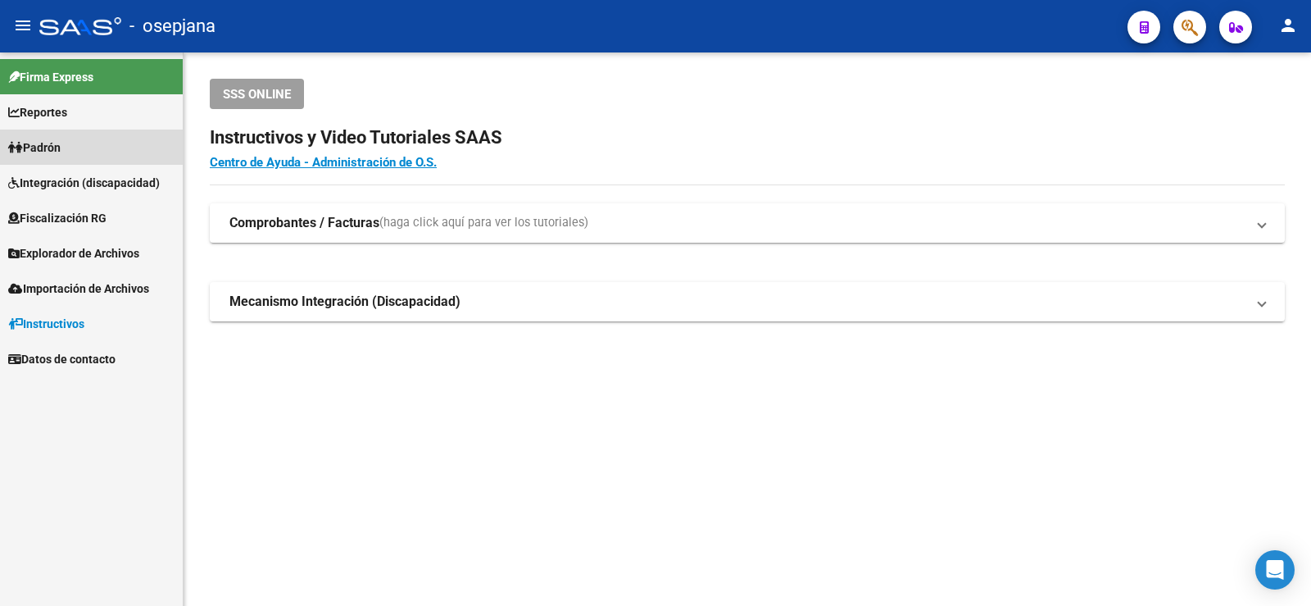
click at [61, 152] on span "Padrón" at bounding box center [34, 148] width 52 height 18
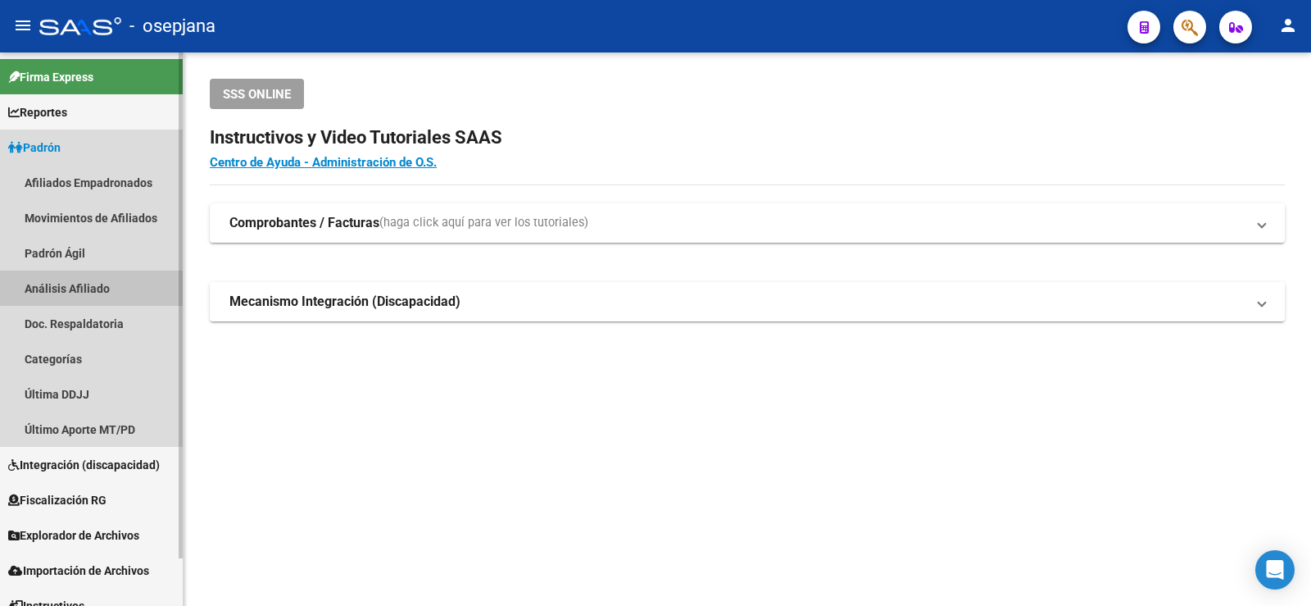
click at [92, 300] on link "Análisis Afiliado" at bounding box center [91, 287] width 183 height 35
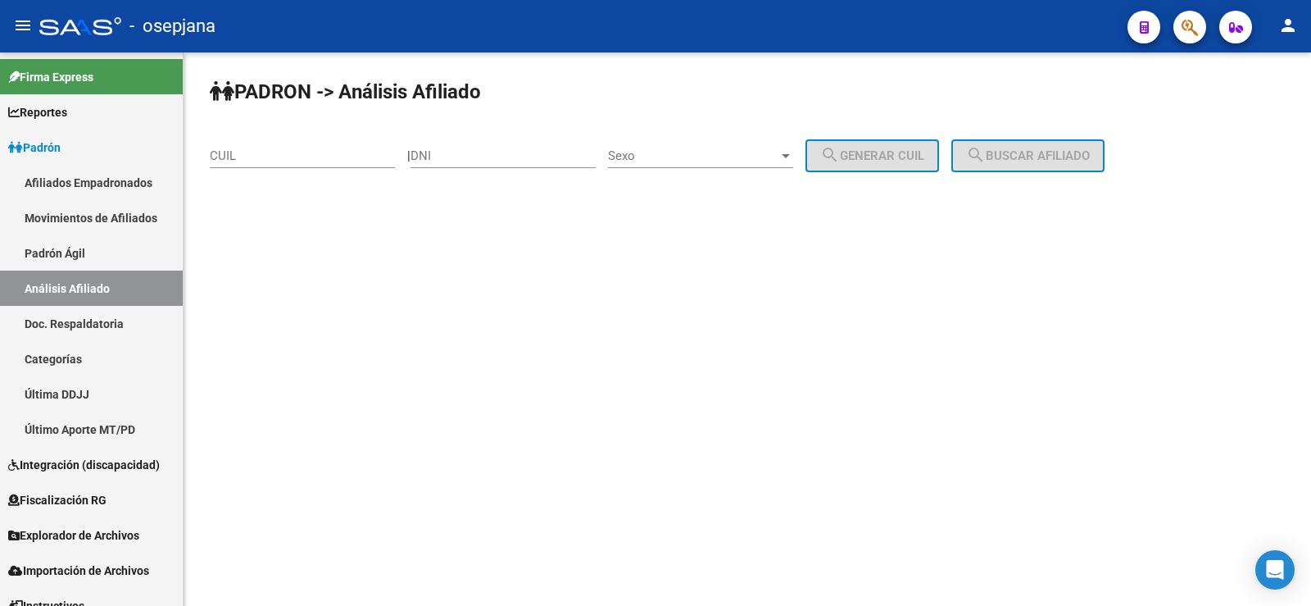
click at [270, 161] on input "CUIL" at bounding box center [302, 155] width 185 height 15
paste input "20-35338916-6"
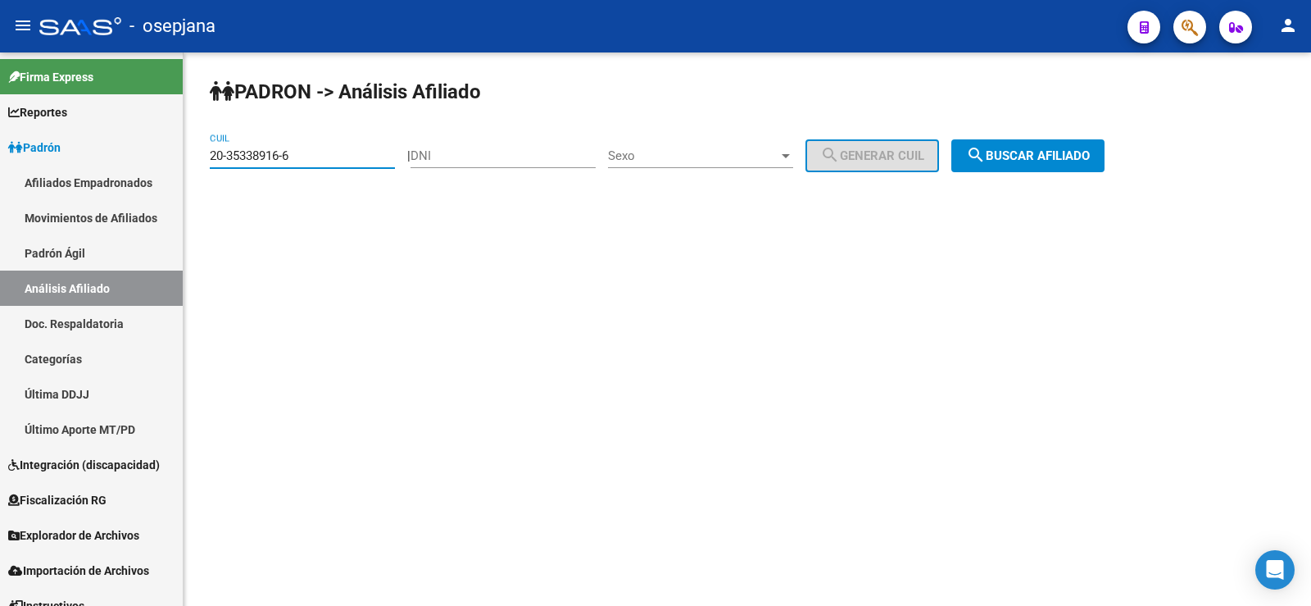
click at [1072, 157] on span "search Buscar afiliado" at bounding box center [1028, 155] width 124 height 15
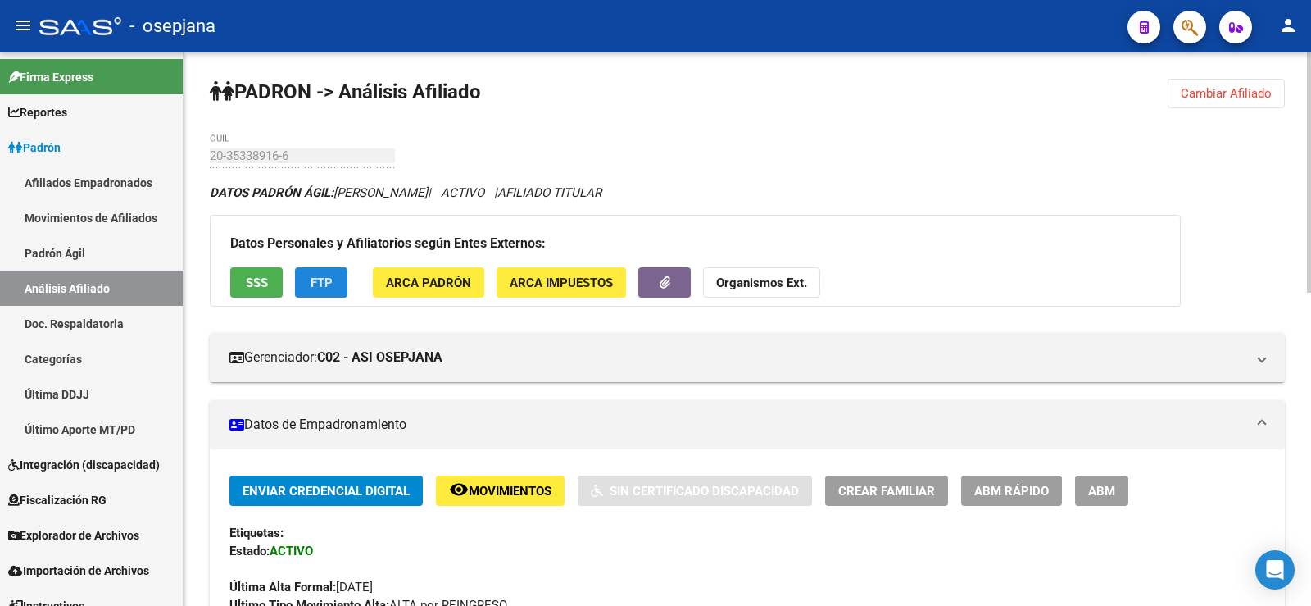
click at [320, 283] on span "FTP" at bounding box center [322, 282] width 22 height 15
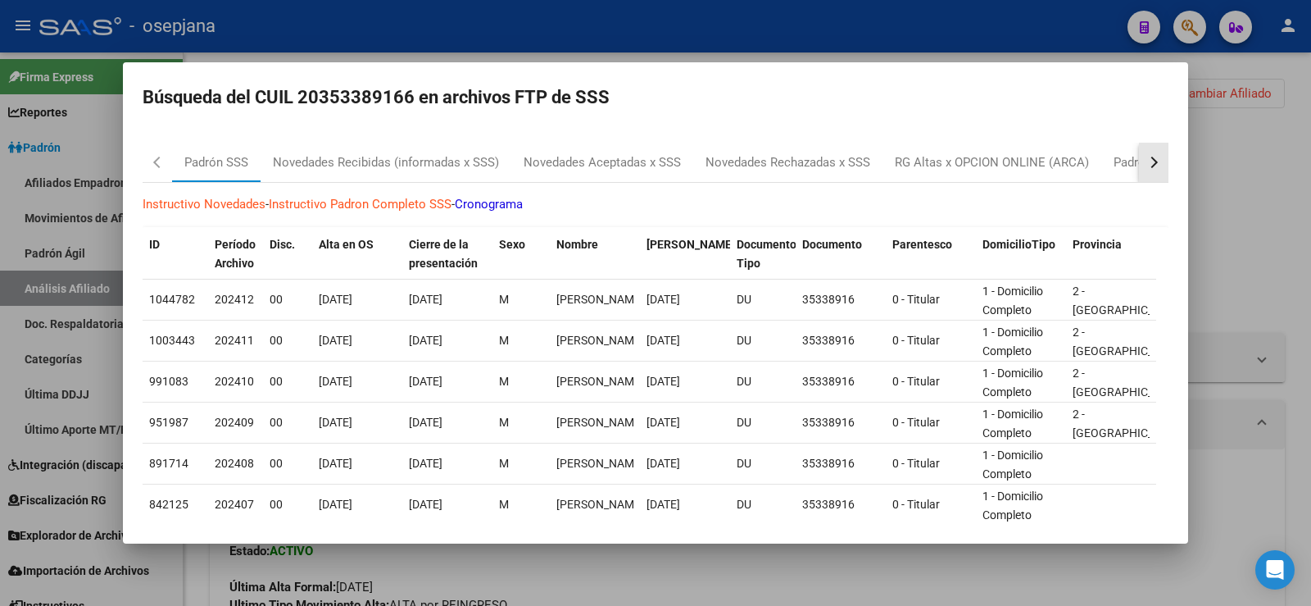
click at [1147, 157] on div "button" at bounding box center [1152, 162] width 11 height 11
click at [1049, 157] on div "Padrón Desempleo SSS" at bounding box center [1050, 162] width 129 height 19
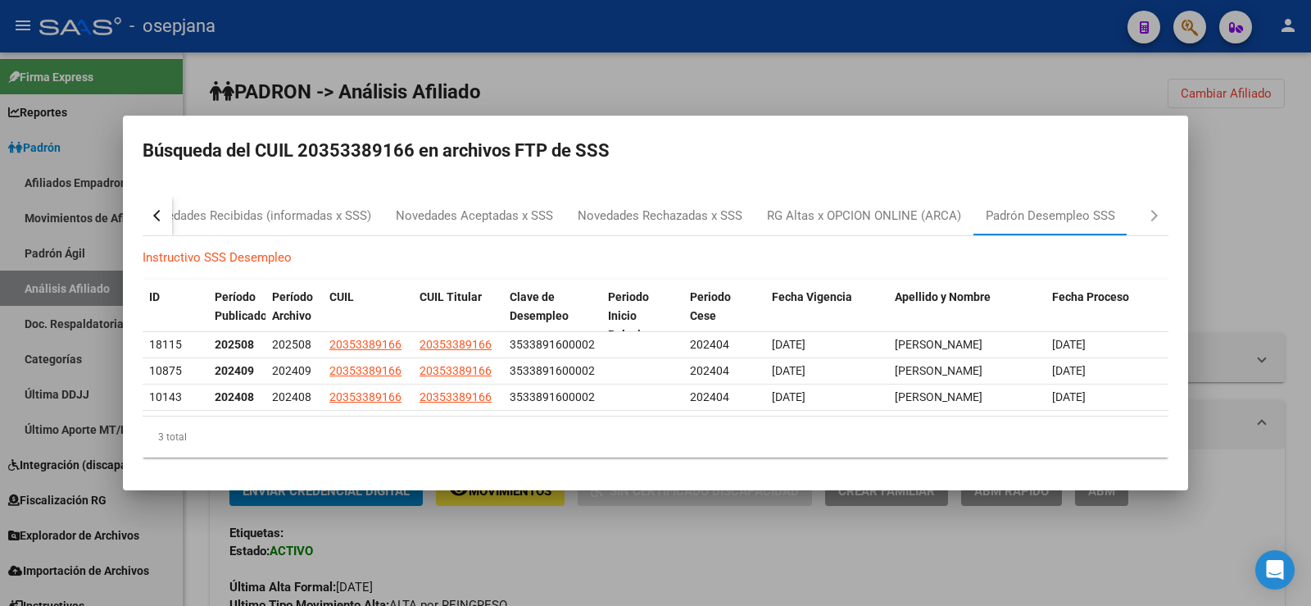
click at [1263, 201] on div at bounding box center [655, 303] width 1311 height 606
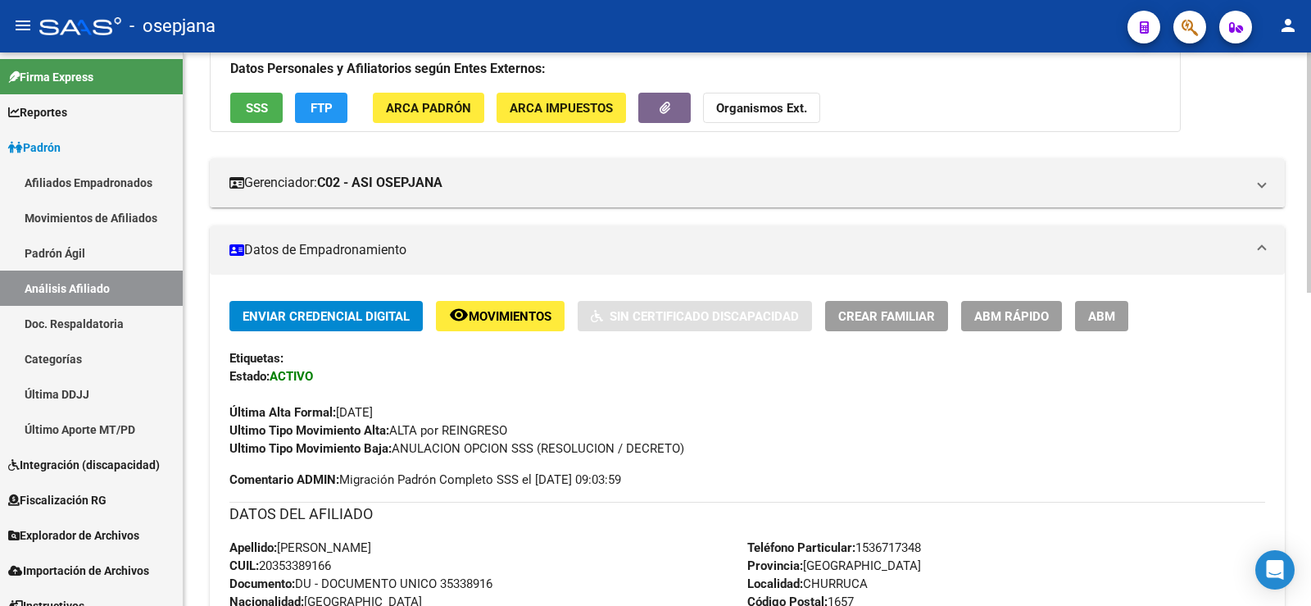
scroll to position [82, 0]
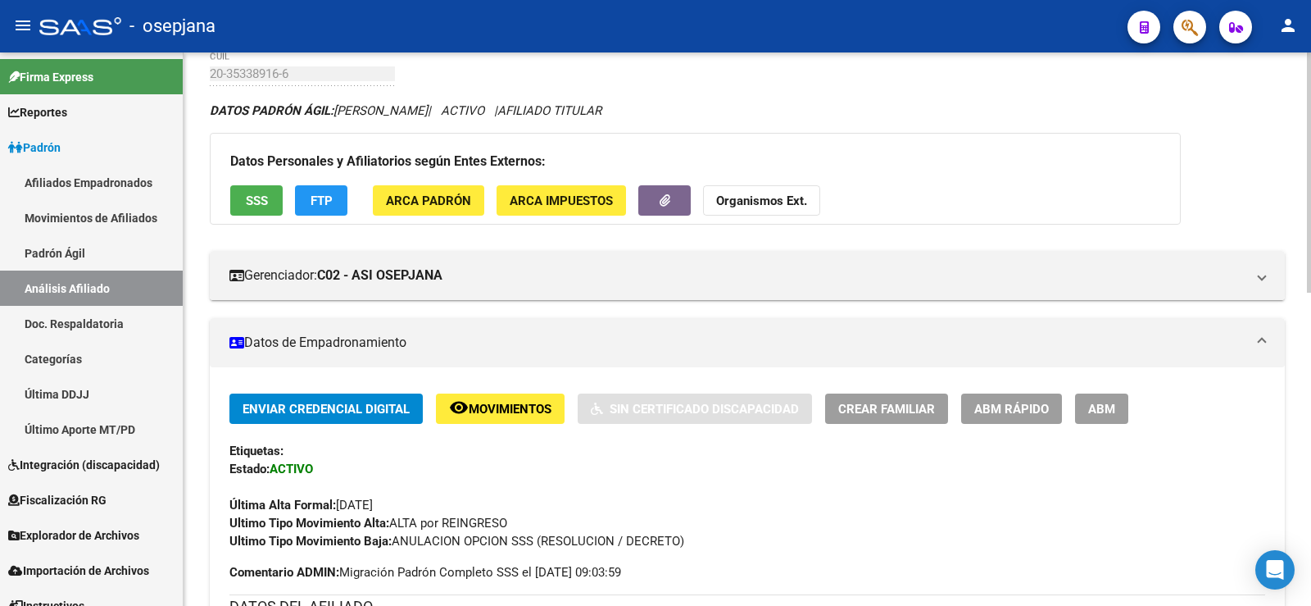
click at [248, 198] on span "SSS" at bounding box center [257, 200] width 22 height 15
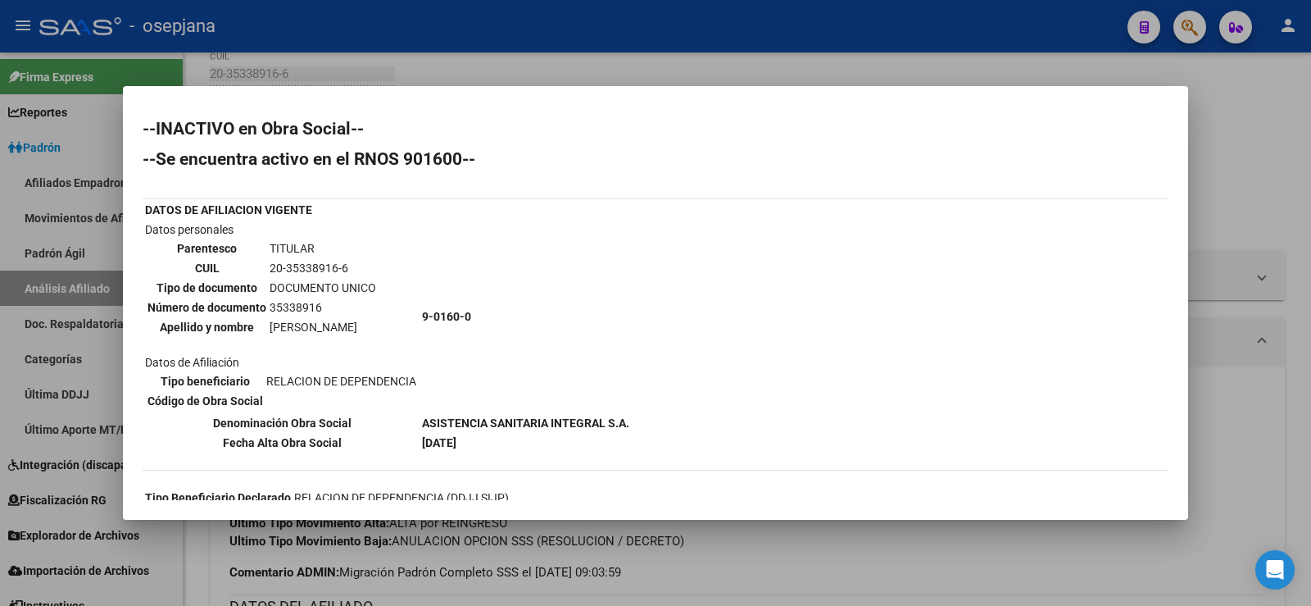
click at [1243, 148] on div at bounding box center [655, 303] width 1311 height 606
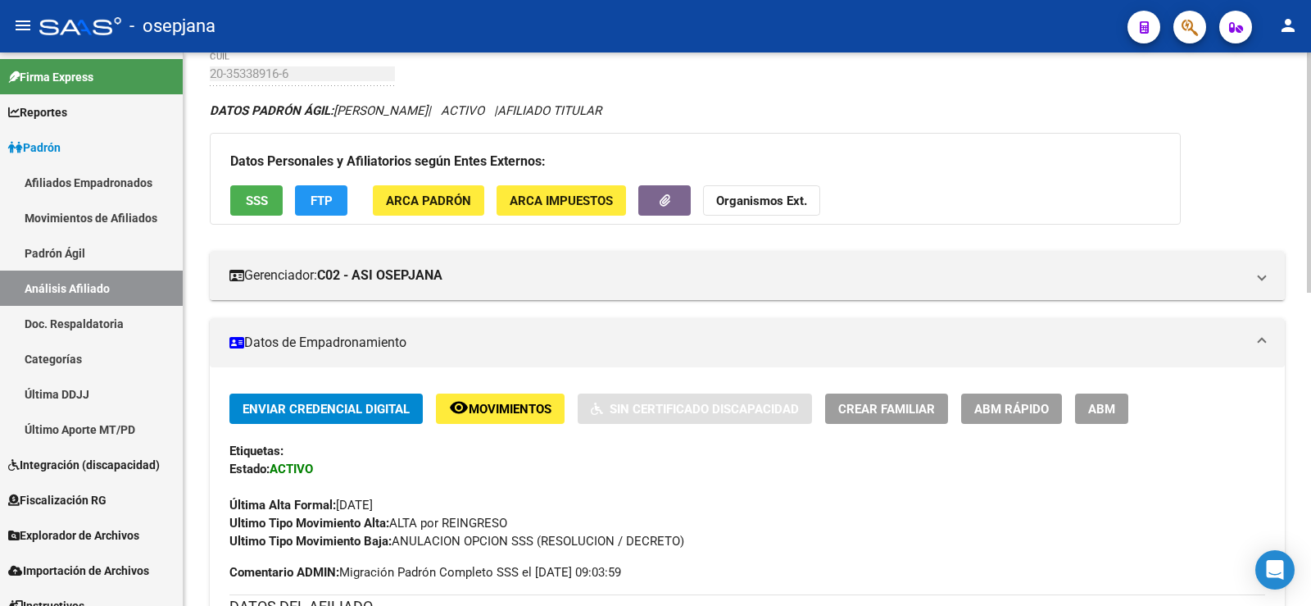
click at [325, 203] on span "FTP" at bounding box center [322, 200] width 22 height 15
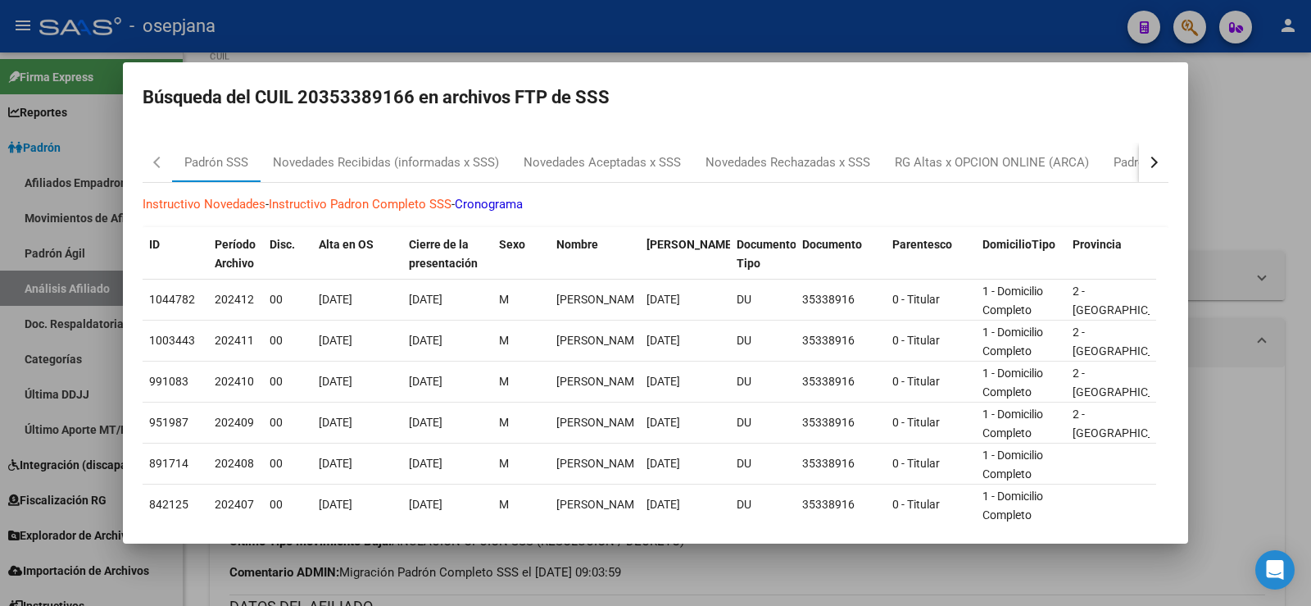
click at [1149, 160] on button "button" at bounding box center [1154, 162] width 30 height 39
click at [1064, 170] on div "Padrón Desempleo SSS" at bounding box center [1050, 162] width 129 height 19
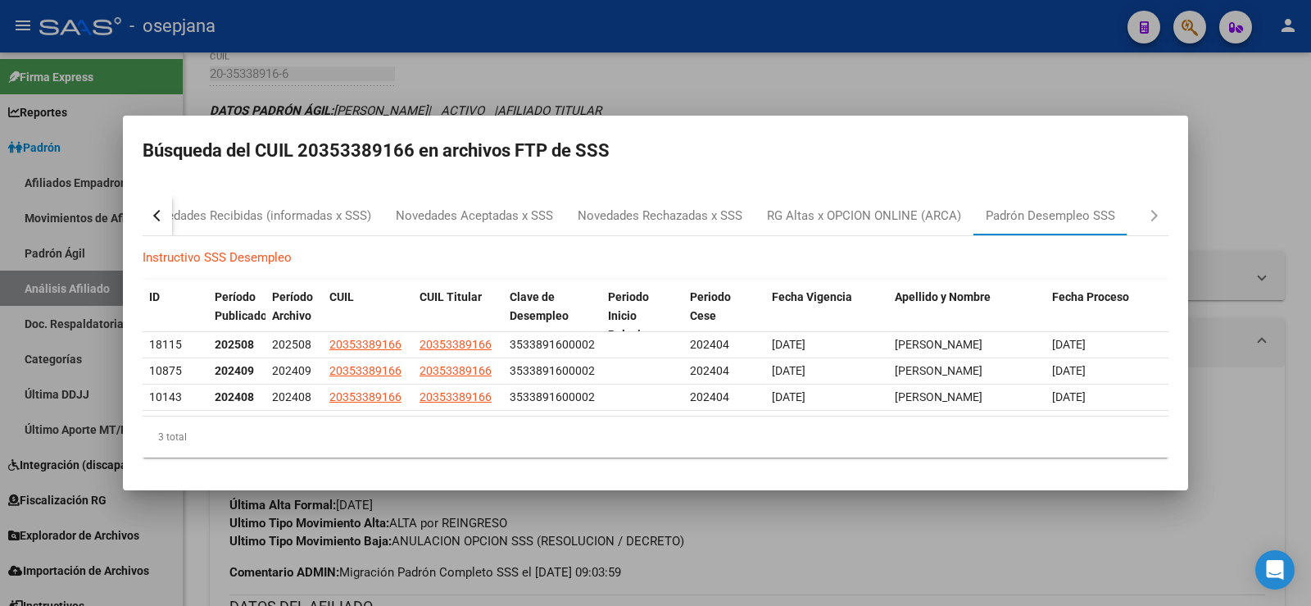
click at [1247, 163] on div at bounding box center [655, 303] width 1311 height 606
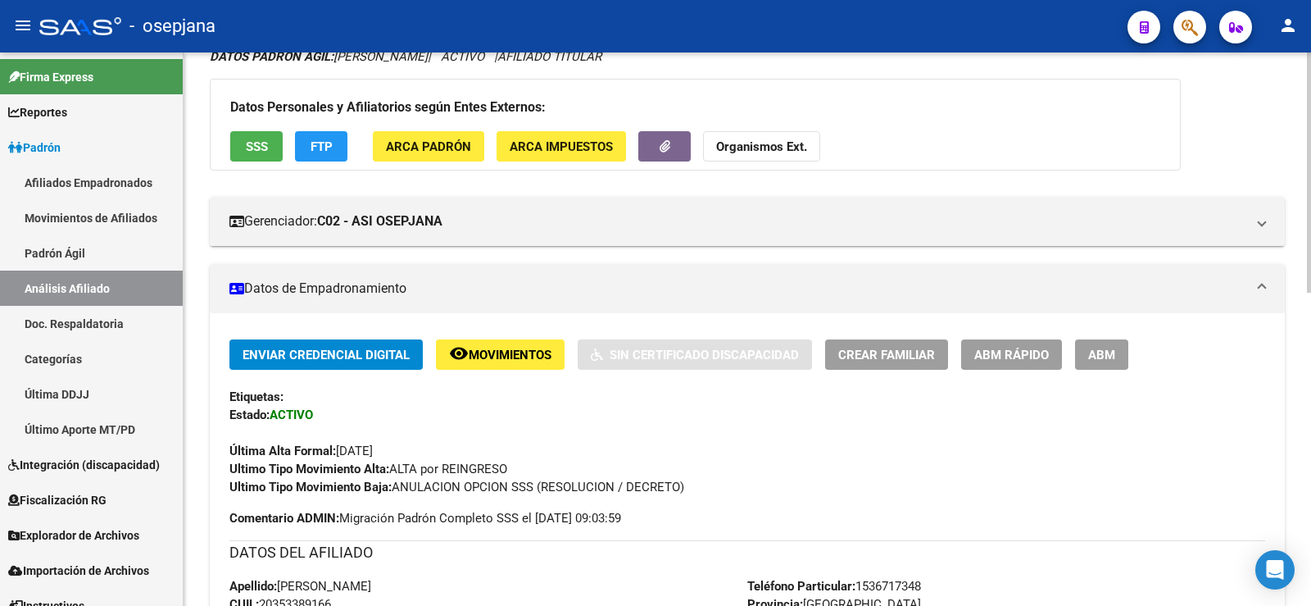
scroll to position [164, 0]
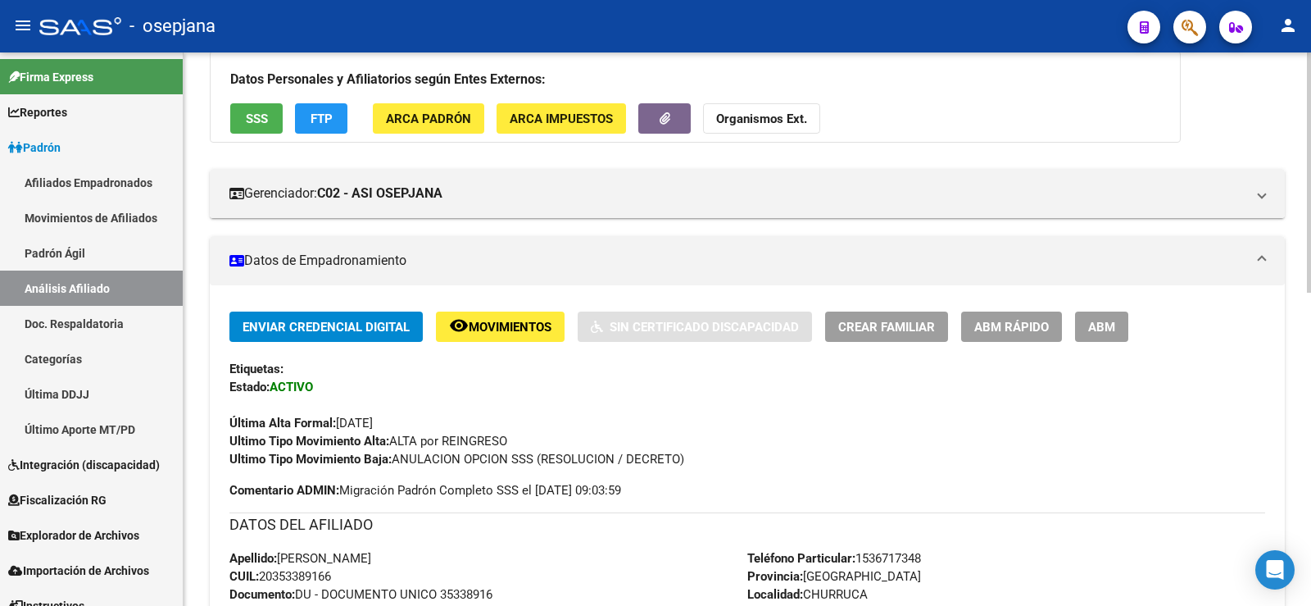
click at [502, 319] on span "remove_red_eye Movimientos" at bounding box center [500, 326] width 102 height 15
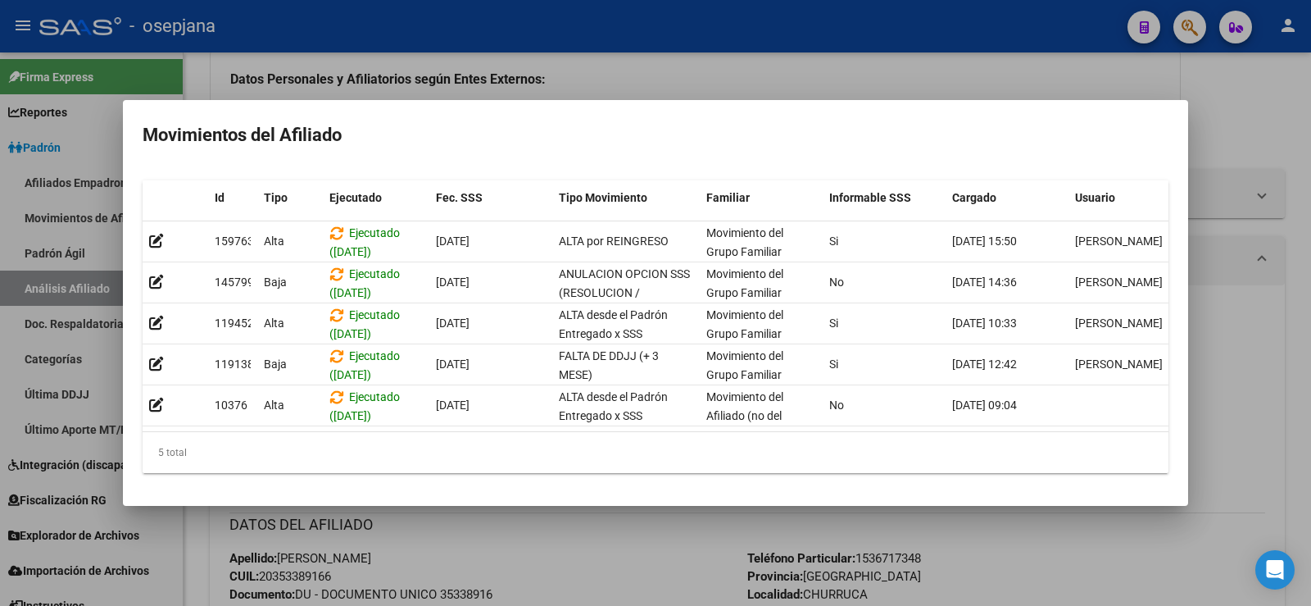
click at [644, 555] on div at bounding box center [655, 303] width 1311 height 606
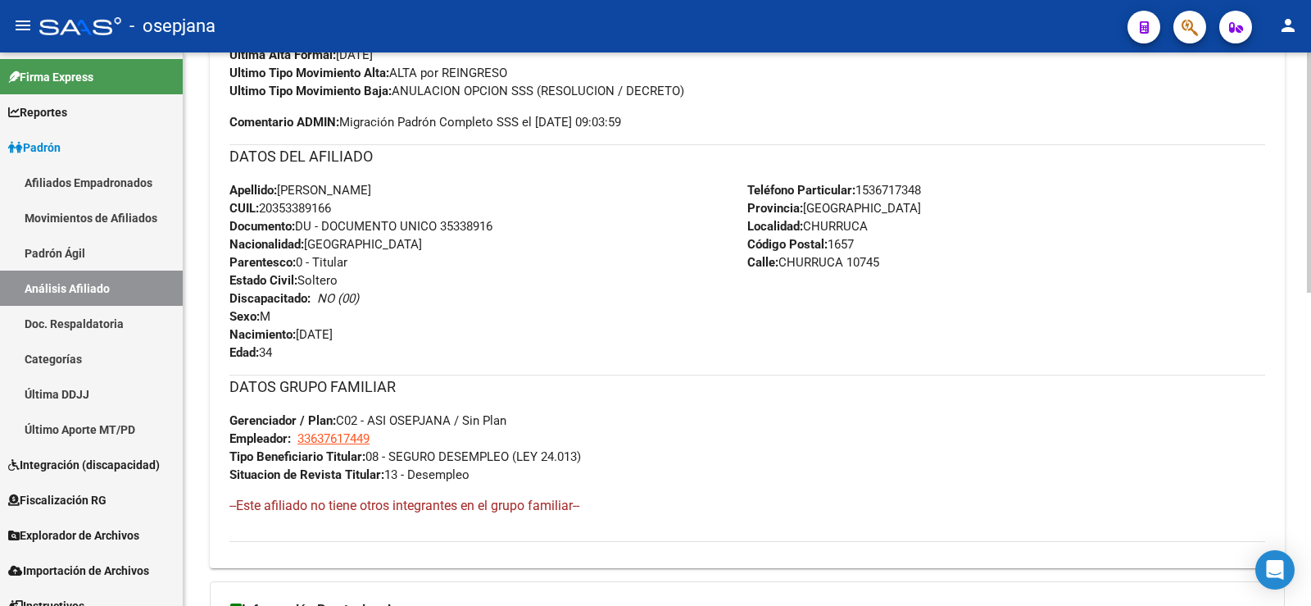
scroll to position [720, 0]
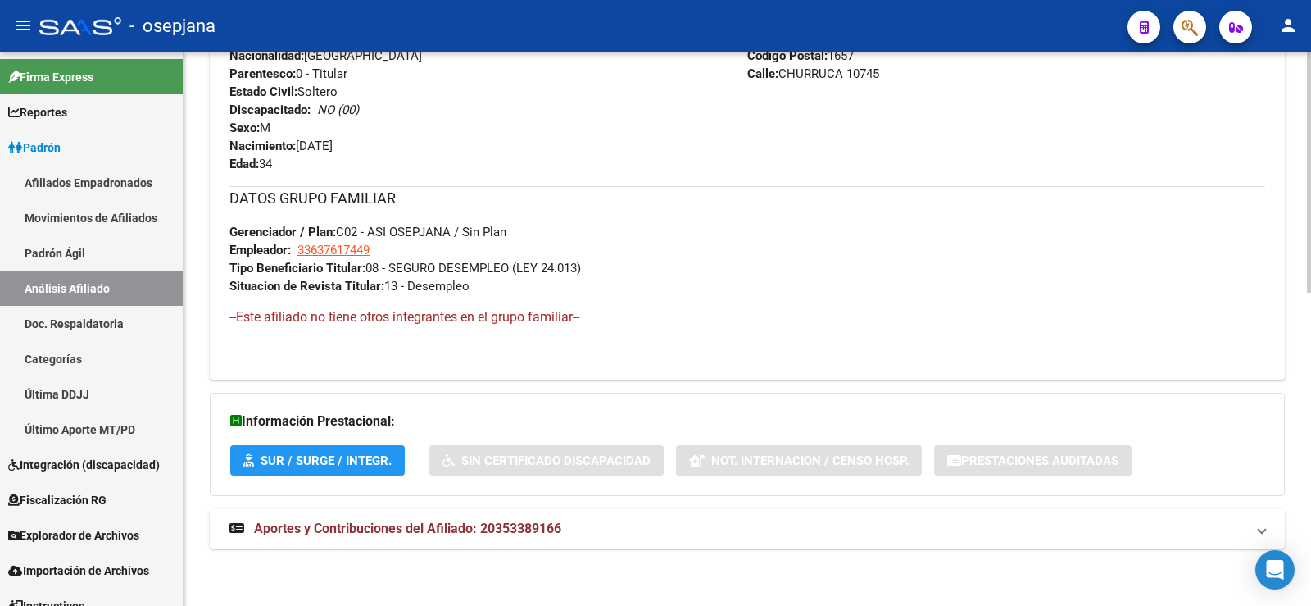
click at [503, 543] on mat-expansion-panel-header "Aportes y Contribuciones del Afiliado: 20353389166" at bounding box center [747, 528] width 1075 height 39
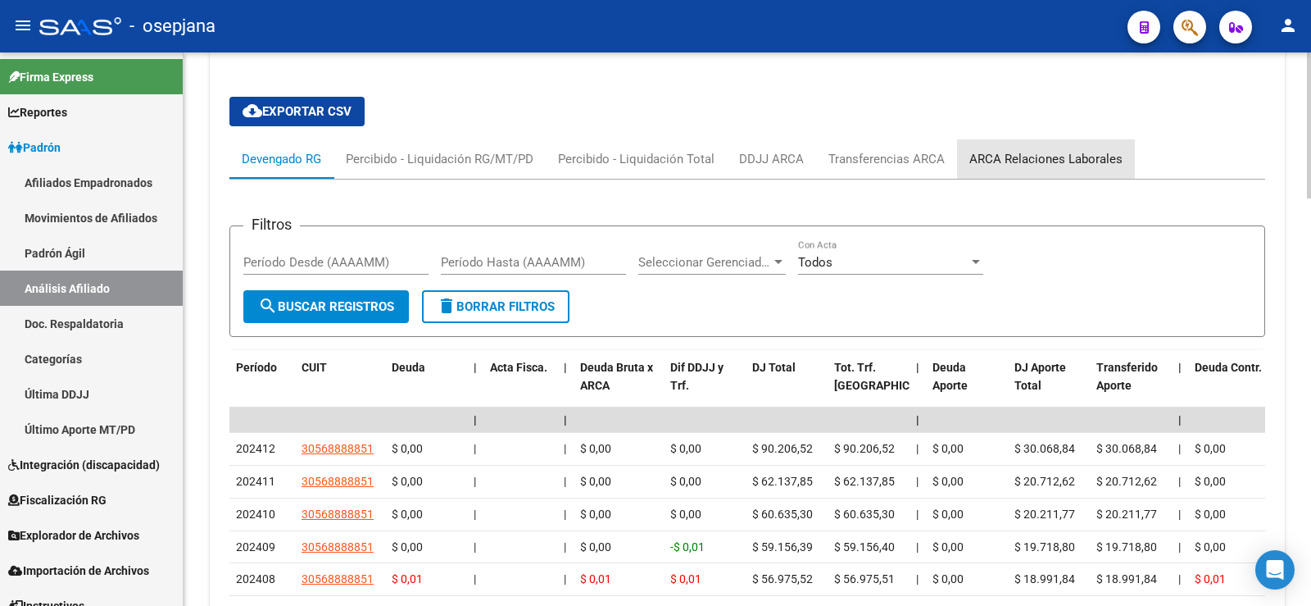
click at [1044, 160] on div "ARCA Relaciones Laborales" at bounding box center [1046, 159] width 153 height 18
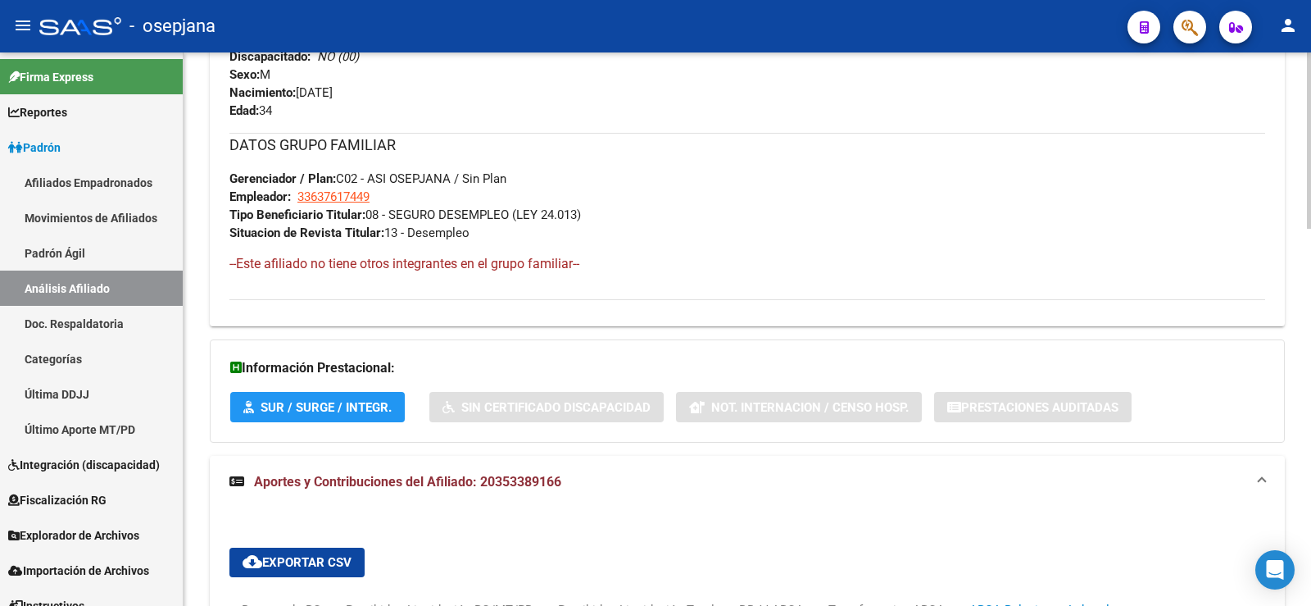
scroll to position [200, 0]
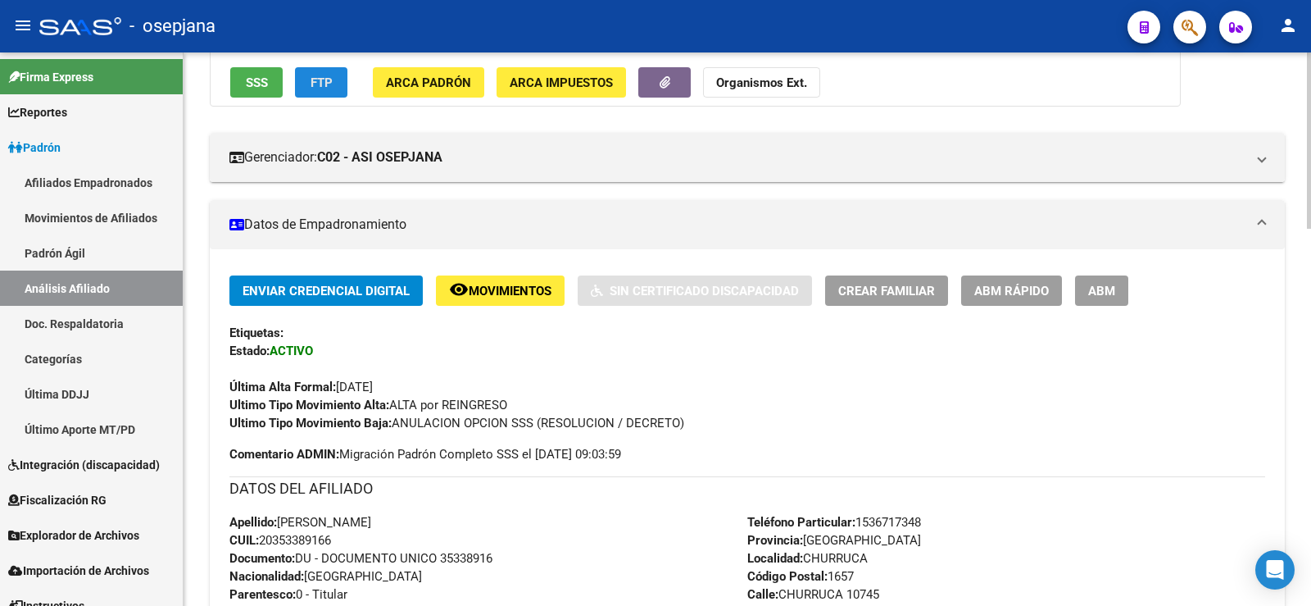
click at [323, 87] on span "FTP" at bounding box center [322, 82] width 22 height 15
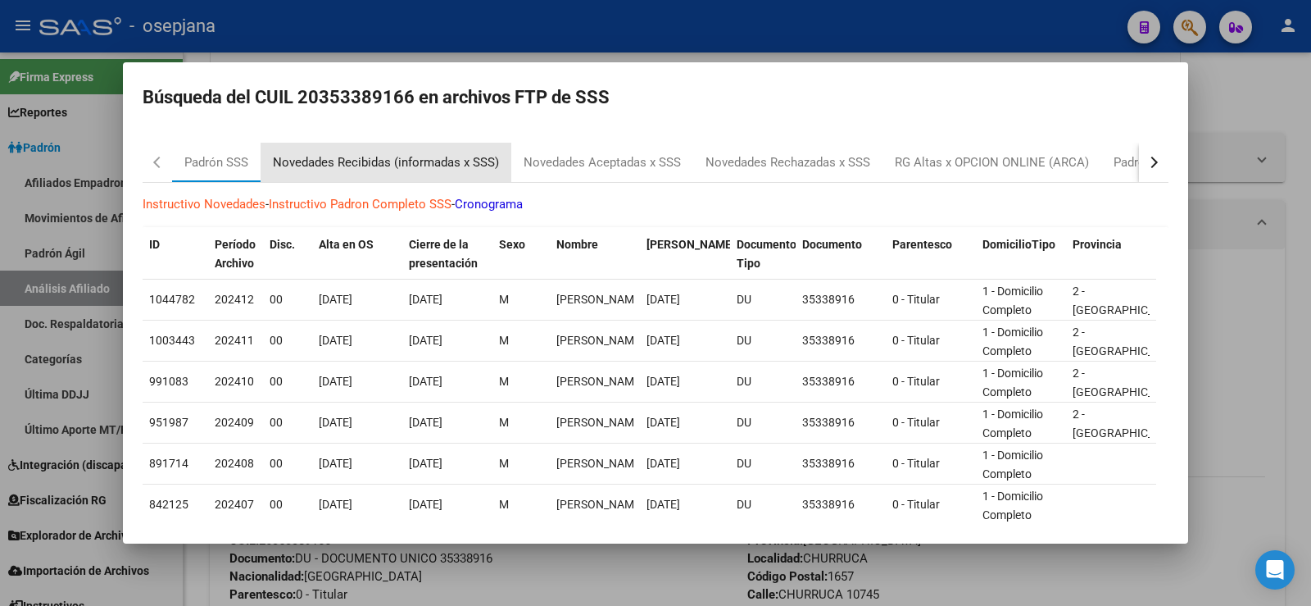
click at [390, 168] on div "Novedades Recibidas (informadas x SSS)" at bounding box center [386, 162] width 226 height 19
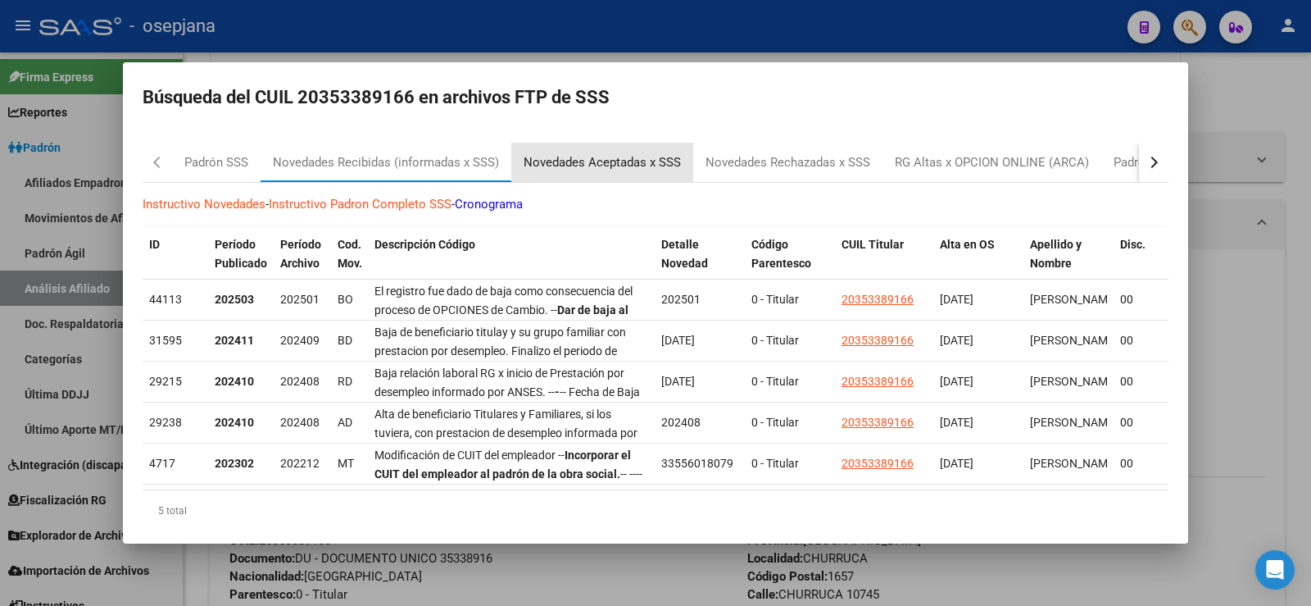
click at [643, 171] on div "Novedades Aceptadas x SSS" at bounding box center [602, 162] width 157 height 19
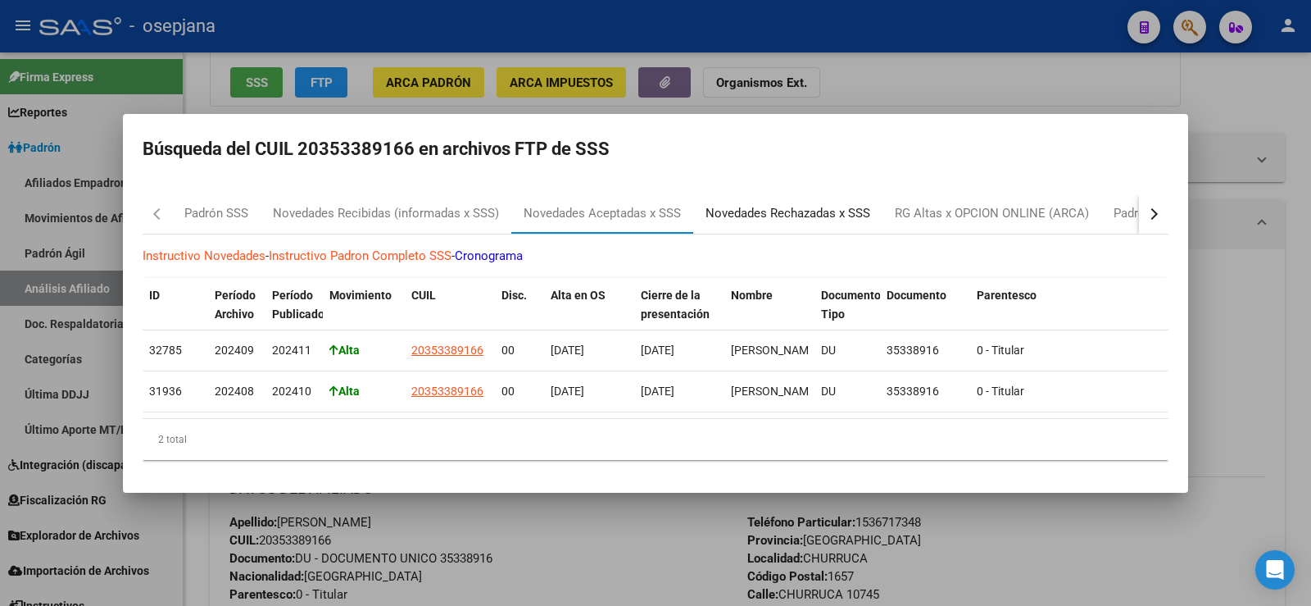
click at [770, 208] on div "Novedades Rechazadas x SSS" at bounding box center [788, 213] width 165 height 19
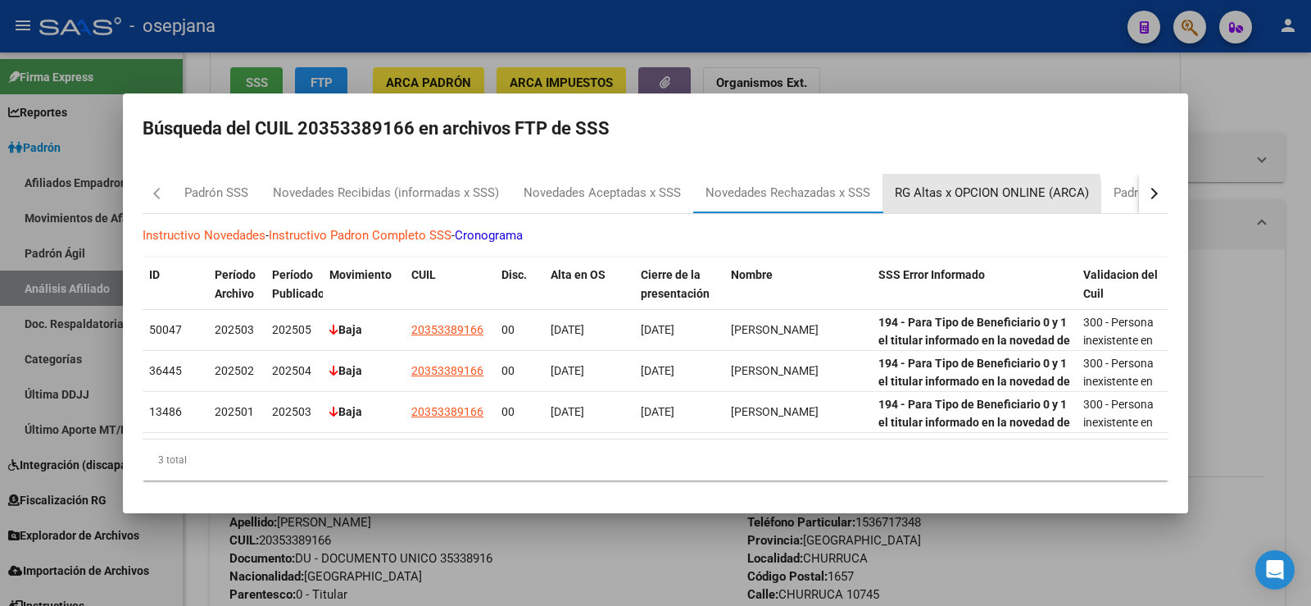
click at [961, 197] on div "RG Altas x OPCION ONLINE (ARCA)" at bounding box center [992, 193] width 219 height 39
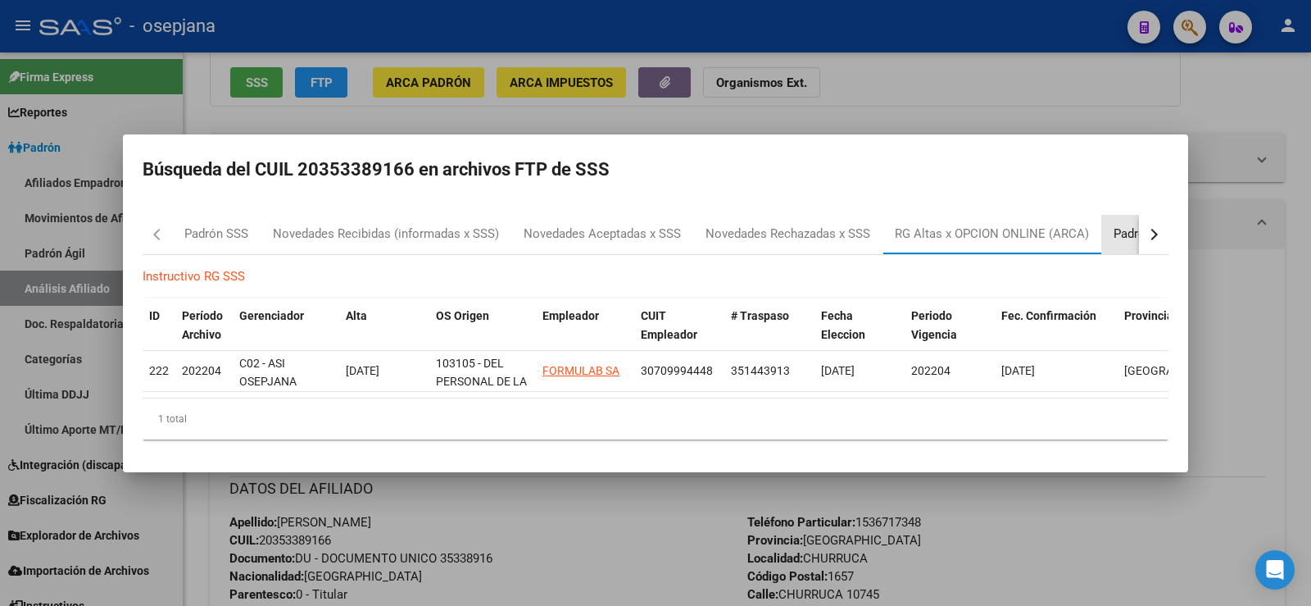
click at [1127, 225] on div "Padrón Desempleo SSS" at bounding box center [1178, 234] width 129 height 19
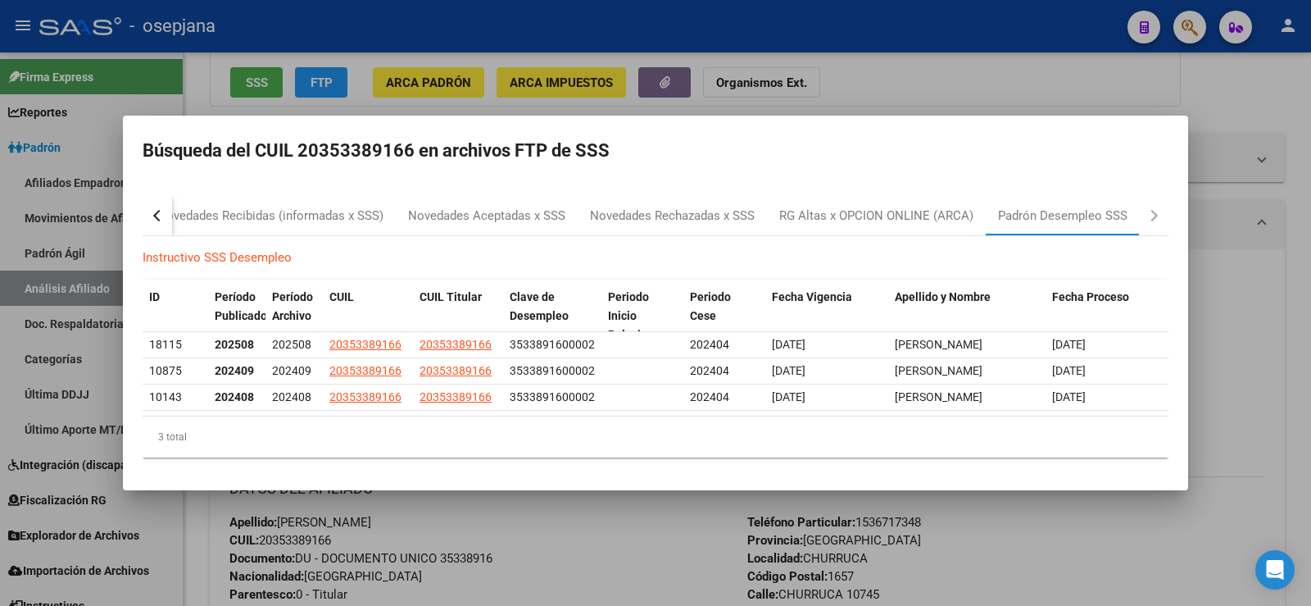
click at [1098, 75] on div at bounding box center [655, 303] width 1311 height 606
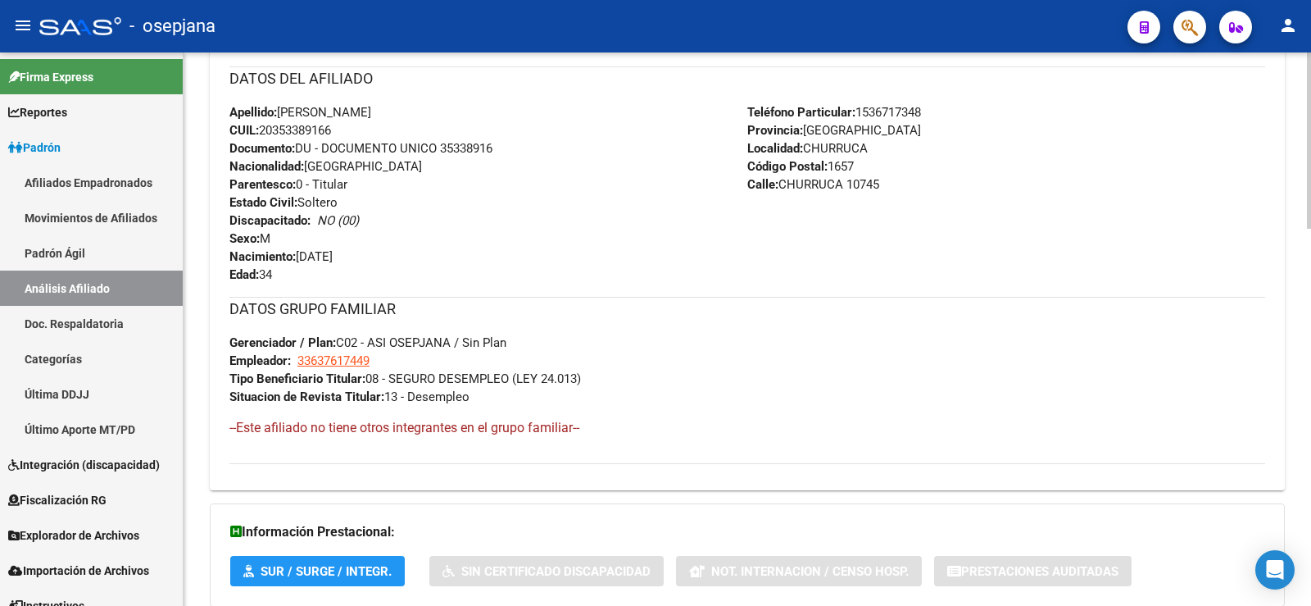
scroll to position [528, 0]
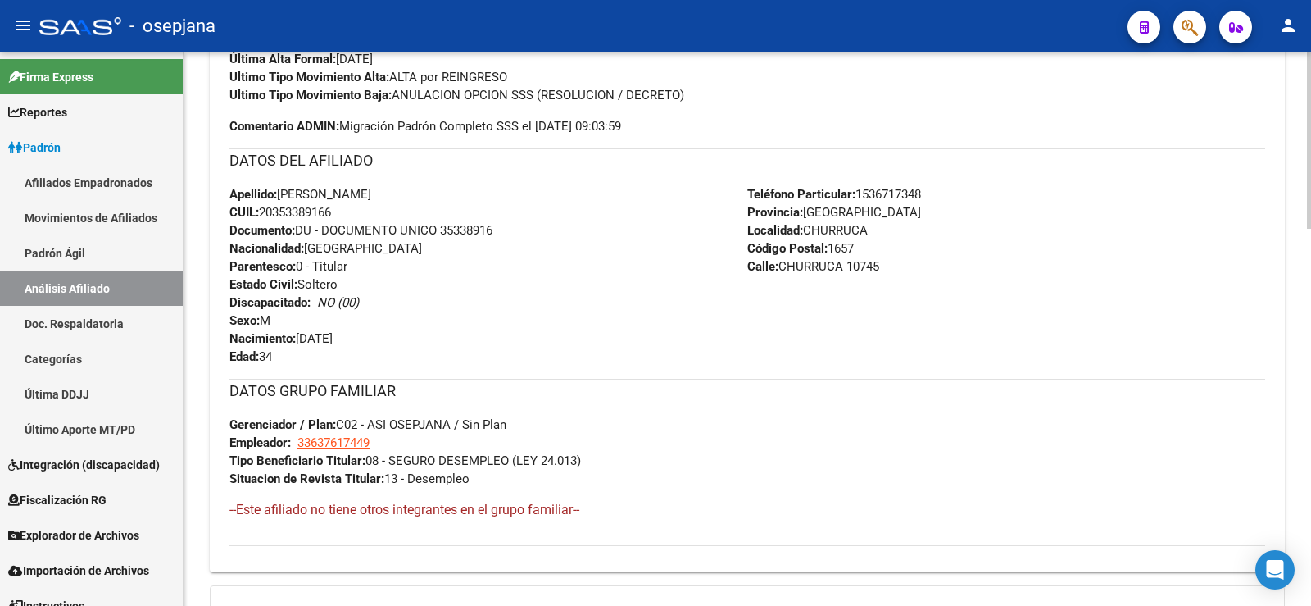
click at [306, 206] on span "CUIL: 20353389166" at bounding box center [280, 212] width 102 height 15
copy span "20353389166"
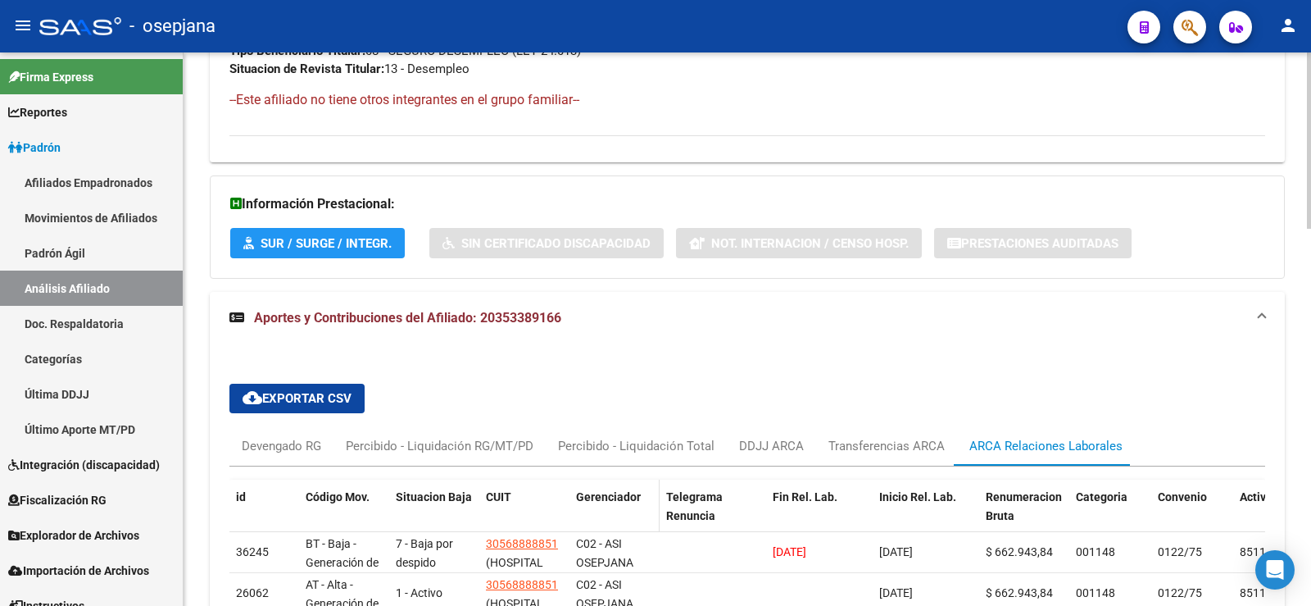
scroll to position [1183, 0]
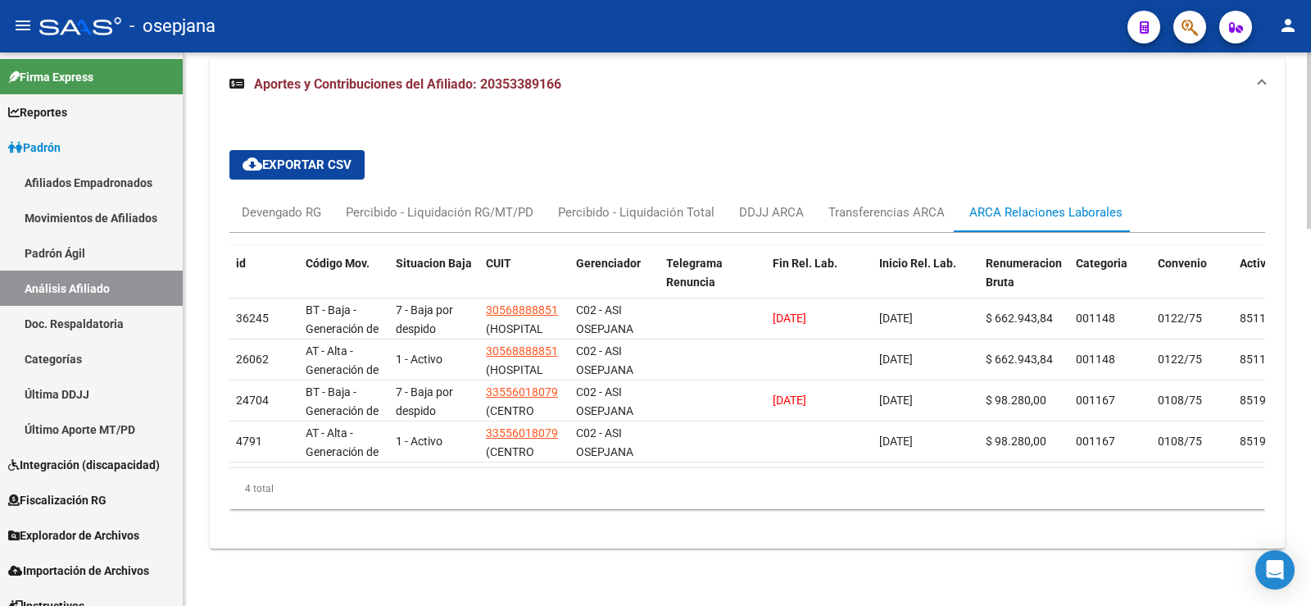
click at [663, 507] on div "4 total" at bounding box center [747, 488] width 1036 height 41
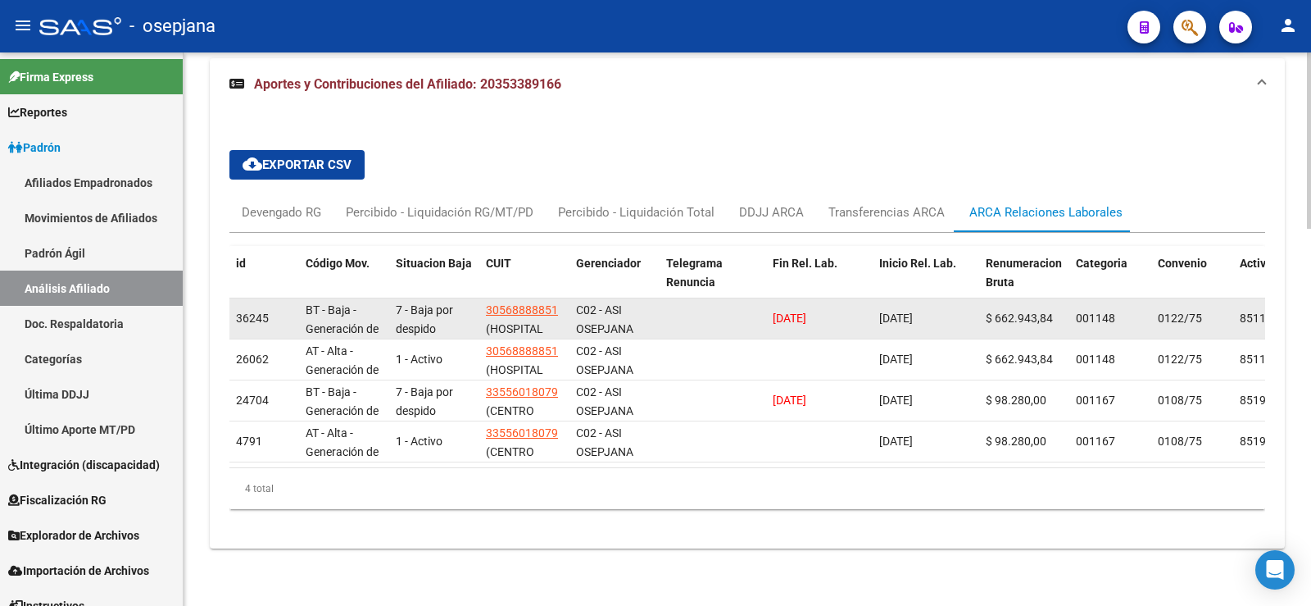
drag, startPoint x: 775, startPoint y: 305, endPoint x: 851, endPoint y: 301, distance: 75.5
click at [851, 309] on div "[DATE]" at bounding box center [819, 318] width 93 height 19
click at [849, 309] on div "[DATE]" at bounding box center [819, 318] width 93 height 19
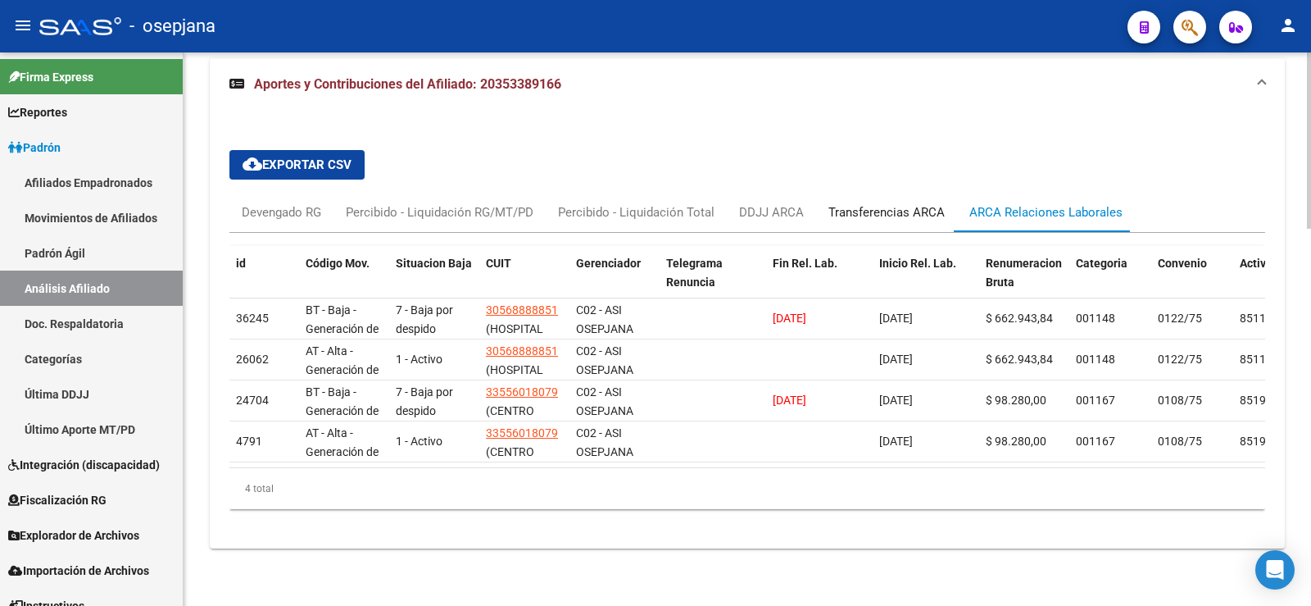
click at [859, 205] on div "Transferencias ARCA" at bounding box center [887, 212] width 116 height 18
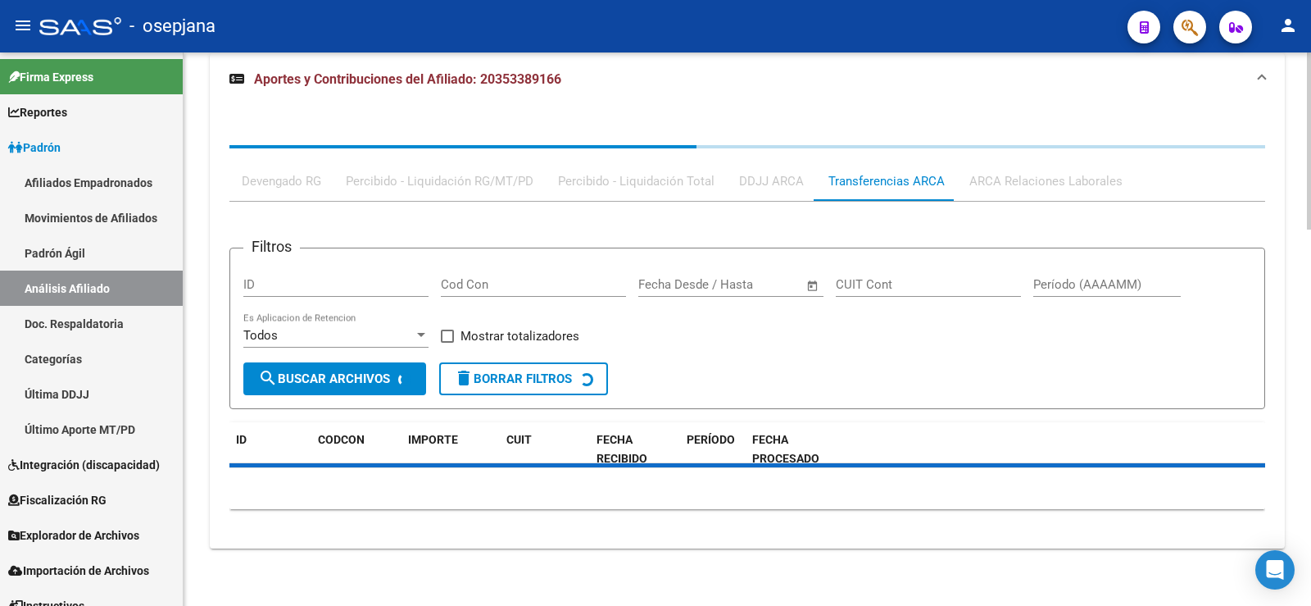
scroll to position [1176, 0]
click at [756, 186] on div "DDJJ ARCA" at bounding box center [771, 181] width 65 height 18
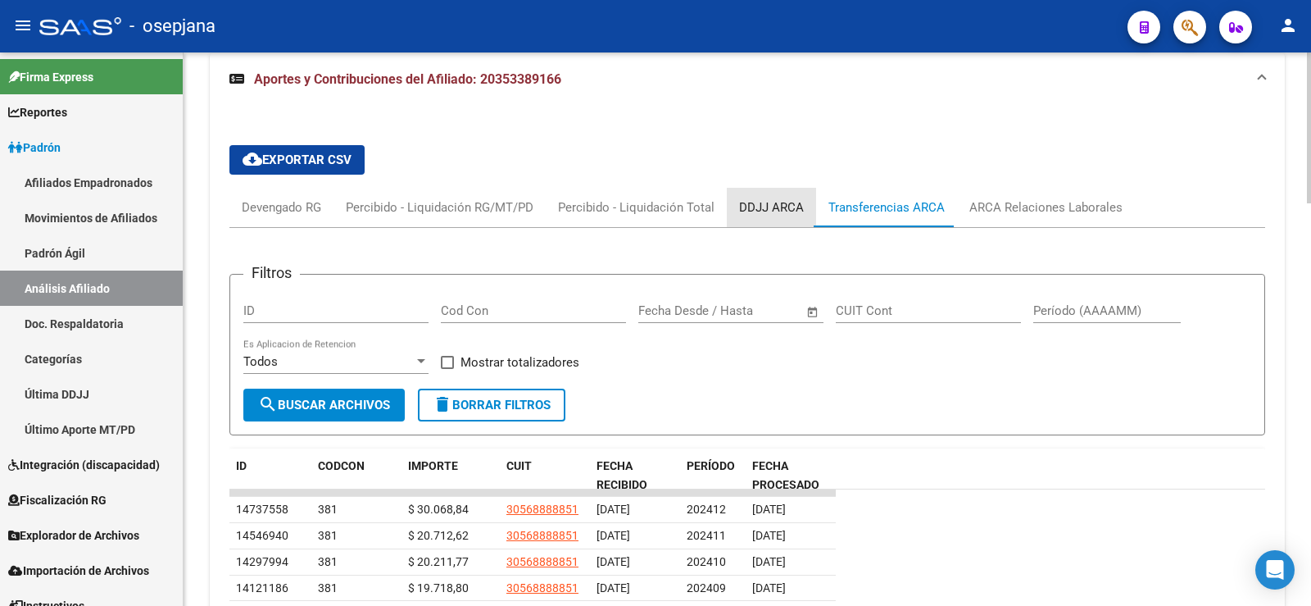
click at [758, 217] on div "DDJJ ARCA" at bounding box center [771, 207] width 89 height 39
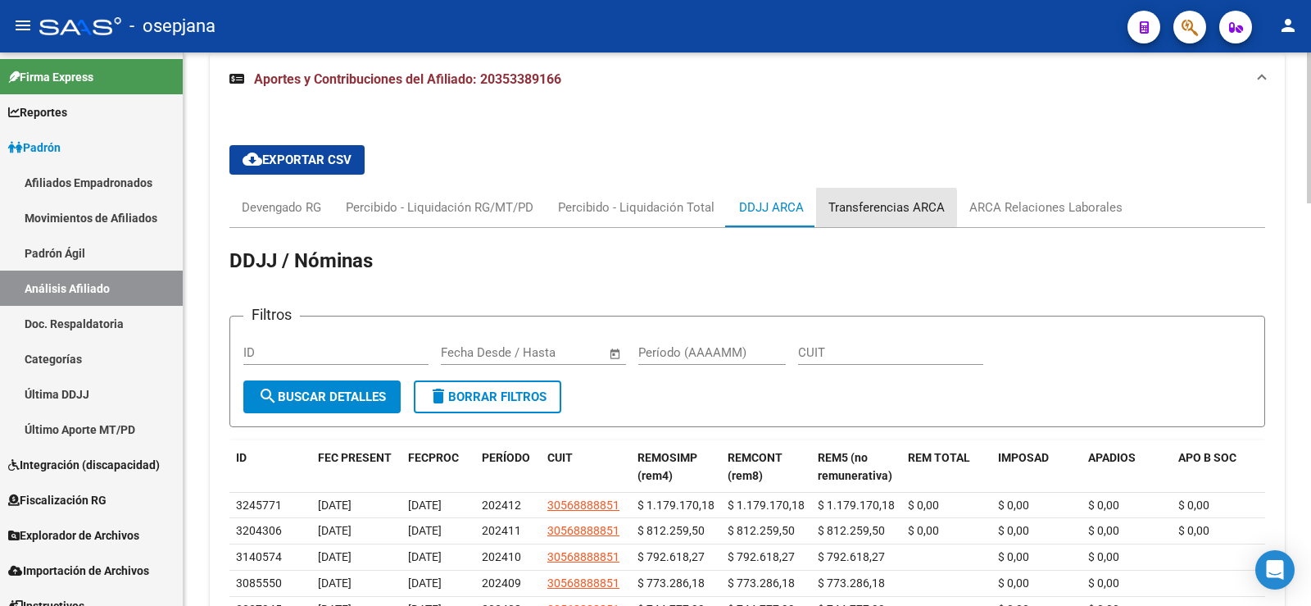
click at [865, 208] on div "Transferencias ARCA" at bounding box center [887, 207] width 116 height 18
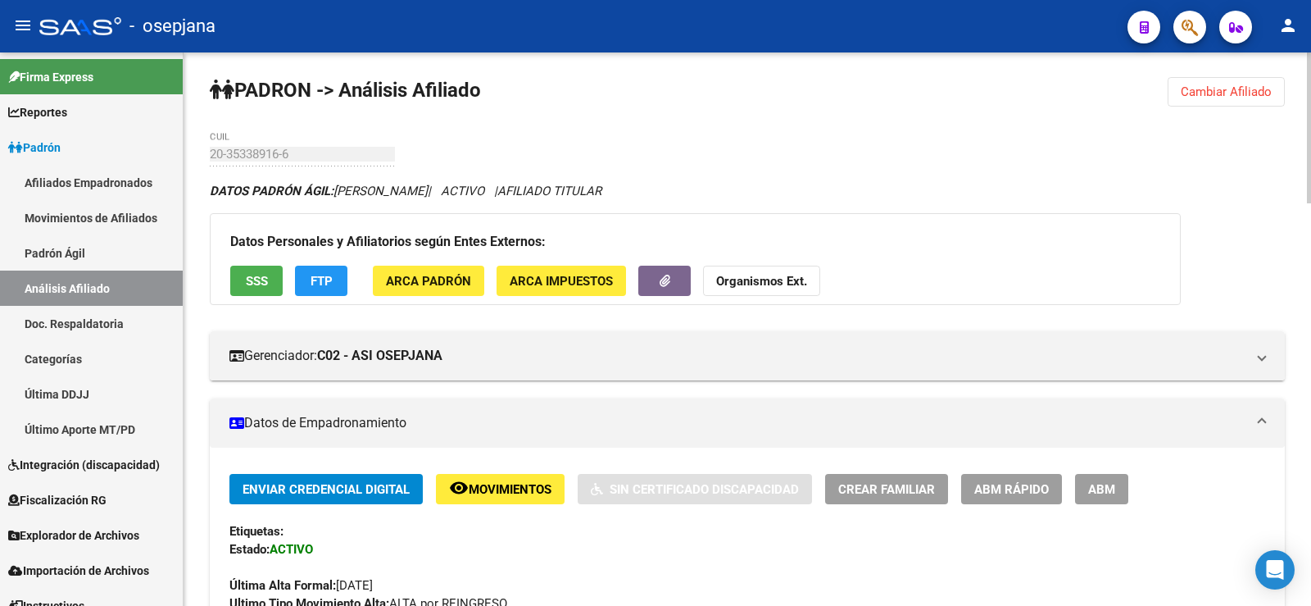
scroll to position [0, 0]
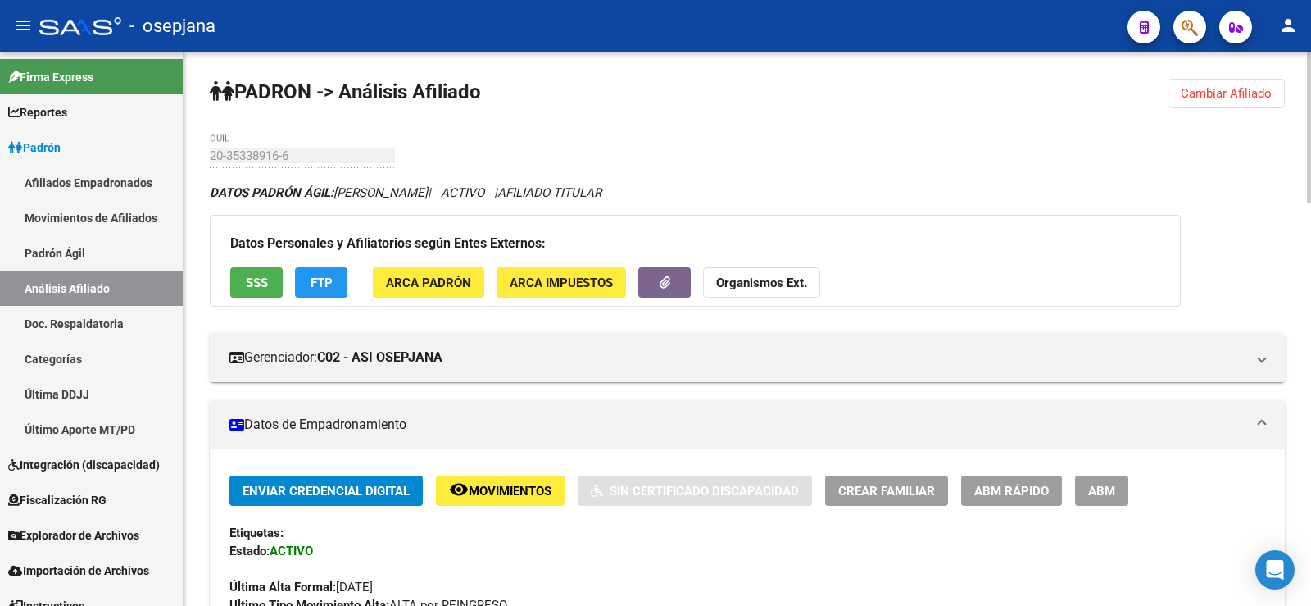
click at [319, 279] on span "FTP" at bounding box center [322, 282] width 22 height 15
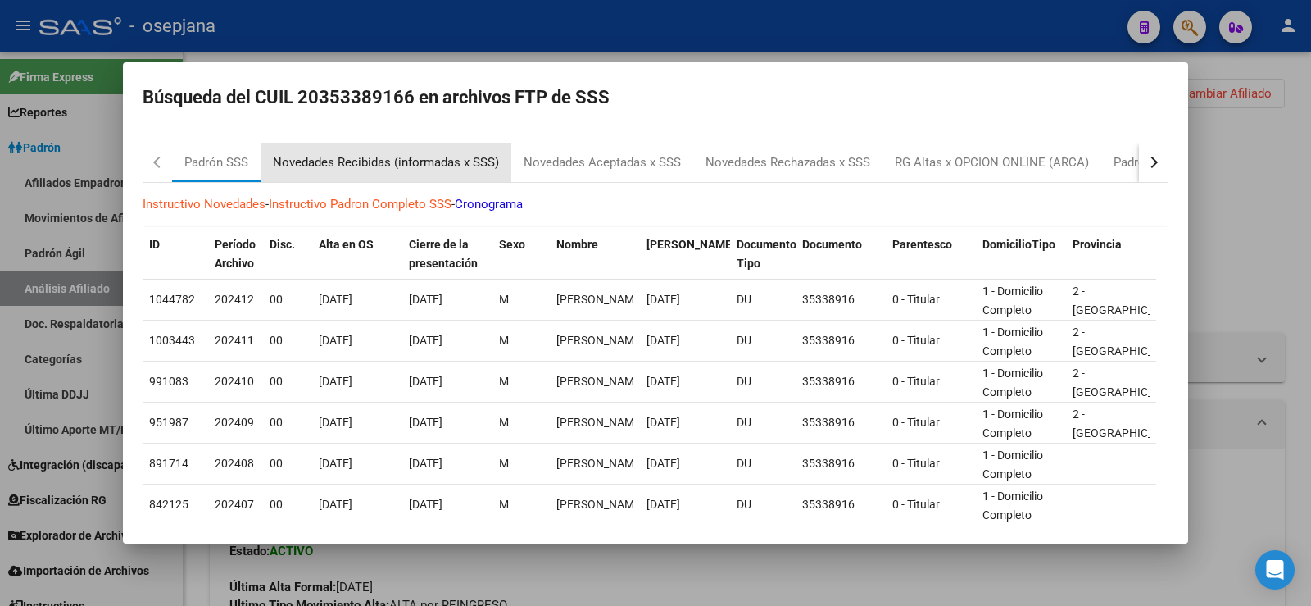
click at [416, 169] on div "Novedades Recibidas (informadas x SSS)" at bounding box center [386, 162] width 226 height 19
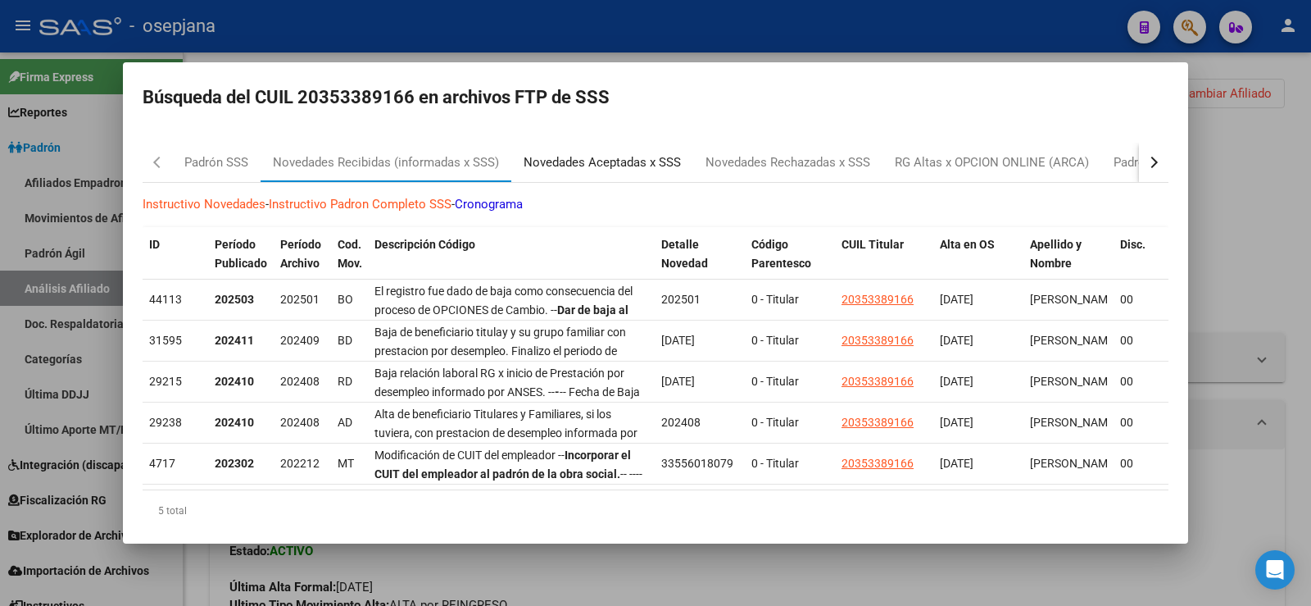
click at [650, 157] on div "Novedades Aceptadas x SSS" at bounding box center [602, 162] width 157 height 19
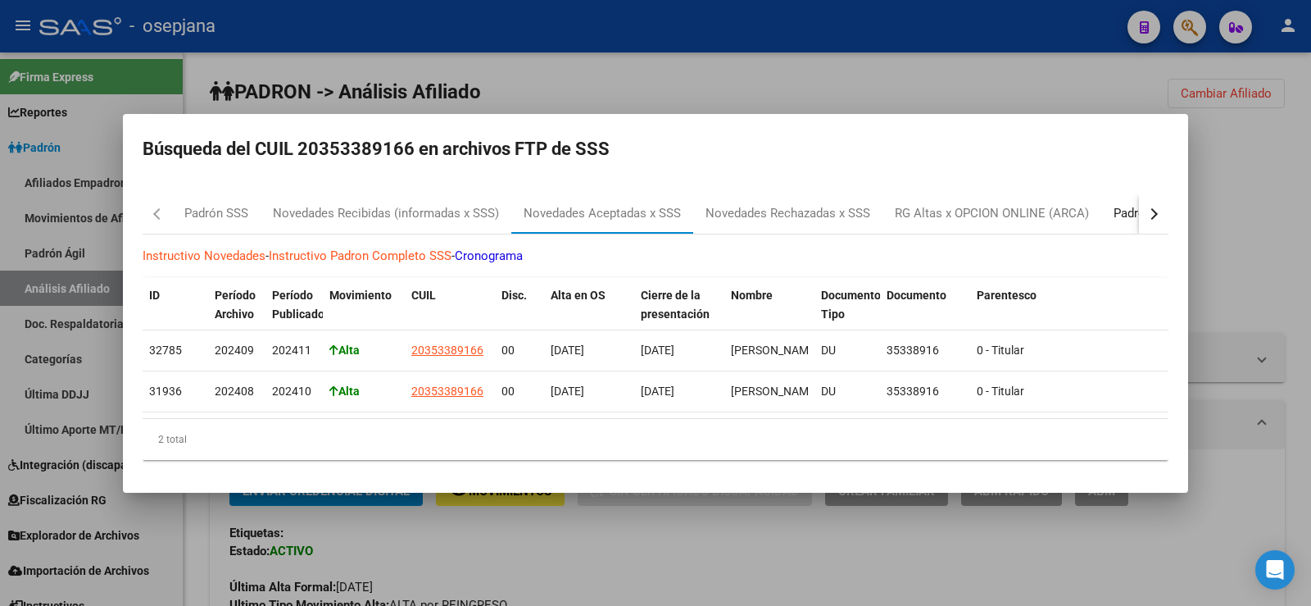
click at [1120, 211] on div "Padrón Desempleo SSS" at bounding box center [1178, 213] width 129 height 19
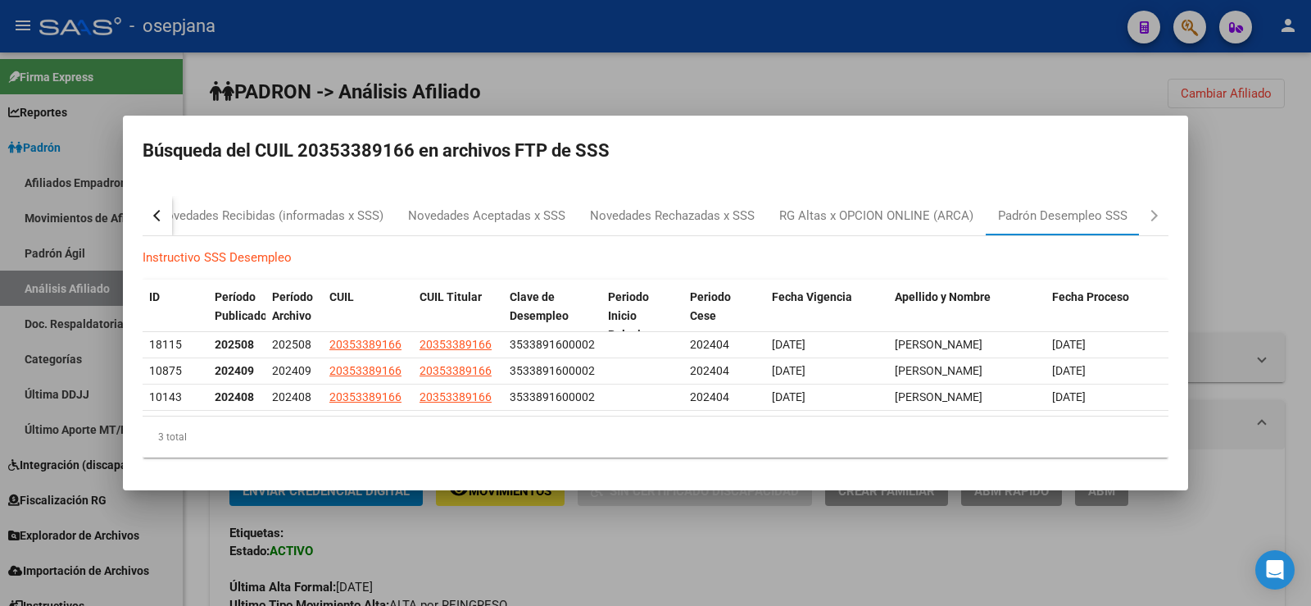
click at [1265, 225] on div at bounding box center [655, 303] width 1311 height 606
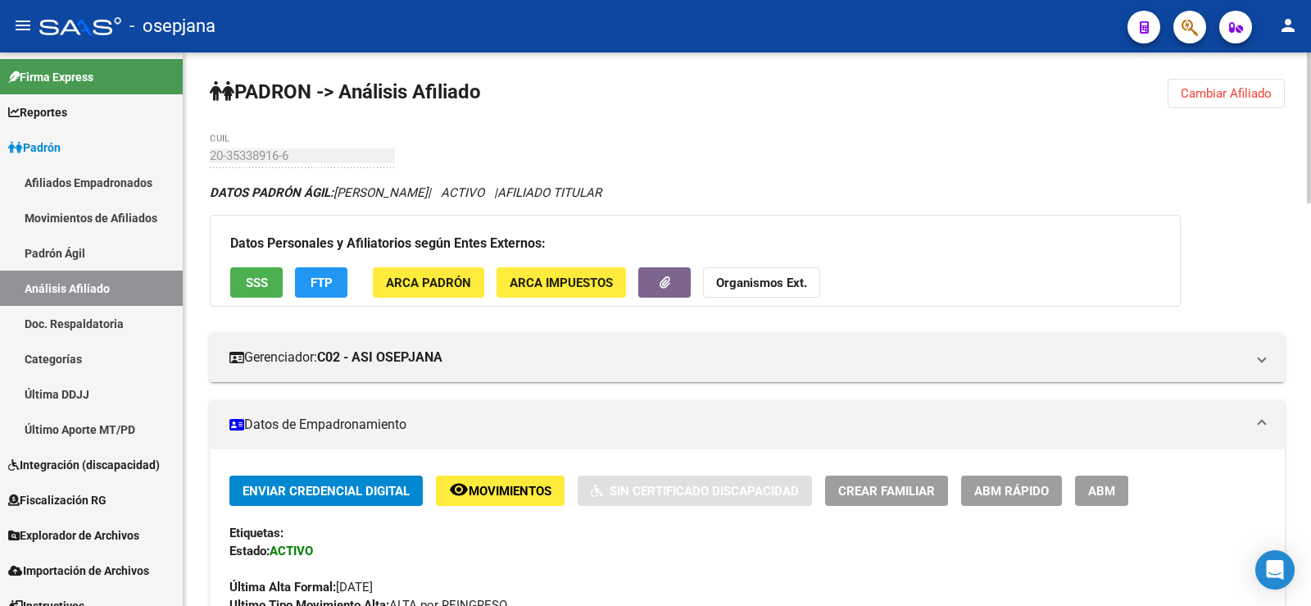
click at [1255, 99] on span "Cambiar Afiliado" at bounding box center [1226, 93] width 91 height 15
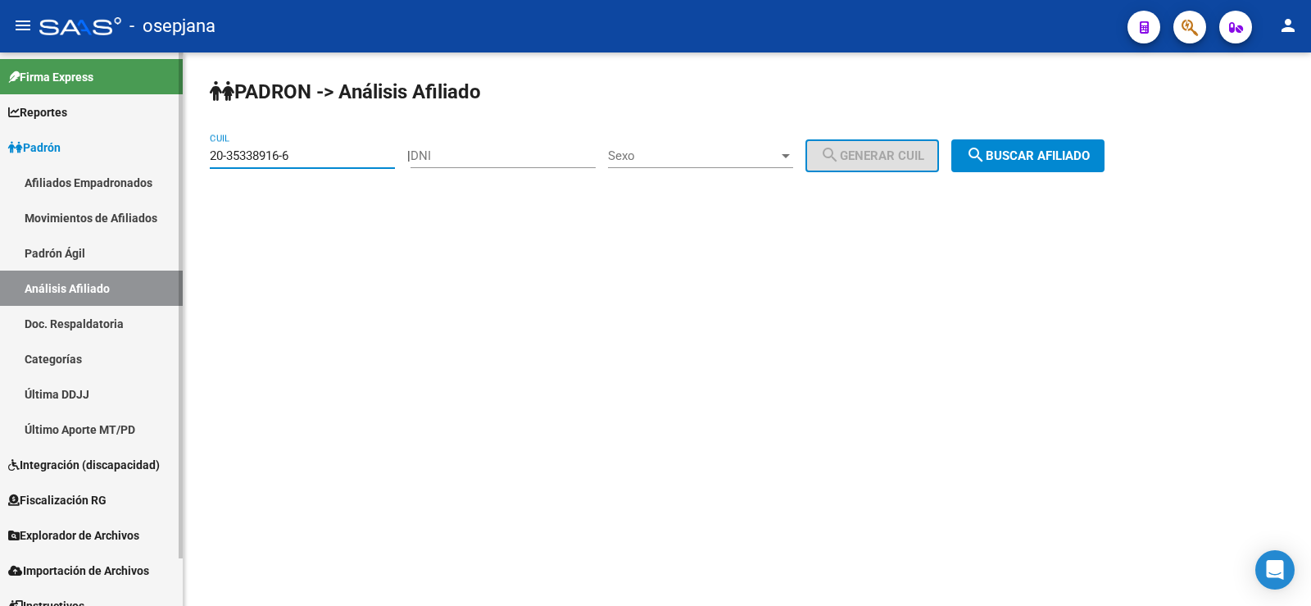
drag, startPoint x: 316, startPoint y: 159, endPoint x: 143, endPoint y: 147, distance: 172.5
click at [143, 147] on mat-sidenav-container "Firma Express Reportes Ingresos Devengados Análisis Histórico Detalles Transfer…" at bounding box center [655, 328] width 1311 height 553
paste input "44242959-7"
type input "20-44242959-7"
click at [1042, 147] on button "search Buscar afiliado" at bounding box center [1027, 155] width 153 height 33
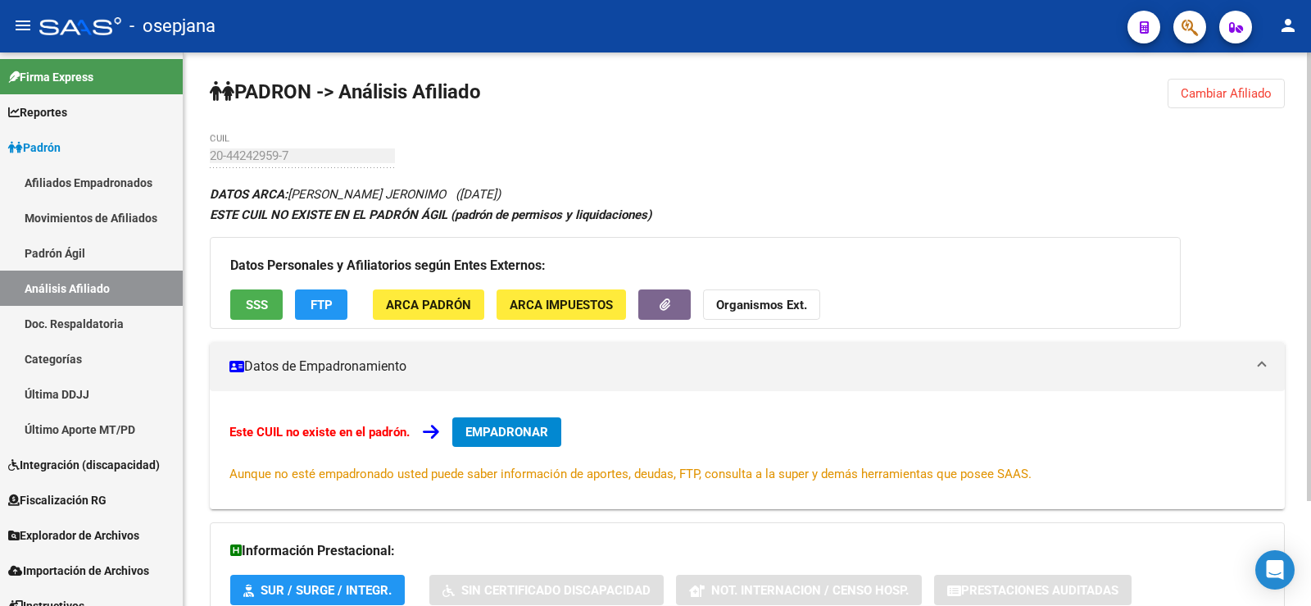
click at [316, 311] on span "FTP" at bounding box center [322, 304] width 22 height 15
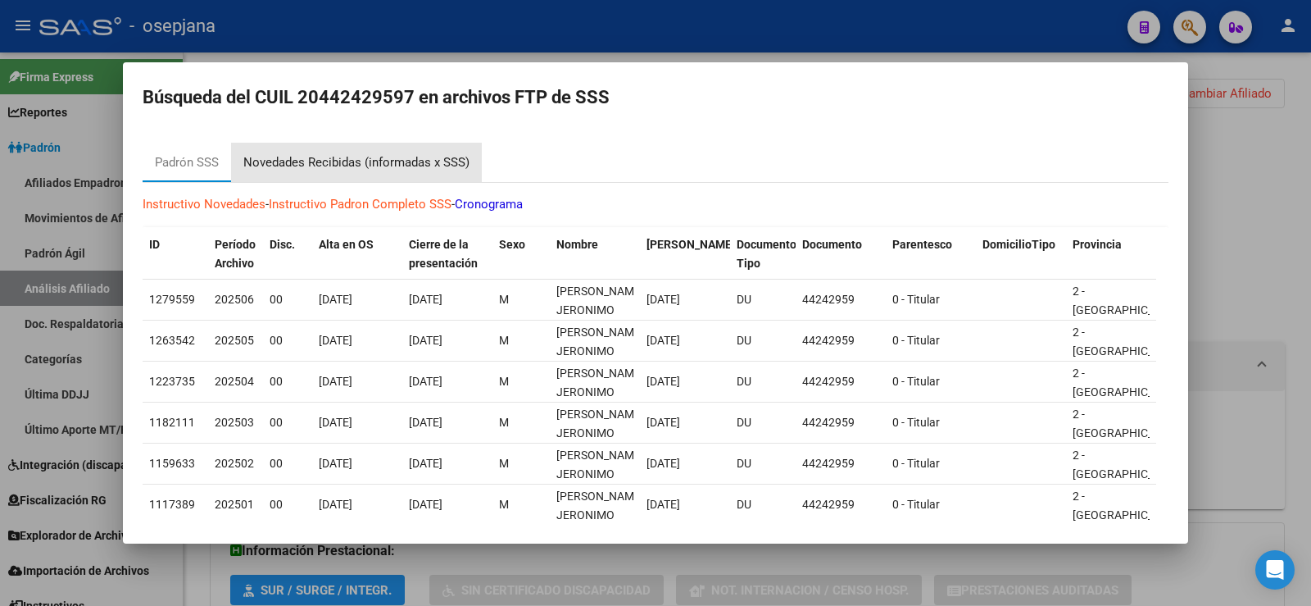
click at [364, 163] on div "Novedades Recibidas (informadas x SSS)" at bounding box center [356, 162] width 226 height 19
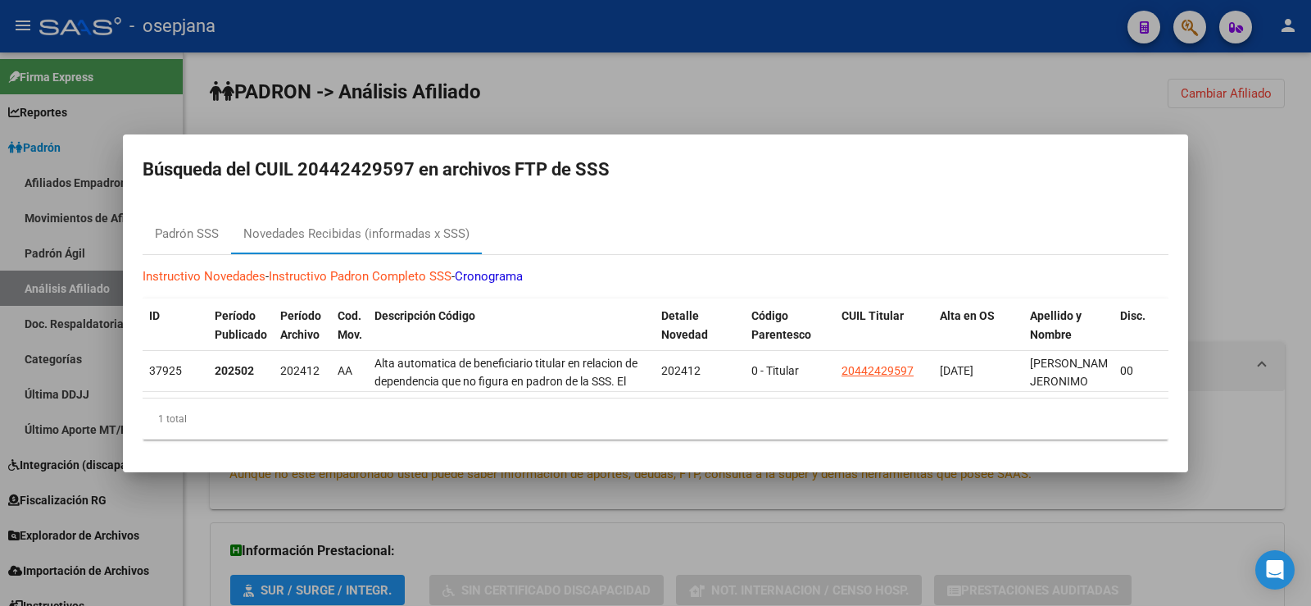
click at [892, 94] on div at bounding box center [655, 303] width 1311 height 606
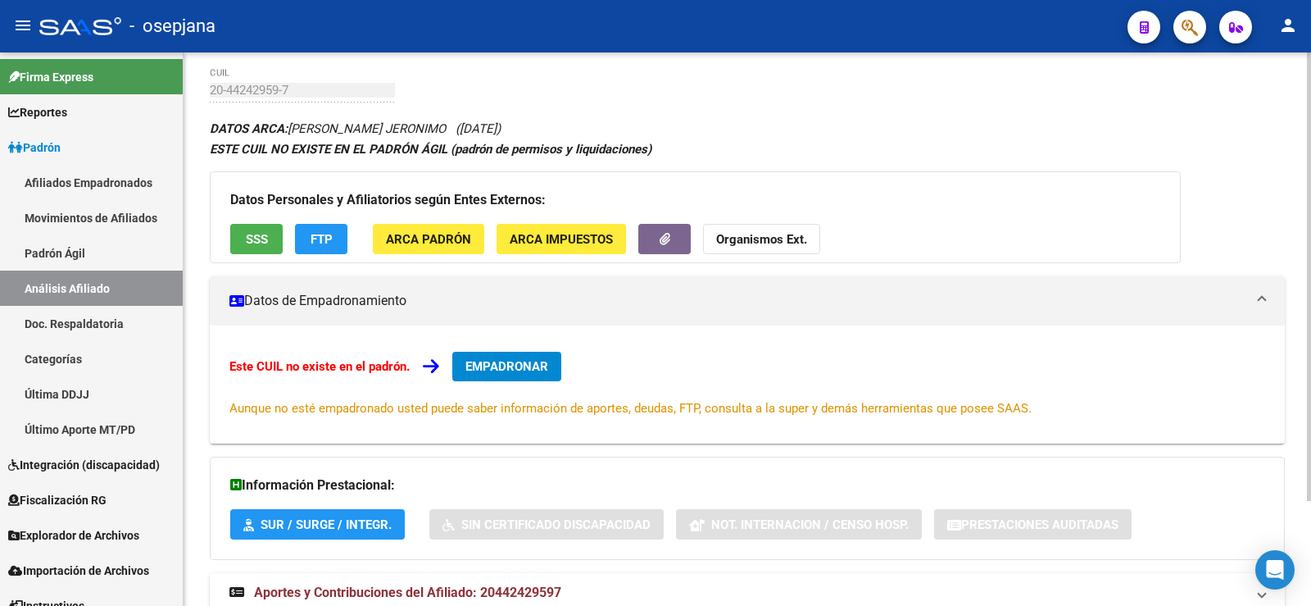
scroll to position [129, 0]
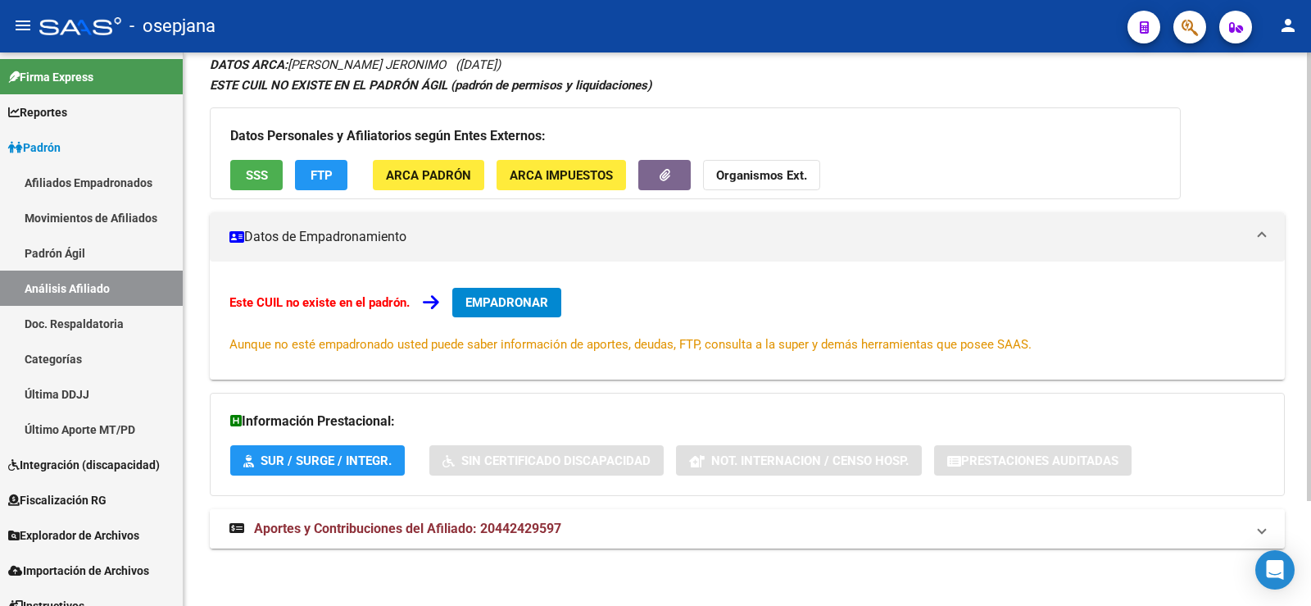
click at [492, 537] on strong "Aportes y Contribuciones del Afiliado: 20442429597" at bounding box center [395, 529] width 332 height 18
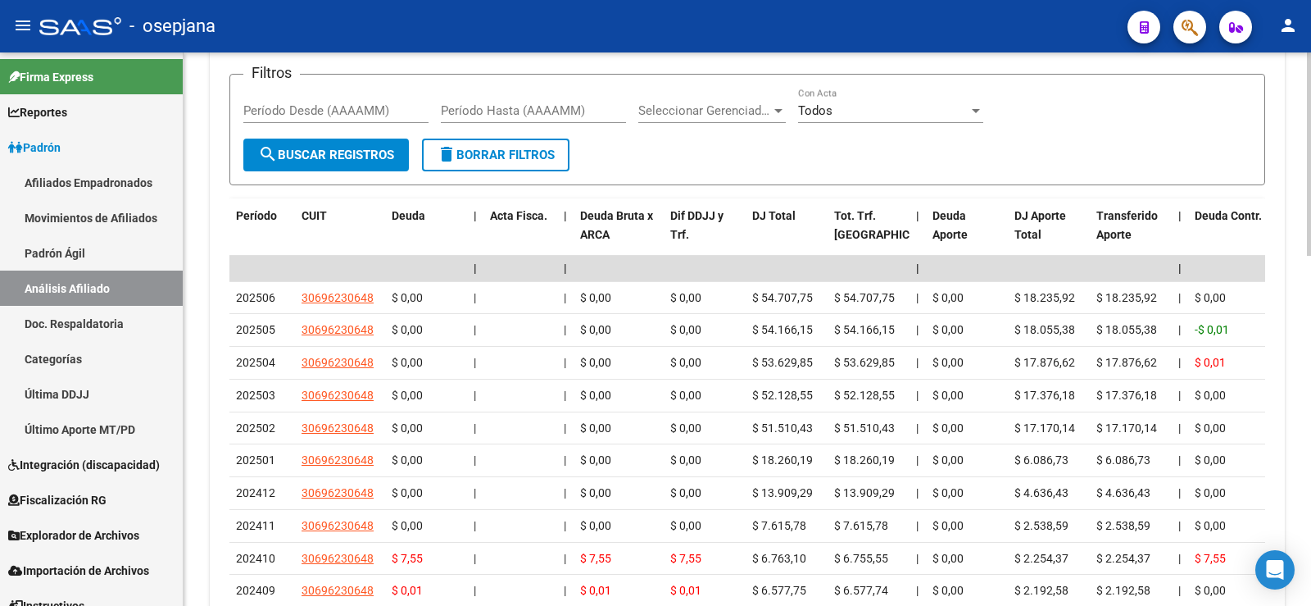
scroll to position [703, 0]
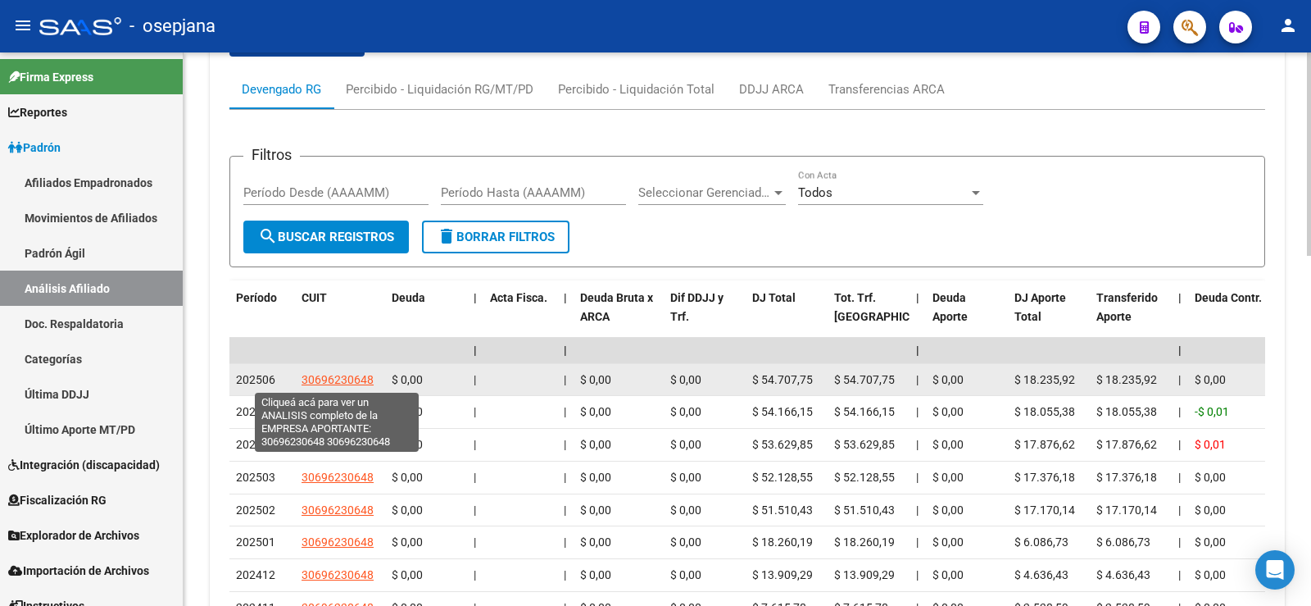
click at [346, 375] on span "30696230648" at bounding box center [338, 379] width 72 height 13
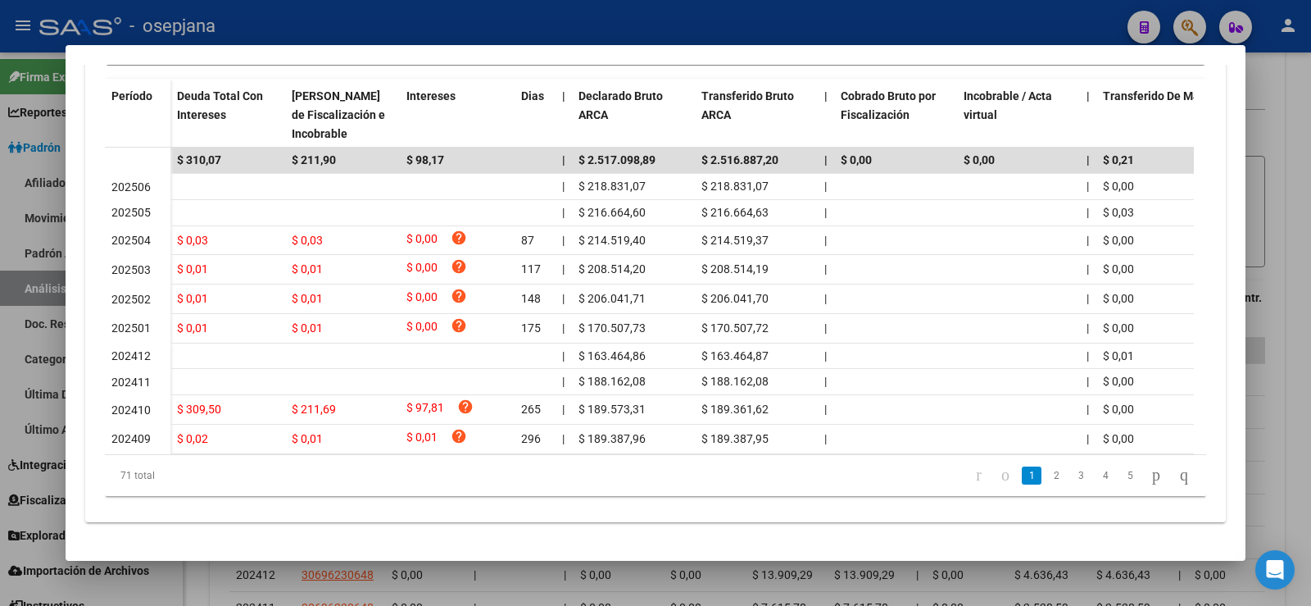
scroll to position [0, 0]
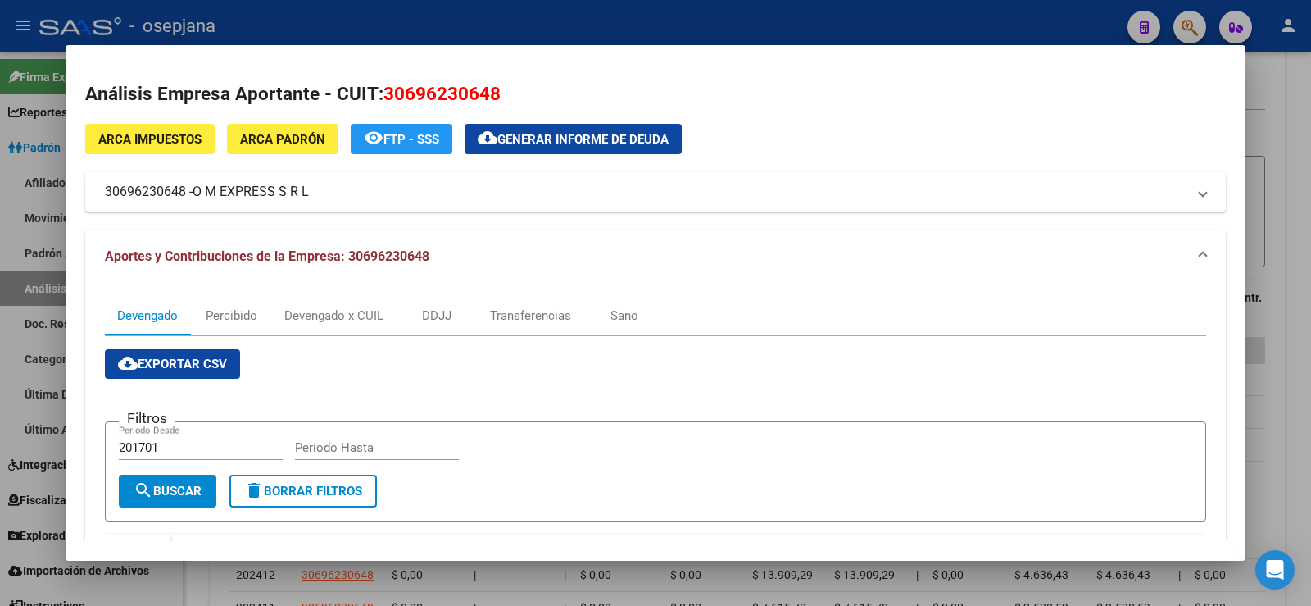
click at [510, 32] on div at bounding box center [655, 303] width 1311 height 606
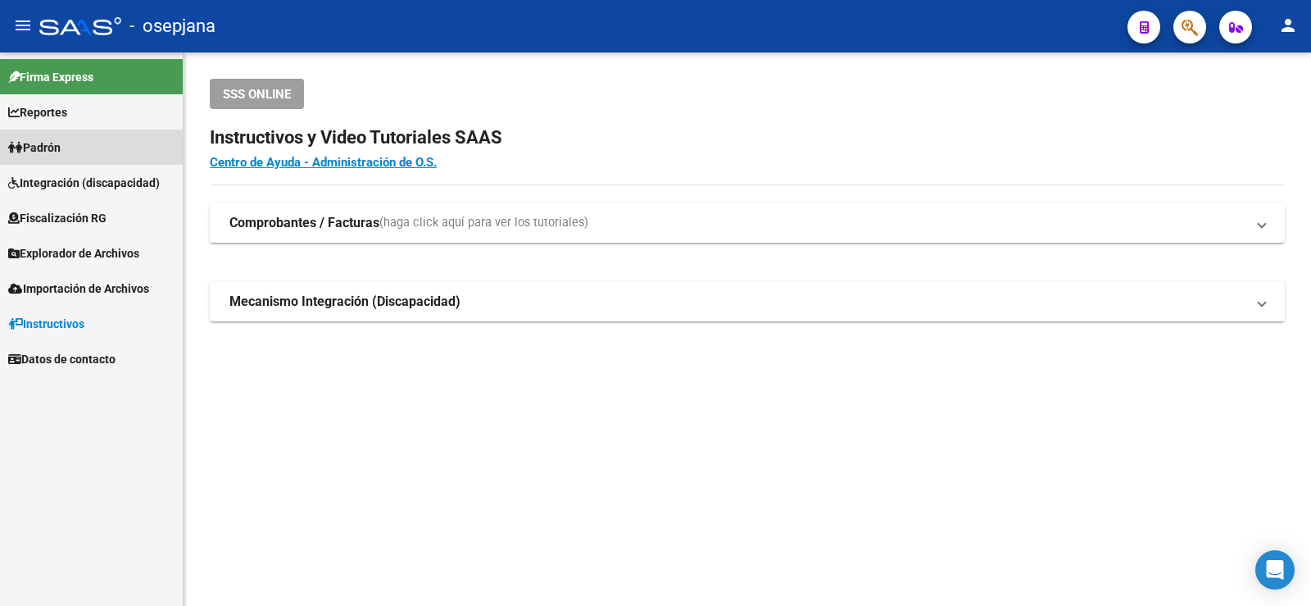
click at [39, 143] on span "Padrón" at bounding box center [34, 148] width 52 height 18
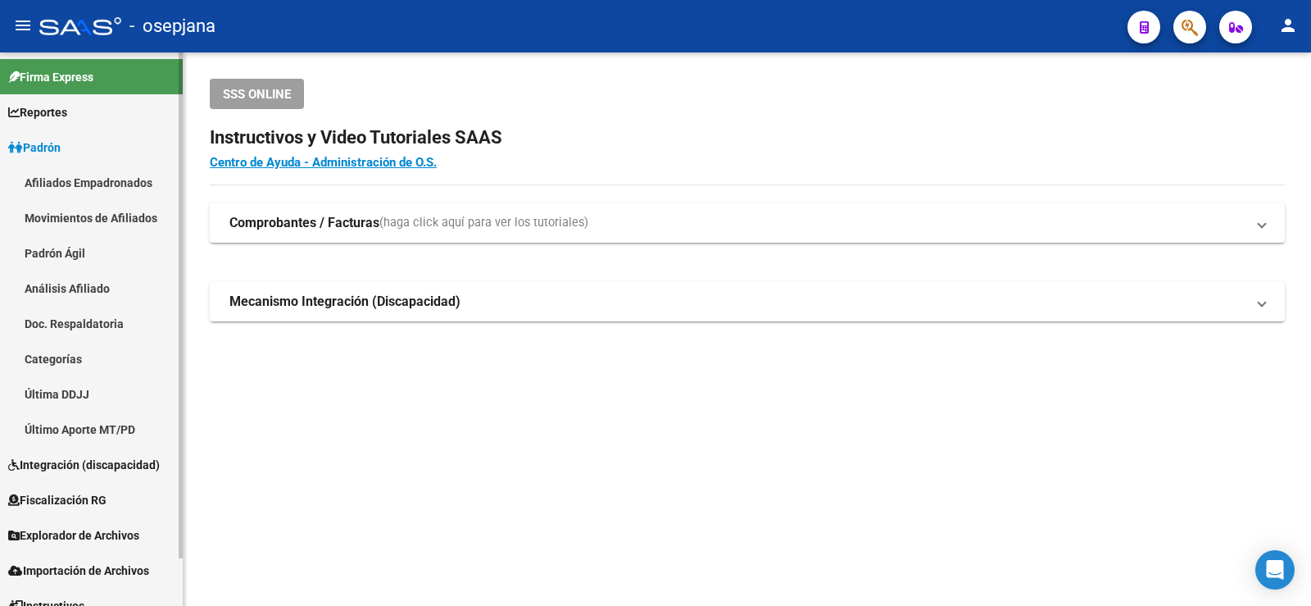
click at [85, 284] on link "Análisis Afiliado" at bounding box center [91, 287] width 183 height 35
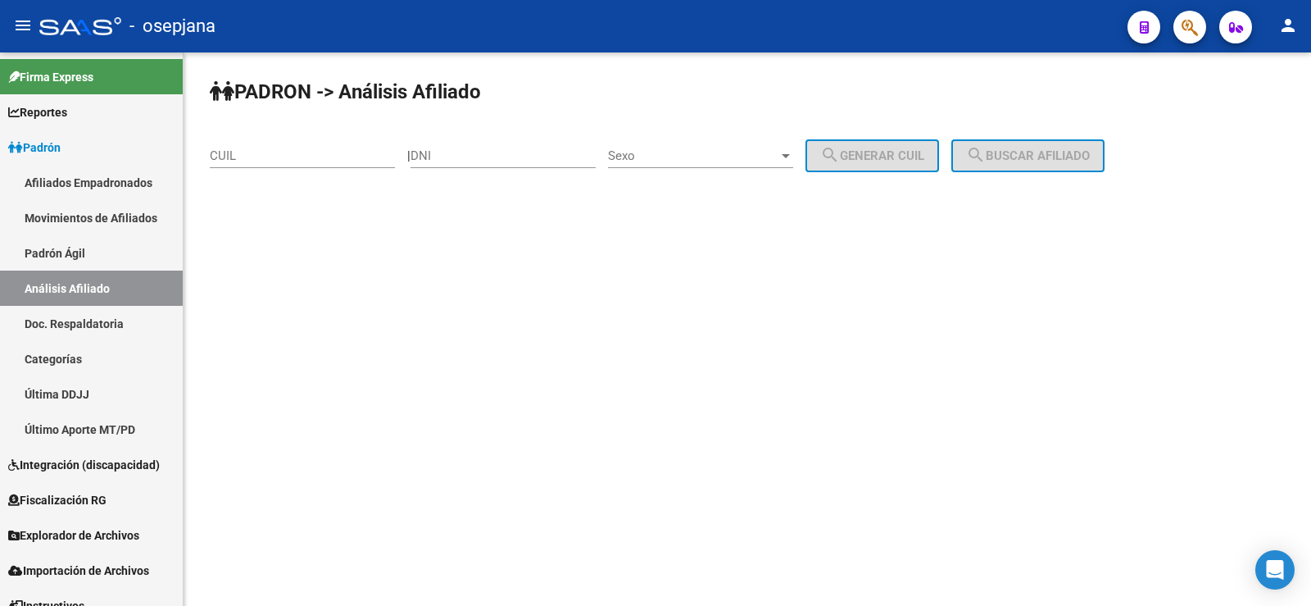
click at [265, 154] on input "CUIL" at bounding box center [302, 155] width 185 height 15
paste input "20-95095548-2"
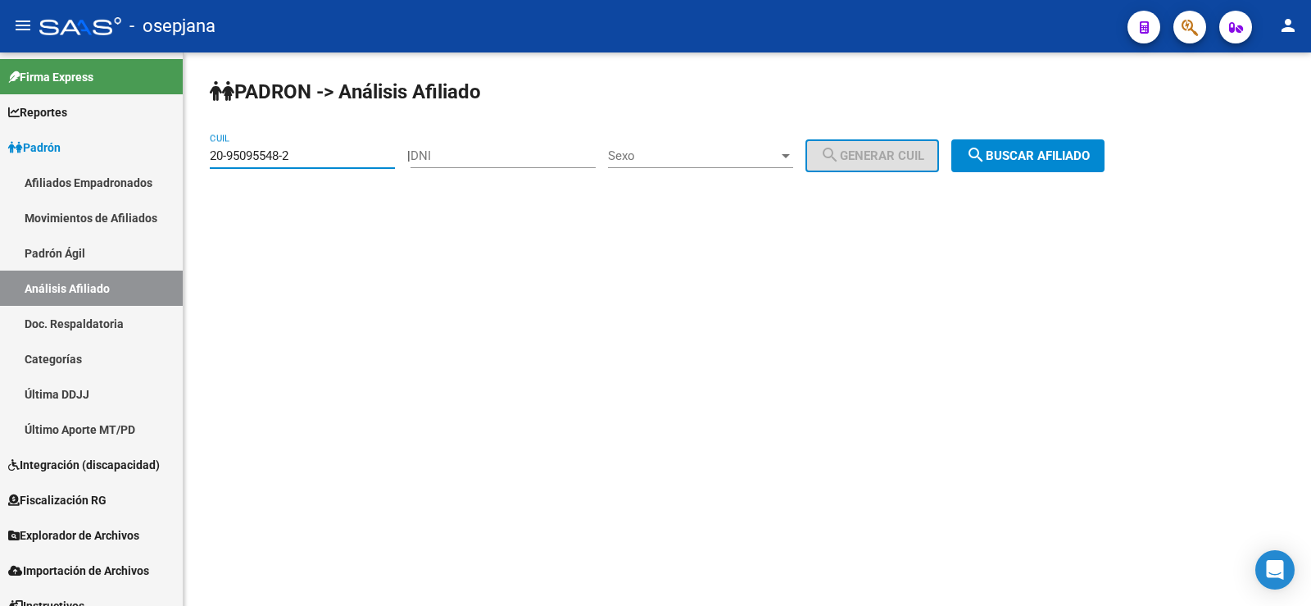
type input "20-95095548-2"
click at [1040, 147] on button "search Buscar afiliado" at bounding box center [1027, 155] width 153 height 33
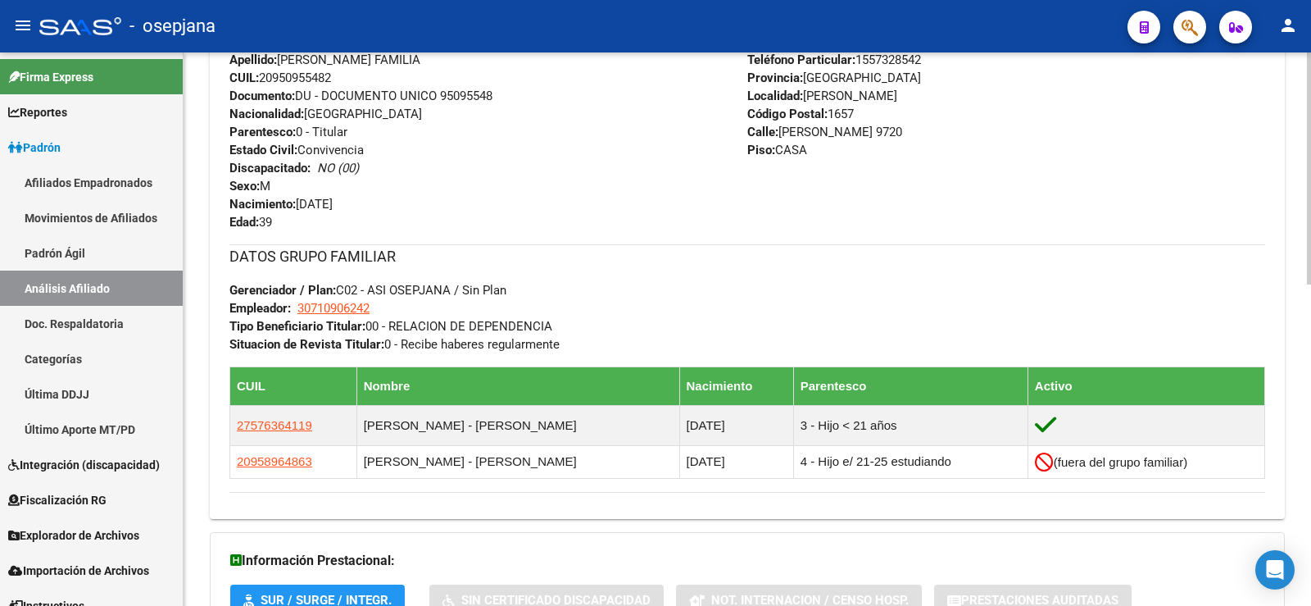
scroll to position [765, 0]
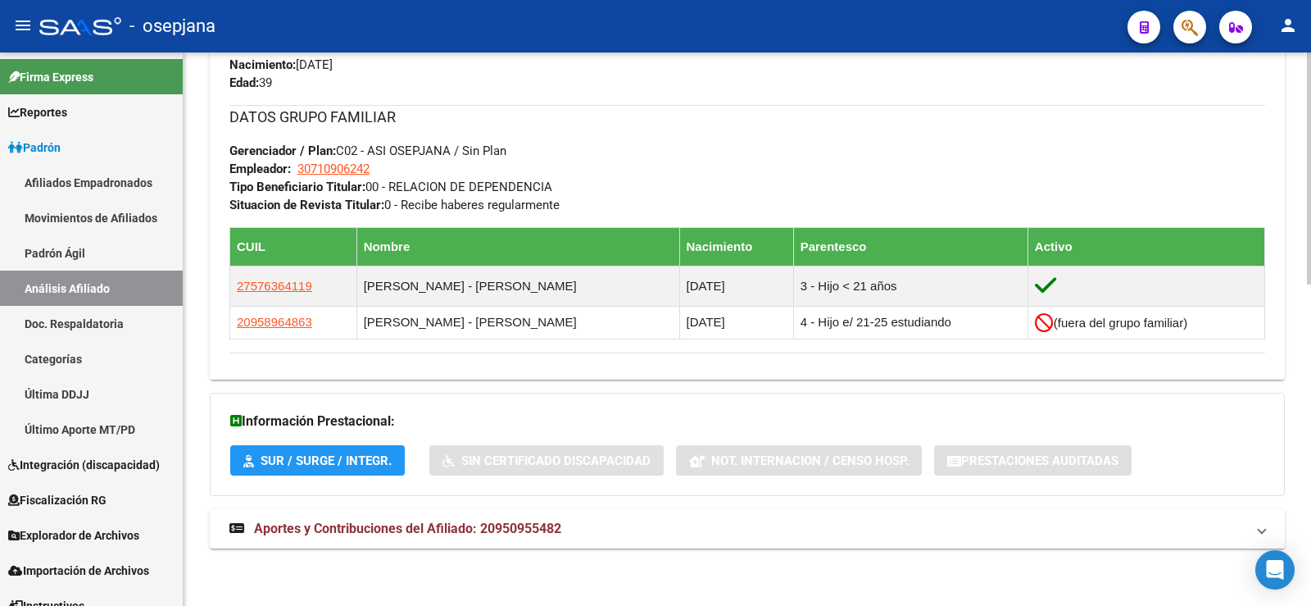
drag, startPoint x: 432, startPoint y: 522, endPoint x: 478, endPoint y: 458, distance: 78.7
click at [432, 523] on span "Aportes y Contribuciones del Afiliado: 20950955482" at bounding box center [407, 528] width 307 height 16
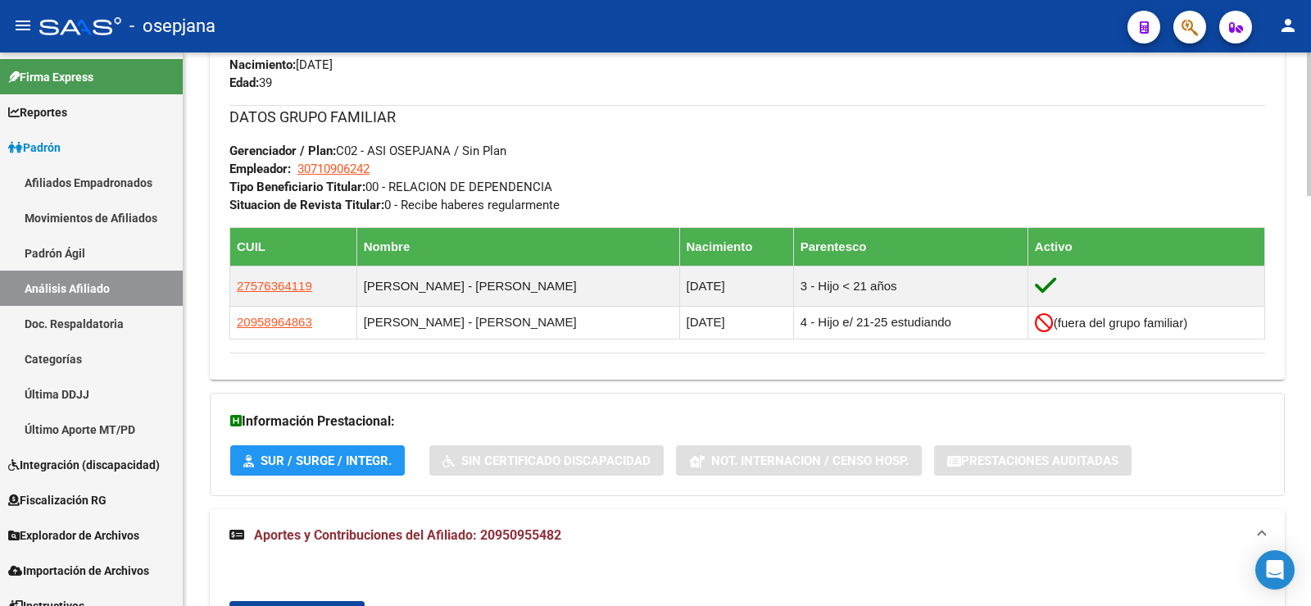
scroll to position [1011, 0]
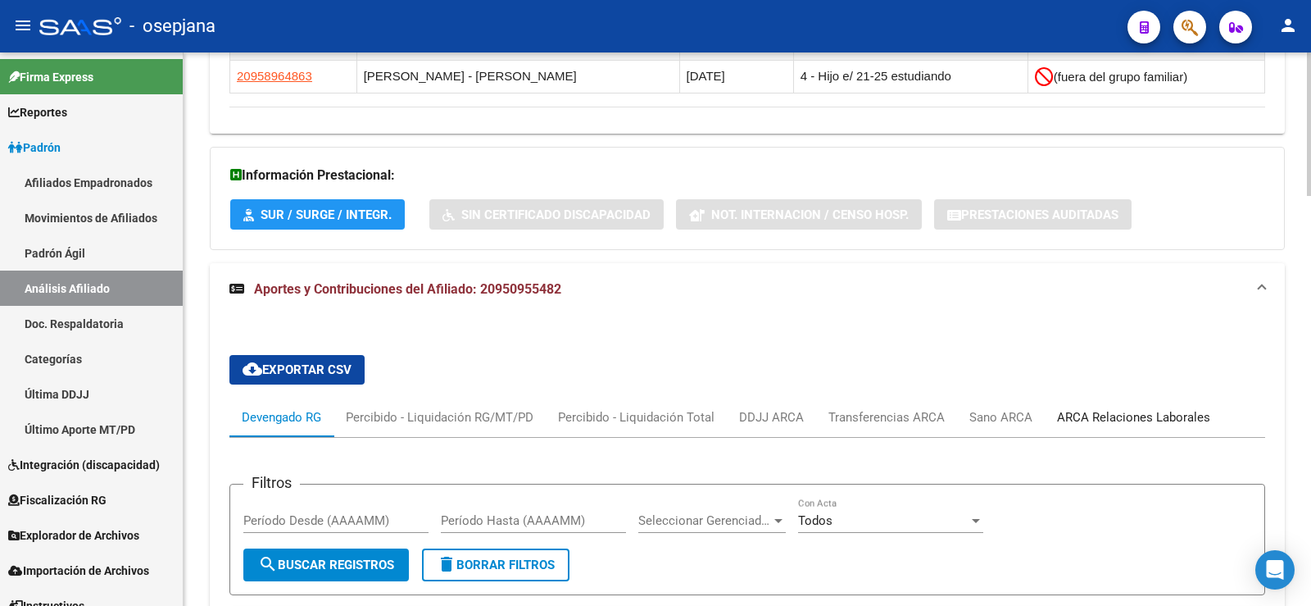
click at [1104, 432] on div "ARCA Relaciones Laborales" at bounding box center [1134, 416] width 178 height 39
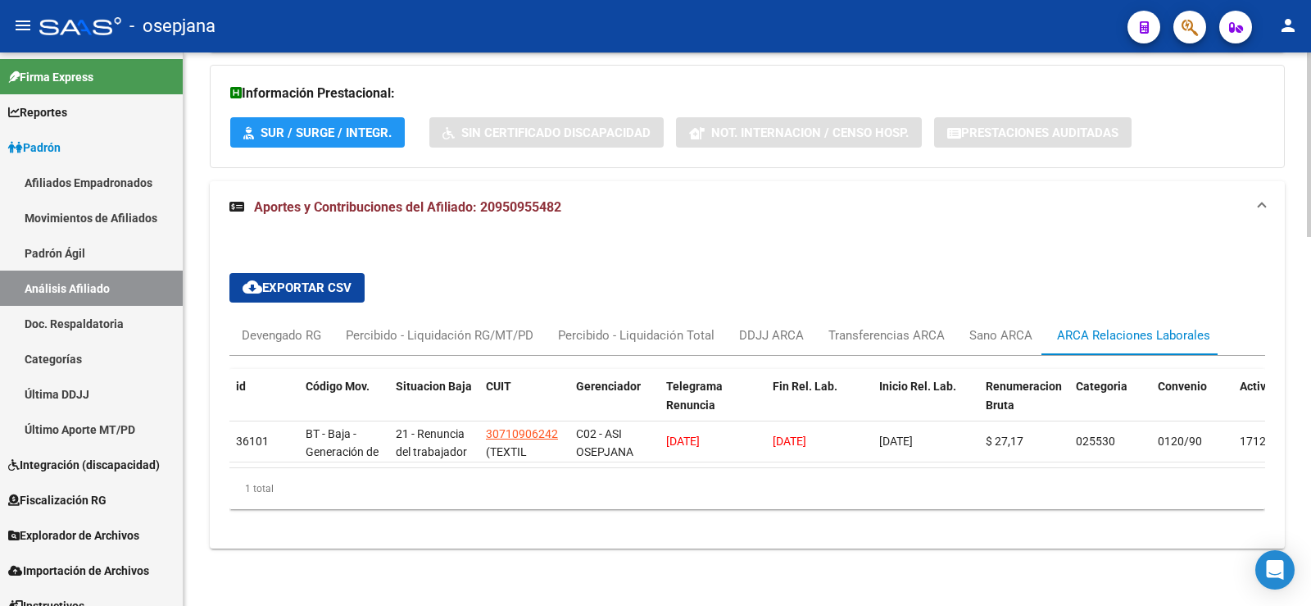
scroll to position [1106, 0]
click at [614, 508] on div "1 total" at bounding box center [747, 488] width 1036 height 41
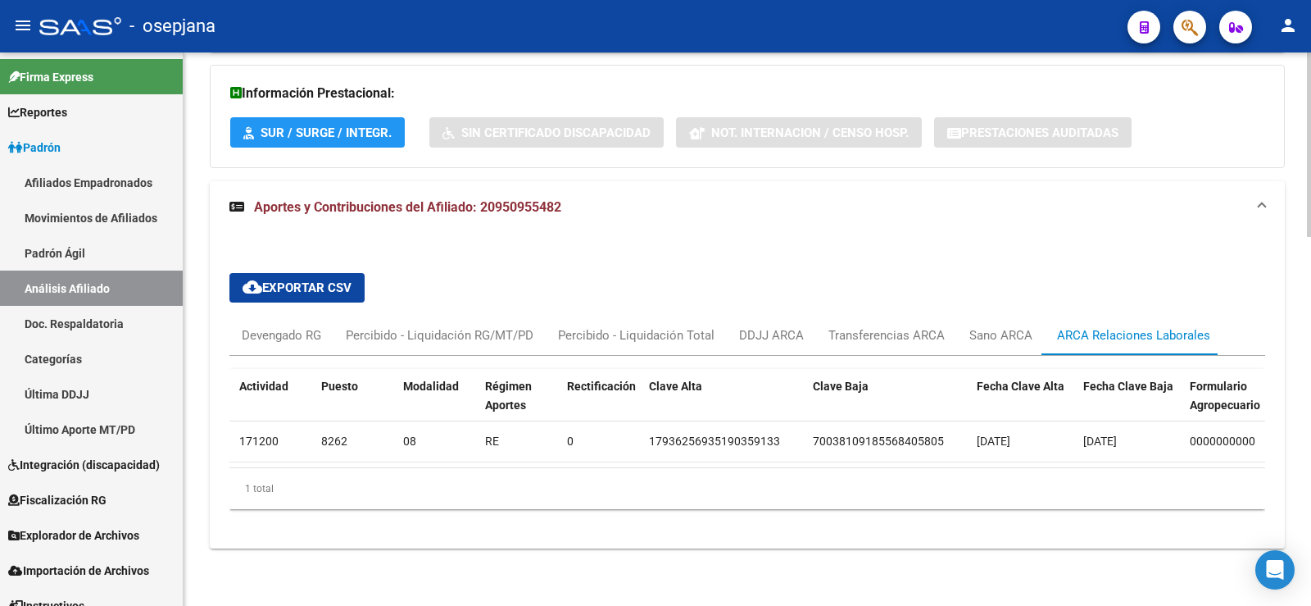
scroll to position [0, 0]
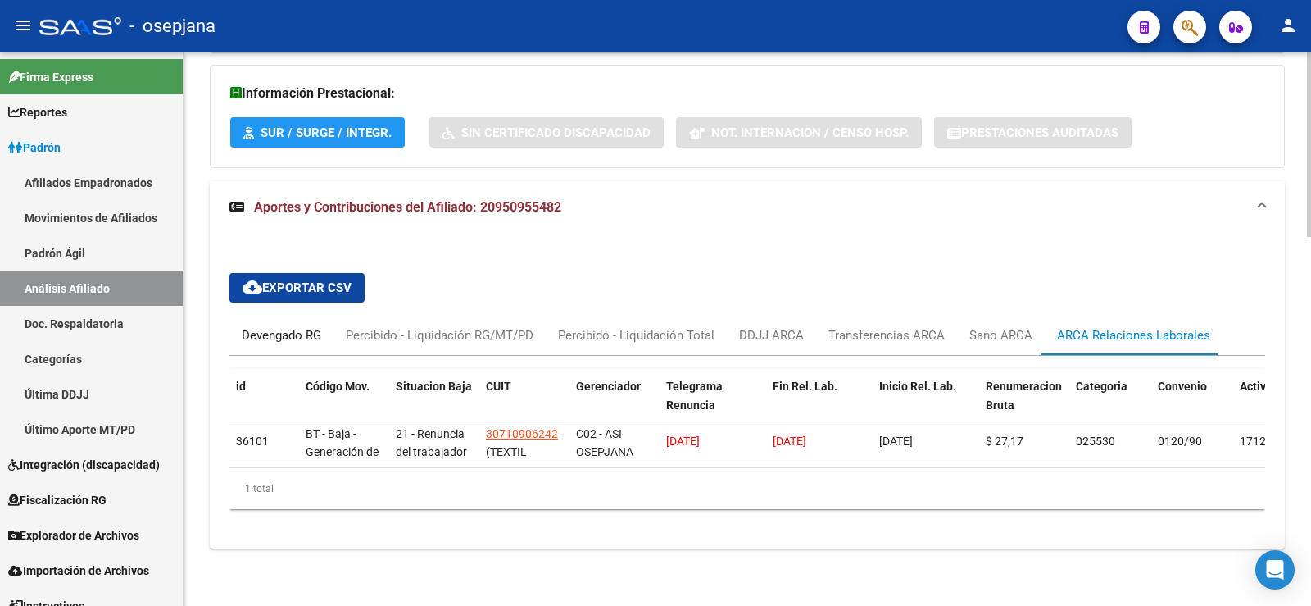
click at [306, 327] on div "Devengado RG" at bounding box center [281, 335] width 79 height 18
